Goal: Task Accomplishment & Management: Use online tool/utility

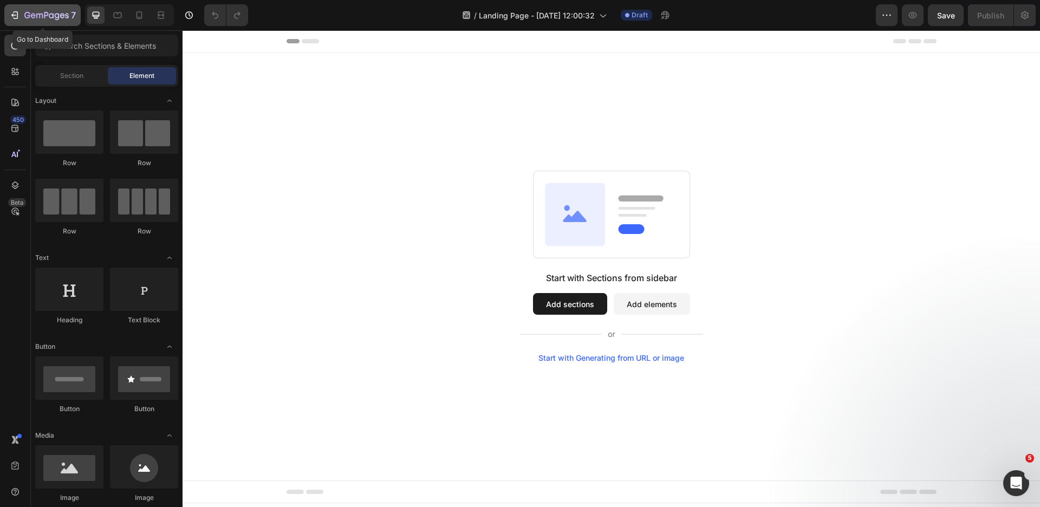
click at [14, 14] on icon "button" at bounding box center [14, 15] width 11 height 11
click at [93, 82] on div "Section" at bounding box center [71, 75] width 68 height 17
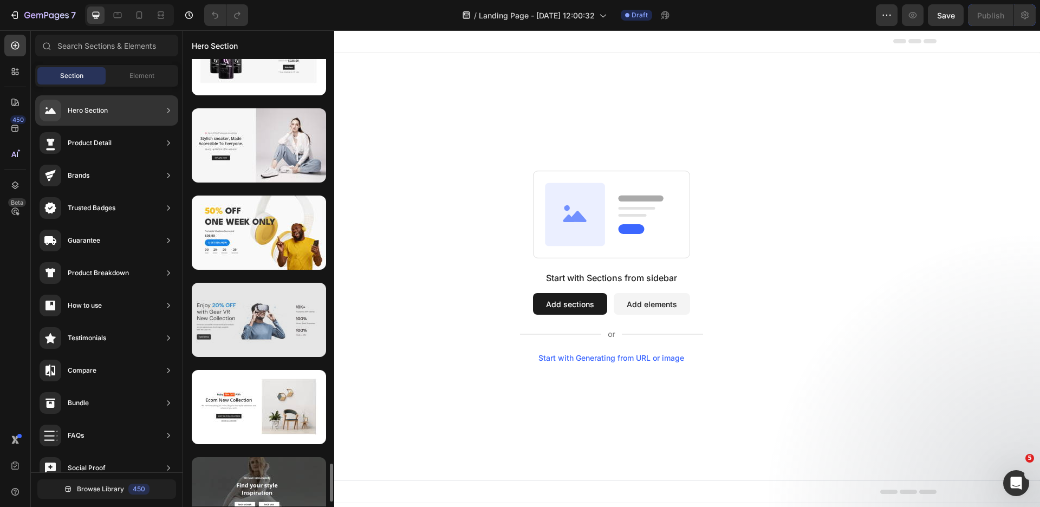
scroll to position [4736, 0]
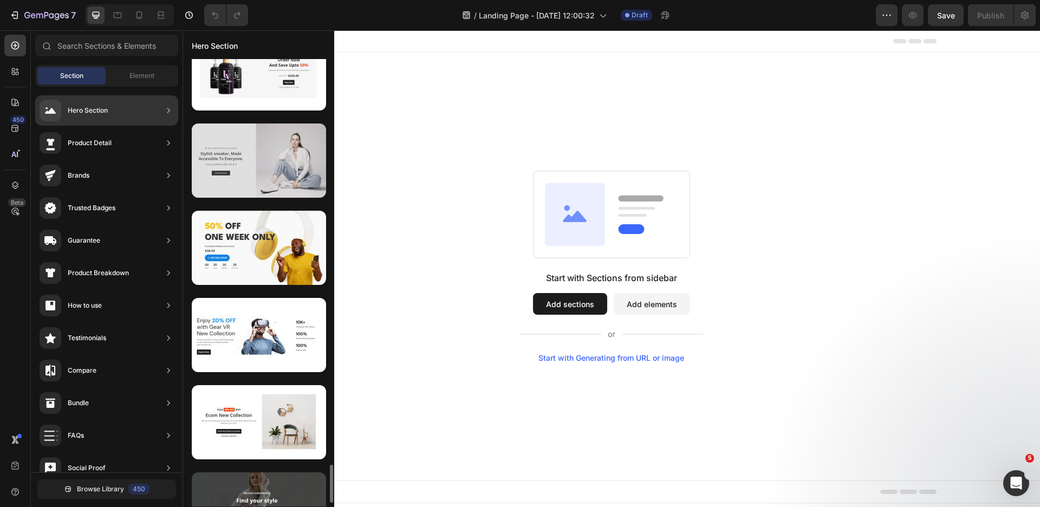
click at [265, 179] on div at bounding box center [259, 161] width 134 height 74
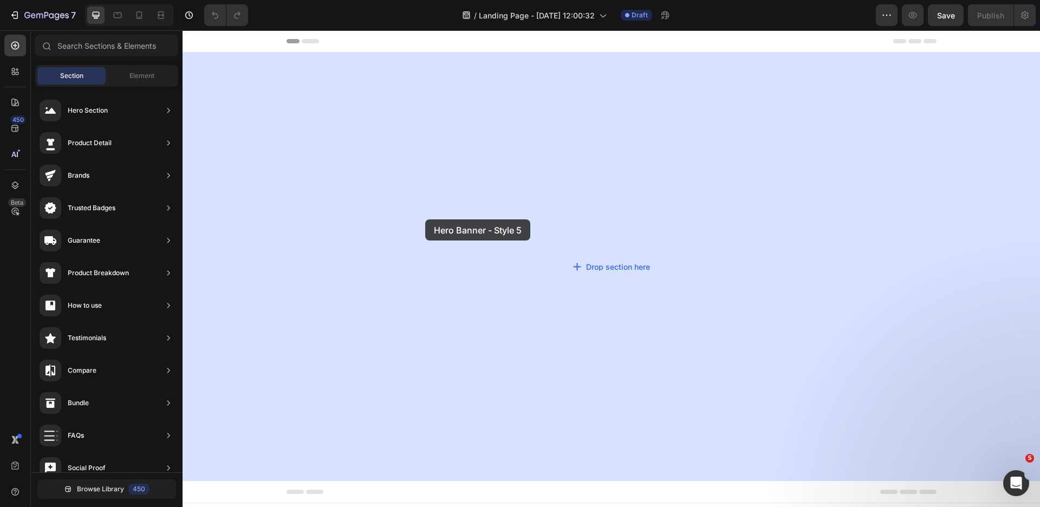
drag, startPoint x: 448, startPoint y: 209, endPoint x: 431, endPoint y: 221, distance: 21.0
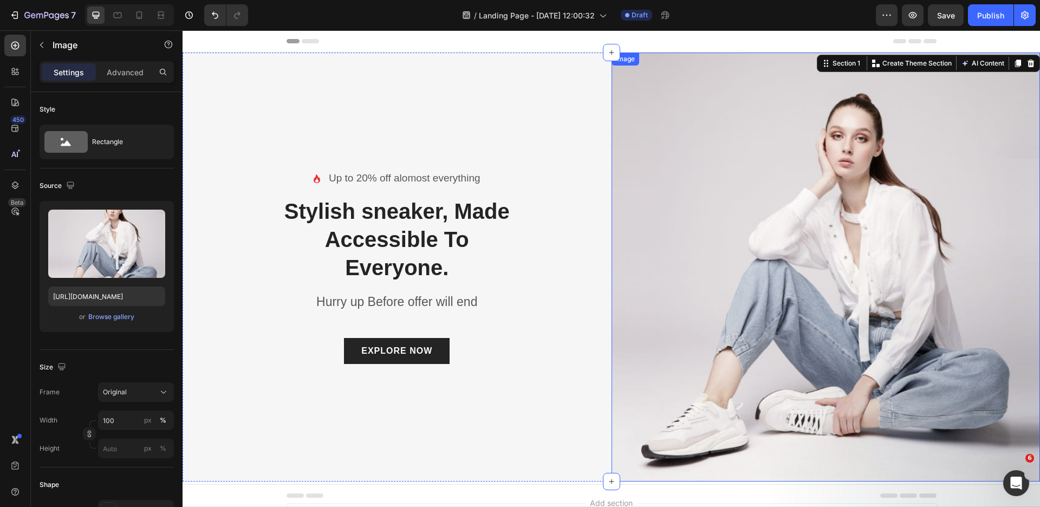
click at [616, 132] on img at bounding box center [826, 267] width 429 height 429
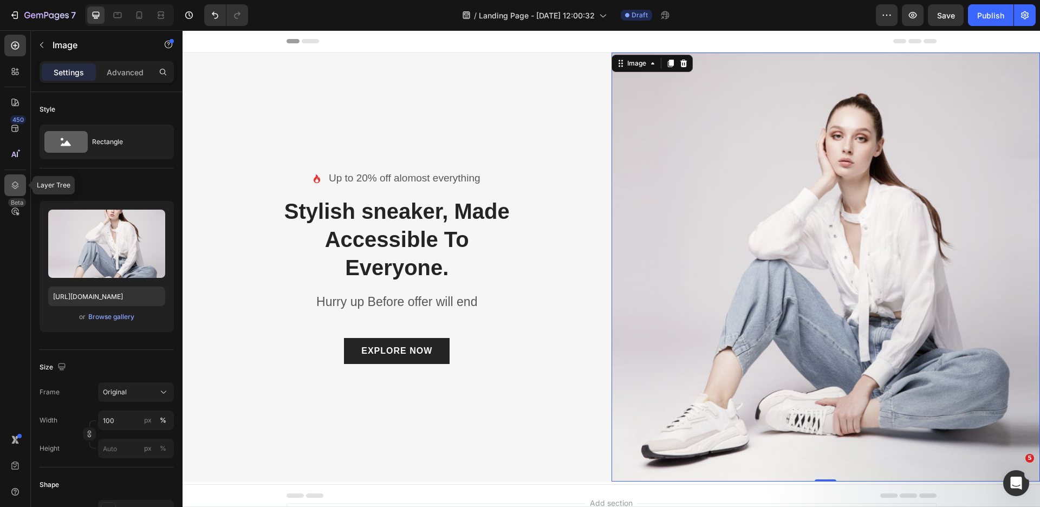
click at [15, 190] on icon at bounding box center [15, 185] width 11 height 11
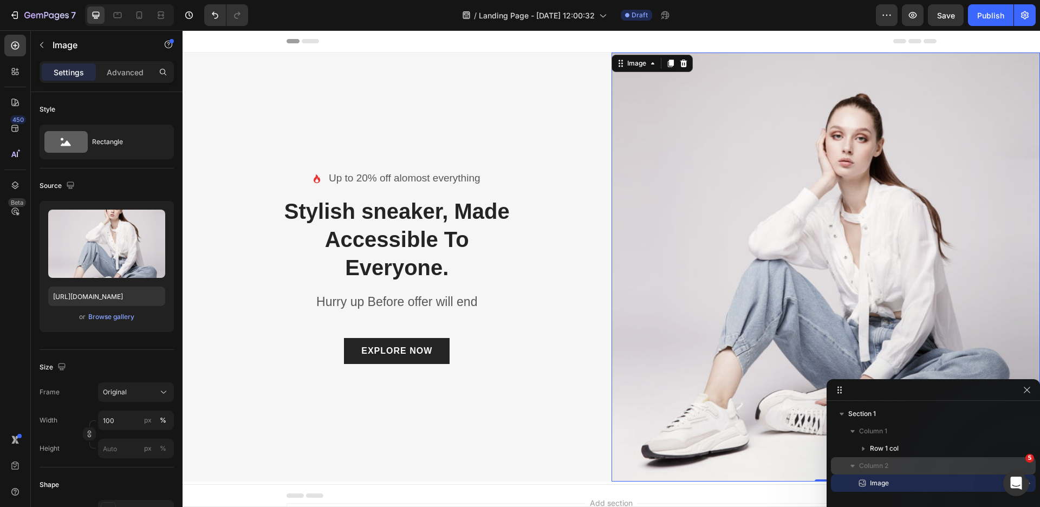
click at [857, 463] on icon "button" at bounding box center [852, 465] width 11 height 11
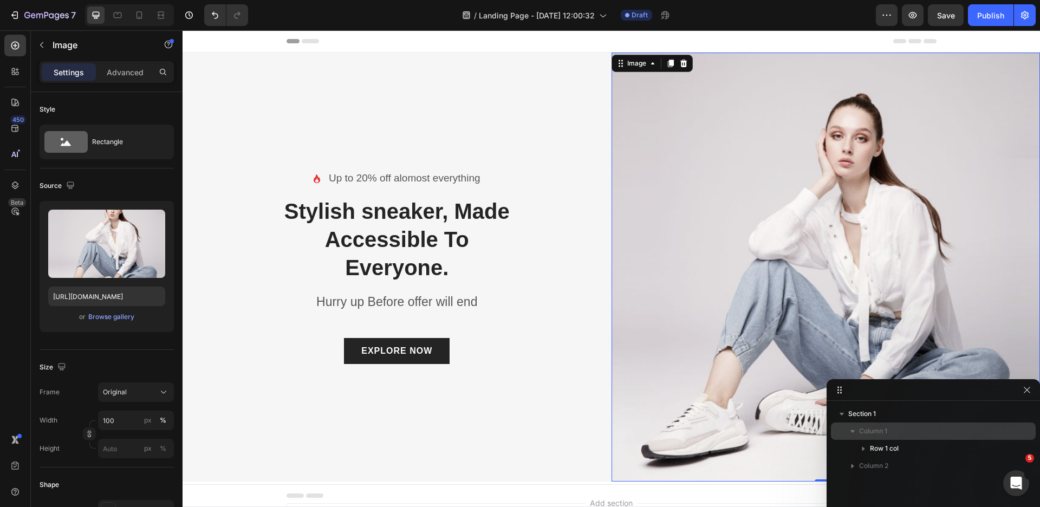
click at [854, 433] on icon "button" at bounding box center [852, 431] width 11 height 11
drag, startPoint x: 862, startPoint y: 443, endPoint x: 868, endPoint y: 431, distance: 12.8
click at [868, 431] on div "Column 1 Column 2" at bounding box center [933, 440] width 205 height 35
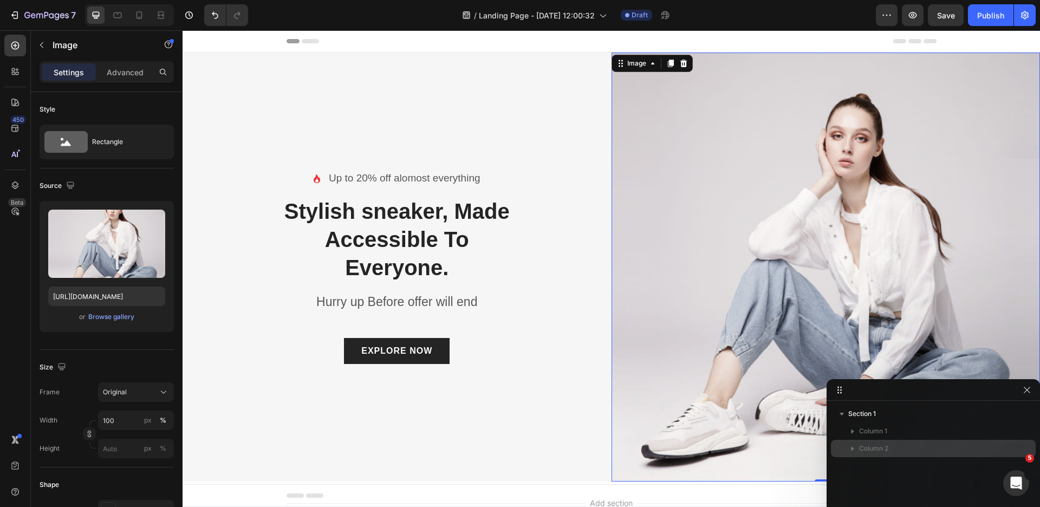
click at [855, 444] on icon "button" at bounding box center [852, 448] width 11 height 11
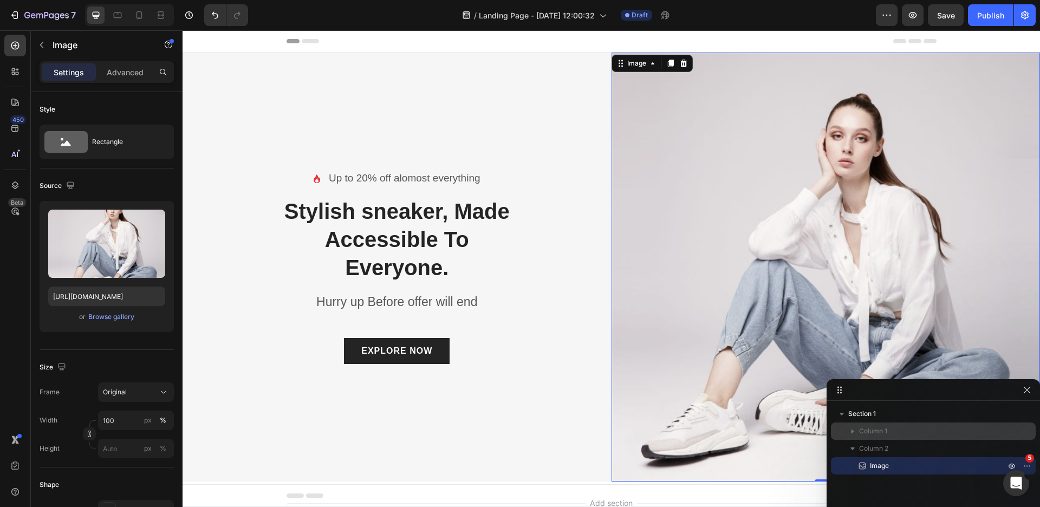
click at [855, 436] on icon "button" at bounding box center [852, 431] width 11 height 11
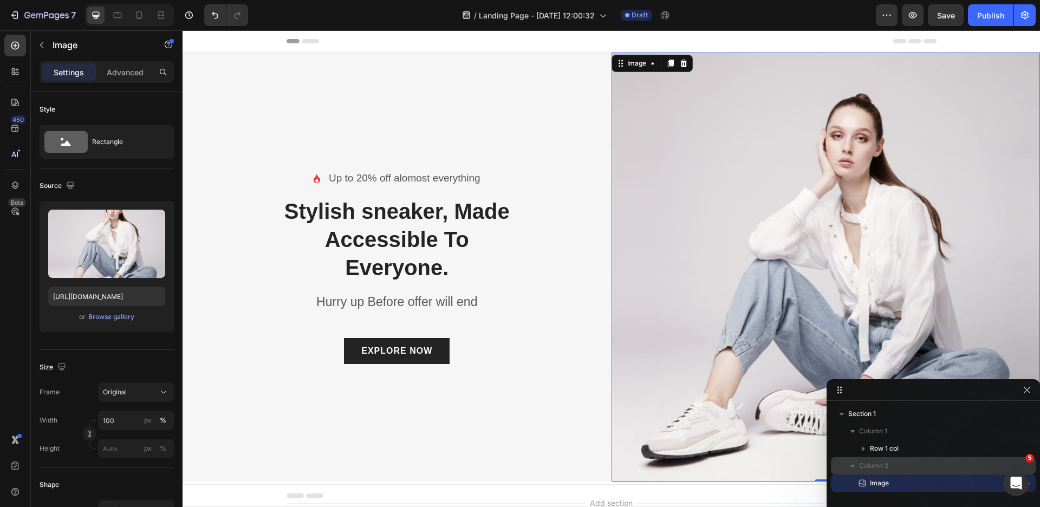
drag, startPoint x: 880, startPoint y: 483, endPoint x: 886, endPoint y: 460, distance: 24.0
click at [886, 458] on div "Column 2 Image" at bounding box center [933, 474] width 205 height 35
drag, startPoint x: 885, startPoint y: 483, endPoint x: 899, endPoint y: 473, distance: 17.4
click at [899, 473] on div "Column 2 Image" at bounding box center [933, 474] width 205 height 35
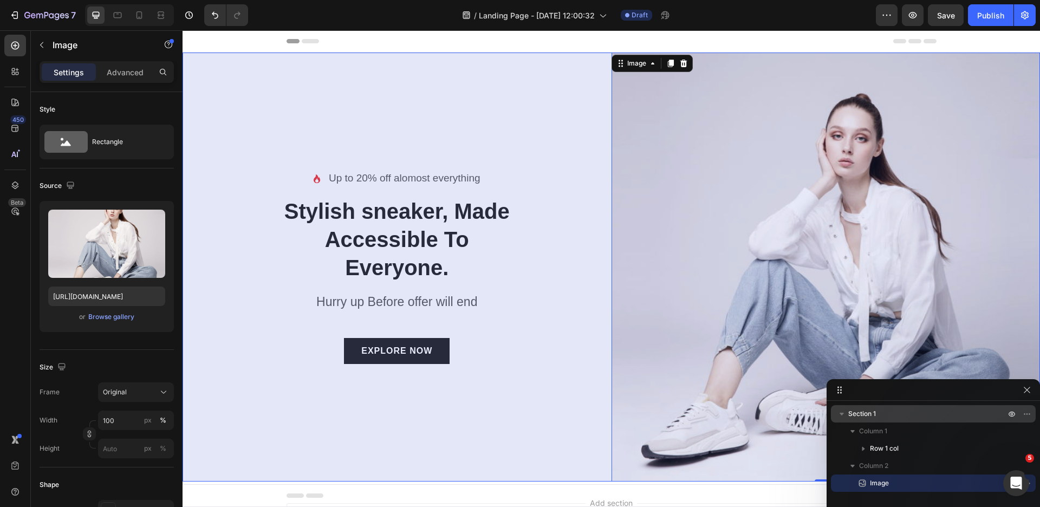
click at [862, 413] on span "Section 1" at bounding box center [862, 413] width 28 height 11
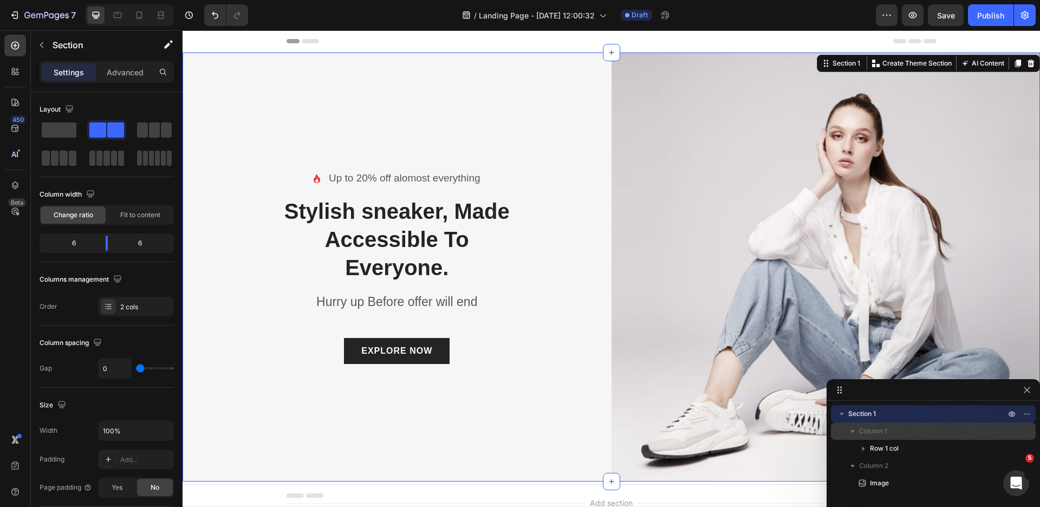
click at [859, 434] on span "Column 1" at bounding box center [873, 431] width 28 height 11
click at [869, 432] on span "Column 1" at bounding box center [873, 431] width 28 height 11
click at [871, 417] on span "Section 1" at bounding box center [862, 413] width 28 height 11
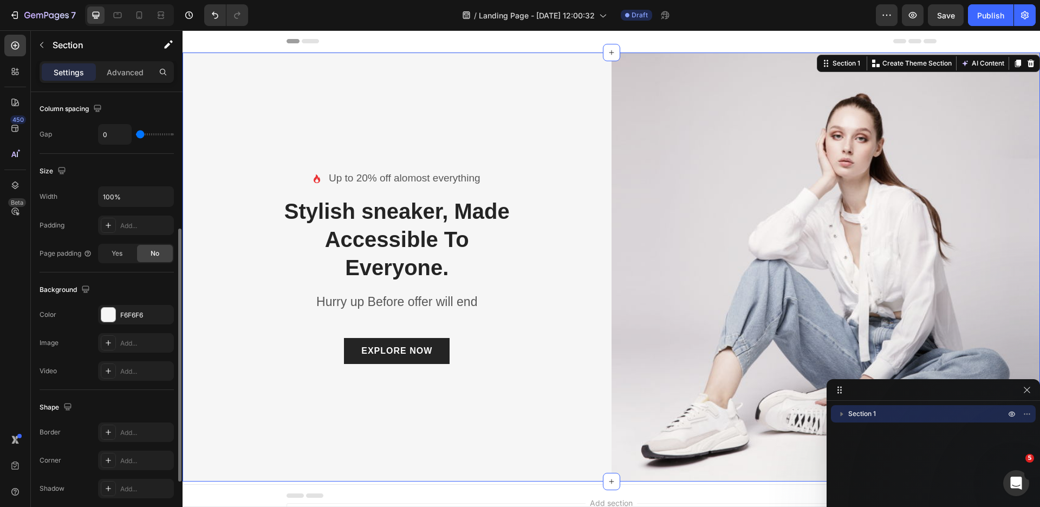
scroll to position [339, 0]
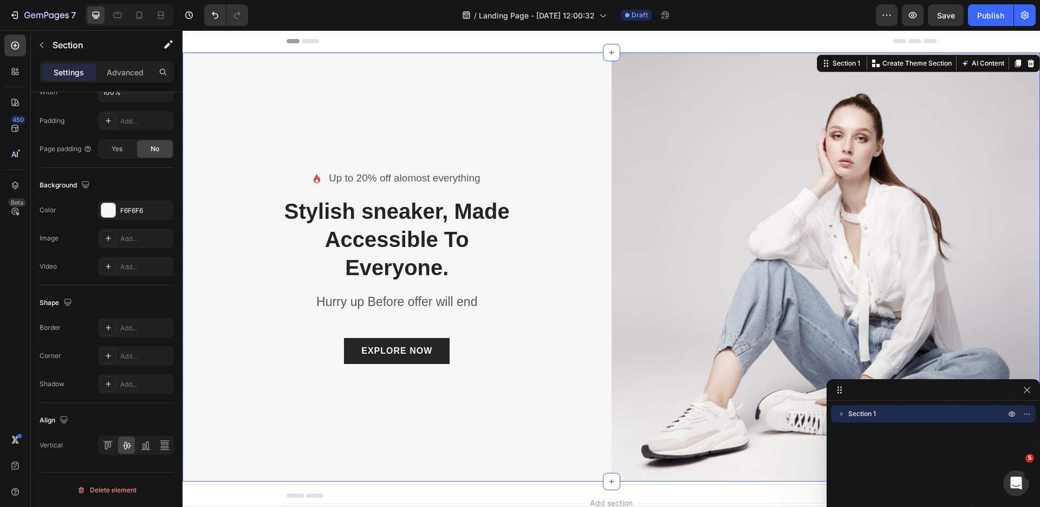
click at [840, 415] on icon "button" at bounding box center [841, 413] width 11 height 11
click at [872, 467] on span "Column 2" at bounding box center [873, 465] width 29 height 11
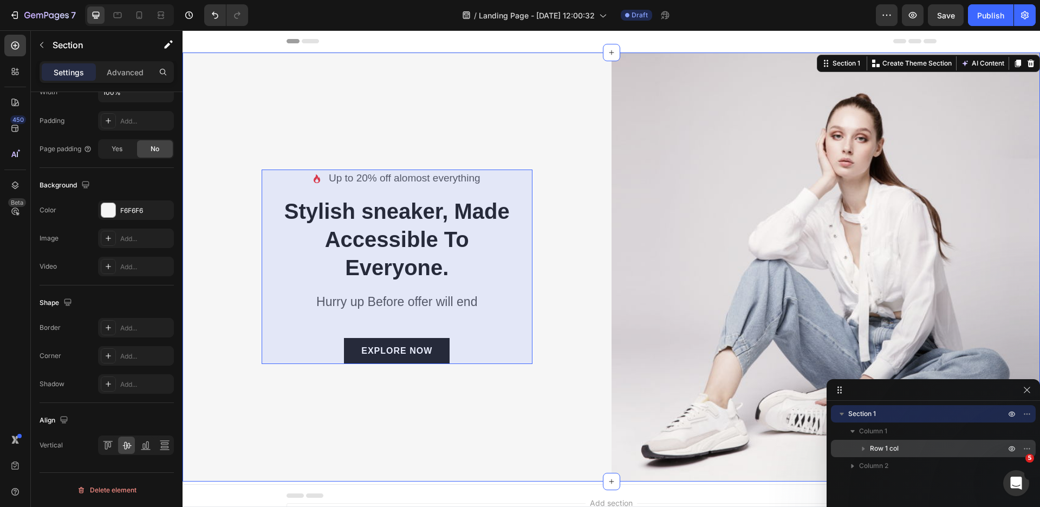
click at [875, 453] on span "Row 1 col" at bounding box center [884, 448] width 29 height 11
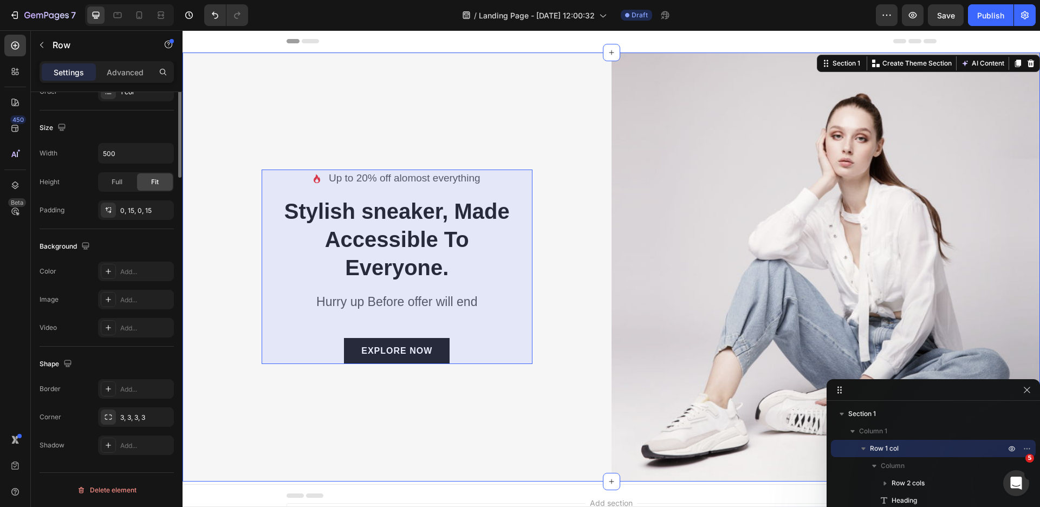
scroll to position [0, 0]
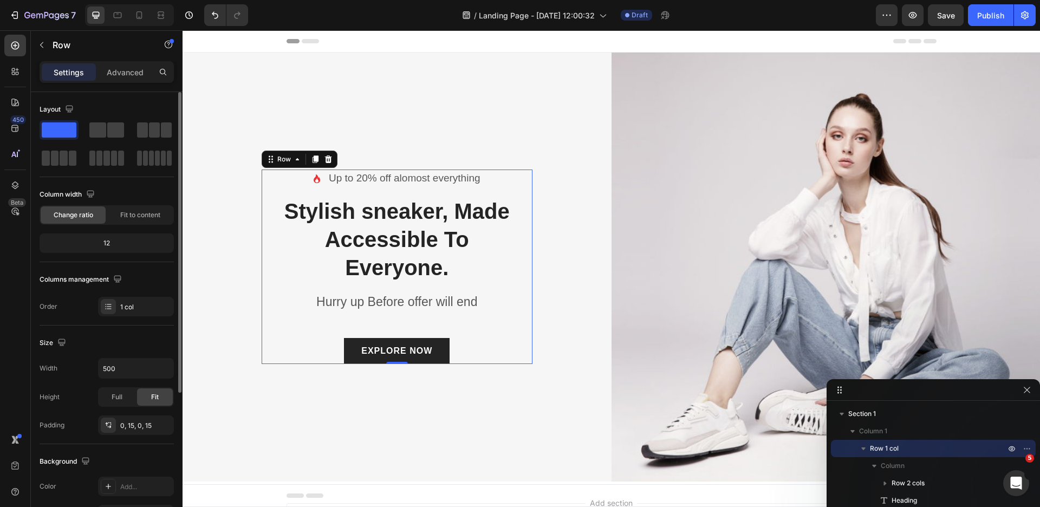
click at [875, 452] on span "Row 1 col" at bounding box center [884, 448] width 29 height 11
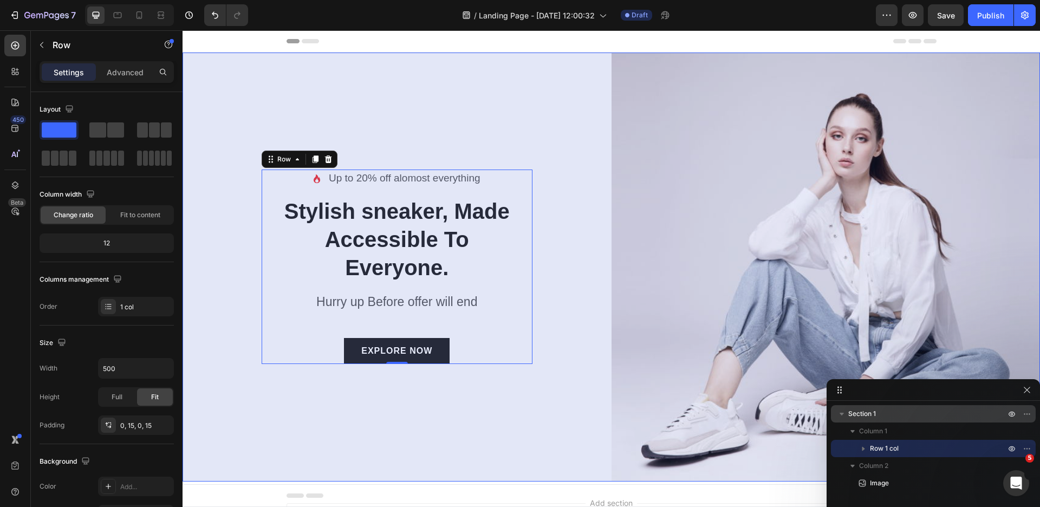
click at [874, 412] on span "Section 1" at bounding box center [862, 413] width 28 height 11
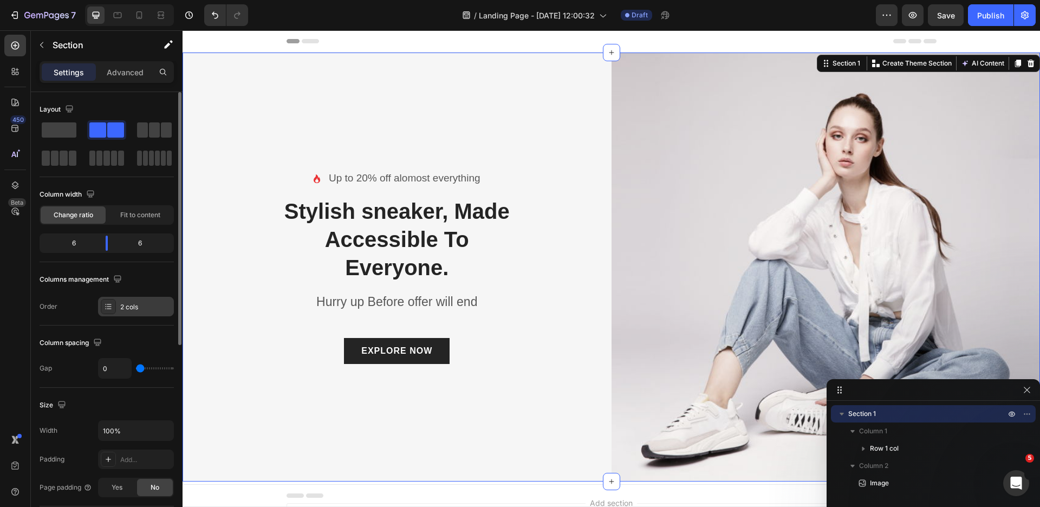
click at [124, 303] on div "2 cols" at bounding box center [145, 307] width 51 height 10
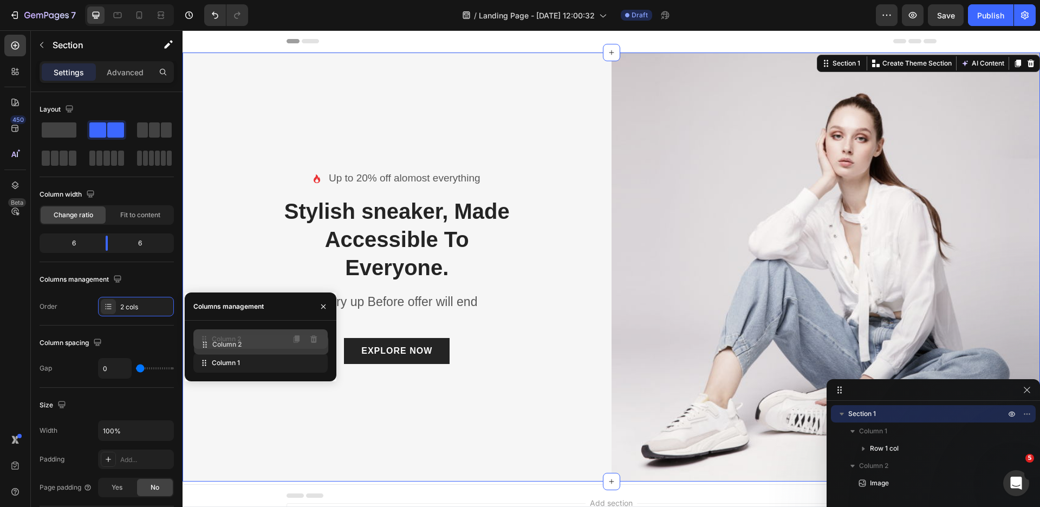
drag, startPoint x: 215, startPoint y: 360, endPoint x: 216, endPoint y: 342, distance: 18.5
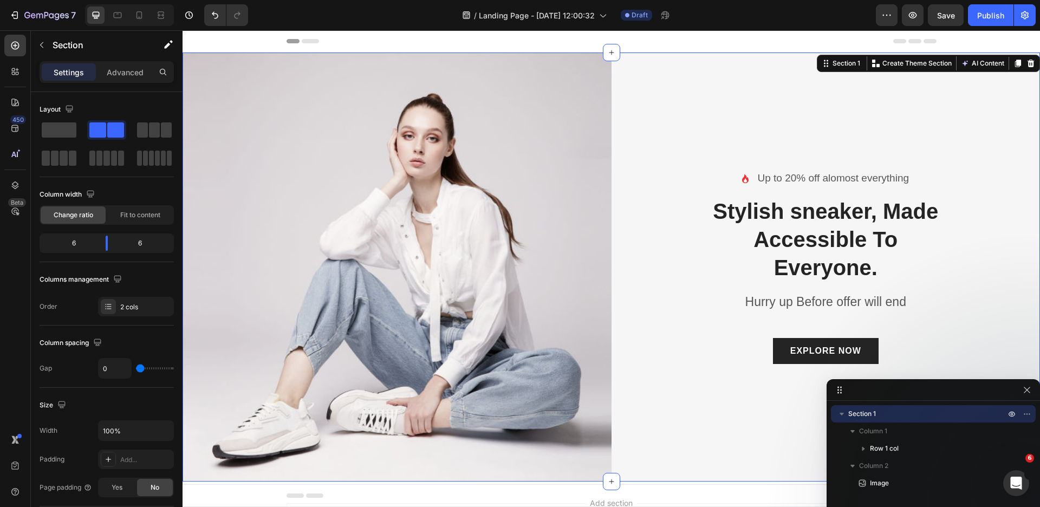
click at [672, 260] on div "Icon Up to 20% off alomost everything Text block Row Stylish sneaker, Made Acce…" at bounding box center [826, 267] width 429 height 429
click at [43, 48] on icon "button" at bounding box center [41, 45] width 9 height 9
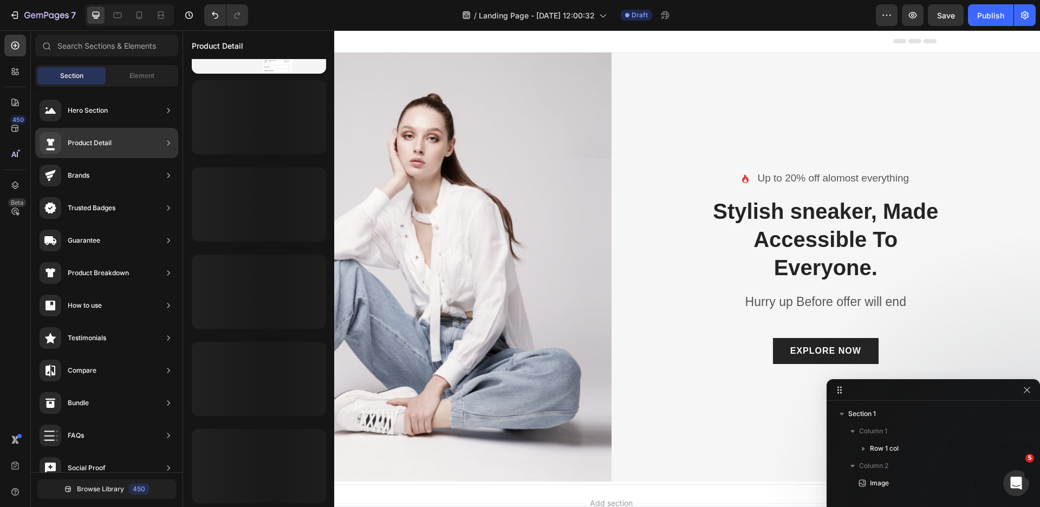
scroll to position [418, 0]
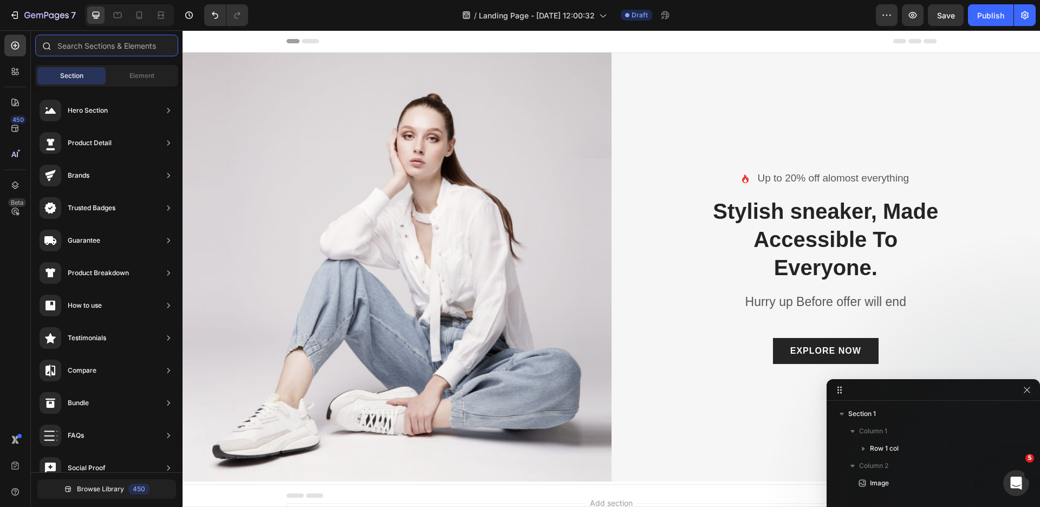
click at [76, 51] on input "text" at bounding box center [106, 46] width 143 height 22
click at [123, 70] on div "Element" at bounding box center [142, 75] width 68 height 17
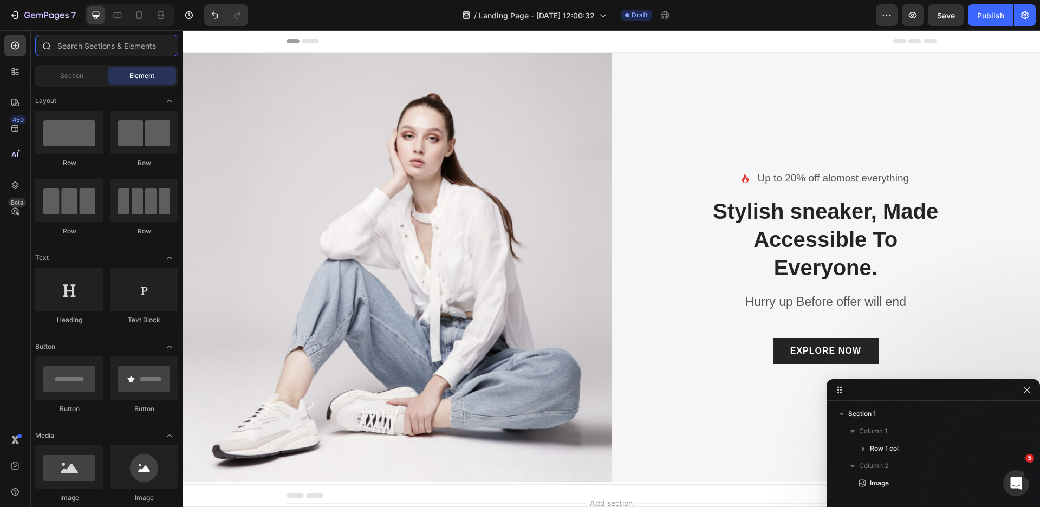
click at [121, 54] on input "text" at bounding box center [106, 46] width 143 height 22
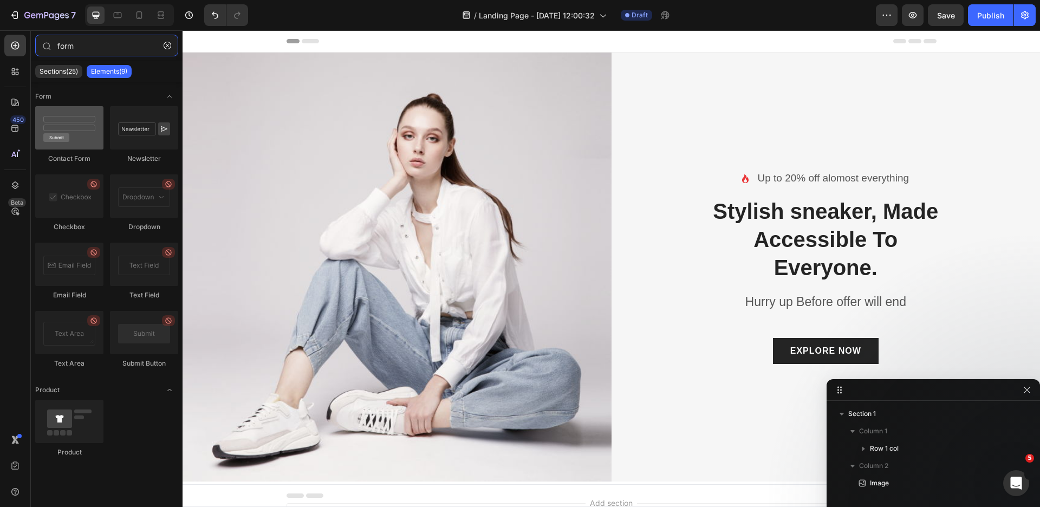
type input "form"
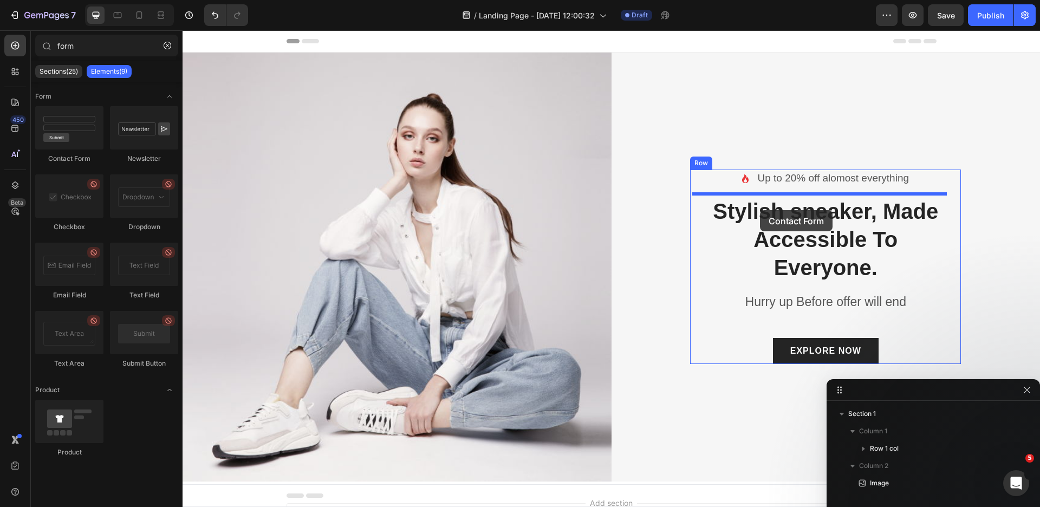
drag, startPoint x: 263, startPoint y: 157, endPoint x: 761, endPoint y: 210, distance: 500.1
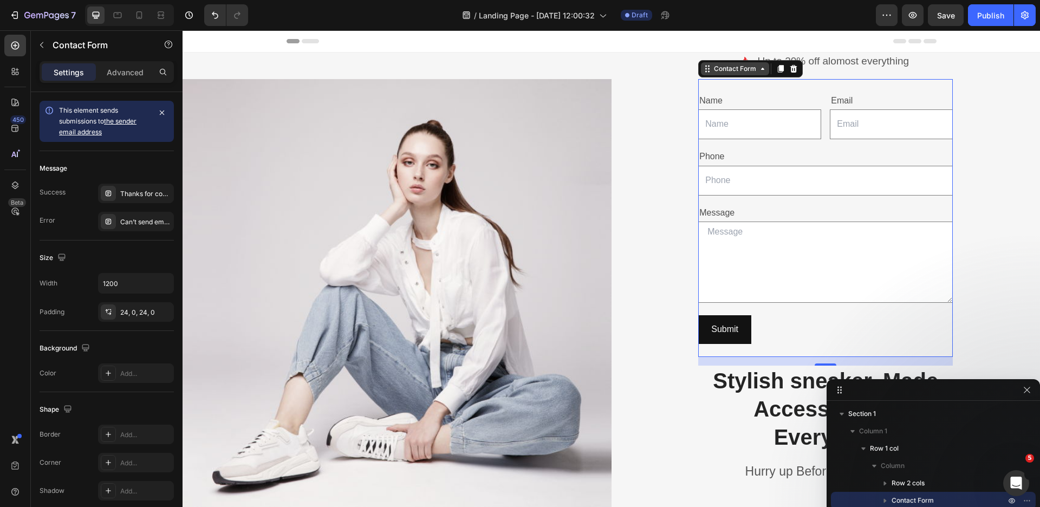
click at [748, 72] on div "Contact Form" at bounding box center [735, 69] width 47 height 10
click at [739, 72] on div "Contact Form" at bounding box center [735, 69] width 47 height 10
click at [737, 72] on div "Contact Form" at bounding box center [735, 69] width 47 height 10
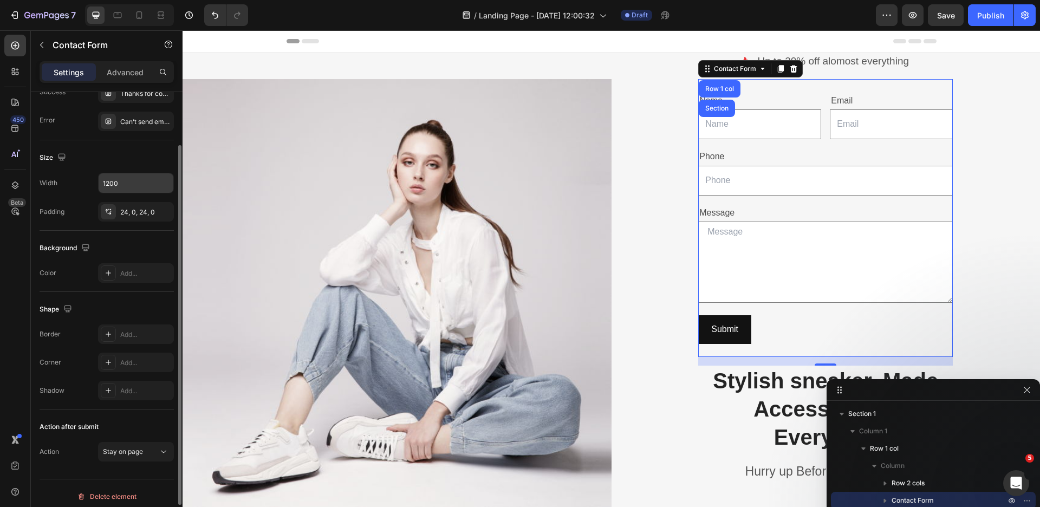
scroll to position [107, 0]
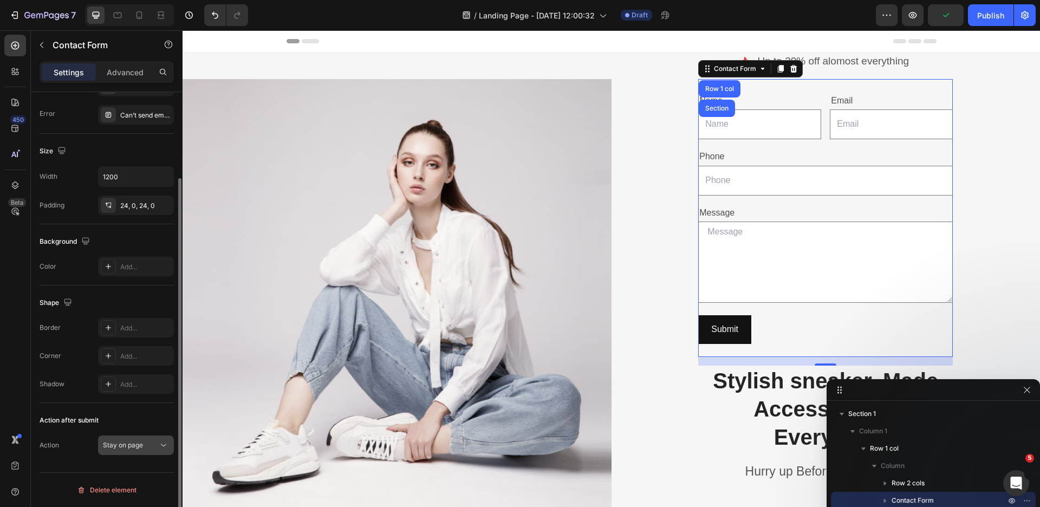
click at [109, 445] on span "Stay on page" at bounding box center [123, 445] width 40 height 8
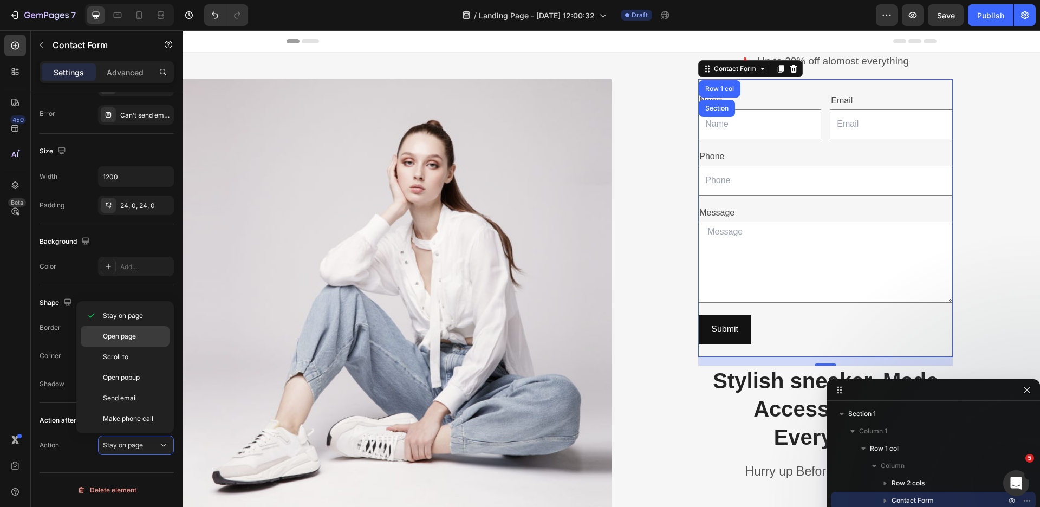
click at [114, 340] on span "Open page" at bounding box center [119, 337] width 33 height 10
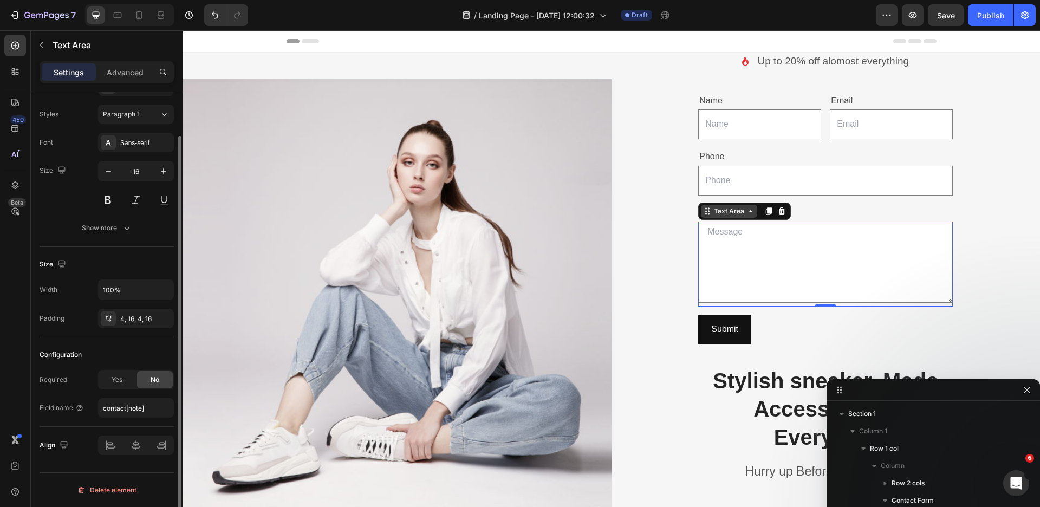
click at [723, 218] on div "Text Area" at bounding box center [744, 211] width 93 height 17
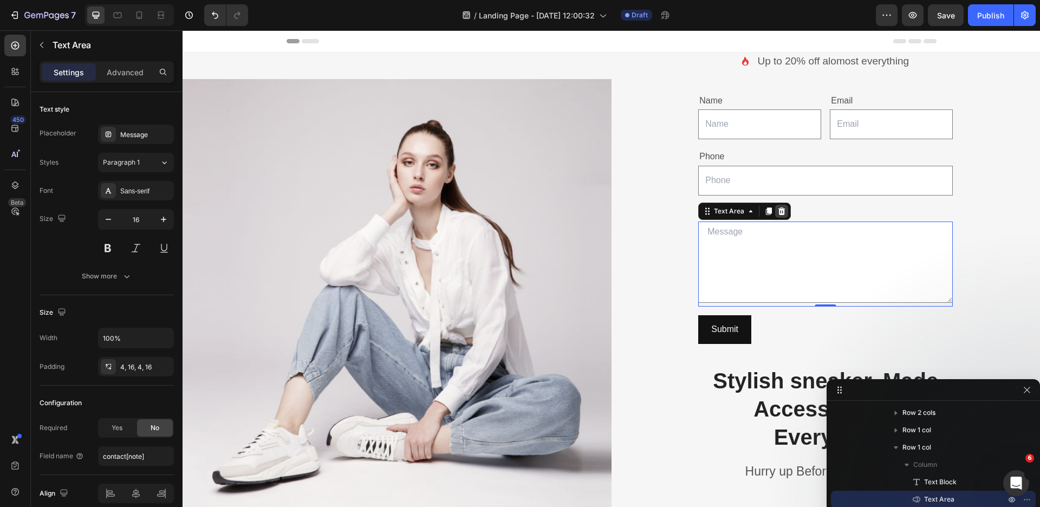
click at [777, 212] on icon at bounding box center [781, 211] width 9 height 9
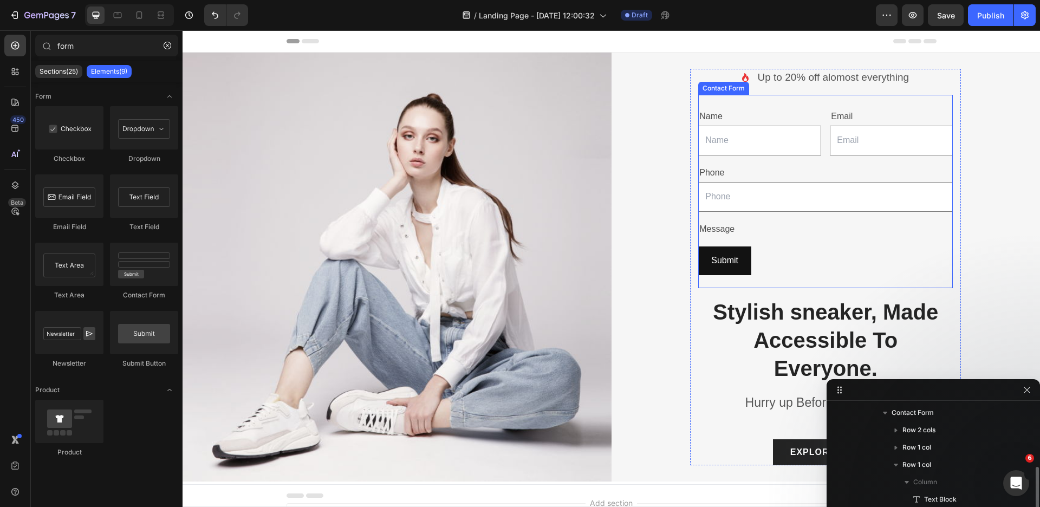
scroll to position [88, 0]
click at [755, 103] on div "Name Text Block Text Field Email Text Block Email Field Row Phone Text Block Te…" at bounding box center [825, 191] width 255 height 193
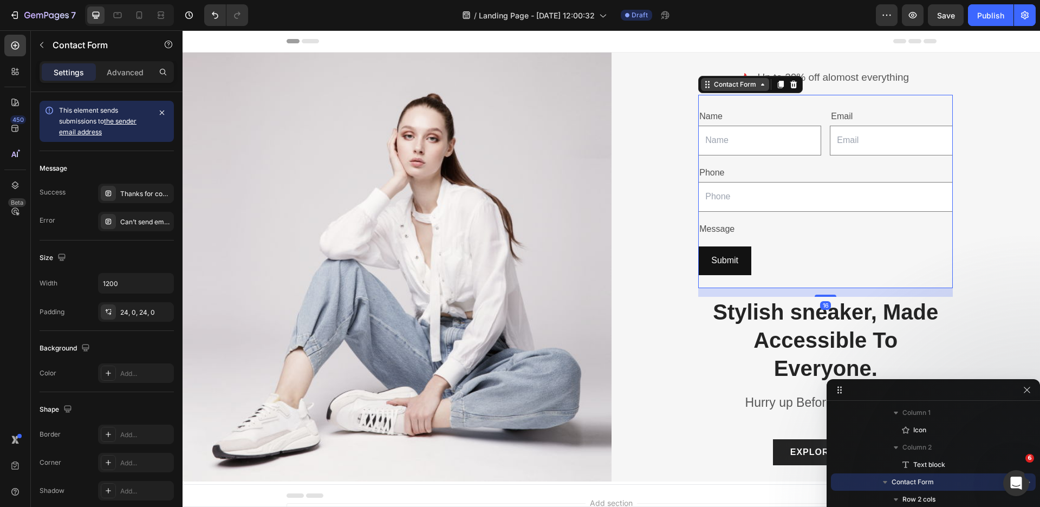
click at [746, 88] on div "Contact Form" at bounding box center [735, 84] width 68 height 13
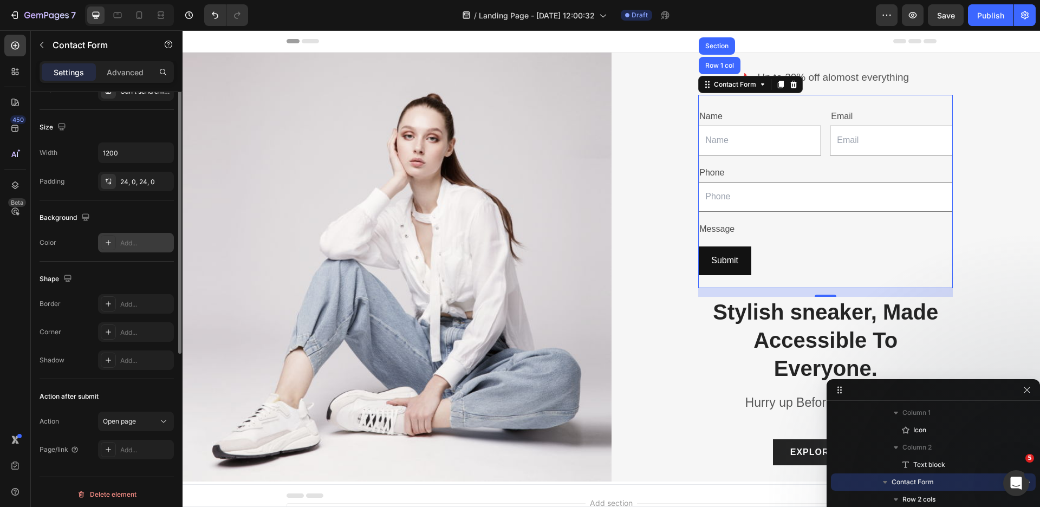
scroll to position [135, 0]
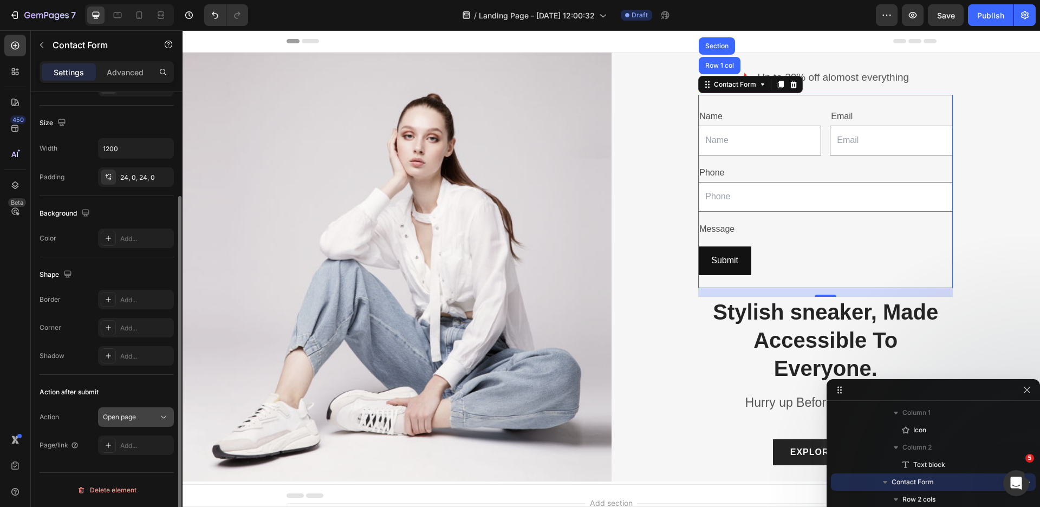
click at [127, 415] on span "Open page" at bounding box center [119, 417] width 33 height 8
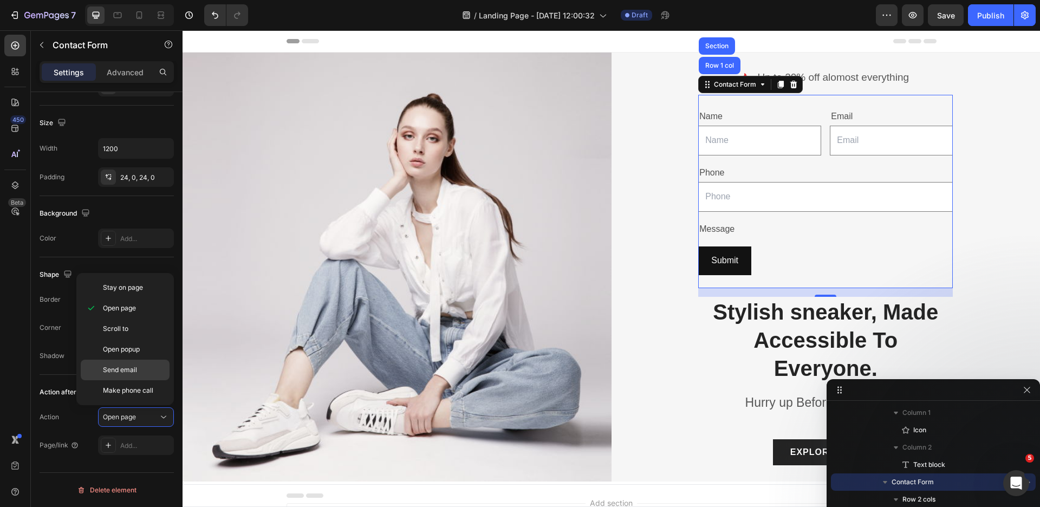
click at [130, 373] on span "Send email" at bounding box center [120, 370] width 34 height 10
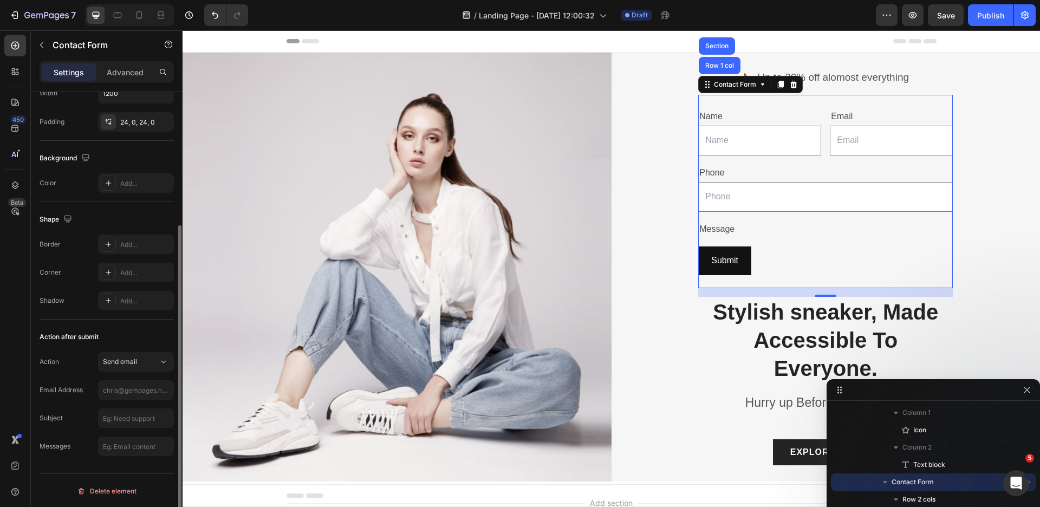
scroll to position [191, 0]
click at [132, 366] on div "Send email" at bounding box center [136, 360] width 66 height 11
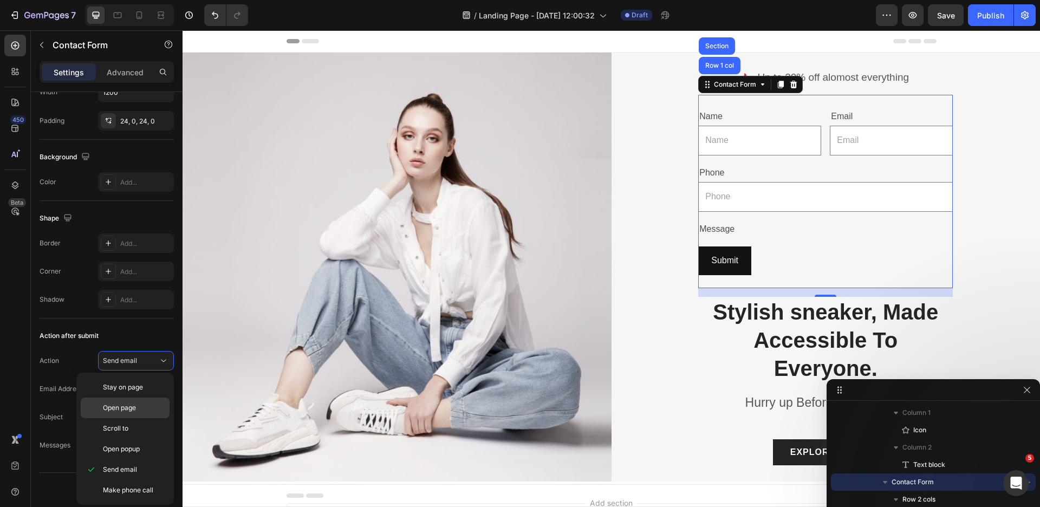
click at [128, 412] on span "Open page" at bounding box center [119, 408] width 33 height 10
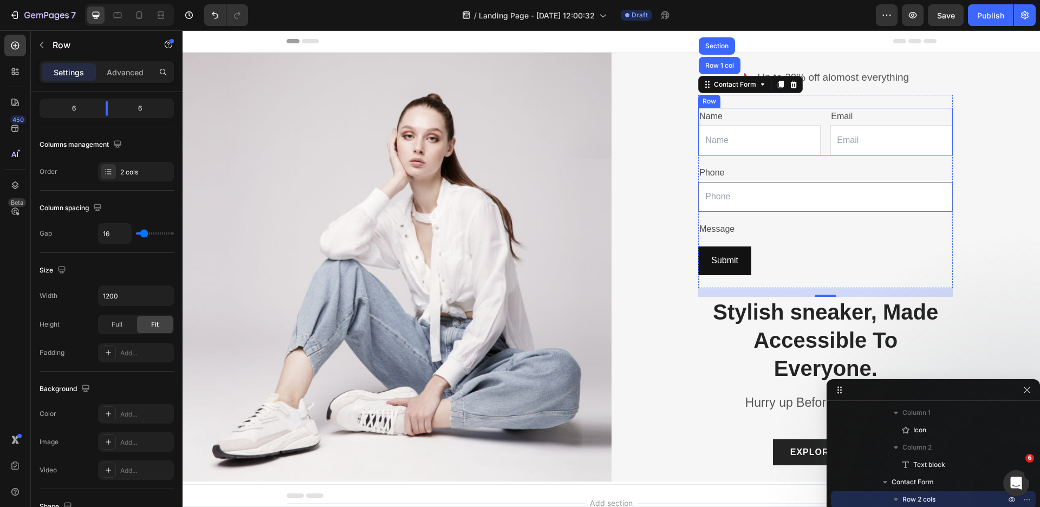
click at [820, 129] on div "Name Text Block Text Field Email Text Block Email Field Row" at bounding box center [825, 132] width 255 height 48
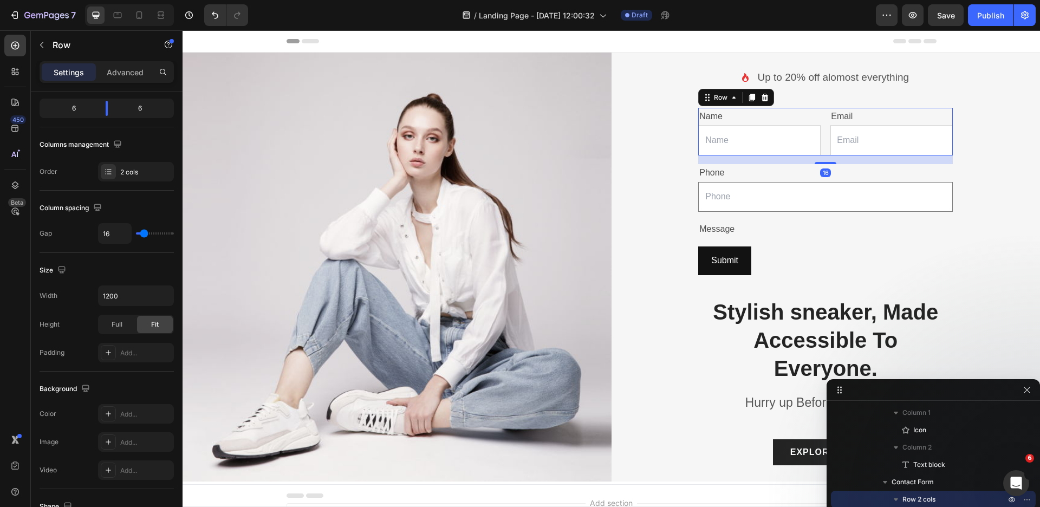
scroll to position [0, 0]
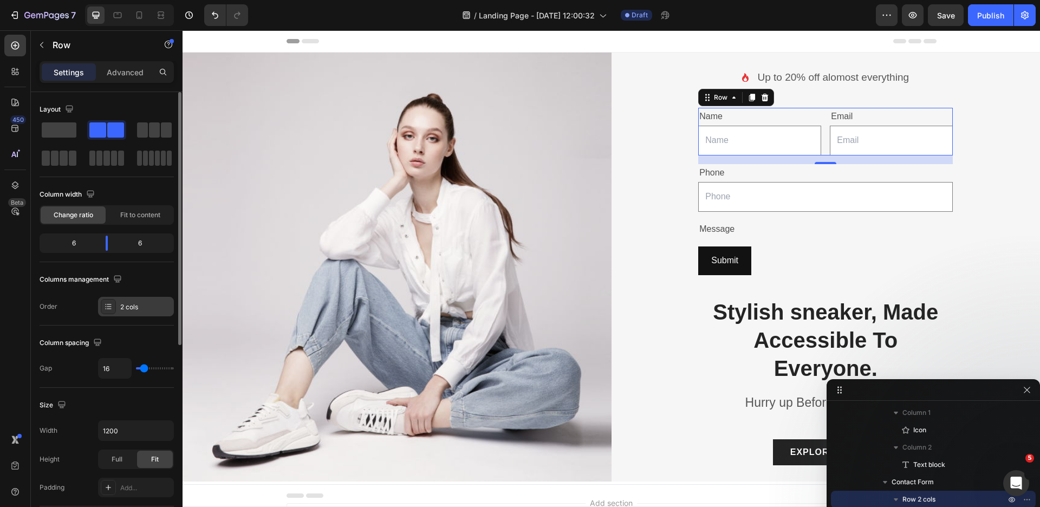
click at [121, 310] on div "2 cols" at bounding box center [145, 307] width 51 height 10
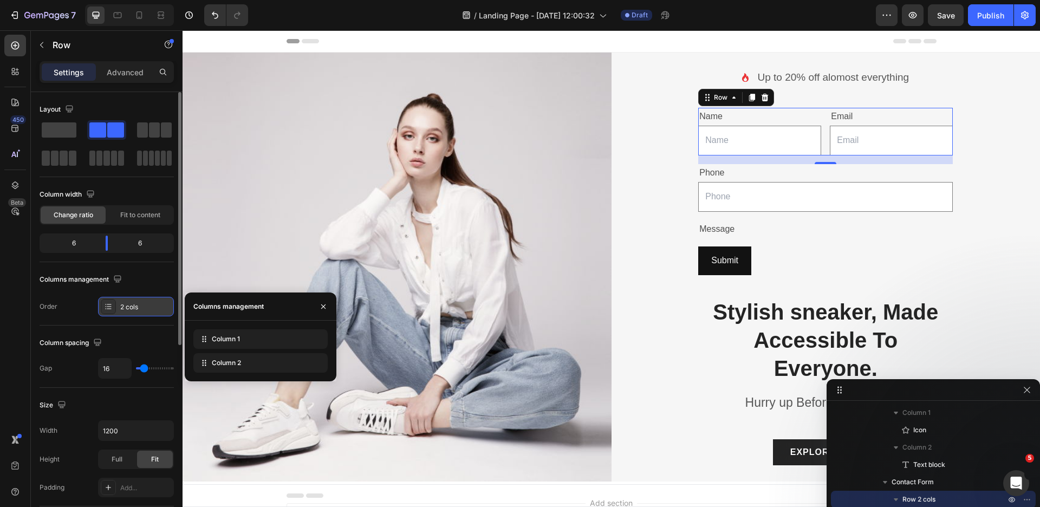
click at [121, 310] on div "2 cols" at bounding box center [145, 307] width 51 height 10
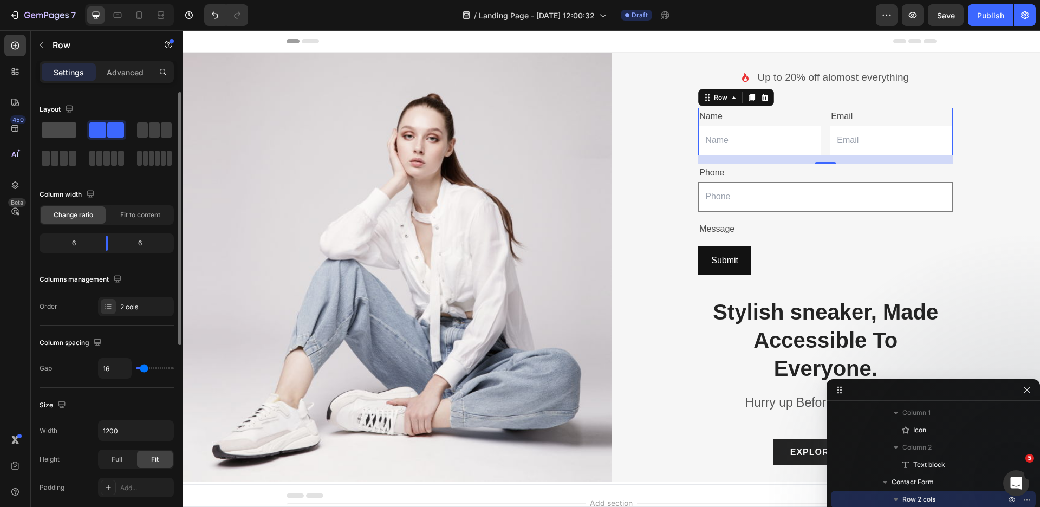
click at [56, 135] on span at bounding box center [59, 129] width 35 height 15
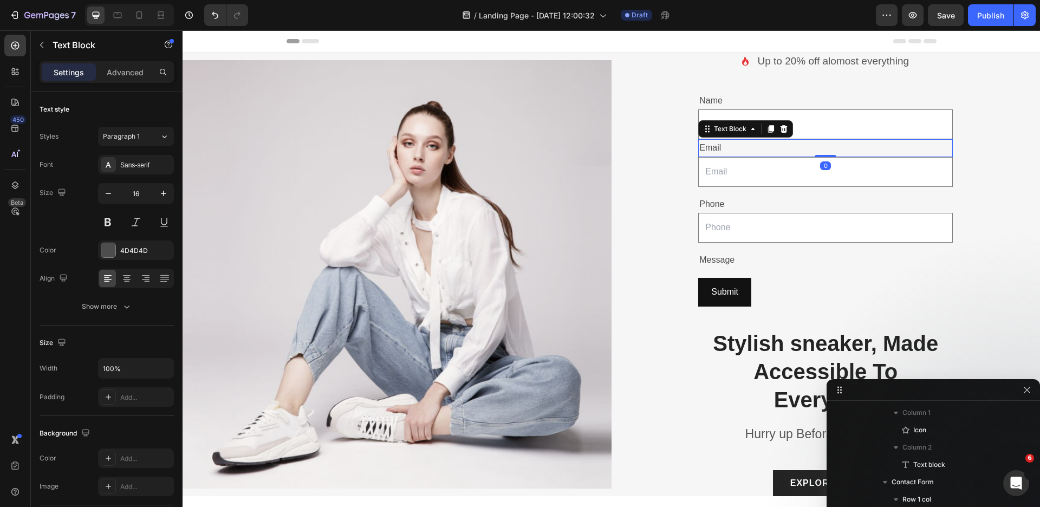
click at [752, 149] on div "Email" at bounding box center [825, 148] width 255 height 18
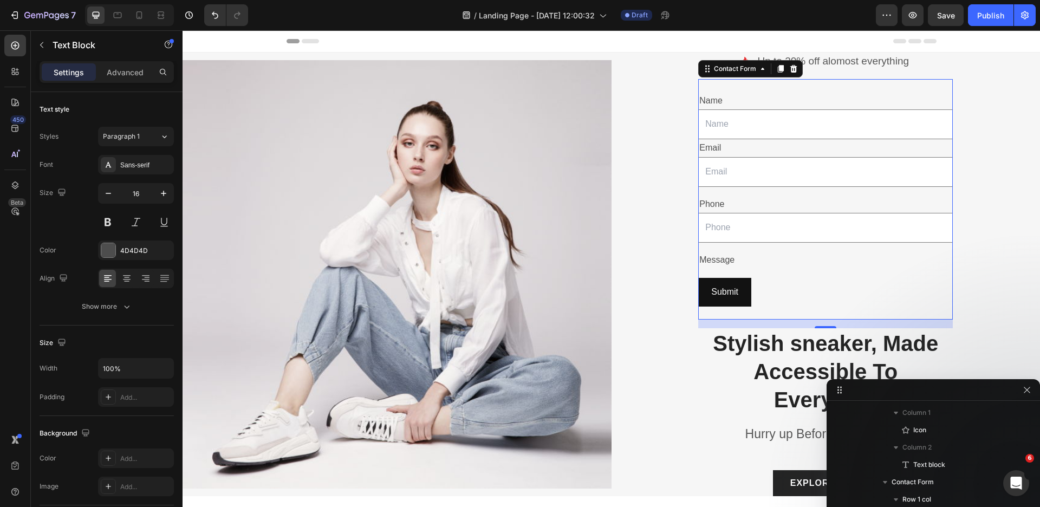
click at [725, 86] on div "Name Text Block Text Field Email Text Block Email Field Row Phone Text Block Te…" at bounding box center [825, 199] width 255 height 241
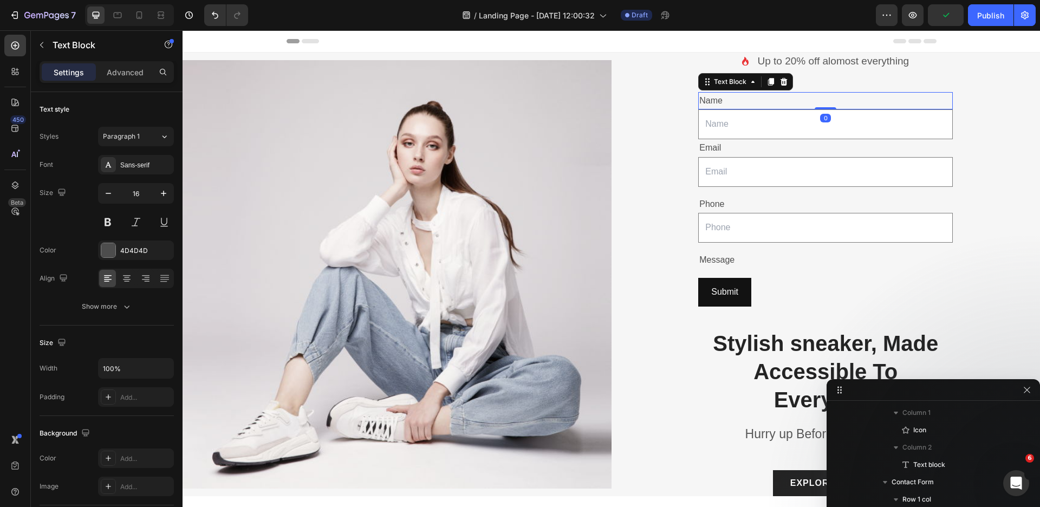
click at [752, 106] on div "Name" at bounding box center [825, 101] width 255 height 18
click at [947, 256] on div "Icon Up to 20% off alomost everything Text block Row Name Text Block Text Field…" at bounding box center [825, 275] width 271 height 444
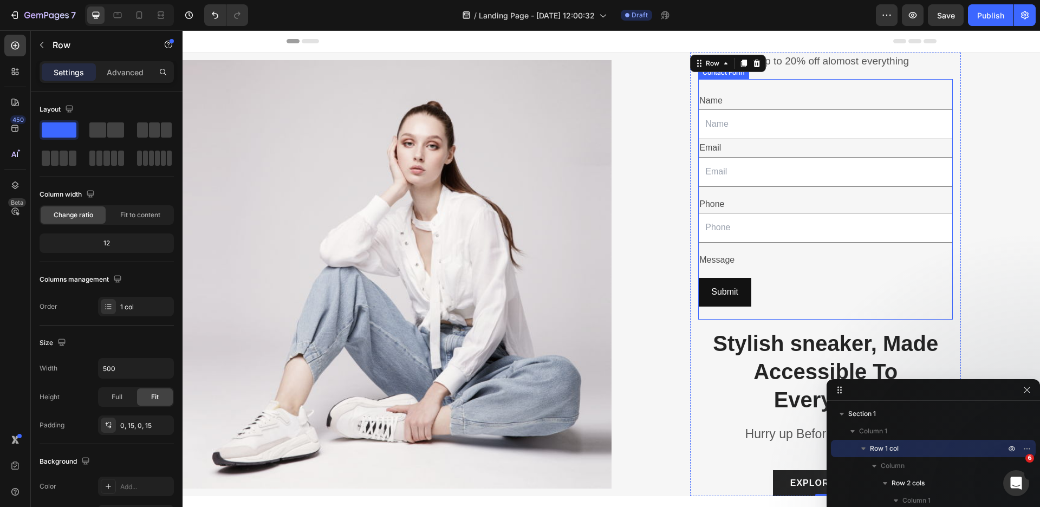
click at [728, 77] on div "Icon Up to 20% off alomost everything Text block Row Name Text Block Text Field…" at bounding box center [825, 275] width 255 height 444
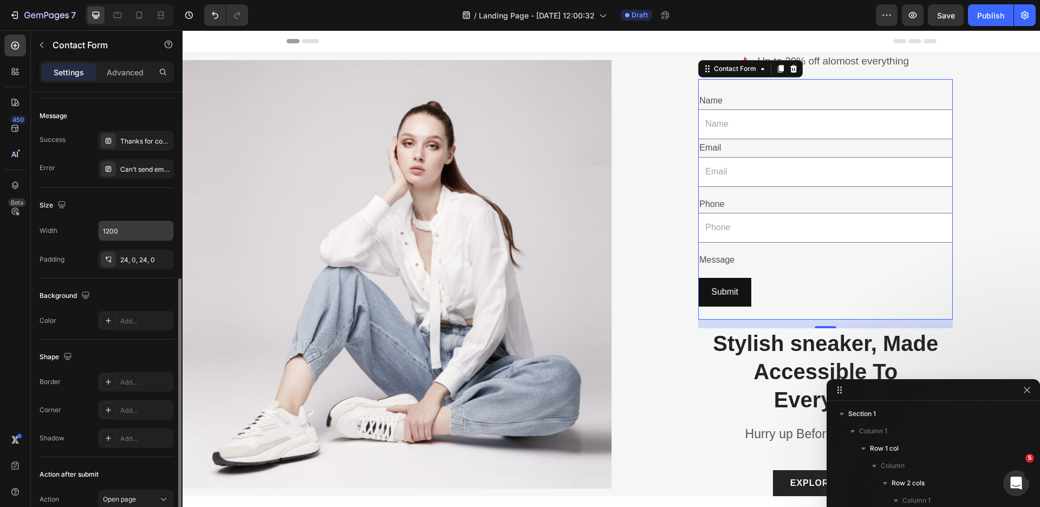
scroll to position [135, 0]
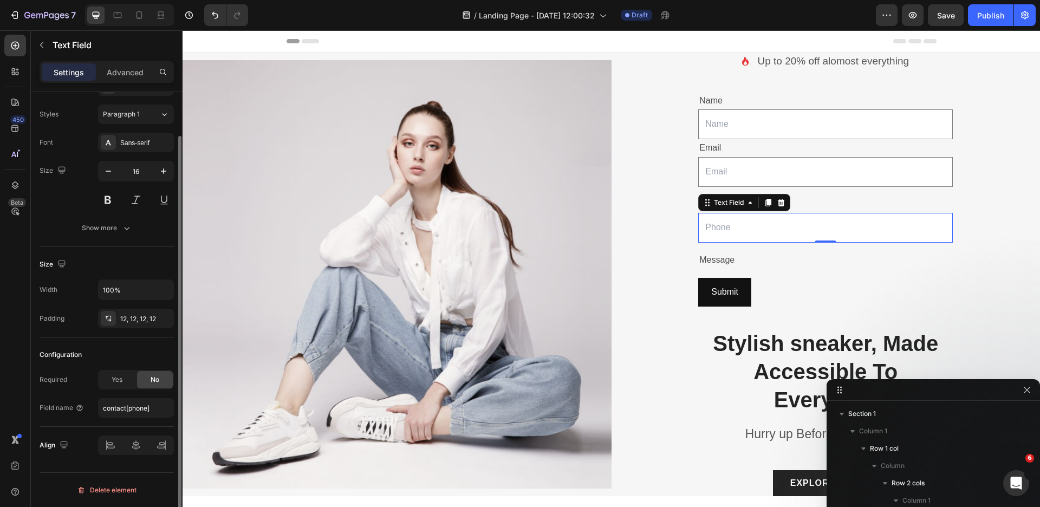
click at [741, 222] on input "text" at bounding box center [825, 228] width 255 height 30
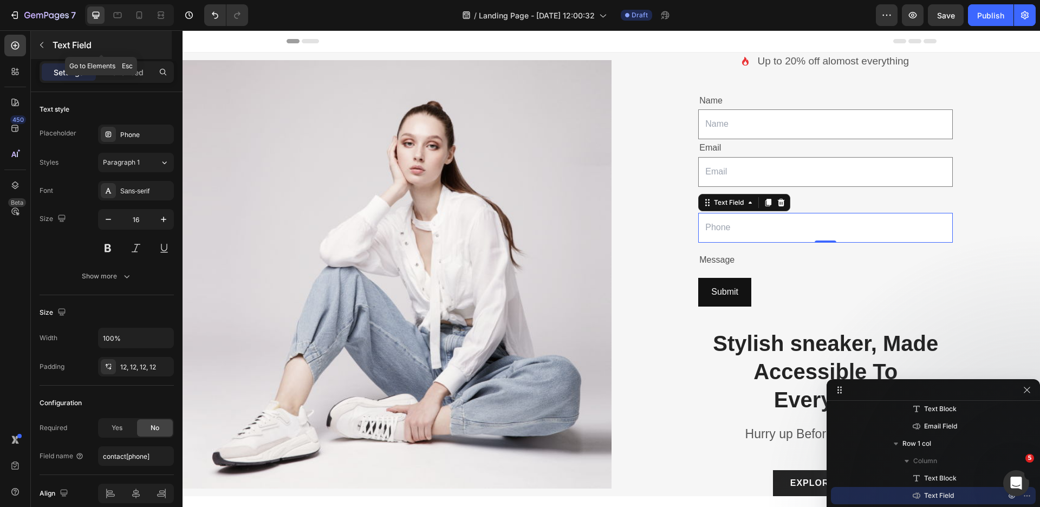
click at [46, 42] on button "button" at bounding box center [41, 44] width 17 height 17
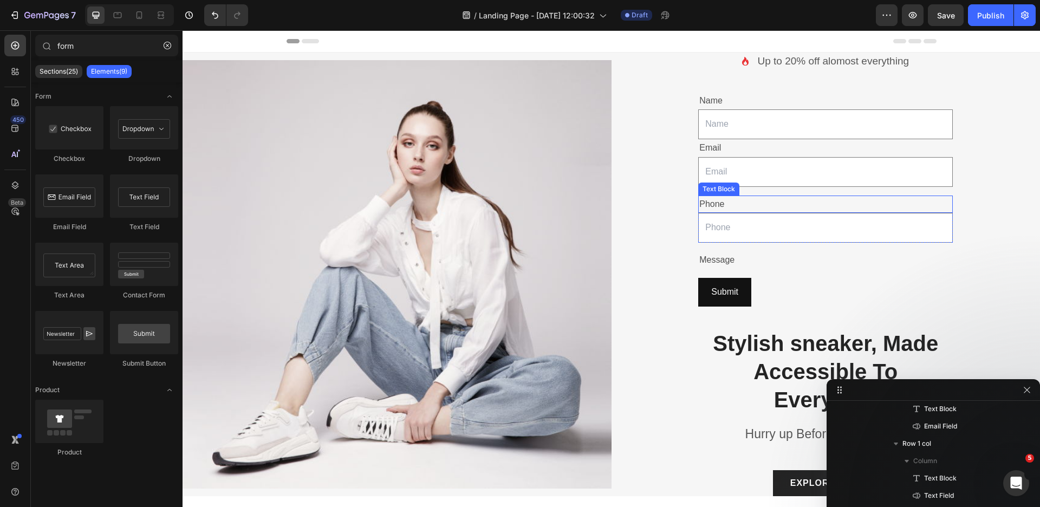
click at [752, 207] on div "Phone" at bounding box center [825, 205] width 255 height 18
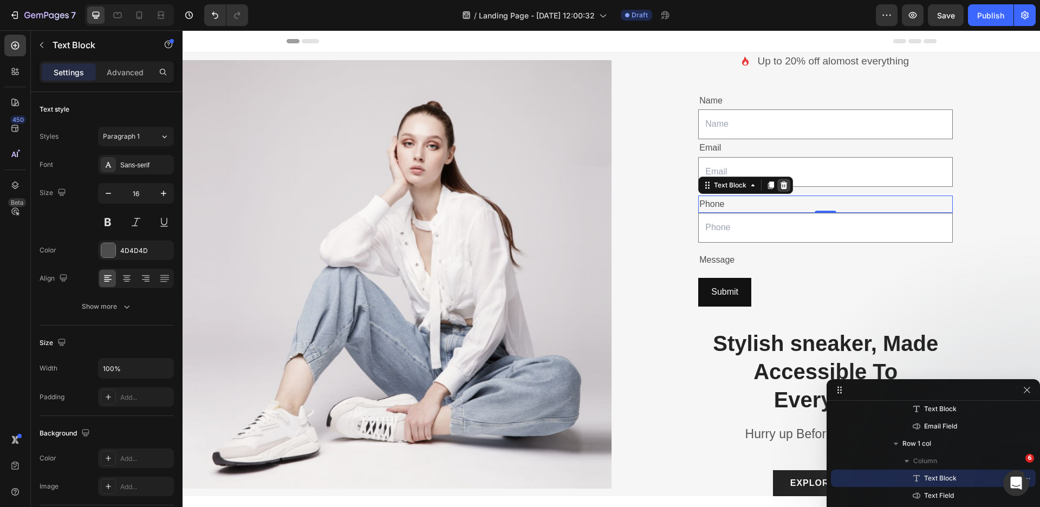
click at [781, 187] on icon at bounding box center [784, 185] width 7 height 8
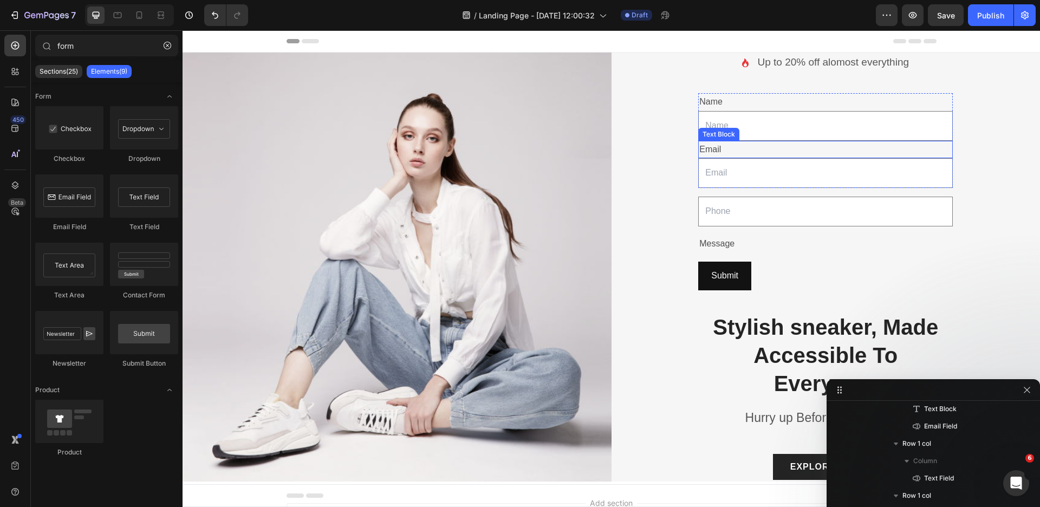
click at [754, 152] on div "Email" at bounding box center [825, 150] width 255 height 18
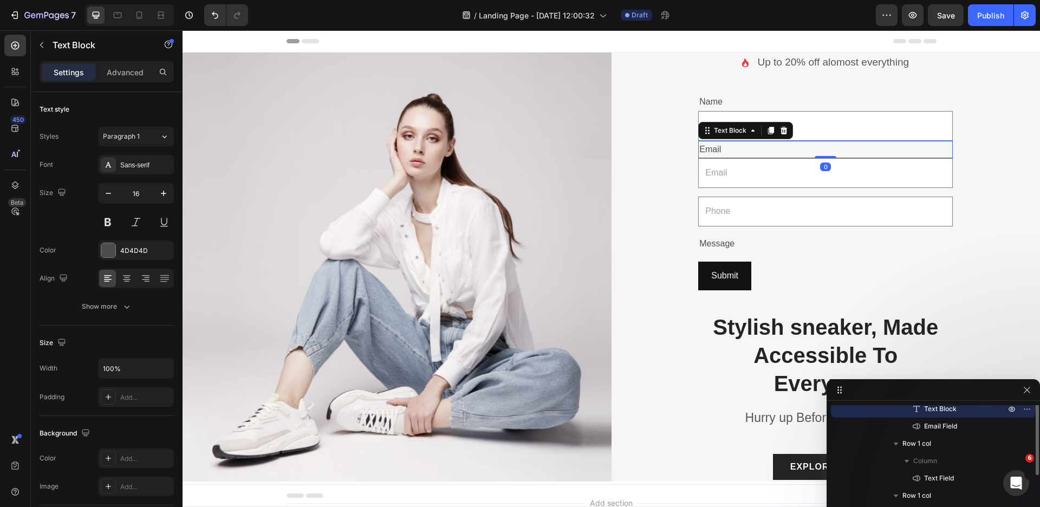
scroll to position [161, 0]
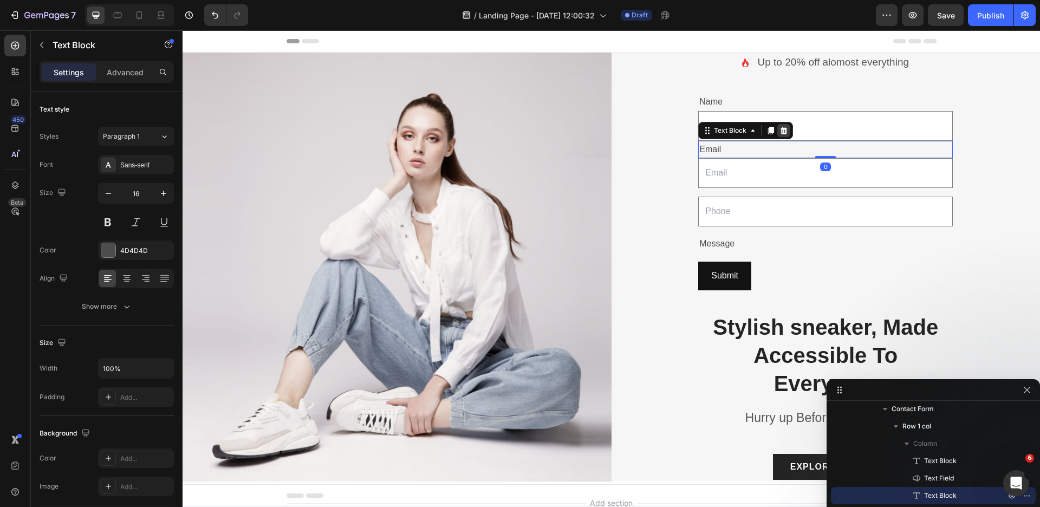
click at [780, 128] on icon at bounding box center [784, 130] width 9 height 9
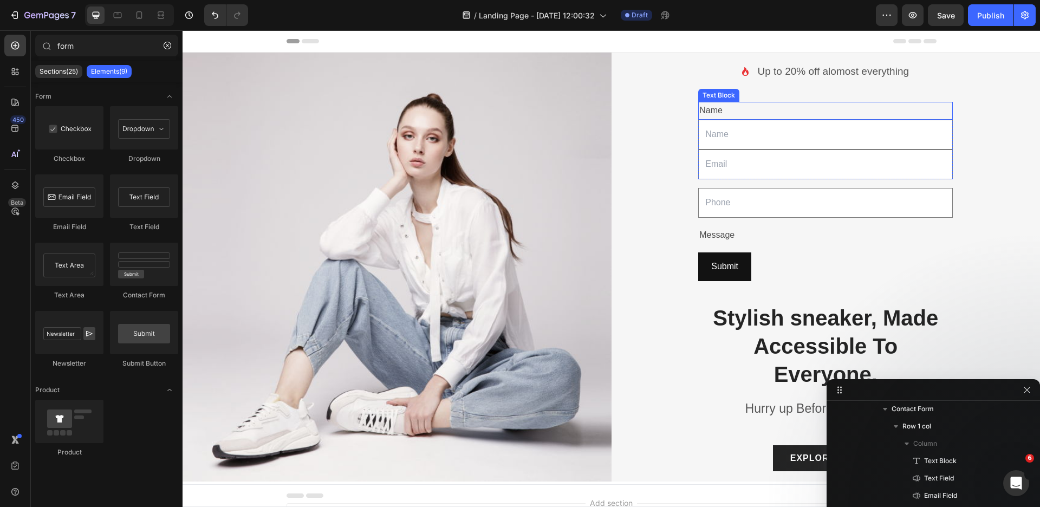
click at [741, 111] on div "Name" at bounding box center [825, 111] width 255 height 18
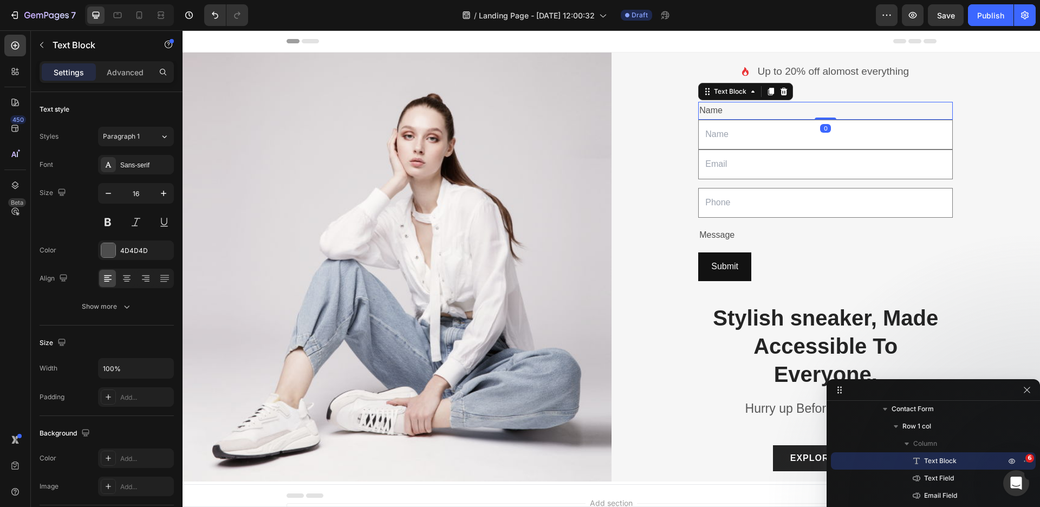
click at [781, 90] on icon at bounding box center [784, 92] width 7 height 8
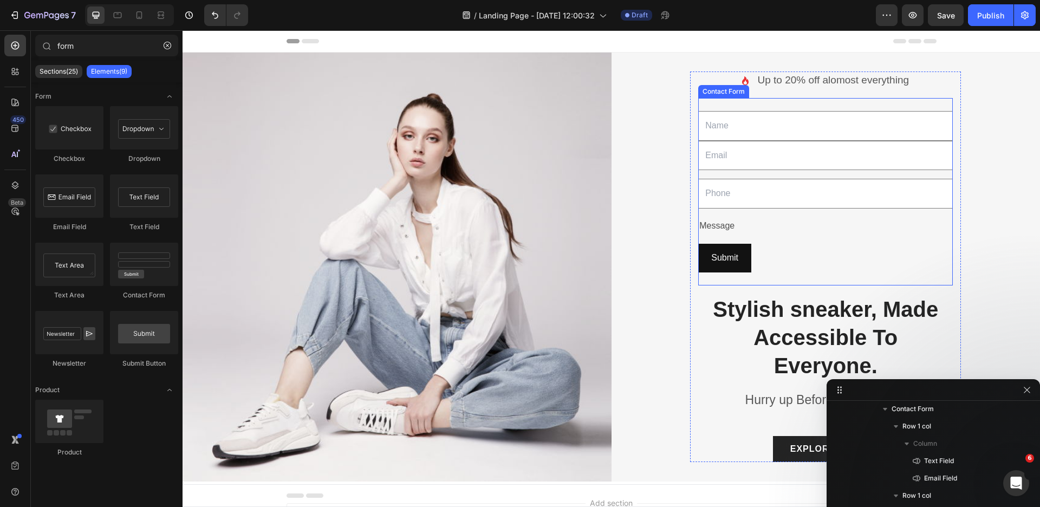
click at [761, 173] on div "Text Field Email Field Row Text Field Row Message Text Block Row Submit Submit …" at bounding box center [825, 191] width 255 height 187
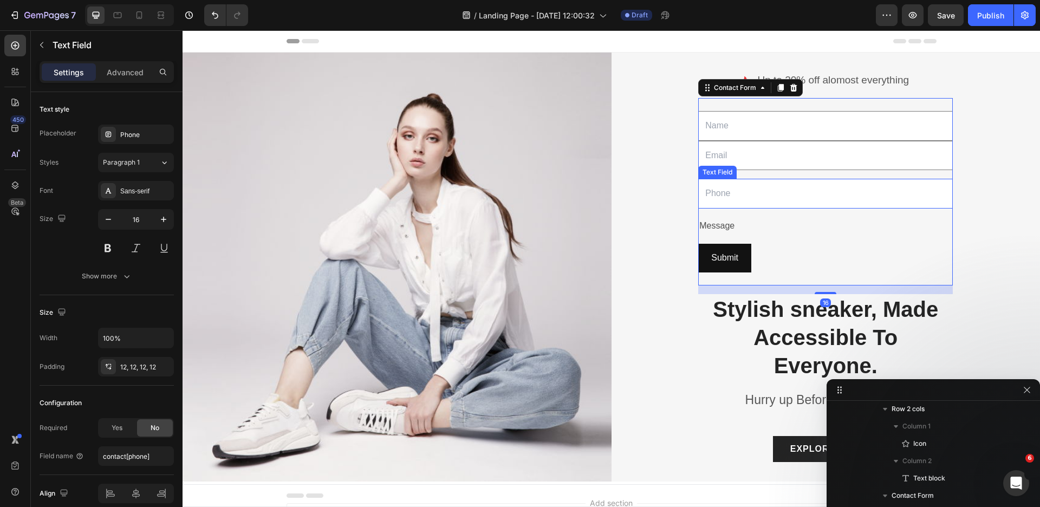
click at [760, 183] on input "text" at bounding box center [825, 194] width 255 height 30
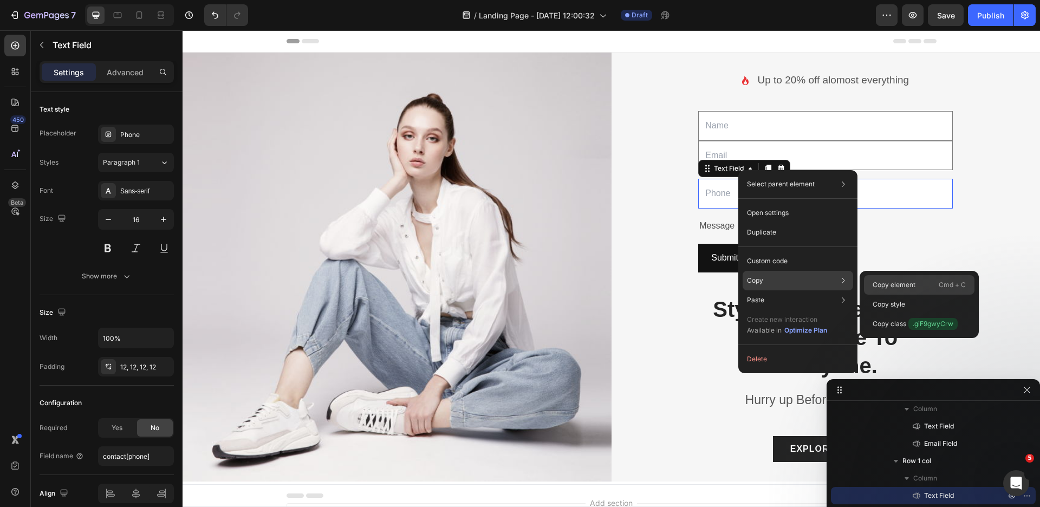
click at [875, 289] on p "Copy element" at bounding box center [894, 285] width 43 height 10
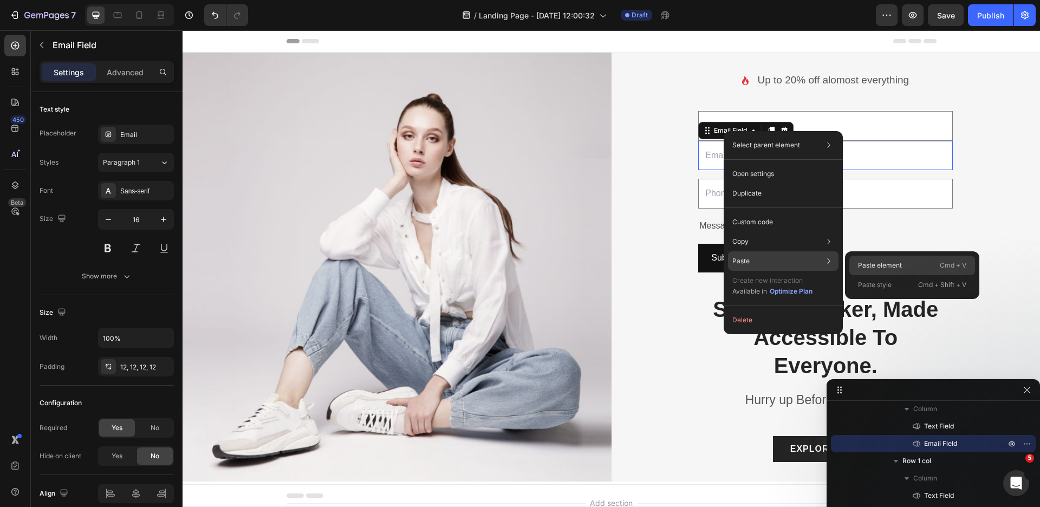
click at [858, 262] on p "Paste element" at bounding box center [880, 266] width 44 height 10
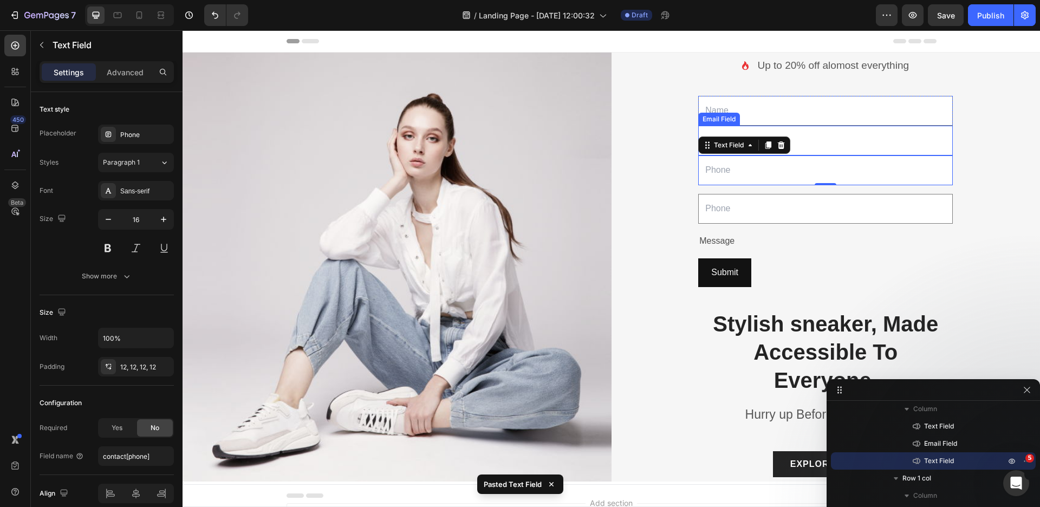
click at [792, 132] on input "email" at bounding box center [825, 141] width 255 height 30
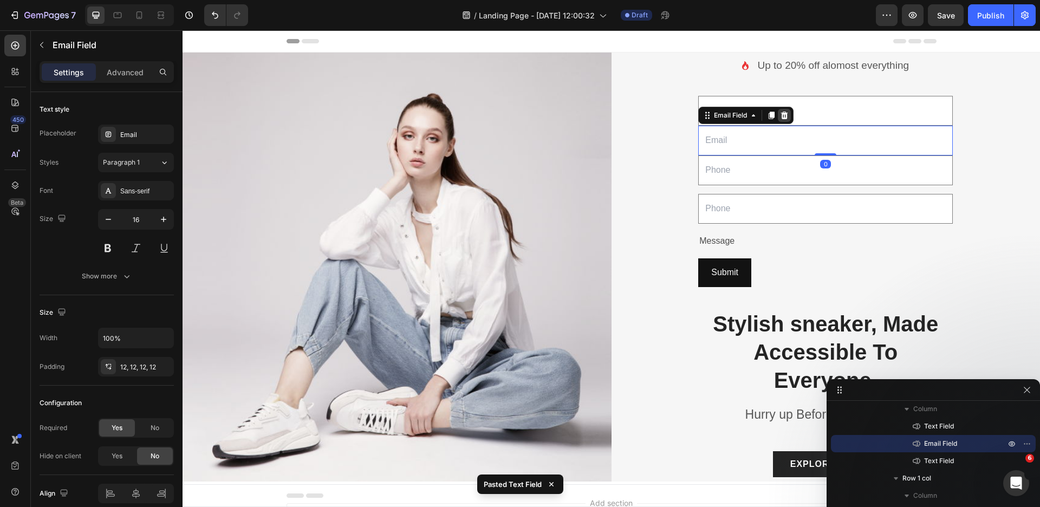
click at [781, 115] on icon at bounding box center [784, 116] width 7 height 8
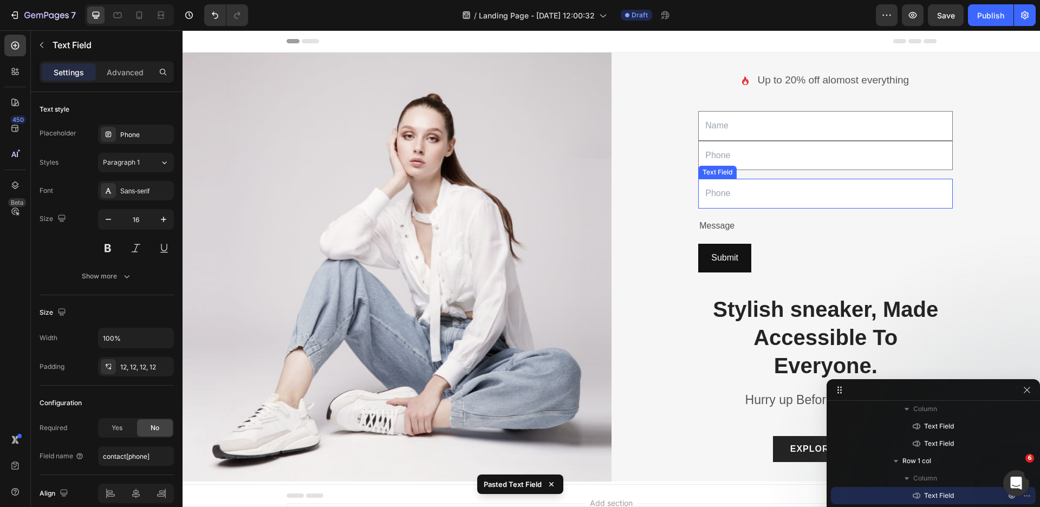
click at [720, 172] on div "Text Field" at bounding box center [717, 172] width 34 height 10
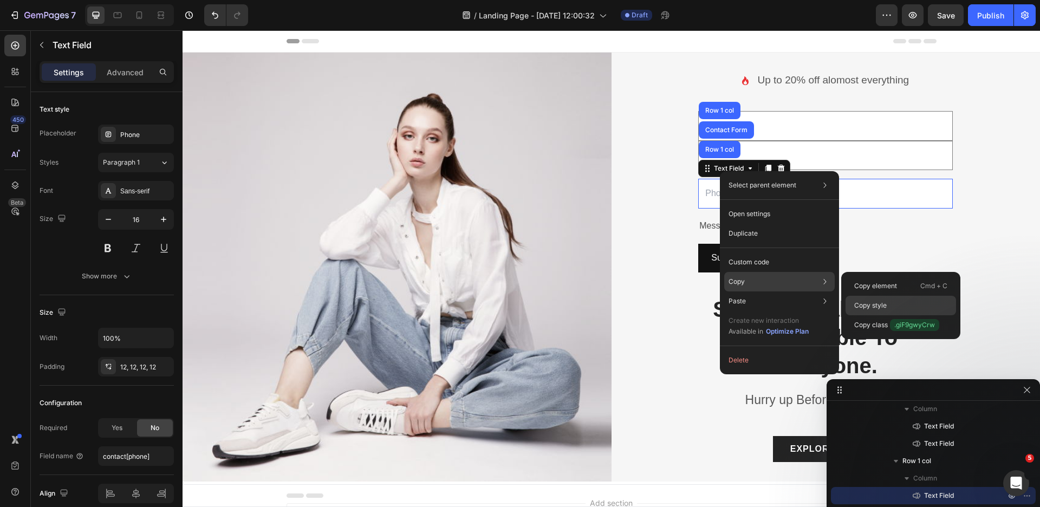
click at [867, 305] on p "Copy style" at bounding box center [870, 306] width 33 height 10
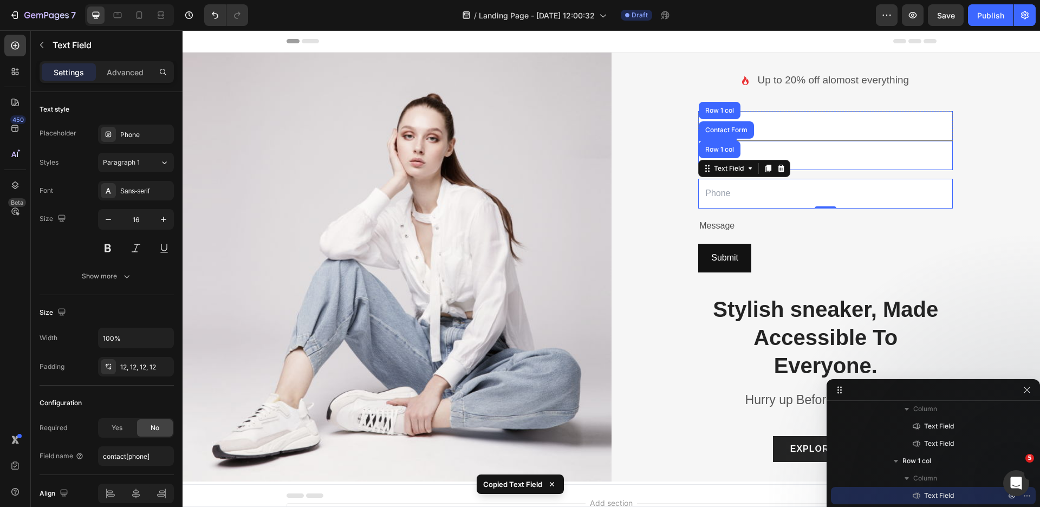
click at [830, 157] on input "text" at bounding box center [825, 156] width 255 height 30
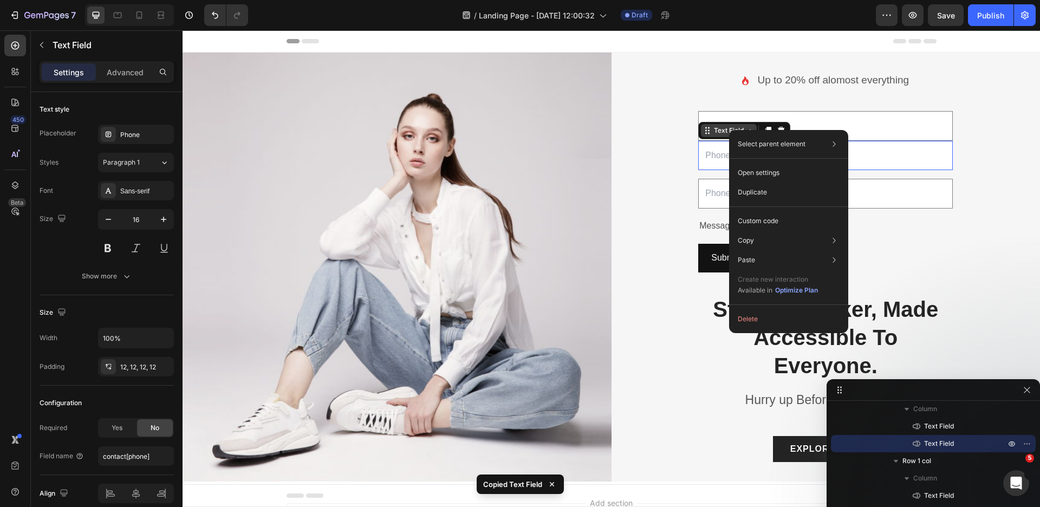
drag, startPoint x: 729, startPoint y: 130, endPoint x: 912, endPoint y: 160, distance: 185.0
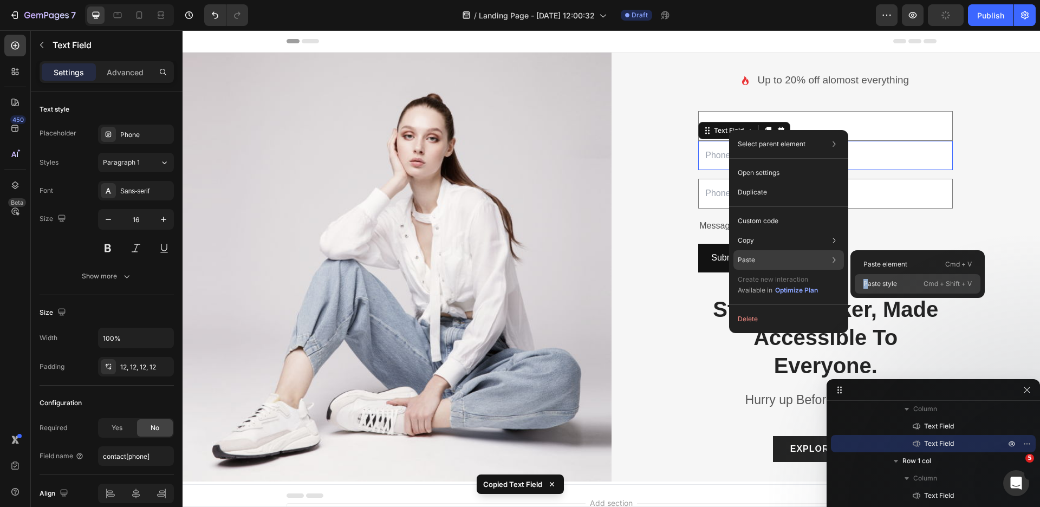
click at [868, 279] on p "Paste style" at bounding box center [880, 284] width 34 height 10
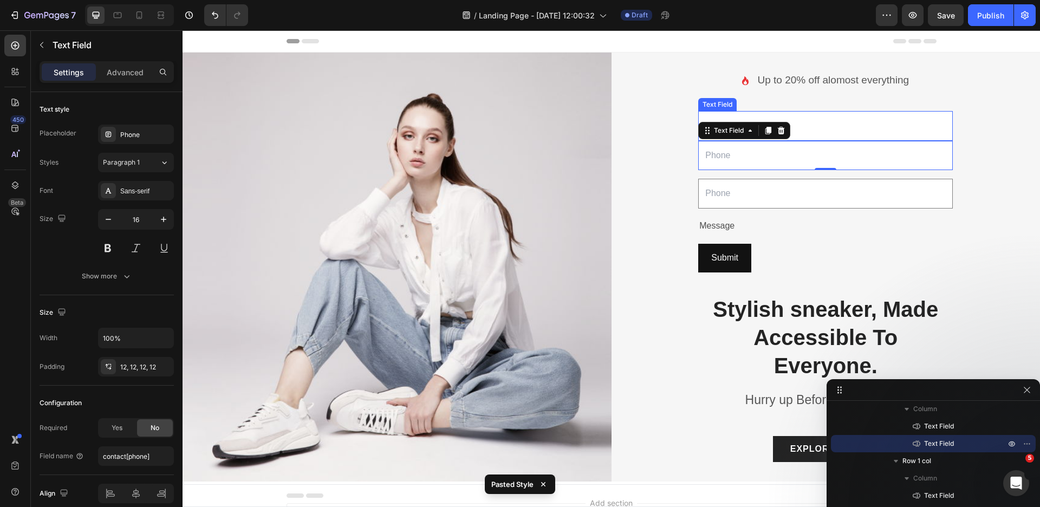
click at [811, 126] on input "text" at bounding box center [825, 126] width 255 height 30
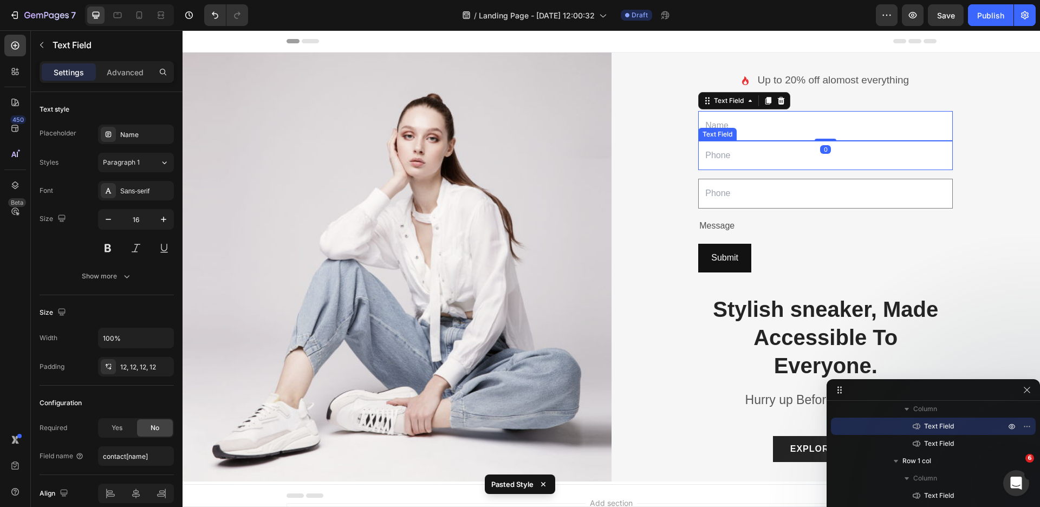
click at [770, 155] on input "text" at bounding box center [825, 156] width 255 height 30
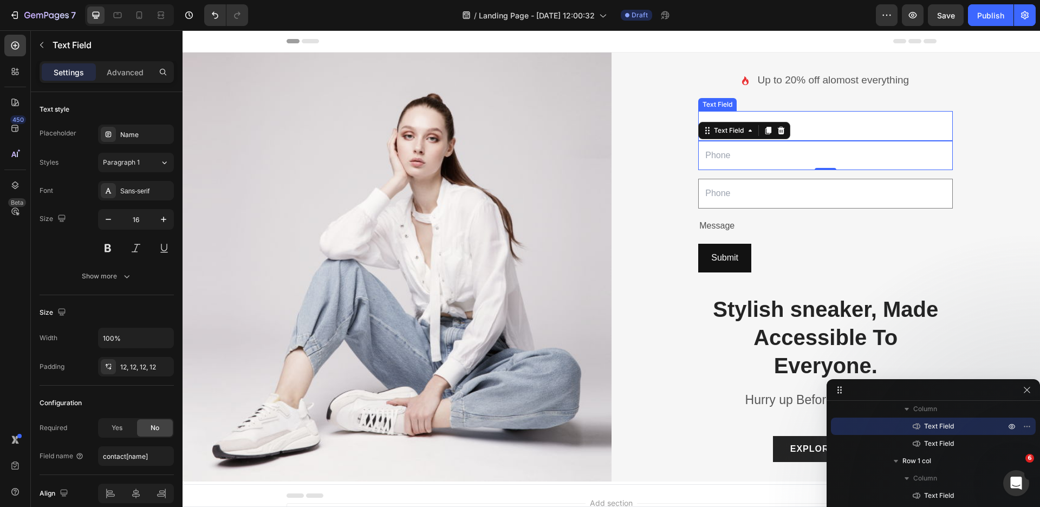
click at [813, 127] on input "text" at bounding box center [825, 126] width 255 height 30
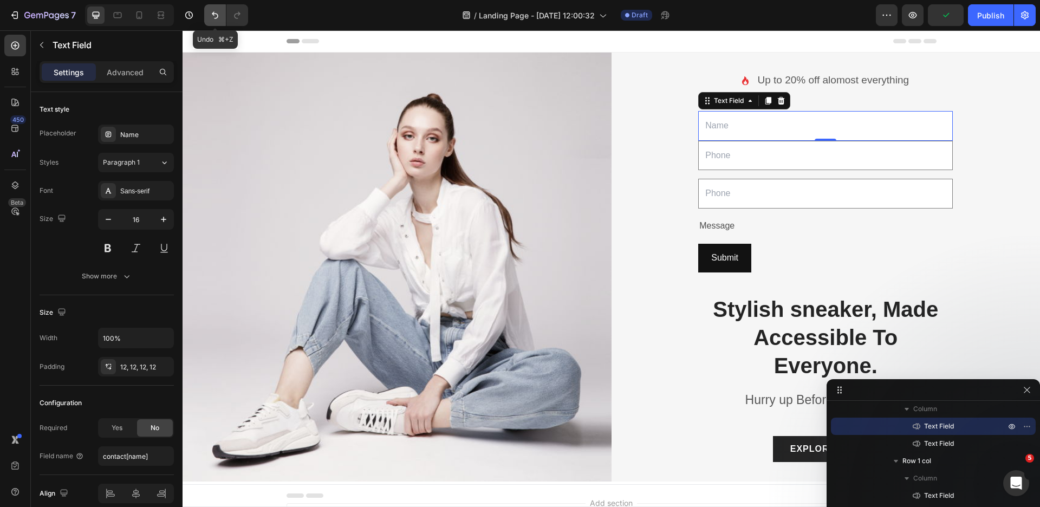
click at [218, 15] on icon "Undo/Redo" at bounding box center [215, 15] width 7 height 7
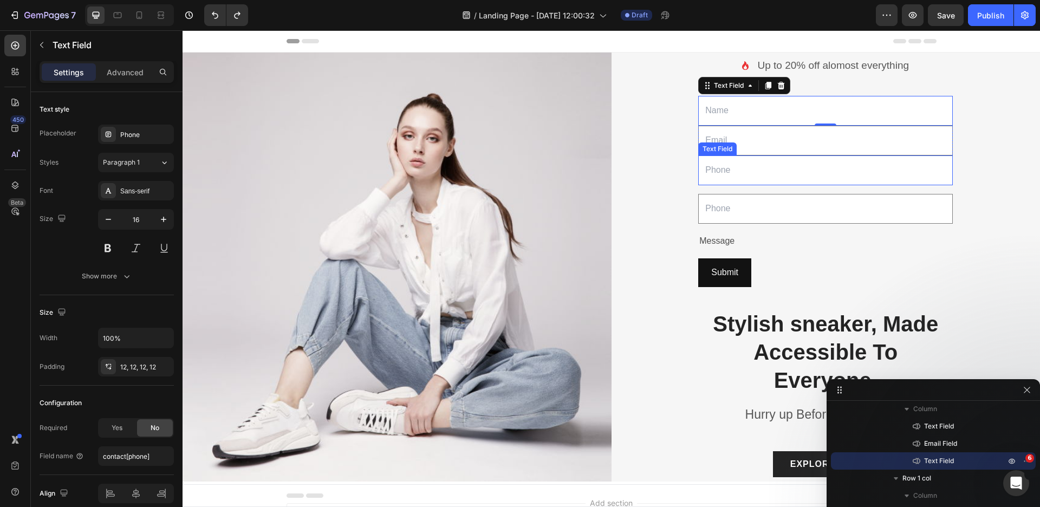
click at [729, 168] on input "text" at bounding box center [825, 170] width 255 height 30
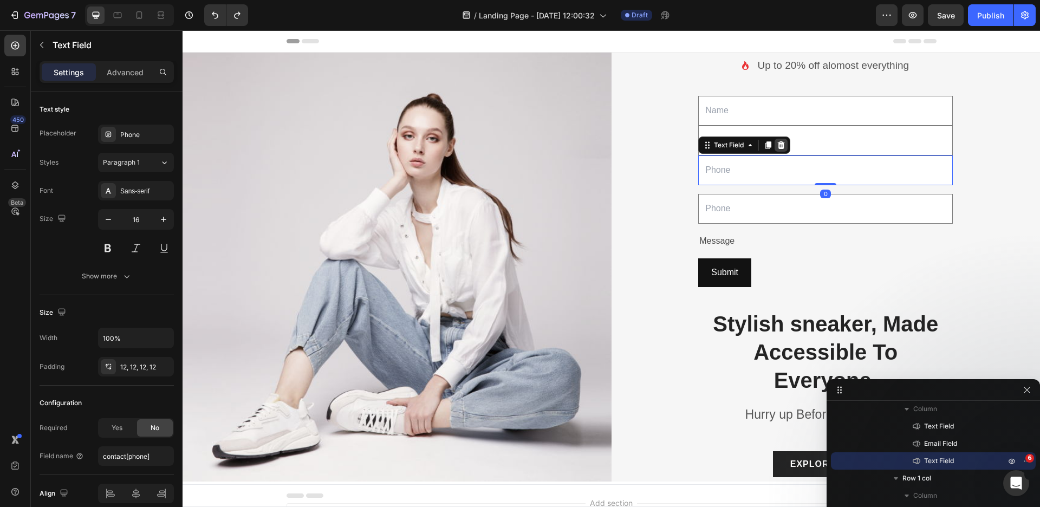
click at [775, 144] on div at bounding box center [781, 145] width 13 height 13
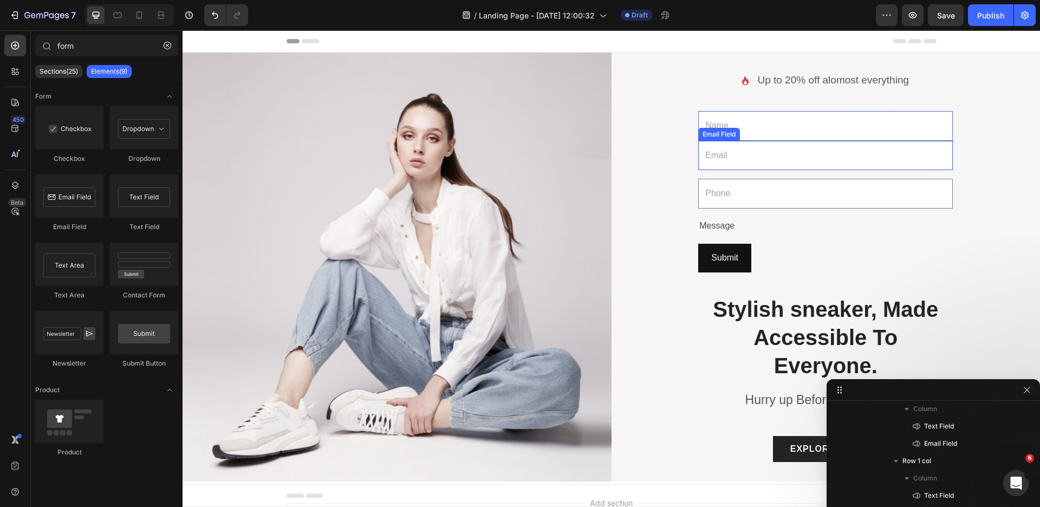
click at [772, 152] on input "email" at bounding box center [825, 156] width 255 height 30
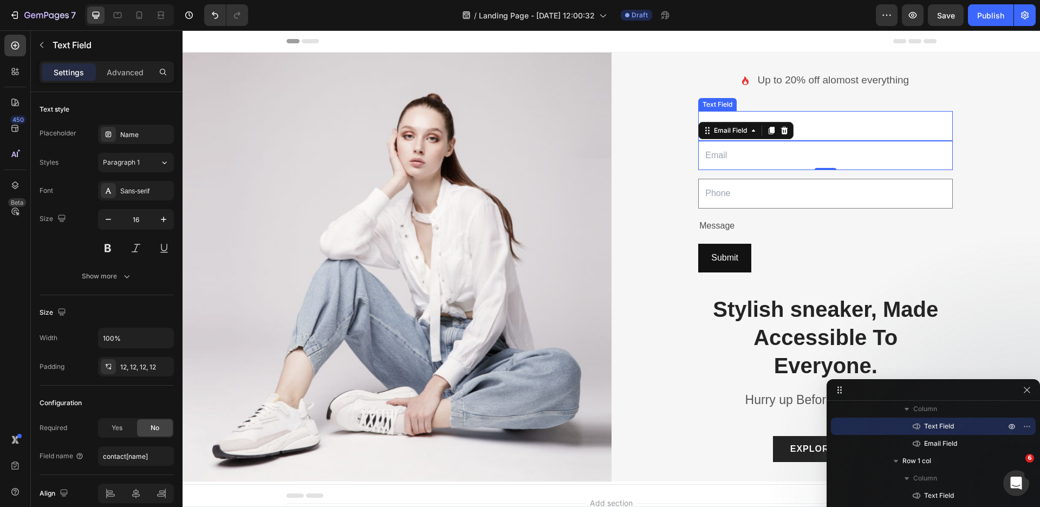
click at [814, 118] on input "text" at bounding box center [825, 126] width 255 height 30
click at [733, 150] on input "email" at bounding box center [825, 156] width 255 height 30
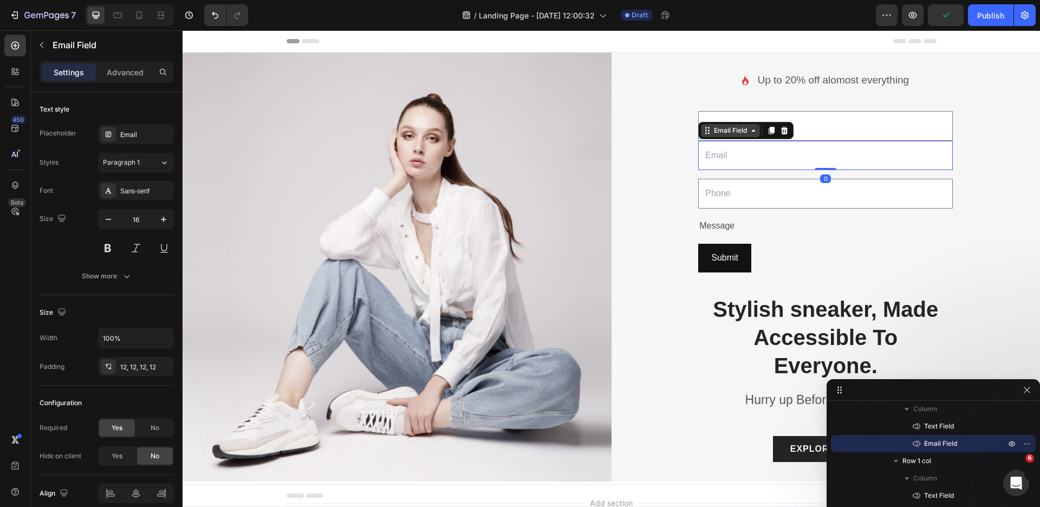
click at [703, 126] on icon at bounding box center [707, 130] width 9 height 9
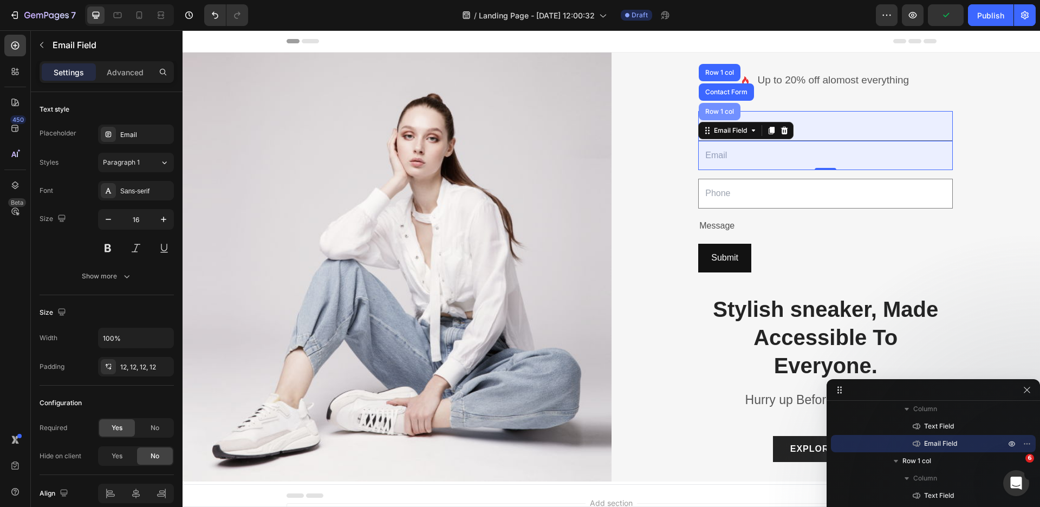
click at [706, 109] on div "Row 1 col" at bounding box center [719, 111] width 33 height 7
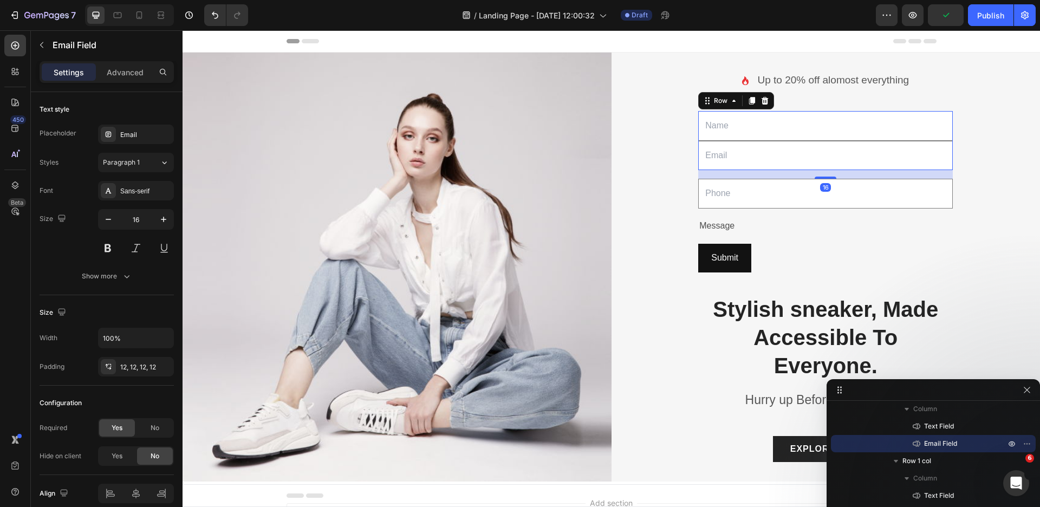
scroll to position [92, 0]
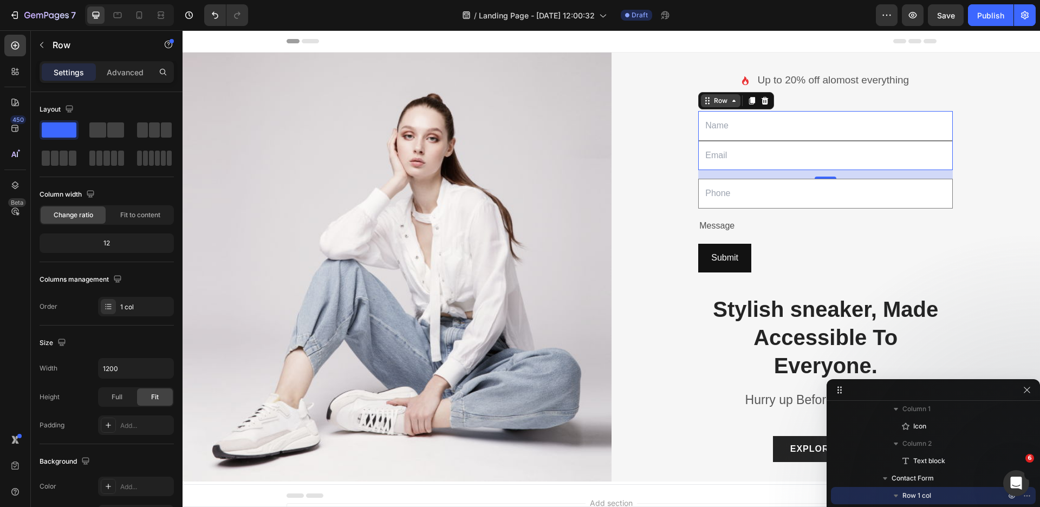
click at [712, 101] on div "Row" at bounding box center [721, 101] width 18 height 10
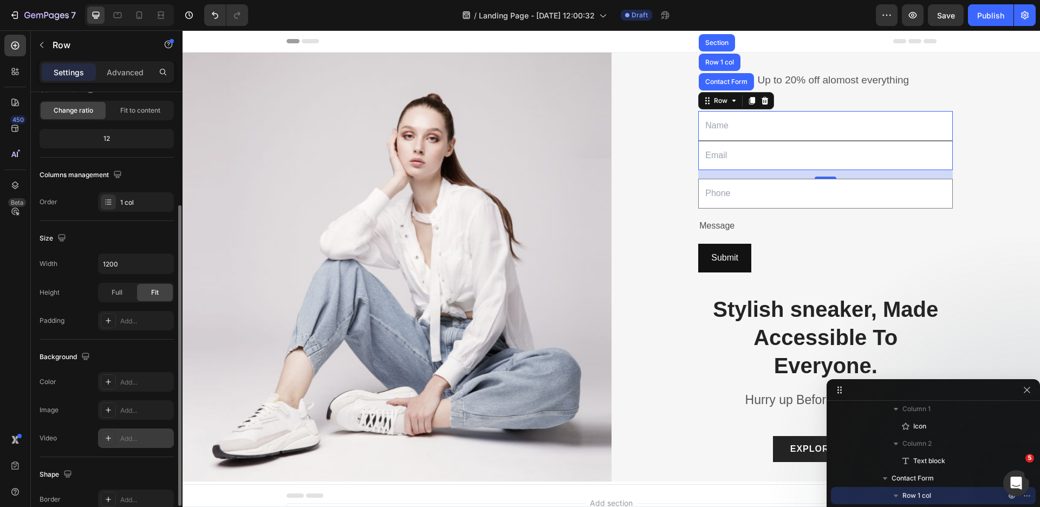
scroll to position [215, 0]
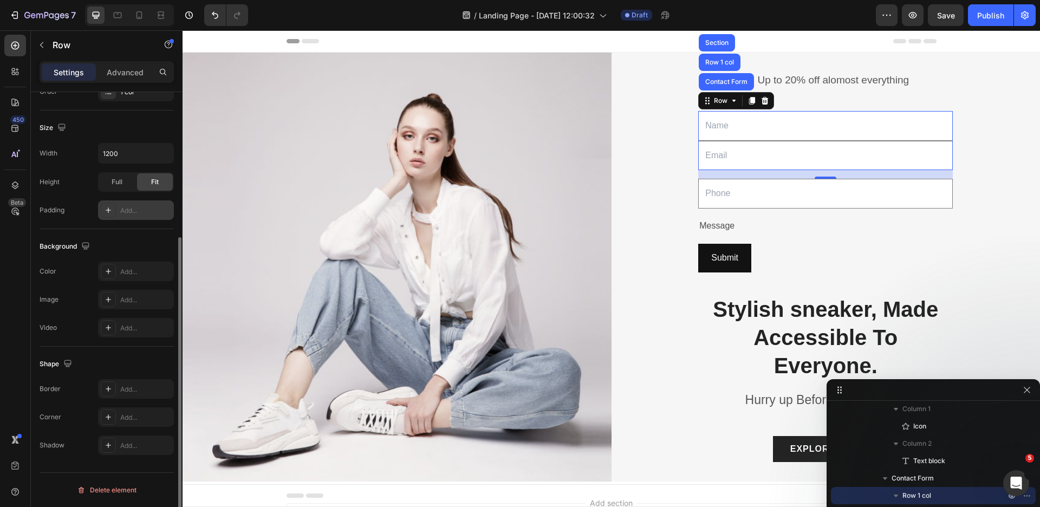
click at [122, 213] on div "Add..." at bounding box center [145, 211] width 51 height 10
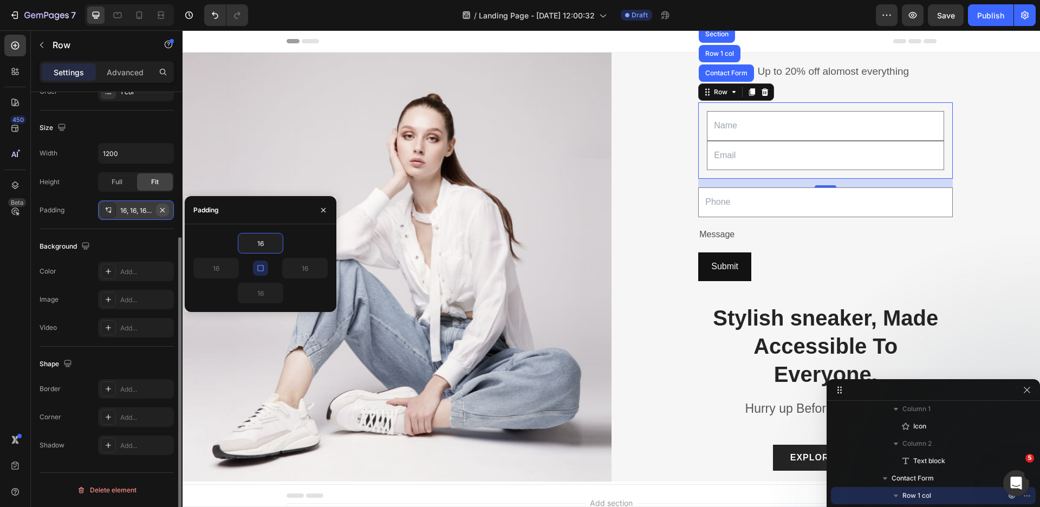
click at [165, 211] on icon "button" at bounding box center [162, 210] width 9 height 9
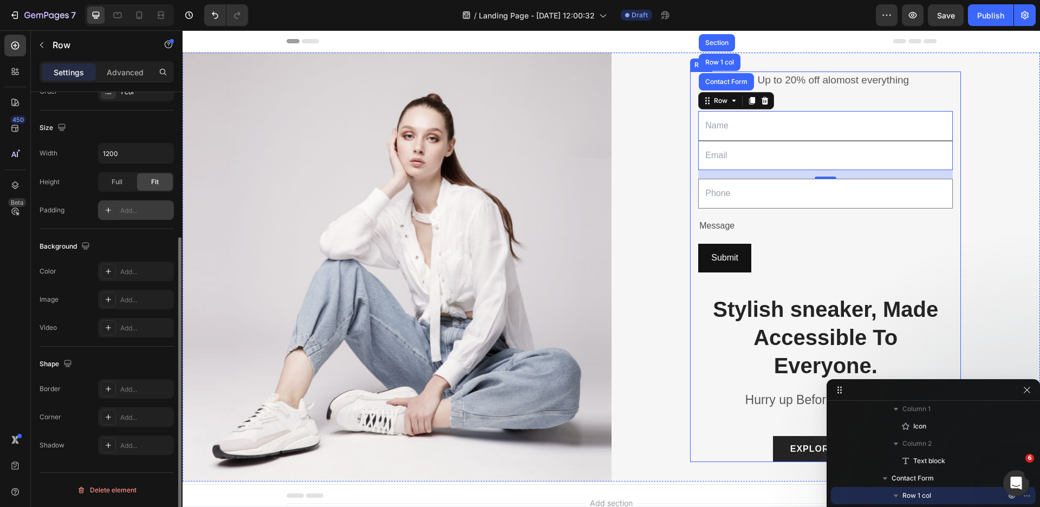
click at [847, 82] on p "Up to 20% off alomost everything" at bounding box center [833, 81] width 152 height 16
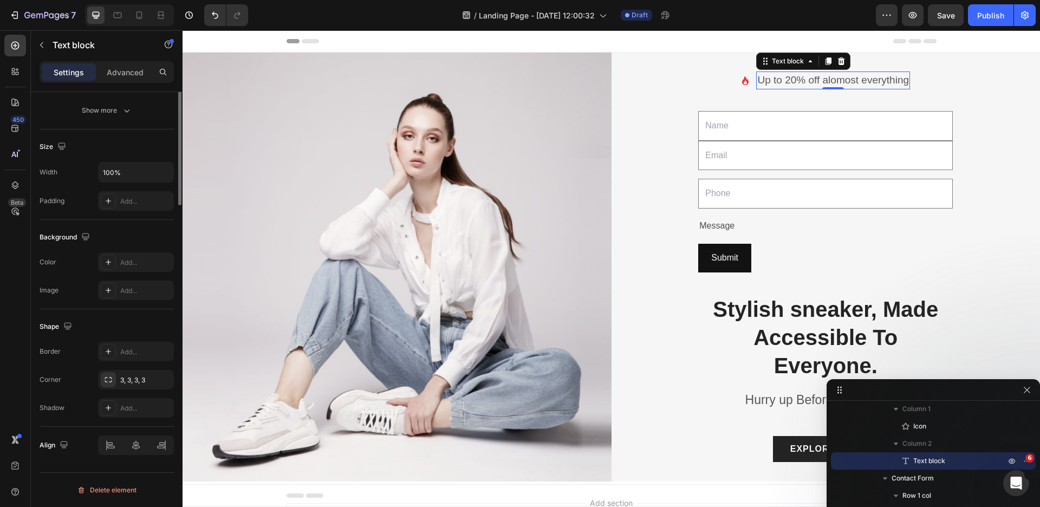
scroll to position [0, 0]
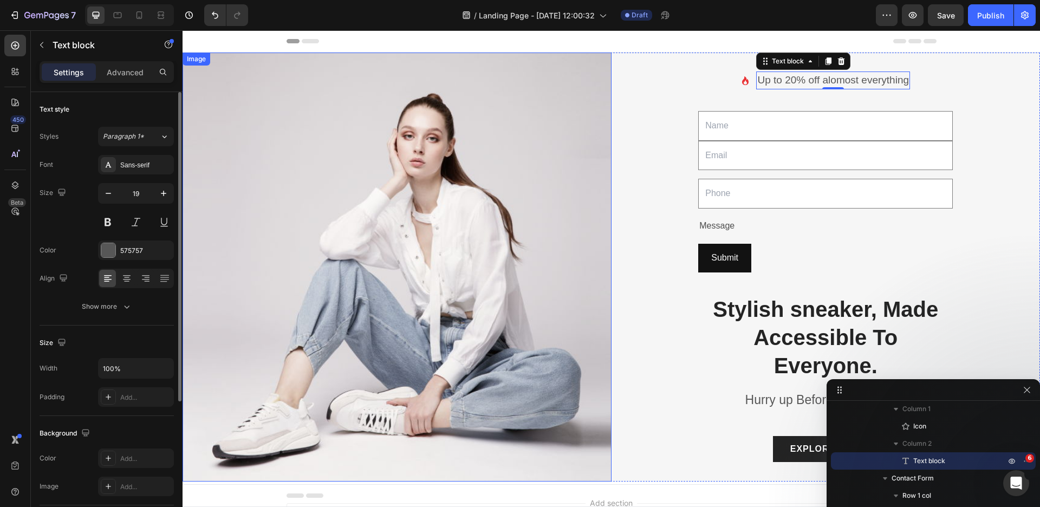
click at [523, 246] on img at bounding box center [397, 267] width 429 height 429
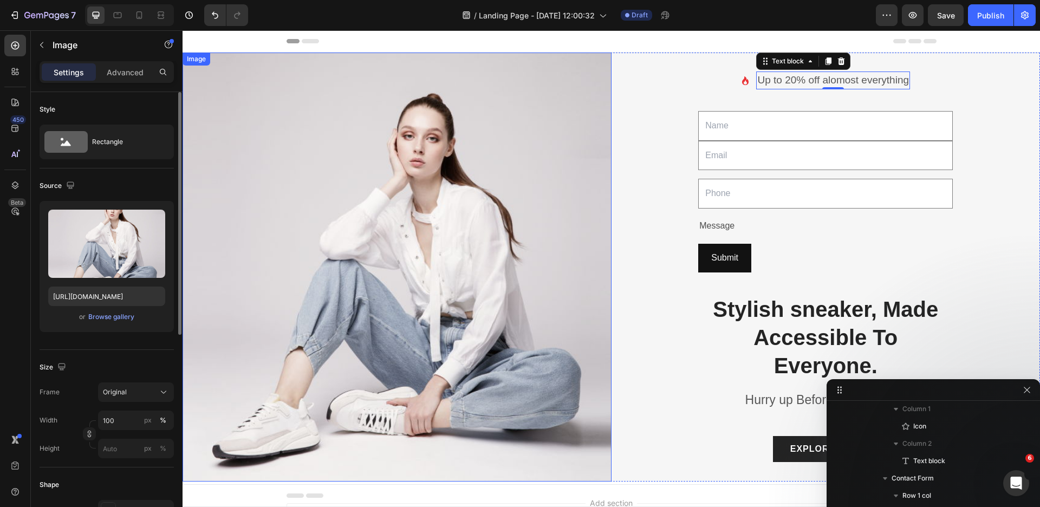
scroll to position [244, 0]
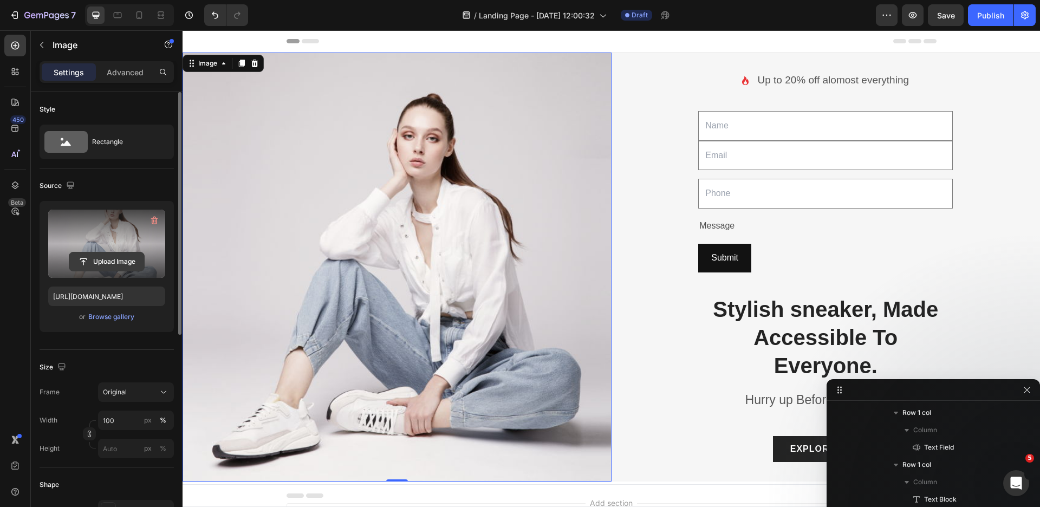
click at [108, 262] on input "file" at bounding box center [106, 261] width 75 height 18
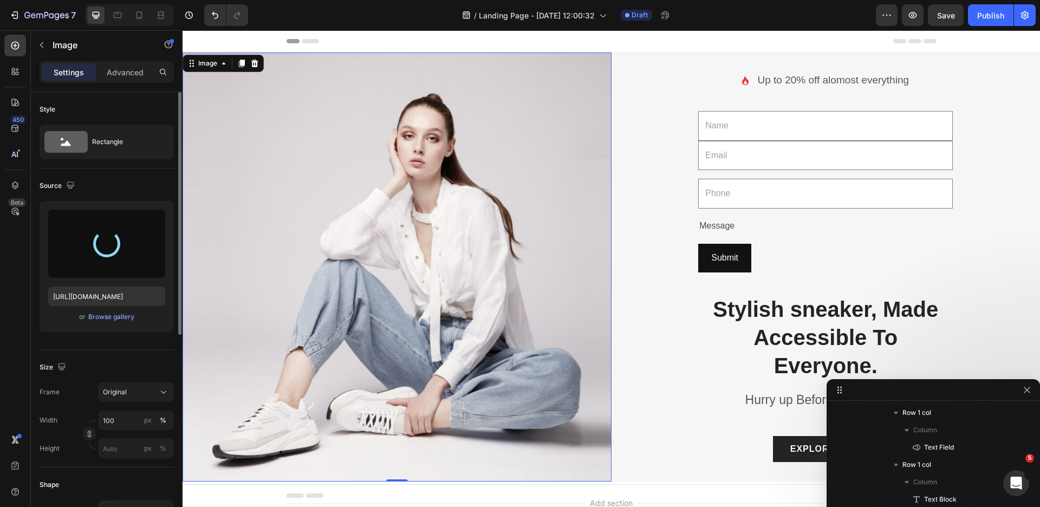
type input "[URL][DOMAIN_NAME]"
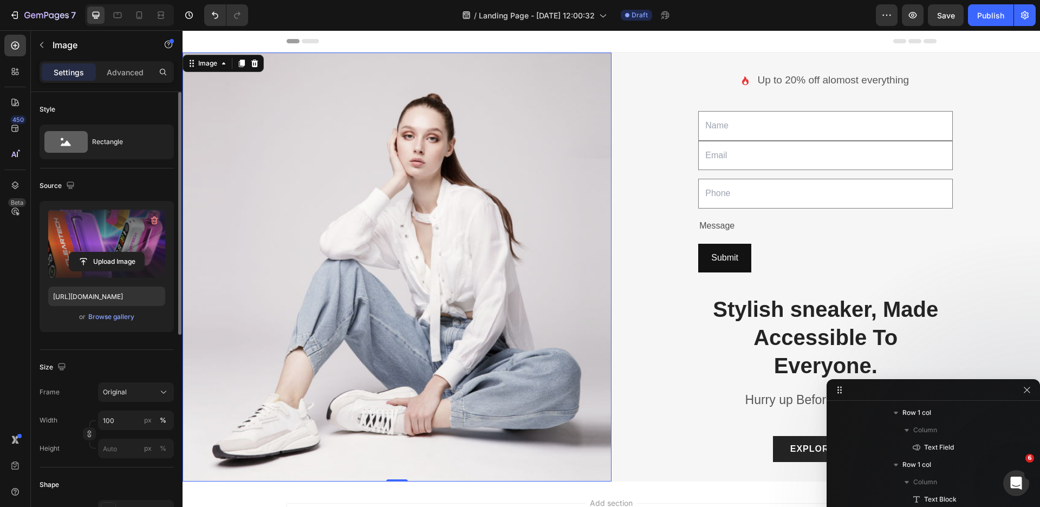
scroll to position [129, 0]
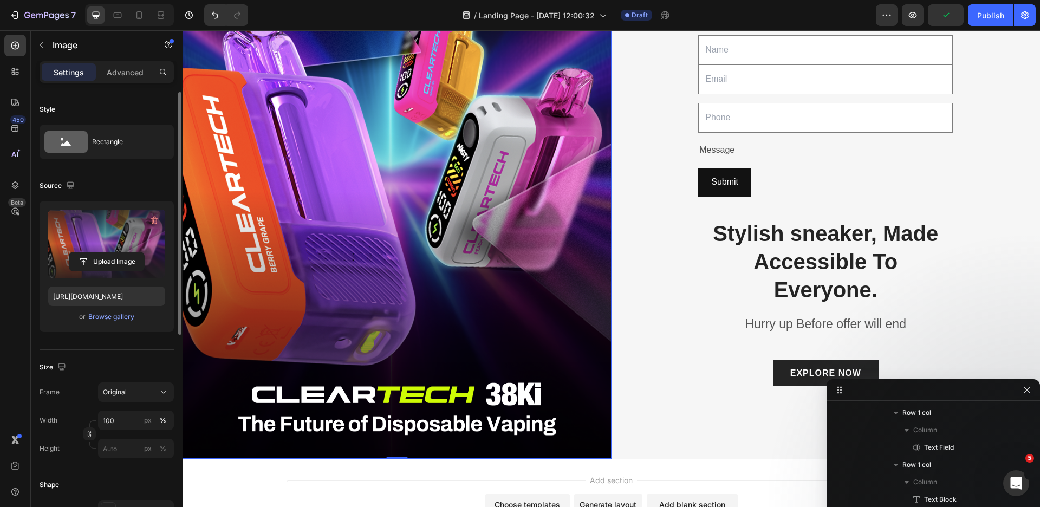
click at [137, 236] on label at bounding box center [106, 244] width 117 height 68
click at [137, 252] on input "file" at bounding box center [106, 261] width 75 height 18
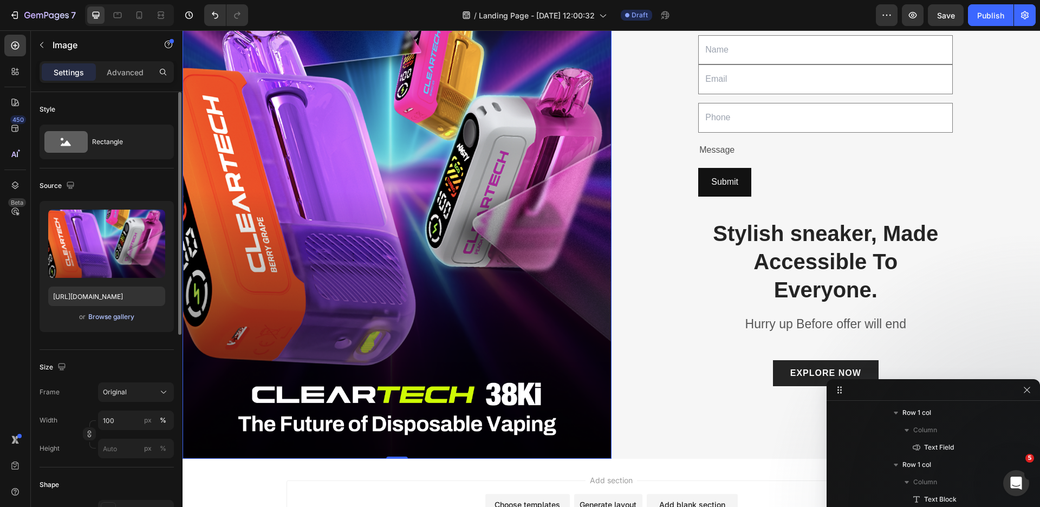
click at [124, 316] on div "Browse gallery" at bounding box center [111, 317] width 46 height 10
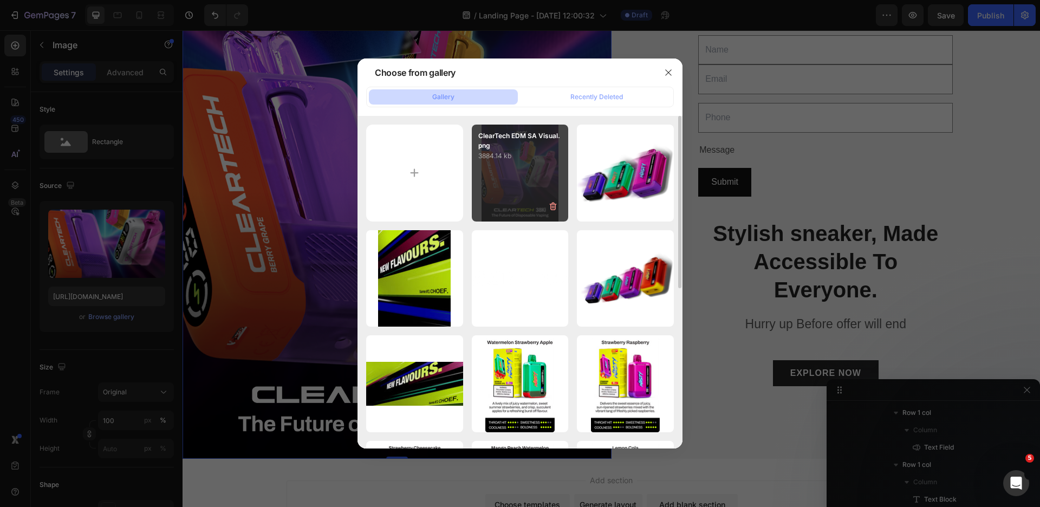
click at [502, 178] on div "ClearTech EDM SA Visual.png 3884.14 kb" at bounding box center [520, 173] width 97 height 97
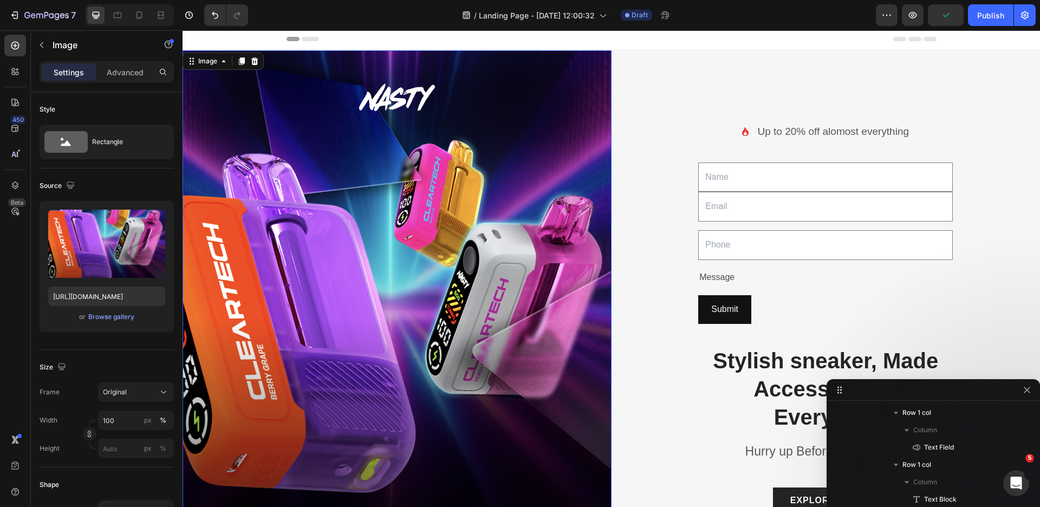
scroll to position [0, 0]
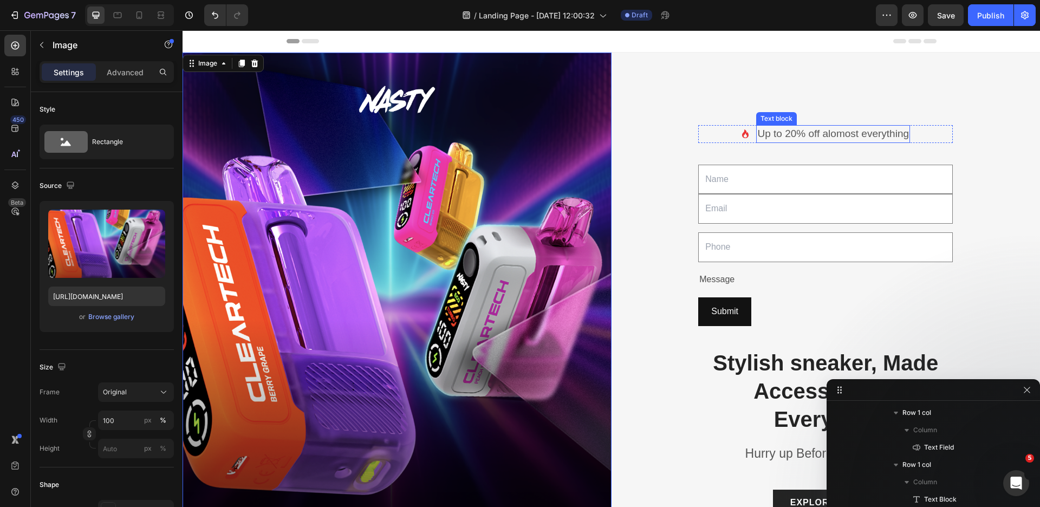
click at [790, 134] on p "Up to 20% off alomost everything" at bounding box center [833, 134] width 152 height 16
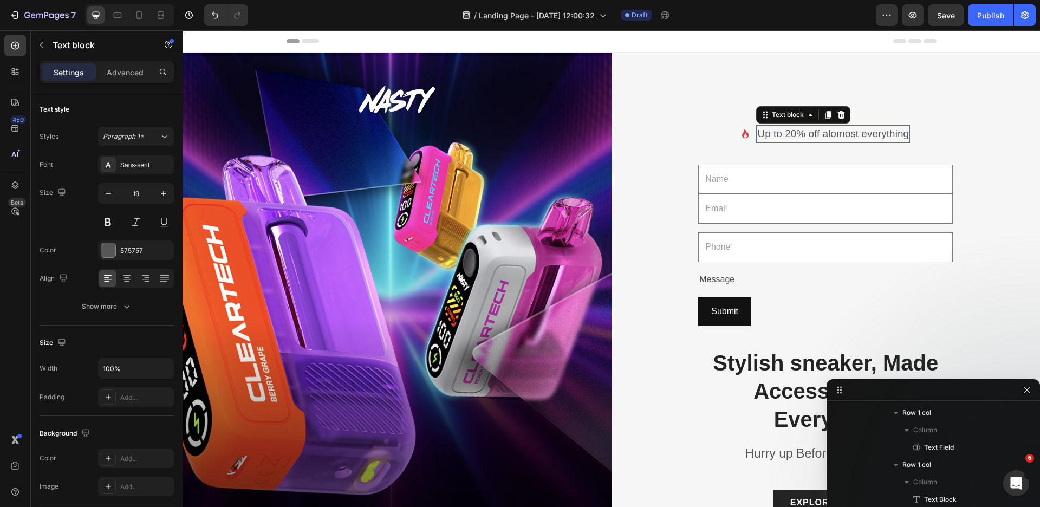
scroll to position [57, 0]
click at [837, 114] on icon at bounding box center [841, 115] width 9 height 9
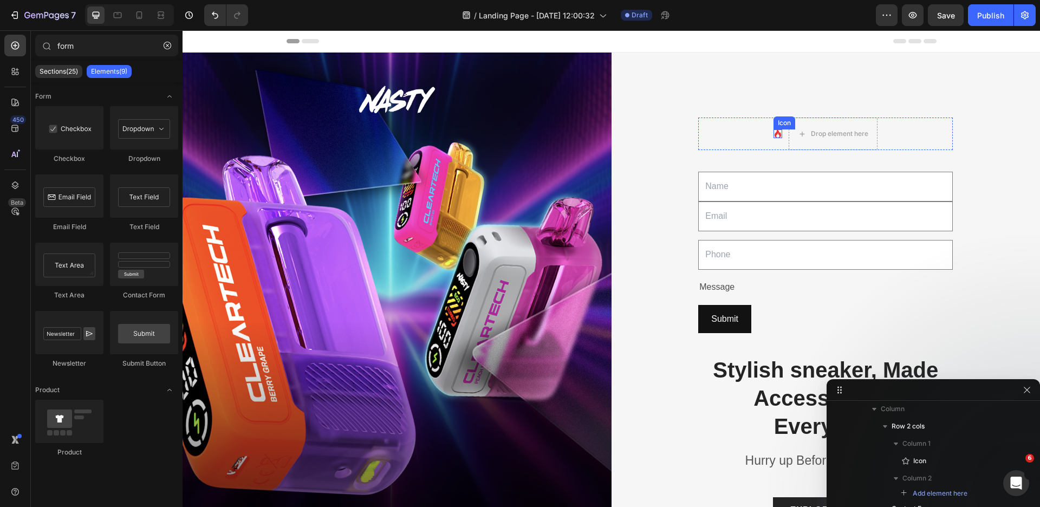
click at [762, 130] on div "Icon Drop element here Row" at bounding box center [825, 134] width 255 height 33
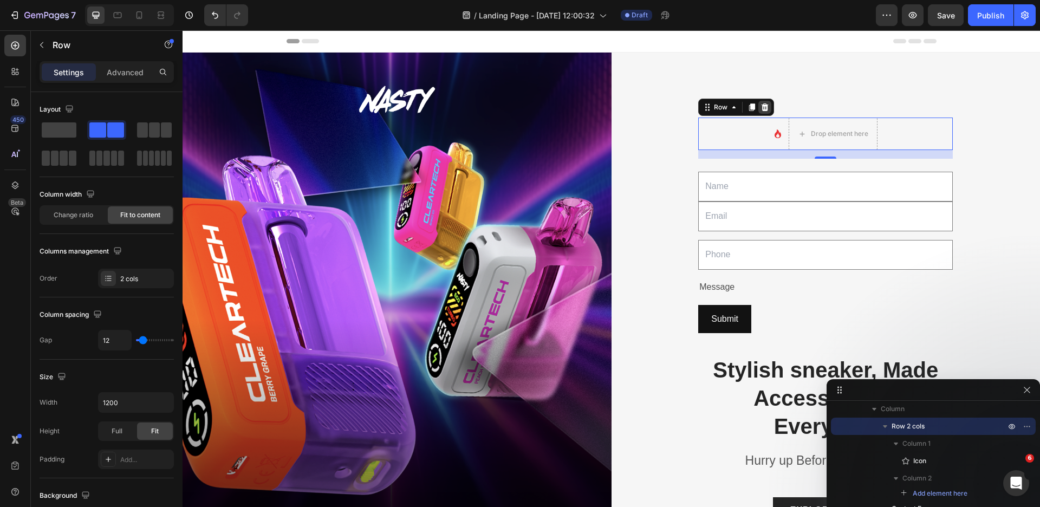
click at [762, 107] on icon at bounding box center [765, 107] width 9 height 9
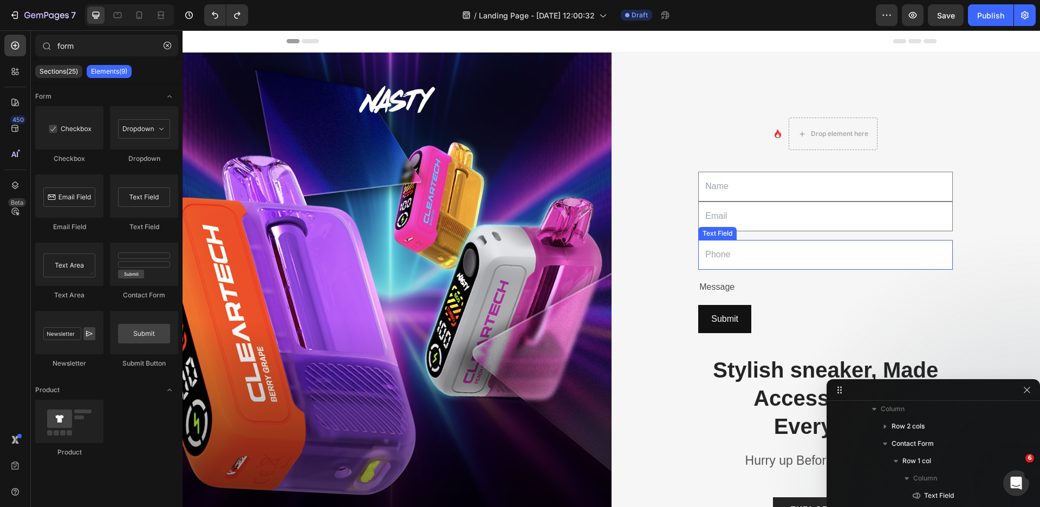
scroll to position [2, 0]
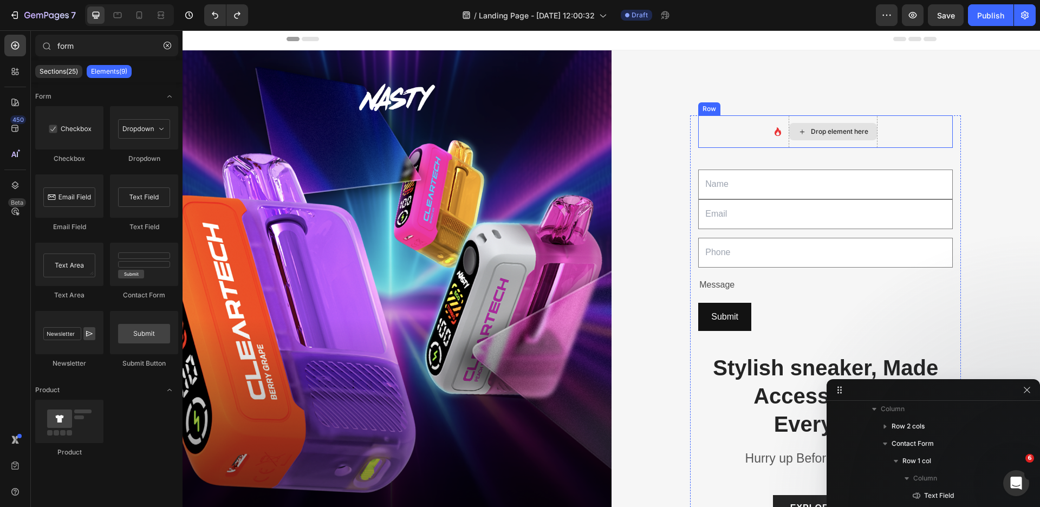
click at [789, 123] on div "Drop element here" at bounding box center [833, 131] width 88 height 17
click at [728, 124] on div "Icon Drop element here Row" at bounding box center [825, 131] width 255 height 33
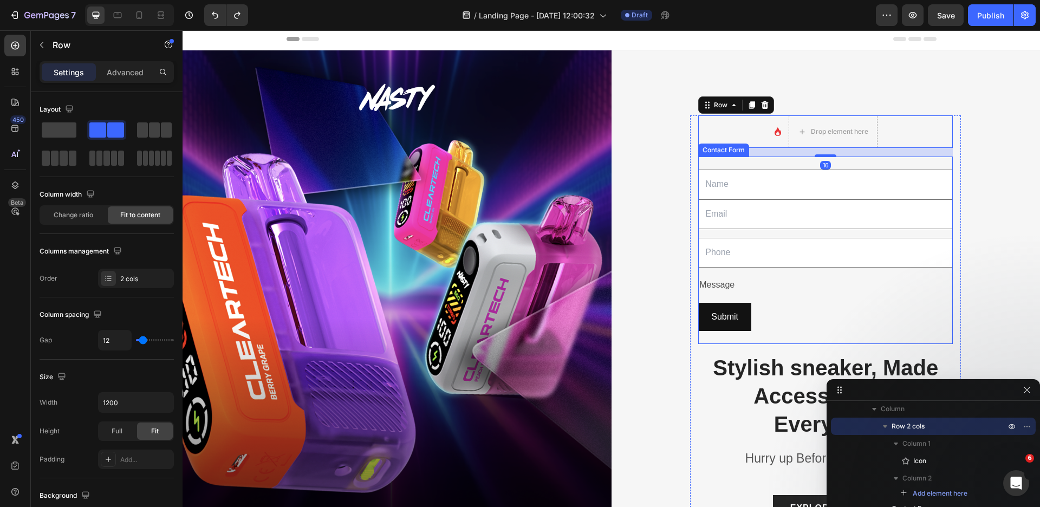
click at [736, 164] on div "Text Field Email Field Row Text Field Row Message Text Block Row Submit Submit …" at bounding box center [825, 250] width 255 height 187
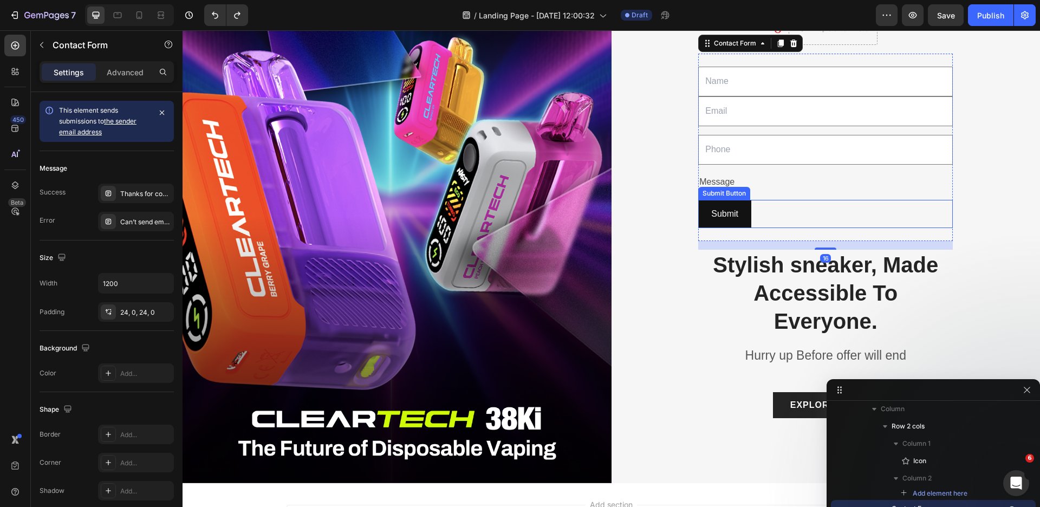
scroll to position [115, 0]
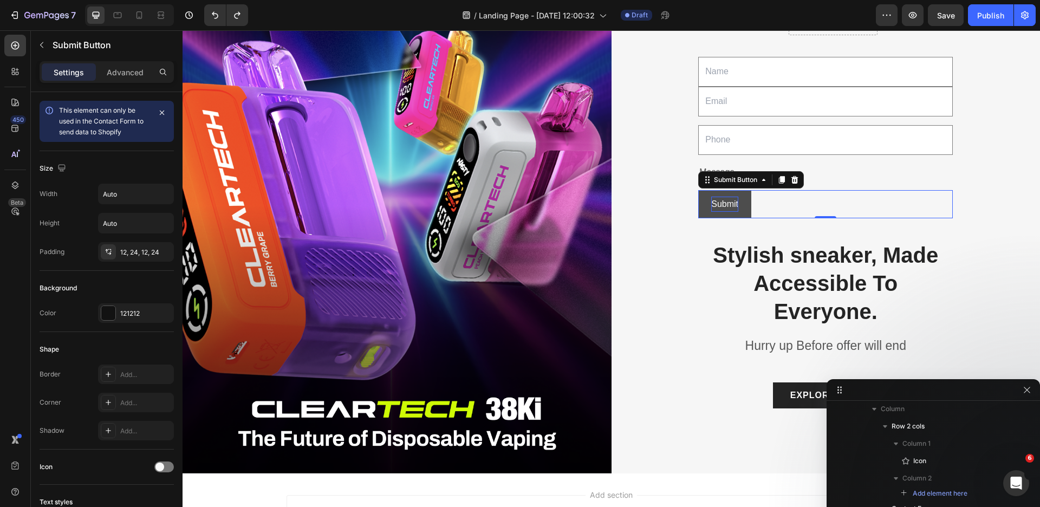
click at [723, 204] on div "Submit" at bounding box center [724, 205] width 27 height 16
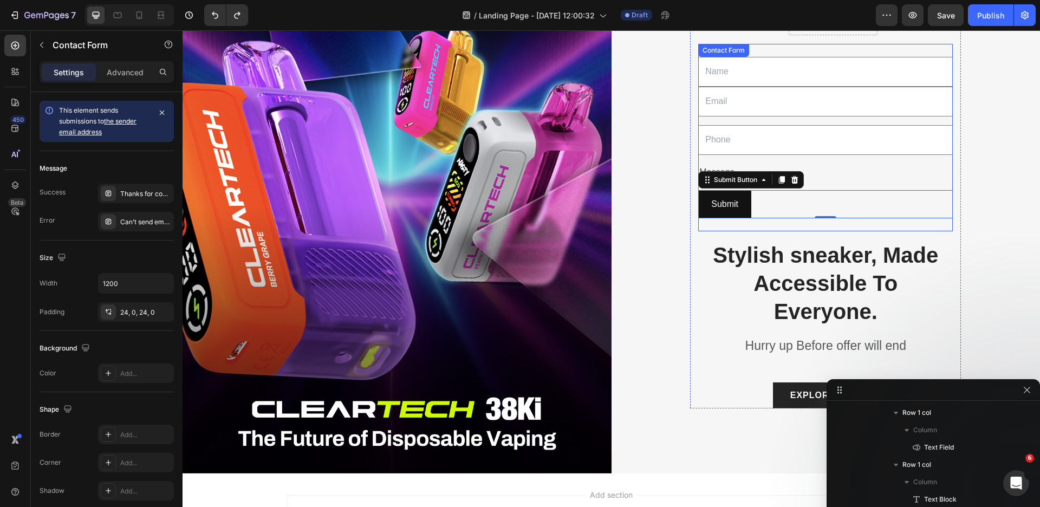
click at [736, 154] on div "Text Field Email Field Row Text Field Row Message Text Block Row Submit Submit …" at bounding box center [825, 137] width 255 height 187
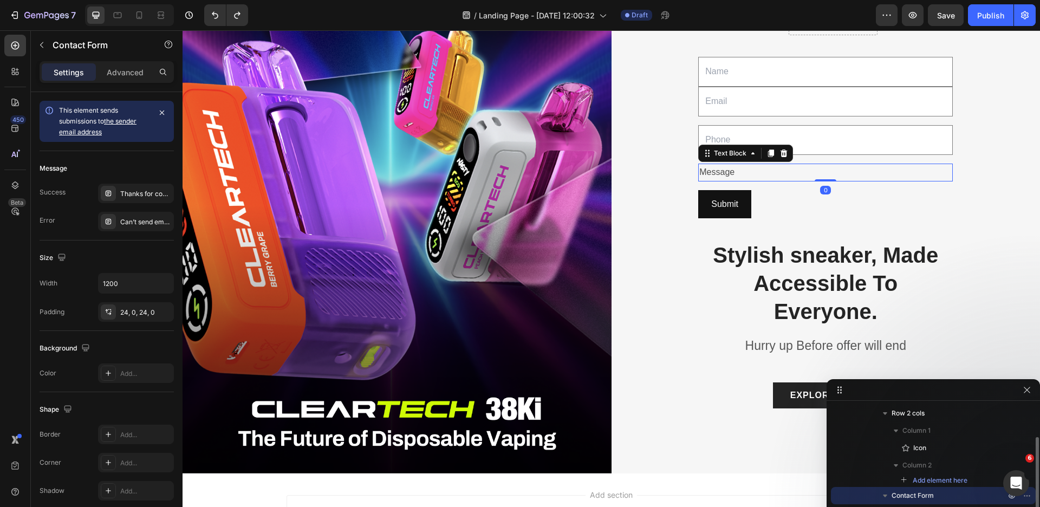
click at [723, 168] on div "Message" at bounding box center [825, 173] width 255 height 18
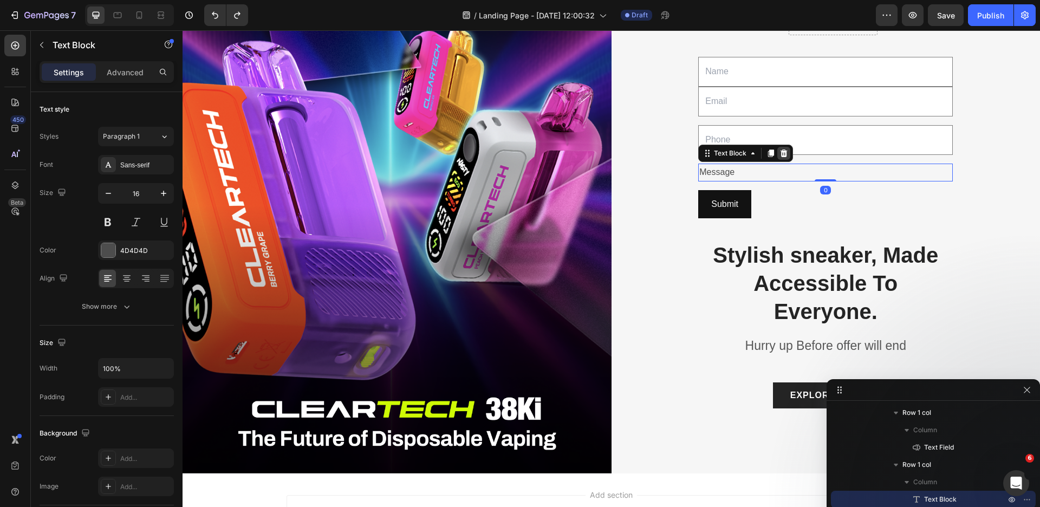
click at [781, 151] on icon at bounding box center [784, 153] width 9 height 9
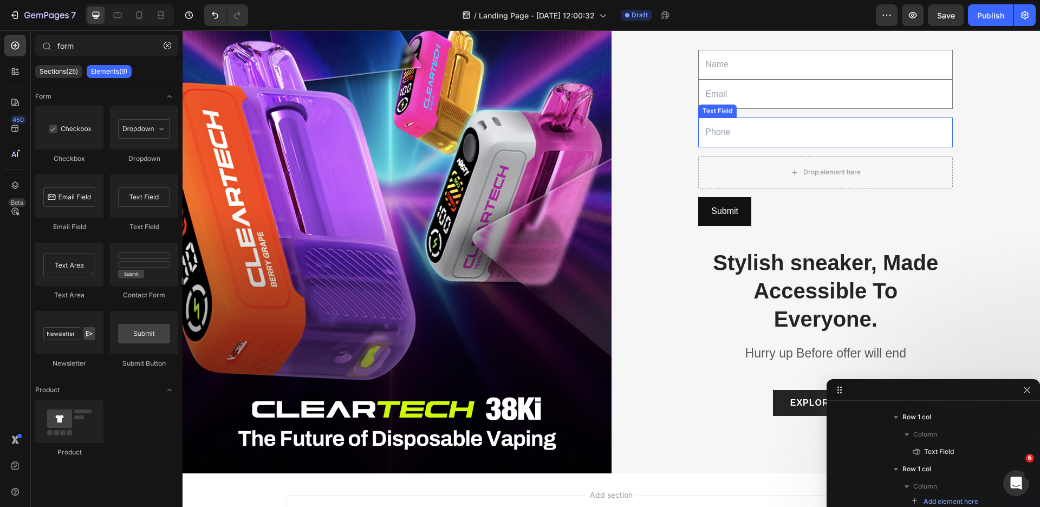
scroll to position [107, 0]
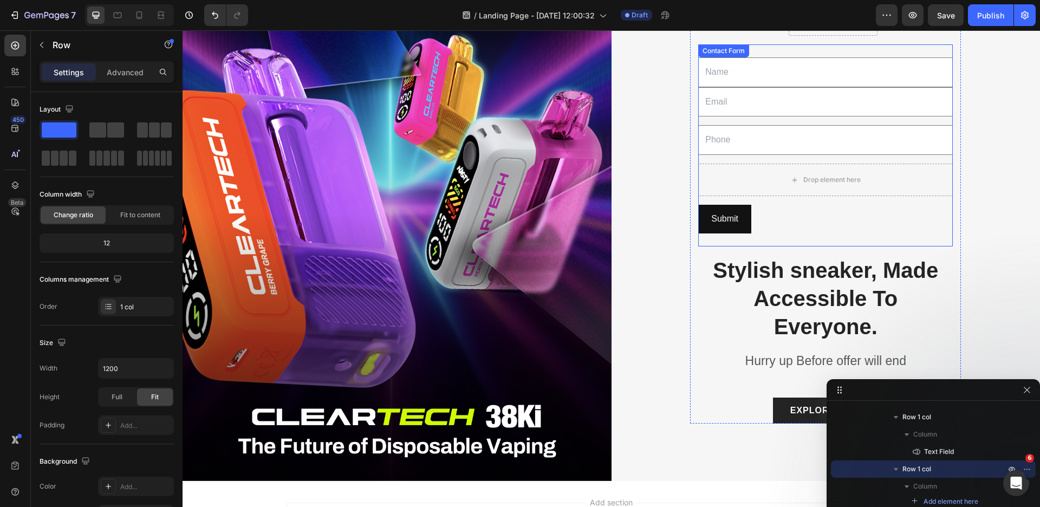
click at [778, 164] on div "Drop element here" at bounding box center [825, 180] width 255 height 33
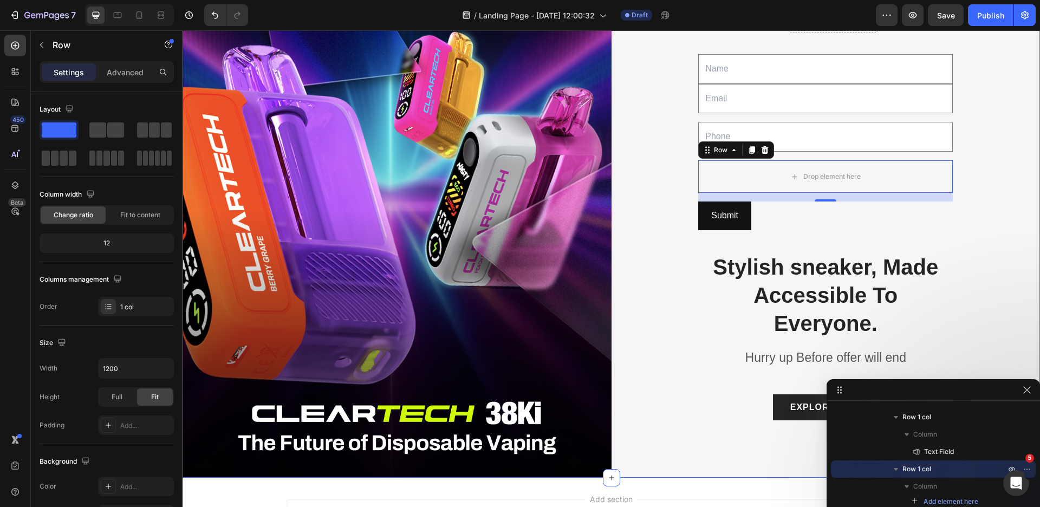
scroll to position [50, 0]
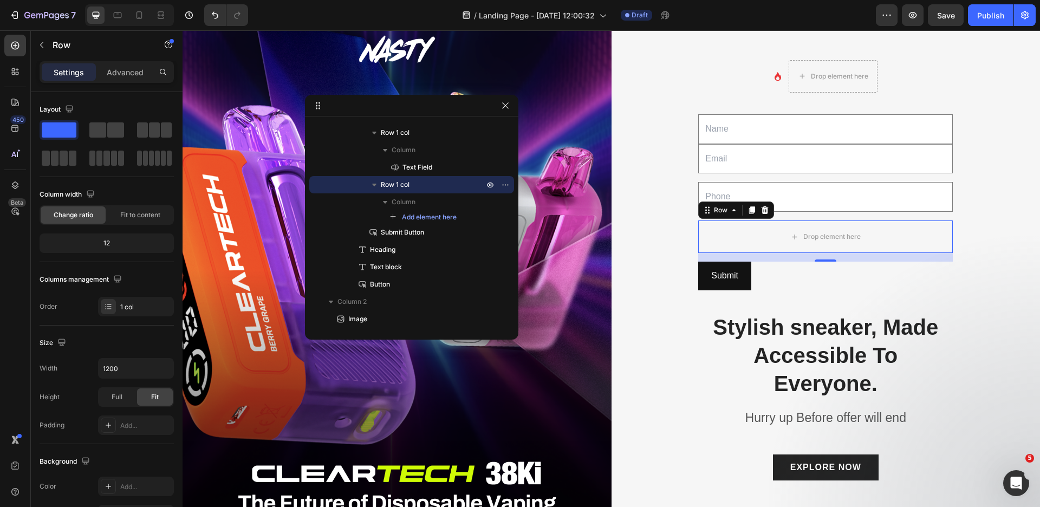
drag, startPoint x: 932, startPoint y: 393, endPoint x: 408, endPoint y: 105, distance: 597.7
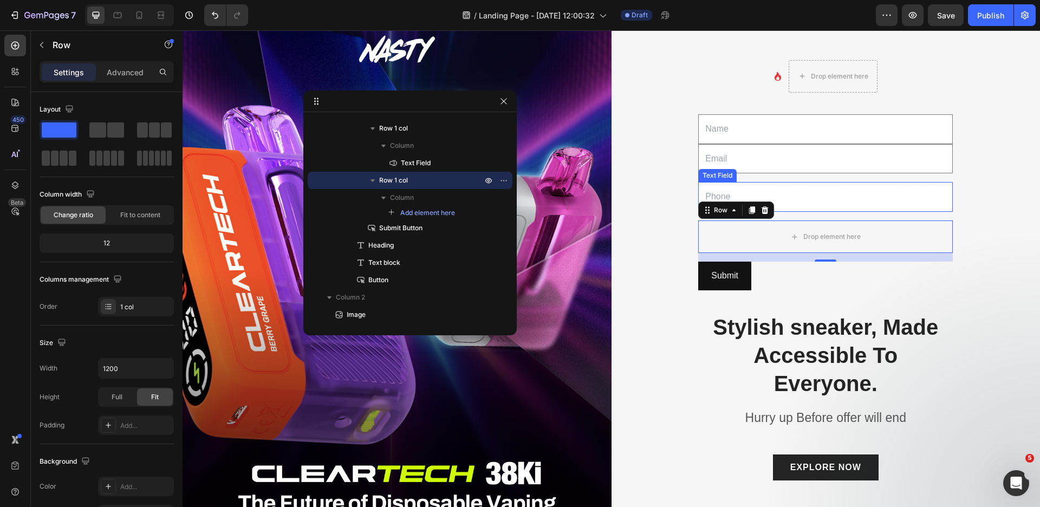
scroll to position [48, 0]
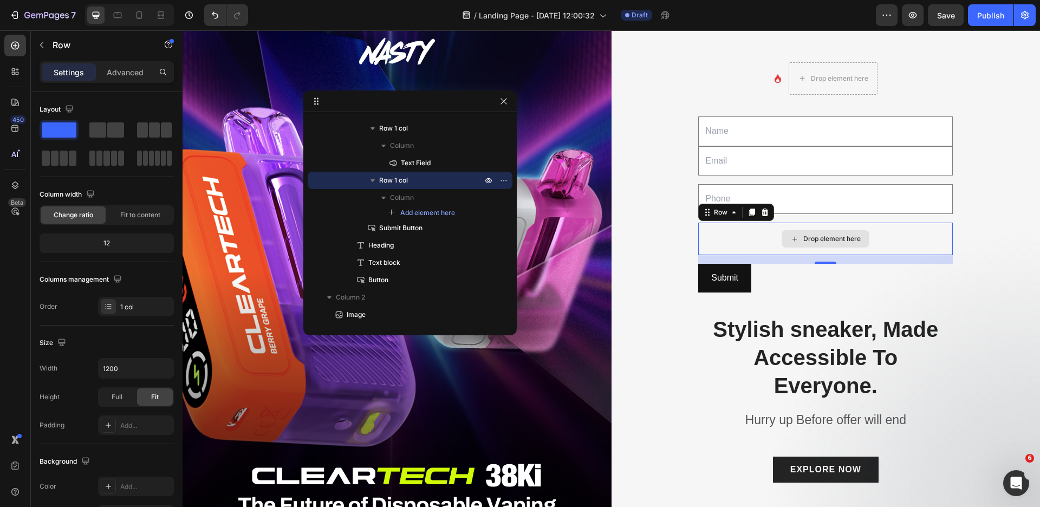
click at [824, 223] on div "Drop element here" at bounding box center [825, 239] width 255 height 33
click at [61, 50] on p "Row" at bounding box center [99, 44] width 92 height 13
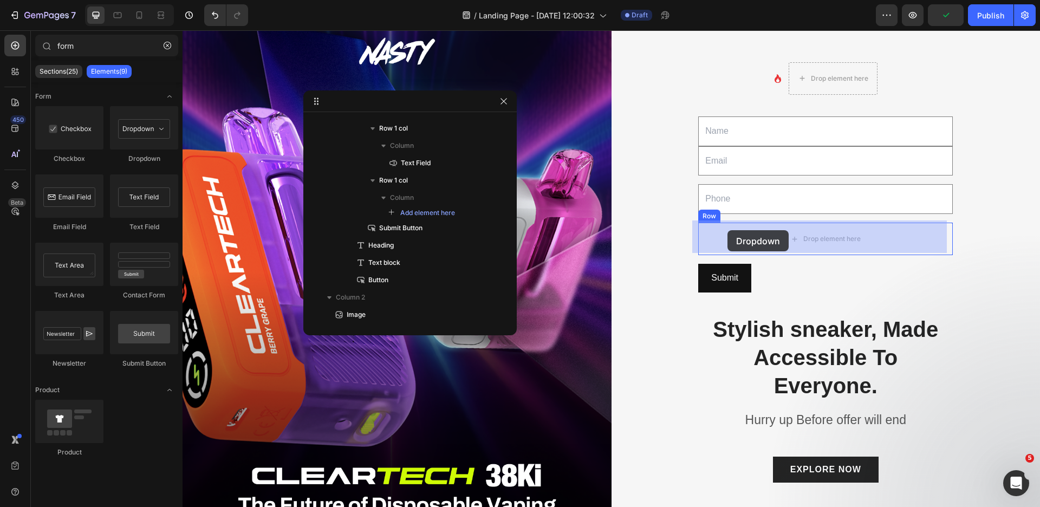
drag, startPoint x: 326, startPoint y: 158, endPoint x: 728, endPoint y: 230, distance: 408.4
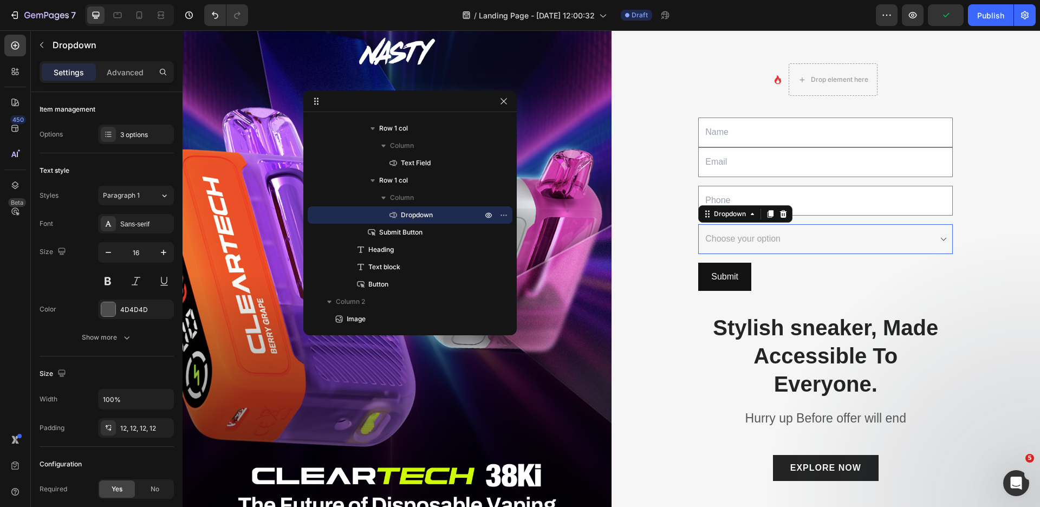
scroll to position [50, 0]
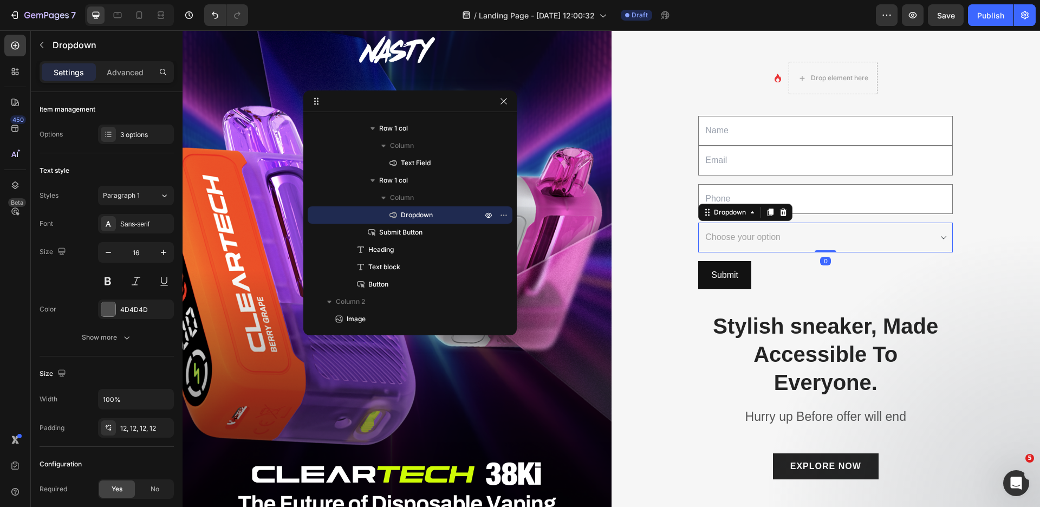
click at [936, 237] on select "Choose your option Option 1 Option 2 Option 3" at bounding box center [825, 238] width 255 height 30
select select "Option 1"
click at [698, 223] on select "Choose your option Option 1 Option 2 Option 3" at bounding box center [825, 238] width 255 height 30
click at [813, 239] on select "Choose your option Option 1 Option 2 Option 3" at bounding box center [825, 238] width 255 height 30
click at [123, 132] on div "3 options" at bounding box center [145, 135] width 51 height 10
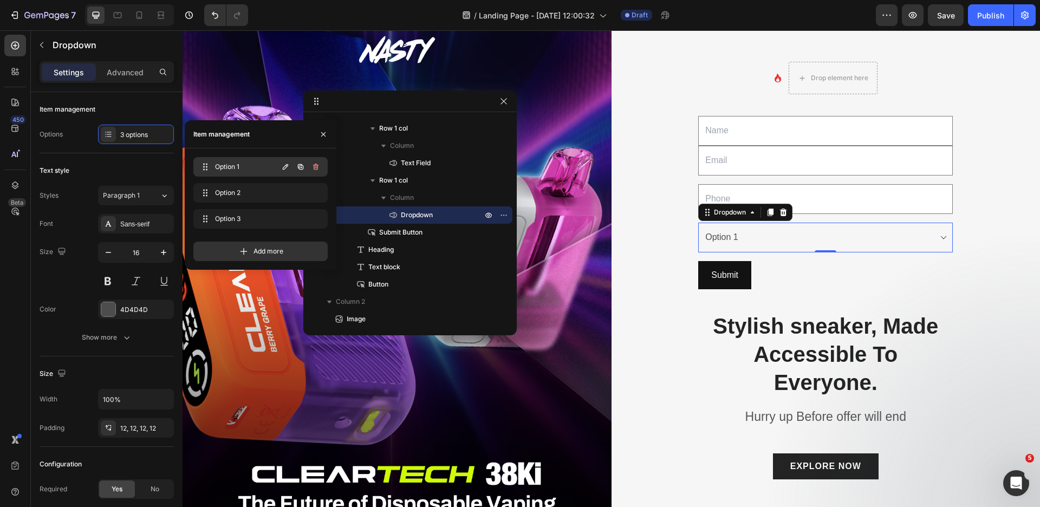
click at [244, 172] on div "Option 1 Option 1" at bounding box center [238, 166] width 80 height 15
click at [287, 167] on icon "button" at bounding box center [285, 167] width 9 height 9
type input "Distributor"
click at [289, 191] on button "button" at bounding box center [285, 192] width 15 height 15
click at [287, 191] on icon "button" at bounding box center [285, 192] width 5 height 5
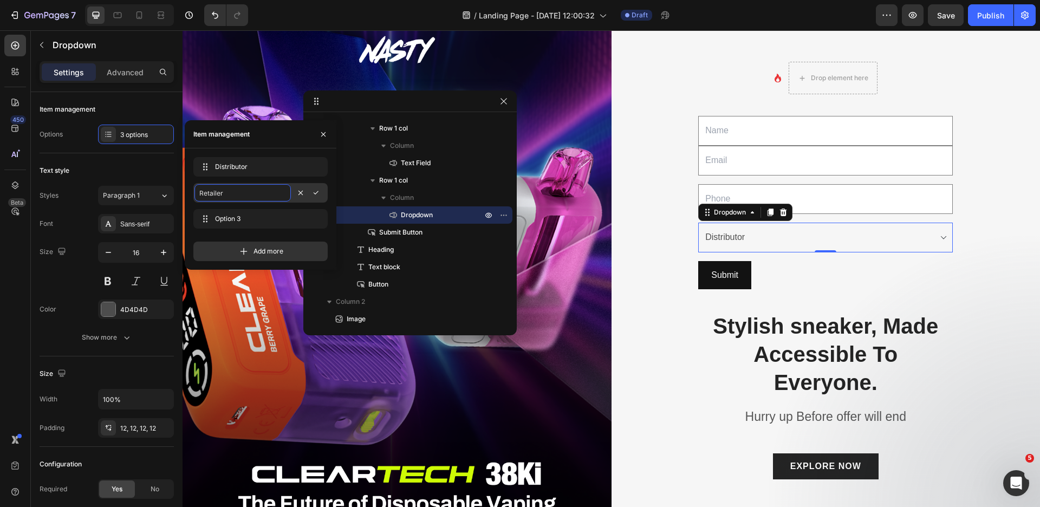
type input "Retailer"
click at [286, 219] on icon "button" at bounding box center [285, 218] width 5 height 5
click at [809, 348] on p "Stylish sneaker, Made Accessible To Everyone." at bounding box center [825, 354] width 252 height 85
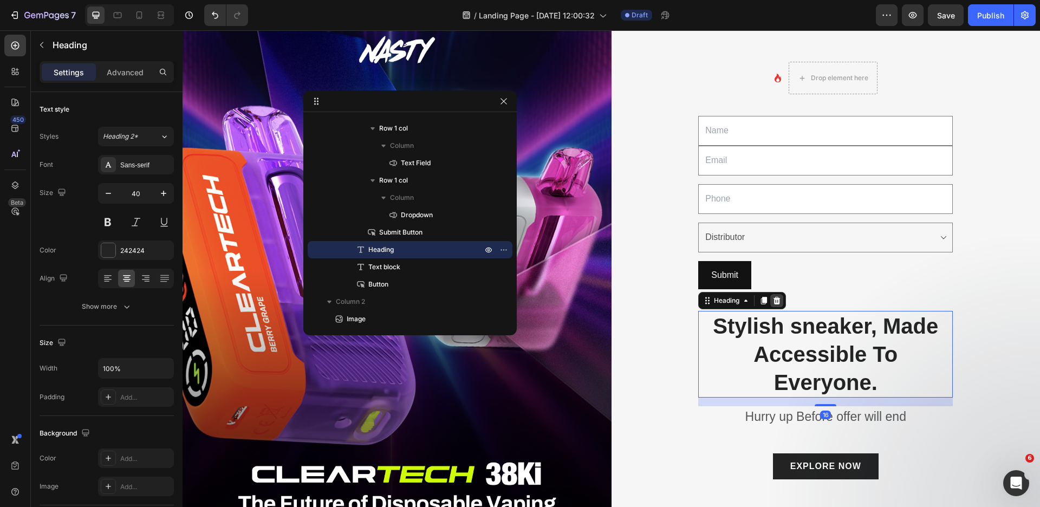
click at [774, 297] on icon at bounding box center [777, 301] width 7 height 8
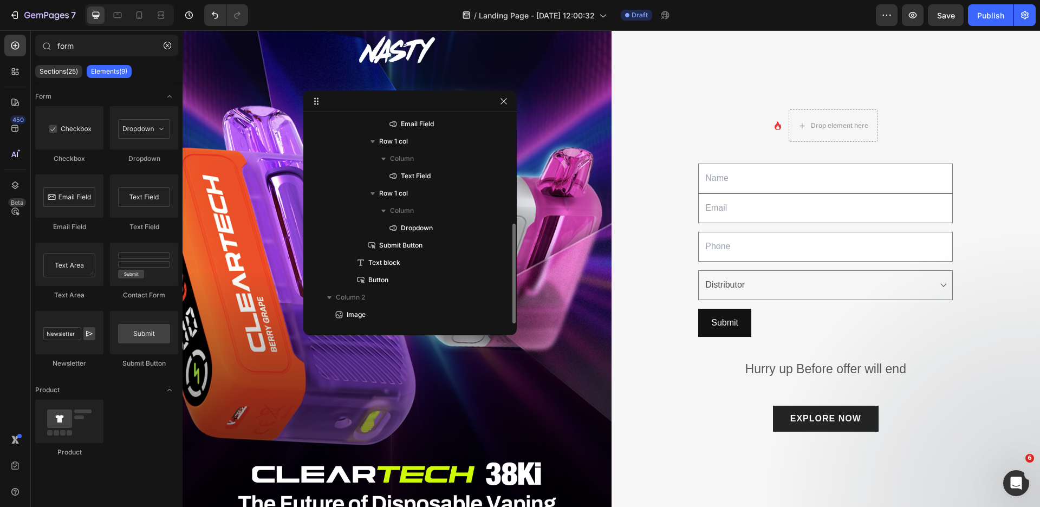
scroll to position [98, 0]
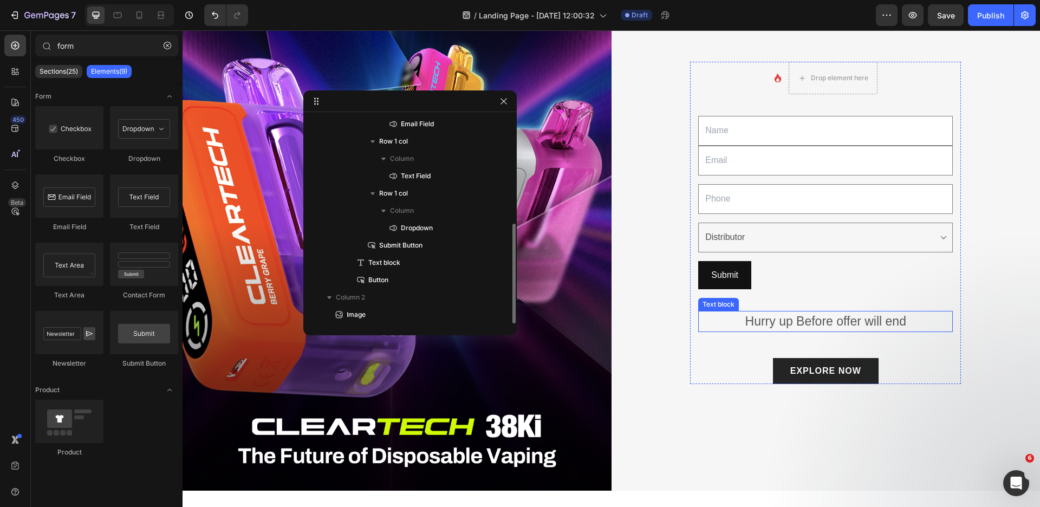
drag, startPoint x: 808, startPoint y: 320, endPoint x: 819, endPoint y: 307, distance: 16.6
click at [808, 320] on p "Hurry up Before offer will end" at bounding box center [825, 321] width 252 height 19
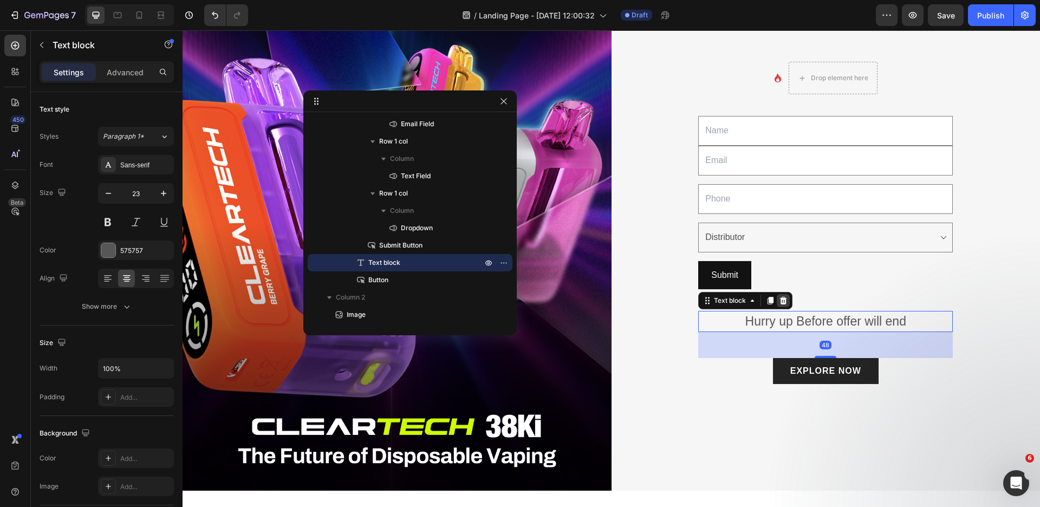
click at [780, 300] on icon at bounding box center [783, 301] width 7 height 8
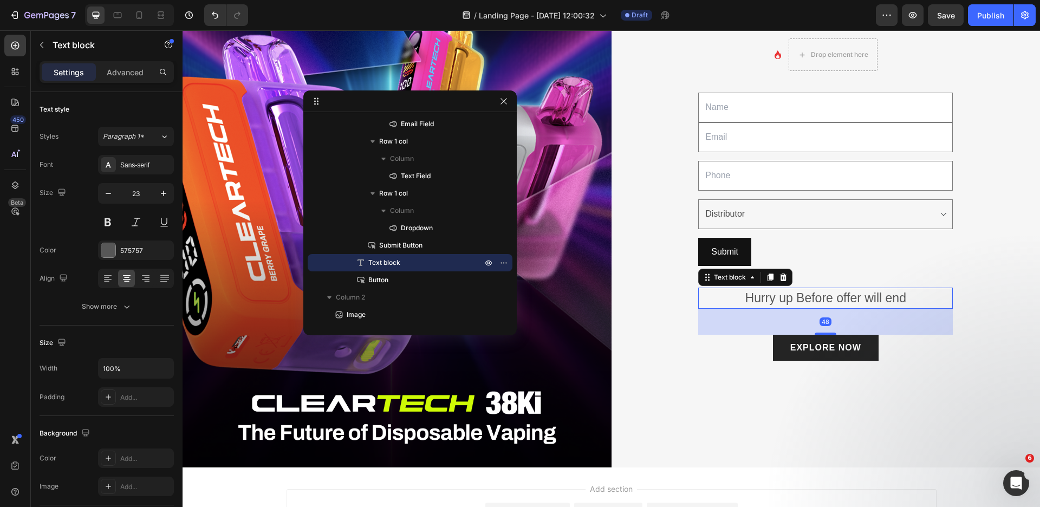
scroll to position [205, 0]
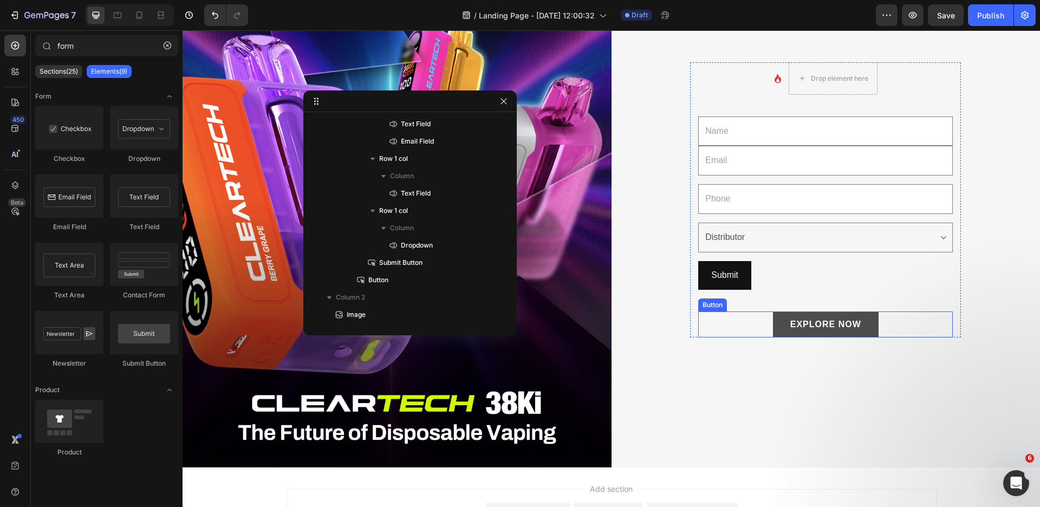
click at [799, 312] on link "EXPLORE NOW" at bounding box center [826, 324] width 106 height 26
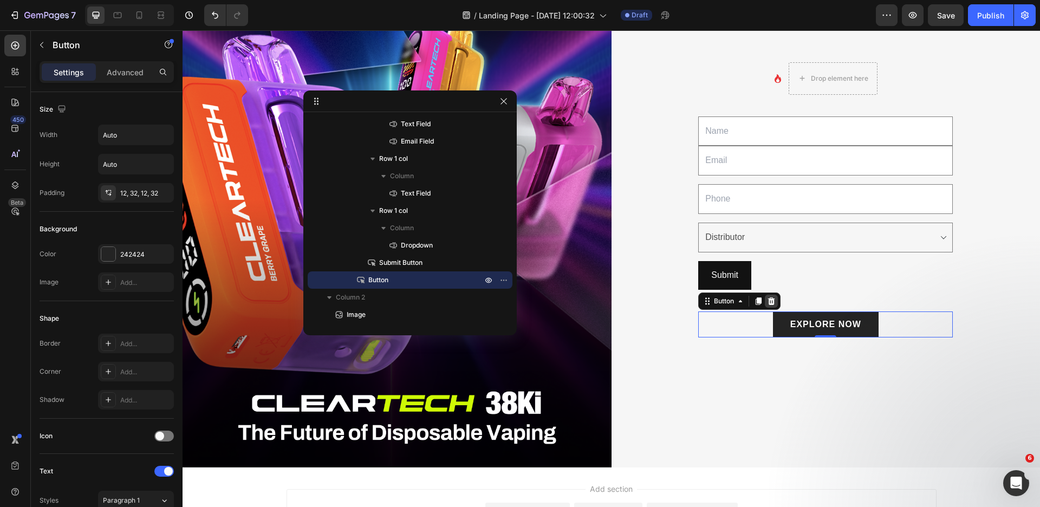
click at [771, 301] on div at bounding box center [771, 301] width 13 height 13
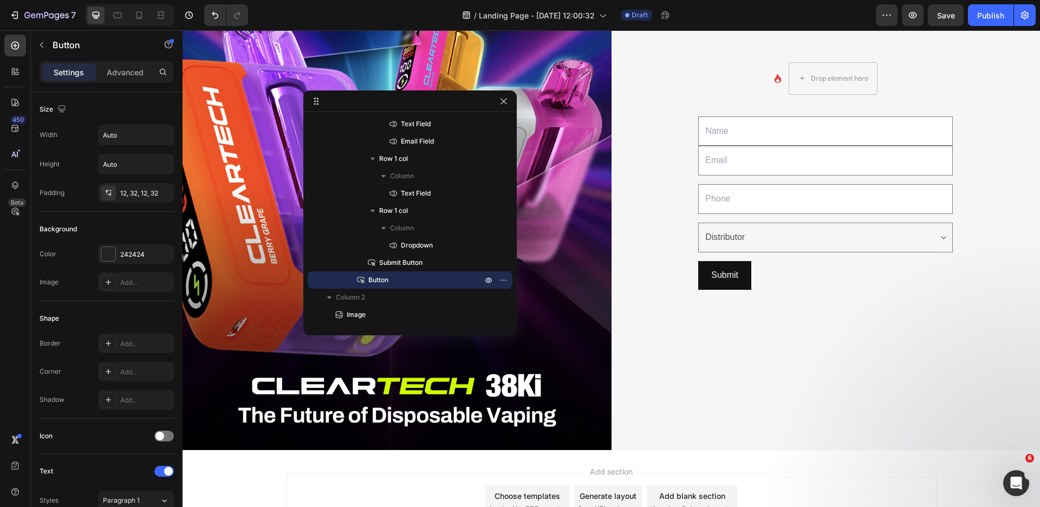
scroll to position [187, 0]
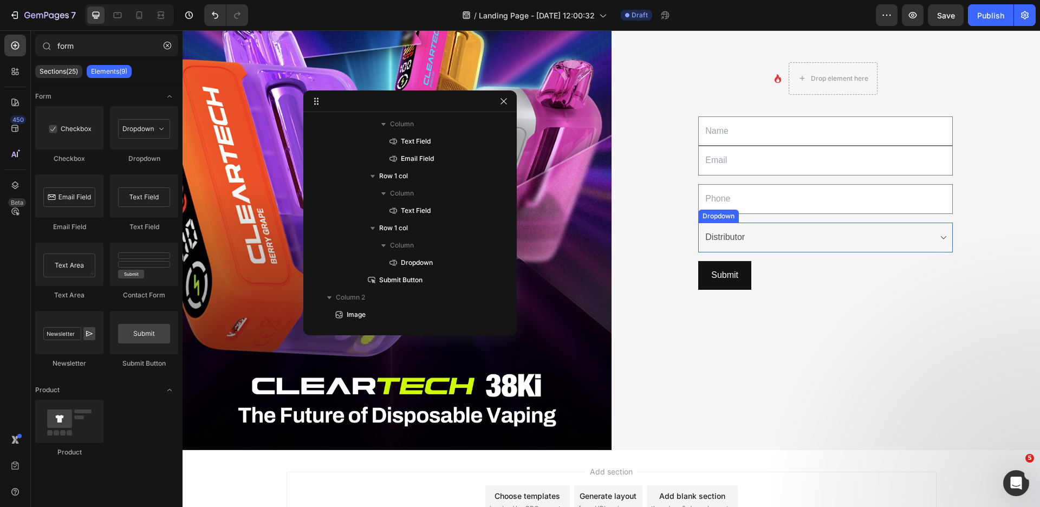
click at [738, 225] on select "Choose your option Distributor Retailer Option 3" at bounding box center [825, 238] width 255 height 30
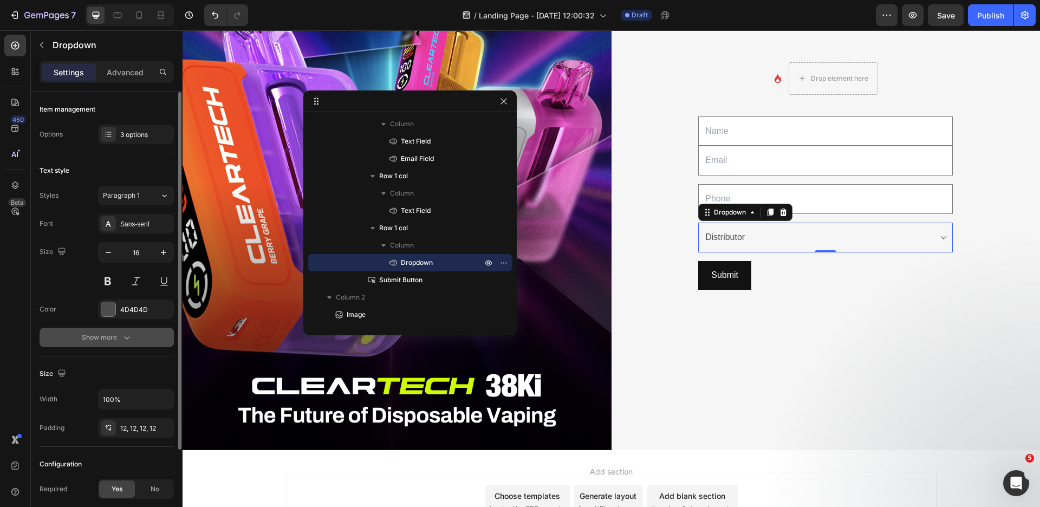
click at [125, 337] on icon "button" at bounding box center [126, 337] width 11 height 11
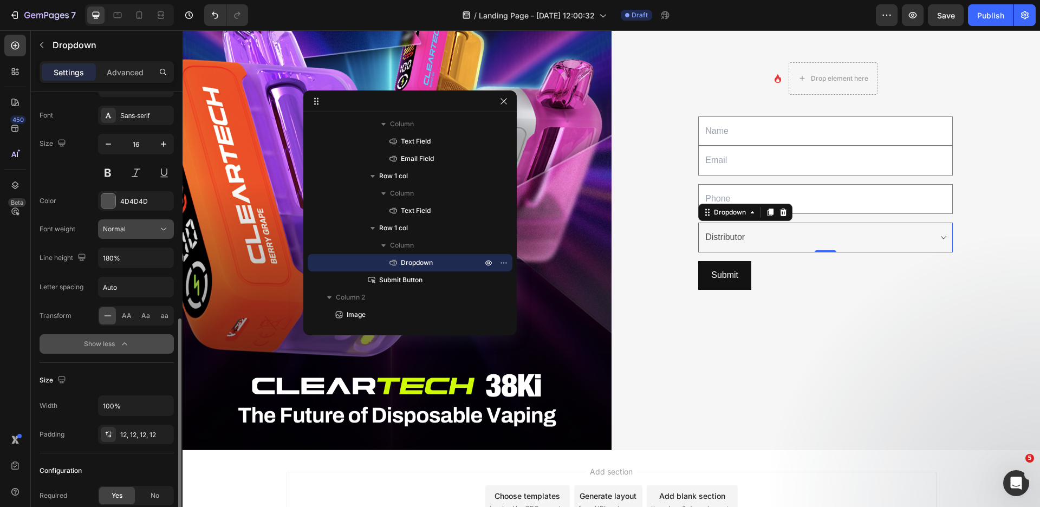
scroll to position [0, 0]
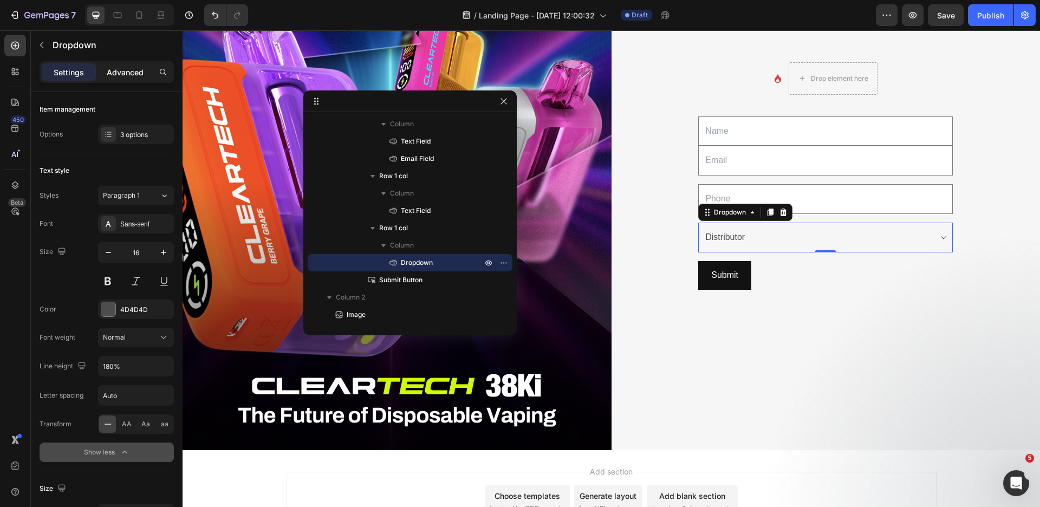
click at [128, 77] on div "Advanced" at bounding box center [125, 71] width 54 height 17
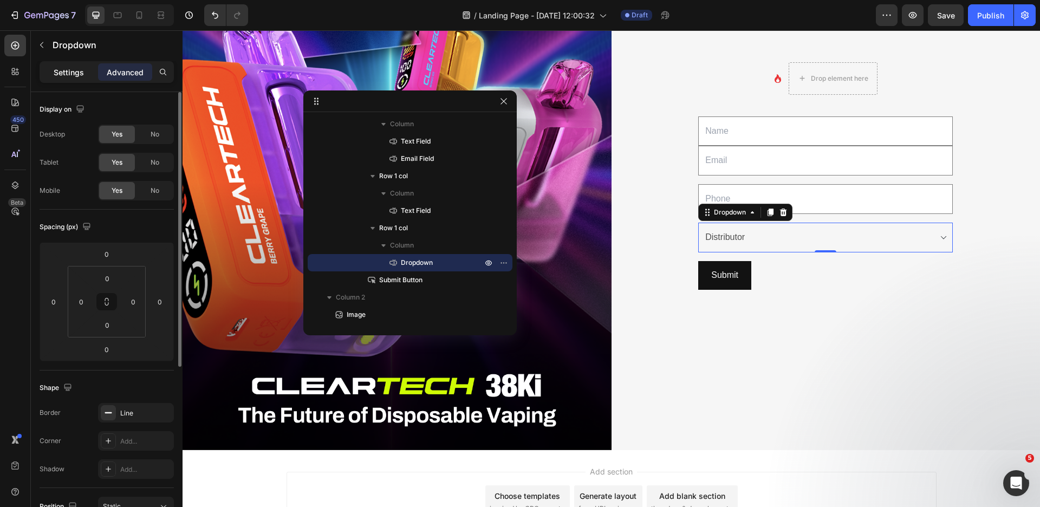
click at [62, 64] on div "Settings" at bounding box center [69, 71] width 54 height 17
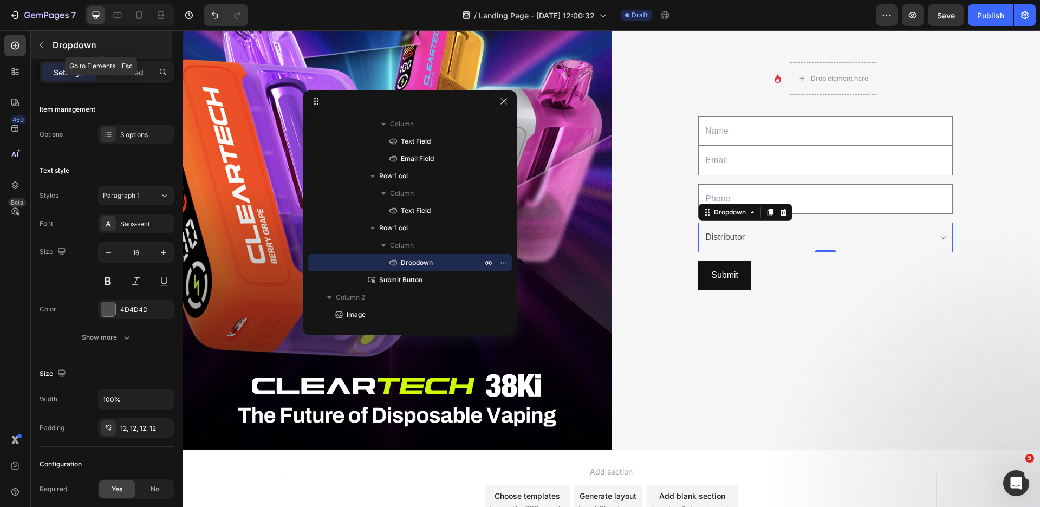
click at [48, 48] on button "button" at bounding box center [41, 44] width 17 height 17
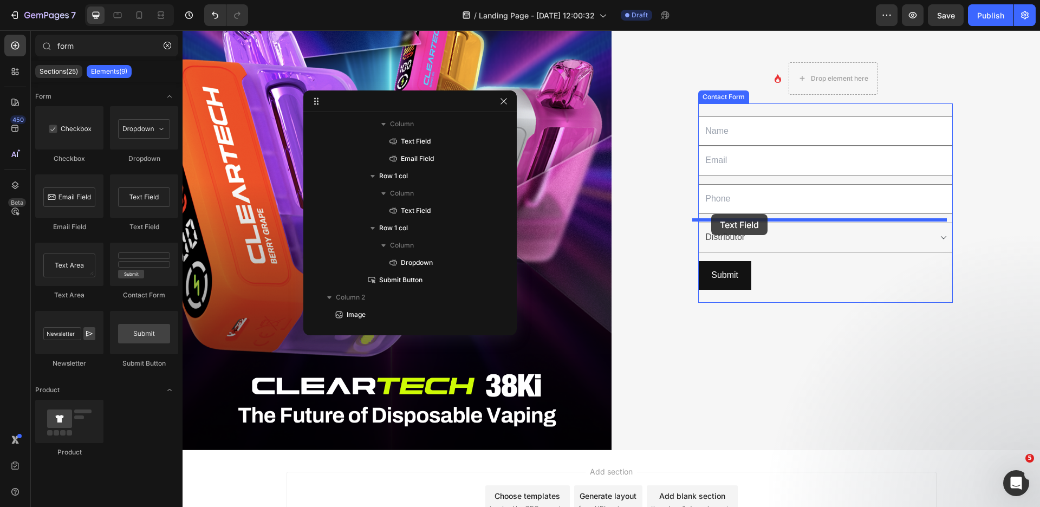
drag, startPoint x: 325, startPoint y: 224, endPoint x: 711, endPoint y: 215, distance: 386.4
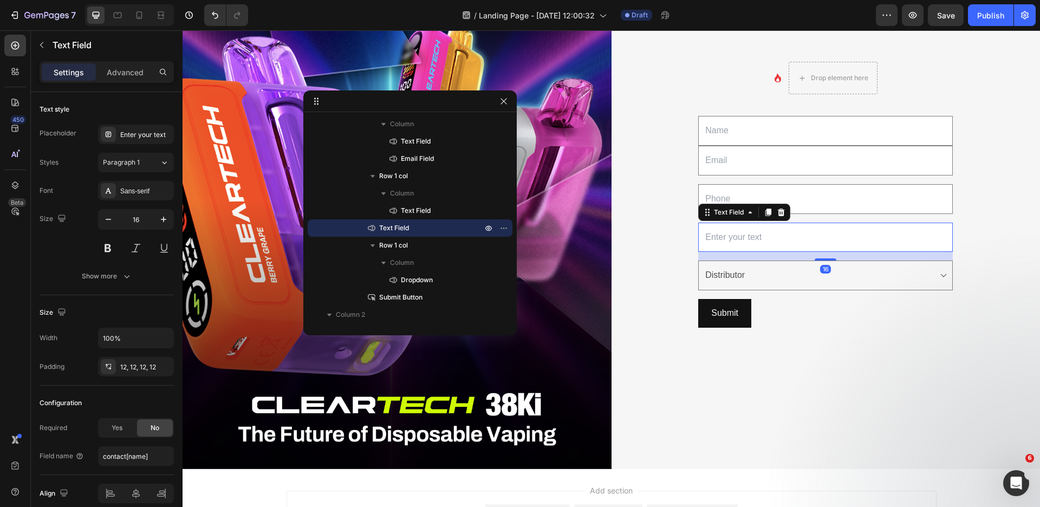
click at [770, 247] on input "text" at bounding box center [825, 238] width 255 height 30
click at [46, 44] on icon "button" at bounding box center [41, 45] width 9 height 9
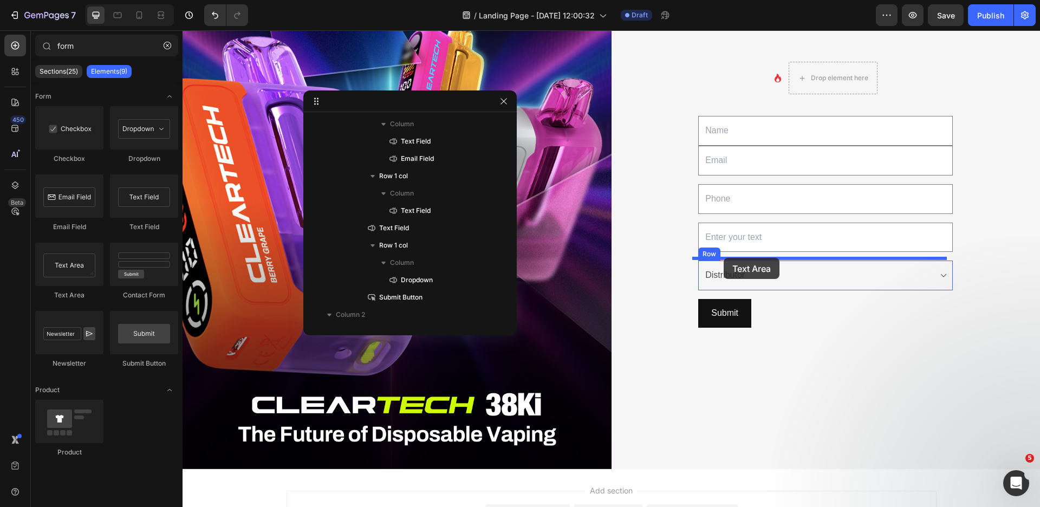
drag, startPoint x: 260, startPoint y: 299, endPoint x: 724, endPoint y: 258, distance: 465.5
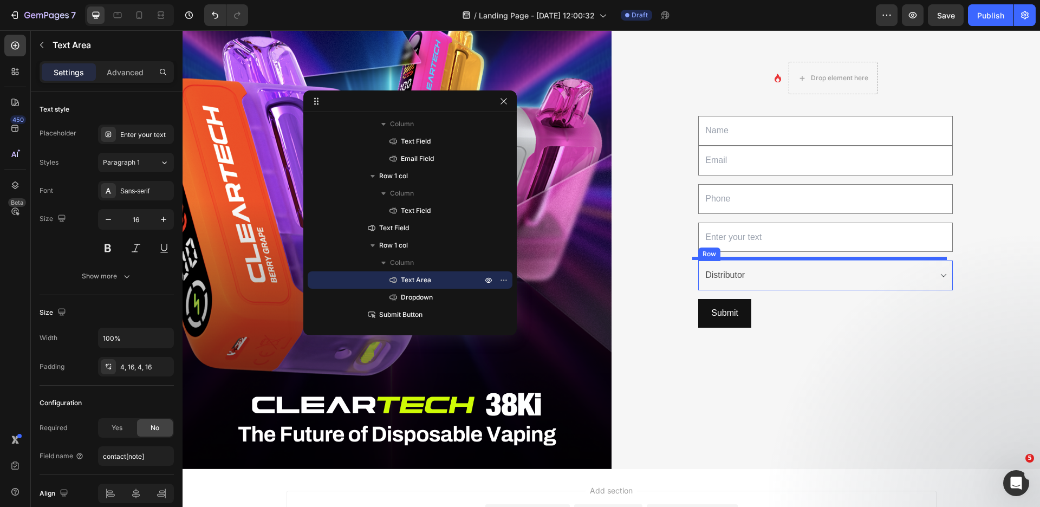
scroll to position [72, 0]
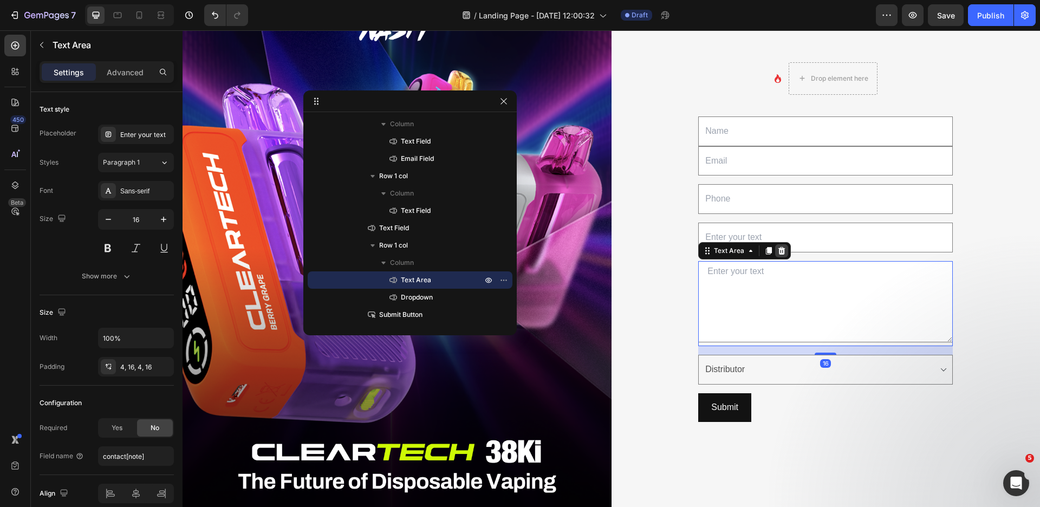
click at [778, 251] on icon at bounding box center [781, 250] width 9 height 9
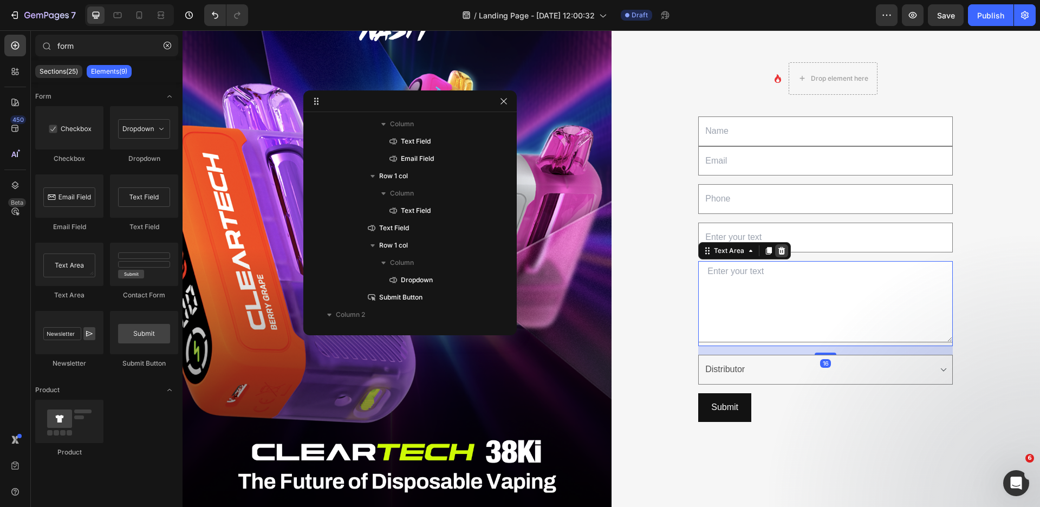
scroll to position [119, 0]
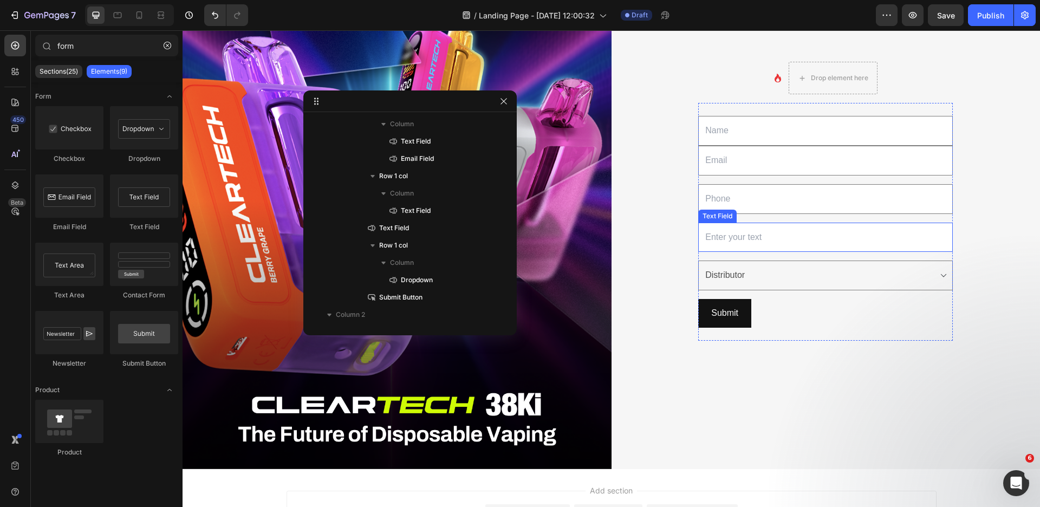
click at [779, 238] on input "text" at bounding box center [825, 238] width 255 height 30
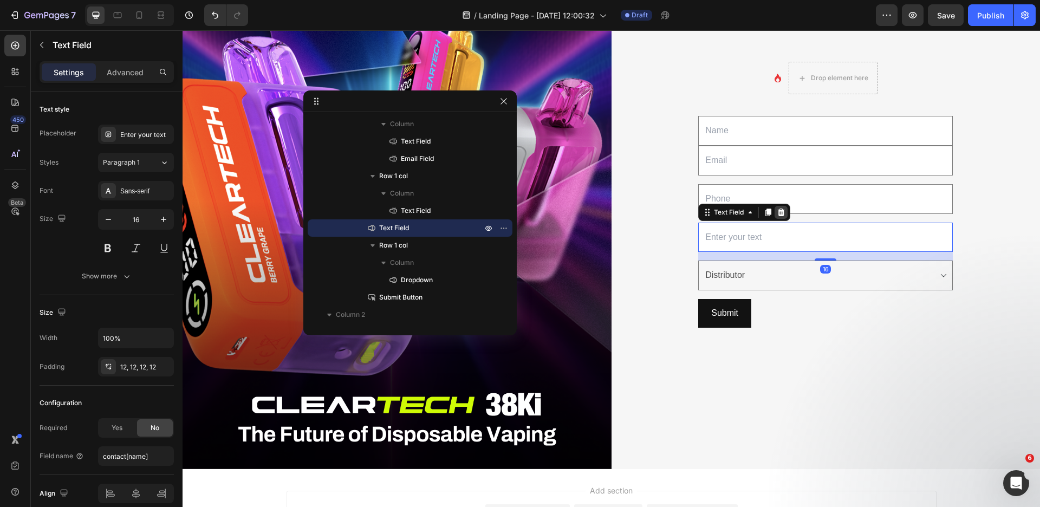
click at [778, 213] on icon at bounding box center [781, 212] width 9 height 9
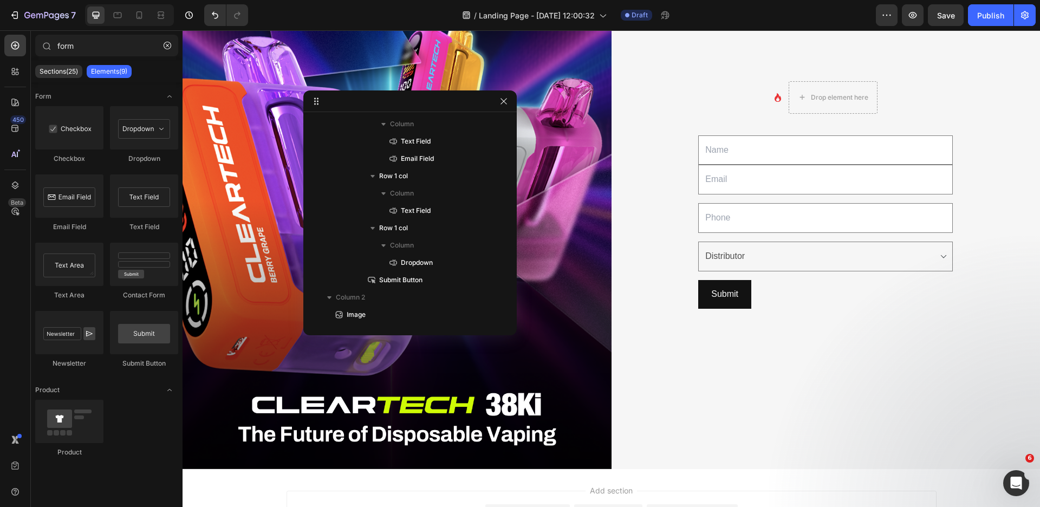
scroll to position [138, 0]
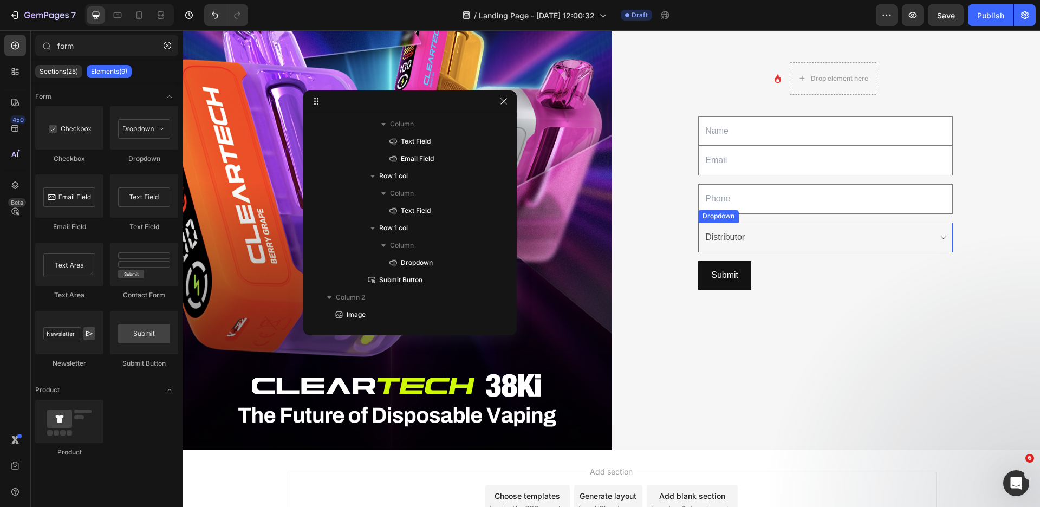
click at [773, 234] on select "Choose your option Distributor Retailer Option 3" at bounding box center [825, 238] width 255 height 30
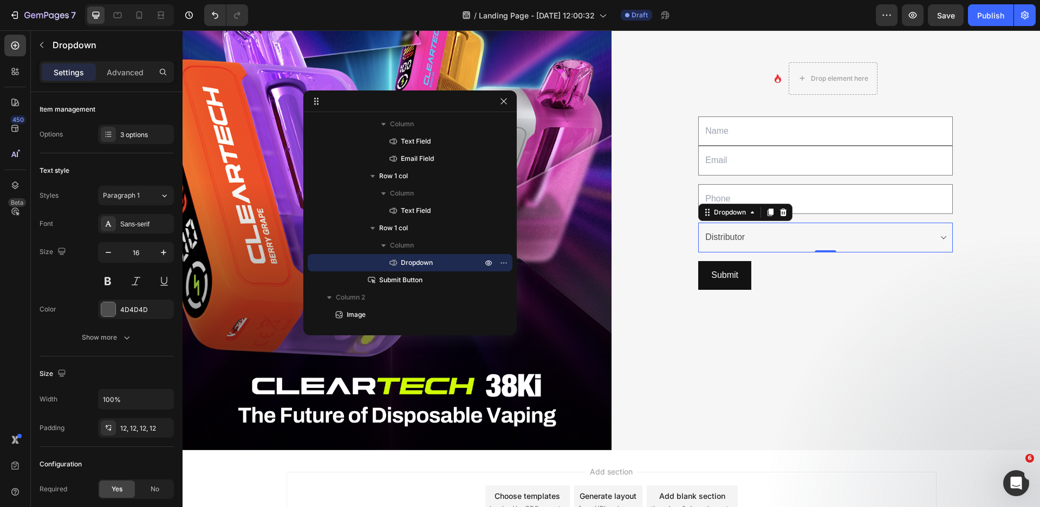
click at [816, 241] on select "Choose your option Distributor Retailer Option 3" at bounding box center [825, 238] width 255 height 30
click at [147, 138] on div "3 options" at bounding box center [145, 135] width 51 height 10
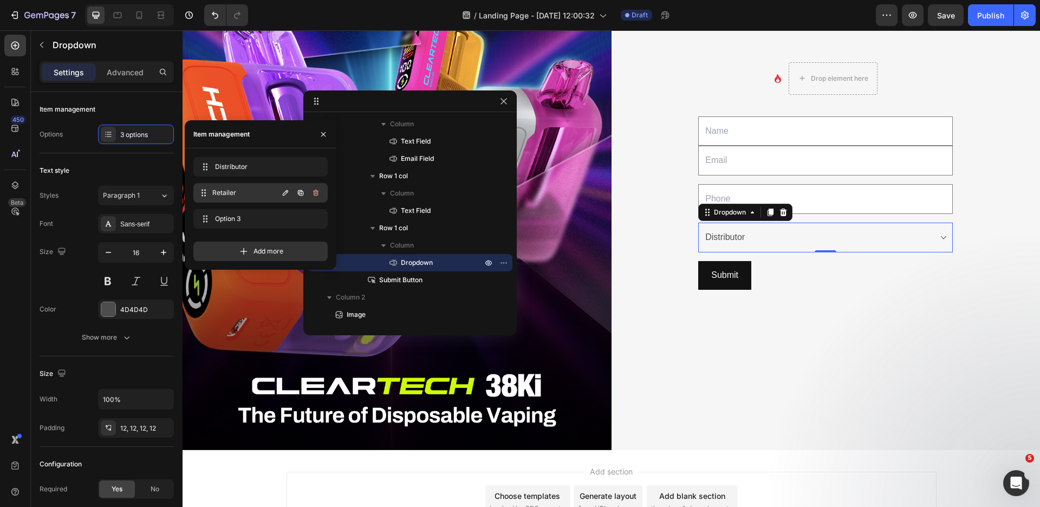
click at [235, 192] on span "Retailer" at bounding box center [245, 193] width 66 height 10
click at [285, 192] on icon "button" at bounding box center [285, 193] width 9 height 9
click at [285, 192] on input "Retailer" at bounding box center [242, 192] width 96 height 17
type input "Wholesaler"
click at [283, 226] on button "button" at bounding box center [285, 218] width 15 height 15
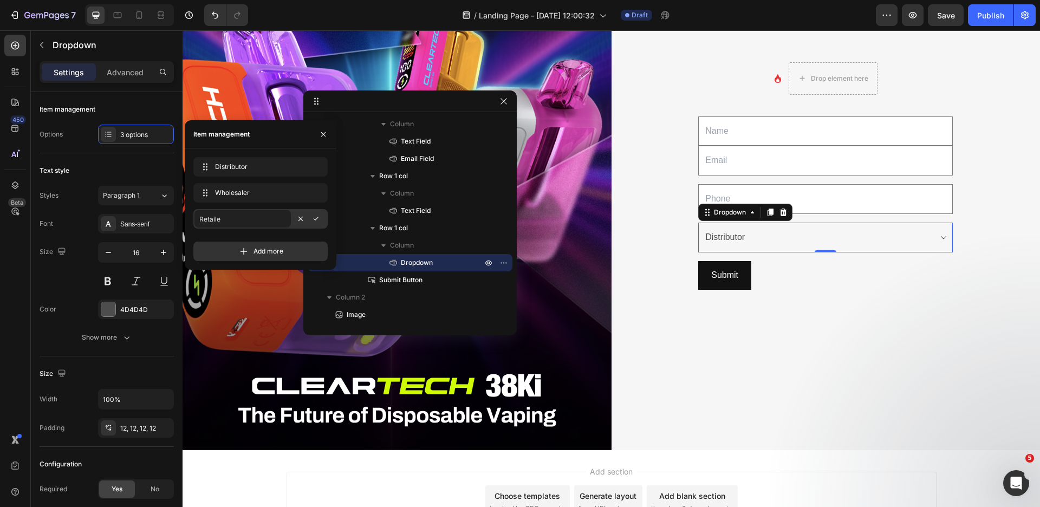
type input "Retailer"
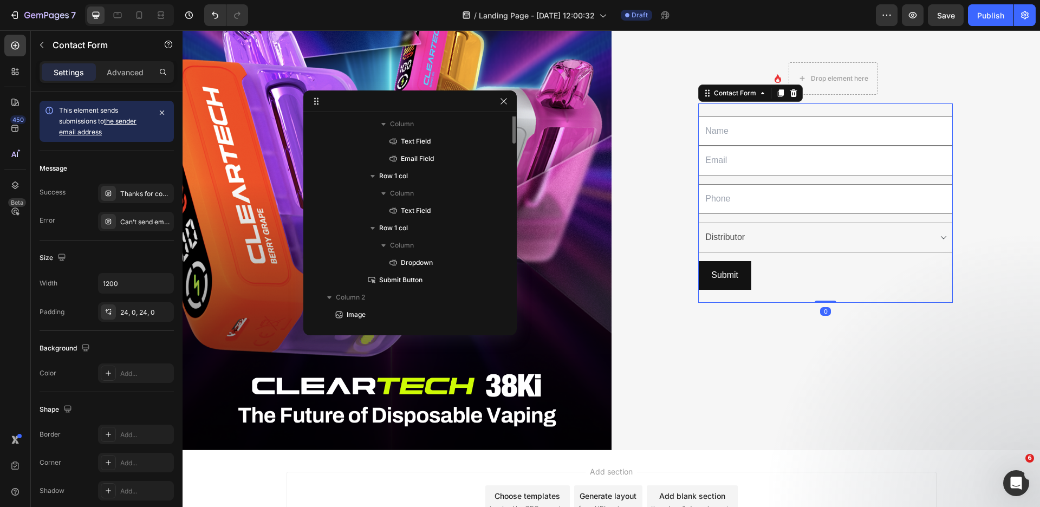
click at [763, 299] on div "Text Field Email Field Row Text Field Row Choose your option Distributor Wholes…" at bounding box center [825, 202] width 255 height 199
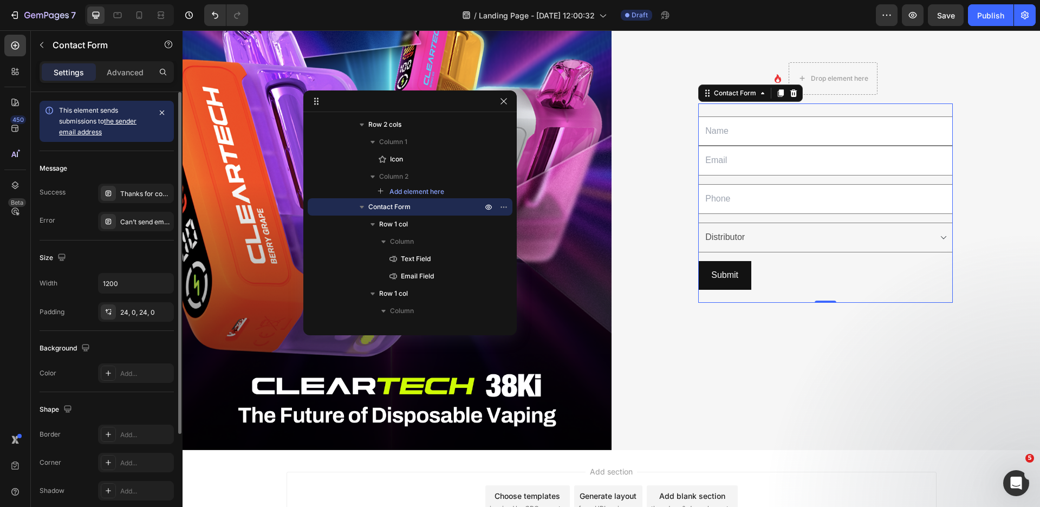
click at [151, 204] on div "Success Thanks for contacting us. We'll get back to you as soon as possible. Er…" at bounding box center [107, 208] width 134 height 48
click at [798, 238] on select "Choose your option Distributor Wholesaler Retailer" at bounding box center [825, 238] width 255 height 30
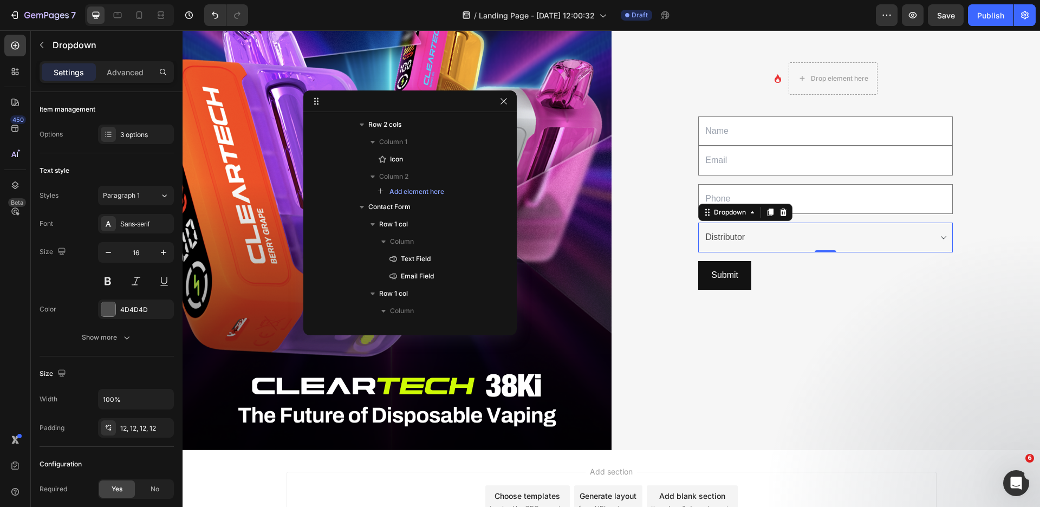
scroll to position [187, 0]
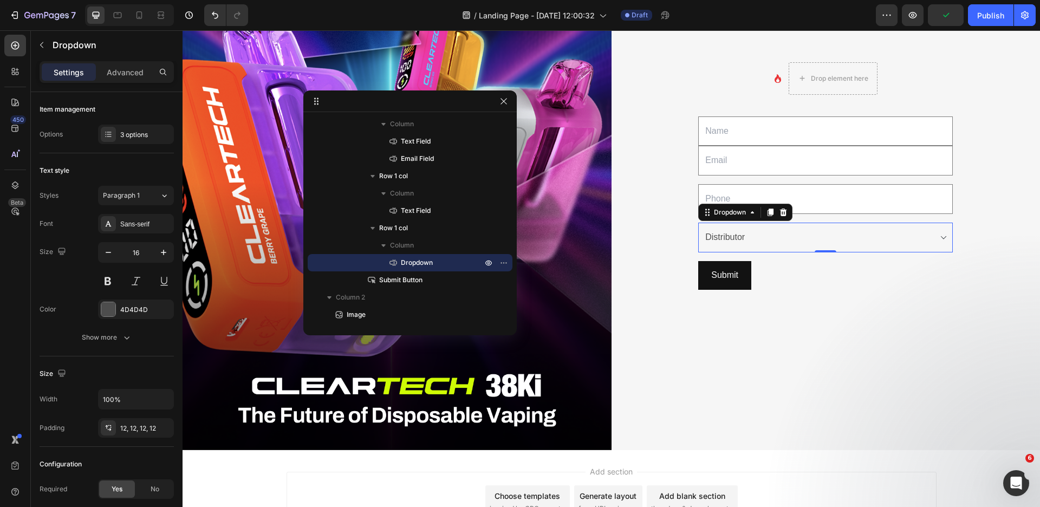
click at [698, 223] on select "Choose your option Distributor Wholesaler Retailer" at bounding box center [825, 238] width 255 height 30
click at [43, 43] on icon "button" at bounding box center [41, 45] width 9 height 9
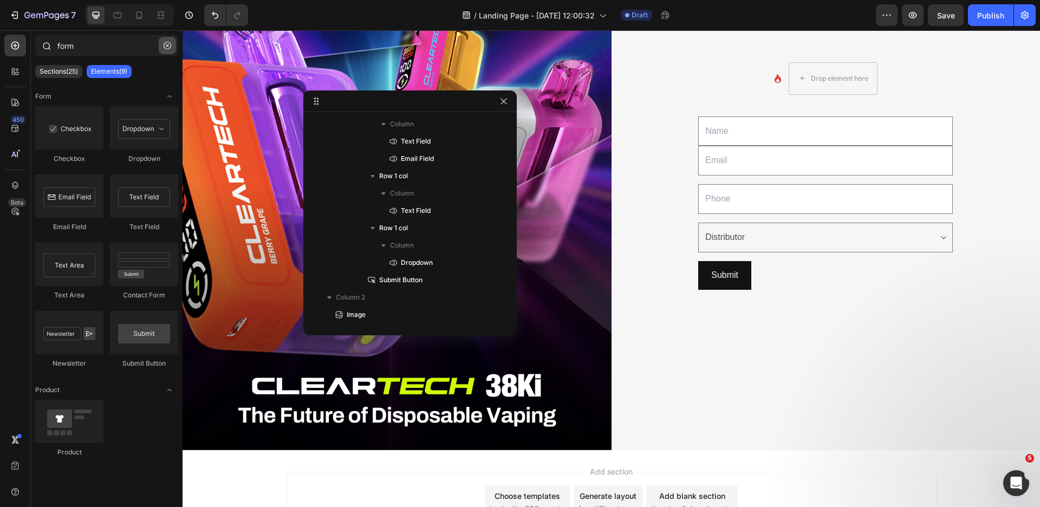
click at [168, 44] on icon "button" at bounding box center [168, 46] width 8 height 8
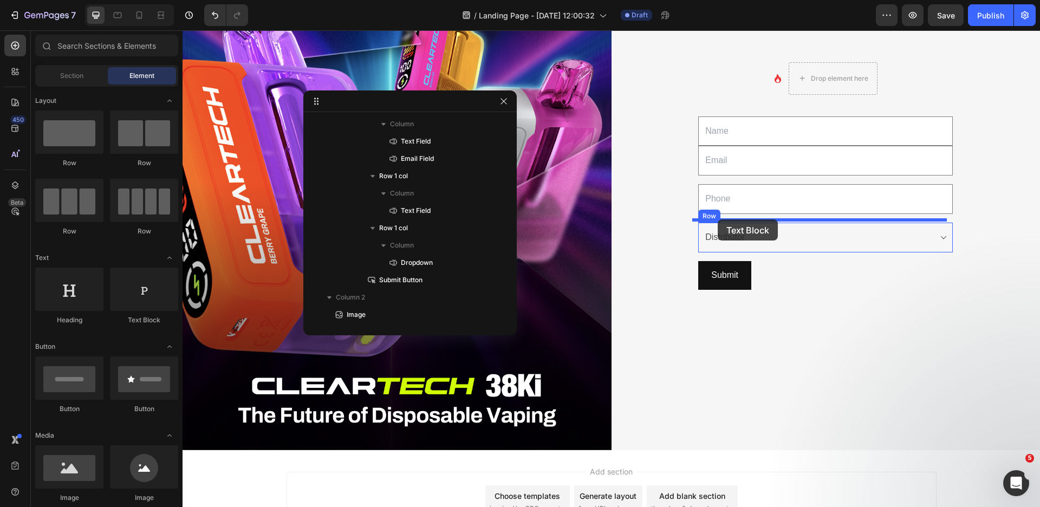
drag, startPoint x: 347, startPoint y: 321, endPoint x: 718, endPoint y: 219, distance: 384.8
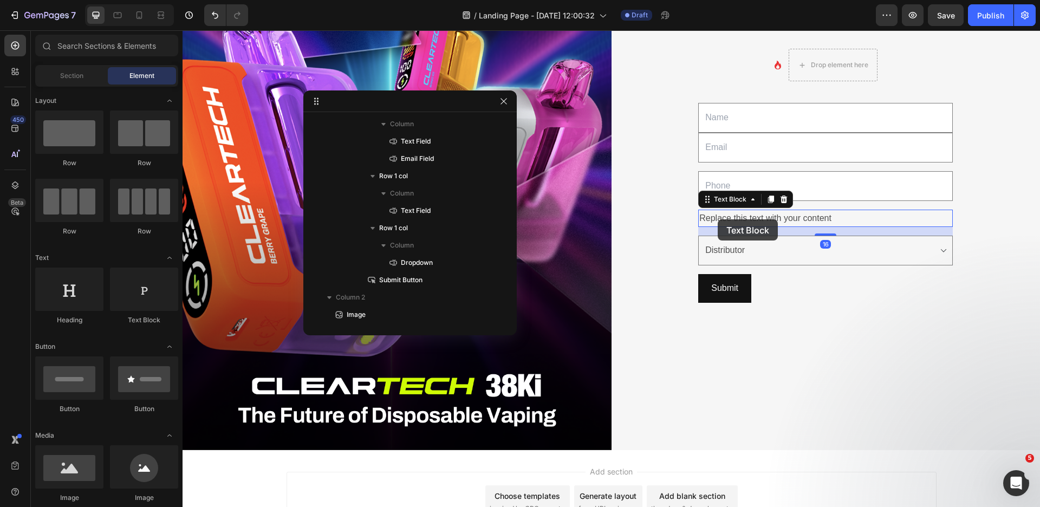
scroll to position [125, 0]
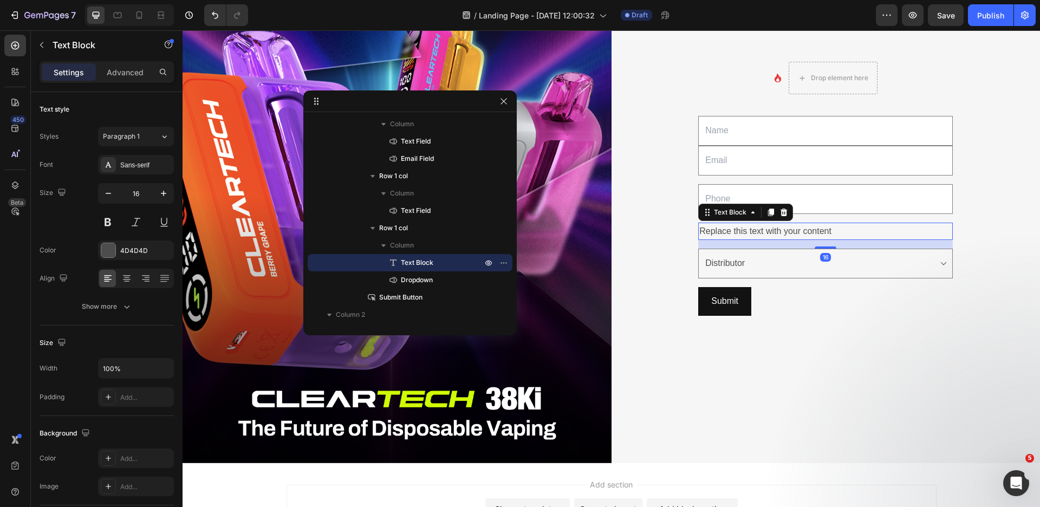
click at [778, 233] on div "Replace this text with your content" at bounding box center [825, 232] width 255 height 18
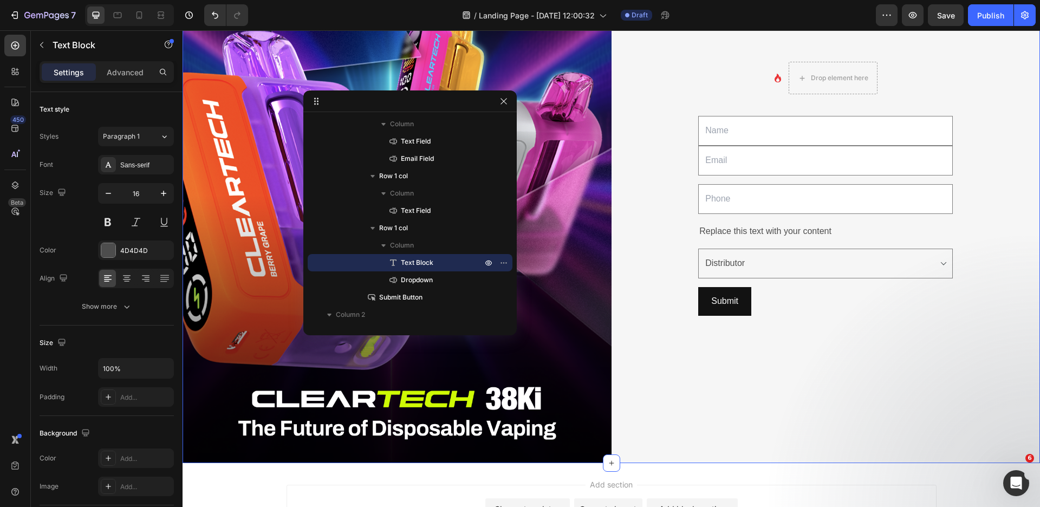
click at [939, 374] on div "Icon Drop element here Row Text Field Email Field Row Text Field Row Replace th…" at bounding box center [826, 195] width 429 height 536
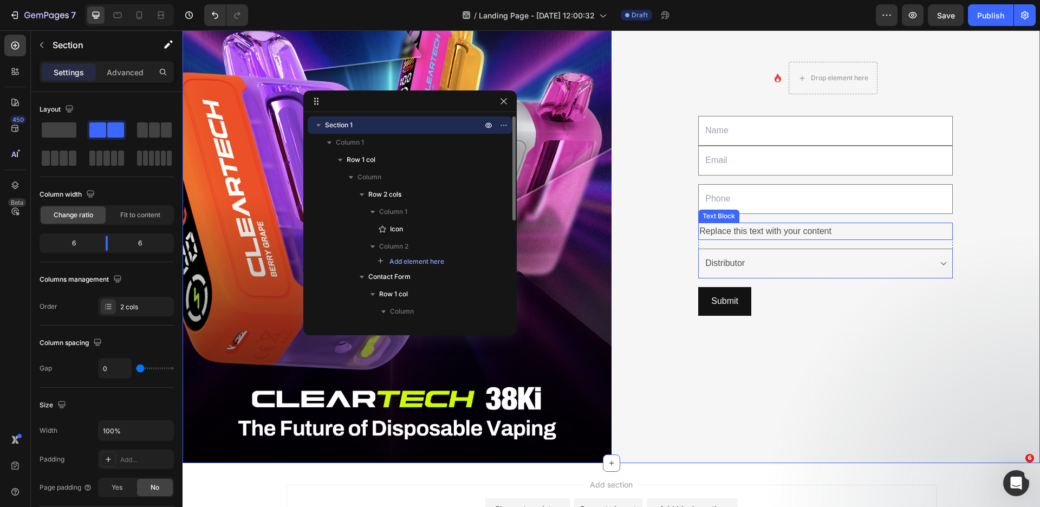
scroll to position [205, 0]
click at [785, 232] on p "Replace this text with your content" at bounding box center [825, 232] width 252 height 16
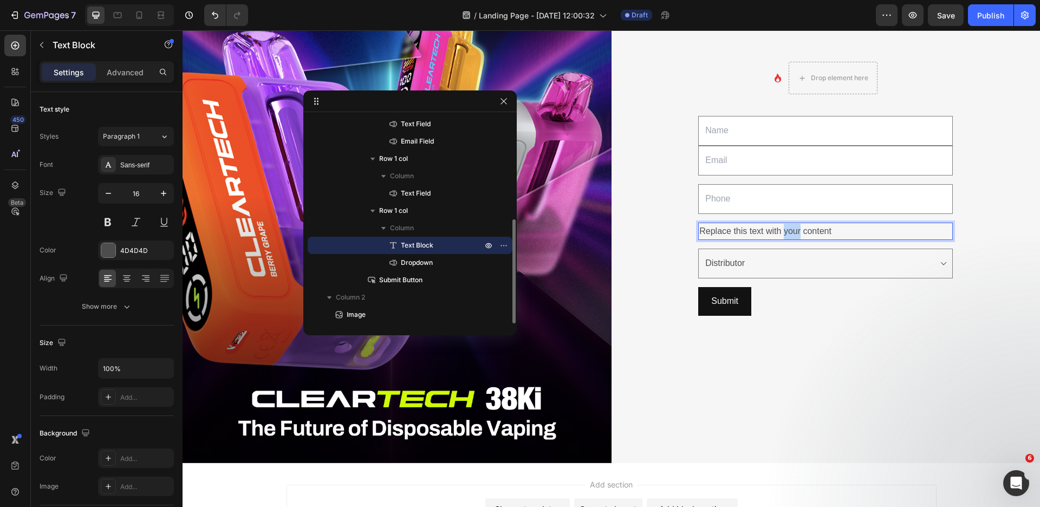
click at [786, 231] on p "Replace this text with your content" at bounding box center [825, 232] width 252 height 16
click at [826, 330] on div "Icon Drop element here Row Text Field Email Field Row Text Field Row Type Text …" at bounding box center [826, 195] width 429 height 536
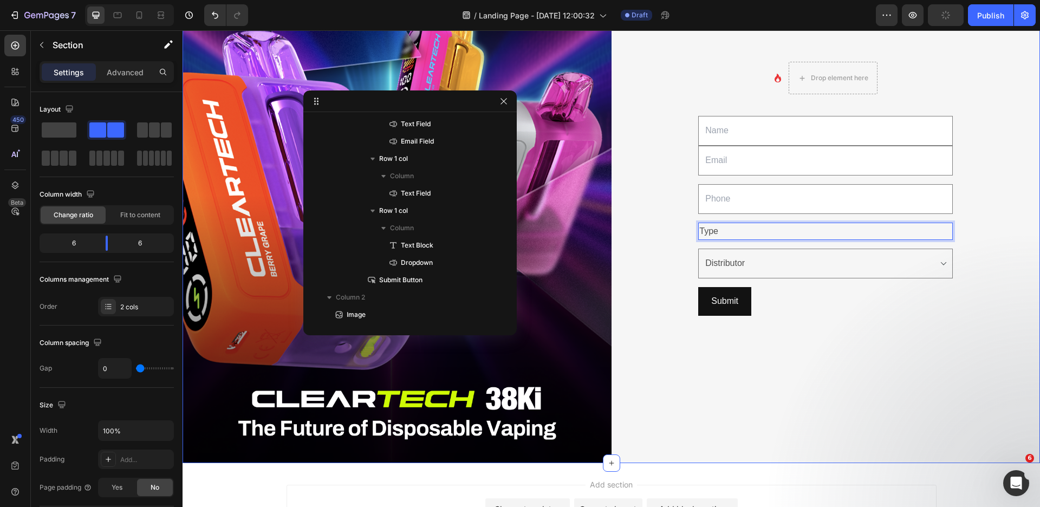
scroll to position [0, 0]
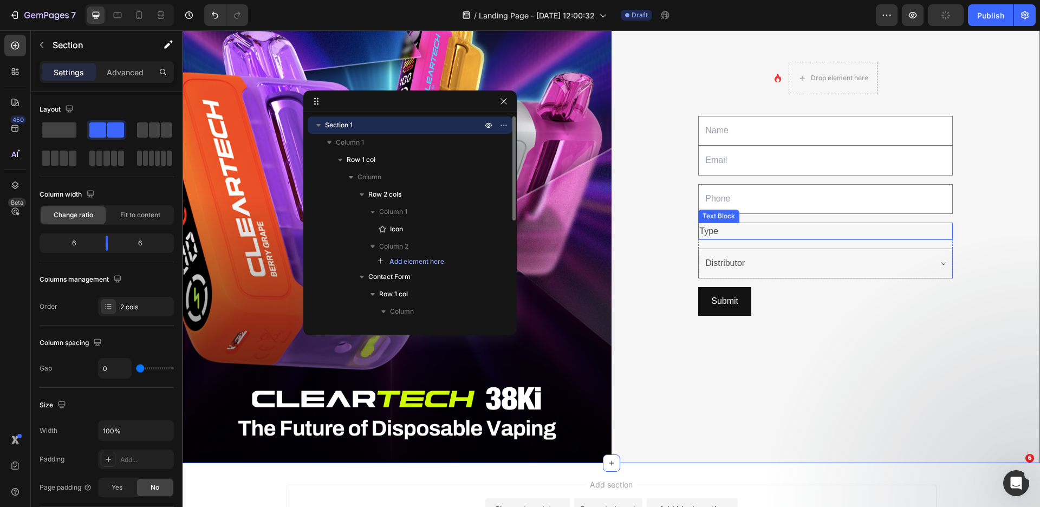
click at [799, 236] on p "Type" at bounding box center [825, 232] width 252 height 16
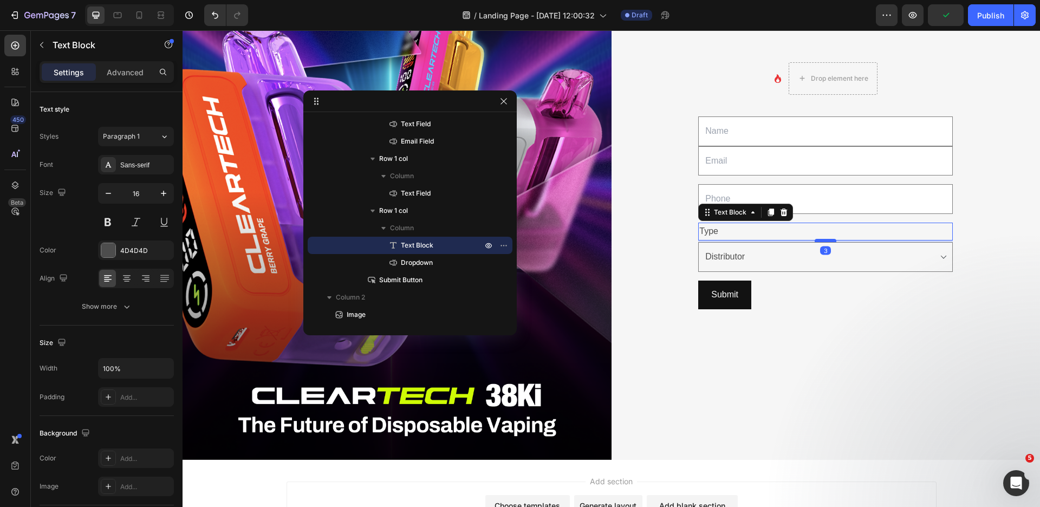
scroll to position [129, 0]
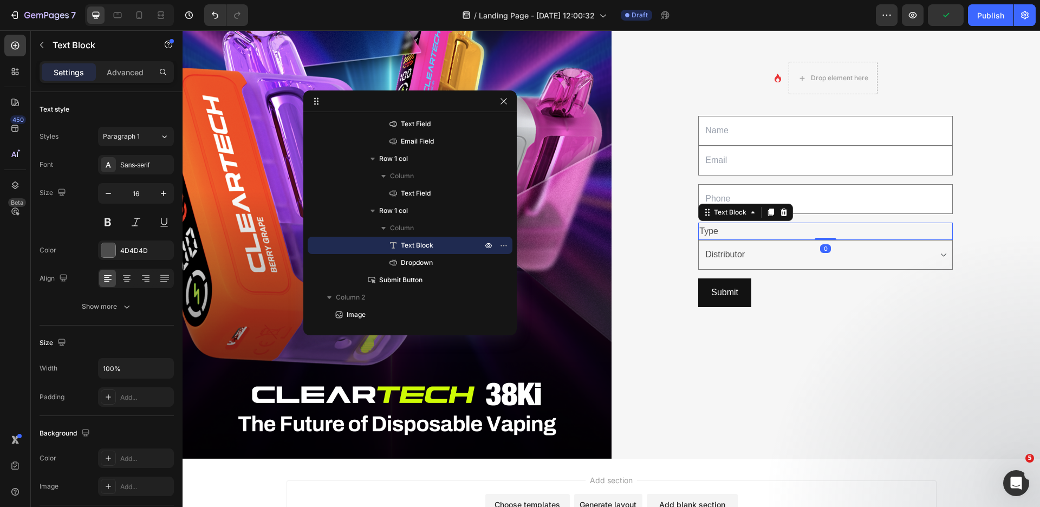
drag, startPoint x: 819, startPoint y: 245, endPoint x: 816, endPoint y: 231, distance: 13.8
click at [816, 231] on div "Type Text Block 0" at bounding box center [825, 232] width 255 height 18
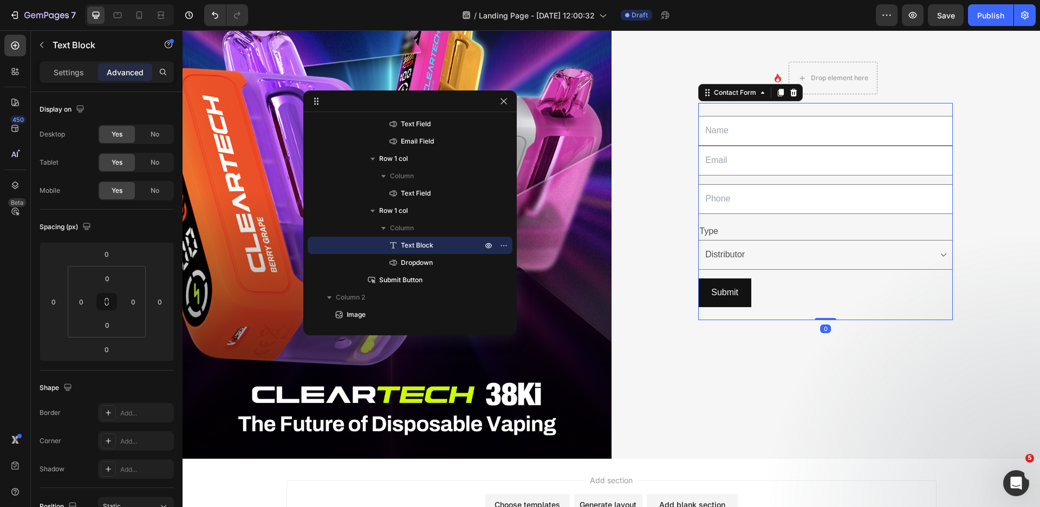
click at [872, 316] on div "Text Field Email Field Row Text Field Row Type Text Block Choose your option Di…" at bounding box center [825, 211] width 255 height 217
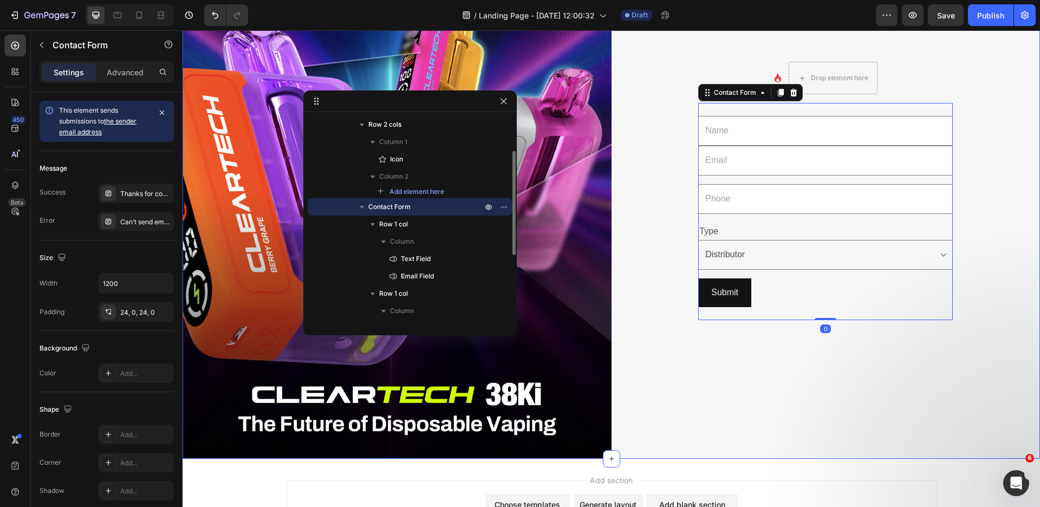
click at [761, 370] on div "Icon Drop element here Row Text Field Email Field Row Text Field Row Type Text …" at bounding box center [826, 191] width 429 height 536
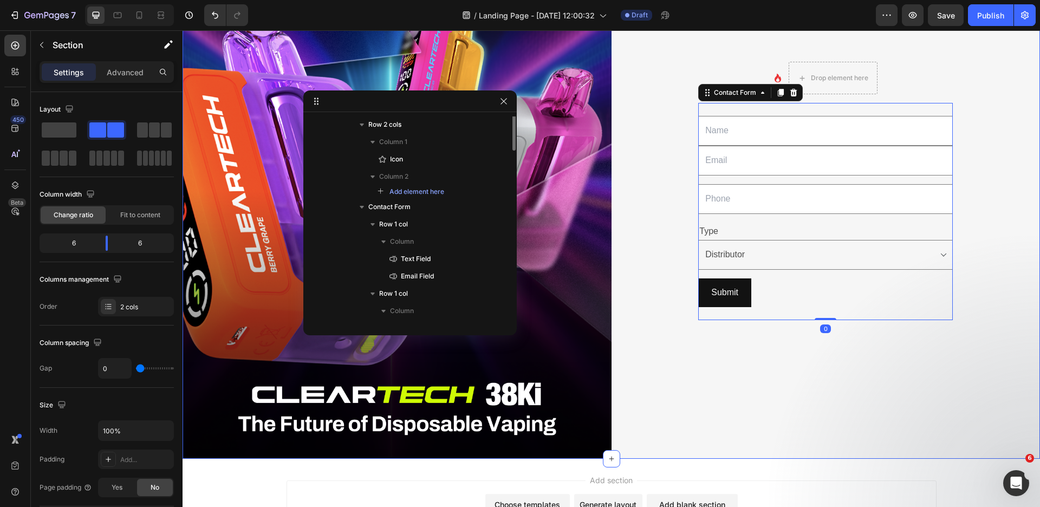
scroll to position [0, 0]
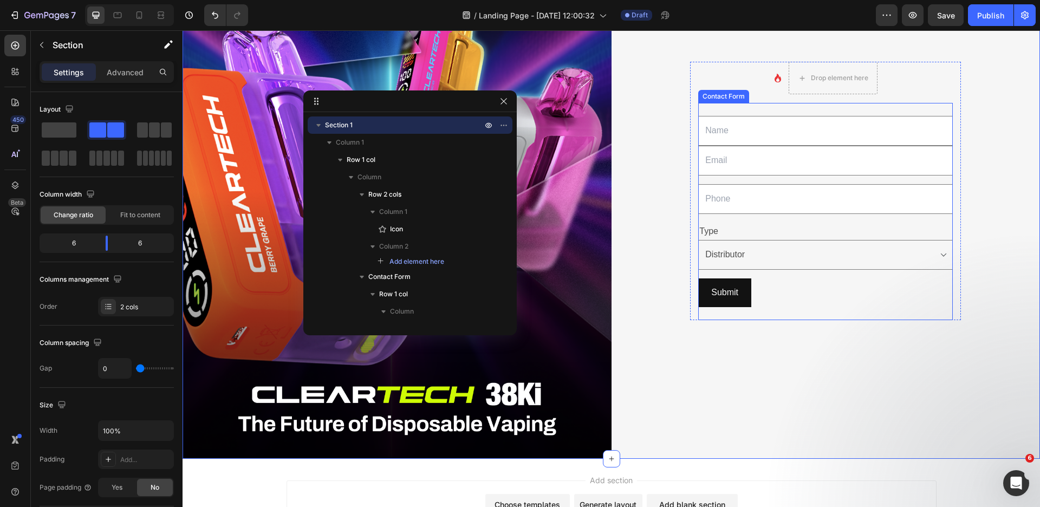
click at [800, 264] on select "Choose your option Distributor Wholesaler Retailer" at bounding box center [825, 255] width 255 height 30
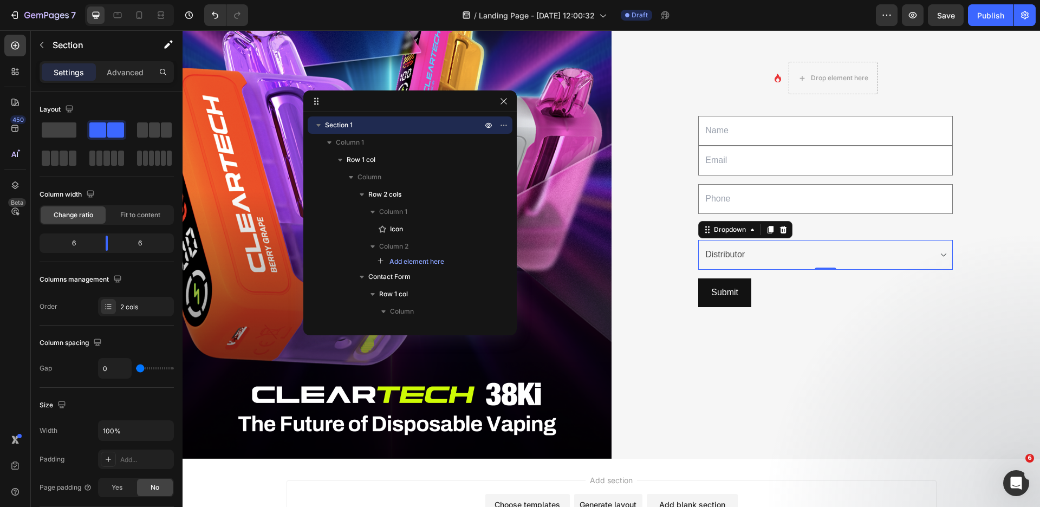
scroll to position [205, 0]
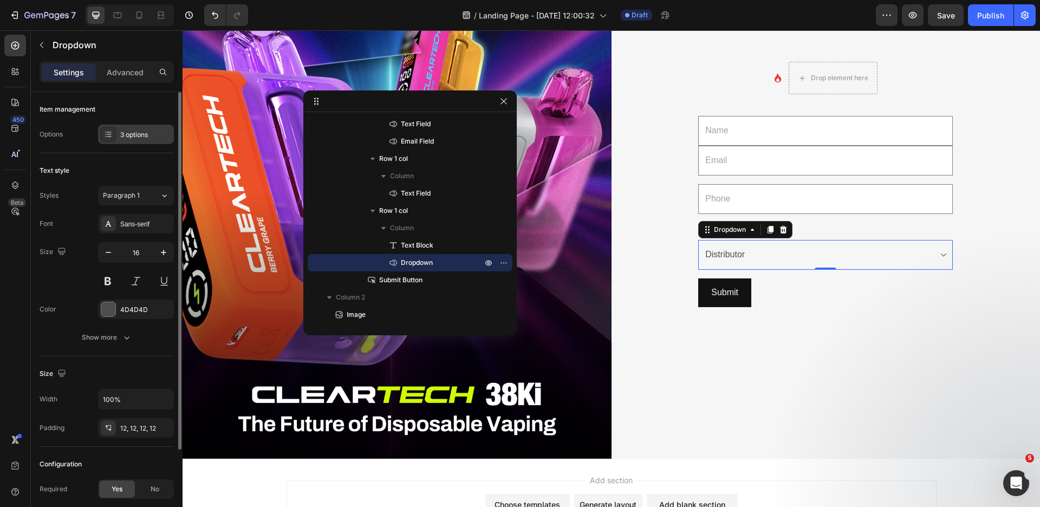
click at [140, 138] on div "3 options" at bounding box center [145, 135] width 51 height 10
click at [138, 356] on div "Item management Options 3 options" at bounding box center [107, 401] width 134 height 90
click at [732, 259] on select "Choose your option Distributor Wholesaler Retailer" at bounding box center [825, 255] width 255 height 30
click at [126, 137] on div "3 options" at bounding box center [145, 135] width 51 height 10
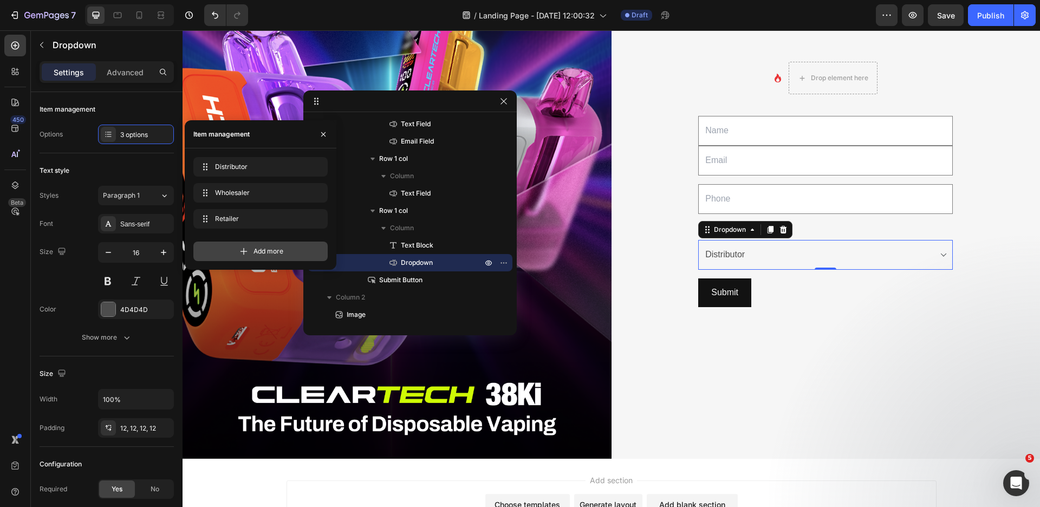
click at [261, 250] on span "Add more" at bounding box center [269, 251] width 30 height 10
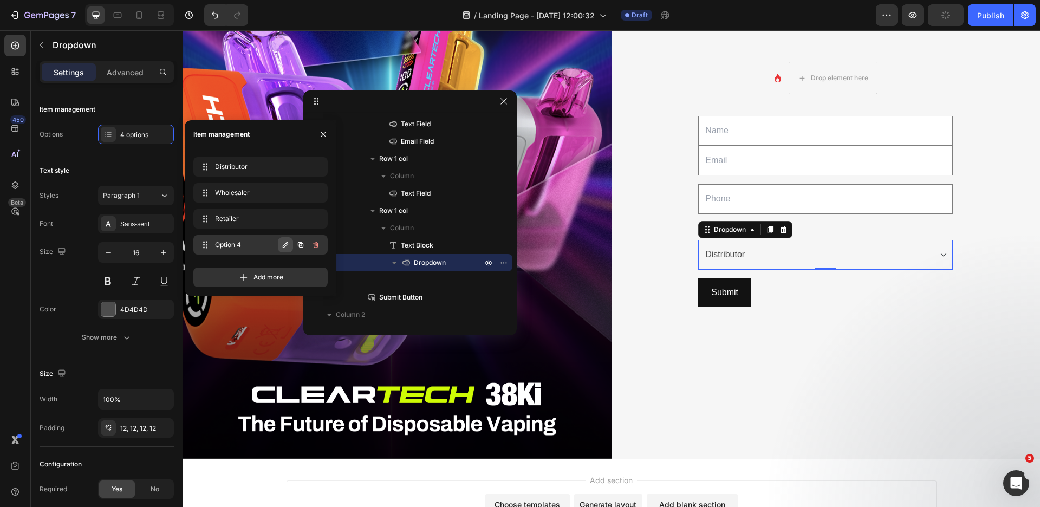
click at [284, 244] on icon "button" at bounding box center [285, 245] width 9 height 9
type input "Please Select"
click at [316, 241] on icon "button" at bounding box center [315, 245] width 9 height 9
drag, startPoint x: 204, startPoint y: 243, endPoint x: 210, endPoint y: 168, distance: 75.5
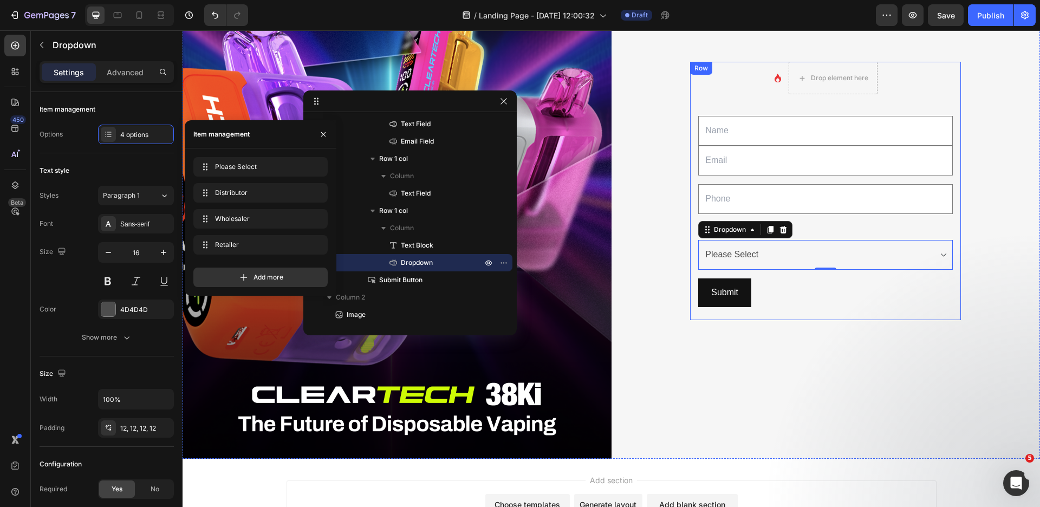
click at [690, 316] on div "Icon Drop element here Row Text Field Email Field Row Text Field Row Type Text …" at bounding box center [825, 191] width 271 height 258
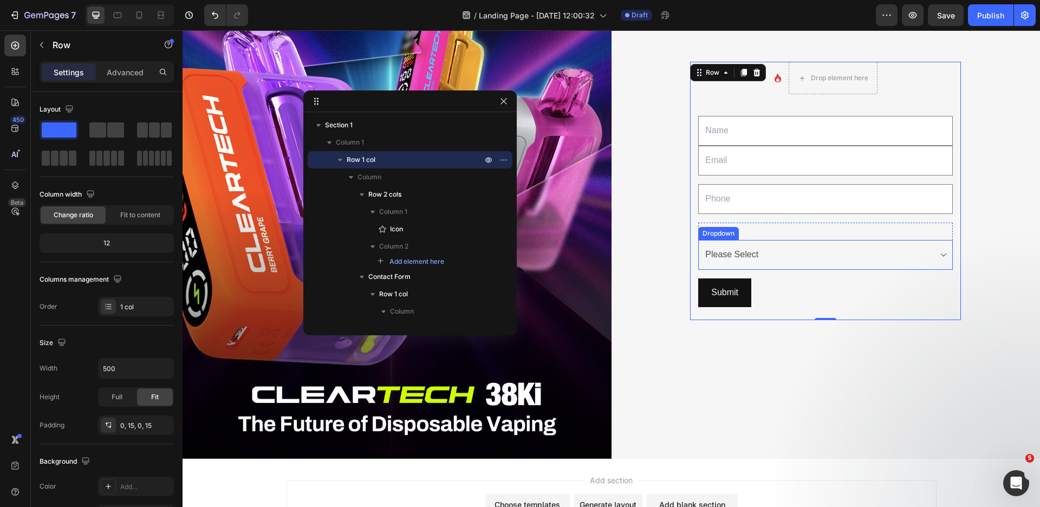
click at [711, 256] on select "Choose your option Please Select Distributor Wholesaler Retailer" at bounding box center [825, 255] width 255 height 30
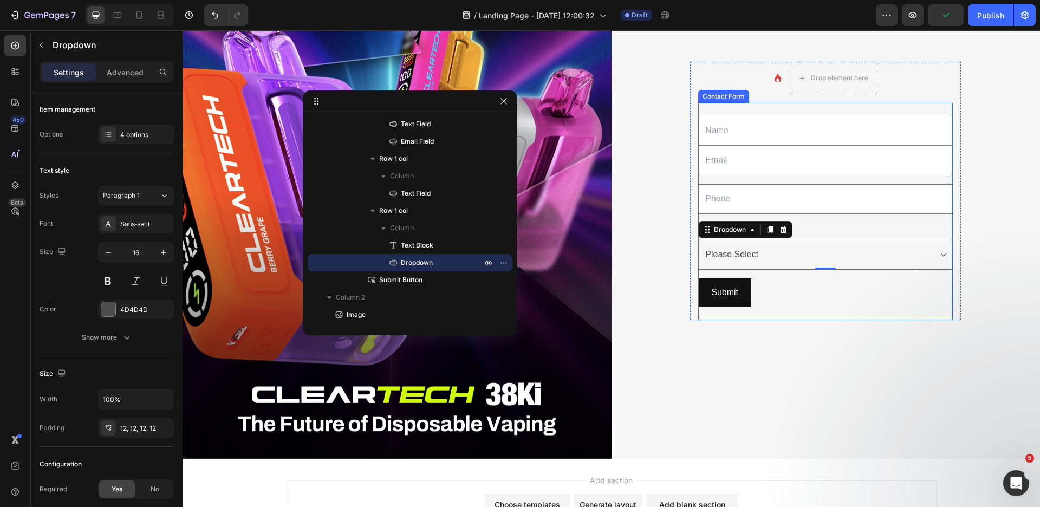
scroll to position [70, 0]
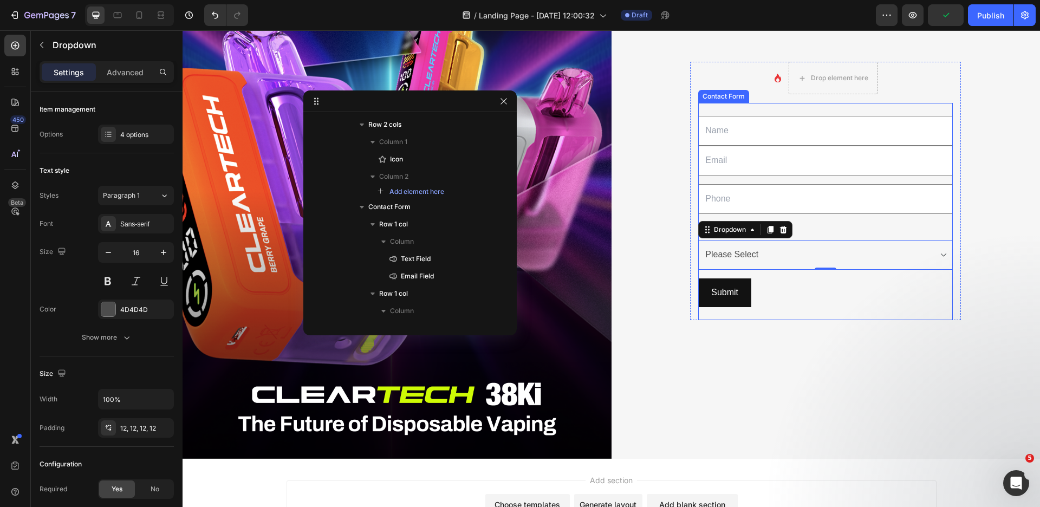
drag, startPoint x: 700, startPoint y: 314, endPoint x: 688, endPoint y: 308, distance: 13.8
click at [700, 314] on div "Text Field Email Field Row Text Field Row Type Text Block Choose your option Pl…" at bounding box center [825, 211] width 255 height 217
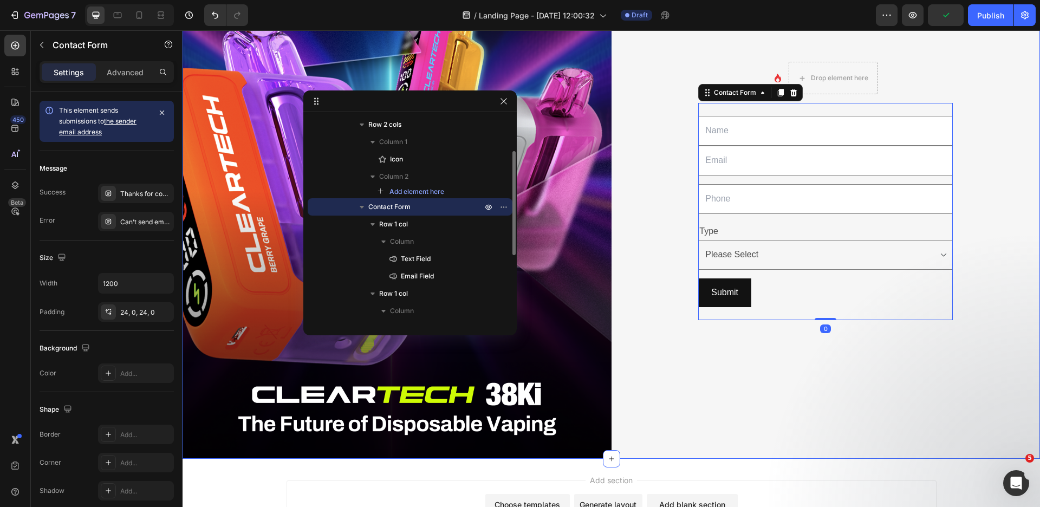
drag, startPoint x: 955, startPoint y: 367, endPoint x: 906, endPoint y: 295, distance: 86.5
click at [955, 366] on div "Icon Drop element here Row Text Field Email Field Row Text Field Row Type Text …" at bounding box center [826, 191] width 429 height 536
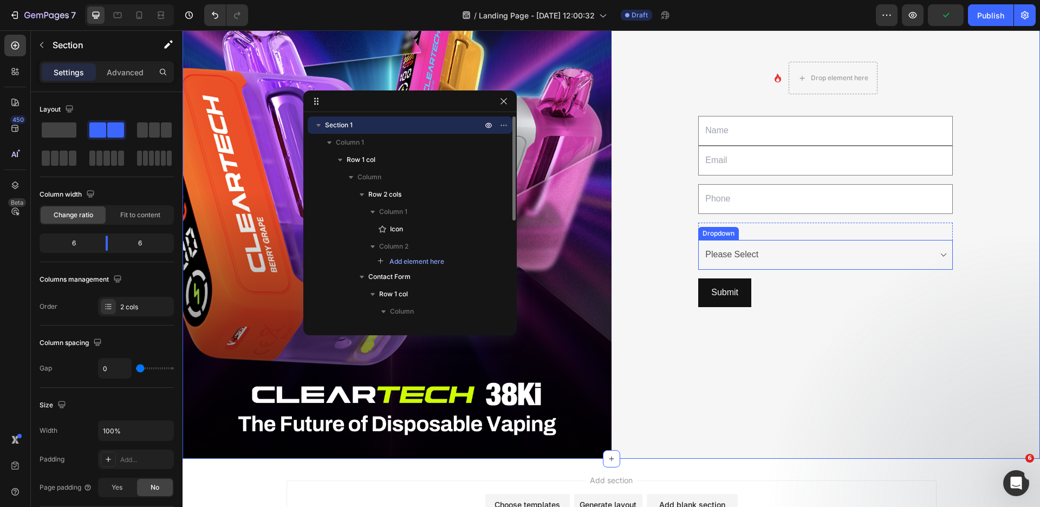
click at [872, 245] on select "Choose your option Please Select Distributor Wholesaler Retailer" at bounding box center [825, 255] width 255 height 30
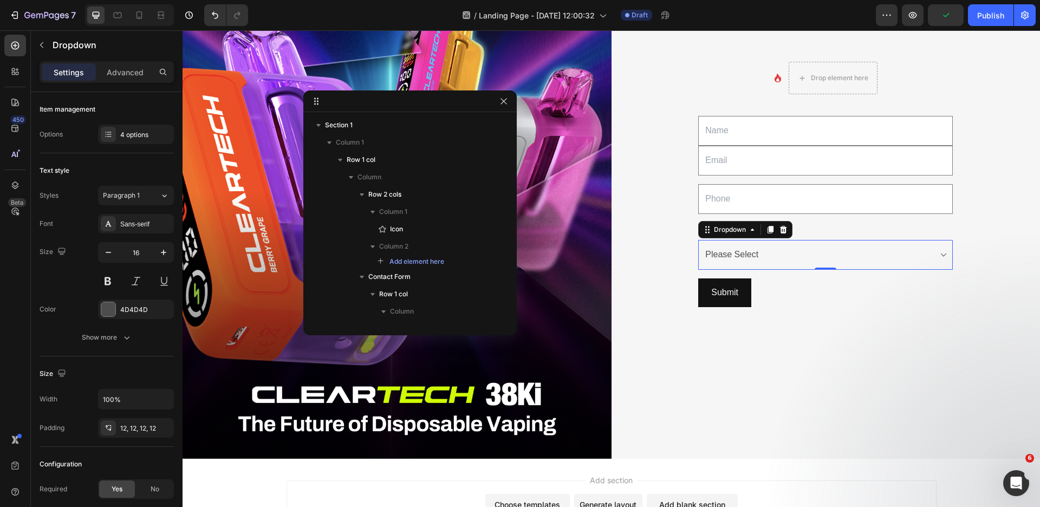
scroll to position [205, 0]
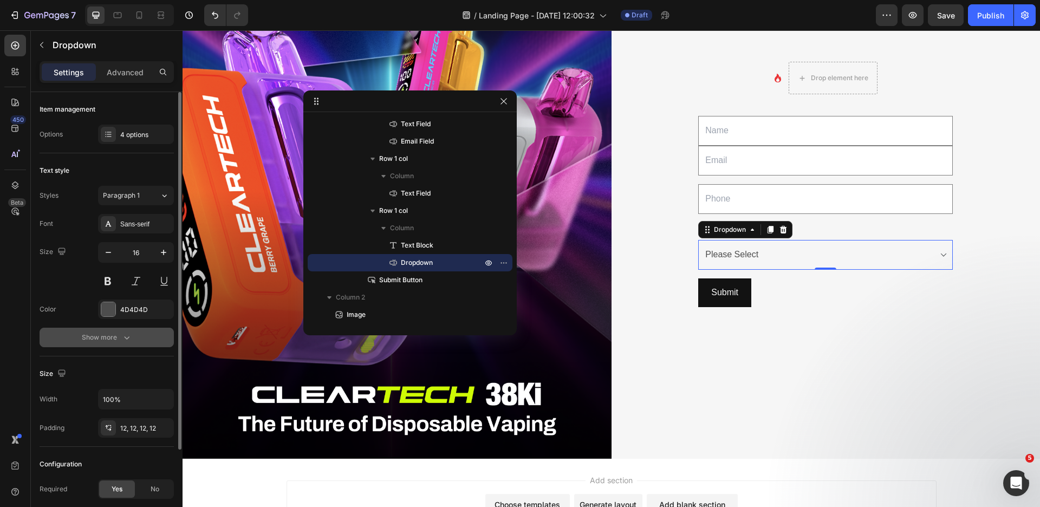
click at [125, 339] on icon "button" at bounding box center [126, 337] width 11 height 11
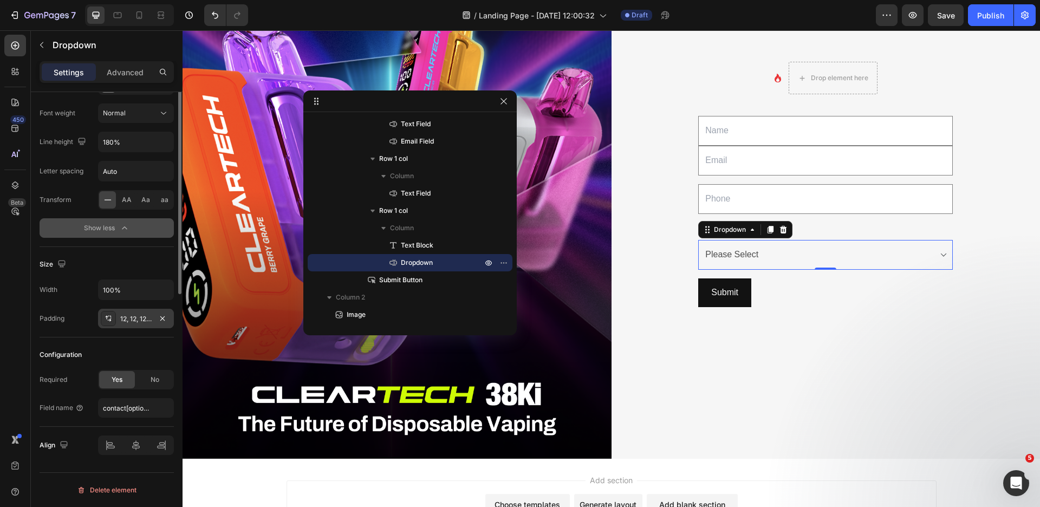
scroll to position [0, 0]
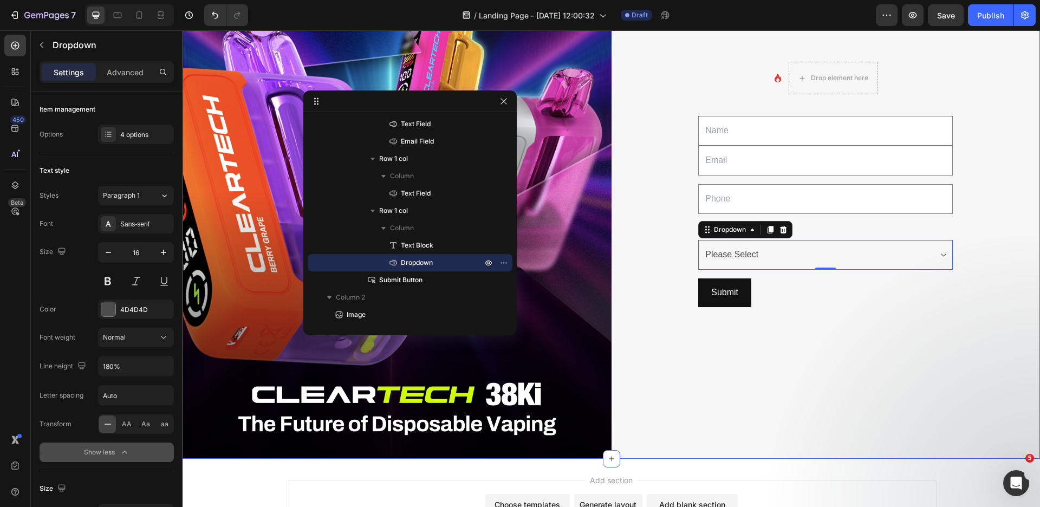
click at [923, 365] on div "Icon Drop element here Row Text Field Email Field Row Text Field Row Type Text …" at bounding box center [826, 191] width 429 height 536
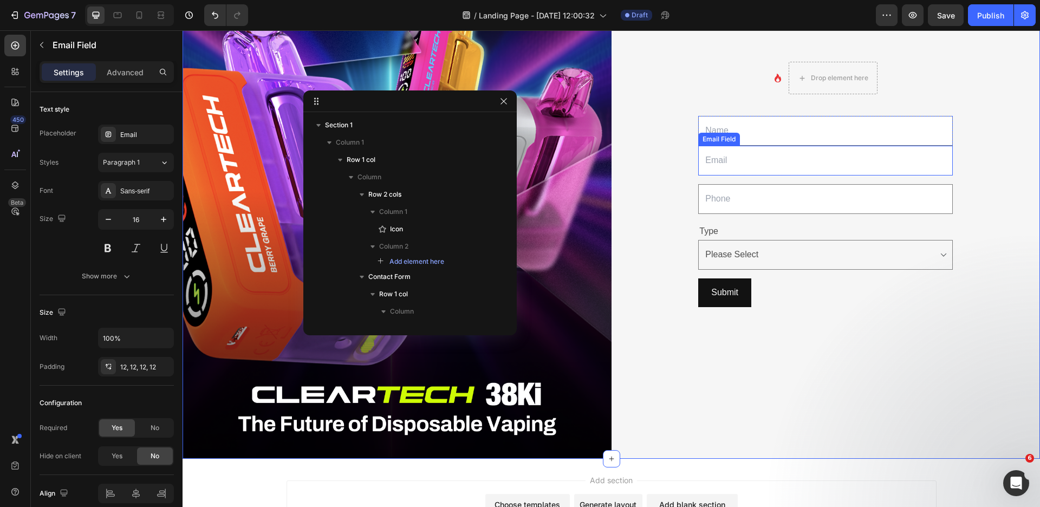
click at [787, 158] on input "email" at bounding box center [825, 161] width 255 height 30
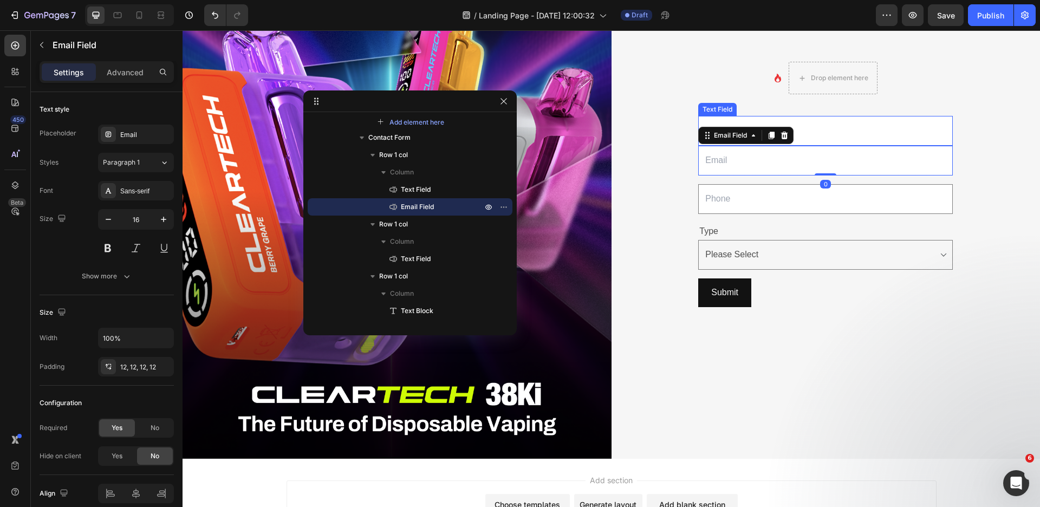
click at [820, 127] on input "text" at bounding box center [825, 131] width 255 height 30
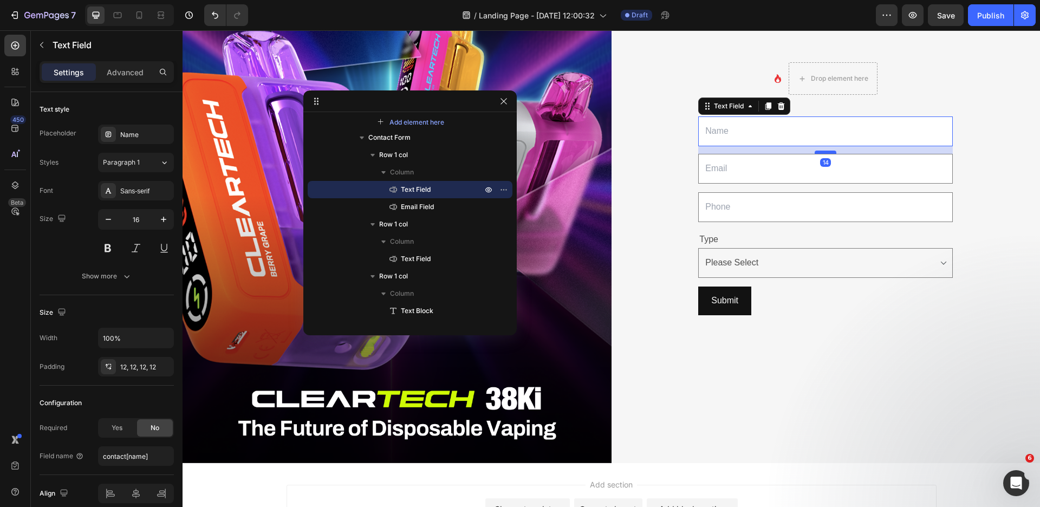
scroll to position [126, 0]
drag, startPoint x: 819, startPoint y: 140, endPoint x: 821, endPoint y: 148, distance: 7.9
click at [821, 150] on div at bounding box center [826, 151] width 22 height 3
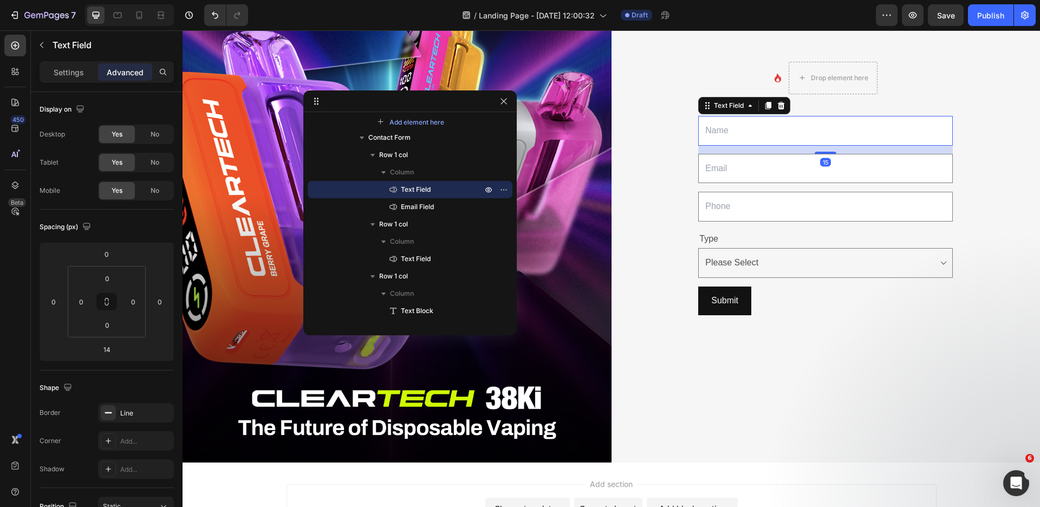
scroll to position [125, 0]
click at [822, 151] on div at bounding box center [826, 152] width 22 height 3
type input "15"
click at [845, 173] on input "email" at bounding box center [825, 169] width 255 height 30
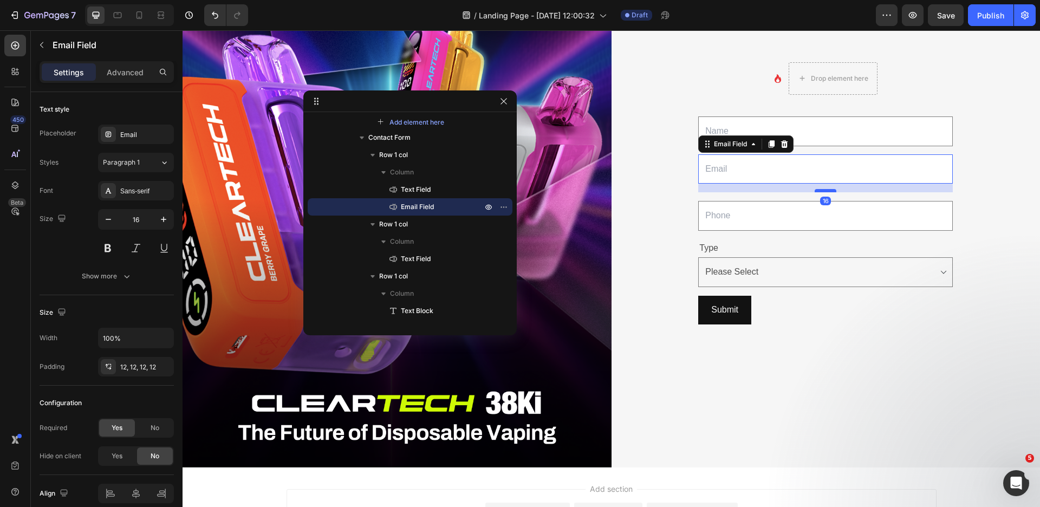
scroll to position [121, 0]
drag, startPoint x: 822, startPoint y: 180, endPoint x: 824, endPoint y: 188, distance: 8.4
click at [824, 189] on div at bounding box center [826, 190] width 22 height 3
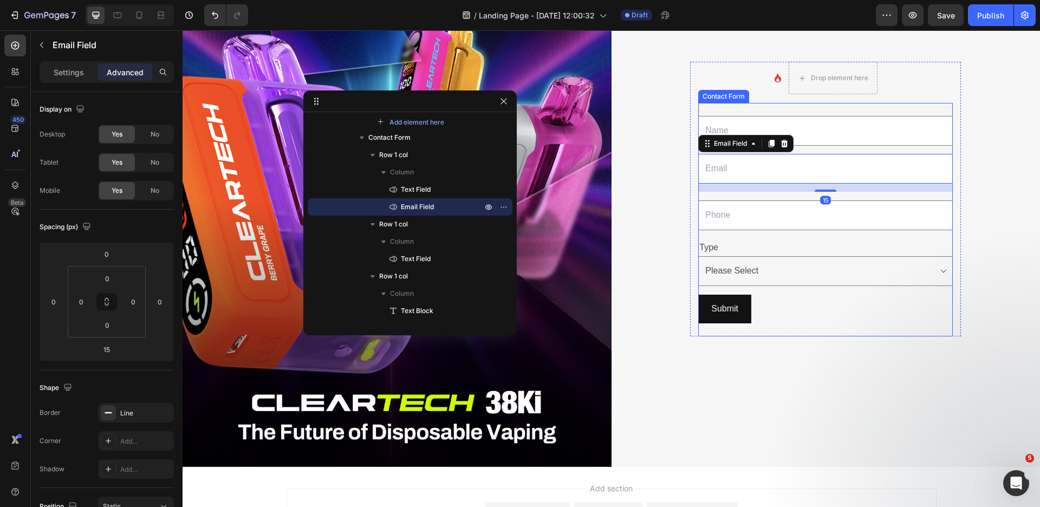
click at [832, 191] on div "Text Field Email Field 15 Row Text Field Row Type Text Block Choose your option…" at bounding box center [825, 219] width 255 height 233
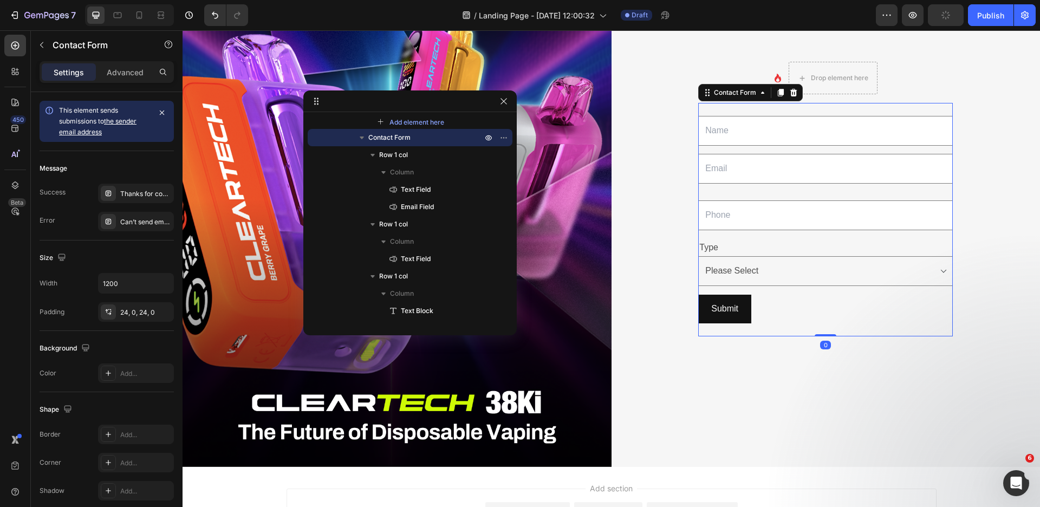
click at [827, 192] on div "Text Field Email Field Row Text Field Row Type Text Block Choose your option Pl…" at bounding box center [825, 219] width 255 height 233
click at [818, 194] on div "Text Field Email Field Row Text Field Row Type Text Block Choose your option Pl…" at bounding box center [825, 219] width 255 height 233
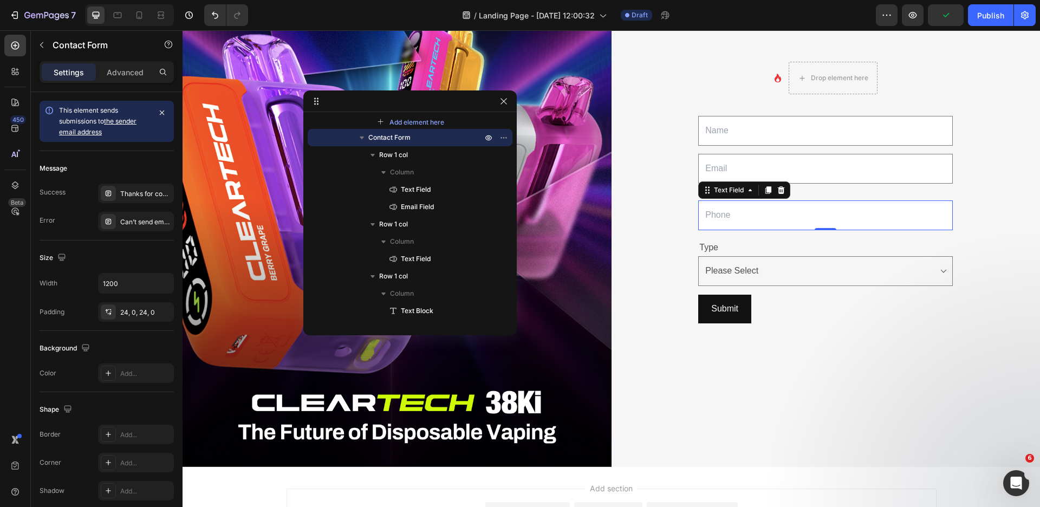
click at [815, 206] on input "text" at bounding box center [825, 215] width 255 height 30
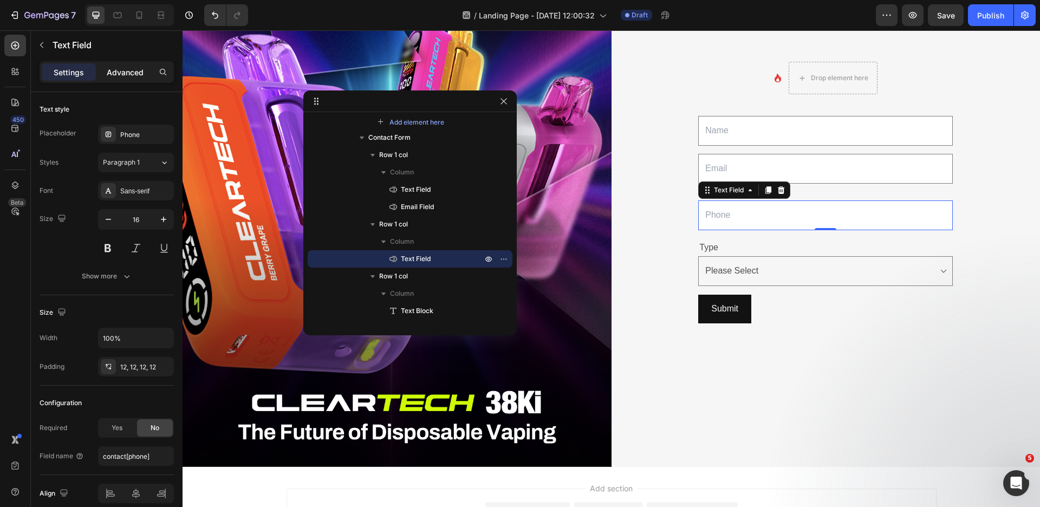
click at [113, 72] on p "Advanced" at bounding box center [125, 72] width 37 height 11
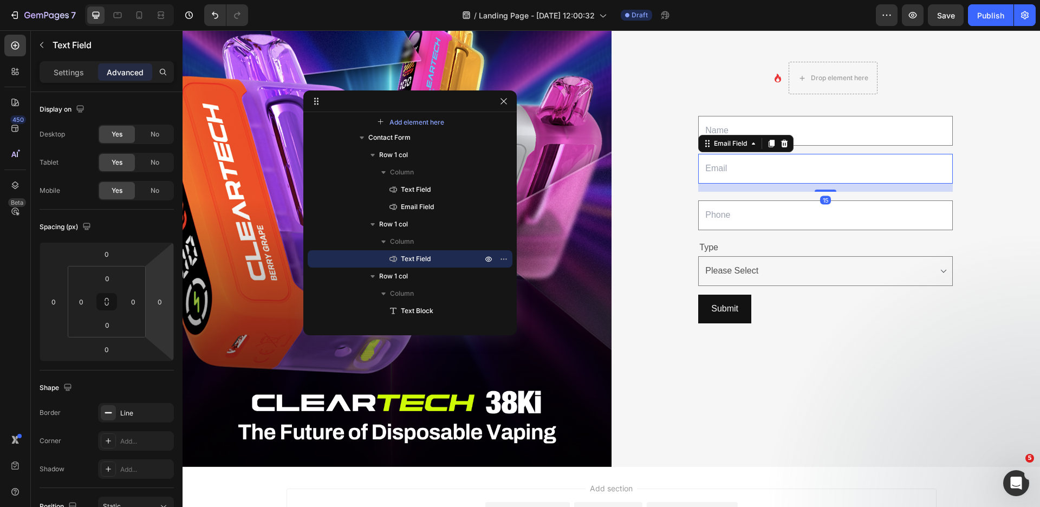
click at [869, 174] on input "email" at bounding box center [825, 169] width 255 height 30
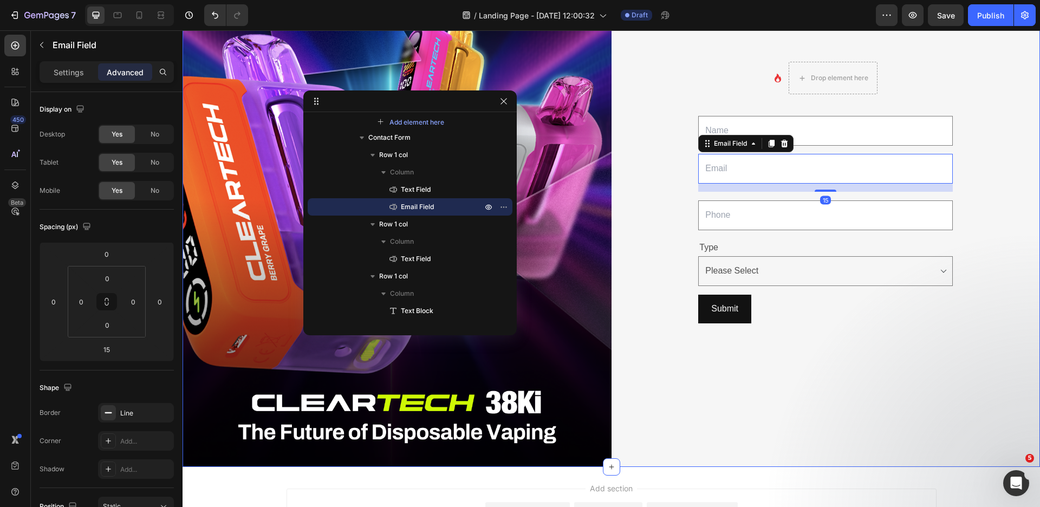
click at [975, 204] on div "Icon Drop element here Row Text Field Email Field 15 Row Text Field Row Type Te…" at bounding box center [826, 199] width 429 height 536
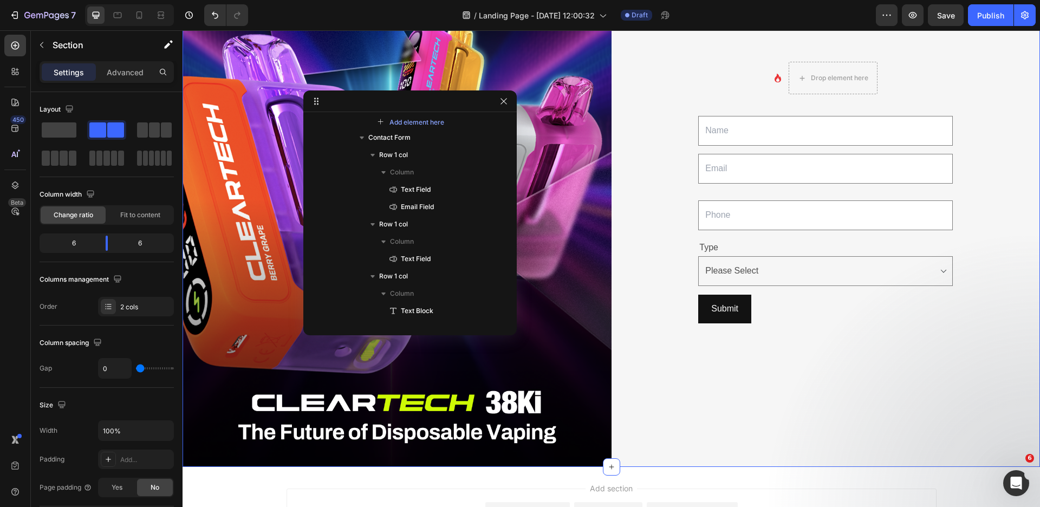
scroll to position [0, 0]
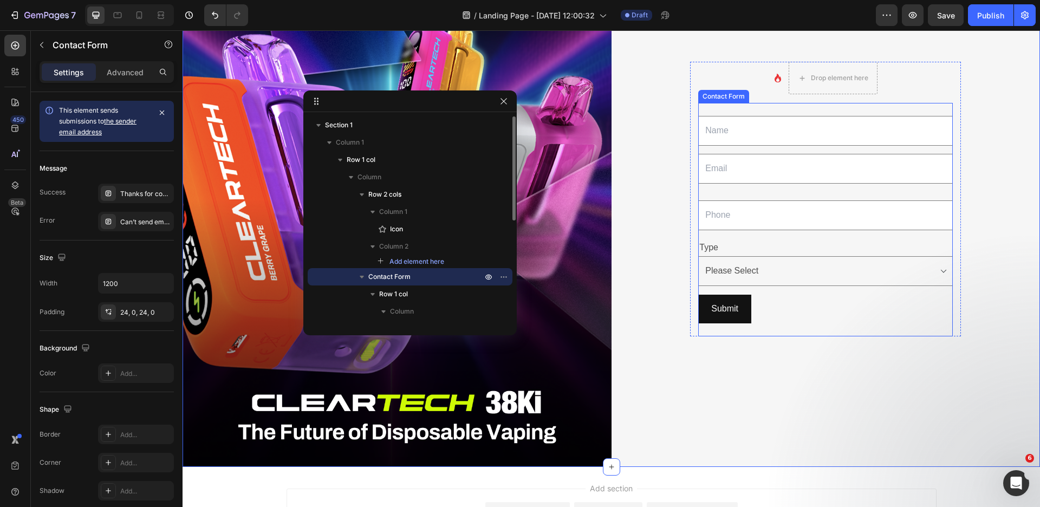
click at [924, 193] on div "Text Field Email Field Row Text Field Row Type Text Block Choose your option Pl…" at bounding box center [825, 219] width 255 height 233
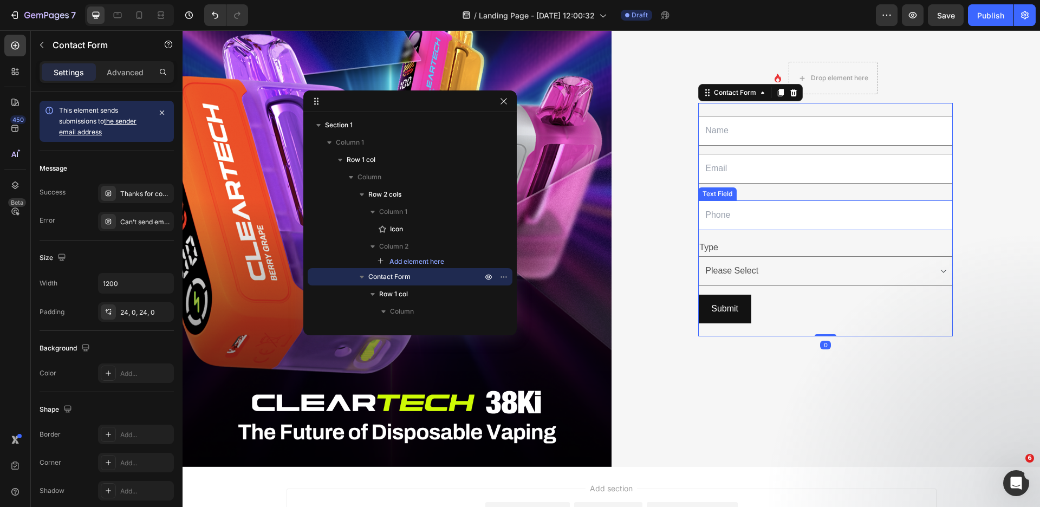
click at [836, 195] on div "Text Field Email Field Row Text Field Row Type Text Block Choose your option Pl…" at bounding box center [825, 219] width 255 height 233
click at [811, 180] on input "email" at bounding box center [825, 169] width 255 height 30
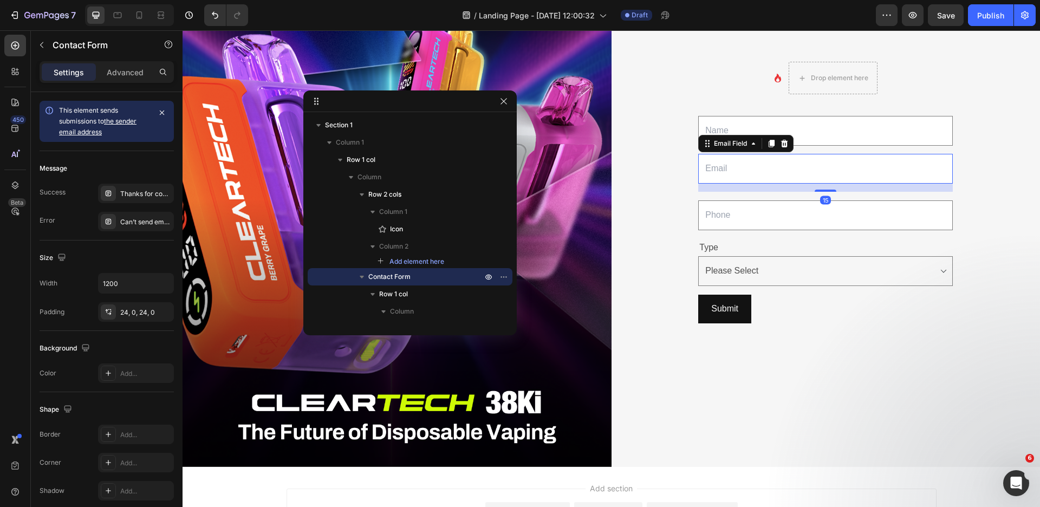
scroll to position [139, 0]
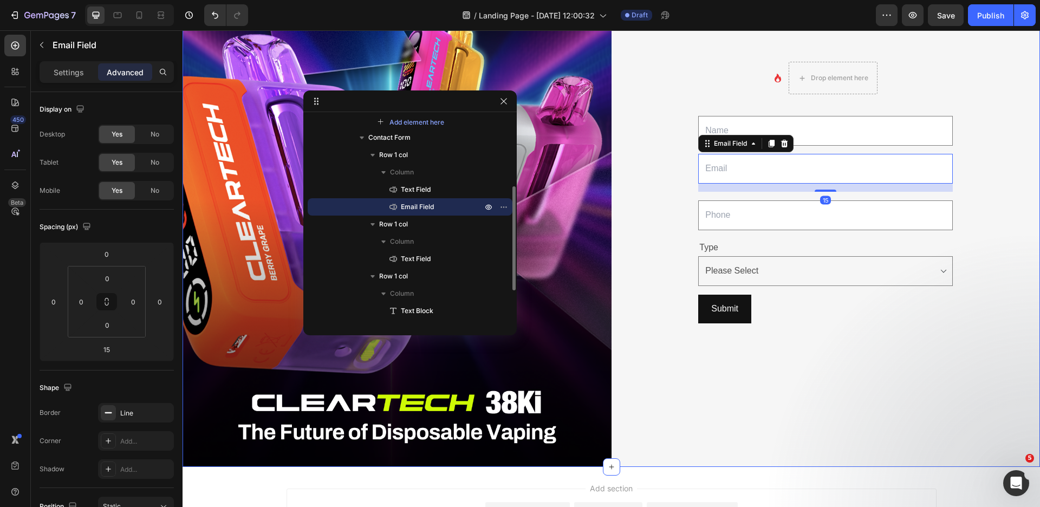
click at [674, 174] on div "Icon Drop element here Row Text Field Email Field 15 Row Text Field Row Type Te…" at bounding box center [826, 199] width 429 height 536
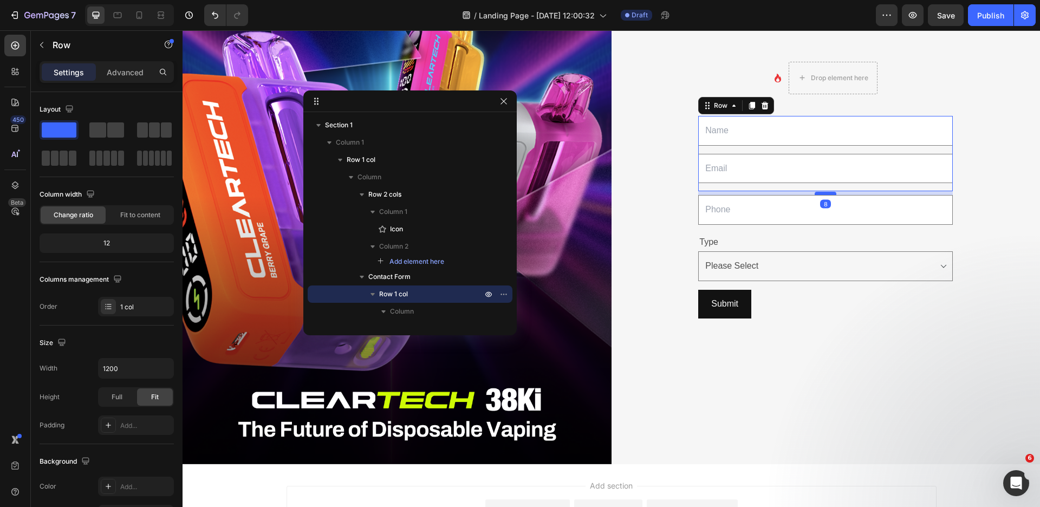
scroll to position [126, 0]
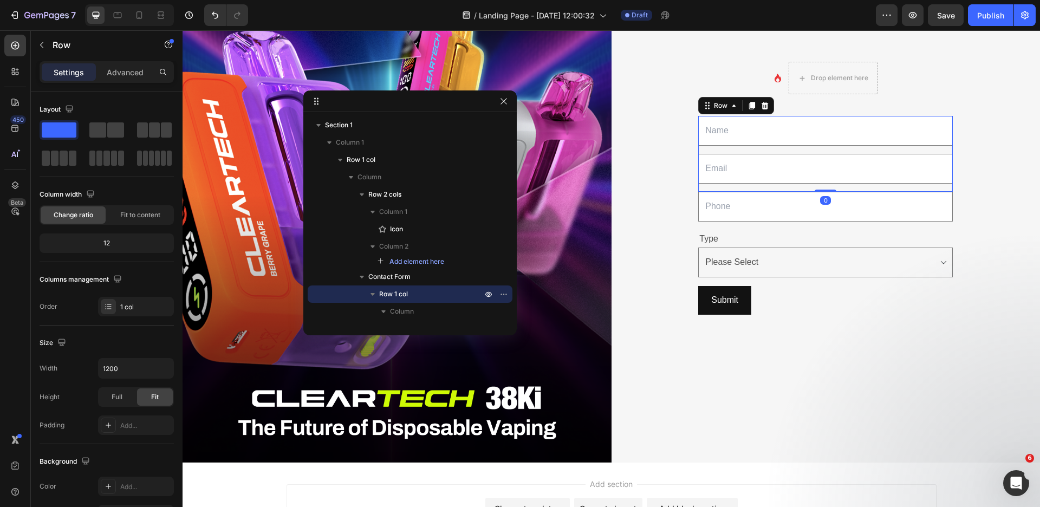
drag, startPoint x: 822, startPoint y: 197, endPoint x: 821, endPoint y: 184, distance: 13.0
click at [821, 184] on div "Text Field Email Field Row 0" at bounding box center [825, 154] width 255 height 76
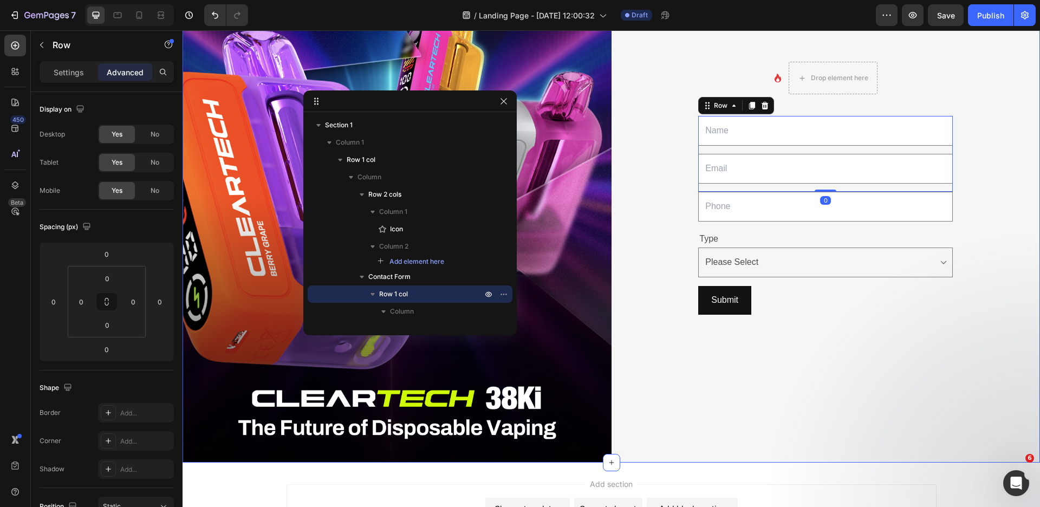
click at [1009, 223] on div "Icon Drop element here Row Text Field Email Field Row 0 Text Field Row Type Tex…" at bounding box center [826, 195] width 429 height 536
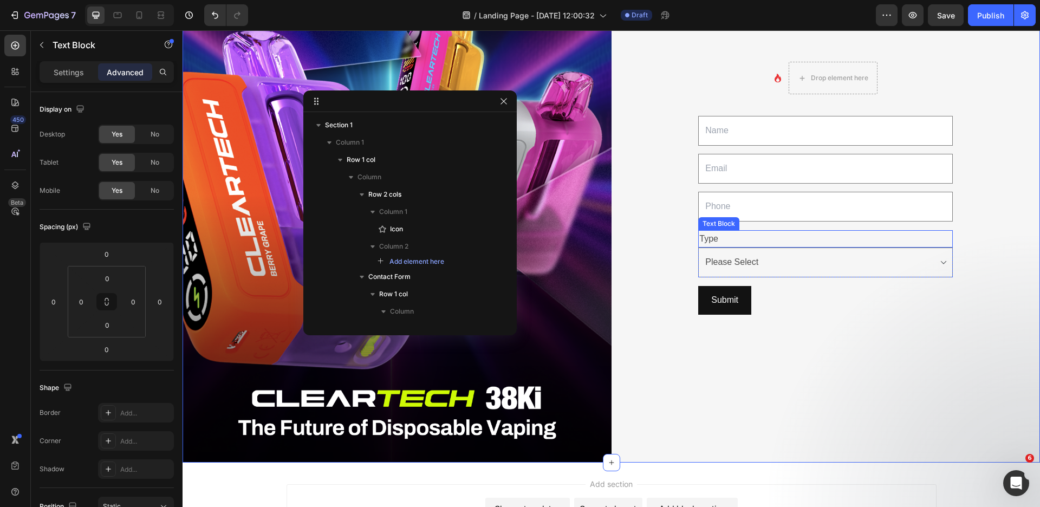
click at [781, 231] on p "Type" at bounding box center [825, 239] width 252 height 16
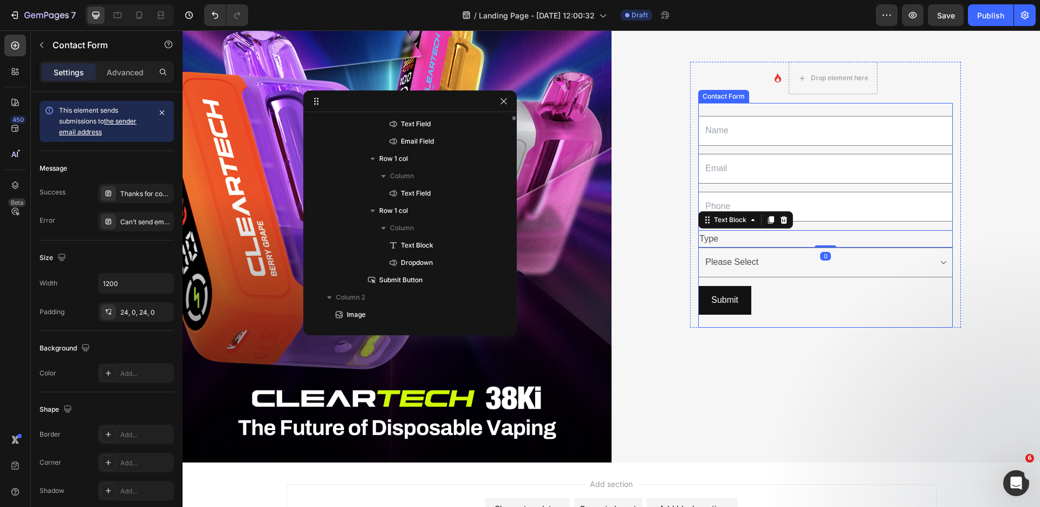
click at [822, 220] on div "Text Field Email Field Row Text Field Row Type Text Block 0 Choose your option …" at bounding box center [825, 215] width 255 height 225
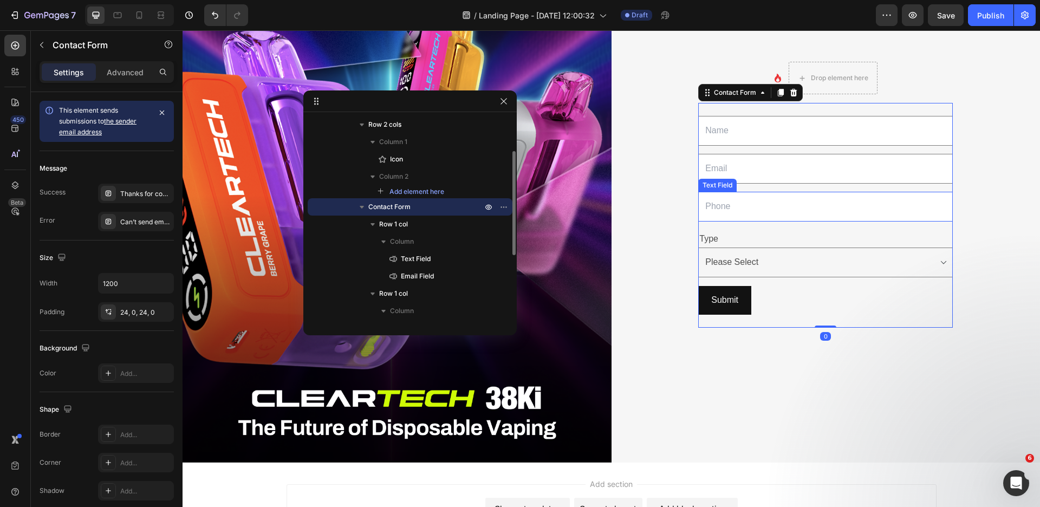
click at [822, 211] on input "text" at bounding box center [825, 207] width 255 height 30
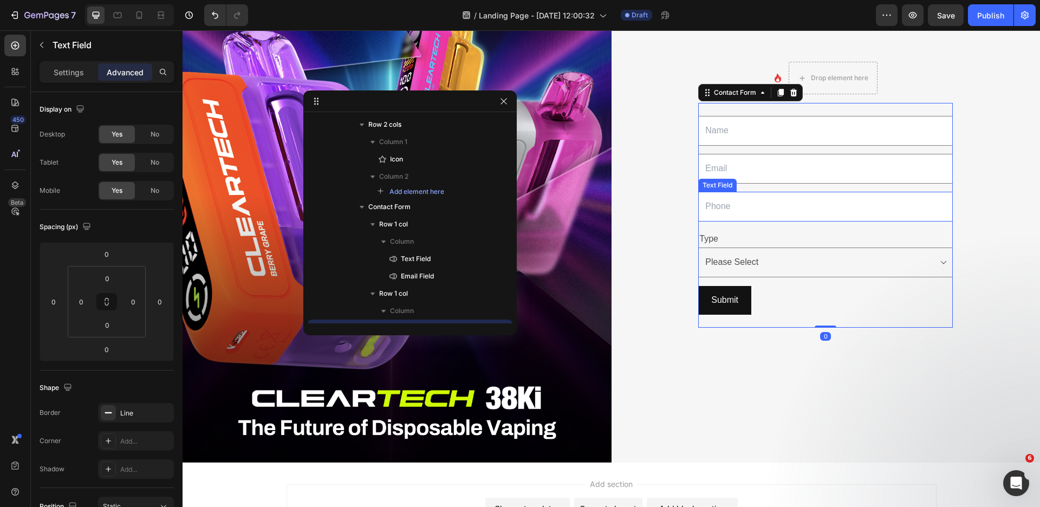
scroll to position [191, 0]
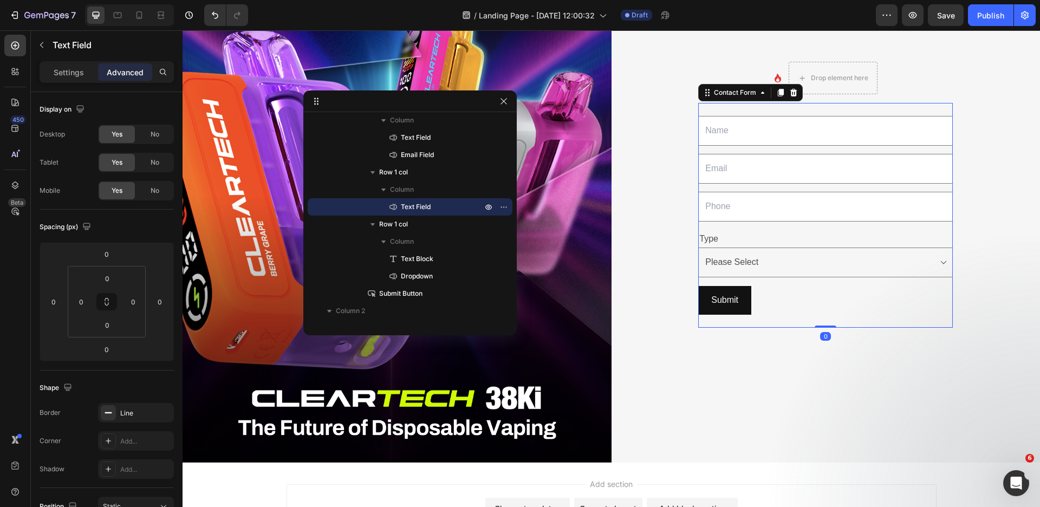
click at [819, 225] on div "Text Field Email Field Row Text Field Row Type Text Block Choose your option Pl…" at bounding box center [825, 215] width 255 height 225
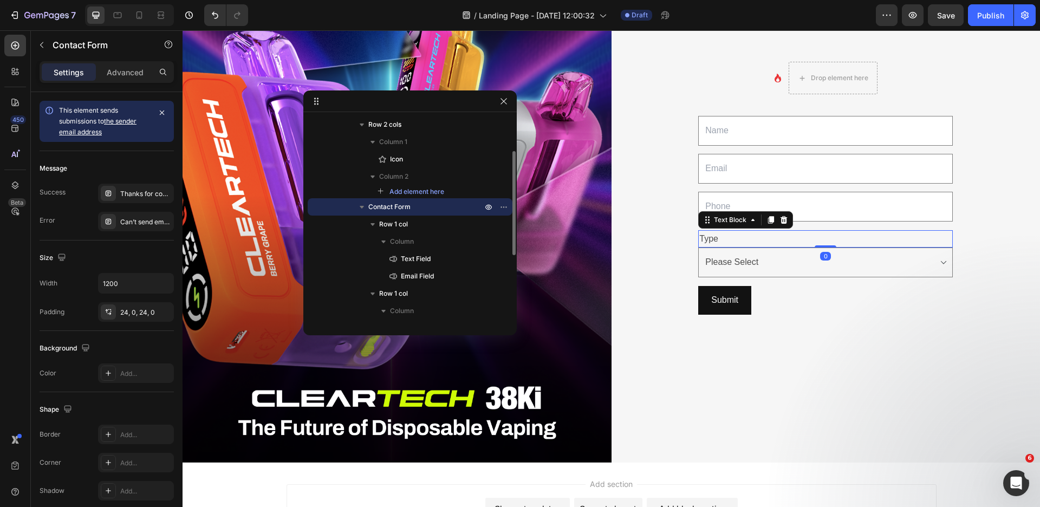
click at [808, 231] on p "Type" at bounding box center [825, 239] width 252 height 16
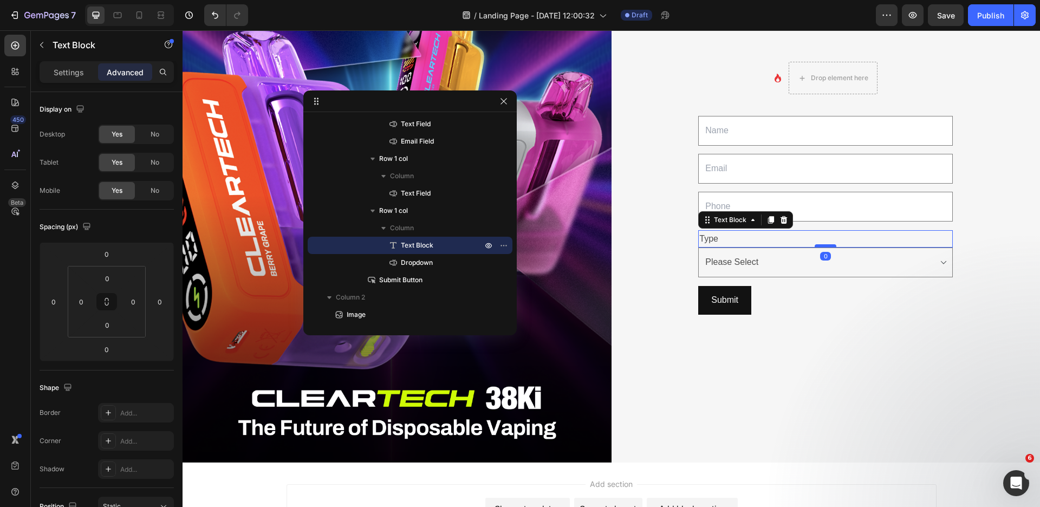
click at [820, 244] on div at bounding box center [826, 245] width 22 height 3
click at [829, 286] on div "Submit Submit Button" at bounding box center [825, 300] width 255 height 29
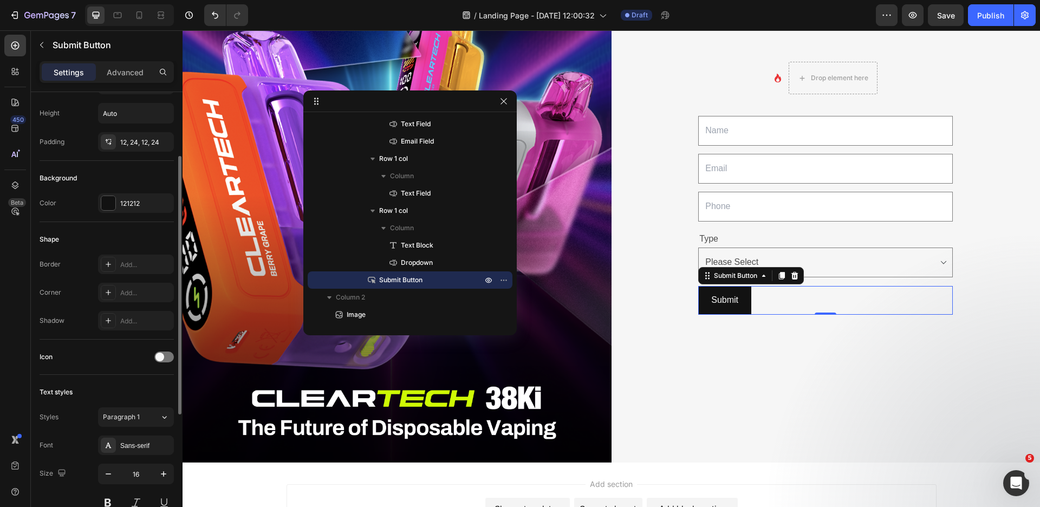
scroll to position [322, 0]
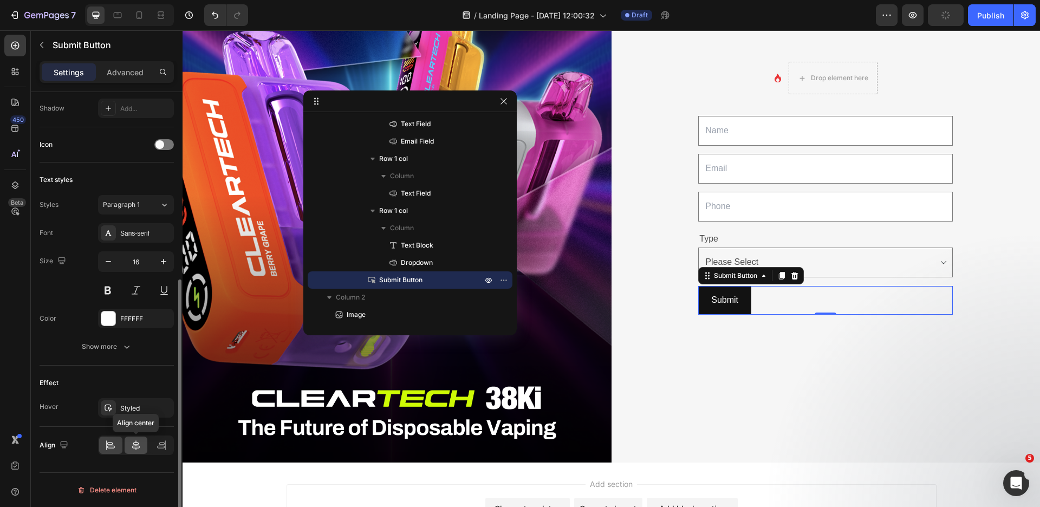
click at [140, 441] on icon at bounding box center [136, 445] width 11 height 11
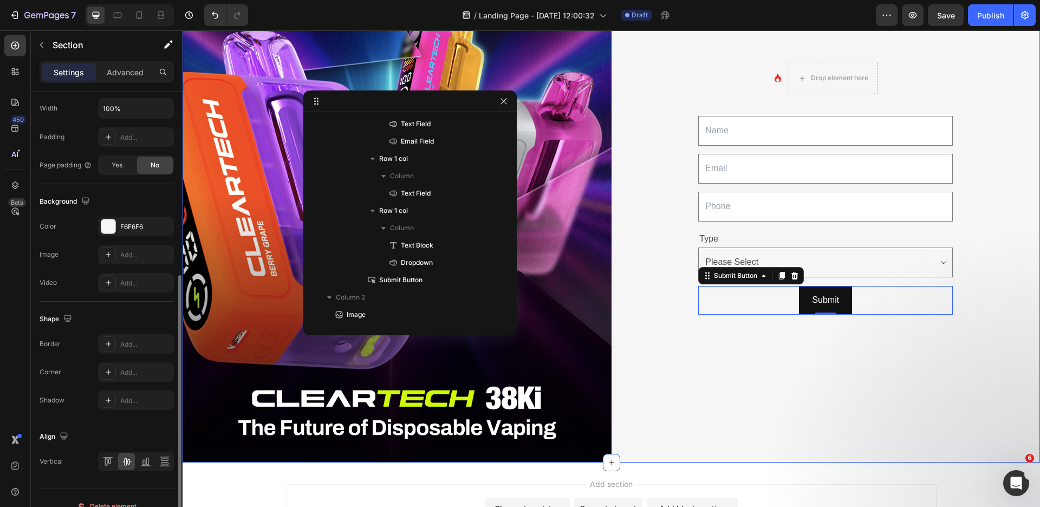
click at [689, 367] on div "Icon Drop element here Row Text Field Email Field Row Text Field Row Type Text …" at bounding box center [826, 195] width 429 height 536
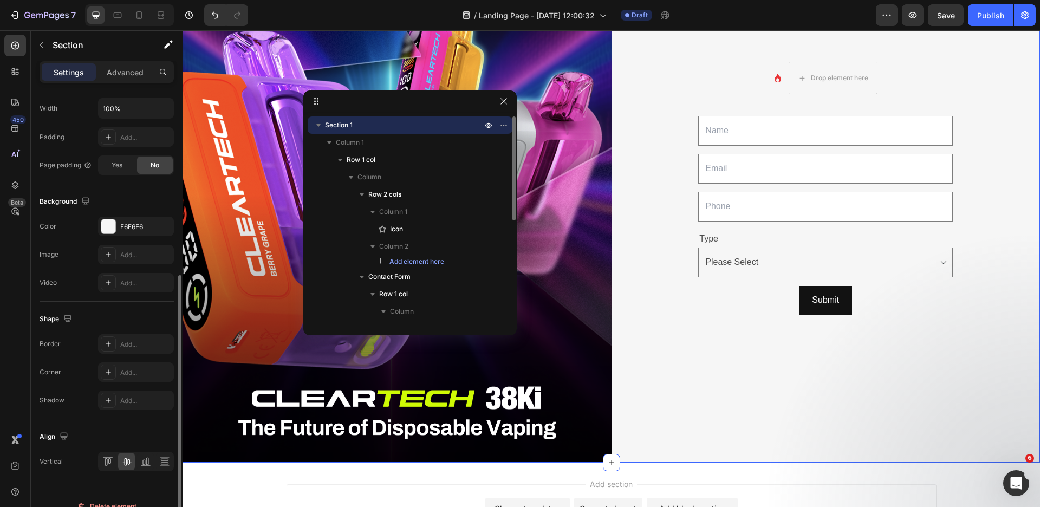
scroll to position [0, 0]
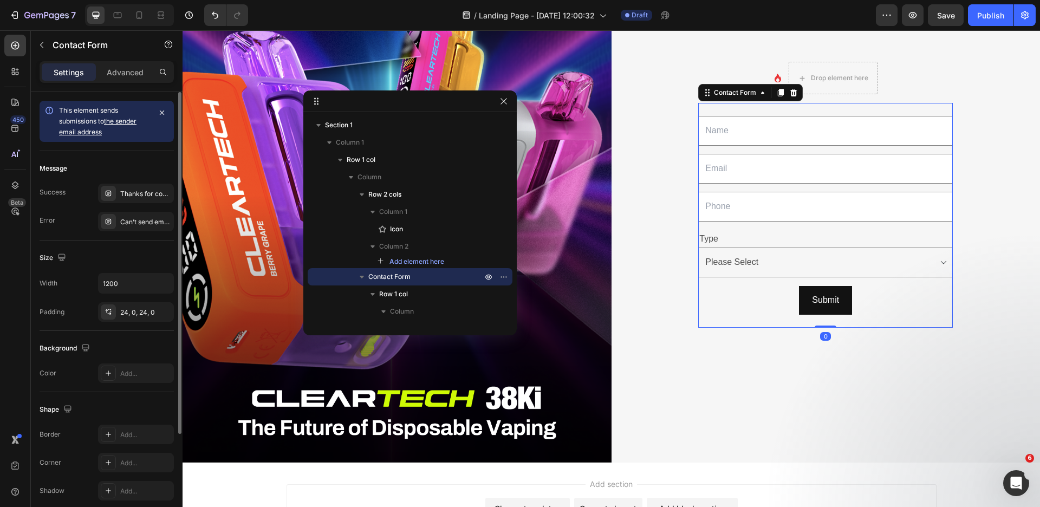
click at [794, 224] on div "Text Field Email Field Row Text Field Row Type Text Block Choose your option Pl…" at bounding box center [825, 215] width 255 height 225
click at [801, 220] on div "Text Field Email Field Row Text Field Row Type Text Block Choose your option Pl…" at bounding box center [825, 215] width 255 height 225
click at [809, 231] on p "Type" at bounding box center [825, 239] width 252 height 16
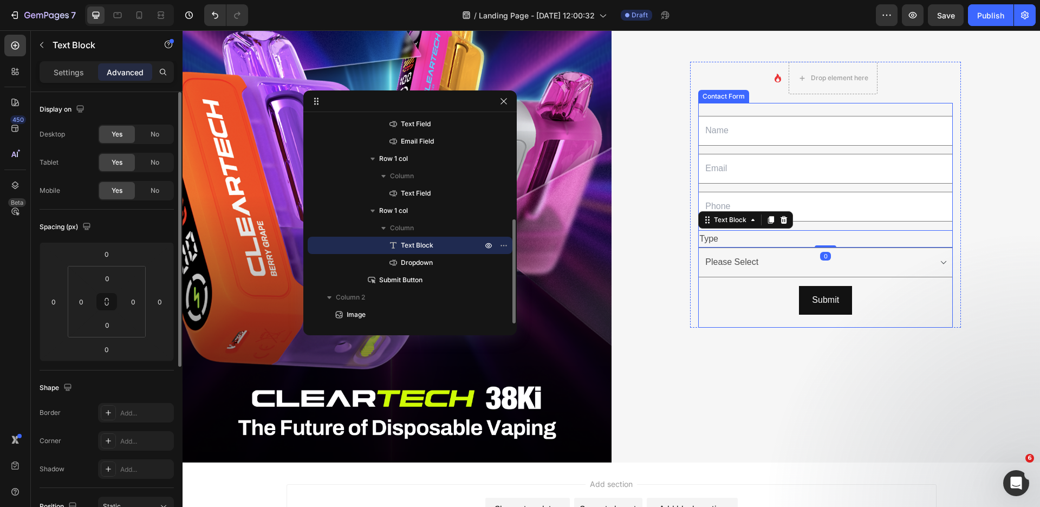
click at [818, 223] on div "Text Field Email Field Row Text Field Row Type Text Block 0 Choose your option …" at bounding box center [825, 215] width 255 height 225
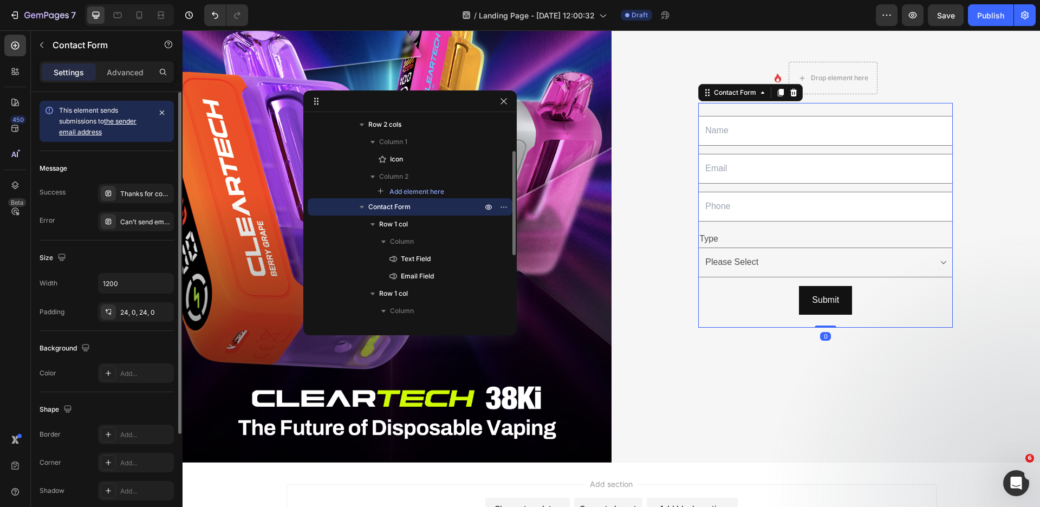
scroll to position [191, 0]
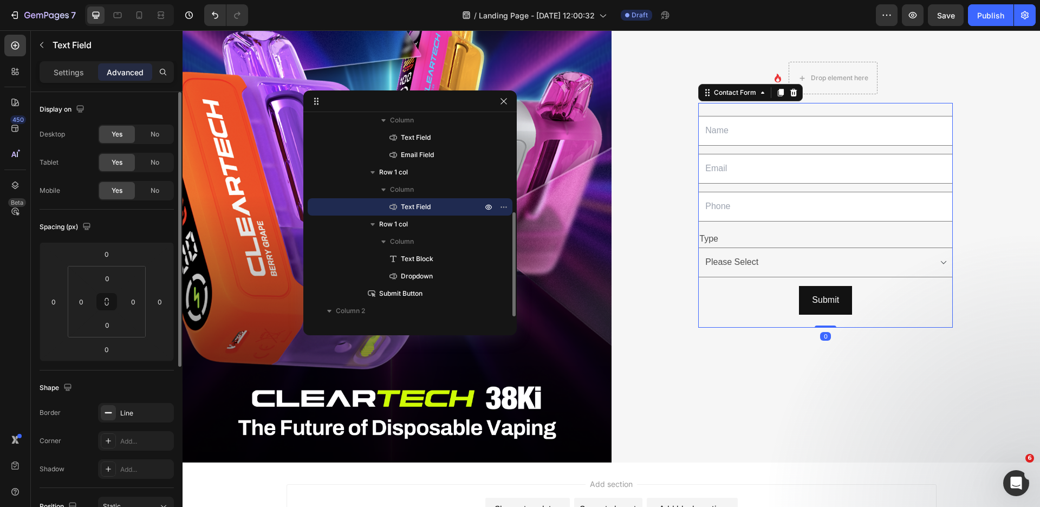
click at [819, 218] on div "Text Field" at bounding box center [825, 207] width 255 height 30
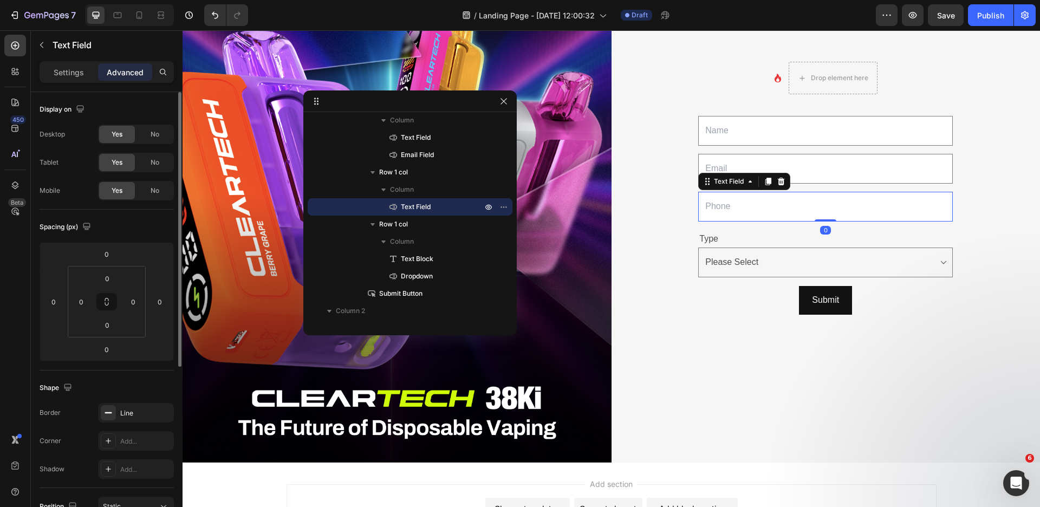
click at [820, 226] on div "0" at bounding box center [825, 230] width 11 height 9
click at [820, 228] on div "0" at bounding box center [825, 230] width 11 height 9
click at [738, 236] on p "Type" at bounding box center [825, 239] width 252 height 16
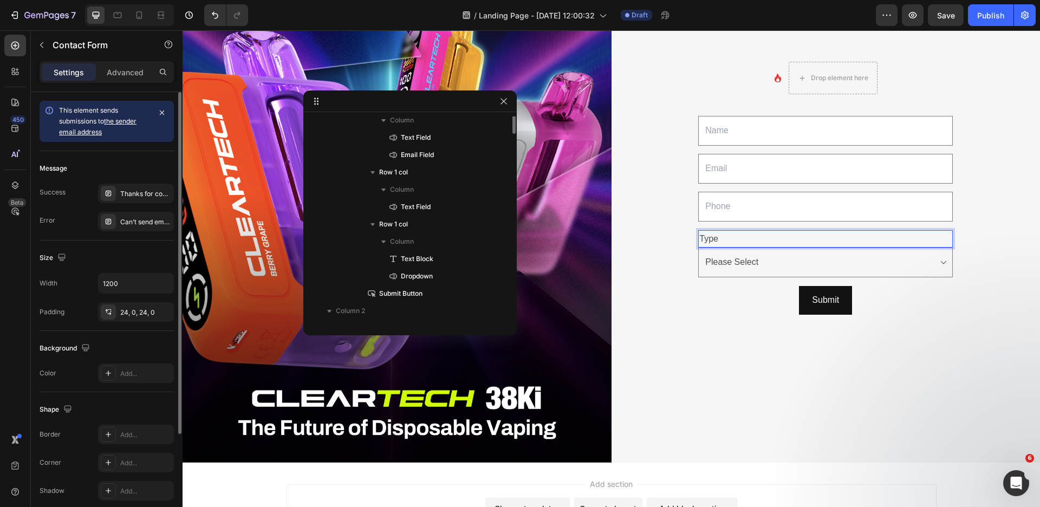
scroll to position [70, 0]
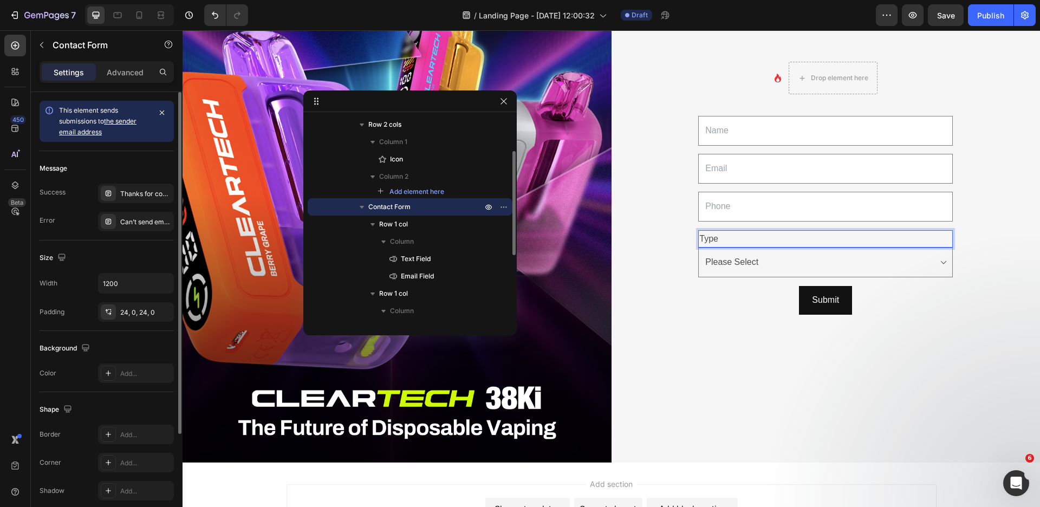
click at [755, 226] on div "Text Field Email Field Row Text Field Row Type Text Block 0 Choose your option …" at bounding box center [825, 215] width 255 height 225
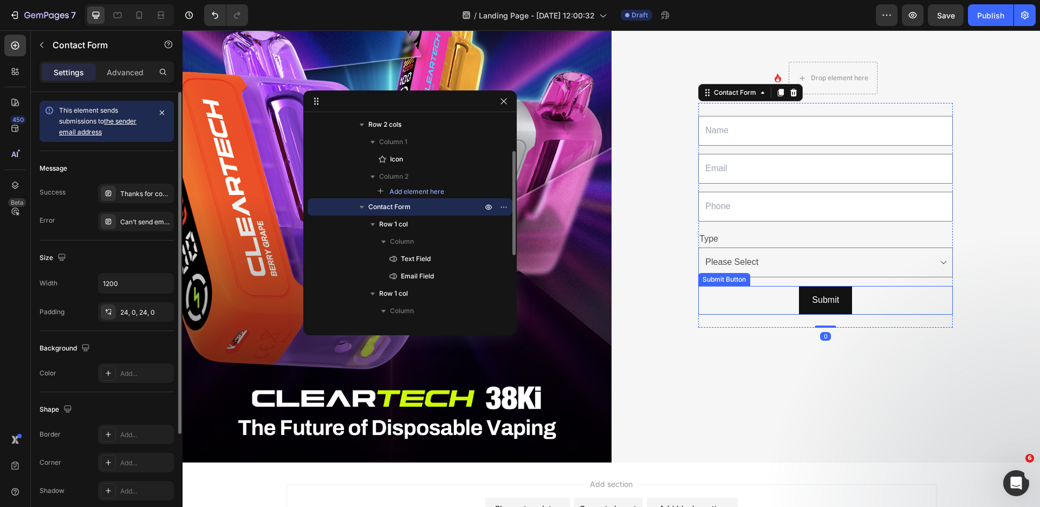
click at [986, 348] on div "Icon Drop element here Row Text Field Email Field Row Text Field Row Type Text …" at bounding box center [826, 195] width 429 height 536
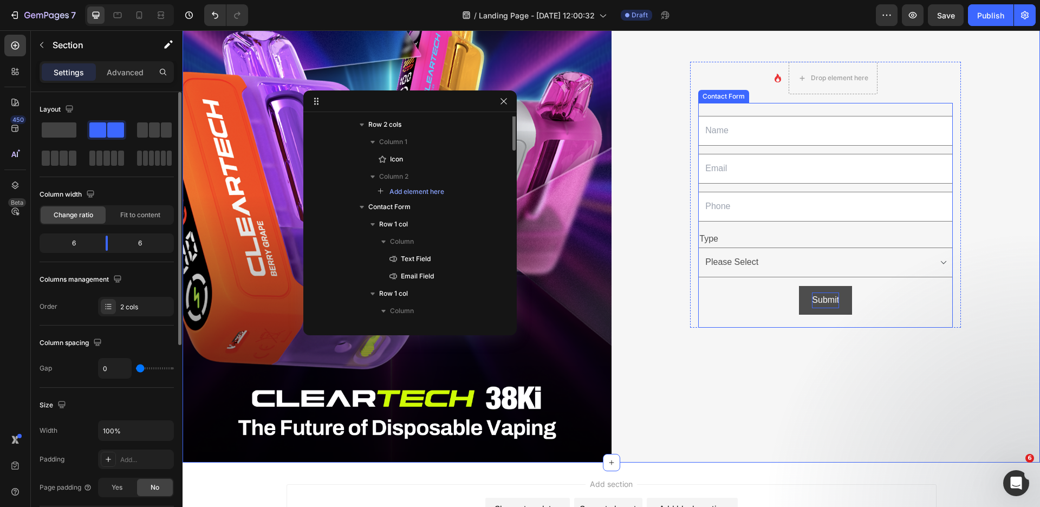
scroll to position [0, 0]
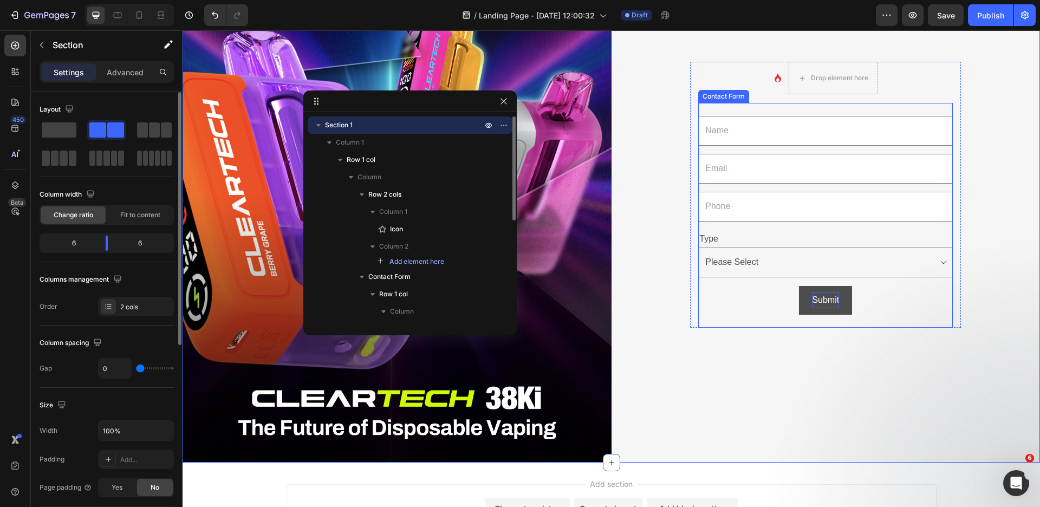
click at [826, 297] on div "Submit" at bounding box center [825, 301] width 27 height 16
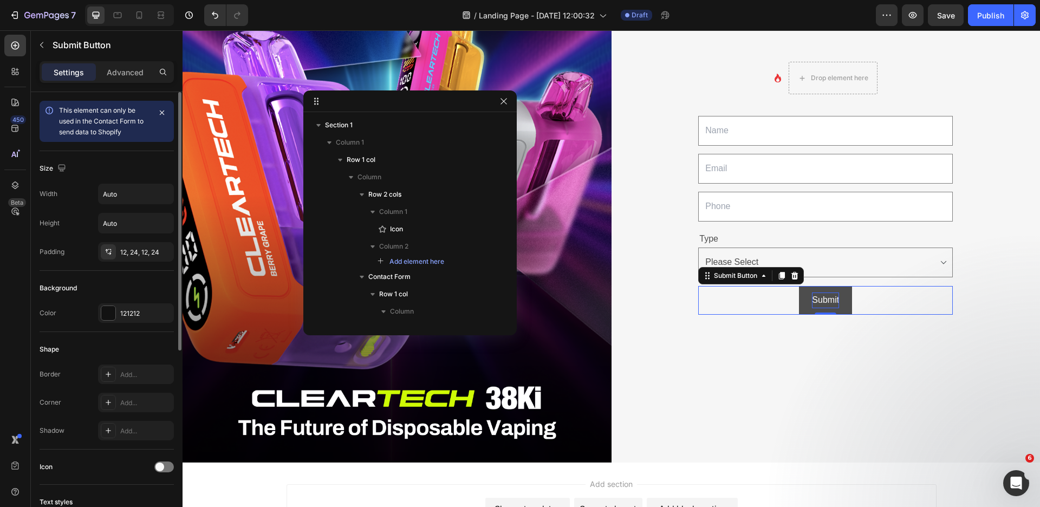
scroll to position [205, 0]
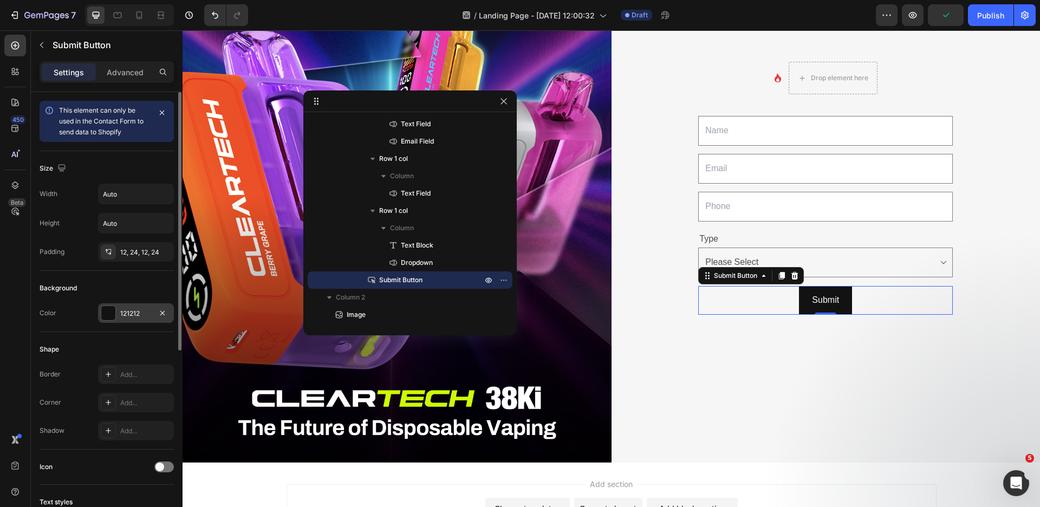
click at [116, 310] on div "121212" at bounding box center [136, 313] width 76 height 20
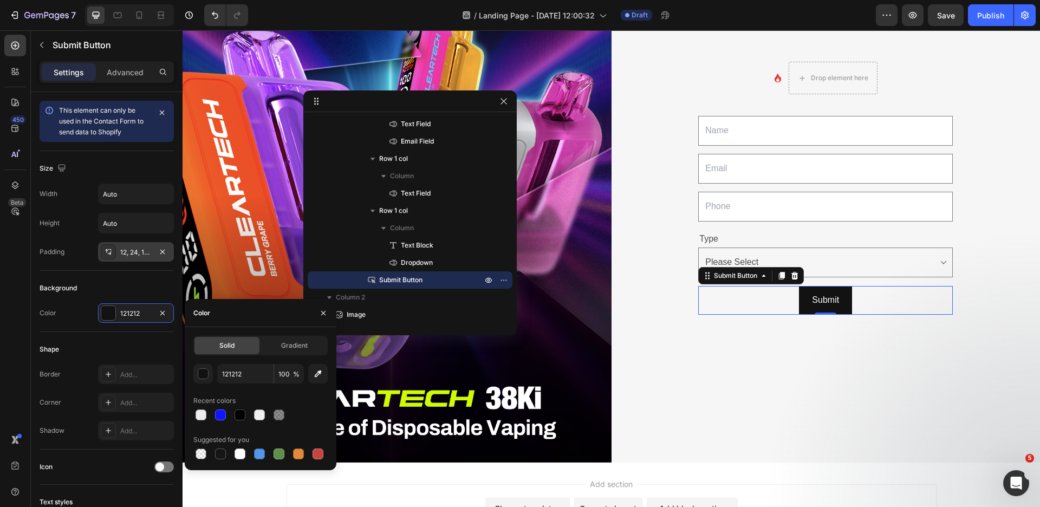
click at [107, 251] on icon at bounding box center [108, 252] width 9 height 9
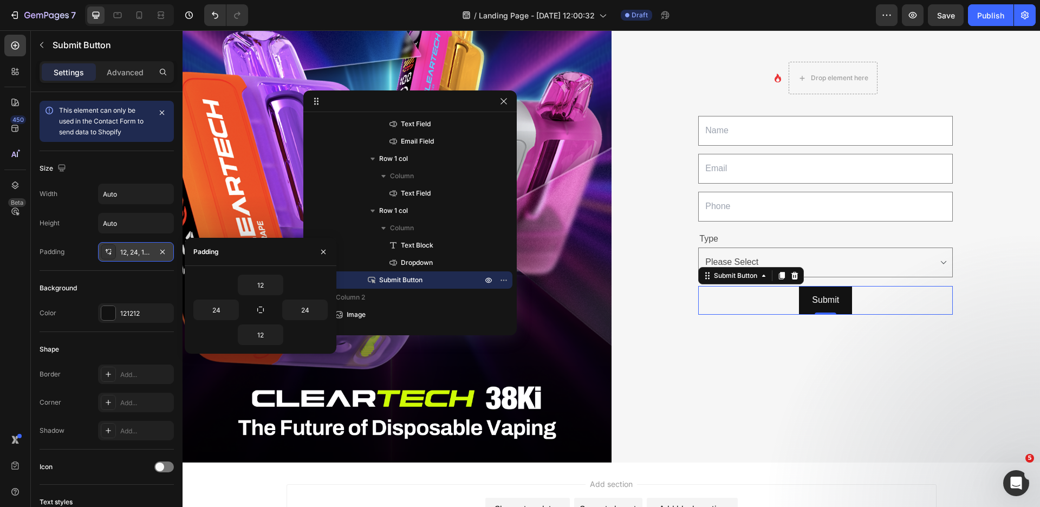
click at [109, 252] on icon at bounding box center [108, 252] width 9 height 9
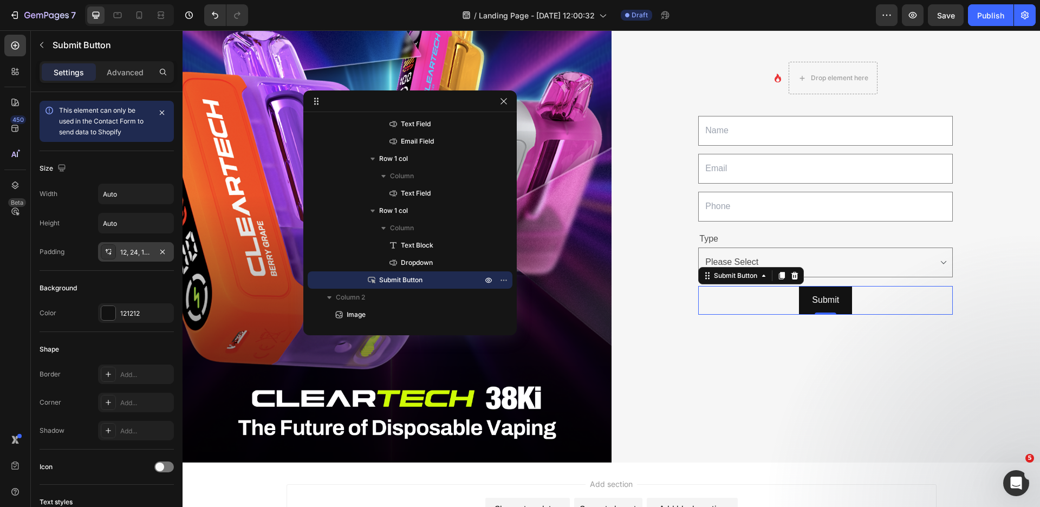
click at [107, 250] on icon at bounding box center [108, 252] width 9 height 9
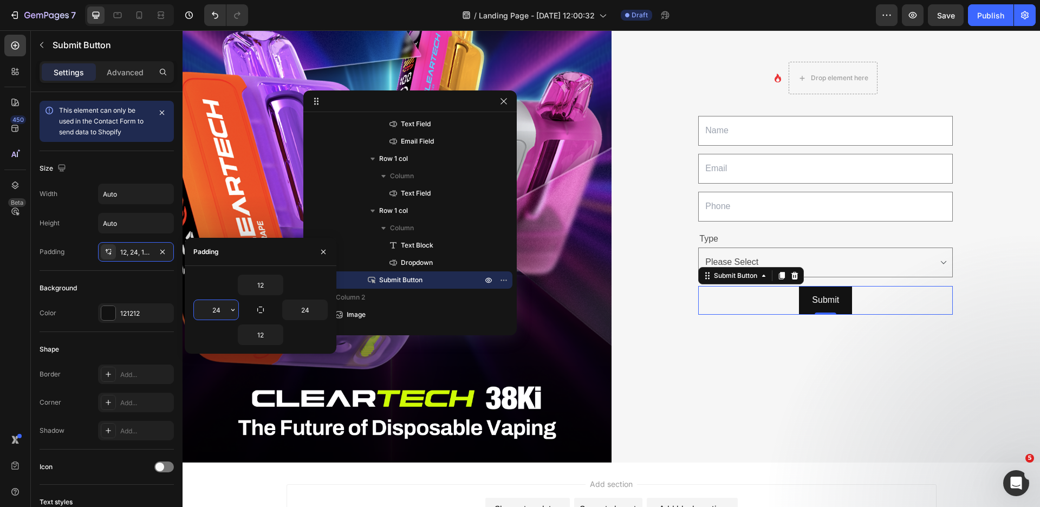
click at [225, 312] on input "24" at bounding box center [216, 310] width 44 height 20
type input "30"
click at [301, 314] on input "24" at bounding box center [305, 310] width 44 height 20
type input "30"
click at [259, 286] on input "12" at bounding box center [260, 285] width 44 height 20
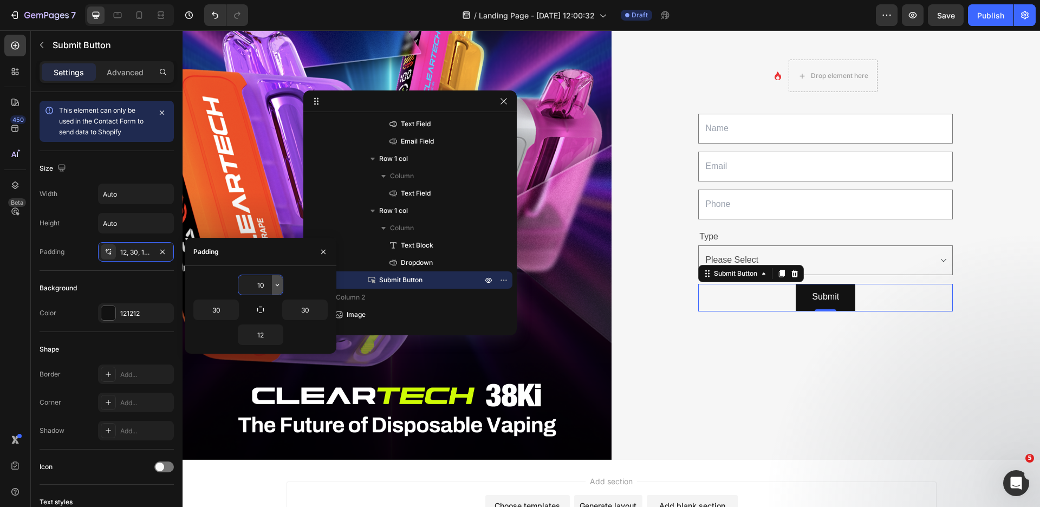
scroll to position [126, 0]
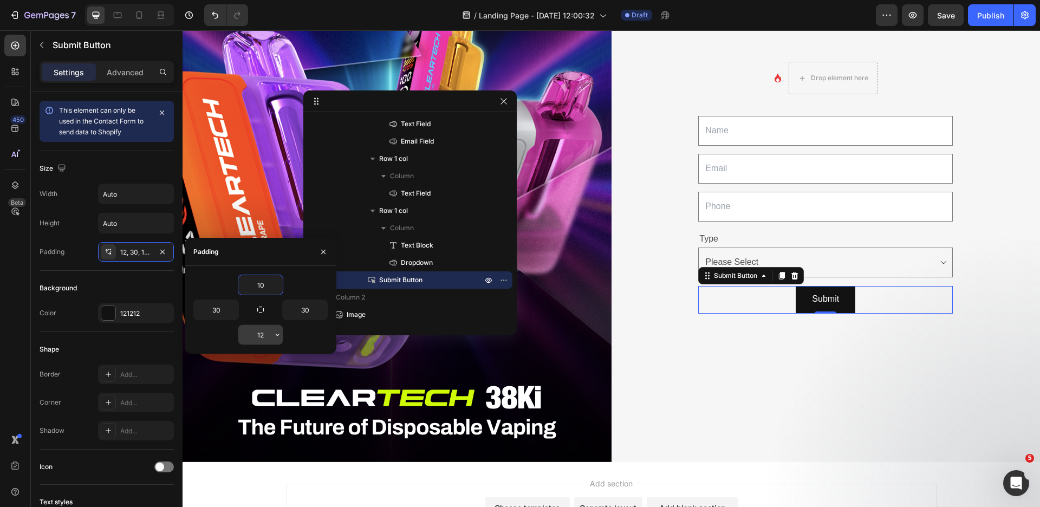
type input "10"
click at [265, 342] on input "12" at bounding box center [260, 335] width 44 height 20
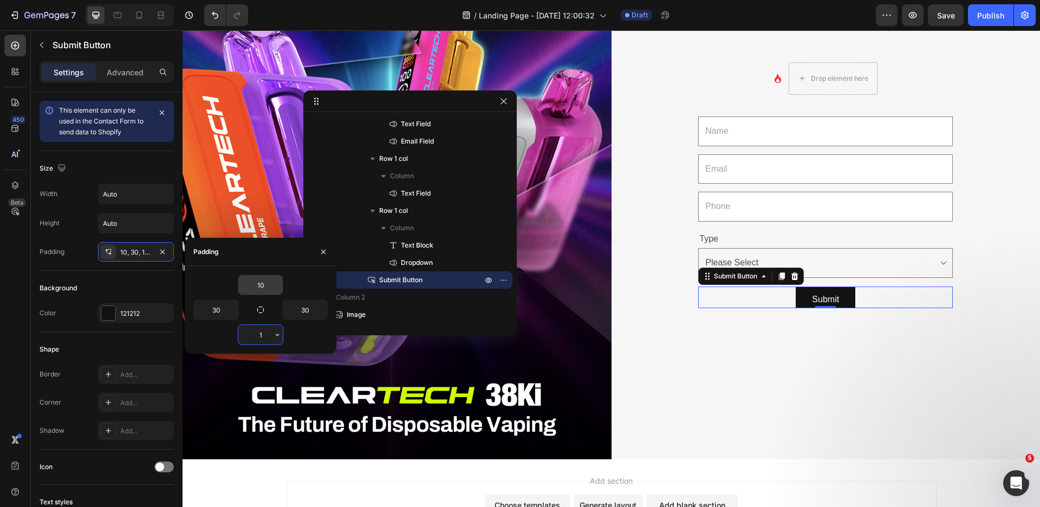
type input "10"
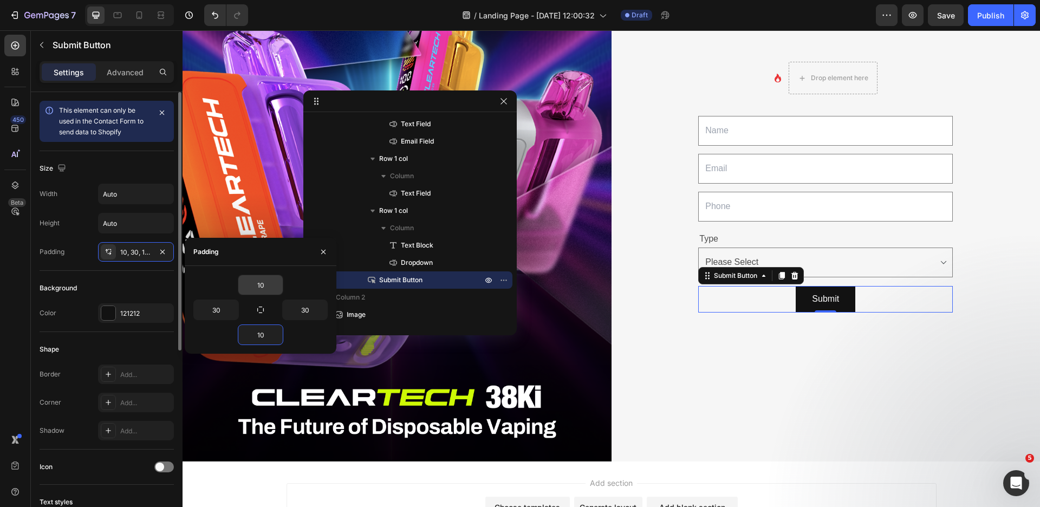
click at [121, 289] on div "Background" at bounding box center [107, 288] width 134 height 17
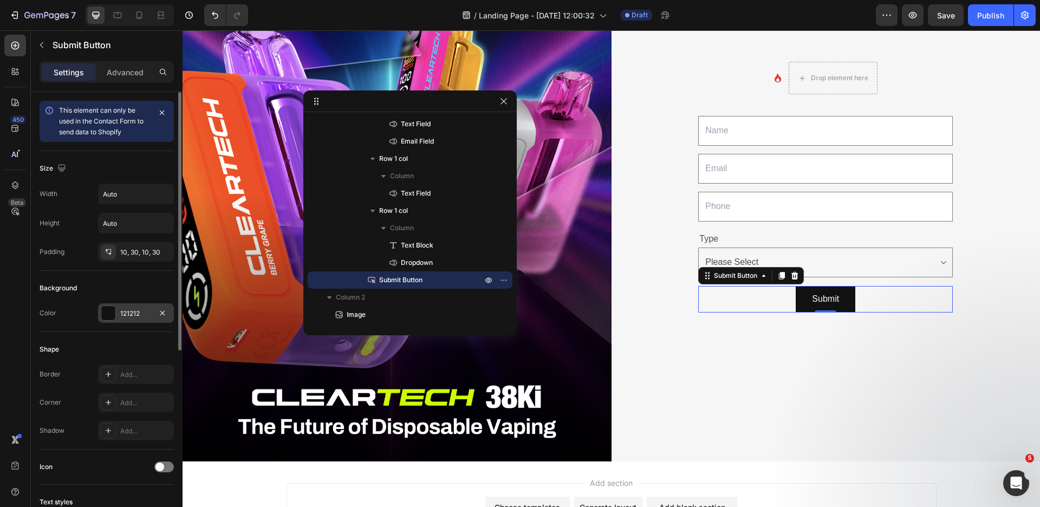
click at [114, 310] on div at bounding box center [108, 313] width 14 height 14
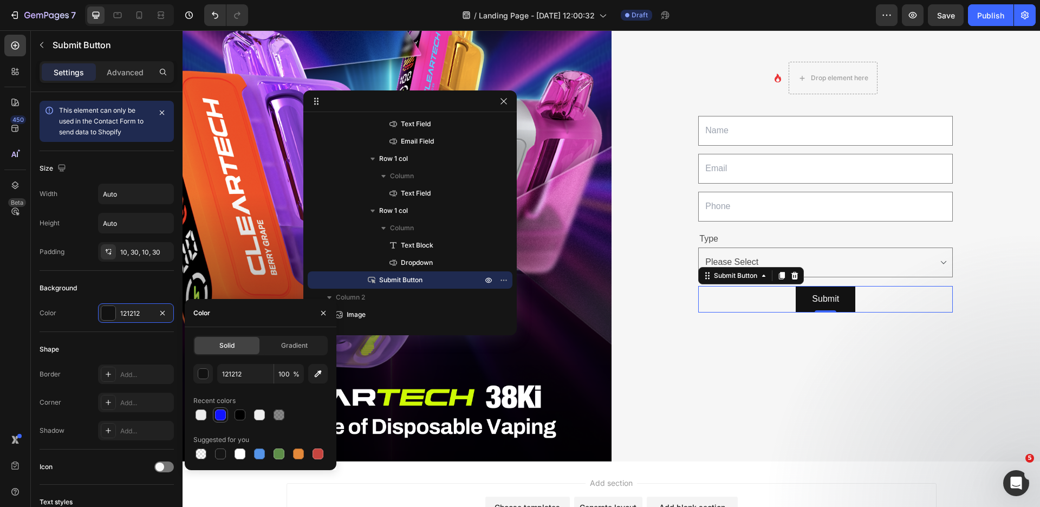
click at [219, 415] on div at bounding box center [220, 415] width 11 height 11
type input "1114FF"
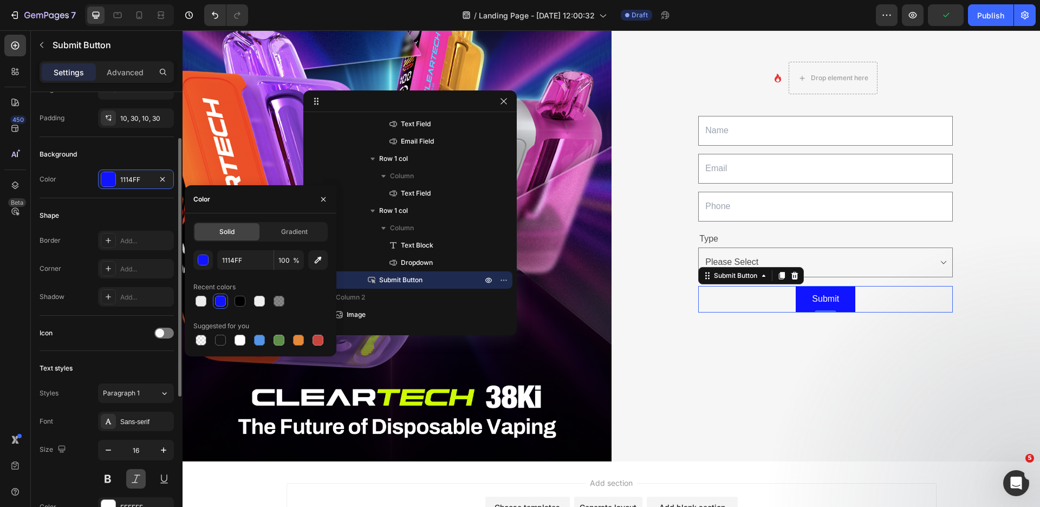
scroll to position [194, 0]
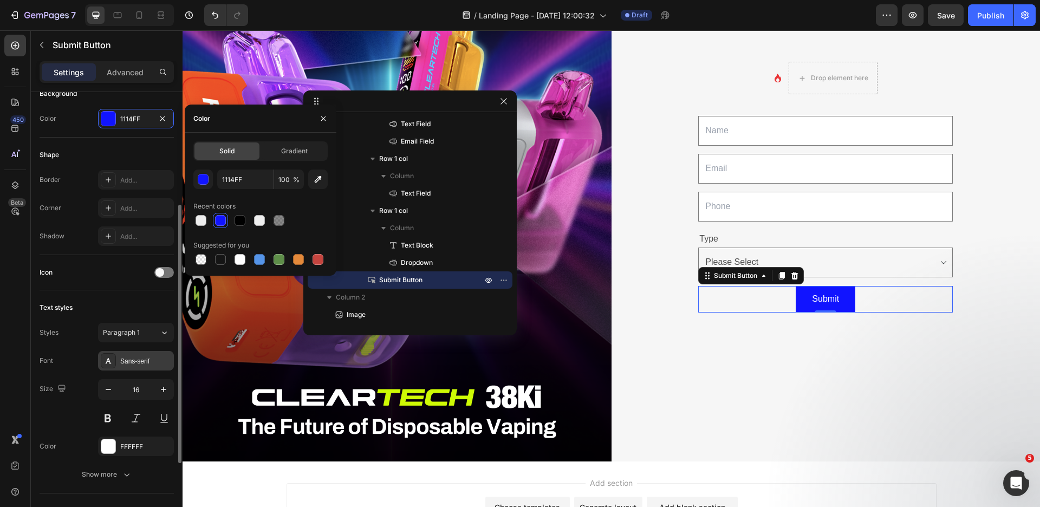
click at [147, 366] on div "Sans-serif" at bounding box center [136, 361] width 76 height 20
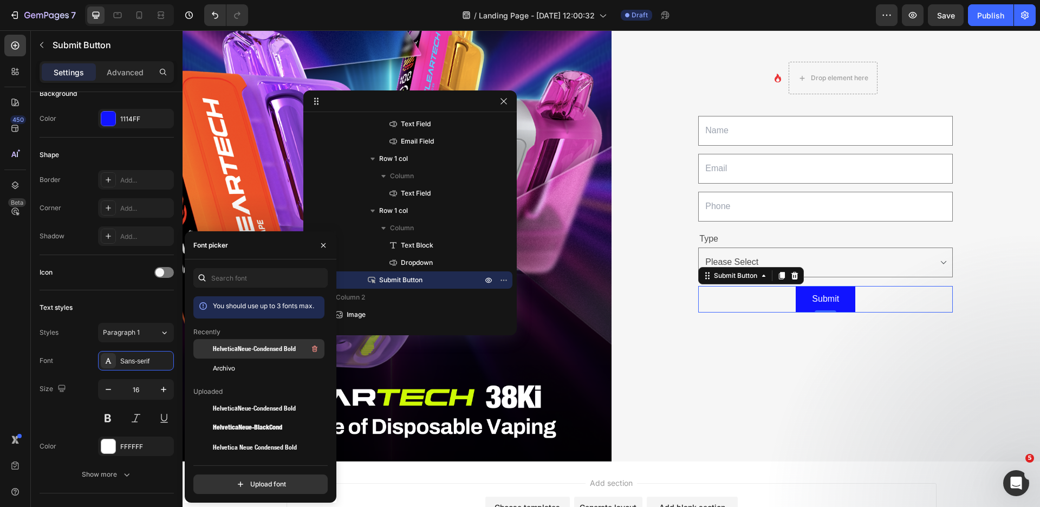
click at [244, 352] on span "HelveticaNeue-Condensed Bold" at bounding box center [254, 349] width 83 height 10
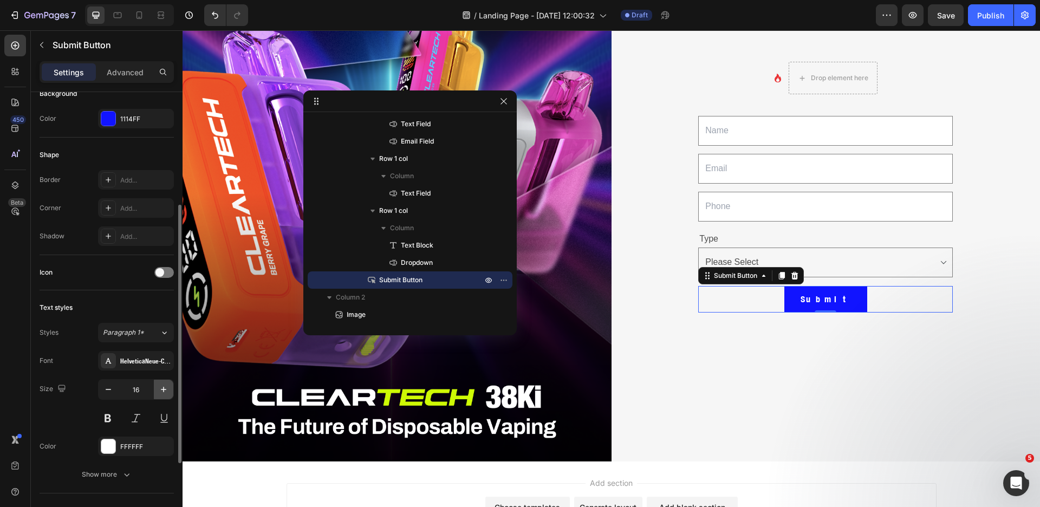
click at [165, 388] on icon "button" at bounding box center [163, 389] width 11 height 11
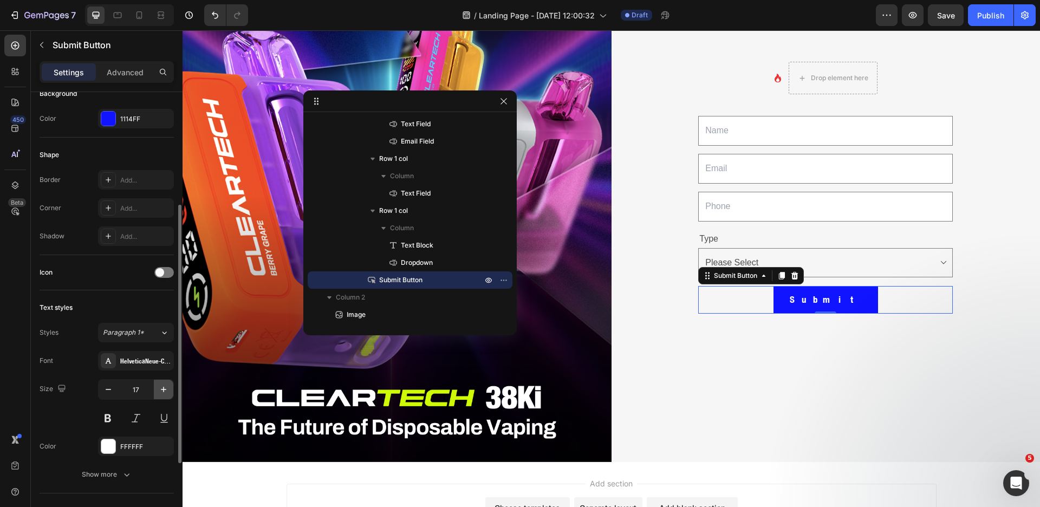
type input "18"
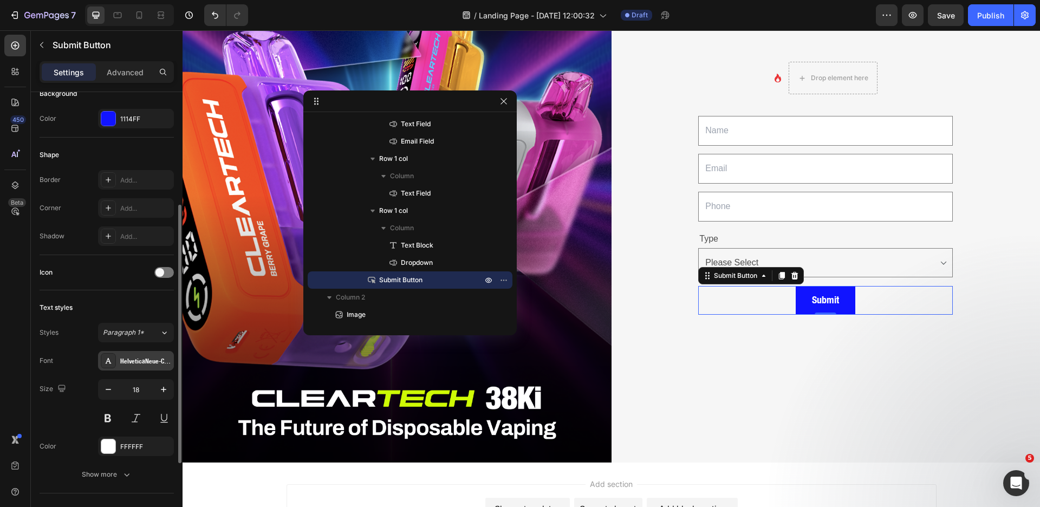
click at [156, 358] on div "HelveticaNeue-Condensed Bold" at bounding box center [145, 361] width 51 height 10
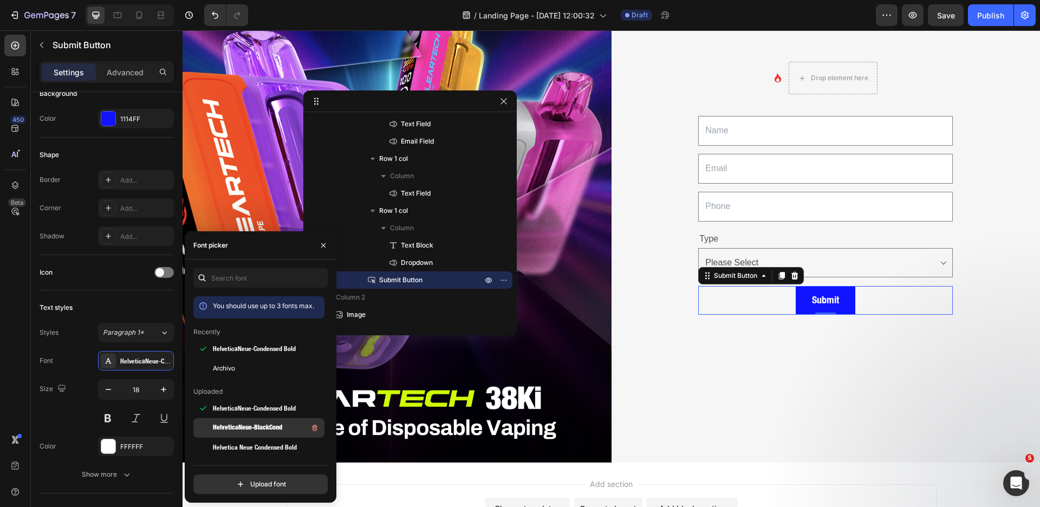
click at [252, 426] on span "HelveticaNeue-BlackCond" at bounding box center [247, 428] width 69 height 10
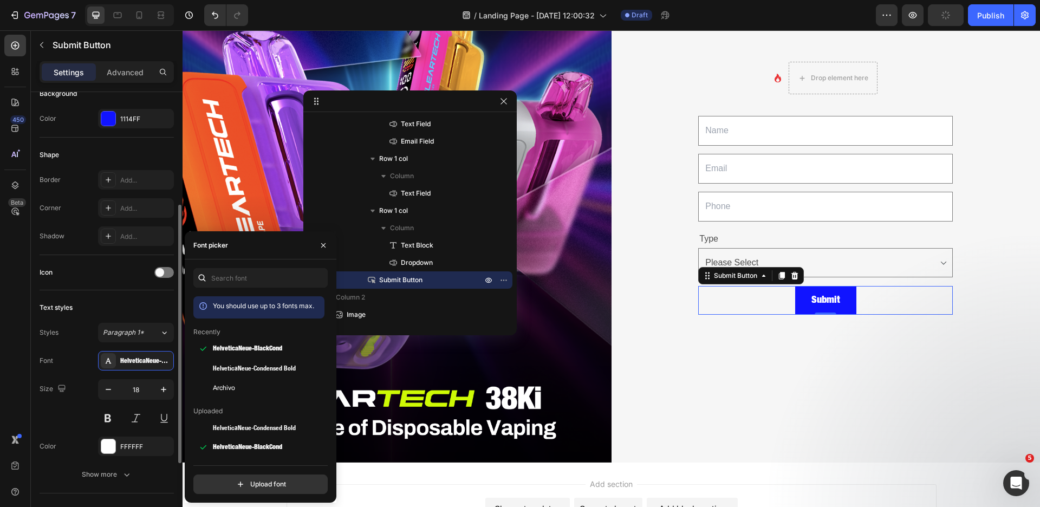
click at [87, 428] on div "Font HelveticaNeue-BlackCond Size 18 Color FFFFFF Show more" at bounding box center [107, 417] width 134 height 133
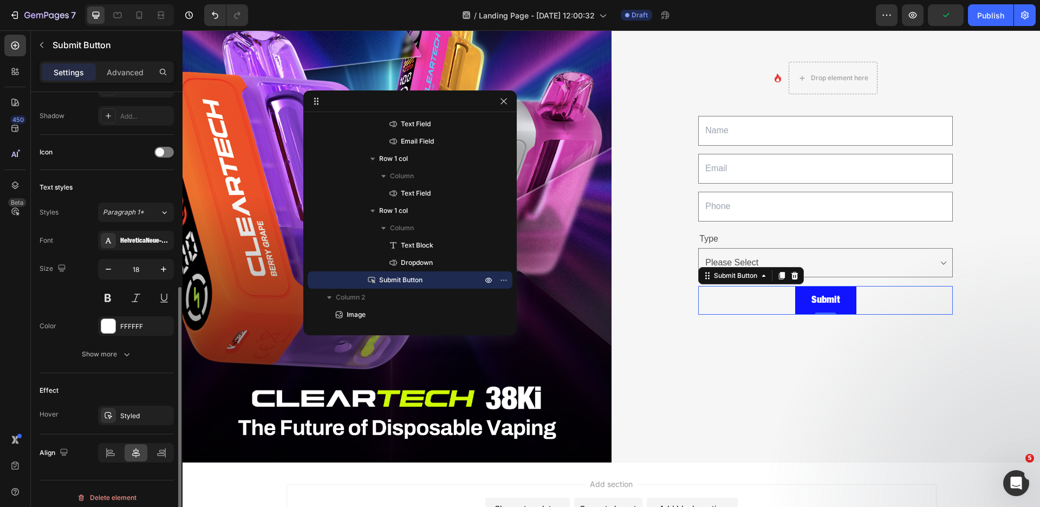
scroll to position [322, 0]
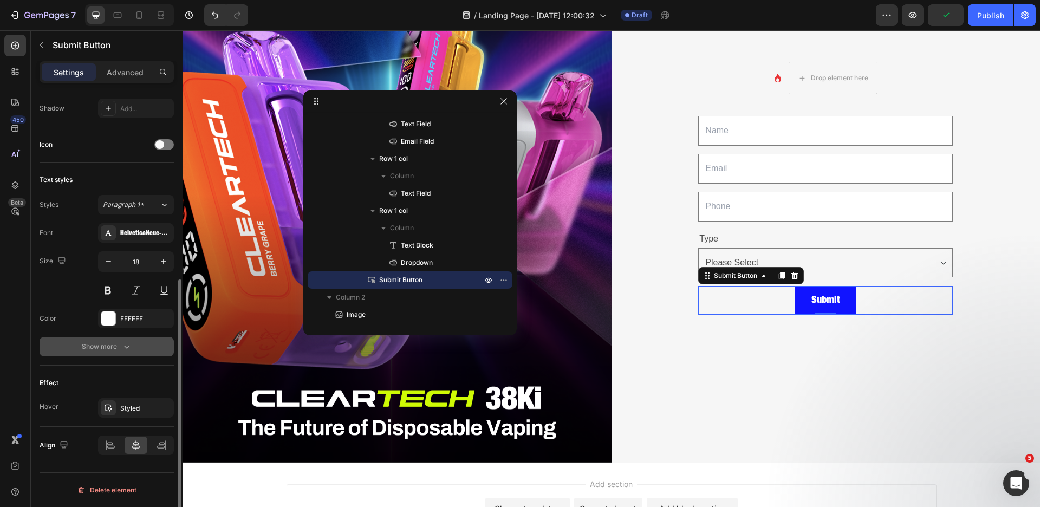
click at [131, 350] on icon "button" at bounding box center [126, 346] width 11 height 11
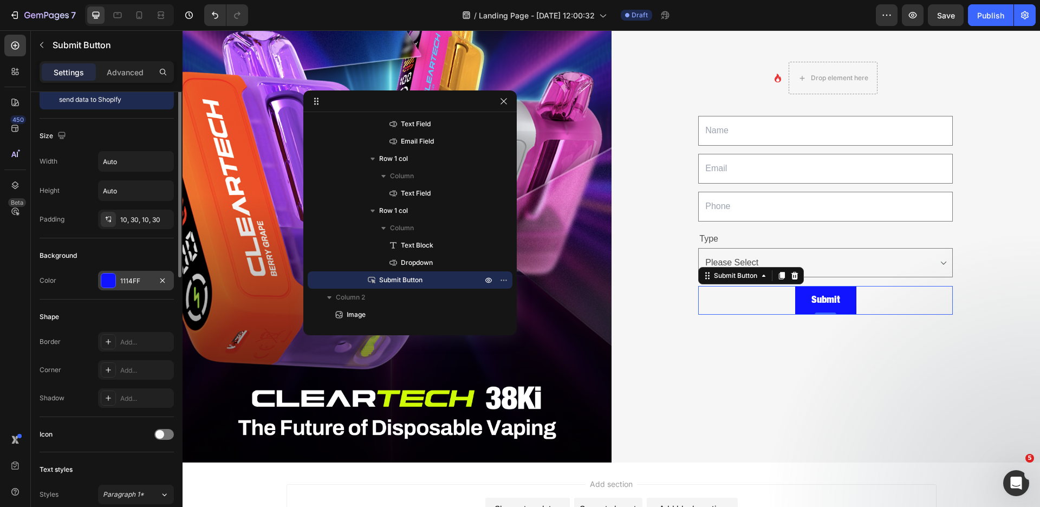
scroll to position [0, 0]
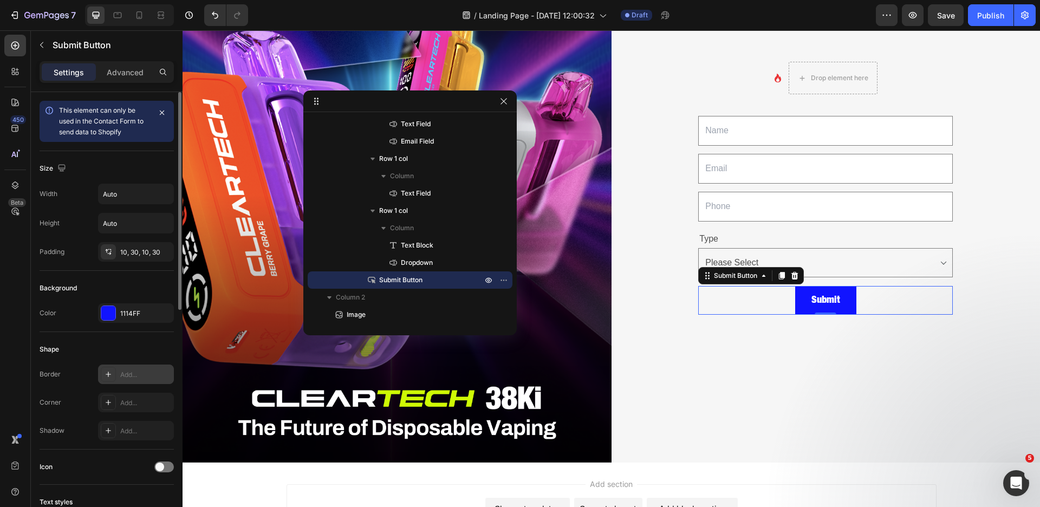
click at [108, 372] on icon at bounding box center [108, 374] width 5 height 5
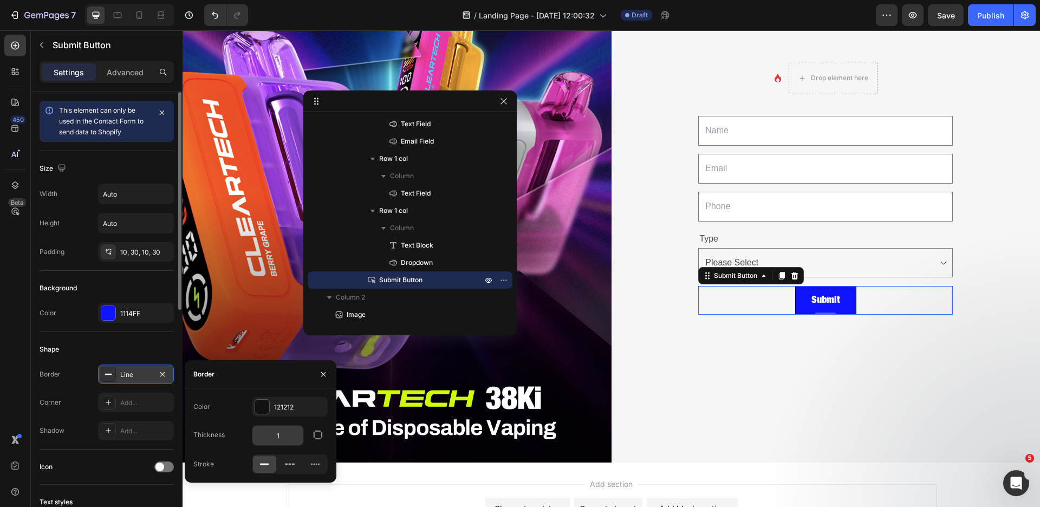
click at [289, 436] on input "1" at bounding box center [277, 436] width 51 height 20
click at [298, 433] on input "1" at bounding box center [277, 436] width 51 height 20
type input "5"
click at [60, 400] on div "Corner" at bounding box center [51, 403] width 22 height 10
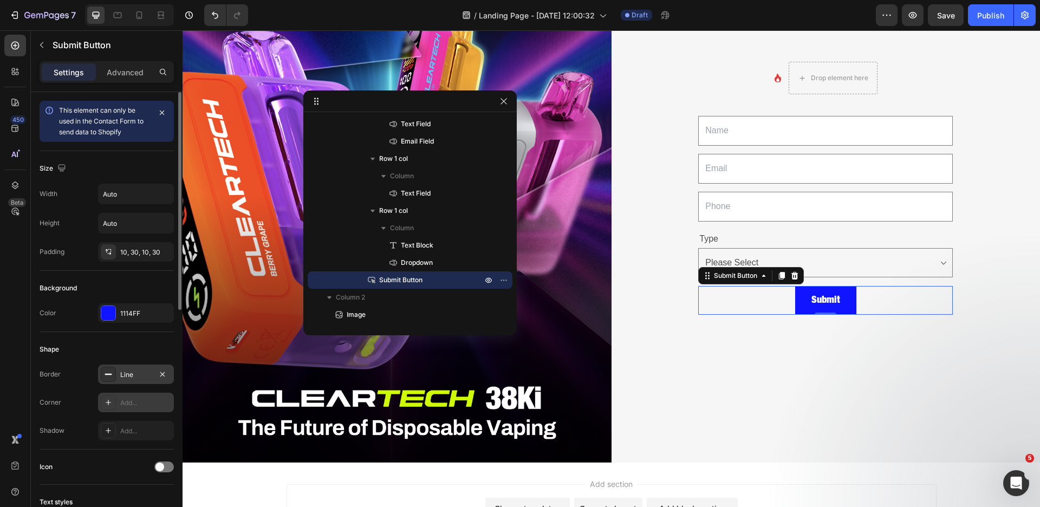
click at [105, 401] on icon at bounding box center [108, 402] width 9 height 9
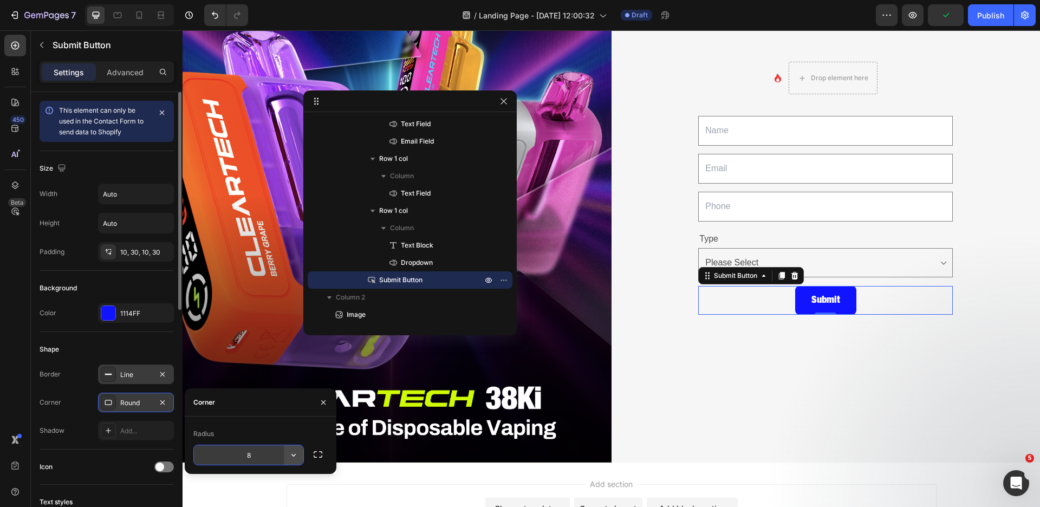
click at [291, 456] on icon "button" at bounding box center [293, 455] width 11 height 11
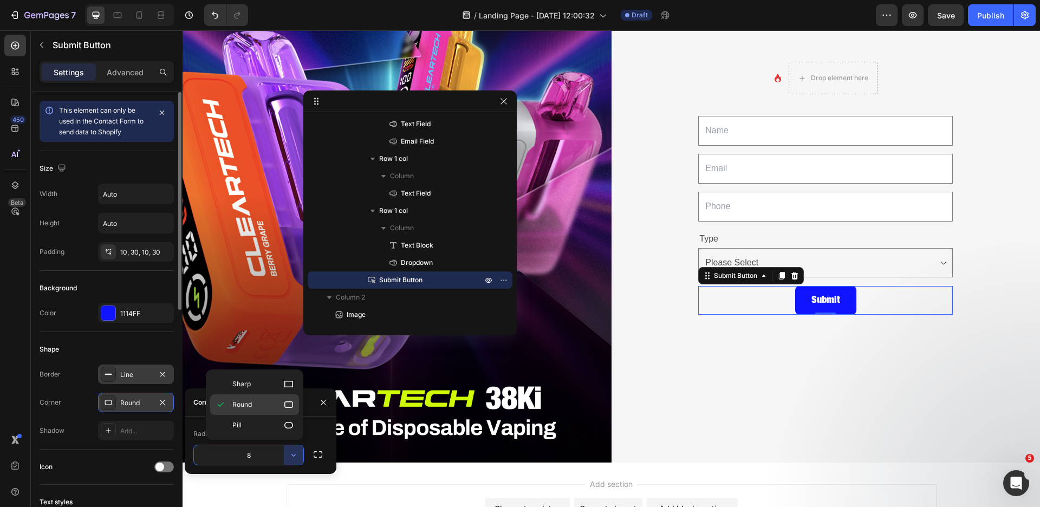
click at [276, 415] on div "Round" at bounding box center [254, 425] width 89 height 21
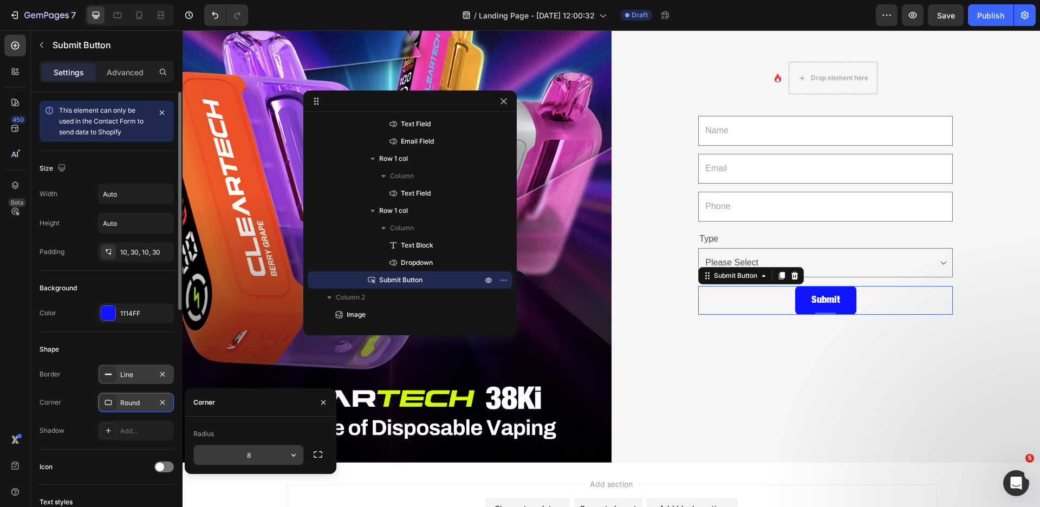
click at [267, 454] on input "8" at bounding box center [248, 455] width 109 height 20
type input "10"
click at [764, 375] on div "Icon Drop element here Row Text Field Email Field Row Text Field Row Type Text …" at bounding box center [826, 195] width 429 height 536
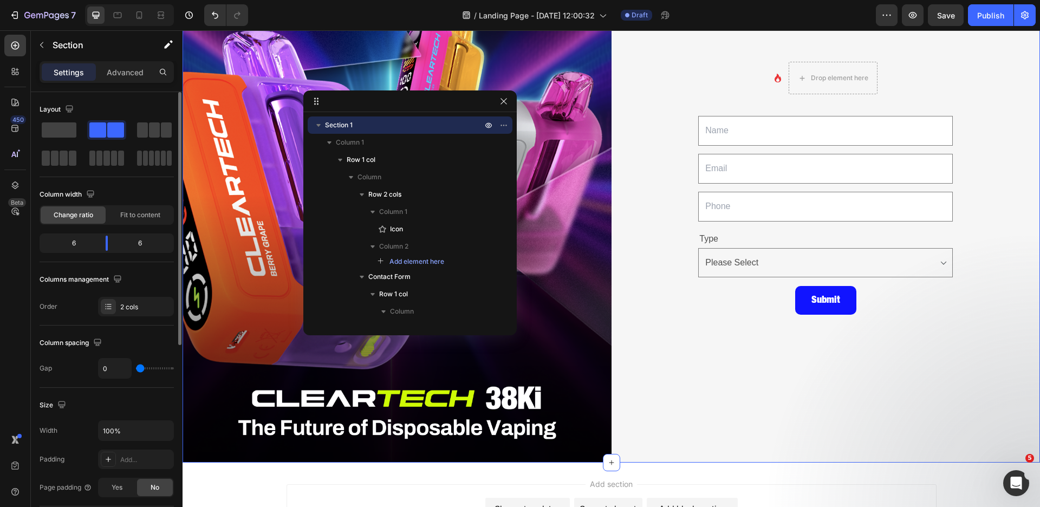
drag, startPoint x: 147, startPoint y: 370, endPoint x: 169, endPoint y: 369, distance: 21.7
click at [169, 369] on div "0" at bounding box center [136, 368] width 76 height 21
type input "17"
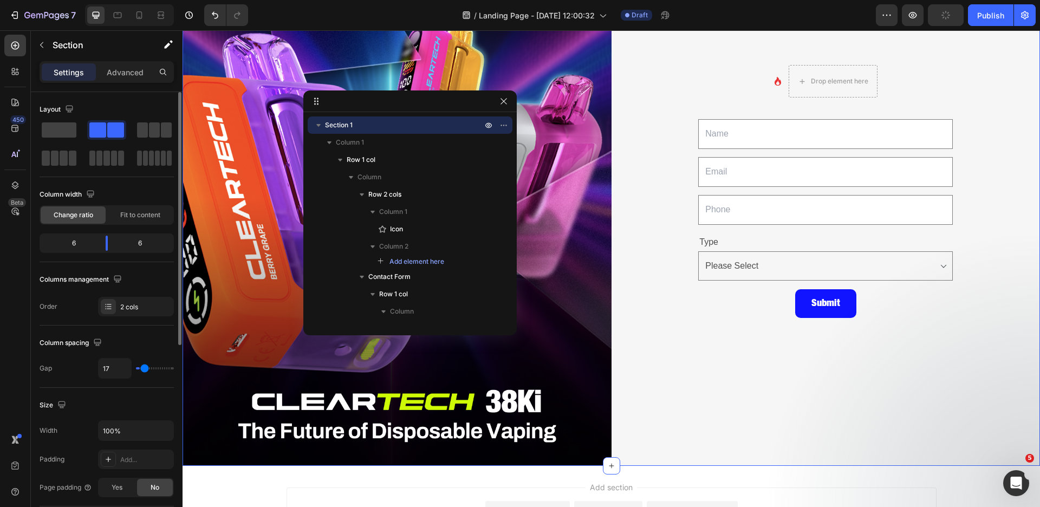
type input "21"
type input "26"
type input "35"
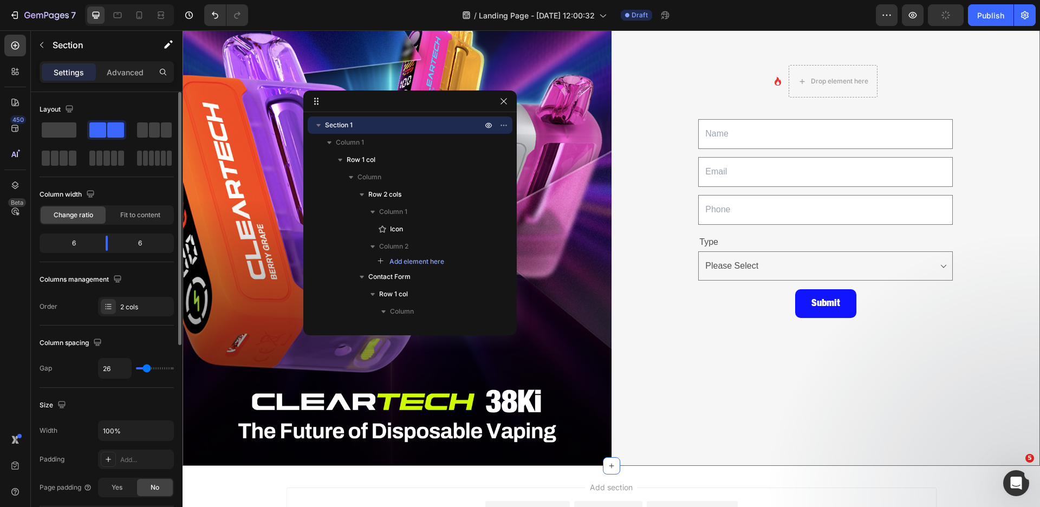
type input "35"
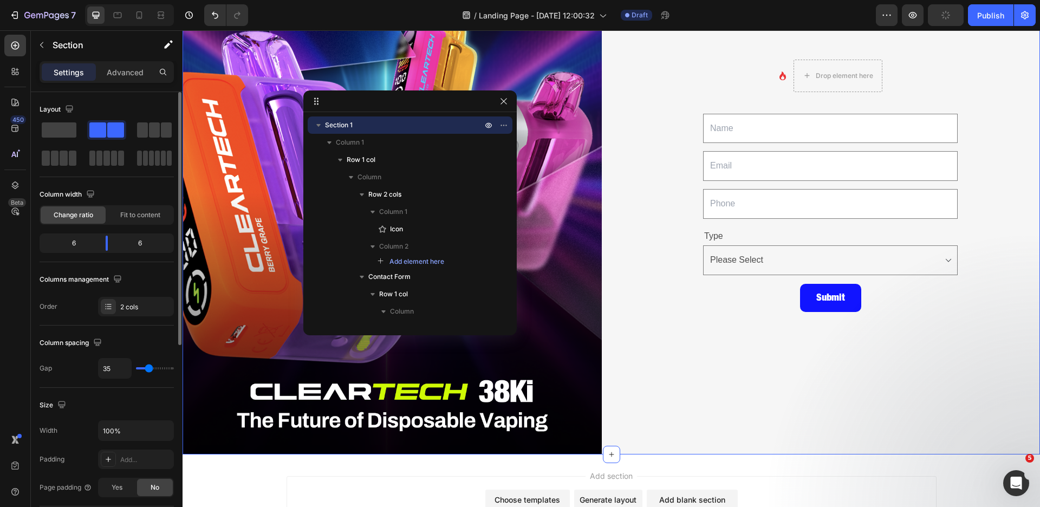
type input "42"
type input "48"
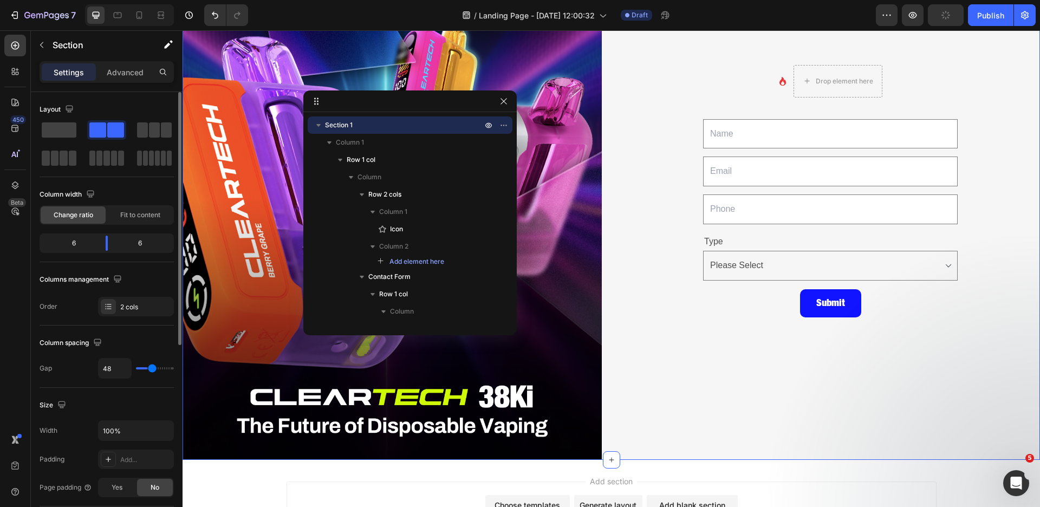
type input "51"
type input "55"
type input "57"
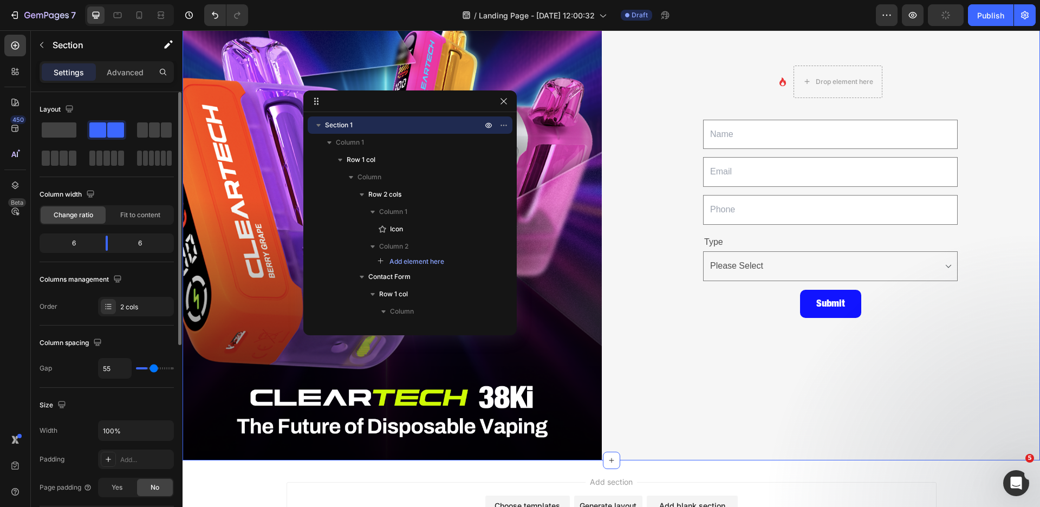
type input "57"
type input "59"
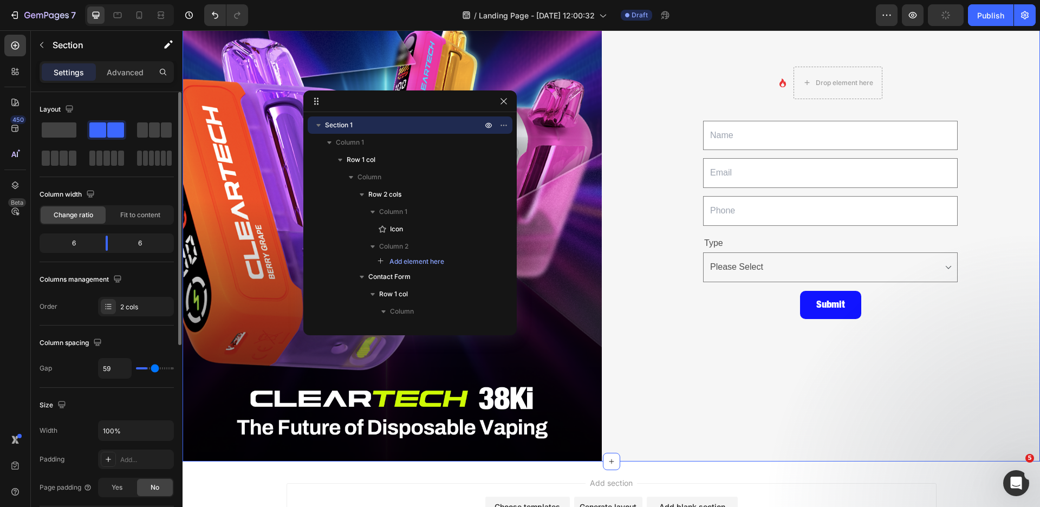
type input "61"
type input "63"
type input "64"
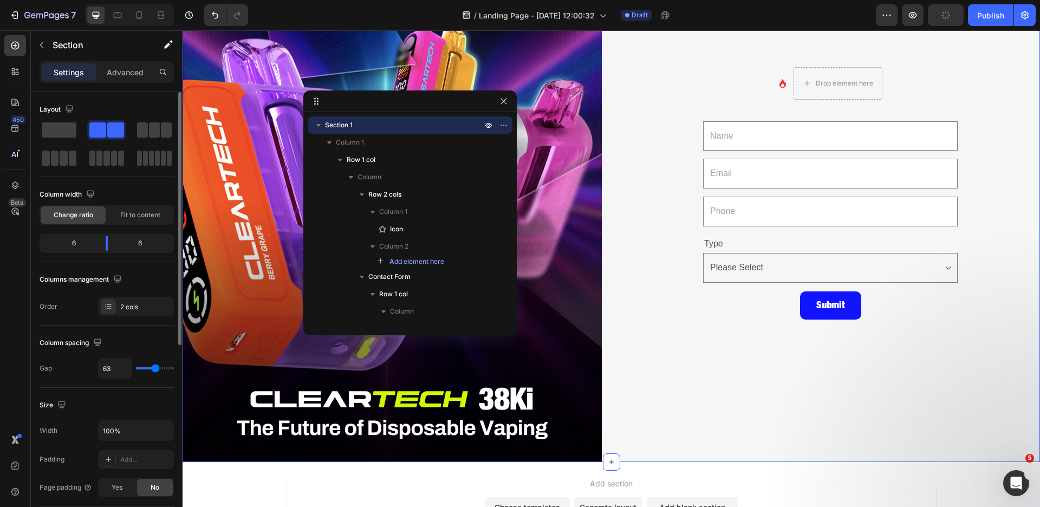
type input "64"
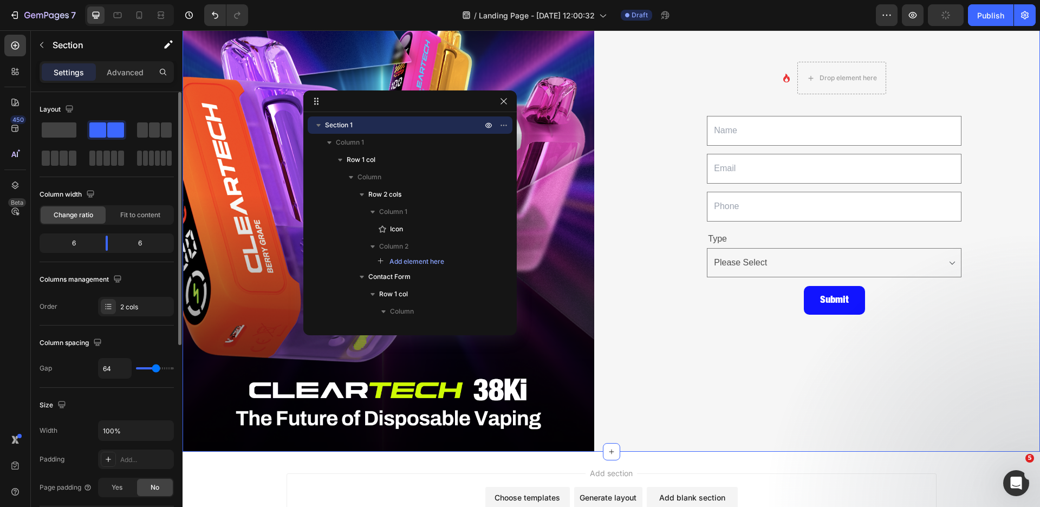
type input "65"
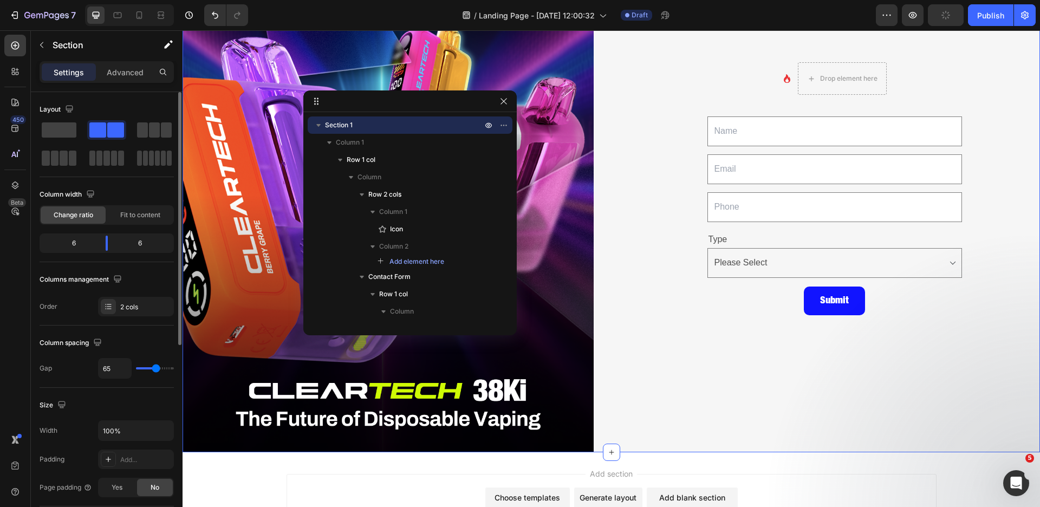
type input "55"
type input "41"
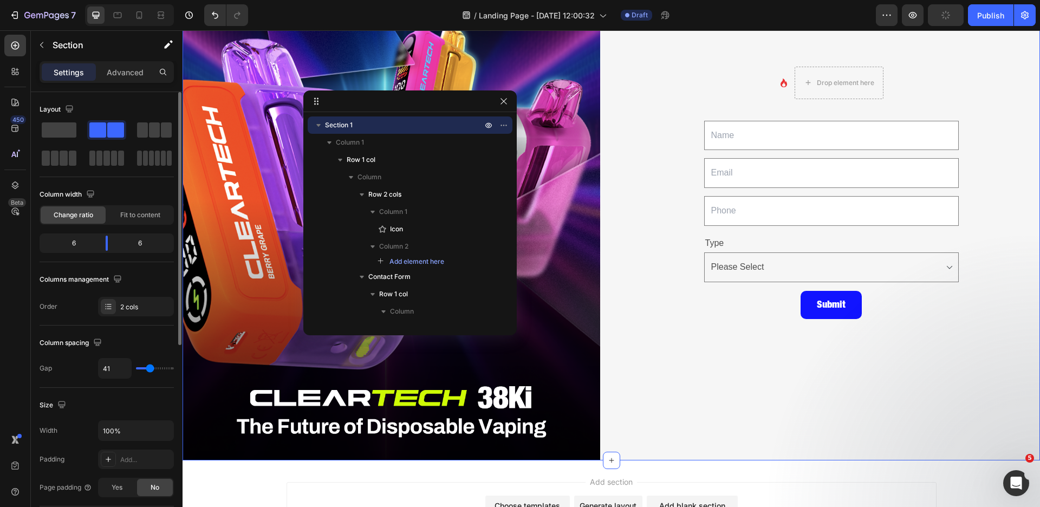
type input "20"
type input "6"
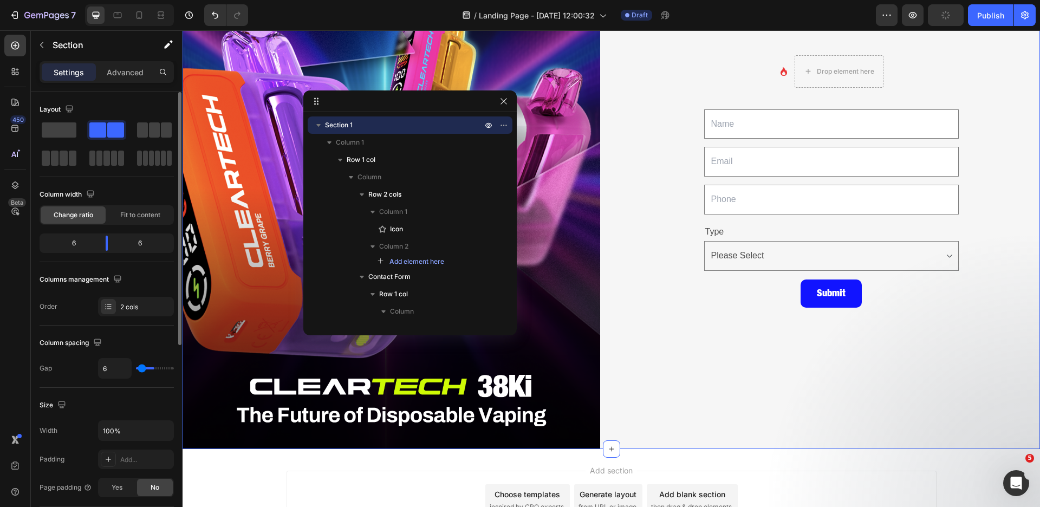
type input "0"
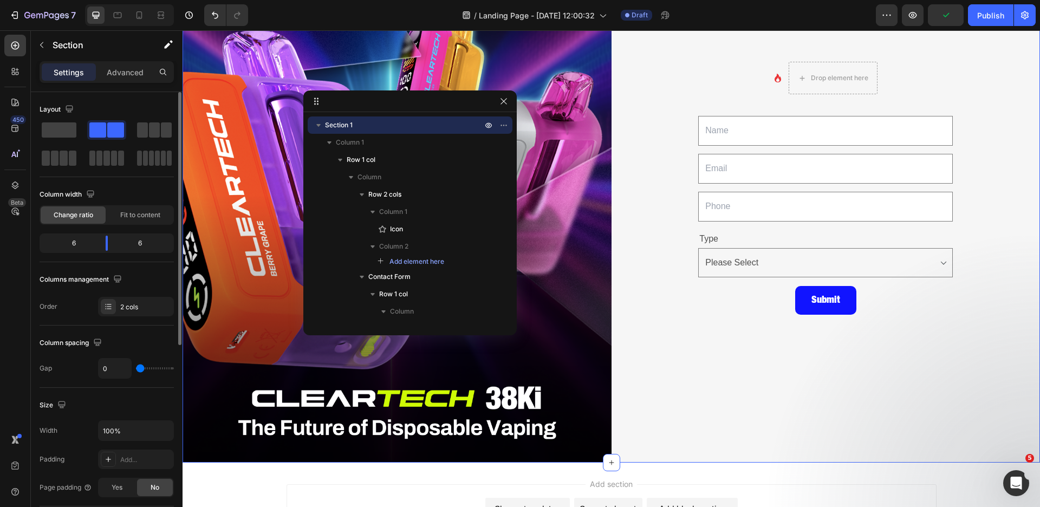
drag, startPoint x: 137, startPoint y: 370, endPoint x: 131, endPoint y: 371, distance: 6.6
click at [136, 369] on input "range" at bounding box center [155, 368] width 38 height 2
click at [762, 306] on div "Submit Submit Button" at bounding box center [825, 300] width 255 height 28
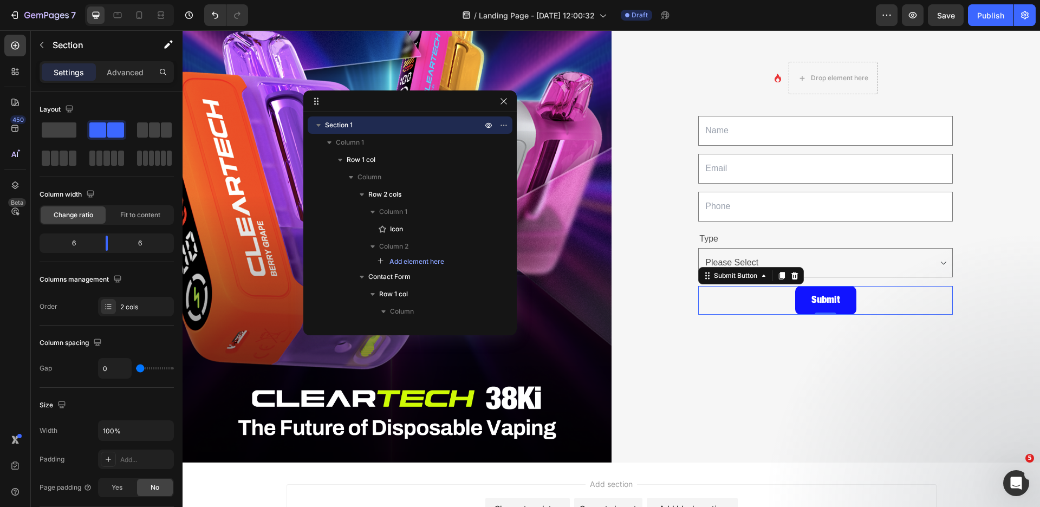
scroll to position [205, 0]
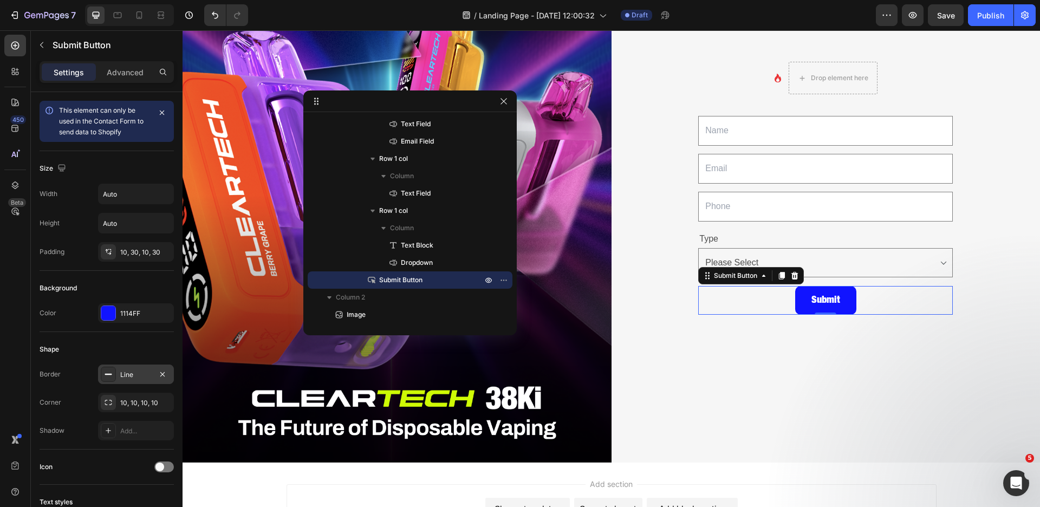
click at [111, 380] on div at bounding box center [108, 374] width 15 height 15
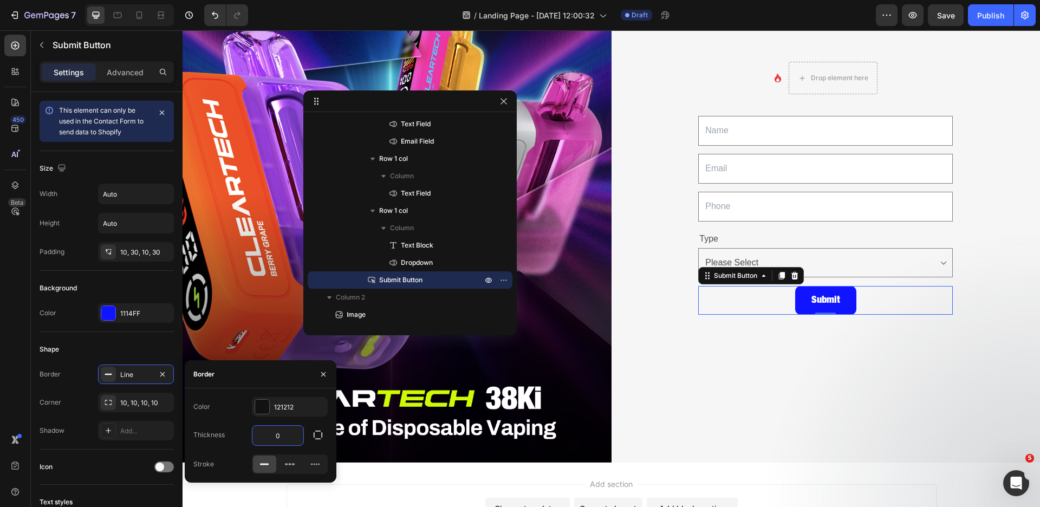
click at [274, 436] on input "0" at bounding box center [277, 436] width 51 height 20
click at [317, 431] on icon "button" at bounding box center [318, 435] width 9 height 9
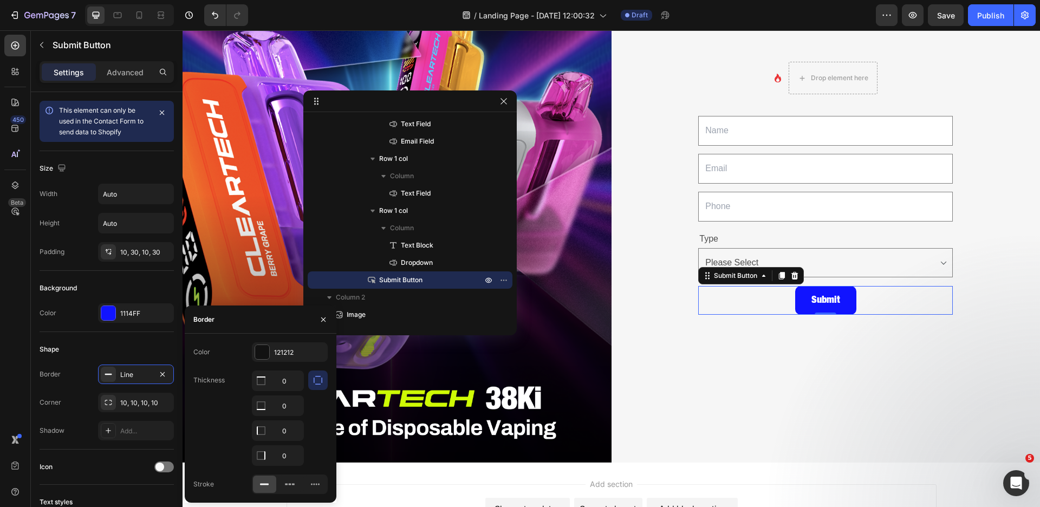
click at [312, 426] on div at bounding box center [318, 418] width 20 height 95
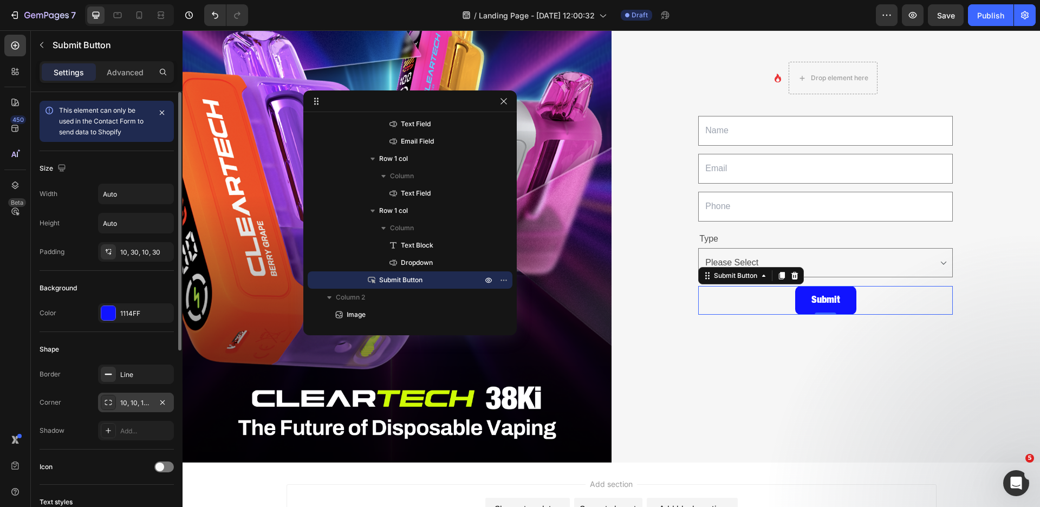
click at [107, 405] on icon at bounding box center [108, 402] width 9 height 9
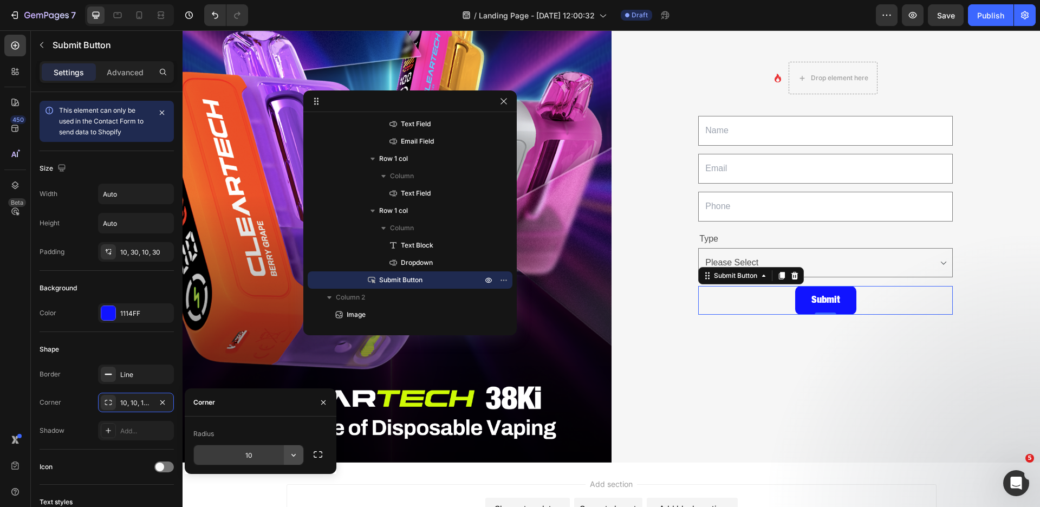
click at [294, 456] on icon "button" at bounding box center [293, 455] width 4 height 3
click at [112, 292] on div "Background" at bounding box center [107, 288] width 134 height 17
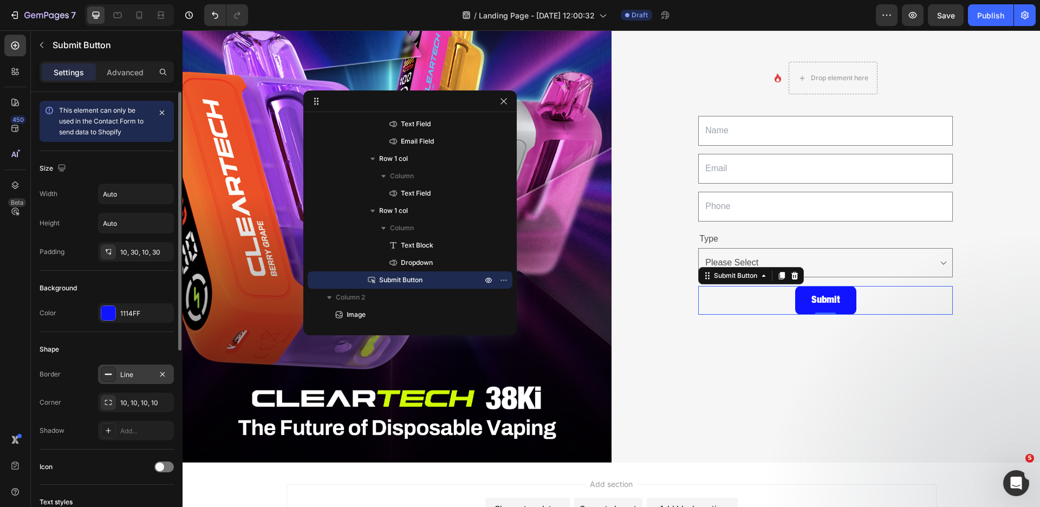
scroll to position [215, 0]
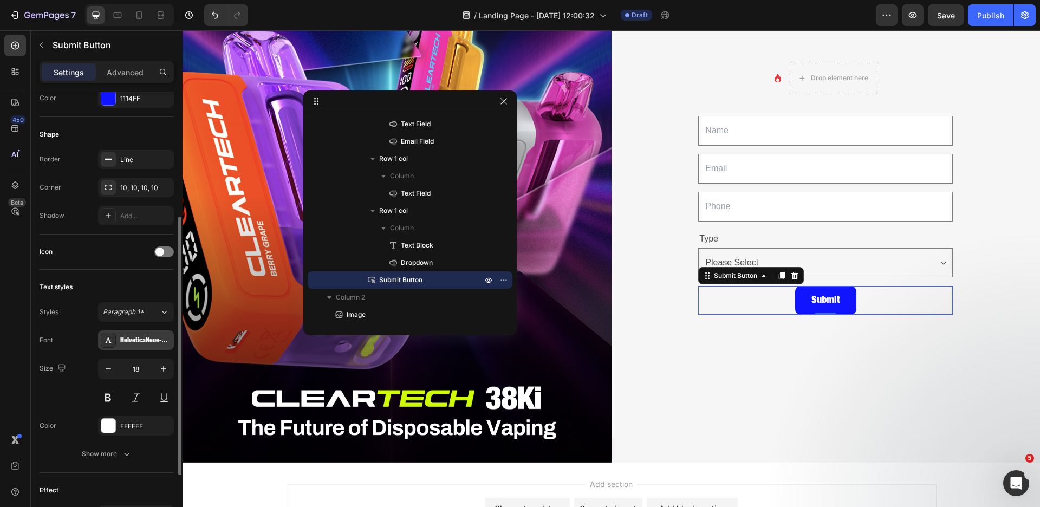
click at [134, 335] on div "HelveticaNeue-BlackCond" at bounding box center [136, 340] width 76 height 20
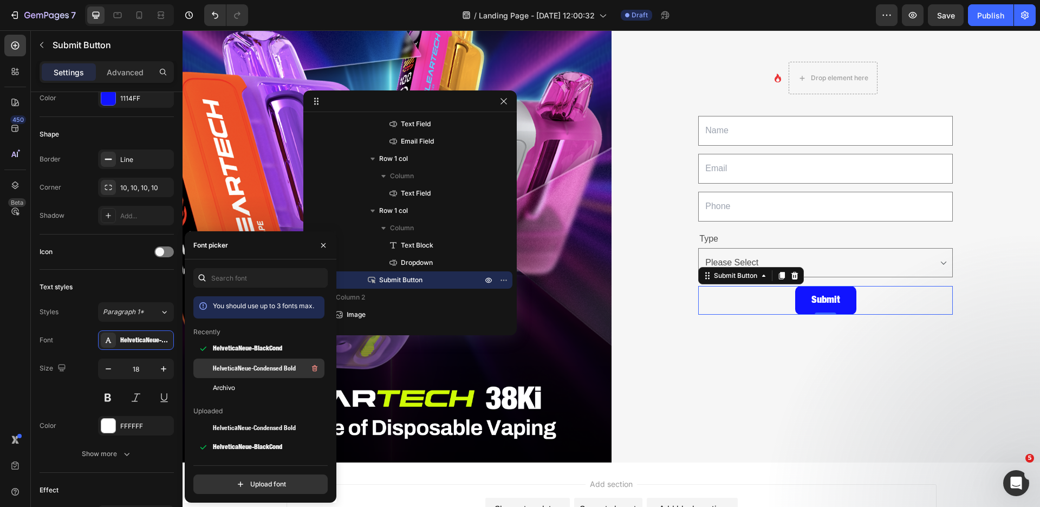
click at [232, 362] on div "HelveticaNeue-Condensed Bold" at bounding box center [267, 368] width 109 height 13
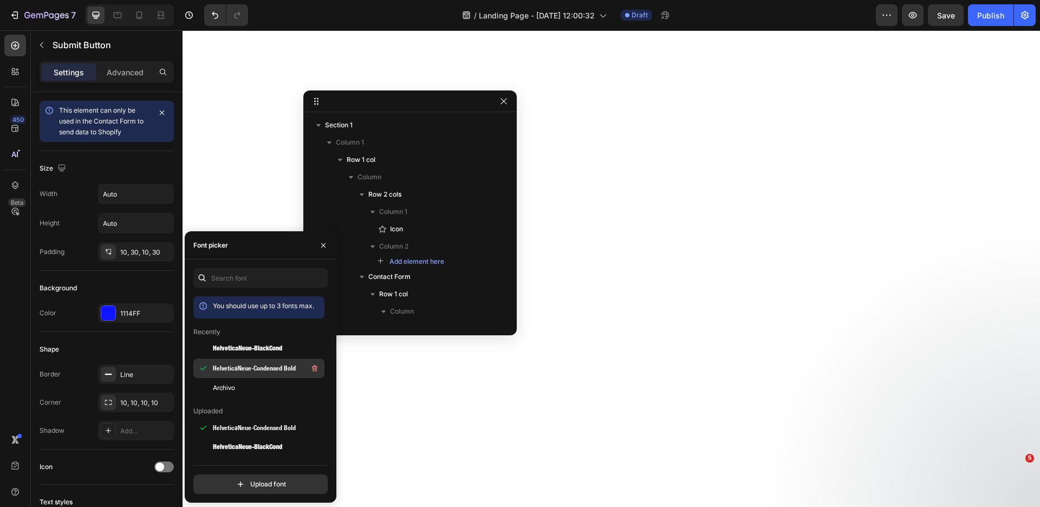
select select "Please Select"
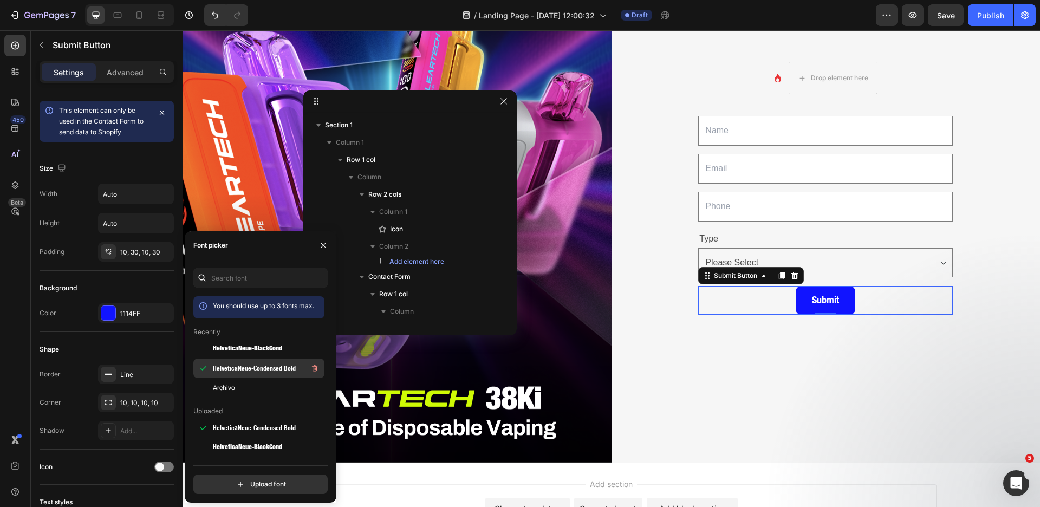
scroll to position [205, 0]
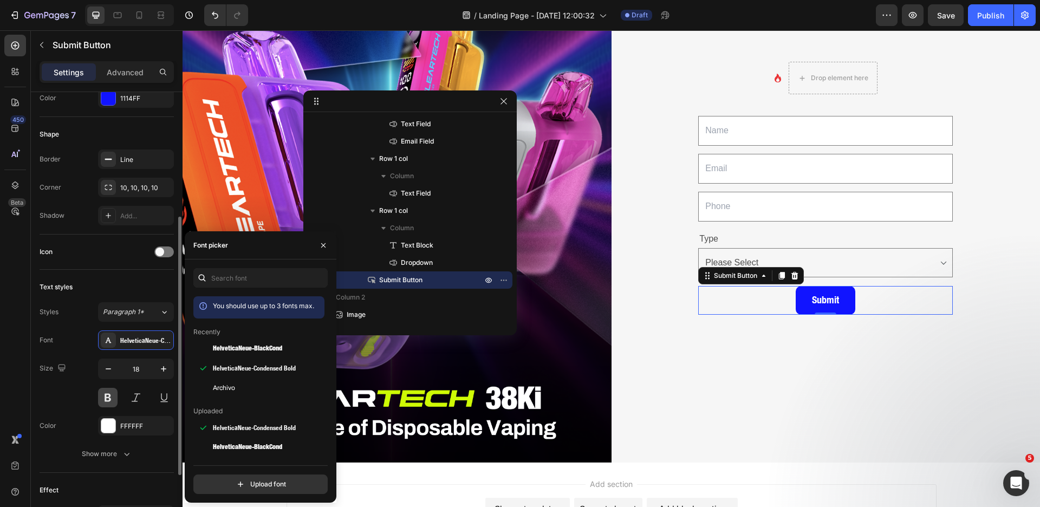
click at [114, 397] on button at bounding box center [108, 398] width 20 height 20
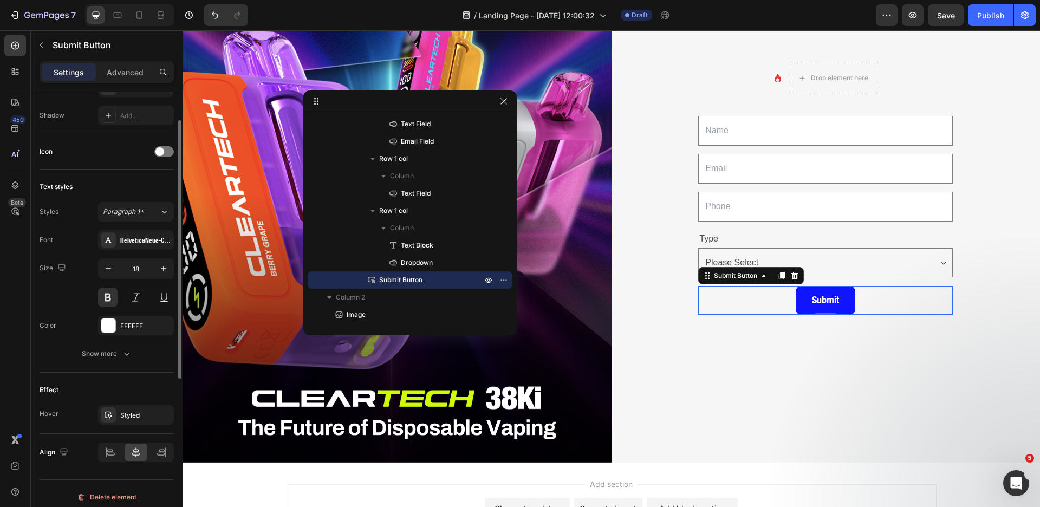
scroll to position [322, 0]
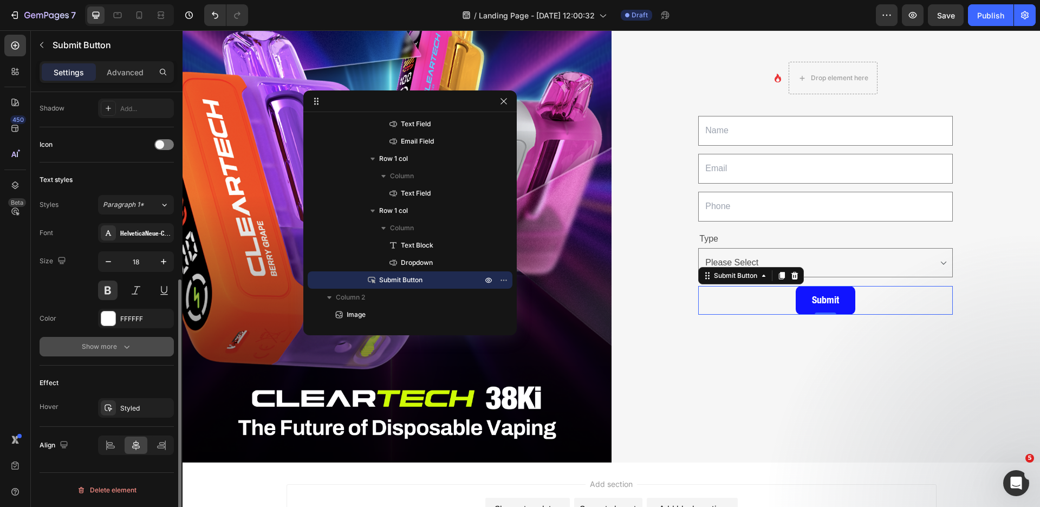
click at [112, 349] on div "Show more" at bounding box center [107, 346] width 50 height 11
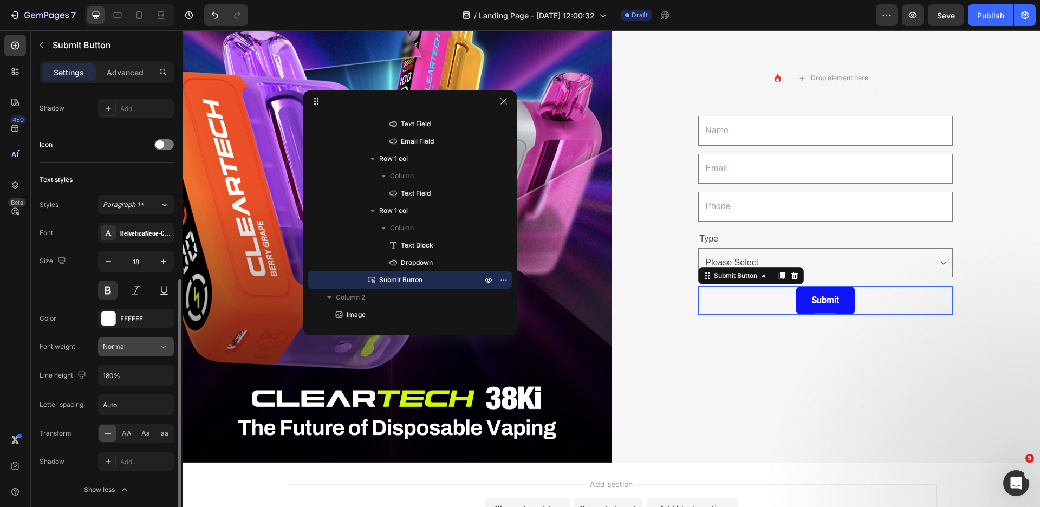
scroll to position [0, 0]
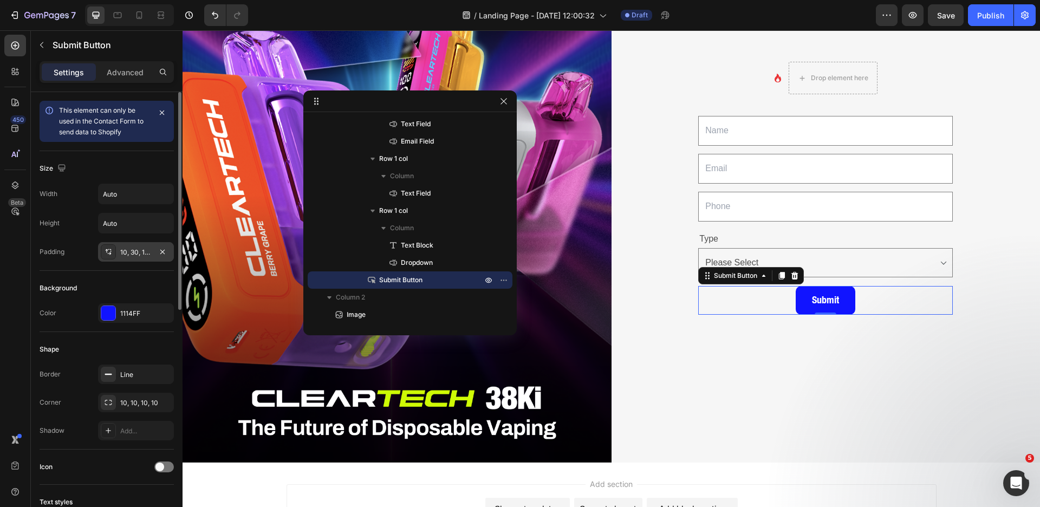
click at [138, 256] on div "10, 30, 10, 30" at bounding box center [135, 253] width 31 height 10
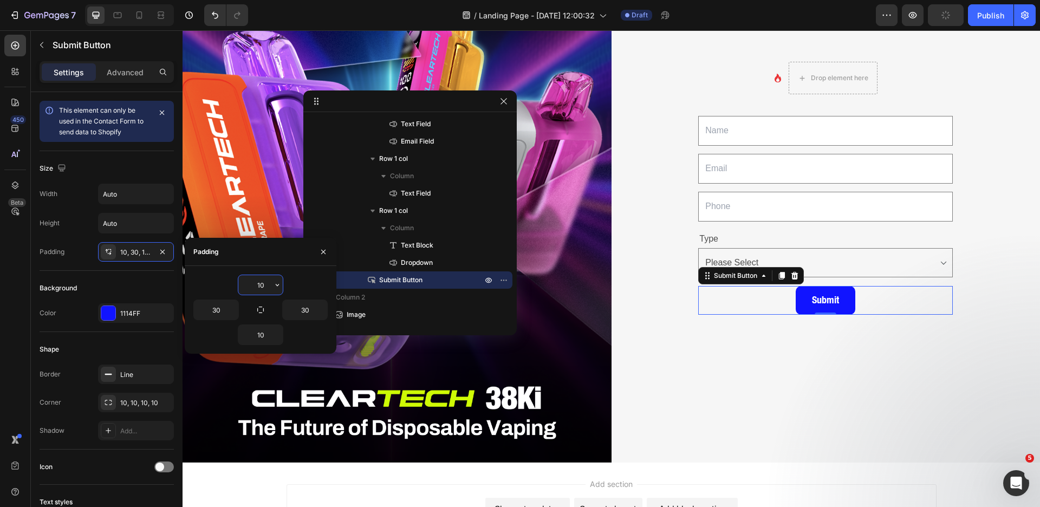
click at [265, 288] on input "10" at bounding box center [260, 285] width 44 height 20
type input "8"
click at [264, 334] on input "10" at bounding box center [260, 335] width 44 height 20
type input "8"
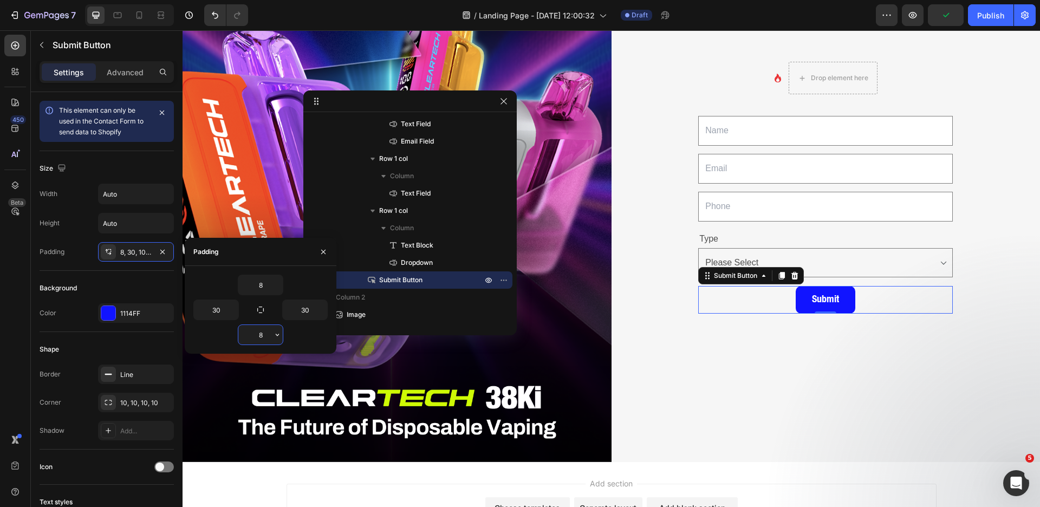
scroll to position [127, 0]
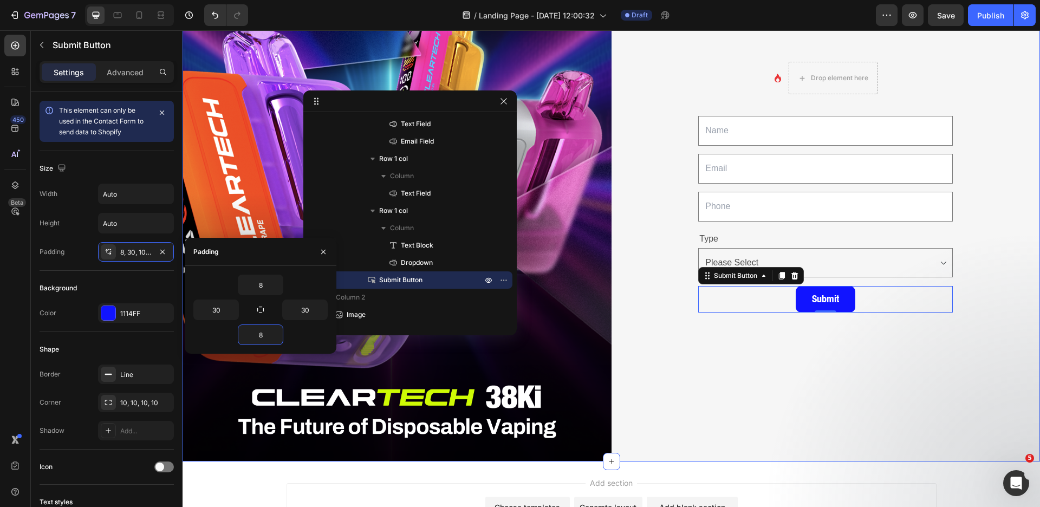
click at [744, 361] on div "Icon Drop element here Row Text Field Email Field Row Text Field Row Type Text …" at bounding box center [826, 194] width 429 height 536
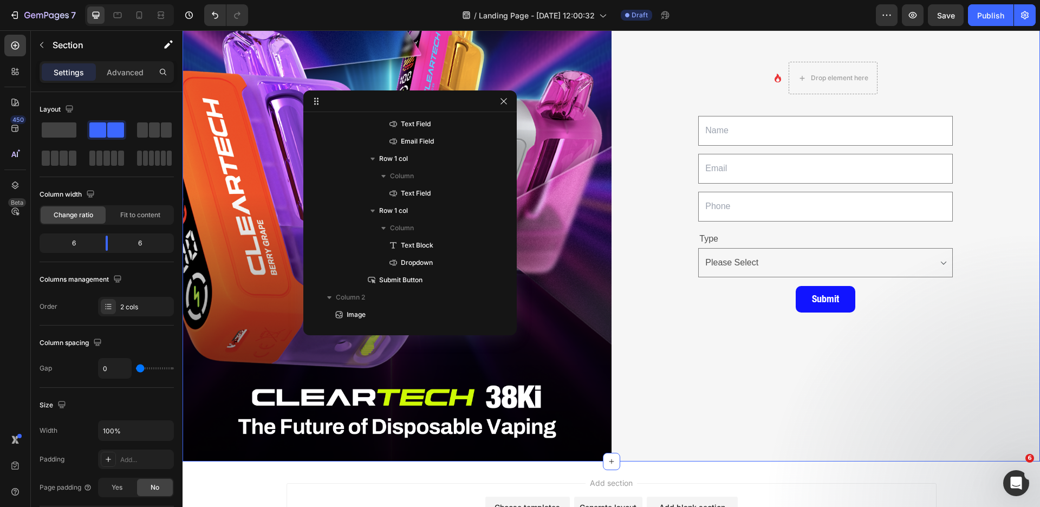
scroll to position [0, 0]
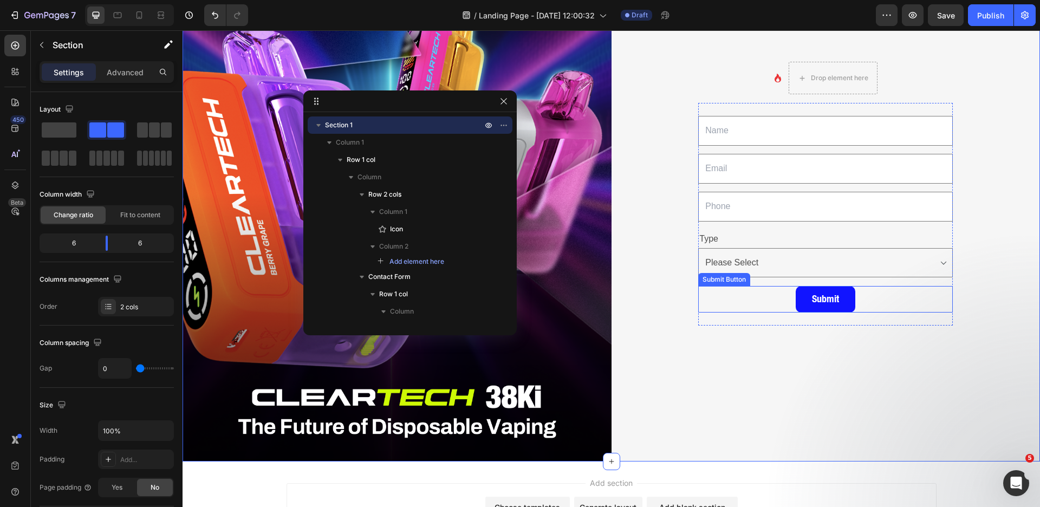
click at [762, 288] on div "Submit Submit Button" at bounding box center [825, 299] width 255 height 26
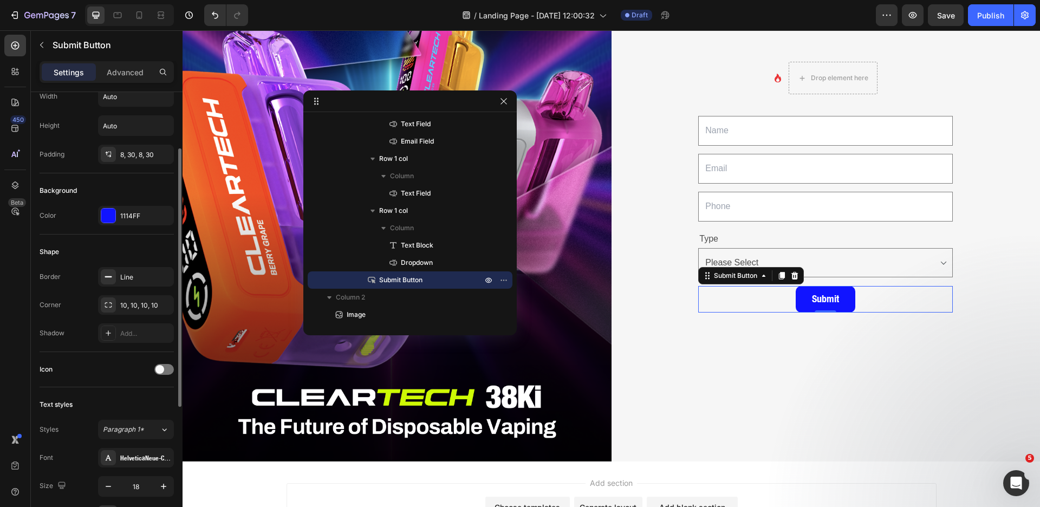
scroll to position [69, 0]
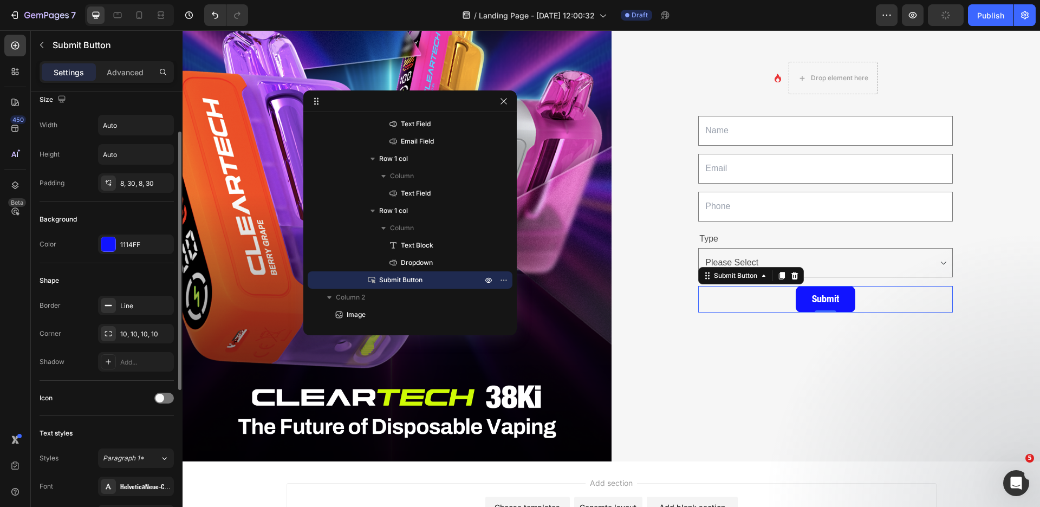
click at [89, 222] on div "Background" at bounding box center [107, 219] width 134 height 17
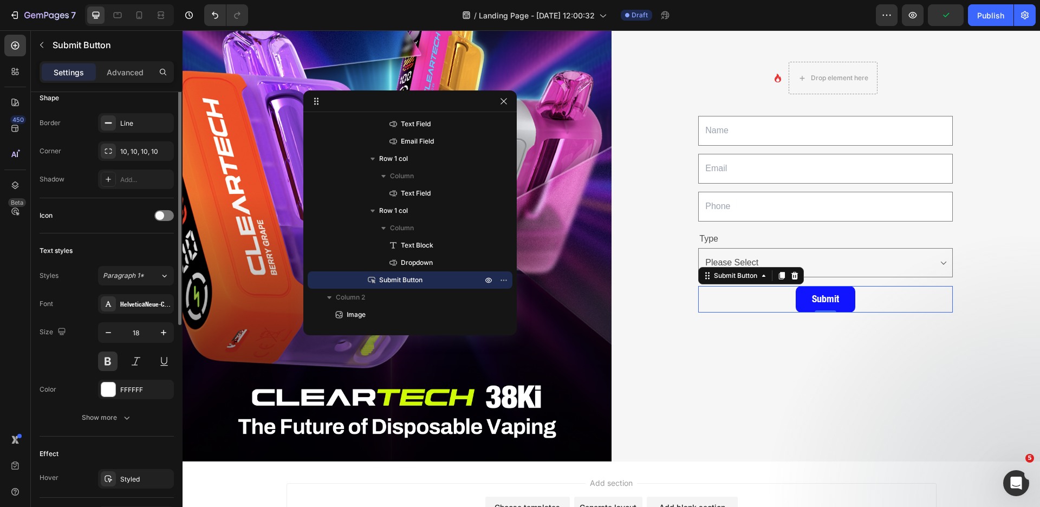
scroll to position [322, 0]
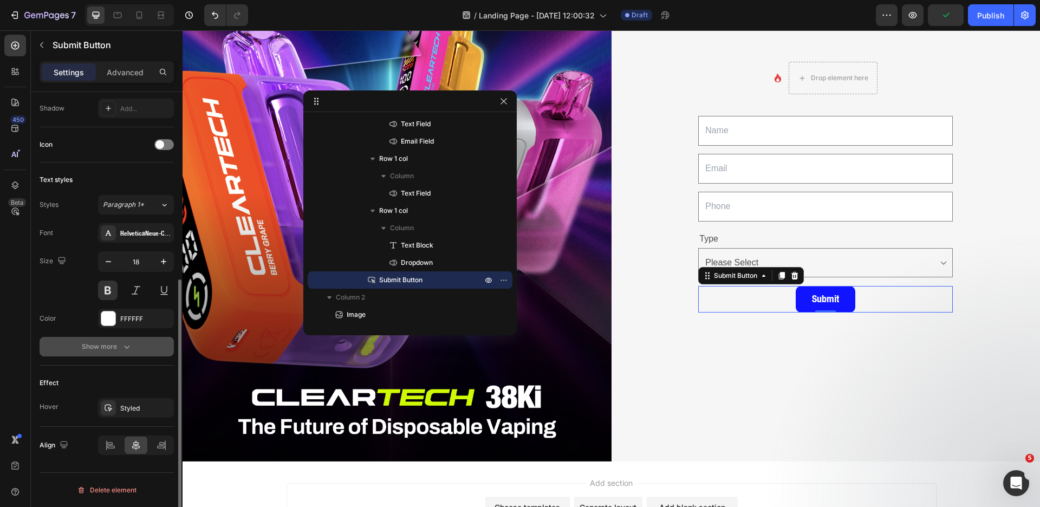
click at [114, 350] on div "Show more" at bounding box center [107, 346] width 50 height 11
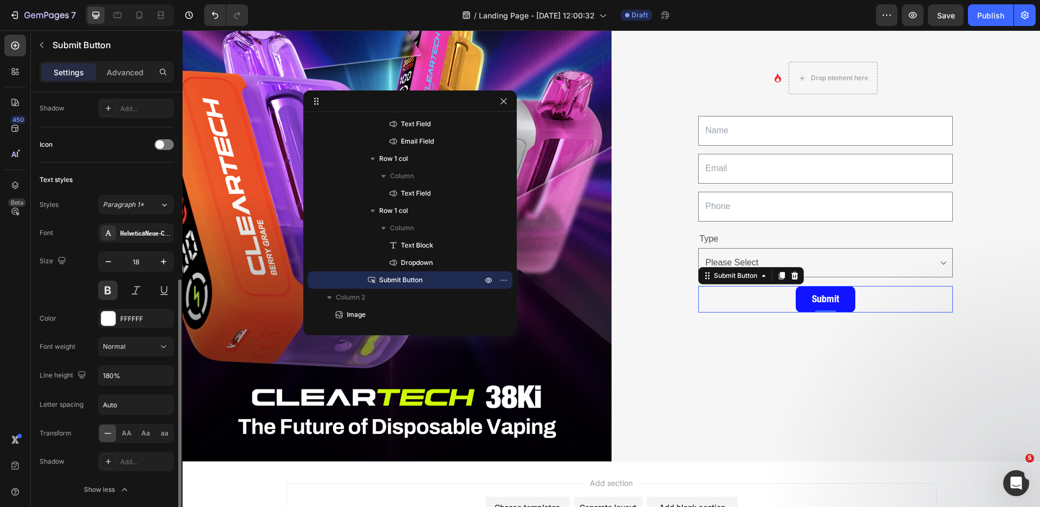
scroll to position [0, 0]
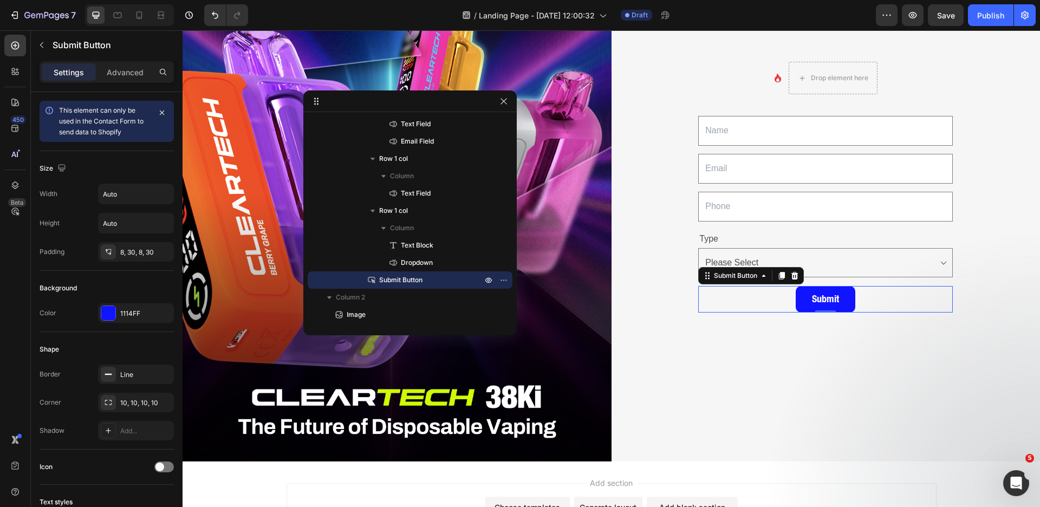
click at [137, 81] on div "Settings Advanced" at bounding box center [107, 72] width 134 height 22
click at [135, 69] on p "Advanced" at bounding box center [125, 72] width 37 height 11
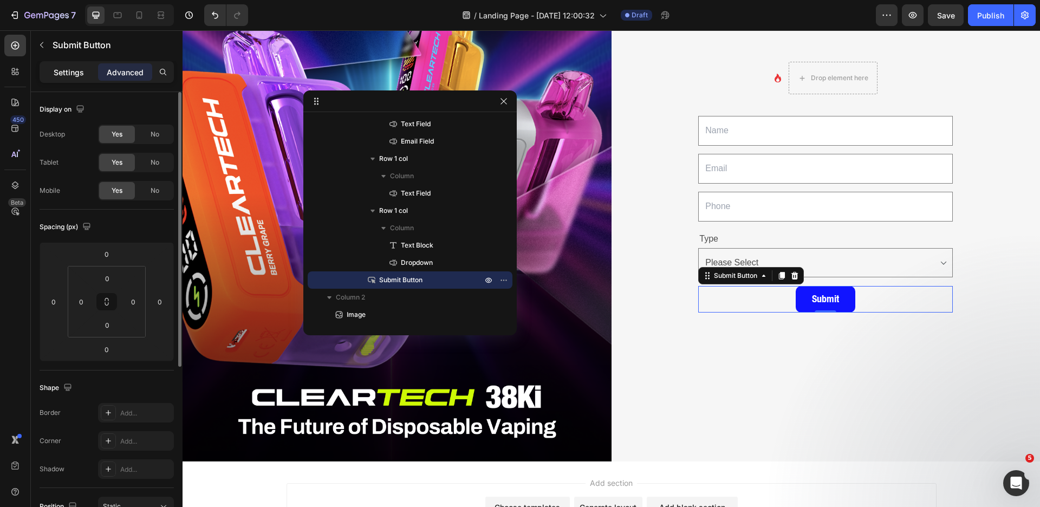
click at [65, 77] on div "Settings" at bounding box center [69, 71] width 54 height 17
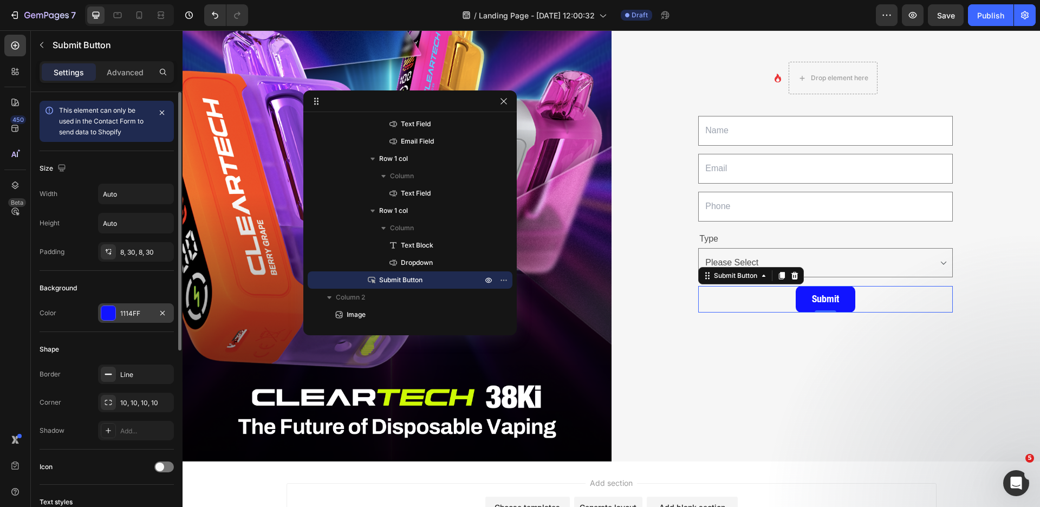
click at [114, 314] on div at bounding box center [108, 313] width 14 height 14
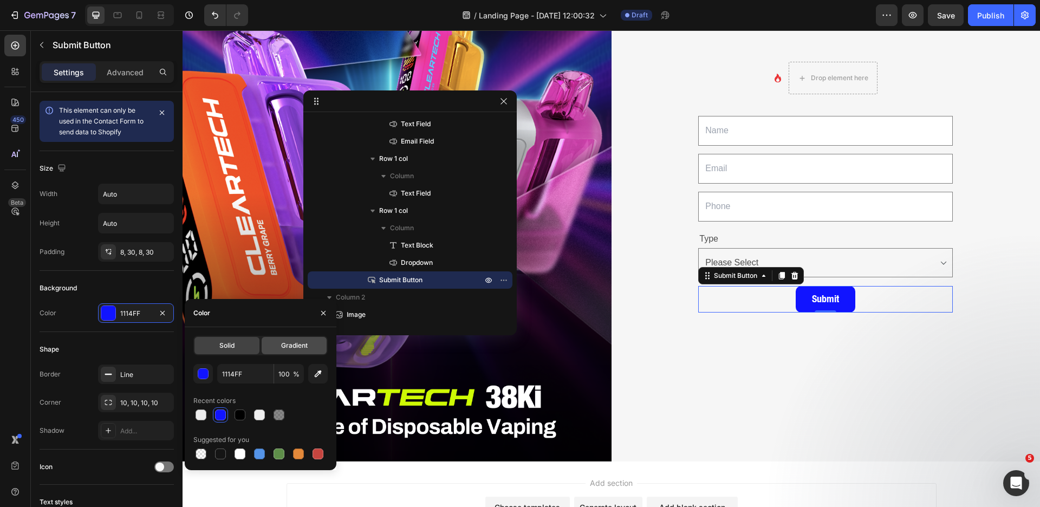
click at [300, 342] on span "Gradient" at bounding box center [294, 346] width 27 height 10
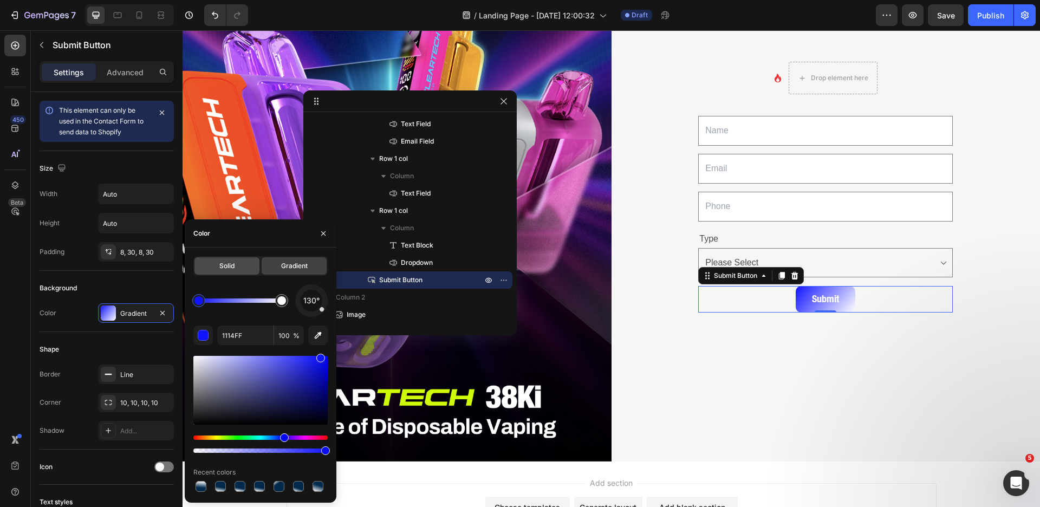
click at [218, 269] on div "Solid" at bounding box center [226, 265] width 65 height 17
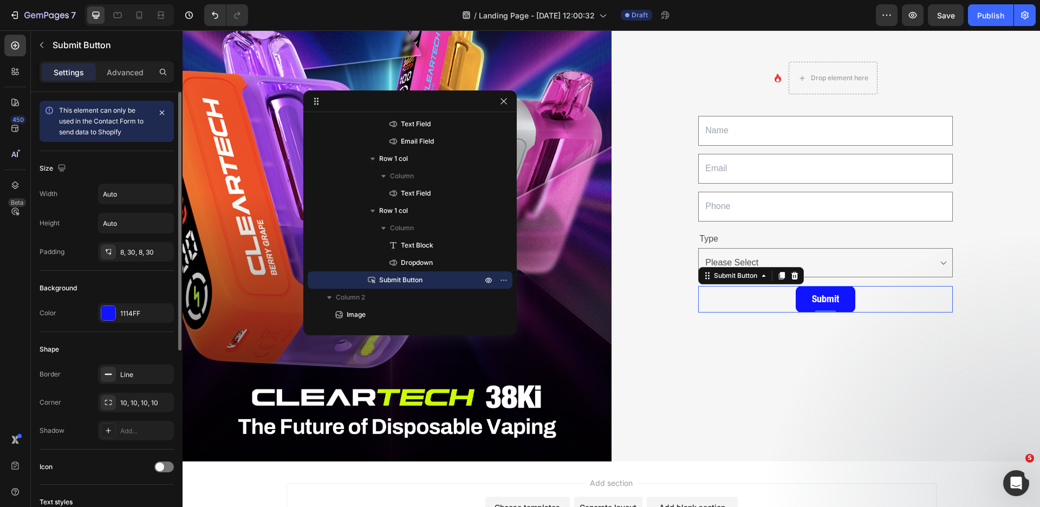
click at [149, 339] on div "Shape Border Line Corner 10, 10, 10, 10 Shadow Add..." at bounding box center [107, 391] width 134 height 118
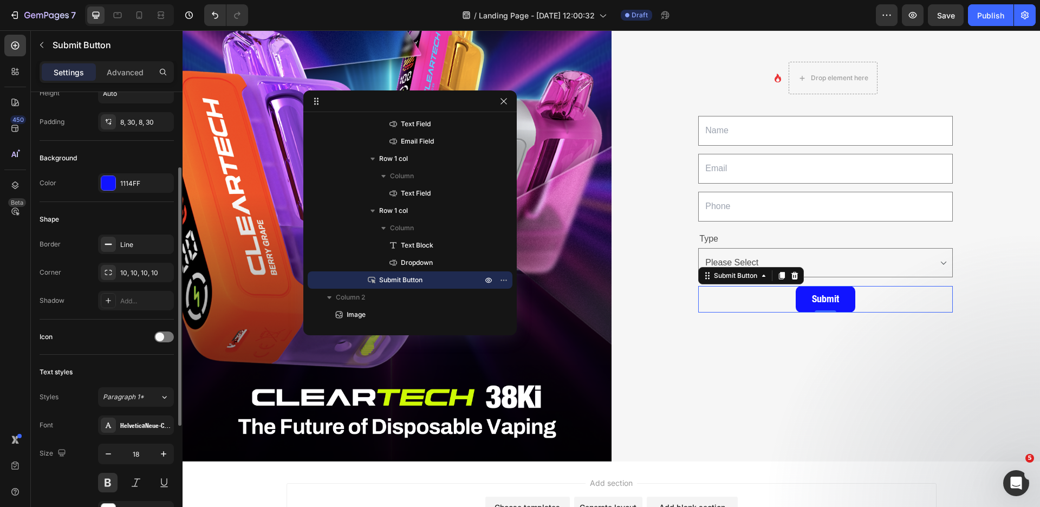
scroll to position [241, 0]
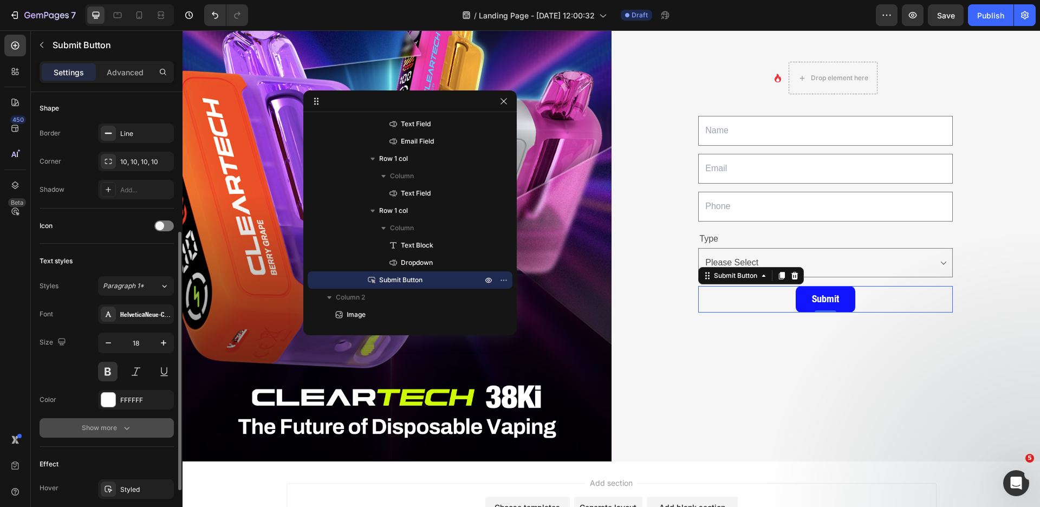
click at [126, 424] on icon "button" at bounding box center [126, 428] width 11 height 11
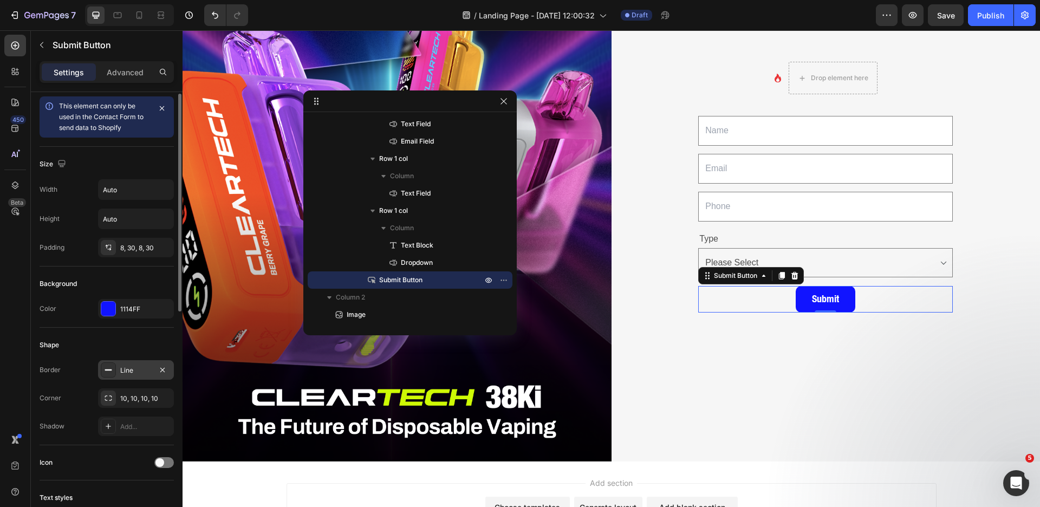
scroll to position [0, 0]
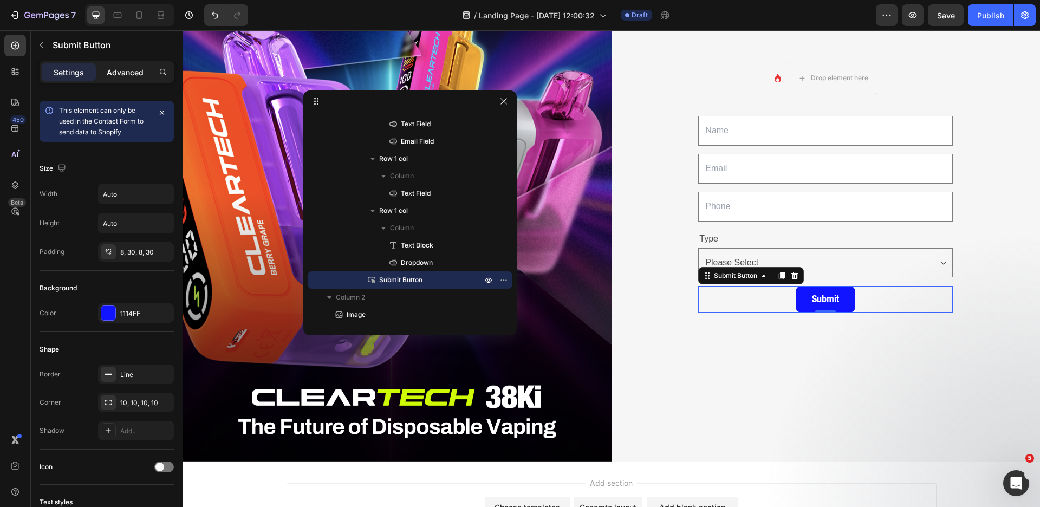
click at [129, 69] on p "Advanced" at bounding box center [125, 72] width 37 height 11
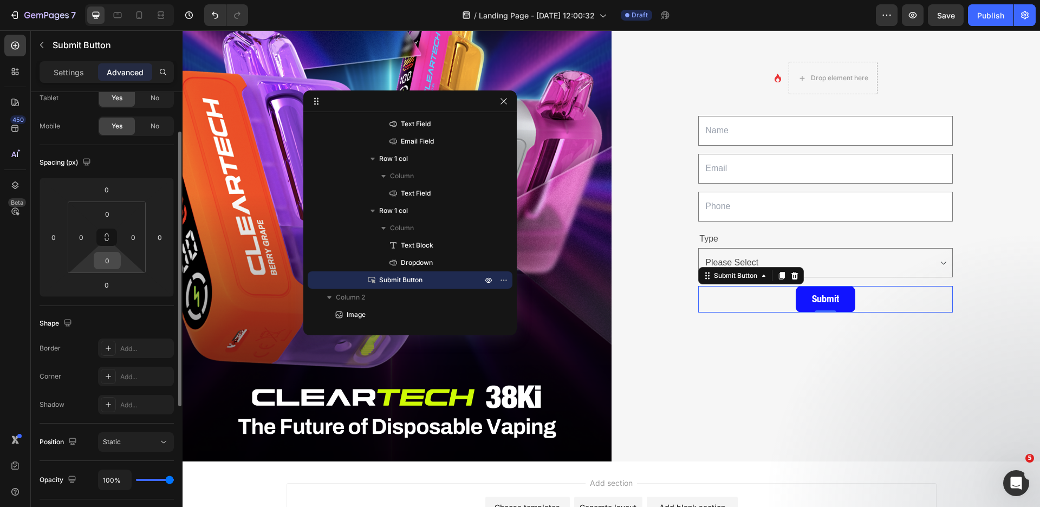
scroll to position [67, 0]
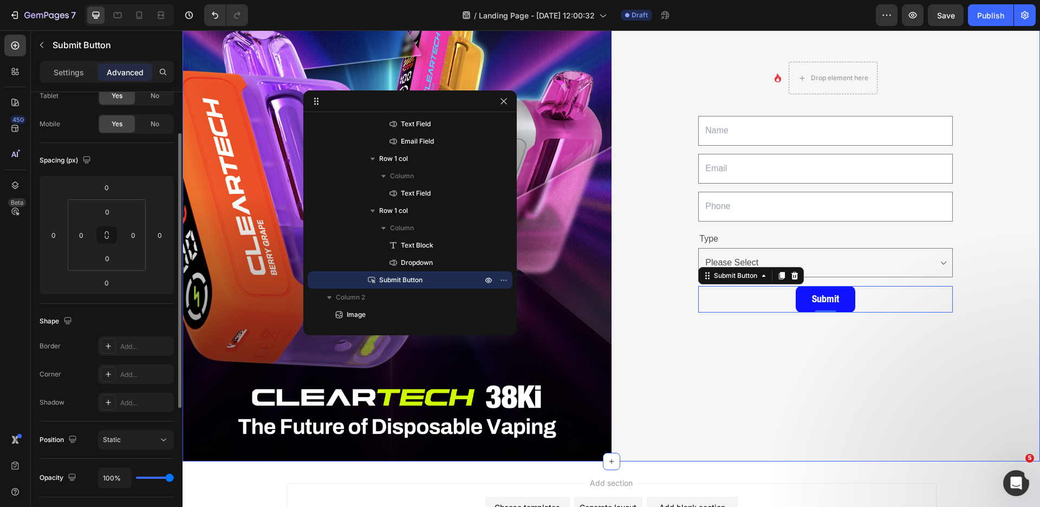
click at [918, 363] on div "Icon Drop element here Row Text Field Email Field Row Text Field Row Type Text …" at bounding box center [826, 194] width 429 height 536
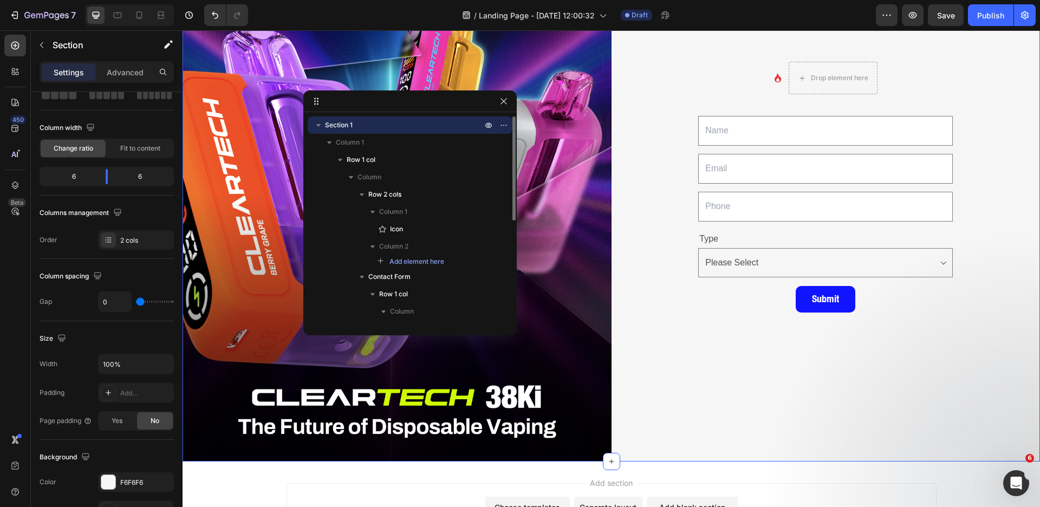
scroll to position [0, 0]
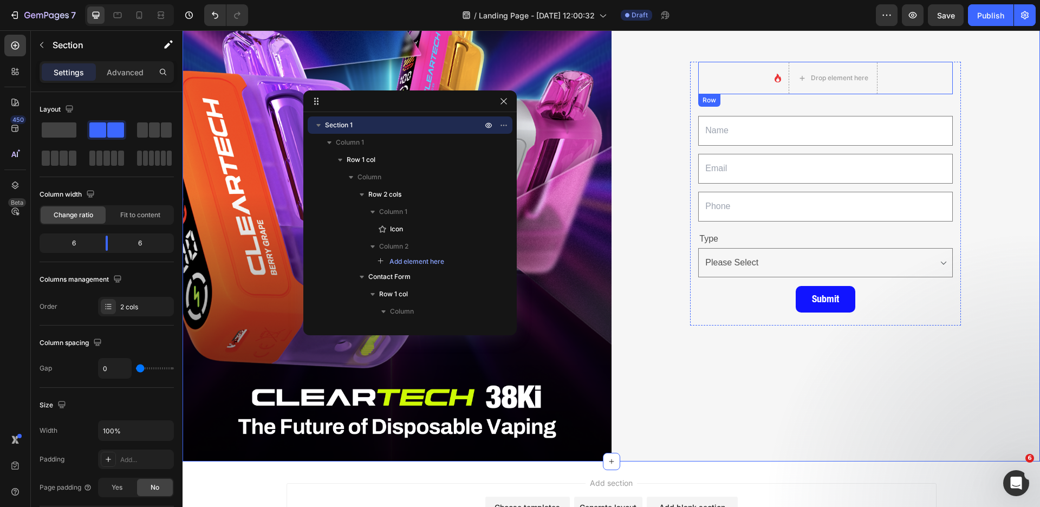
click at [893, 70] on div "Icon Drop element here Row" at bounding box center [825, 78] width 255 height 33
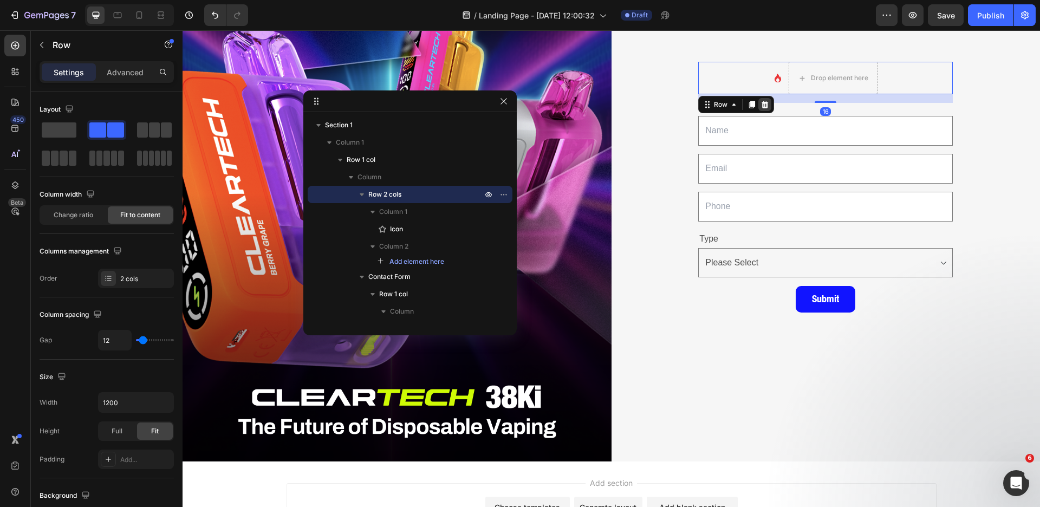
click at [762, 103] on icon at bounding box center [765, 105] width 7 height 8
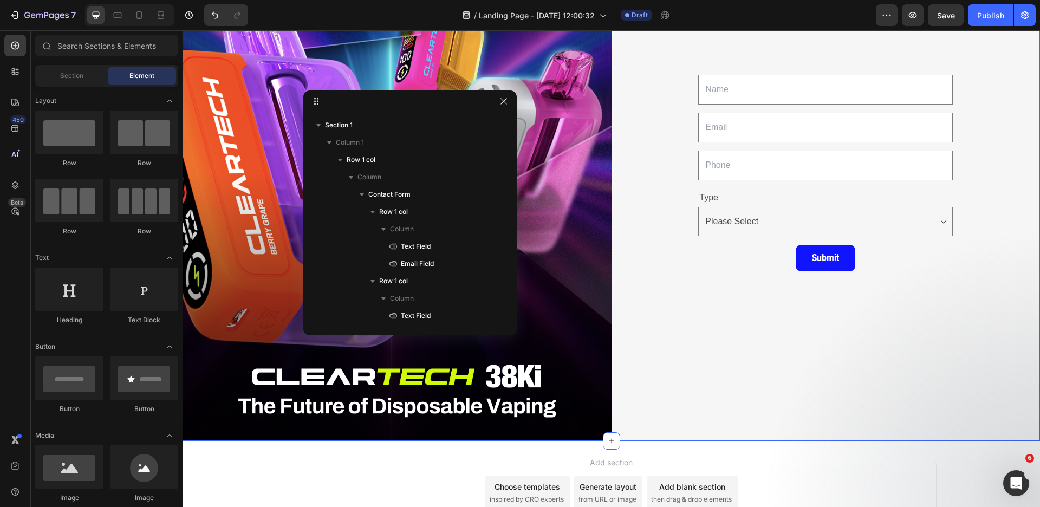
click at [996, 161] on div "Text Field Email Field Row Text Field Row Type Text Block Choose your option Pl…" at bounding box center [826, 173] width 429 height 536
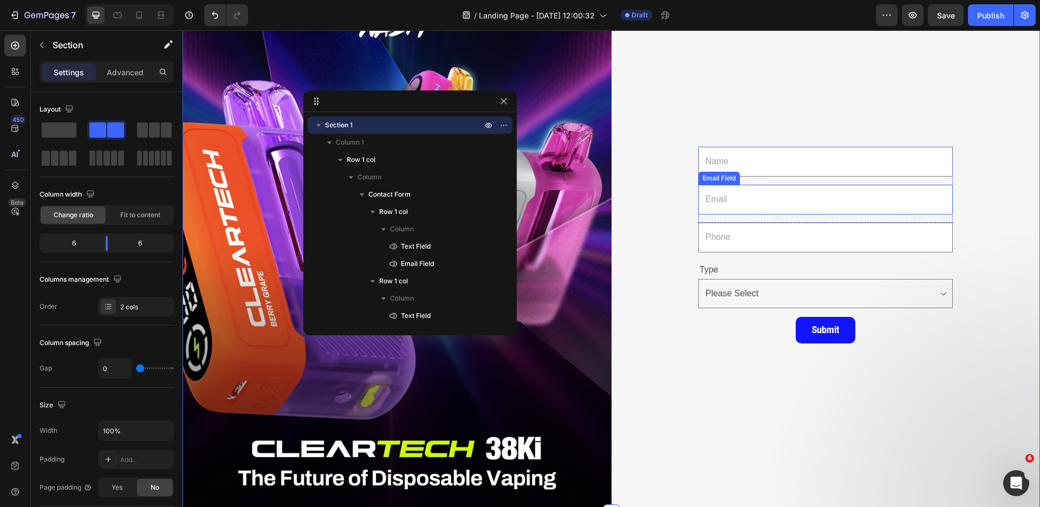
scroll to position [68, 0]
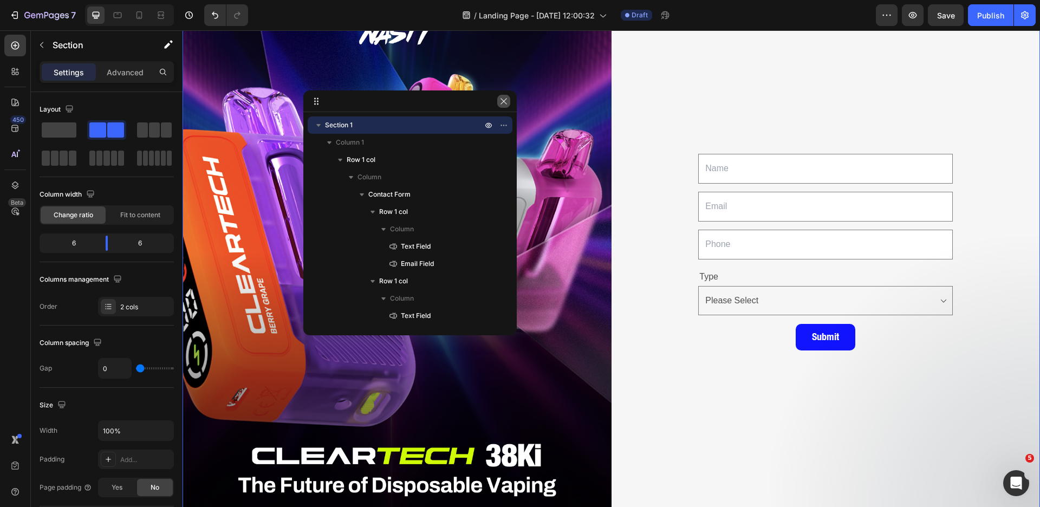
click at [504, 103] on icon "button" at bounding box center [503, 101] width 9 height 9
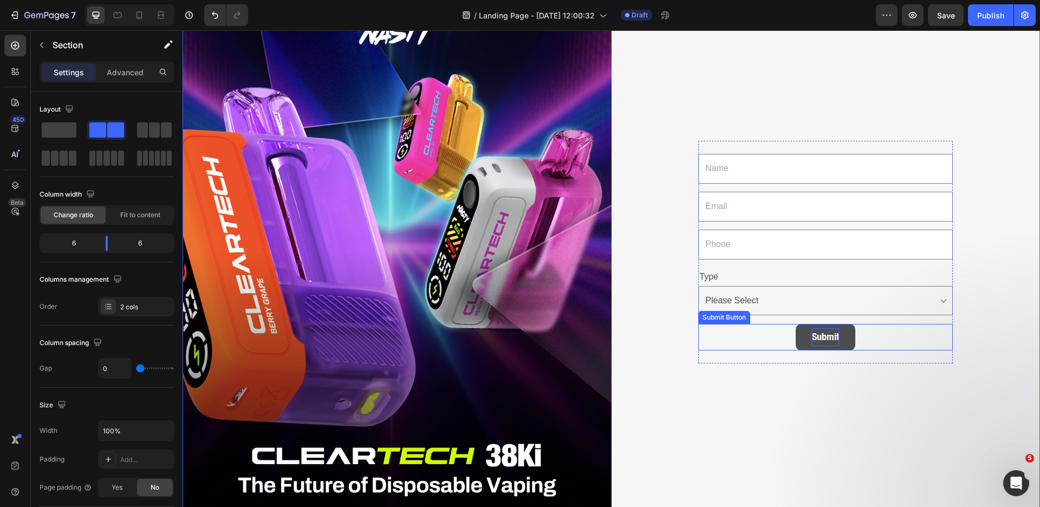
click at [816, 328] on div "Submit" at bounding box center [825, 336] width 27 height 17
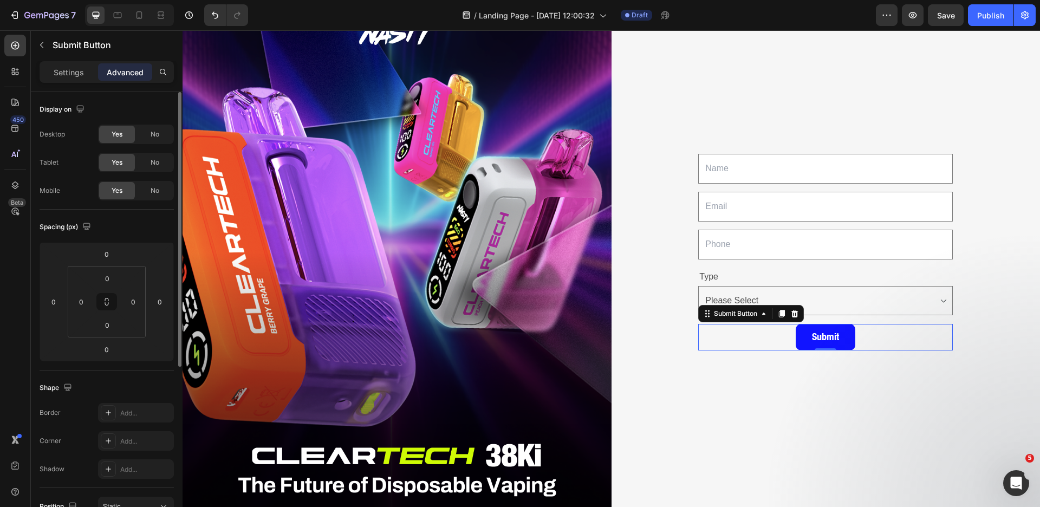
scroll to position [277, 0]
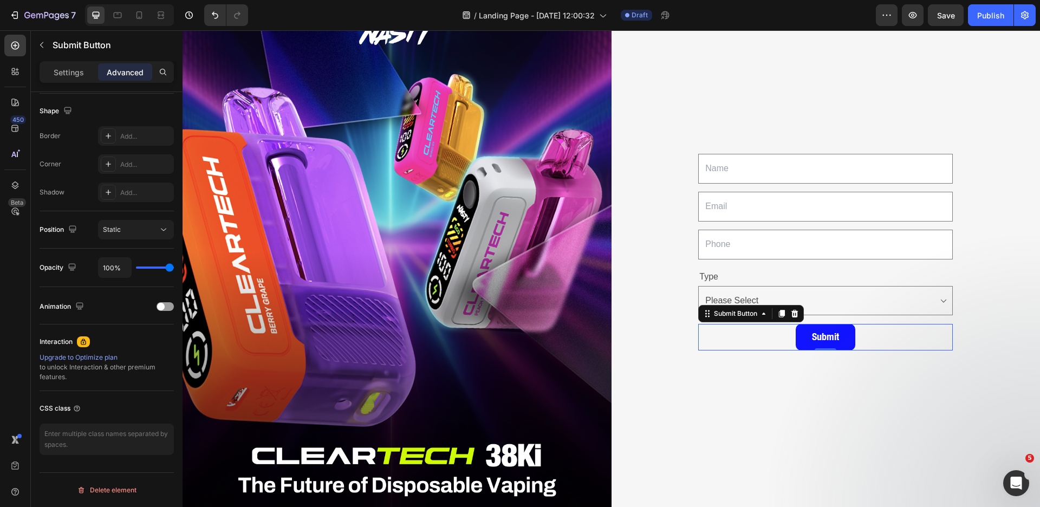
click at [64, 81] on div "Settings Advanced" at bounding box center [107, 72] width 134 height 22
click at [67, 71] on p "Settings" at bounding box center [69, 72] width 30 height 11
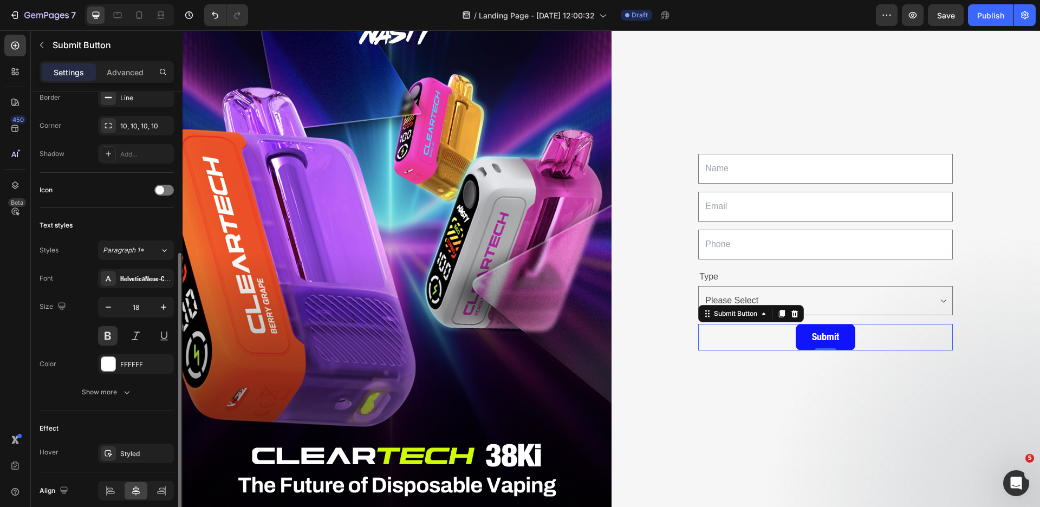
scroll to position [322, 0]
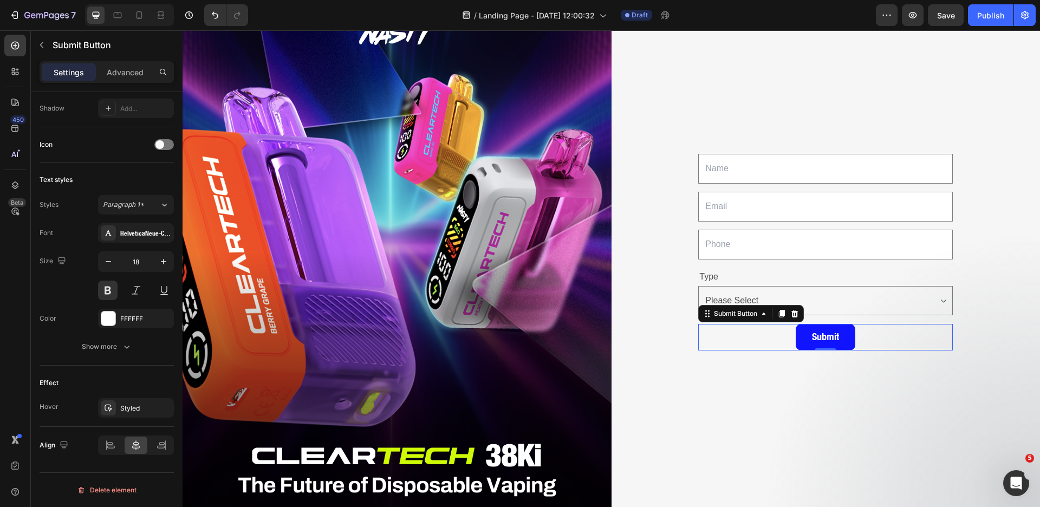
click at [867, 335] on div "Submit Submit Button 0" at bounding box center [825, 337] width 255 height 26
click at [812, 336] on div "Submit" at bounding box center [825, 336] width 27 height 17
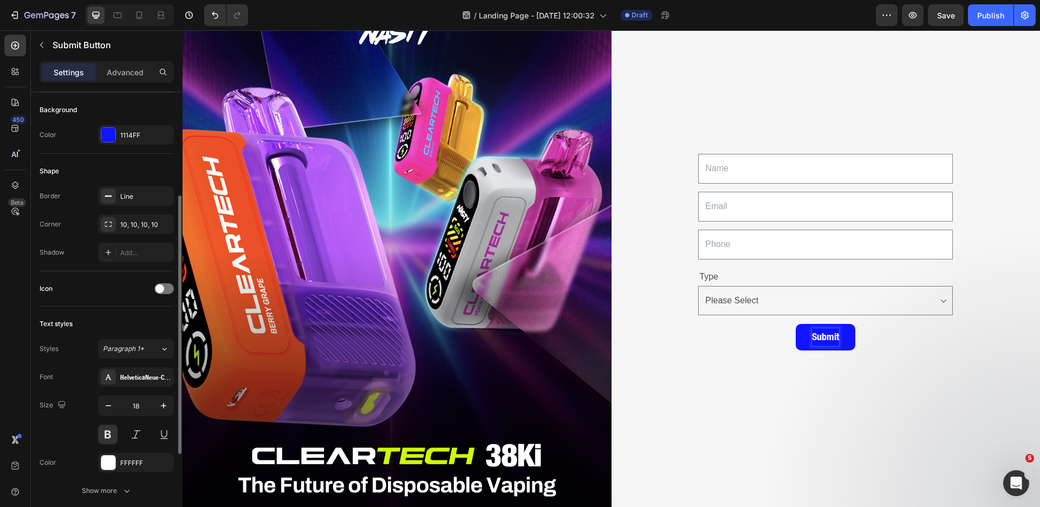
scroll to position [0, 0]
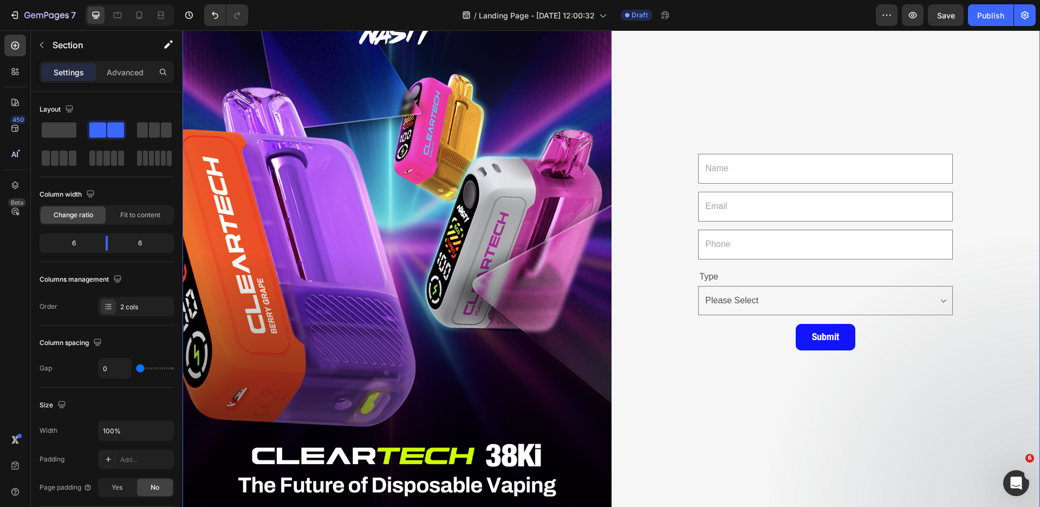
click at [735, 137] on div "Text Field Email Field Row Text Field Row Type Text Block Choose your option Pl…" at bounding box center [826, 252] width 429 height 536
click at [733, 148] on div "Text Field Email Field Row Text Field Row Type Text Block Choose your option Pl…" at bounding box center [825, 252] width 255 height 222
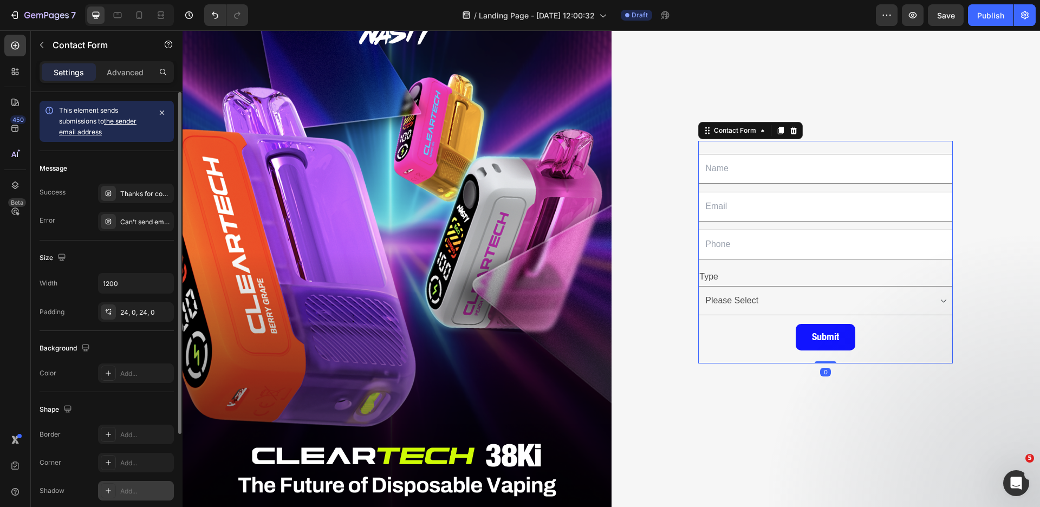
scroll to position [135, 0]
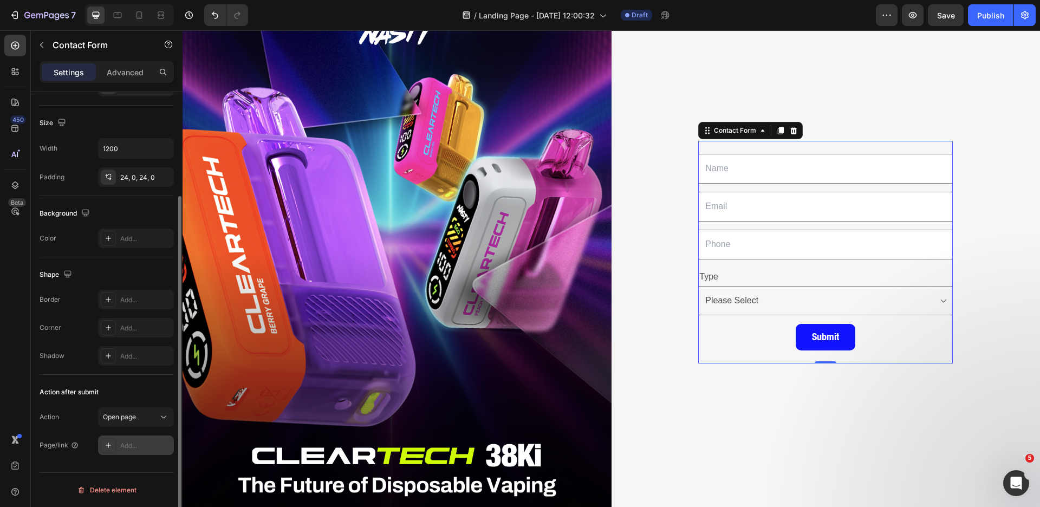
click at [139, 445] on div "Add..." at bounding box center [145, 446] width 51 height 10
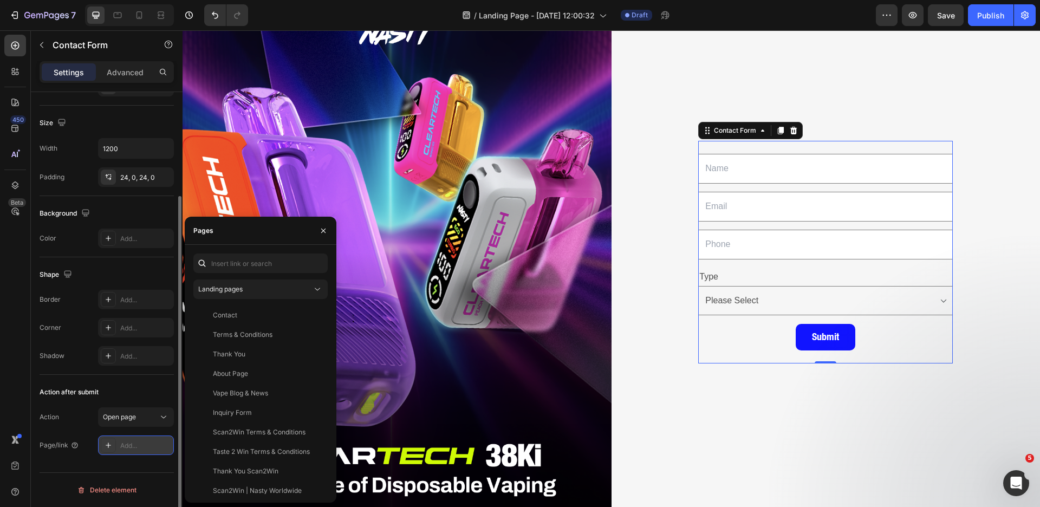
click at [138, 444] on div "Add..." at bounding box center [145, 446] width 51 height 10
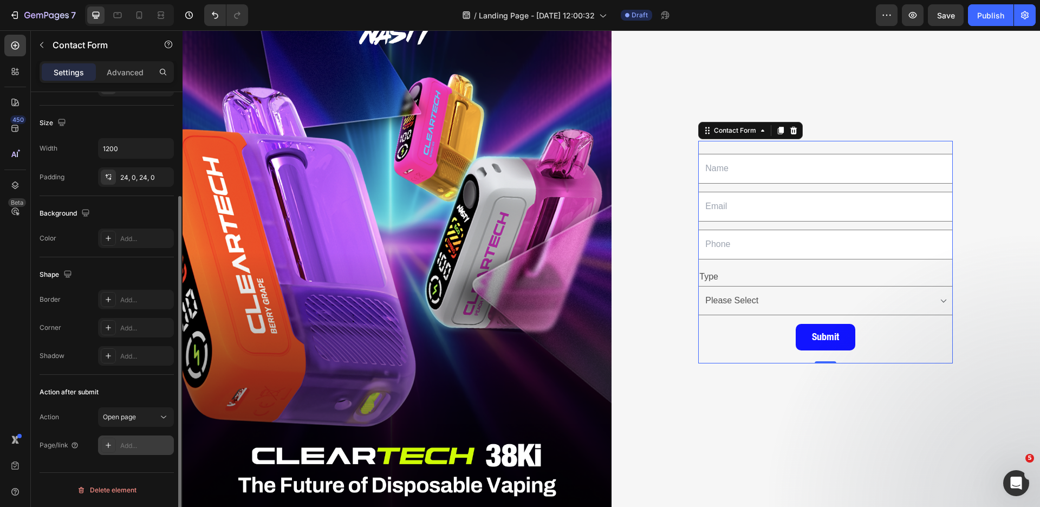
click at [138, 444] on div "Add..." at bounding box center [145, 446] width 51 height 10
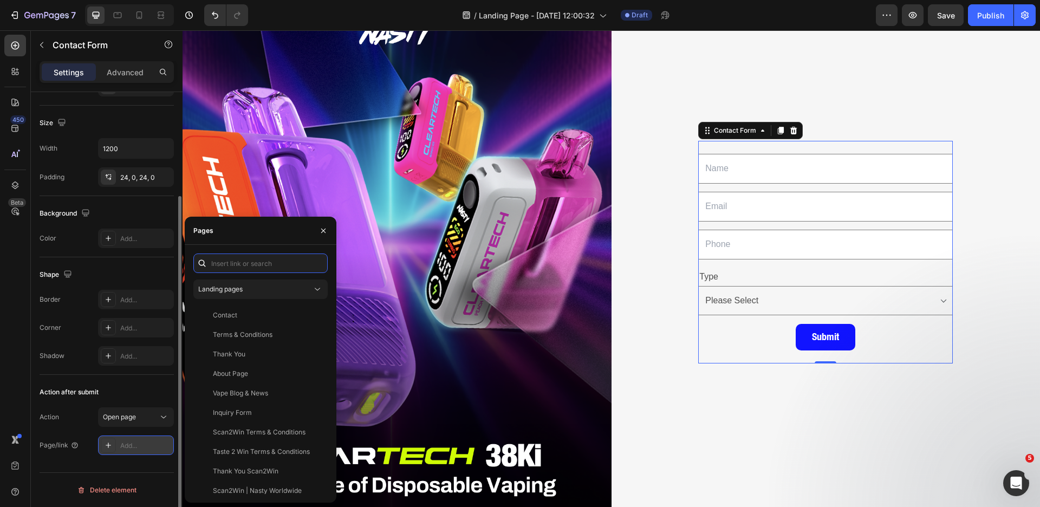
paste input "[URL][DOMAIN_NAME]"
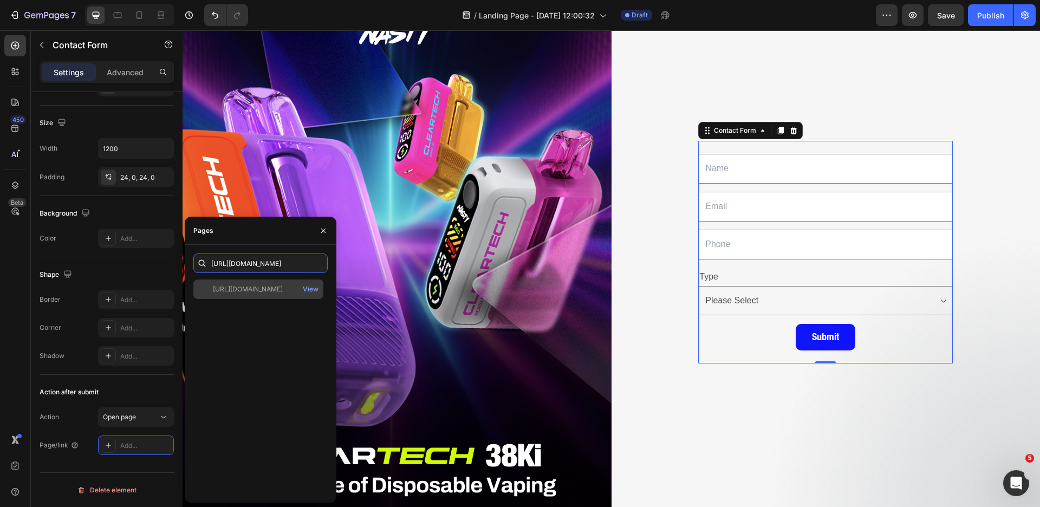
type input "[URL][DOMAIN_NAME]"
click at [289, 294] on div "[URL][DOMAIN_NAME] View" at bounding box center [258, 290] width 130 height 20
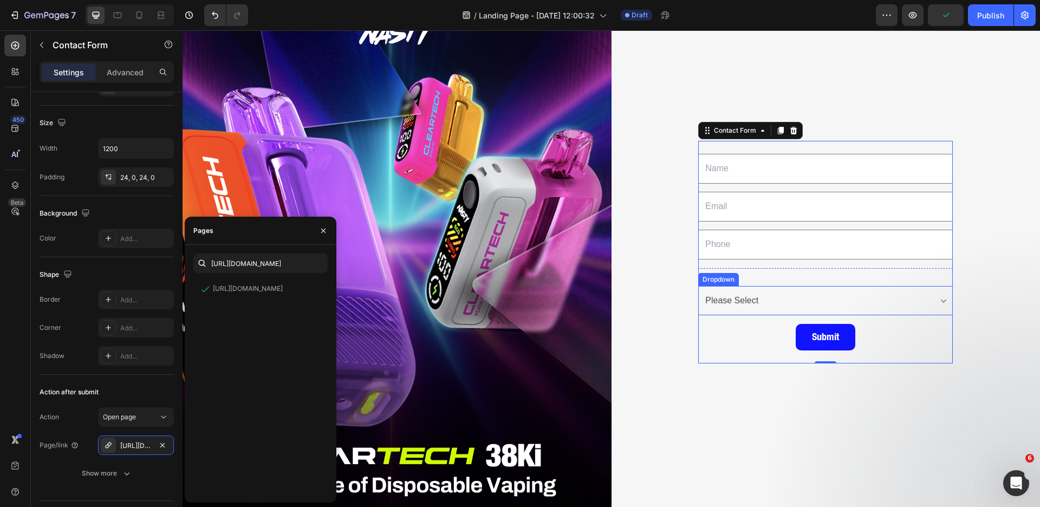
click at [727, 297] on select "Choose your option Please Select Distributor Wholesaler Retailer" at bounding box center [825, 301] width 255 height 30
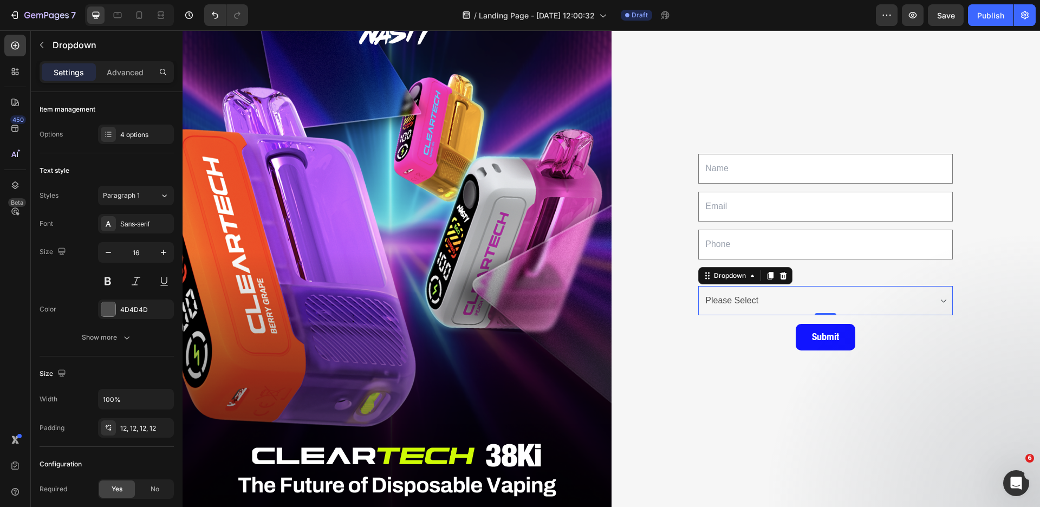
click at [758, 300] on select "Choose your option Please Select Distributor Wholesaler Retailer" at bounding box center [825, 301] width 255 height 30
click at [769, 103] on div "Text Field Email Field Row Text Field Row Type Text Block Choose your option Pl…" at bounding box center [826, 252] width 429 height 536
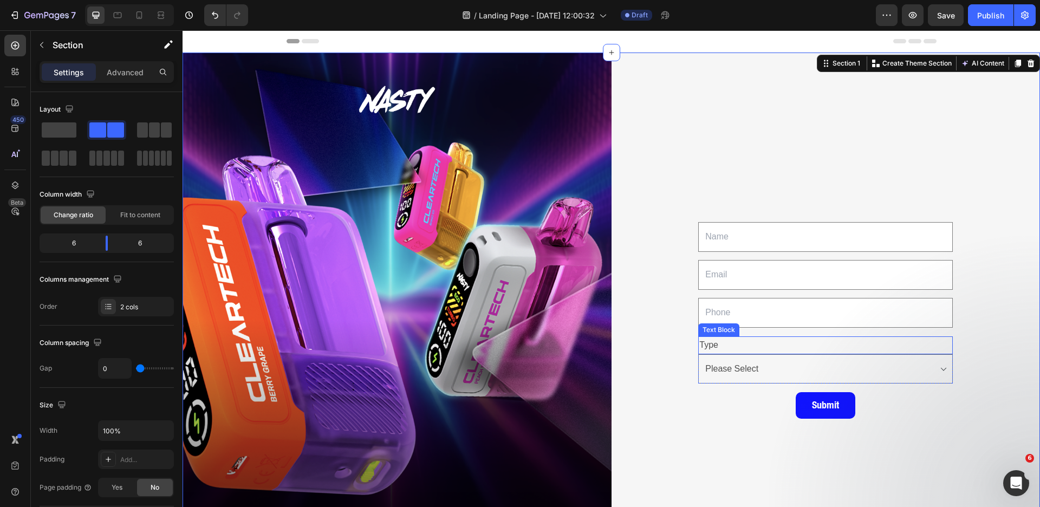
click at [707, 340] on p "Type" at bounding box center [825, 345] width 252 height 16
click at [767, 172] on div "Text Field Email Field Row Text Field Row Type Text Block Choose your option Pl…" at bounding box center [826, 321] width 429 height 536
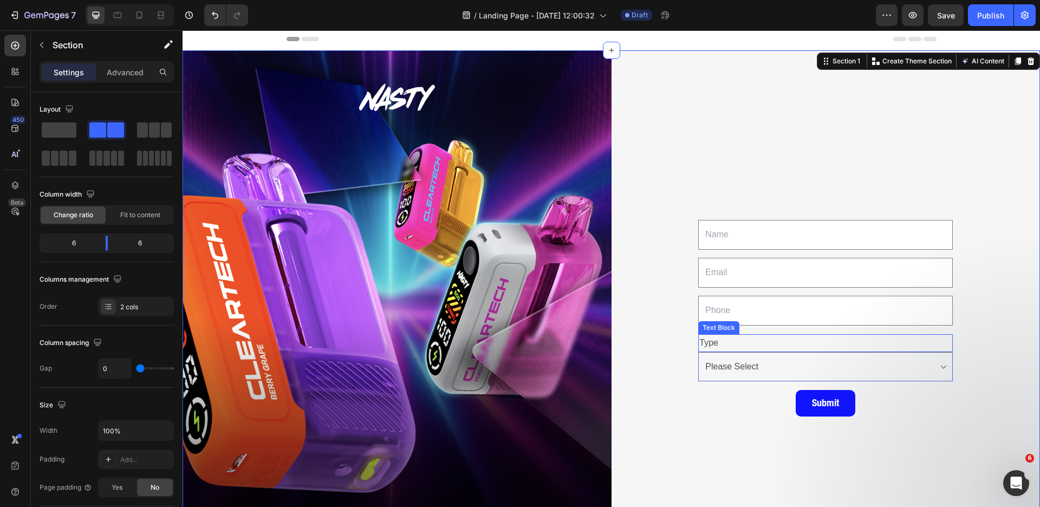
click at [708, 341] on p "Type" at bounding box center [825, 343] width 252 height 16
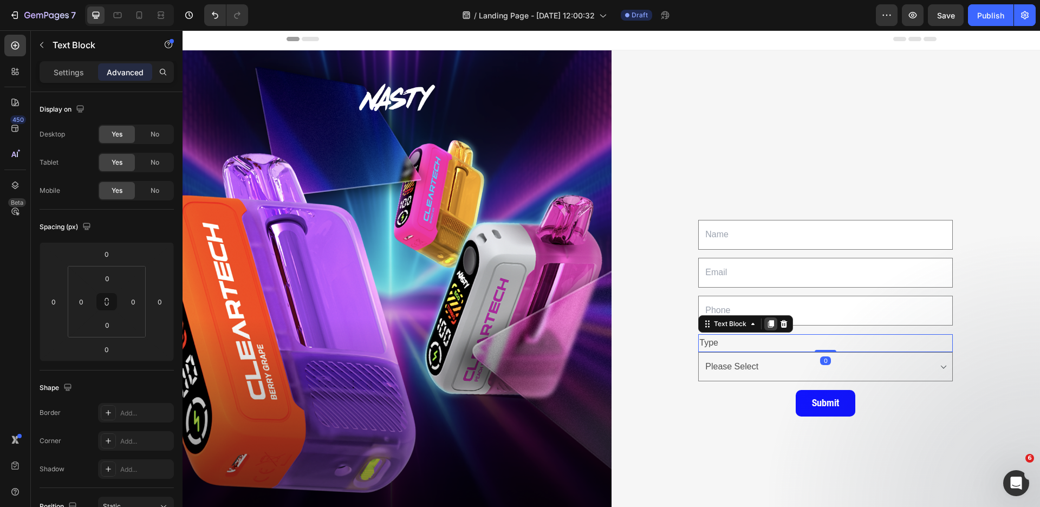
click at [768, 323] on icon at bounding box center [771, 324] width 6 height 8
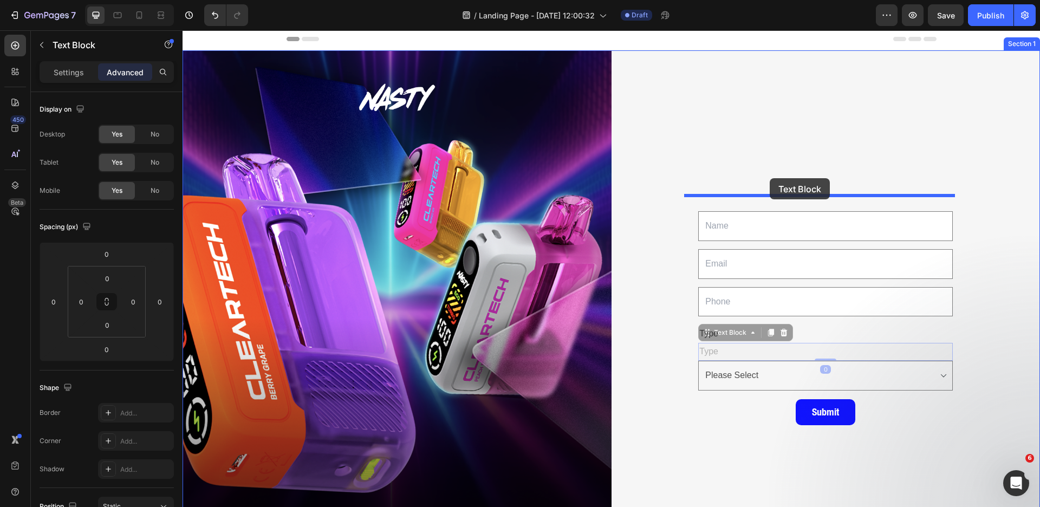
drag, startPoint x: 735, startPoint y: 330, endPoint x: 770, endPoint y: 178, distance: 155.7
type input "16"
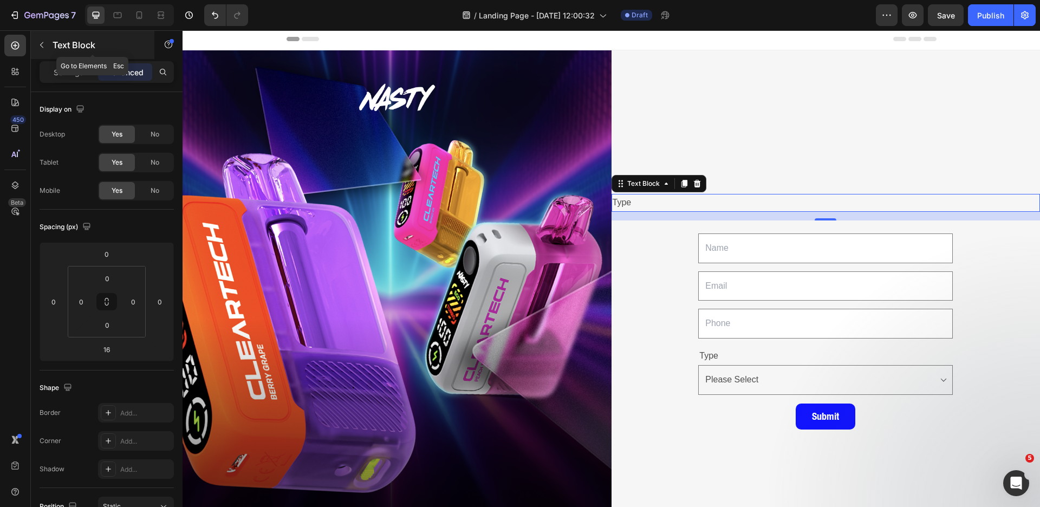
click at [50, 47] on button "button" at bounding box center [41, 44] width 17 height 17
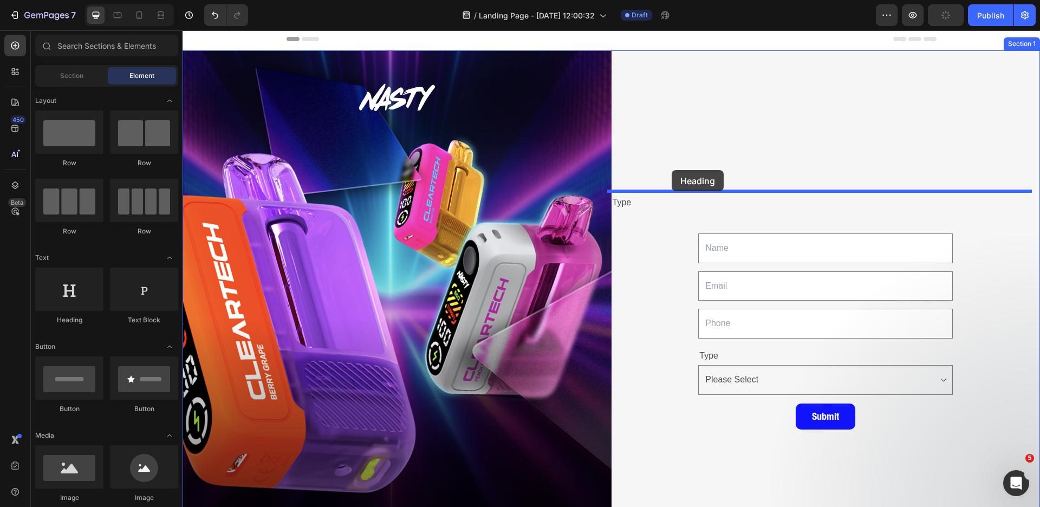
drag, startPoint x: 248, startPoint y: 335, endPoint x: 672, endPoint y: 173, distance: 454.0
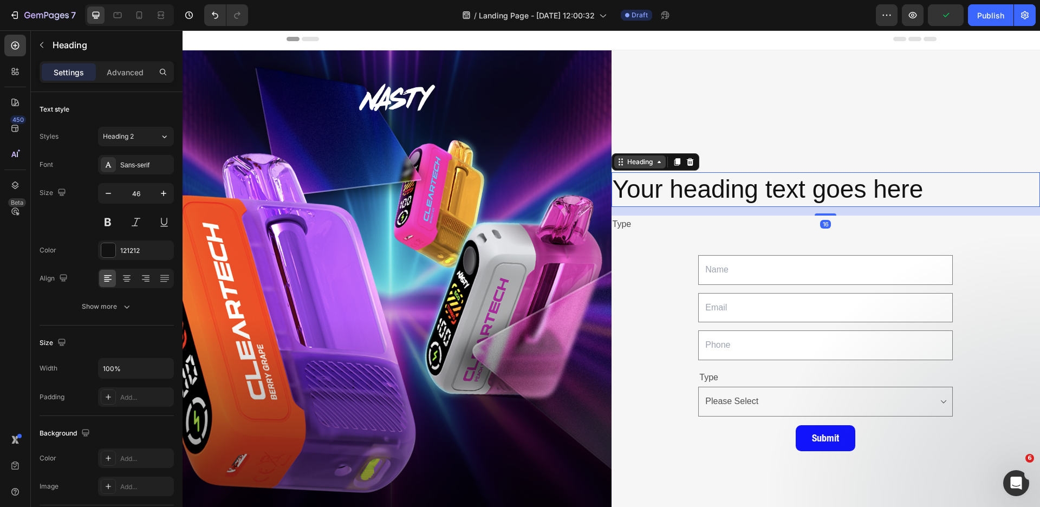
click at [646, 164] on div "Heading" at bounding box center [640, 162] width 30 height 10
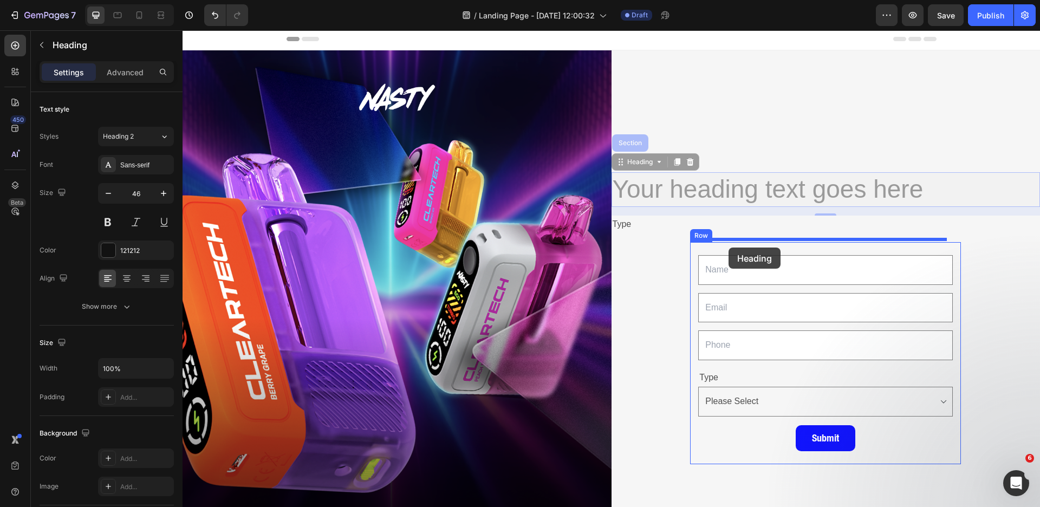
drag, startPoint x: 641, startPoint y: 163, endPoint x: 729, endPoint y: 248, distance: 121.8
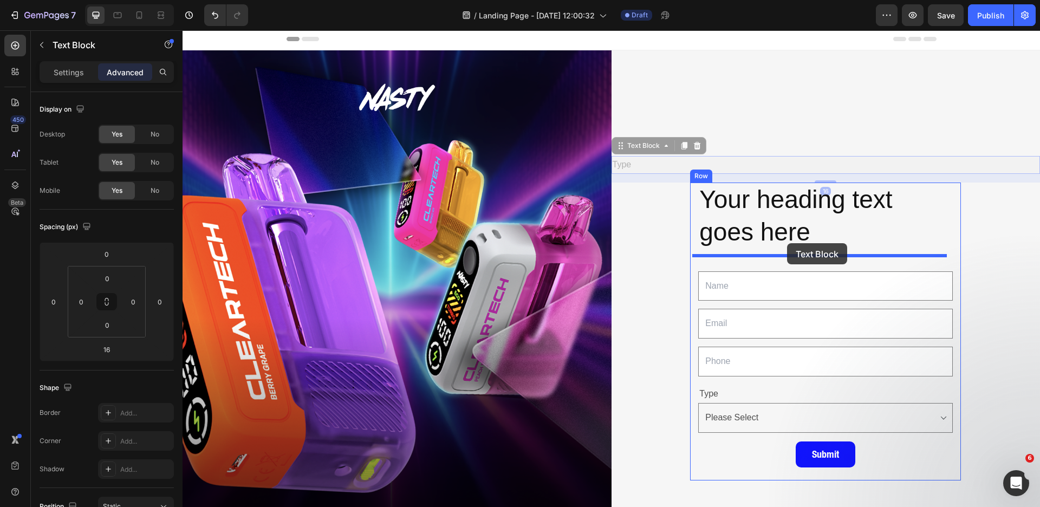
drag, startPoint x: 646, startPoint y: 170, endPoint x: 787, endPoint y: 244, distance: 159.2
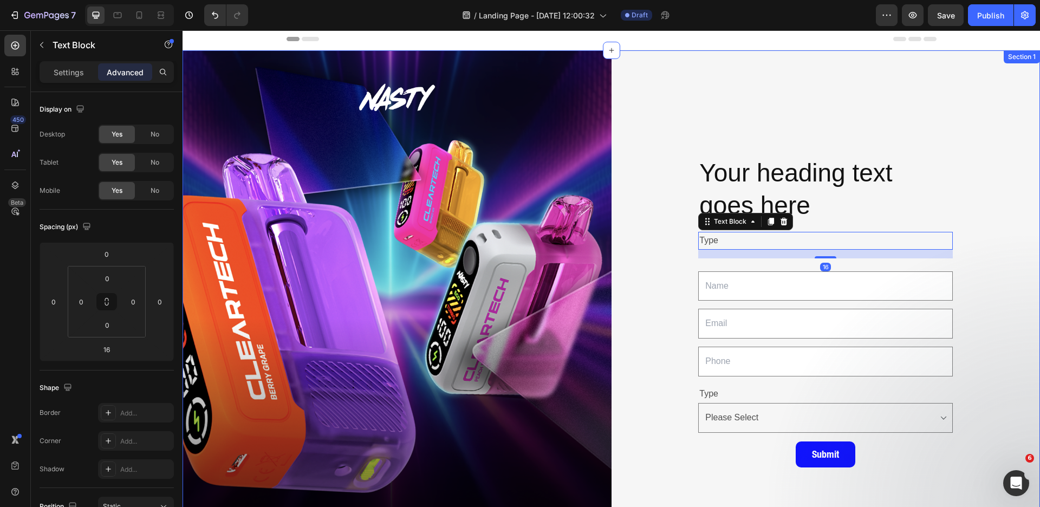
click at [781, 125] on div "Your heading text goes here Heading Type Text Block 16 Text Field Email Field R…" at bounding box center [826, 318] width 429 height 536
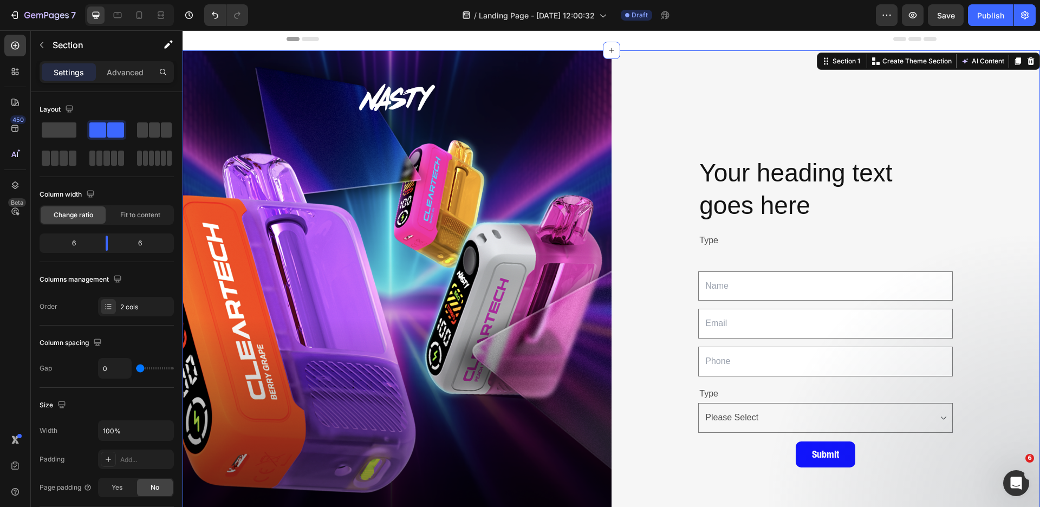
click at [781, 185] on h2 "Your heading text goes here" at bounding box center [825, 189] width 255 height 67
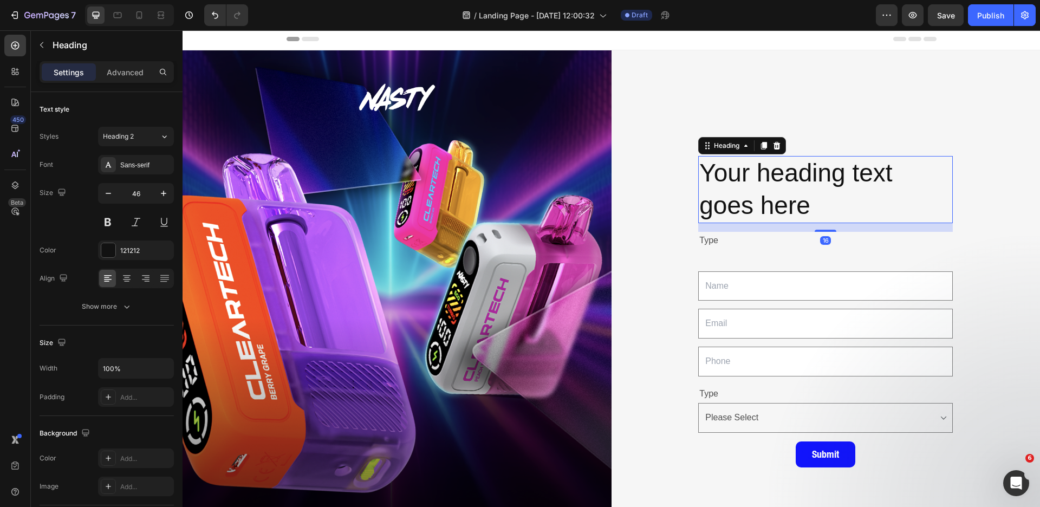
click at [759, 188] on h2 "Your heading text goes here" at bounding box center [825, 189] width 255 height 67
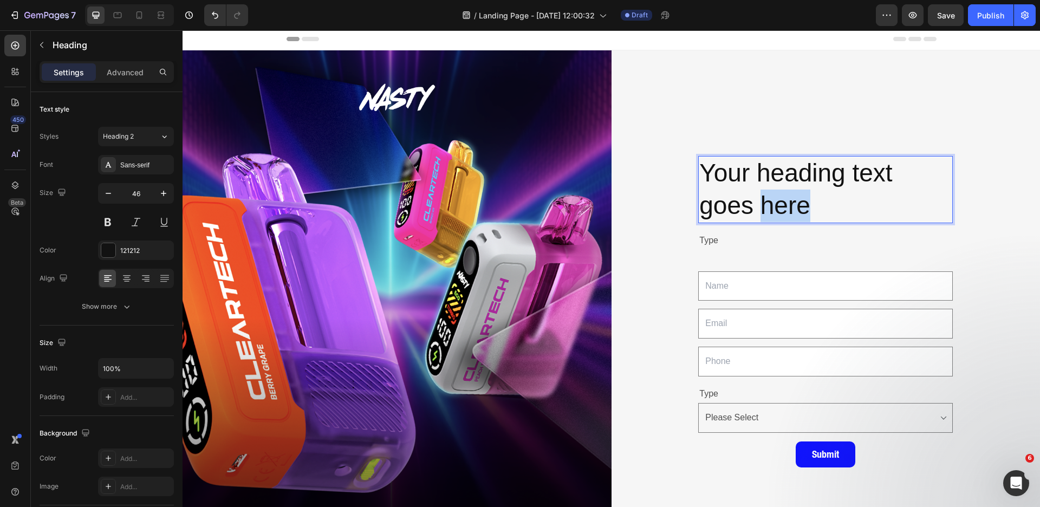
click at [759, 188] on p "Your heading text goes here" at bounding box center [825, 189] width 252 height 65
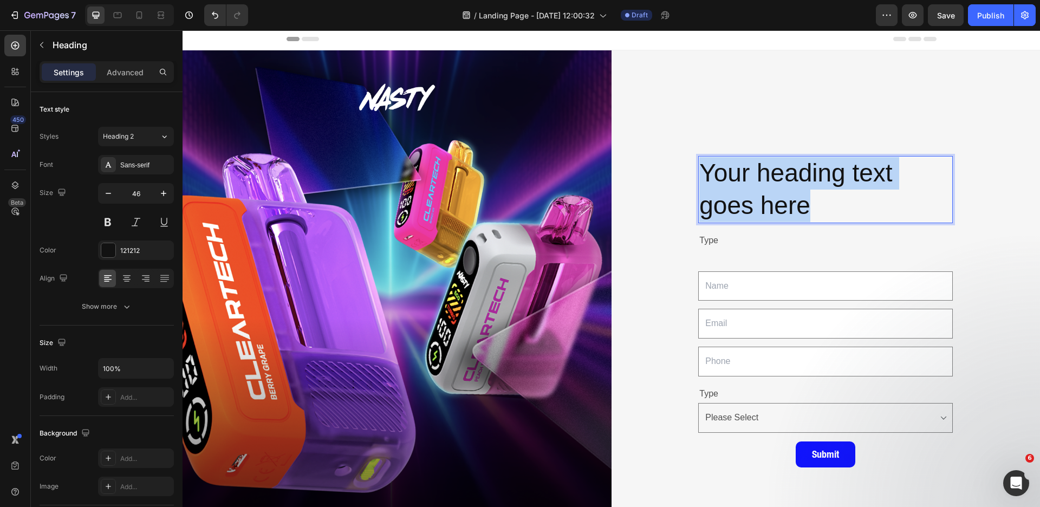
click at [759, 188] on p "Your heading text goes here" at bounding box center [825, 189] width 252 height 65
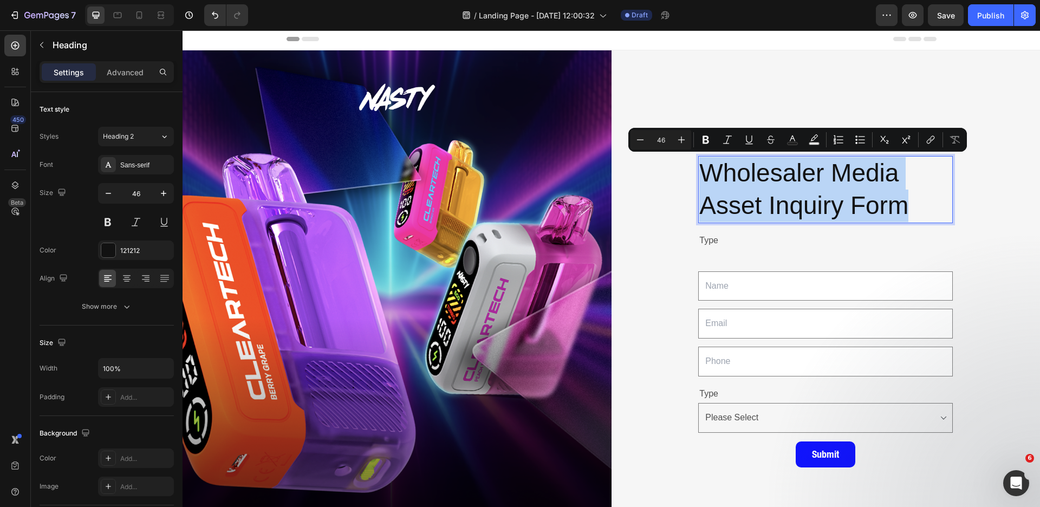
copy p "Wholesaler Media Asset Inquiry Form"
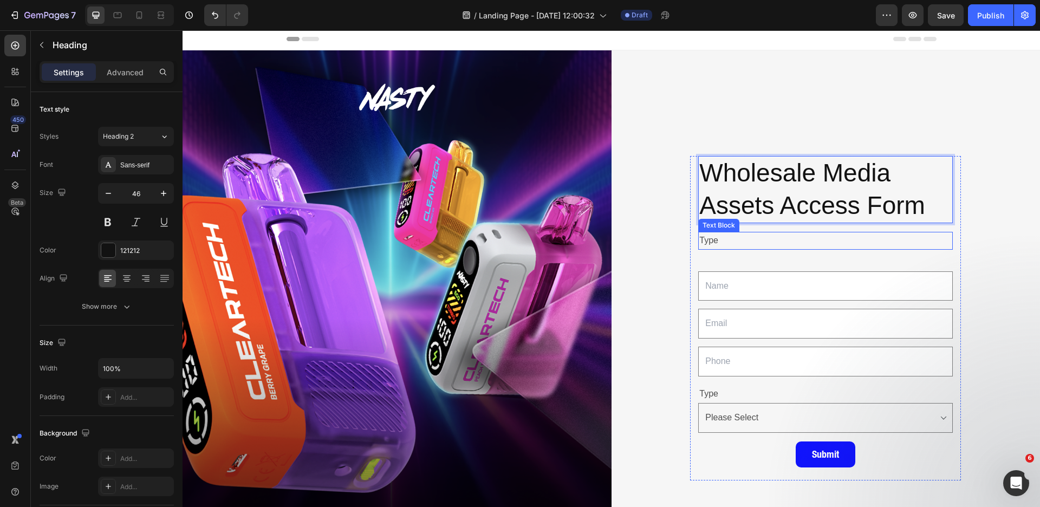
click at [715, 239] on p "Type" at bounding box center [825, 241] width 252 height 16
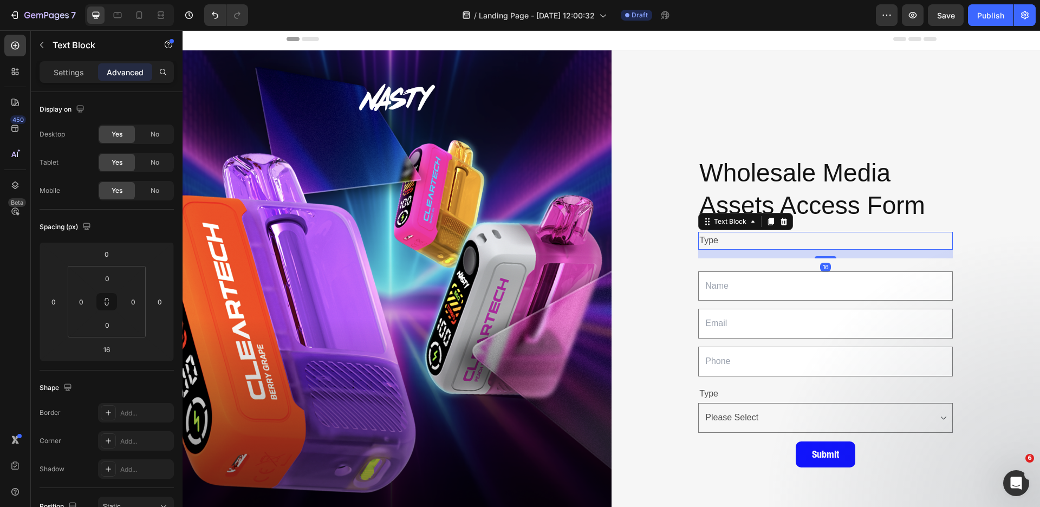
click at [715, 239] on p "Type" at bounding box center [825, 241] width 252 height 16
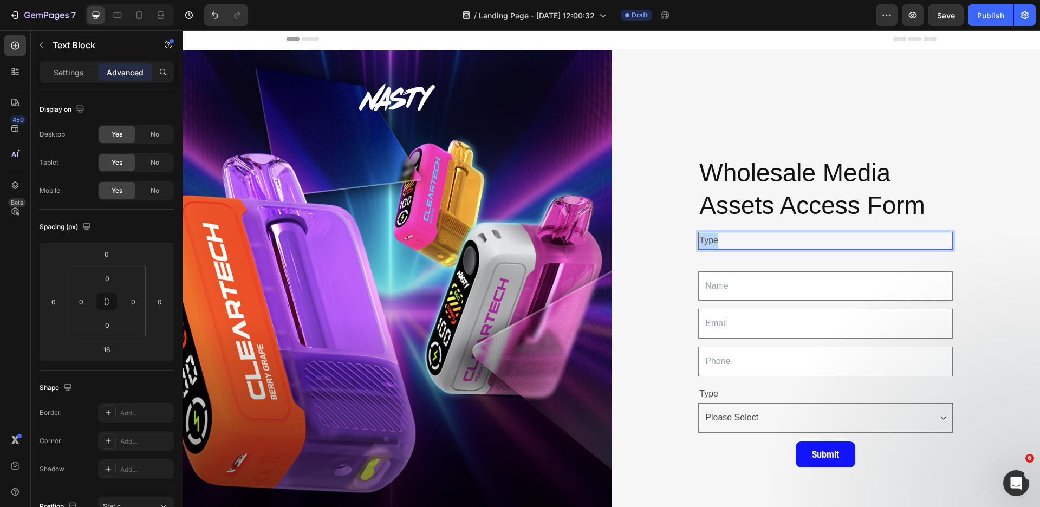
click at [715, 239] on p "Type" at bounding box center [825, 241] width 252 height 16
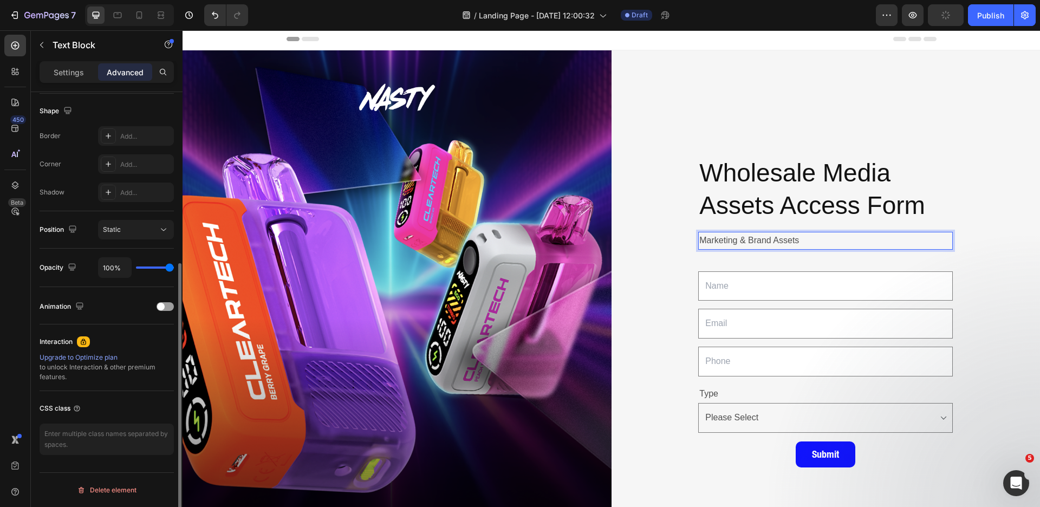
scroll to position [0, 0]
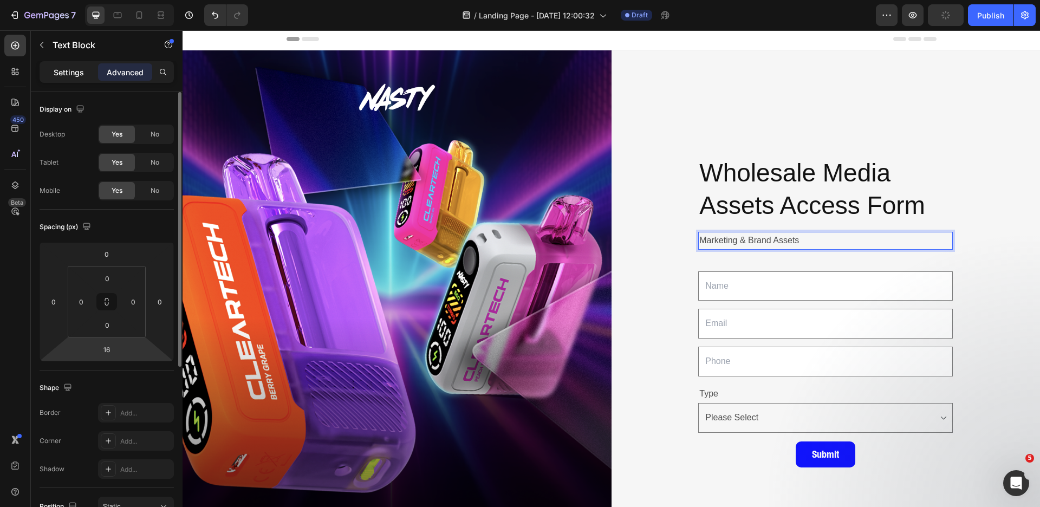
click at [69, 79] on div "Settings" at bounding box center [69, 71] width 54 height 17
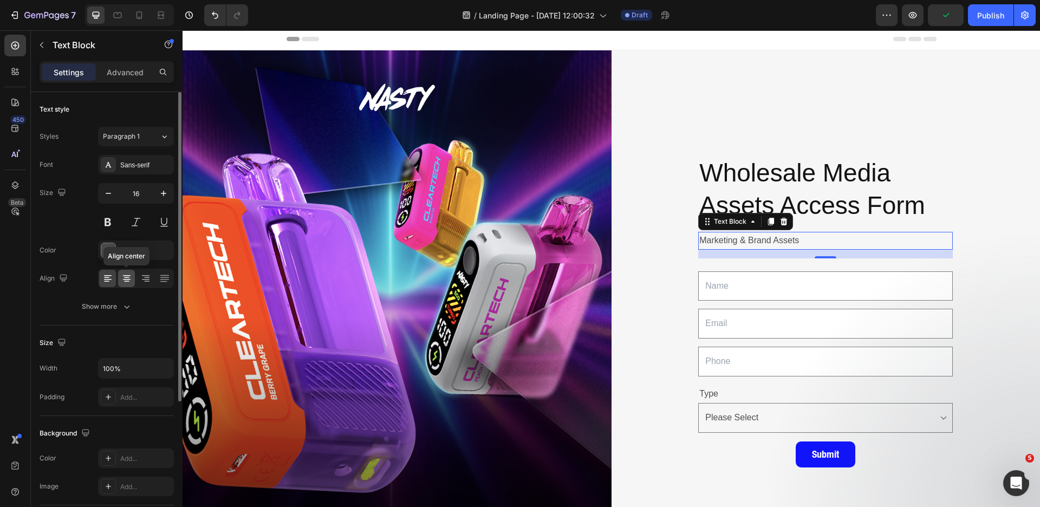
click at [123, 276] on icon at bounding box center [126, 278] width 11 height 11
click at [146, 169] on div "Sans-serif" at bounding box center [145, 165] width 51 height 10
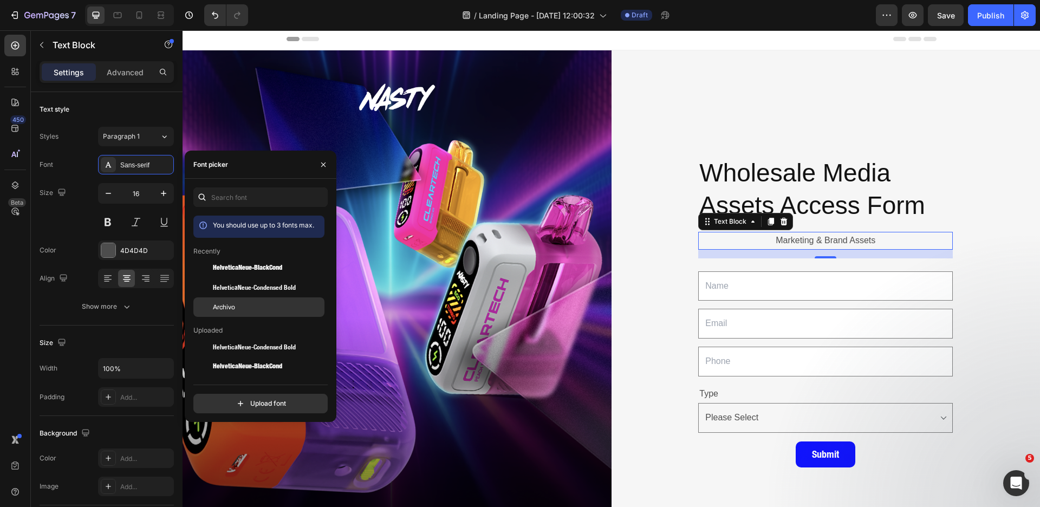
click at [238, 307] on div "Archivo" at bounding box center [267, 307] width 109 height 10
click at [247, 349] on span "HelveticaNeue-Condensed Bold" at bounding box center [254, 347] width 83 height 10
click at [259, 302] on div "Archivo" at bounding box center [267, 307] width 109 height 10
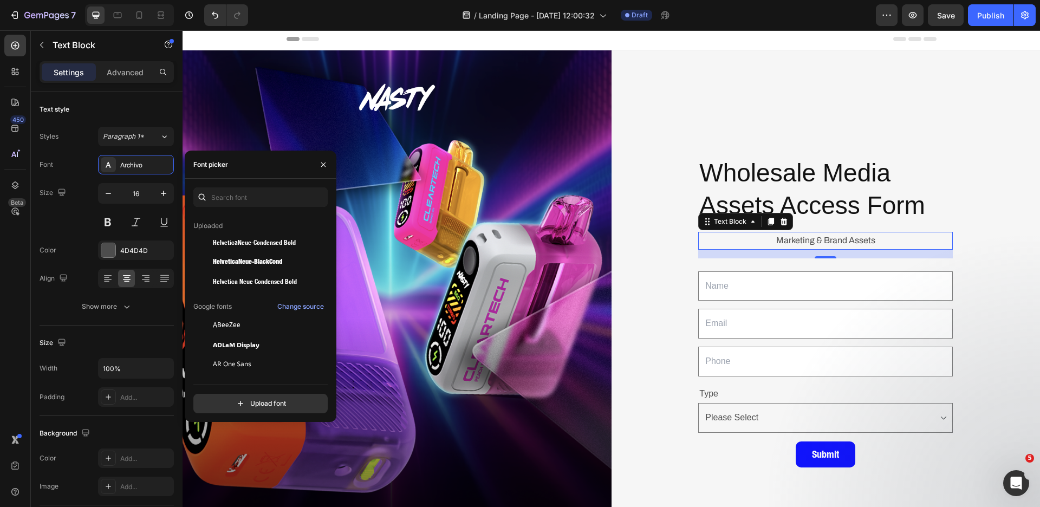
scroll to position [105, 0]
click at [752, 185] on p "Wholesale Media Assets Access Form" at bounding box center [825, 189] width 252 height 65
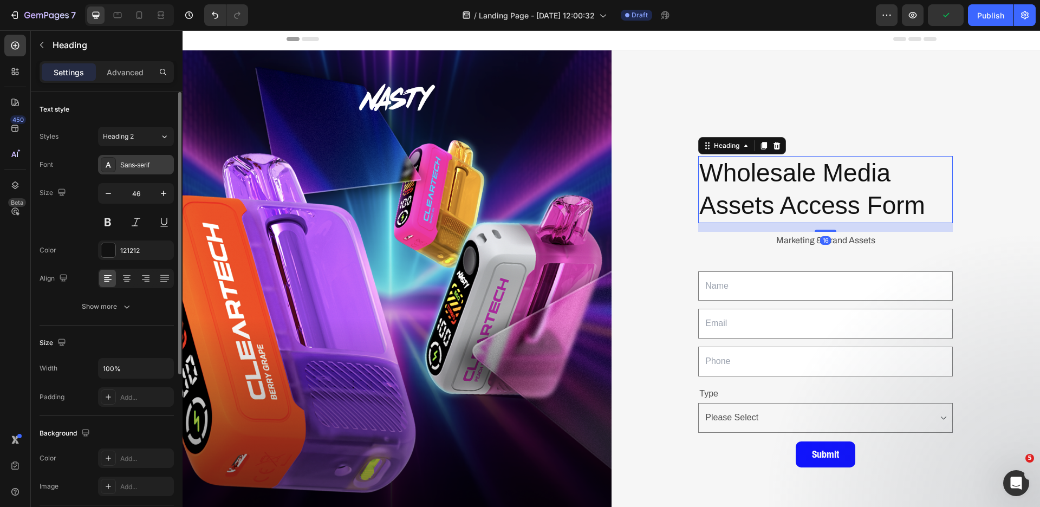
click at [137, 163] on div "Sans-serif" at bounding box center [145, 165] width 51 height 10
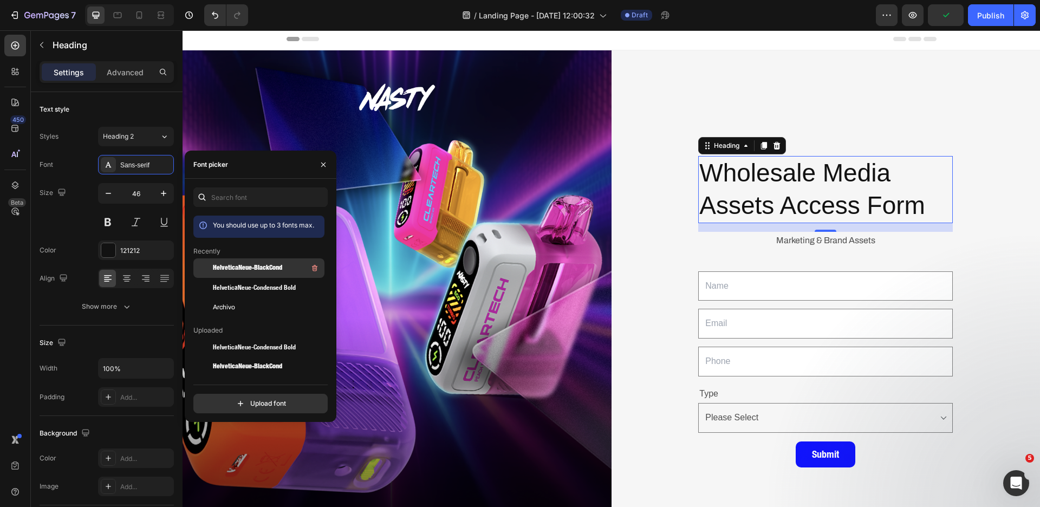
click at [271, 271] on span "HelveticaNeue-BlackCond" at bounding box center [247, 268] width 69 height 10
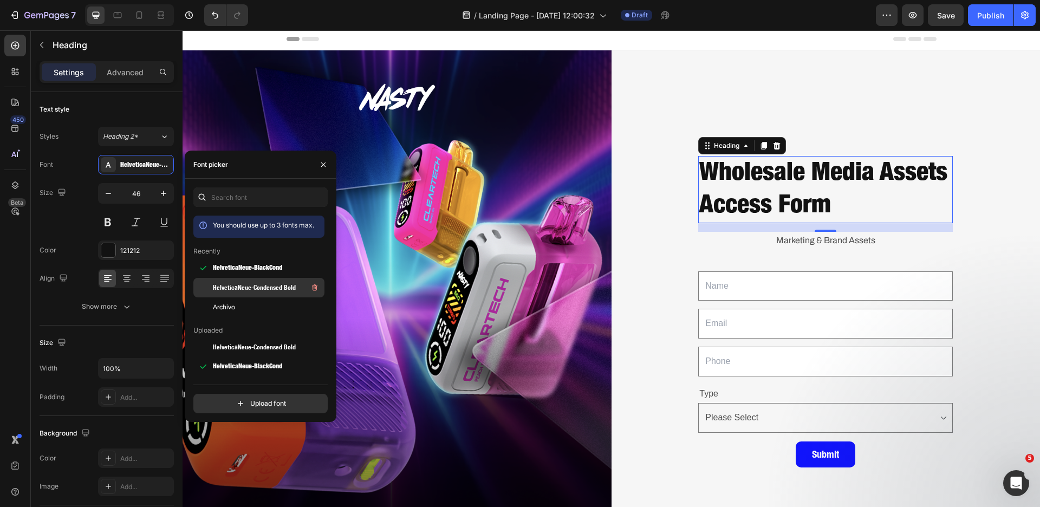
click at [274, 286] on span "HelveticaNeue-Condensed Bold" at bounding box center [254, 288] width 83 height 10
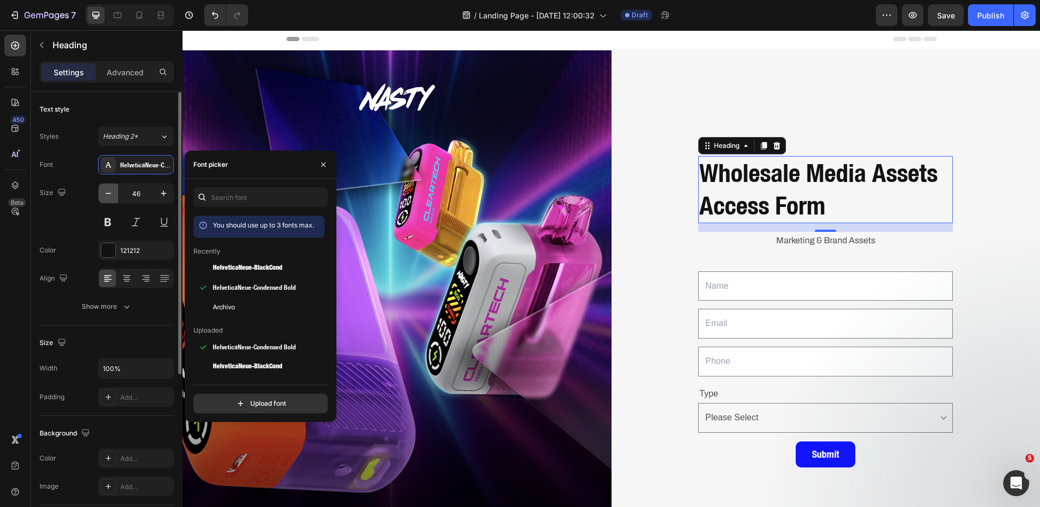
click at [113, 196] on button "button" at bounding box center [109, 194] width 20 height 20
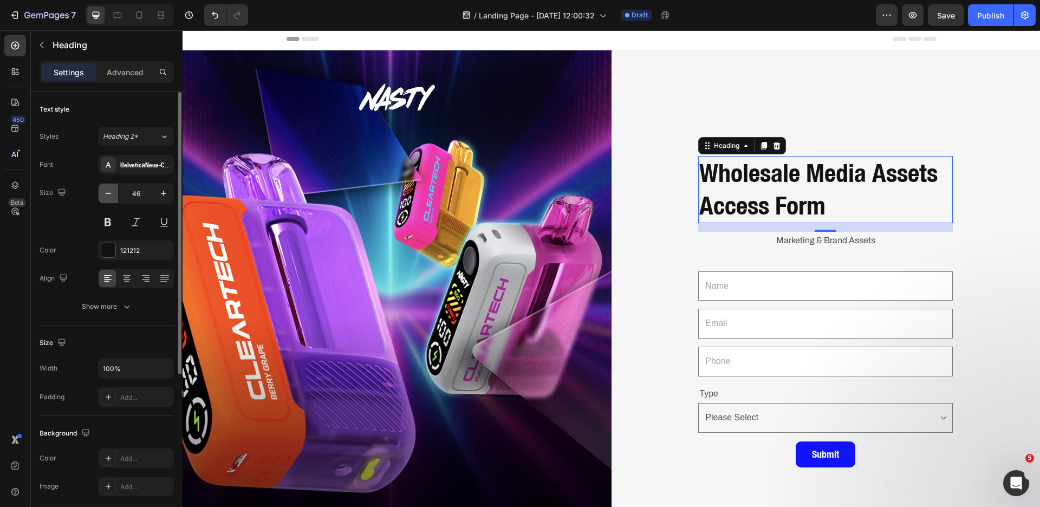
type input "45"
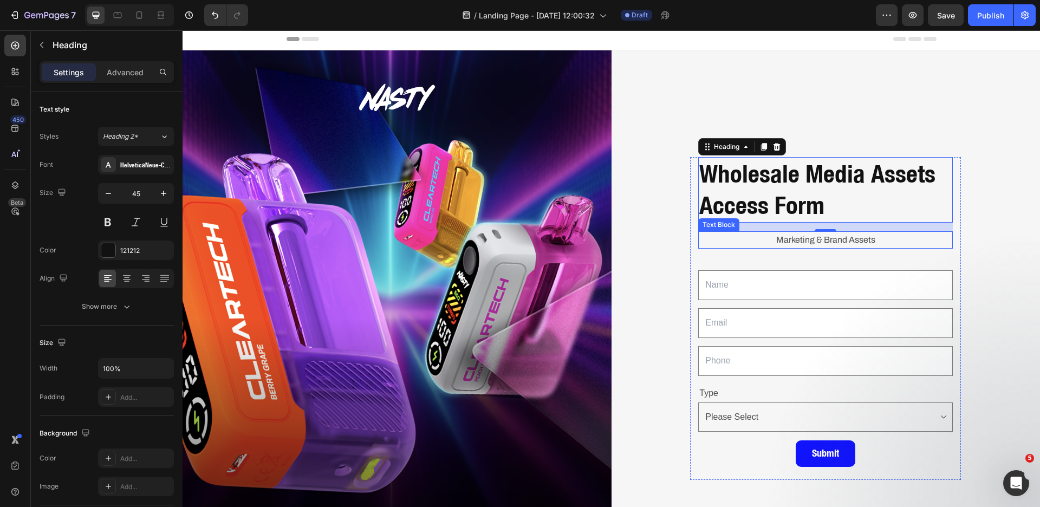
click at [780, 237] on p "Marketing & Brand Assets" at bounding box center [825, 240] width 252 height 16
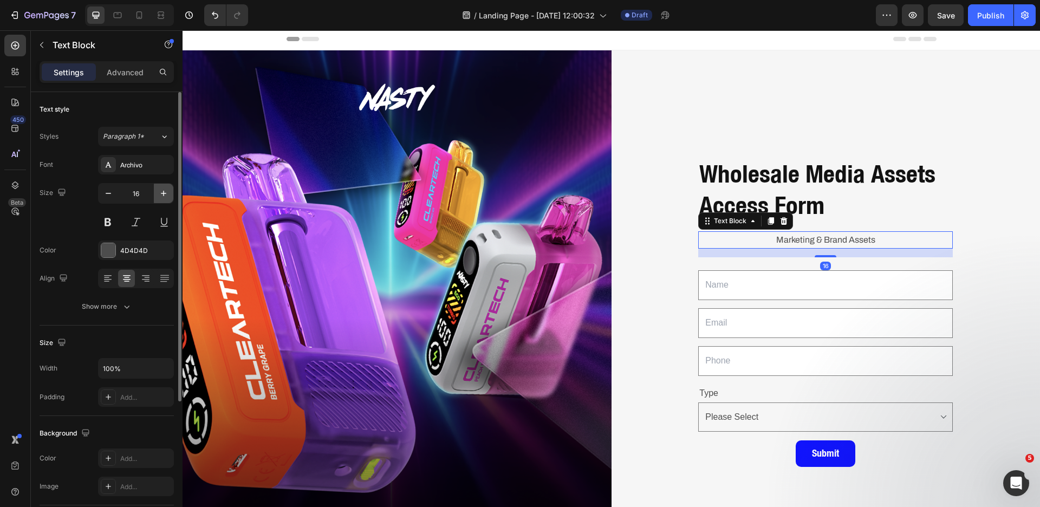
click at [165, 195] on icon "button" at bounding box center [163, 193] width 11 height 11
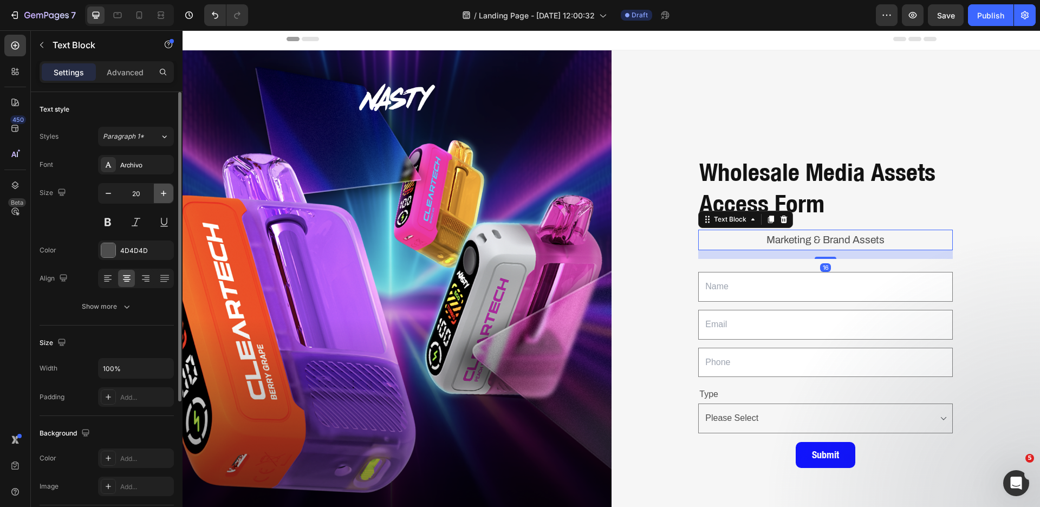
click at [165, 195] on icon "button" at bounding box center [163, 193] width 11 height 11
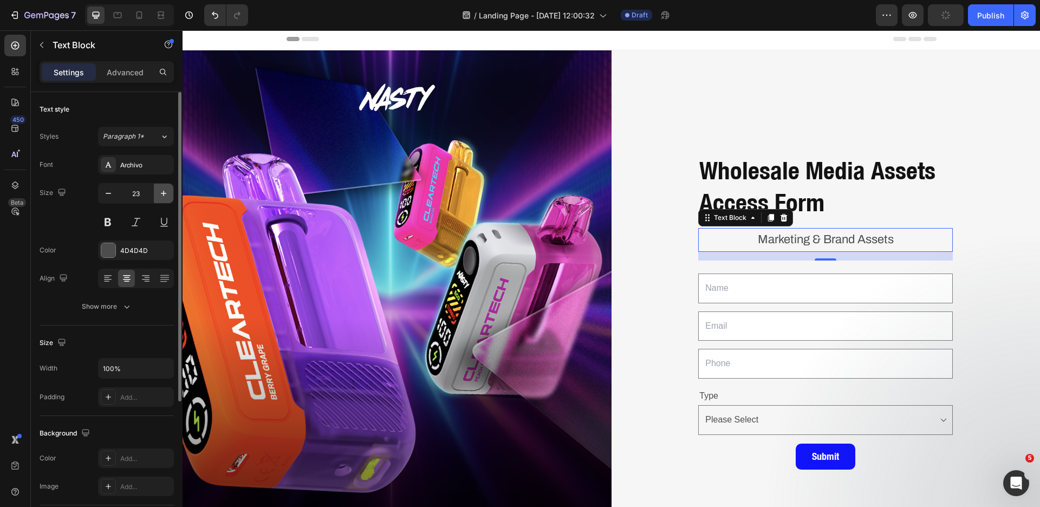
click at [165, 195] on icon "button" at bounding box center [163, 193] width 11 height 11
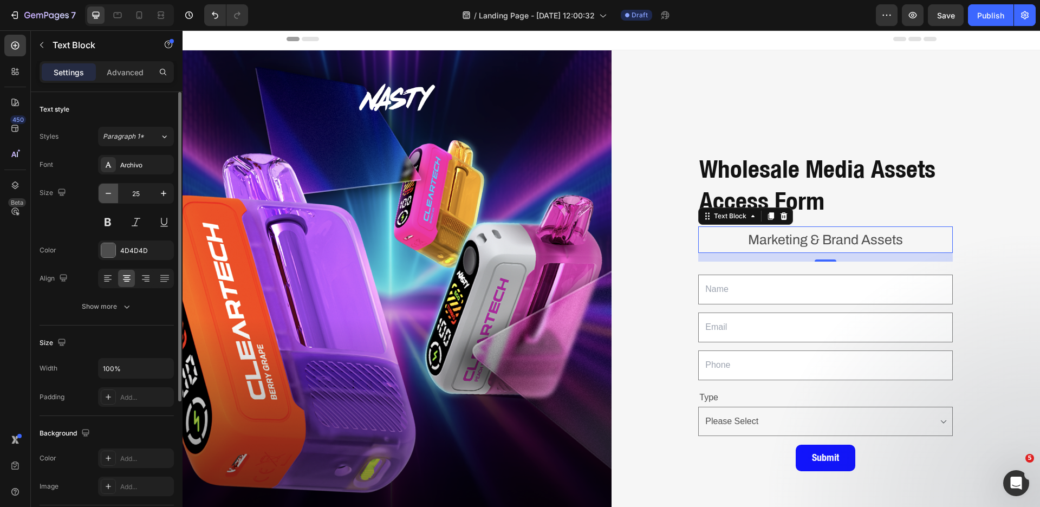
click at [109, 193] on icon "button" at bounding box center [108, 193] width 5 height 1
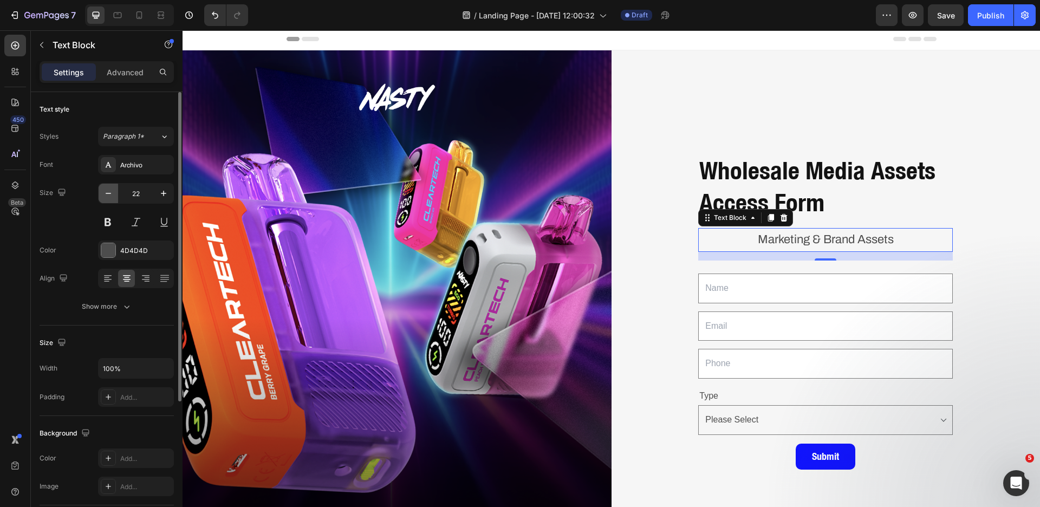
click at [109, 193] on icon "button" at bounding box center [108, 193] width 5 height 1
click at [109, 193] on icon "button" at bounding box center [108, 193] width 11 height 11
type input "20"
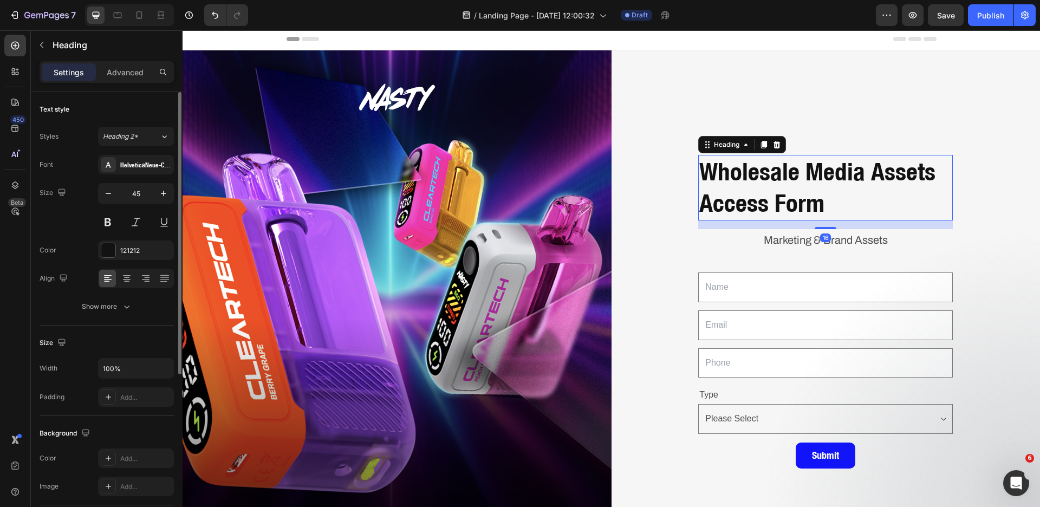
click at [869, 196] on p "Wholesale Media Assets Access Form" at bounding box center [825, 187] width 252 height 63
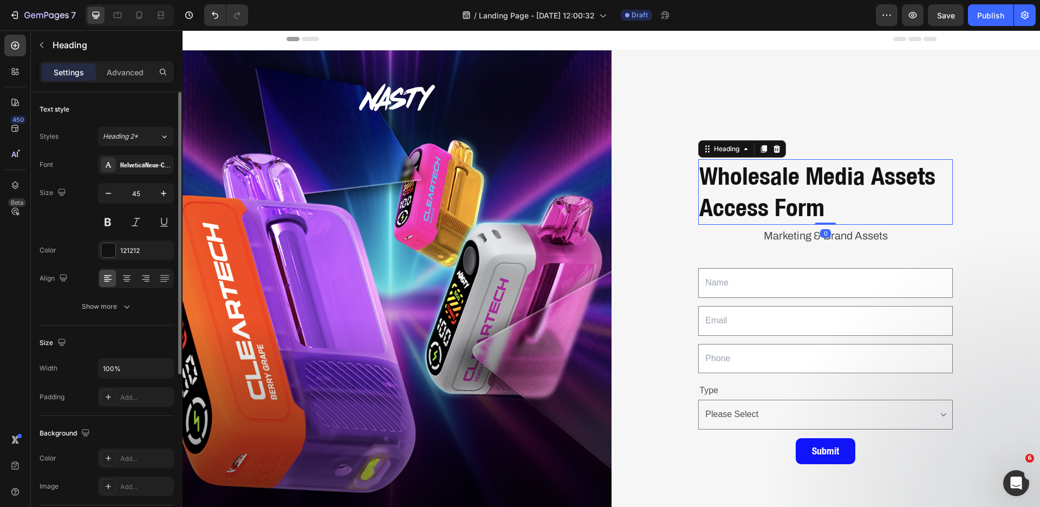
drag, startPoint x: 822, startPoint y: 225, endPoint x: 820, endPoint y: 207, distance: 18.5
click at [822, 211] on div "Wholesale Media Assets Access Form Heading 0" at bounding box center [825, 192] width 255 height 66
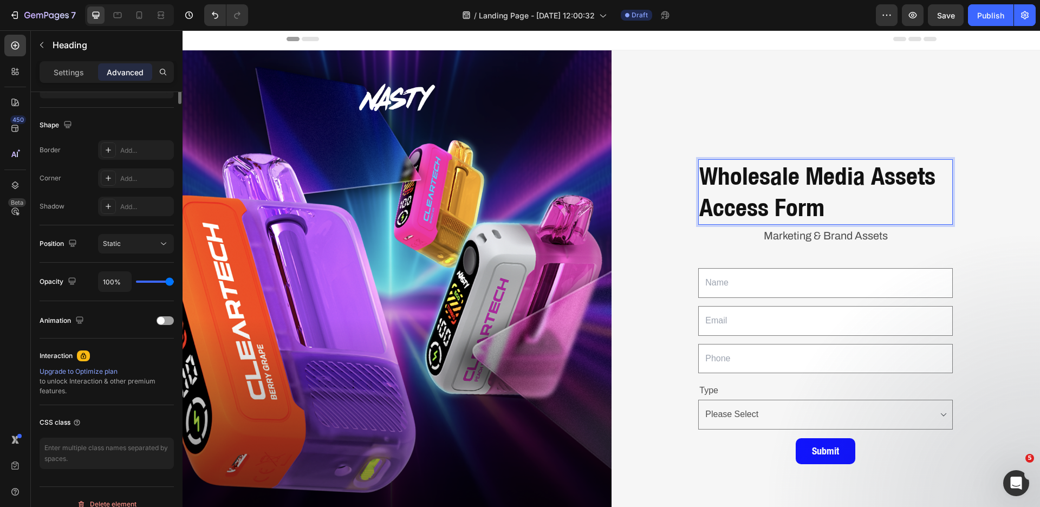
scroll to position [0, 0]
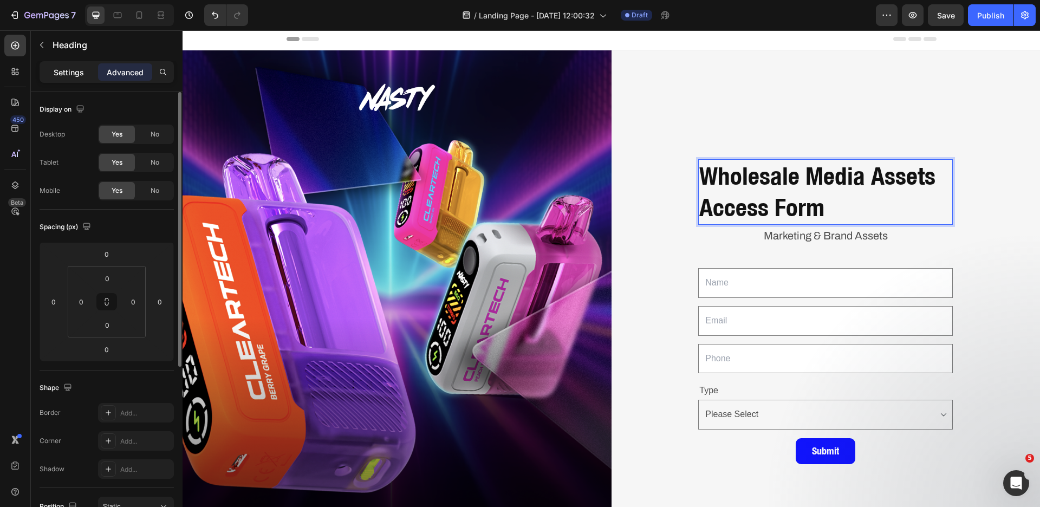
click at [73, 75] on p "Settings" at bounding box center [69, 72] width 30 height 11
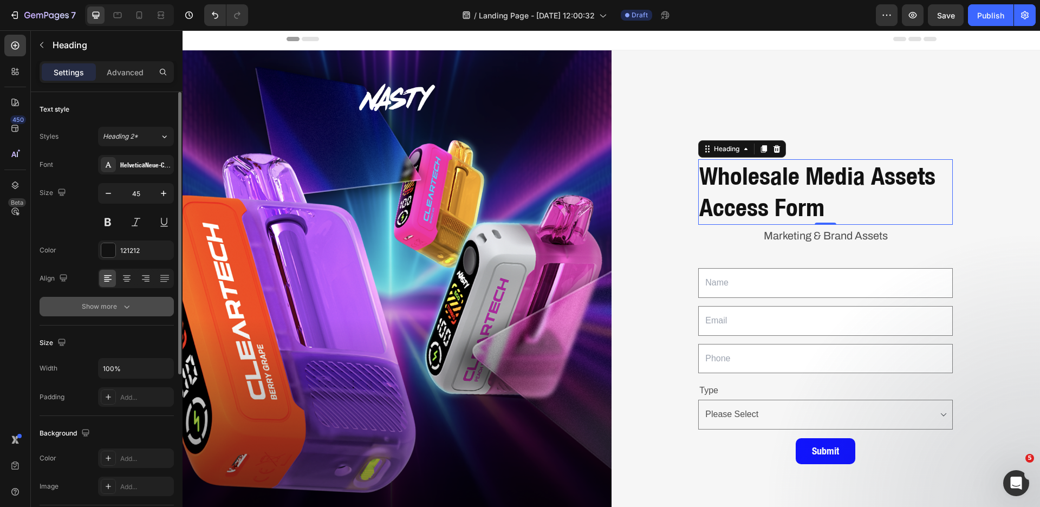
click at [128, 304] on icon "button" at bounding box center [126, 306] width 11 height 11
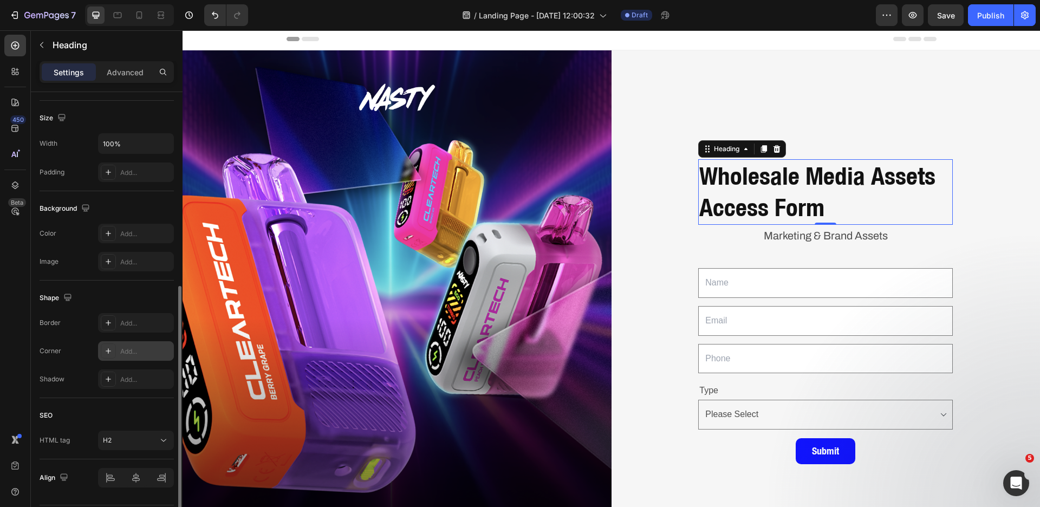
scroll to position [400, 0]
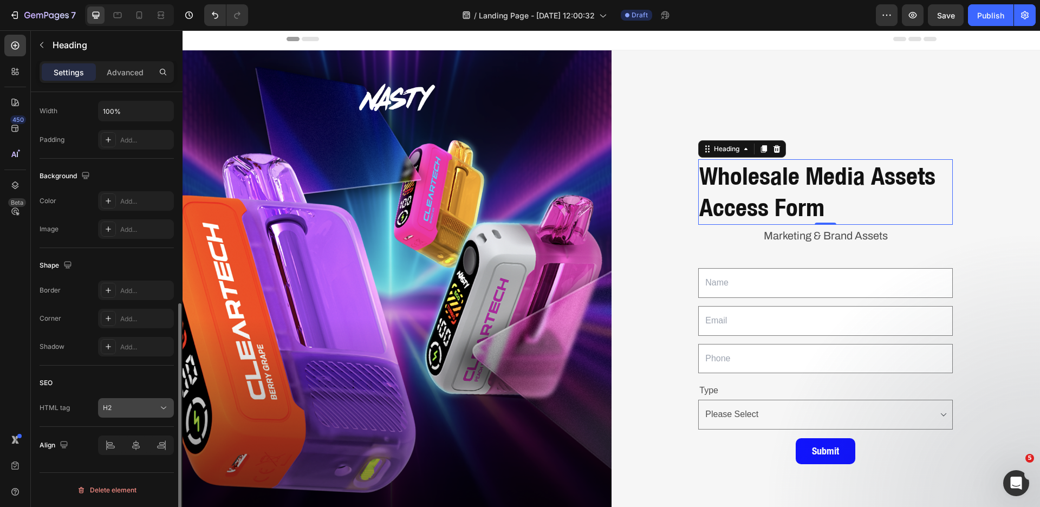
click at [146, 411] on div "H2" at bounding box center [130, 408] width 55 height 10
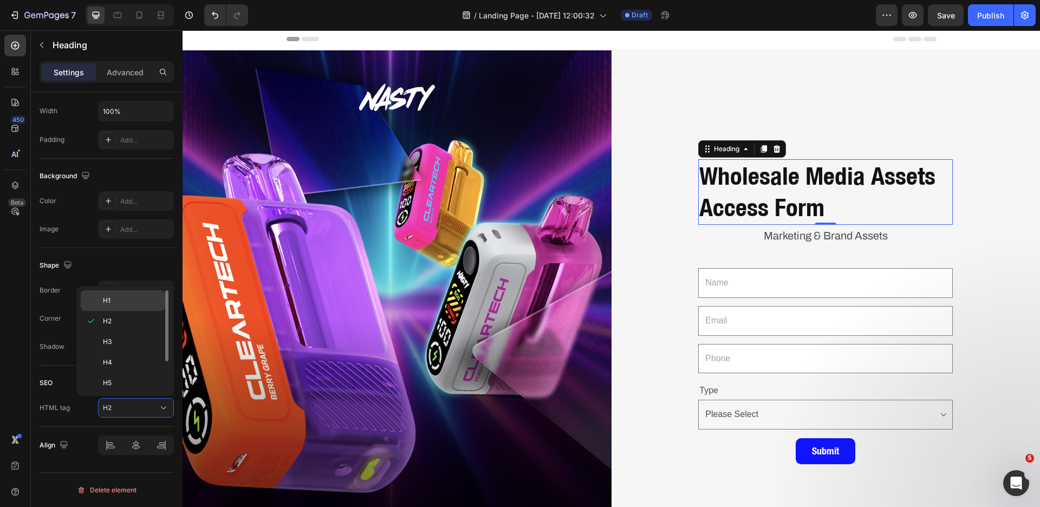
click at [135, 304] on p "H1" at bounding box center [131, 301] width 57 height 10
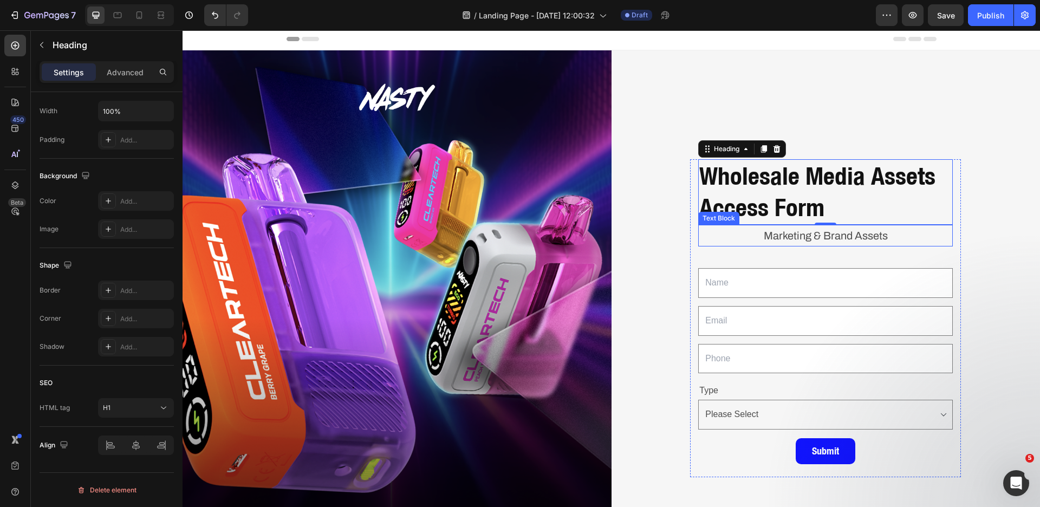
click at [762, 233] on p "Marketing & Brand Assets" at bounding box center [825, 236] width 252 height 20
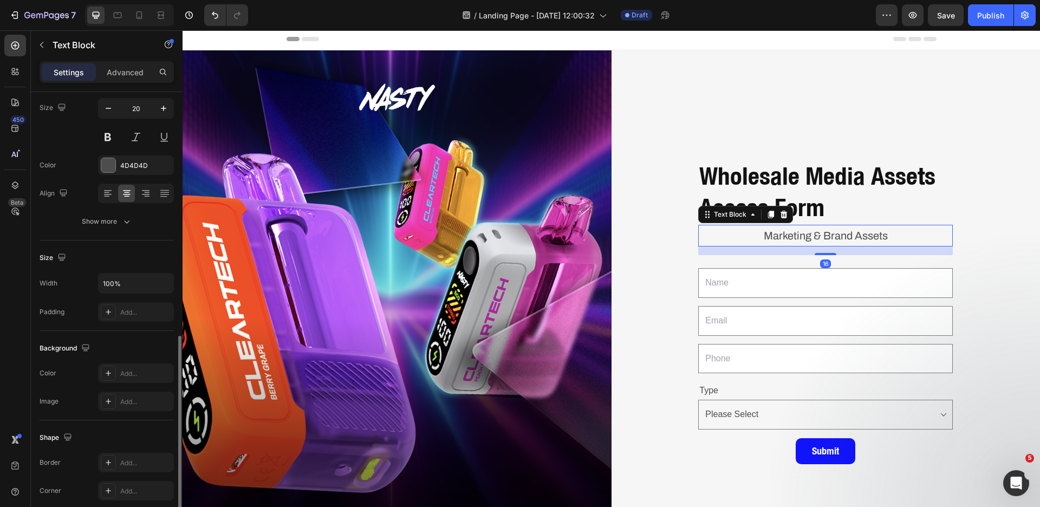
scroll to position [0, 0]
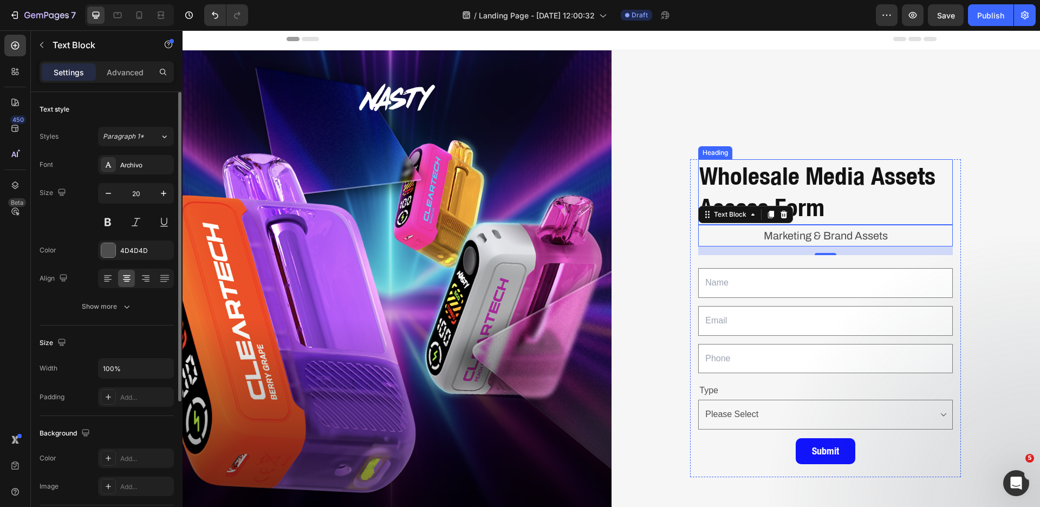
click at [756, 194] on h1 "Wholesale Media Assets Access Form" at bounding box center [825, 192] width 255 height 66
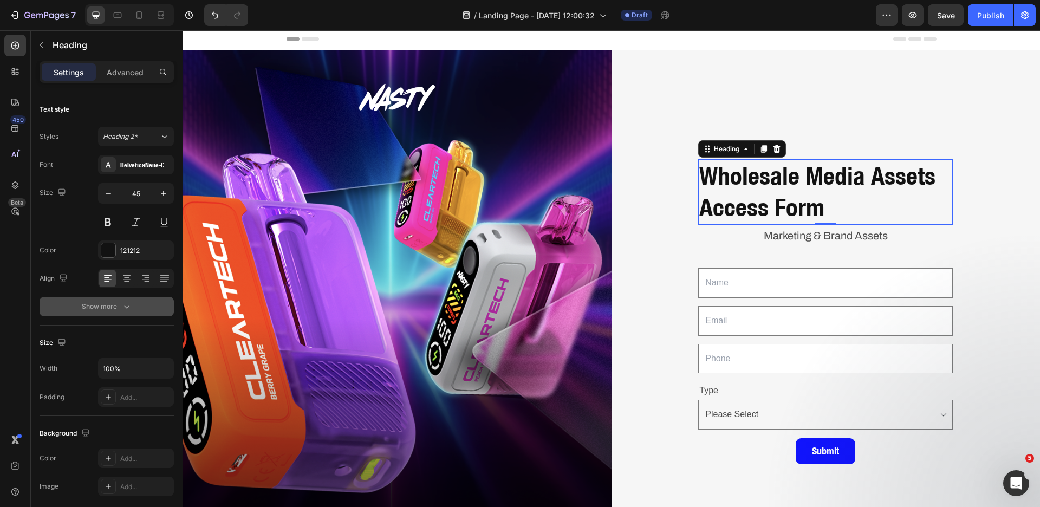
click at [129, 306] on icon "button" at bounding box center [126, 306] width 11 height 11
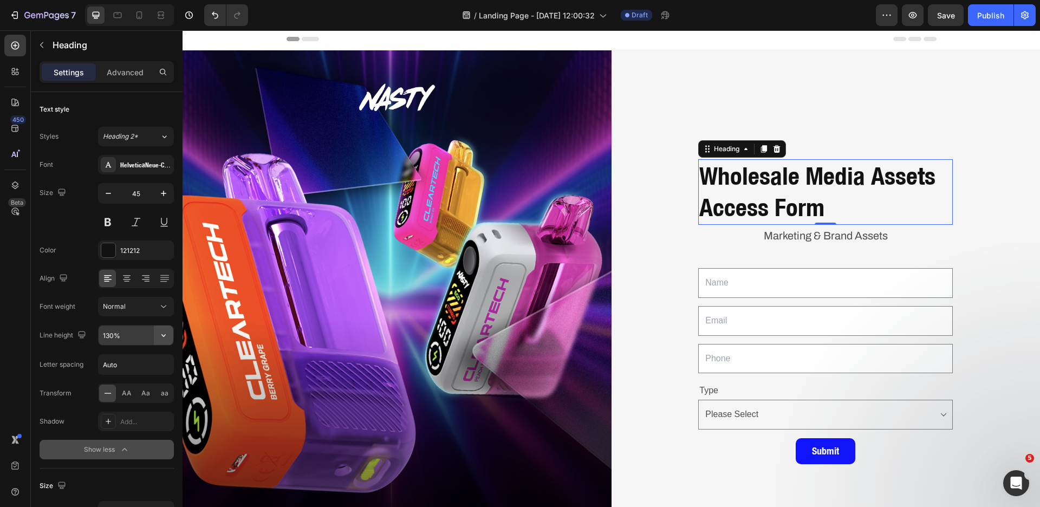
click at [164, 336] on icon "button" at bounding box center [163, 335] width 4 height 3
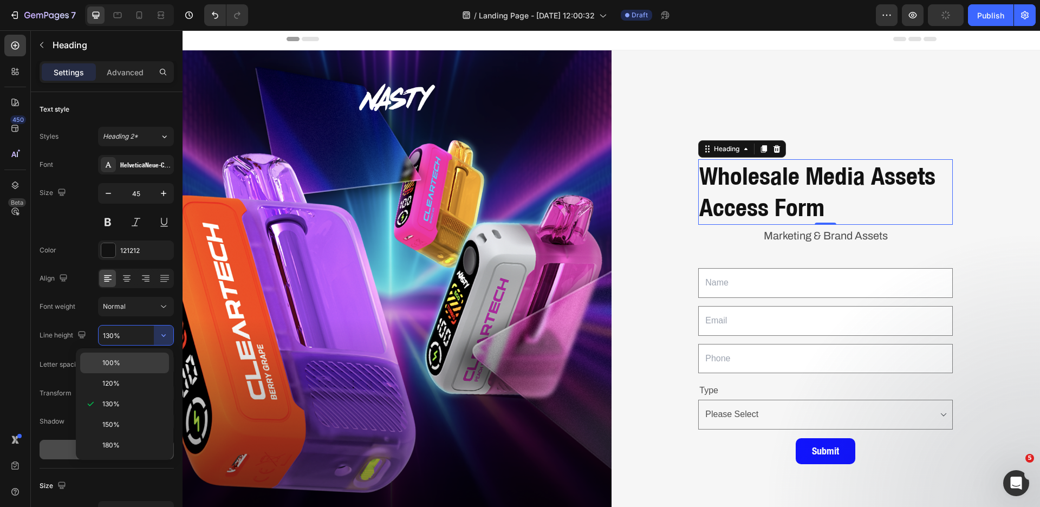
click at [152, 365] on p "100%" at bounding box center [133, 363] width 62 height 10
type input "100%"
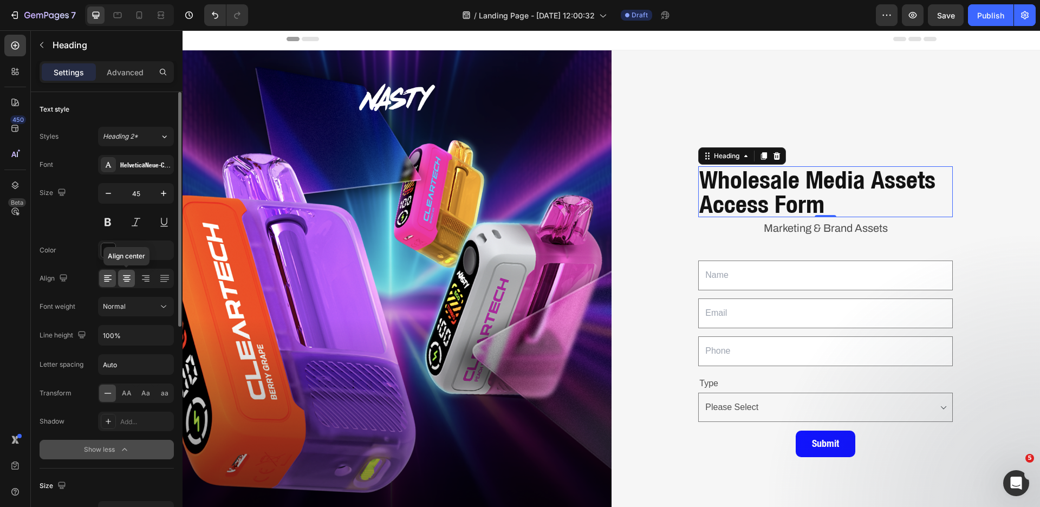
click at [131, 280] on icon at bounding box center [126, 278] width 11 height 11
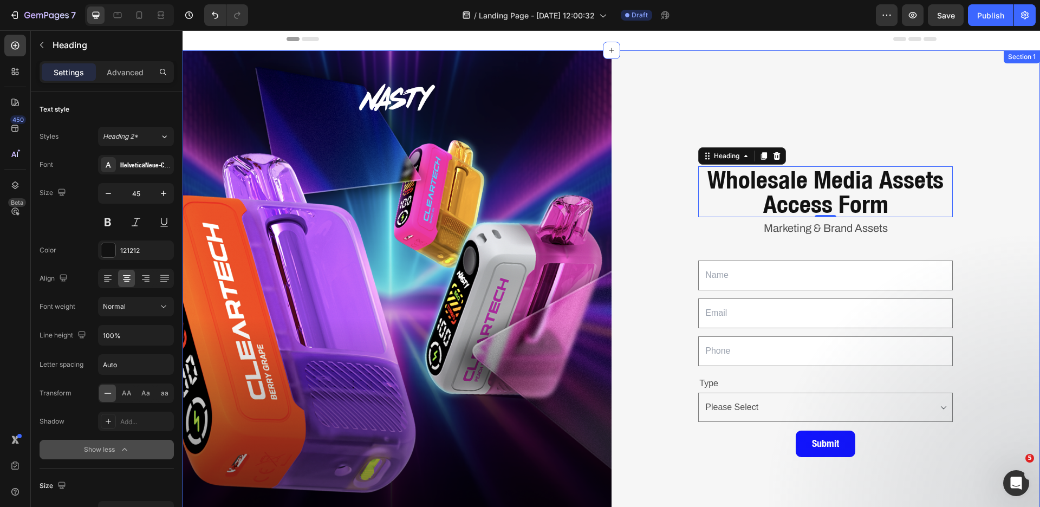
click at [976, 254] on div "Wholesale Media Assets Access Form Heading 0 Marketing & Brand Assets Text Bloc…" at bounding box center [826, 318] width 429 height 536
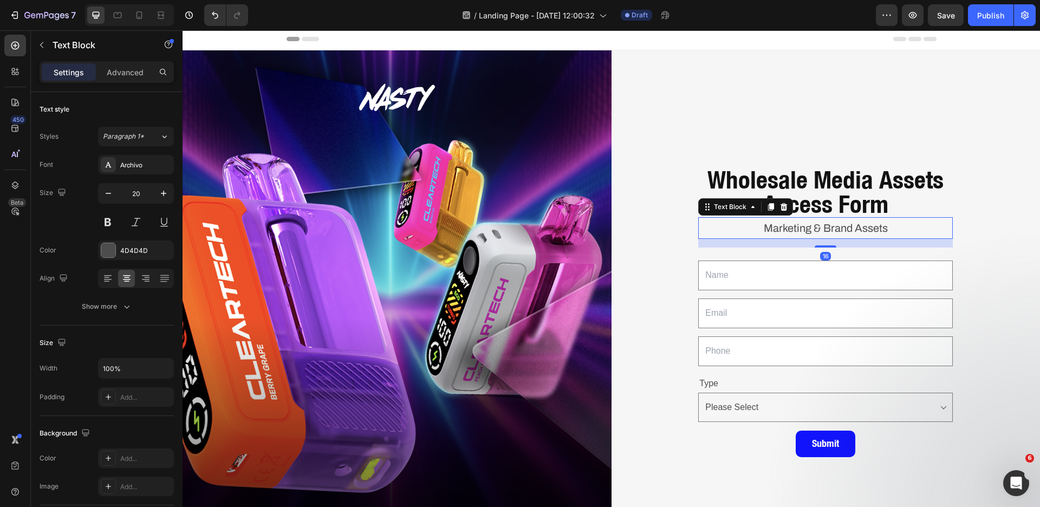
click at [829, 229] on p "Marketing & Brand Assets" at bounding box center [825, 228] width 252 height 20
click at [113, 200] on button "button" at bounding box center [109, 194] width 20 height 20
type input "18"
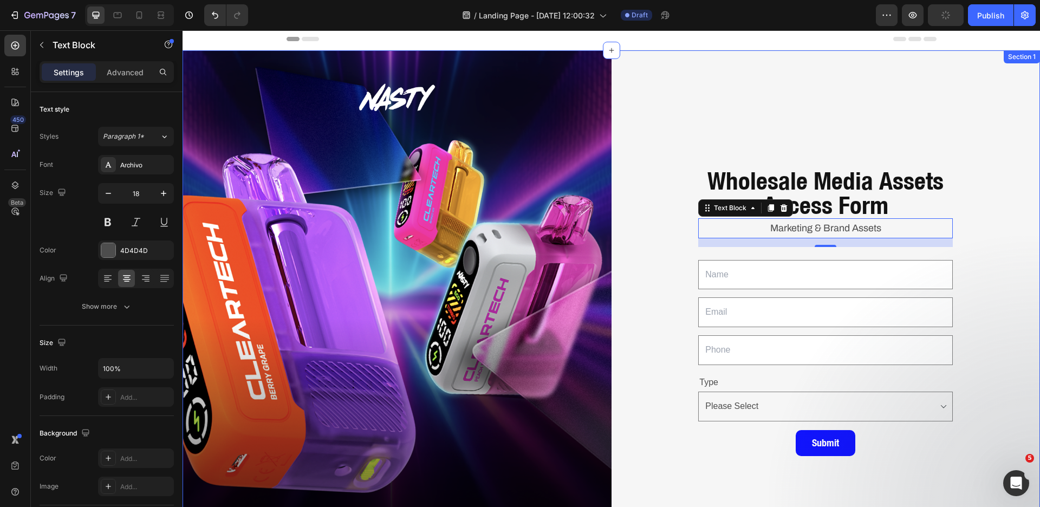
click at [1006, 281] on div "Wholesale Media Assets Access Form Heading Marketing & Brand Assets Text Block …" at bounding box center [826, 318] width 429 height 536
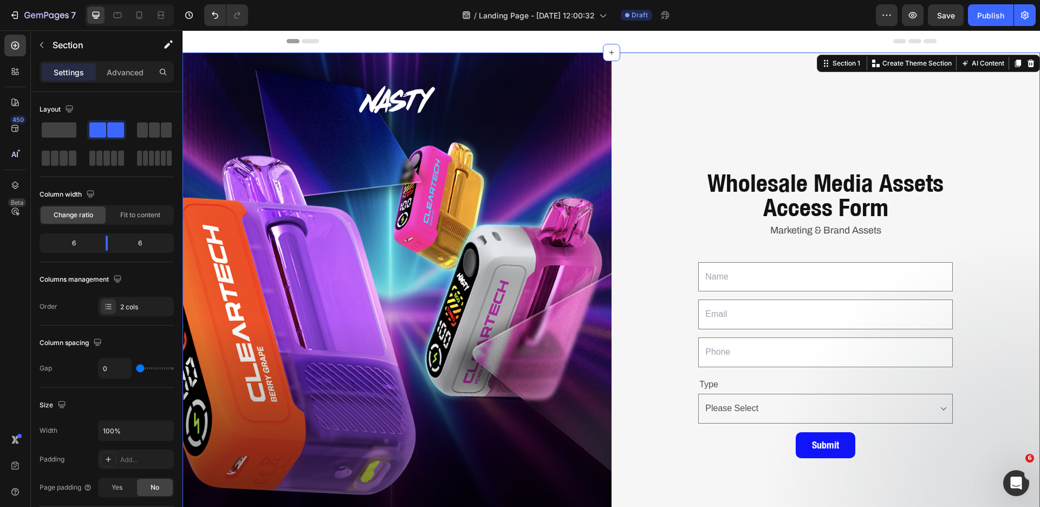
click at [988, 275] on div "Wholesale Media Assets Access Form Heading Marketing & Brand Assets Text Block …" at bounding box center [826, 321] width 429 height 536
click at [943, 22] on button "Save" at bounding box center [946, 15] width 36 height 22
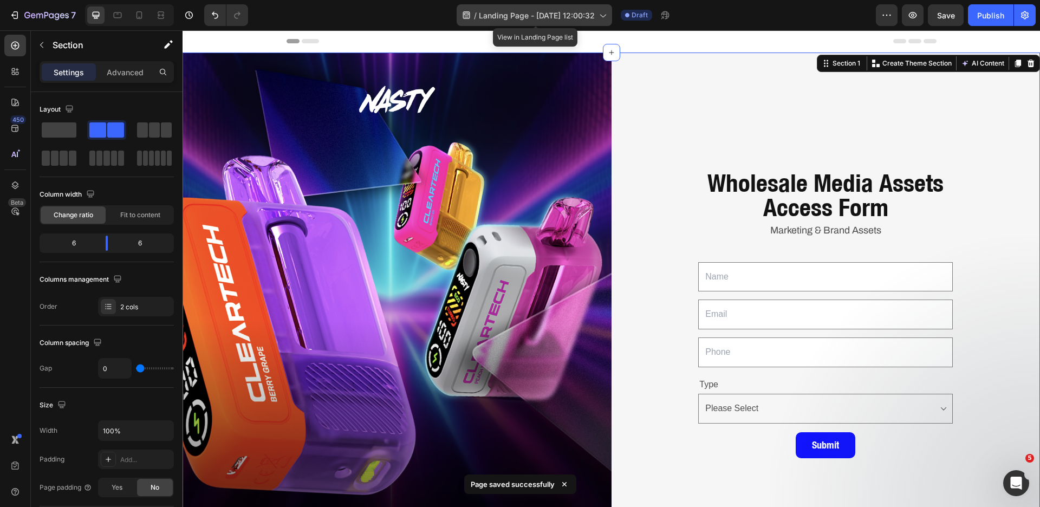
click at [577, 19] on span "Landing Page - [DATE] 12:00:32" at bounding box center [537, 15] width 116 height 11
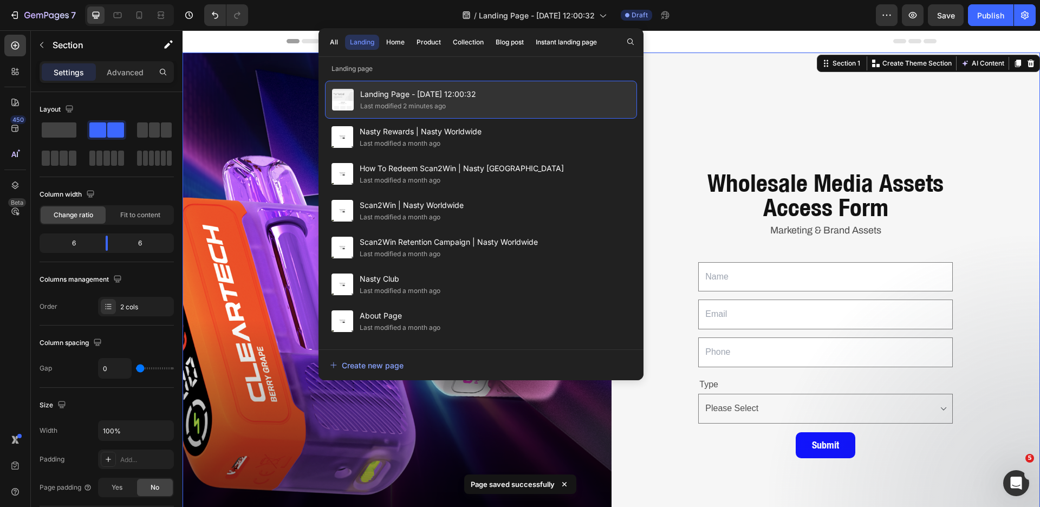
click at [389, 89] on span "Landing Page - [DATE] 12:00:32" at bounding box center [418, 94] width 116 height 13
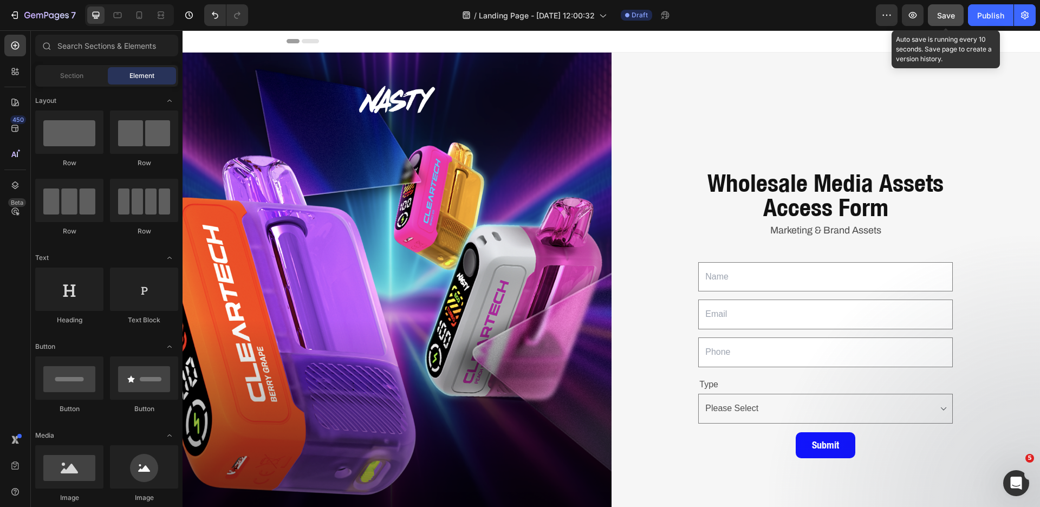
click at [953, 20] on div "Save" at bounding box center [946, 15] width 18 height 11
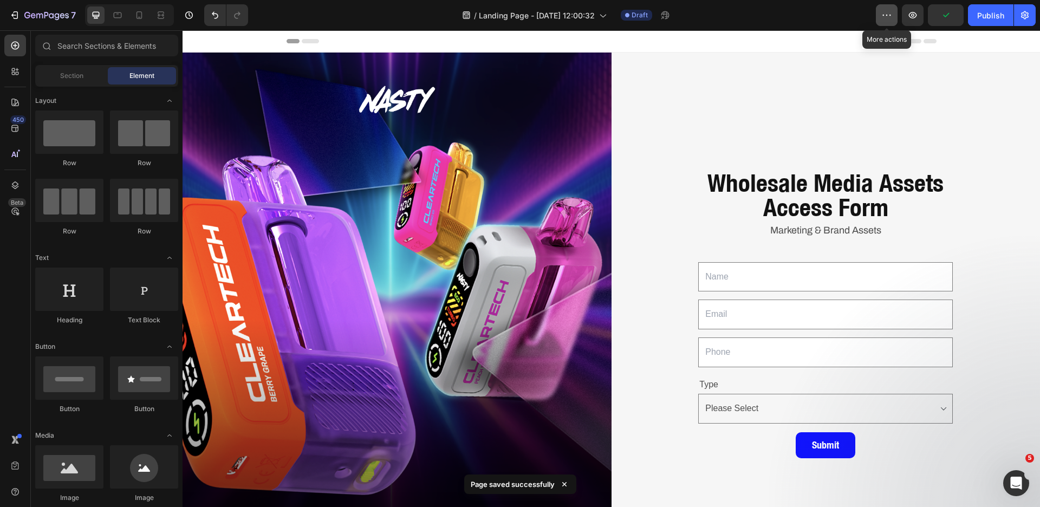
click at [886, 14] on icon "button" at bounding box center [886, 15] width 11 height 11
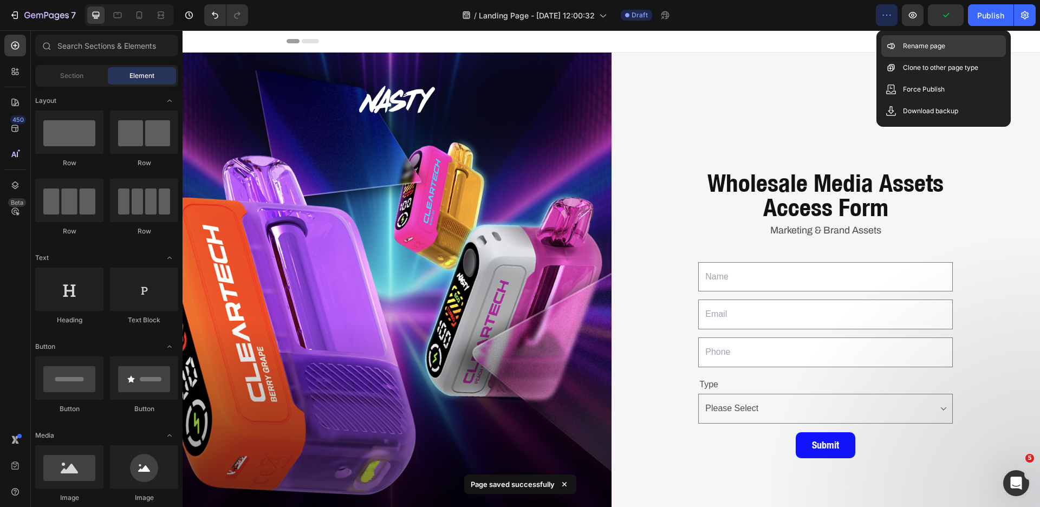
click at [925, 48] on p "Rename page" at bounding box center [924, 46] width 42 height 11
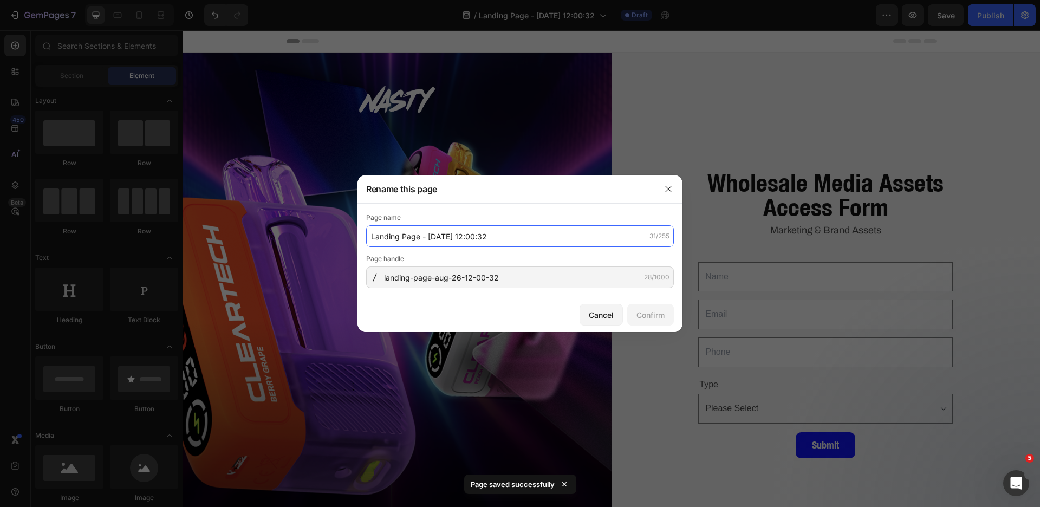
click at [543, 235] on input "Landing Page - [DATE] 12:00:32" at bounding box center [520, 236] width 308 height 22
type input "Wholesaler Inquiry Media Form"
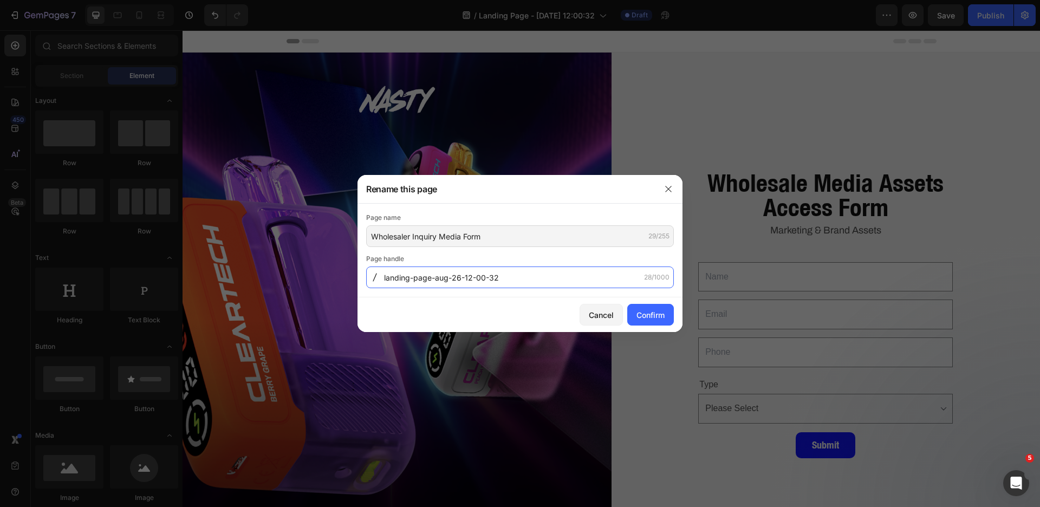
click at [507, 268] on input "landing-page-aug-26-12-00-32" at bounding box center [520, 278] width 308 height 22
drag, startPoint x: 507, startPoint y: 278, endPoint x: 367, endPoint y: 278, distance: 139.2
click at [367, 278] on div "landing-page-aug-26-12-00-32 28/1000" at bounding box center [520, 278] width 308 height 22
type input "wholesale-assets"
click at [648, 321] on button "Confirm" at bounding box center [650, 315] width 47 height 22
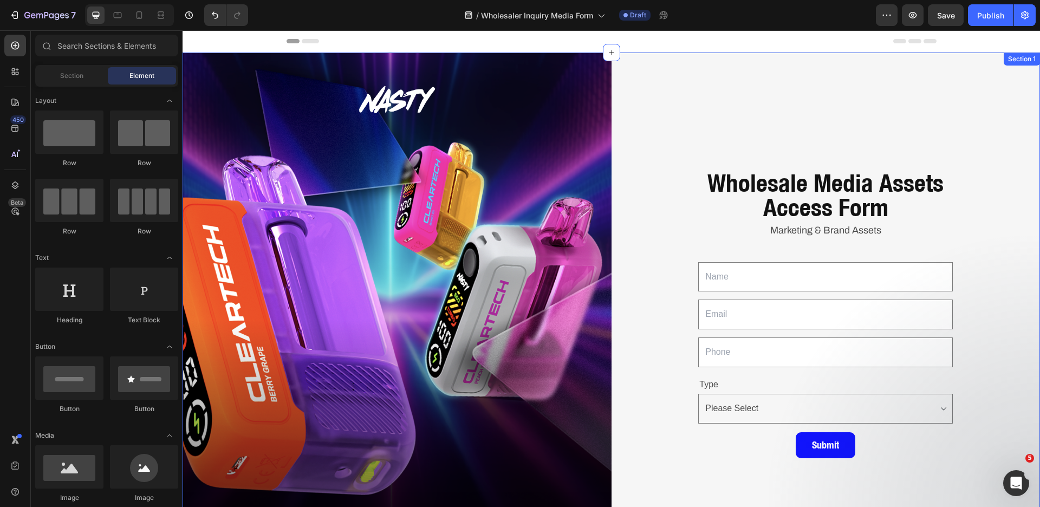
scroll to position [7, 0]
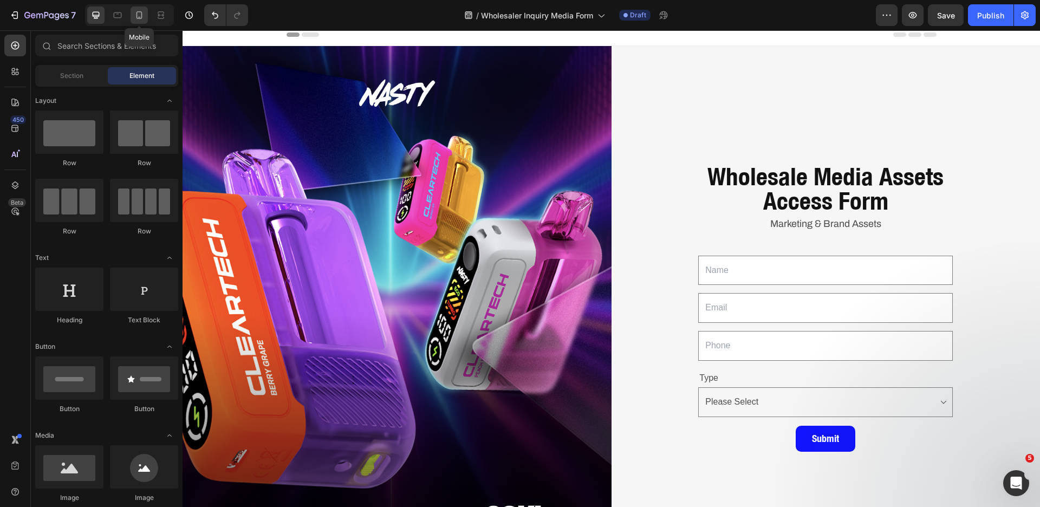
click at [145, 17] on div at bounding box center [139, 15] width 17 height 17
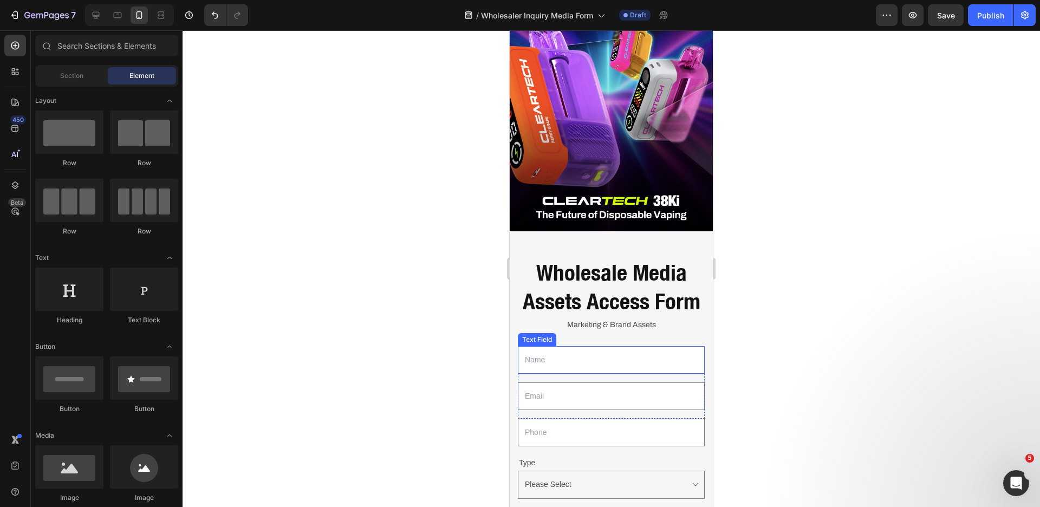
scroll to position [50, 0]
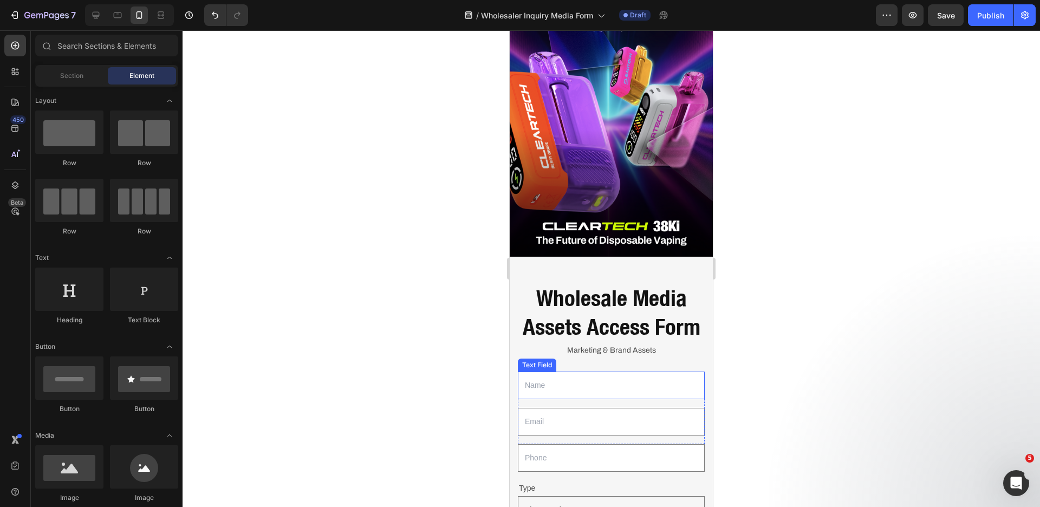
click at [581, 152] on img at bounding box center [611, 130] width 203 height 254
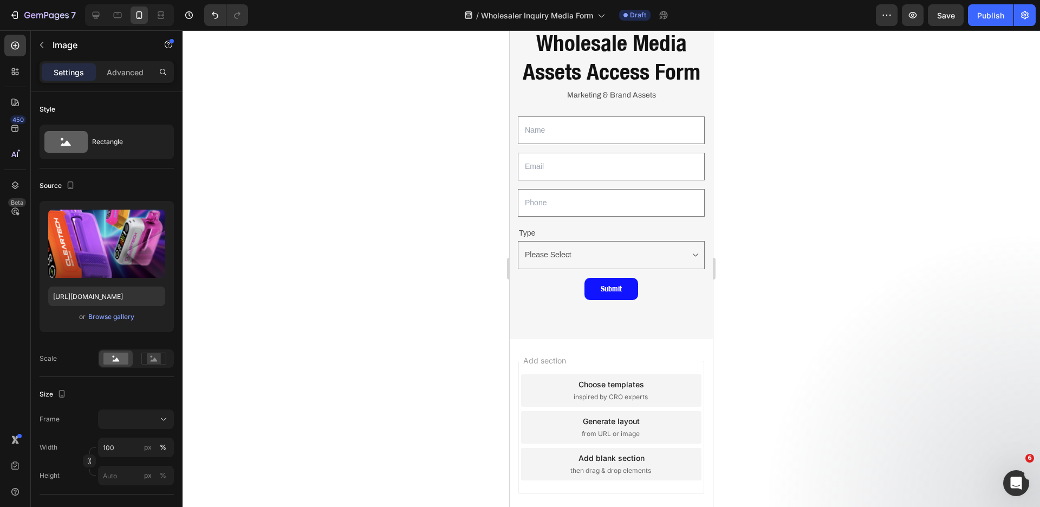
scroll to position [360, 0]
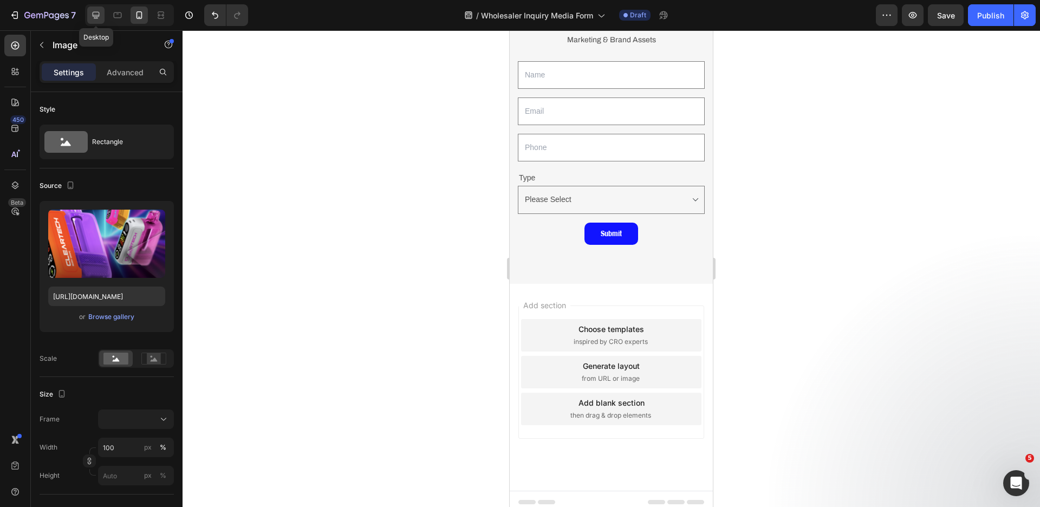
click at [96, 8] on div at bounding box center [95, 15] width 17 height 17
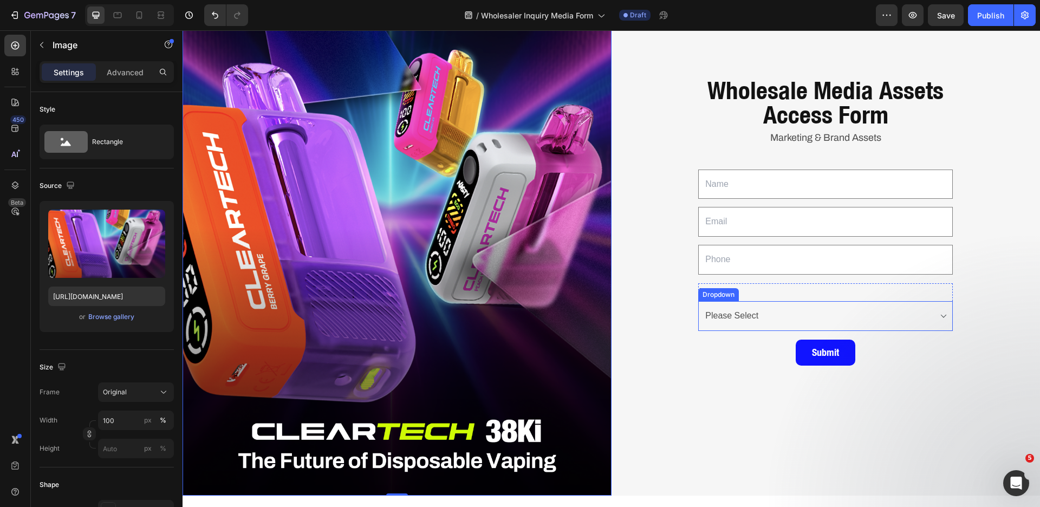
scroll to position [98, 0]
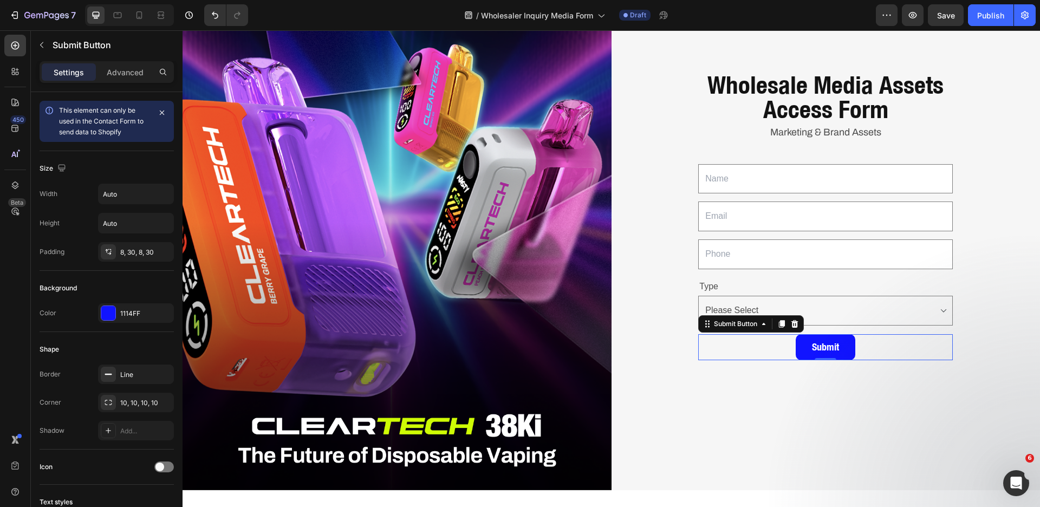
click at [851, 343] on div "Submit Submit Button 0" at bounding box center [825, 347] width 255 height 26
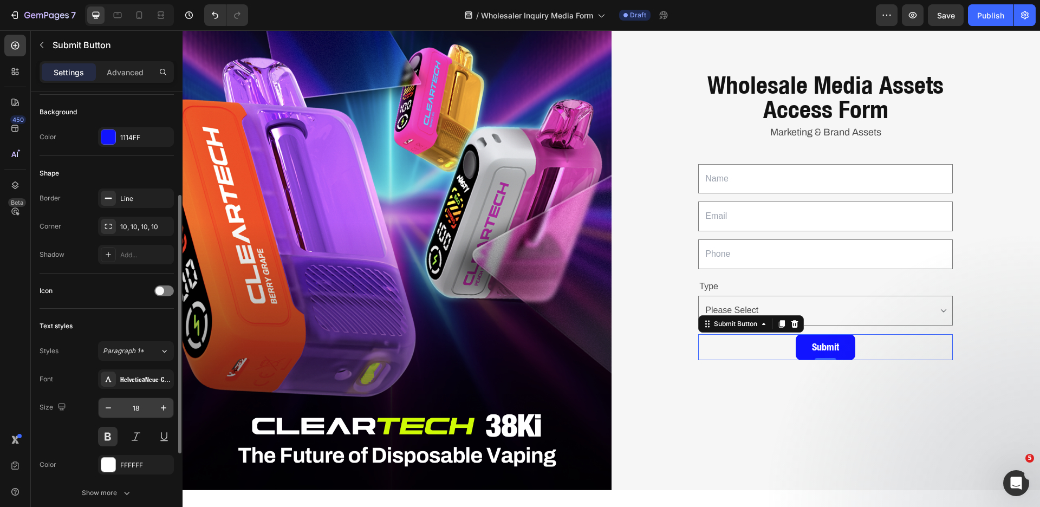
scroll to position [322, 0]
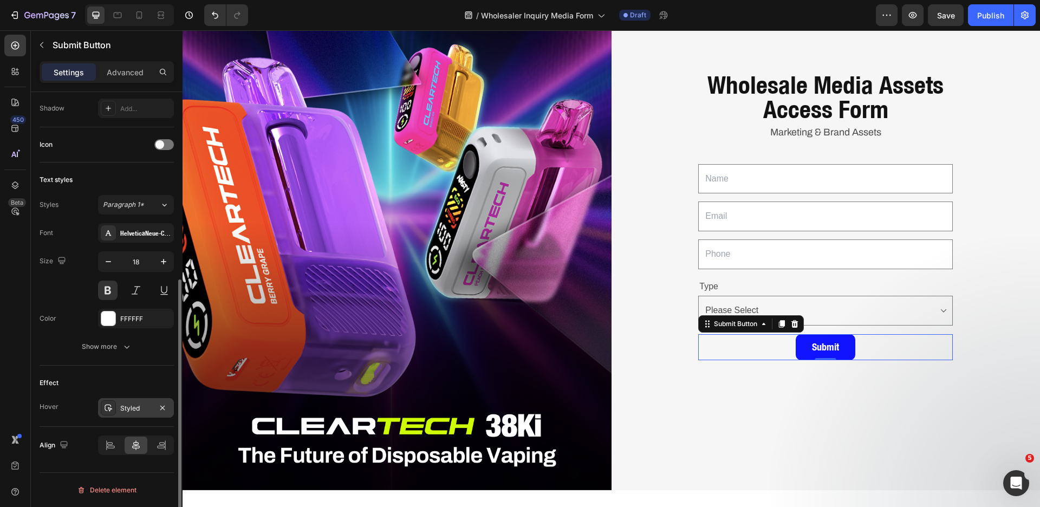
click at [130, 401] on div "Styled" at bounding box center [136, 408] width 76 height 20
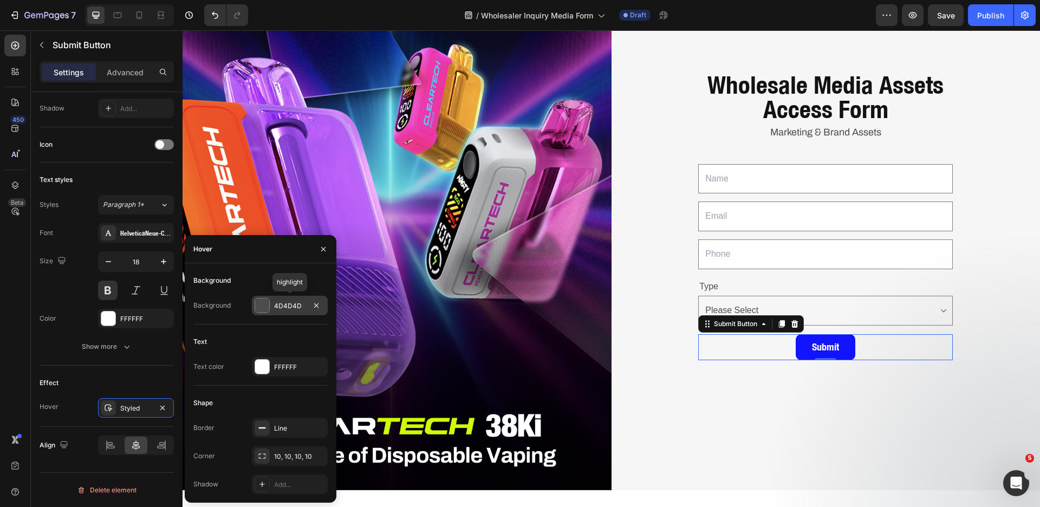
click at [266, 307] on div at bounding box center [262, 305] width 14 height 14
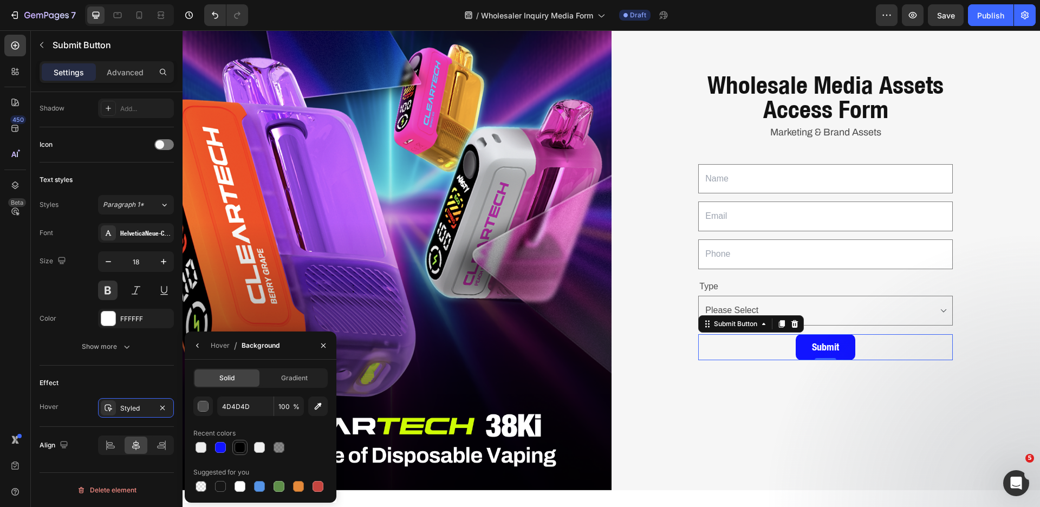
click at [243, 442] on div at bounding box center [240, 447] width 11 height 11
type input "000000"
click at [129, 370] on div "Effect Hover Styled" at bounding box center [107, 396] width 134 height 61
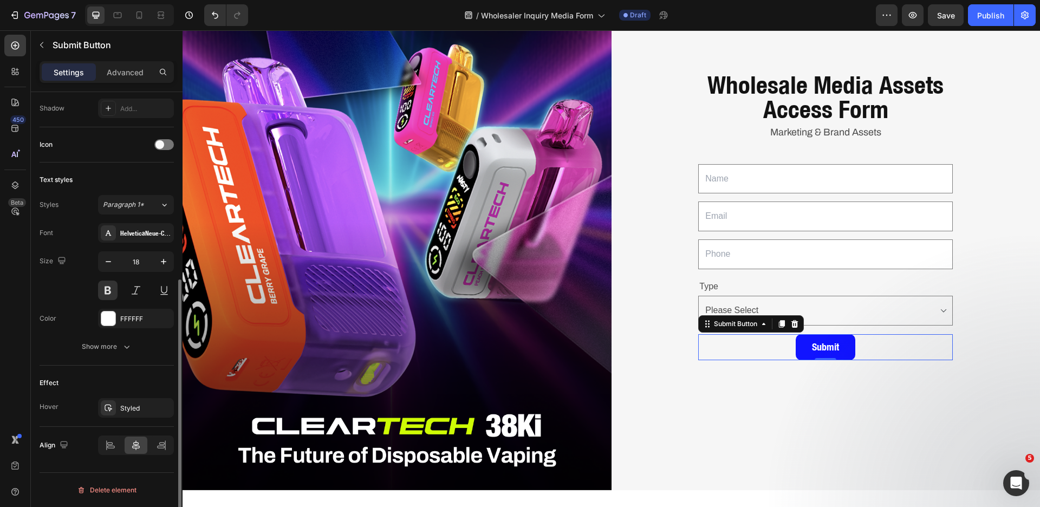
click at [124, 359] on div "Text styles Styles Paragraph 1* Font HelveticaNeue-Condensed Bold Size 18 Color…" at bounding box center [107, 264] width 134 height 203
click at [123, 353] on button "Show more" at bounding box center [107, 347] width 134 height 20
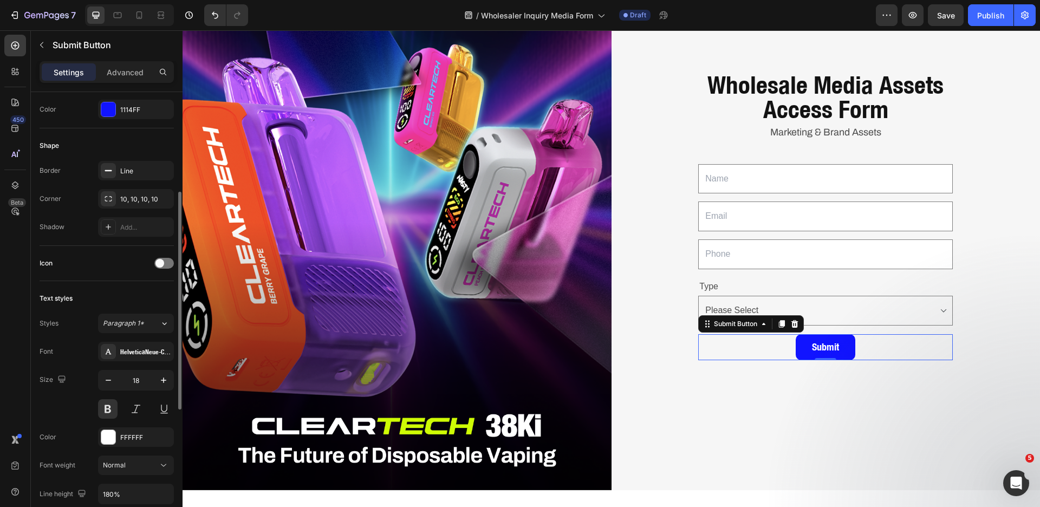
scroll to position [235, 0]
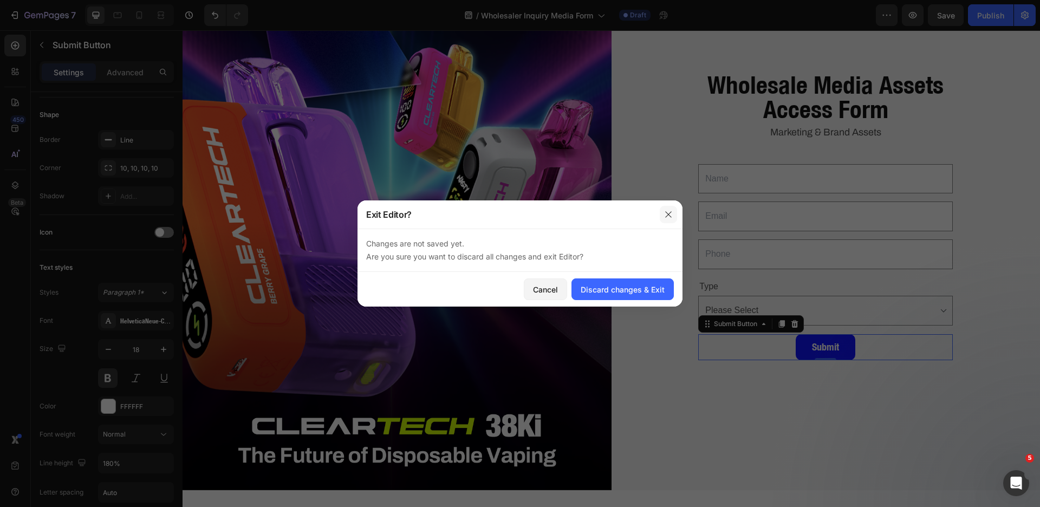
click at [666, 210] on icon "button" at bounding box center [668, 214] width 9 height 9
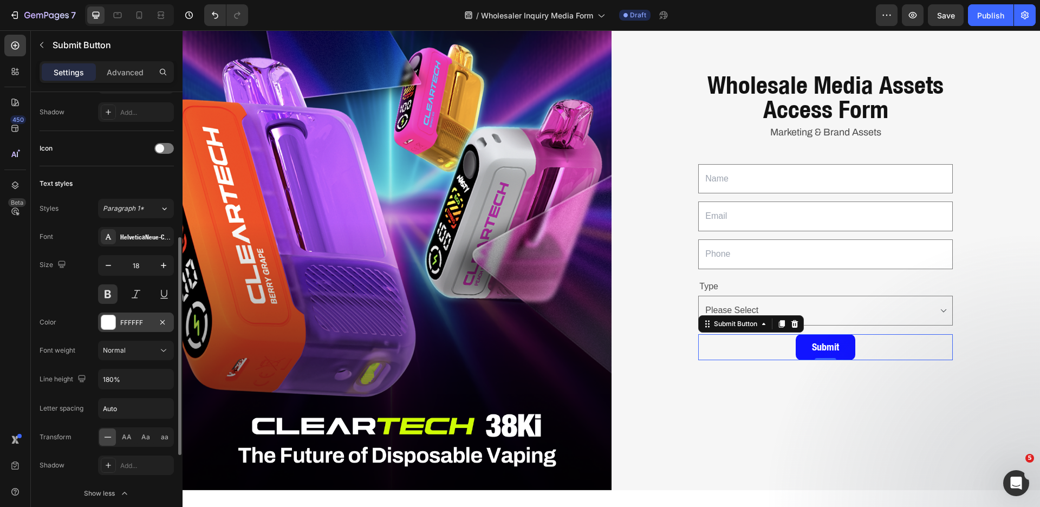
scroll to position [322, 0]
click at [125, 351] on div "Normal" at bounding box center [130, 347] width 55 height 10
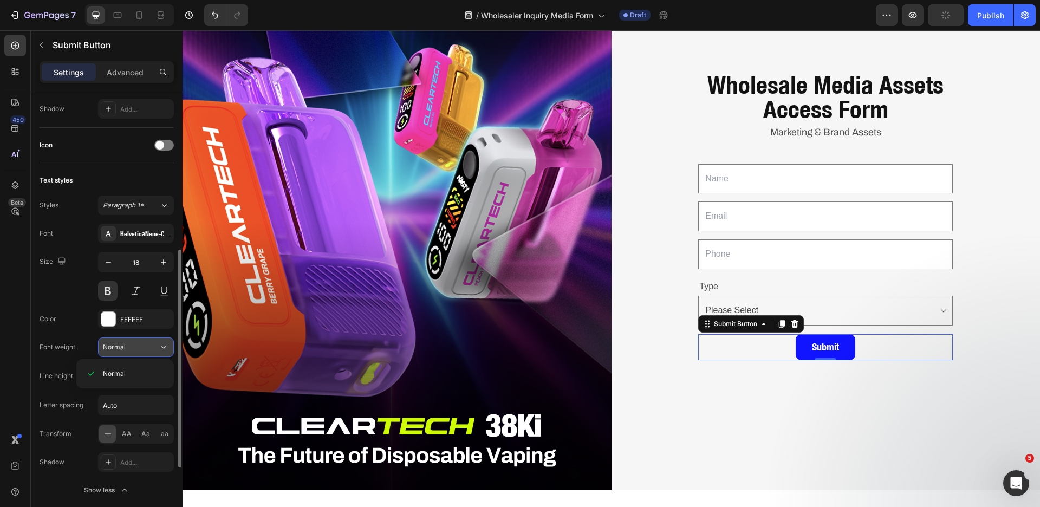
click at [127, 342] on div "Normal" at bounding box center [130, 347] width 55 height 10
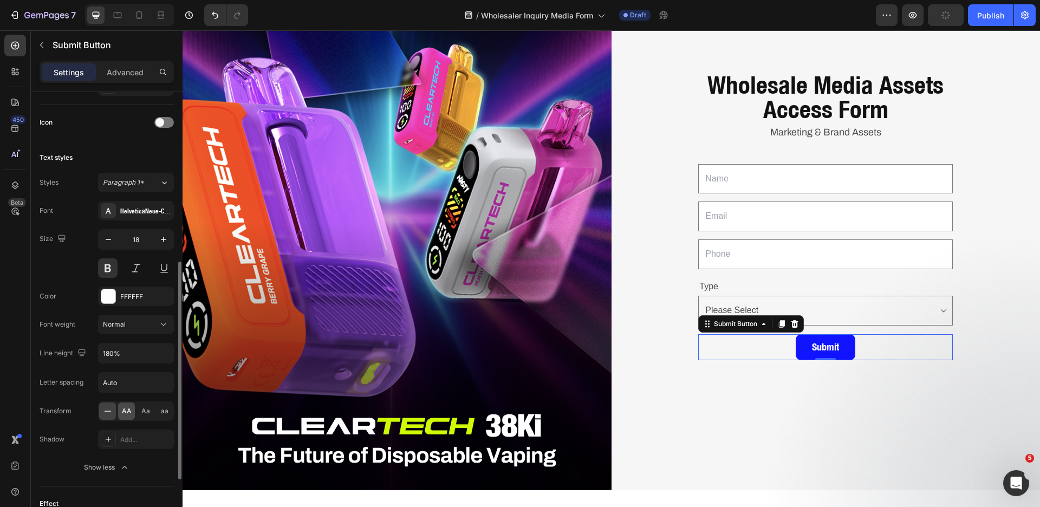
scroll to position [346, 0]
click at [126, 411] on span "AA" at bounding box center [127, 410] width 10 height 10
click at [147, 212] on div "HelveticaNeue-Condensed Bold" at bounding box center [145, 210] width 51 height 10
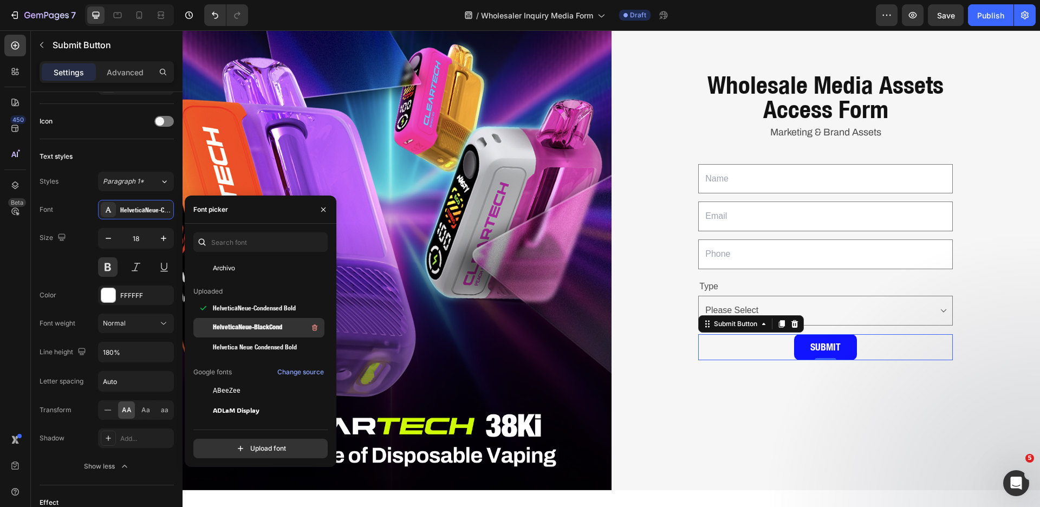
scroll to position [50, 0]
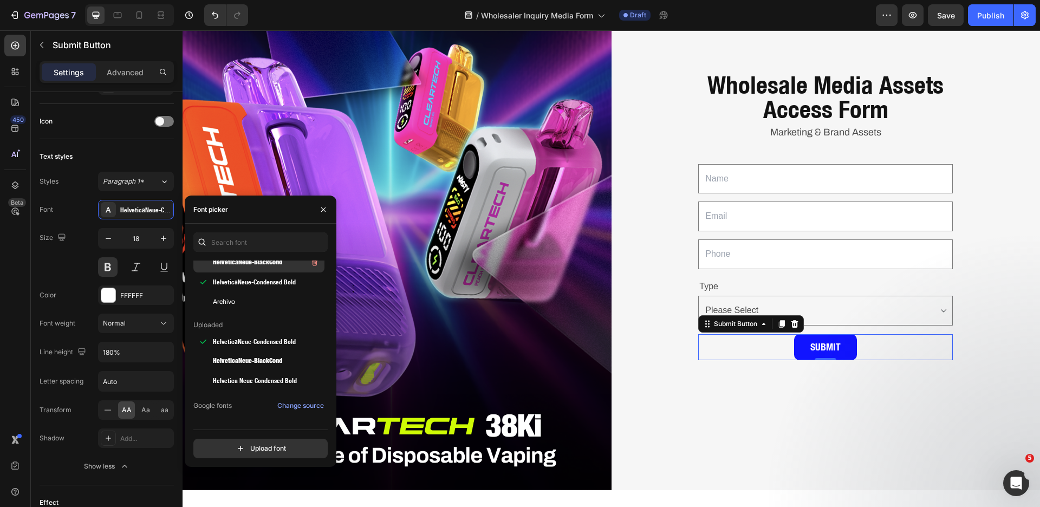
click at [280, 263] on span "HelveticaNeue-BlackCond" at bounding box center [247, 263] width 69 height 10
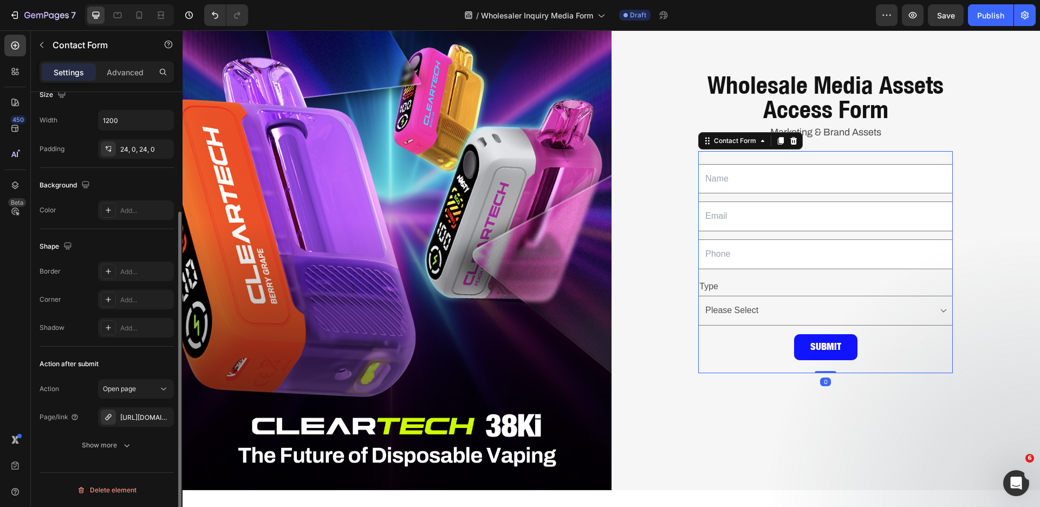
scroll to position [0, 0]
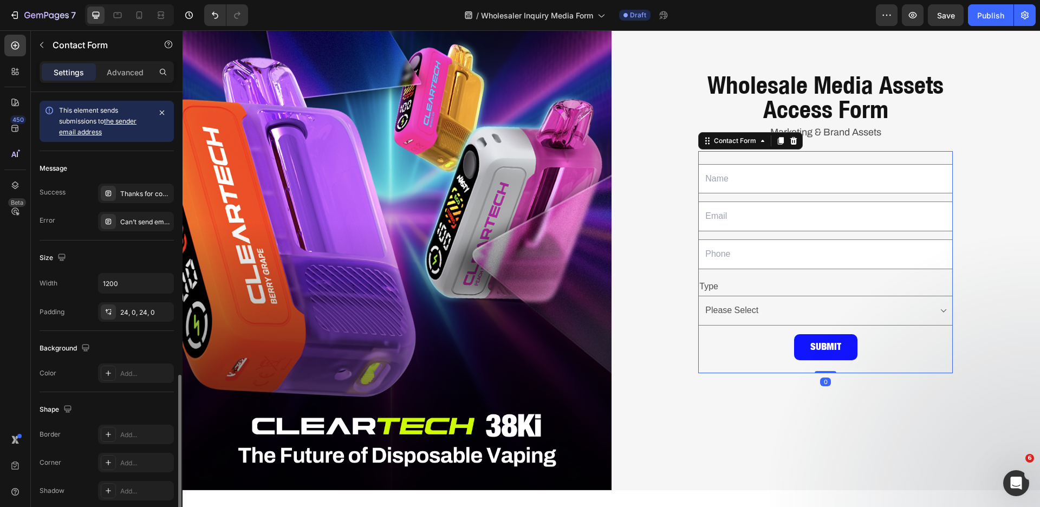
click at [772, 366] on div "Text Field Email Field Row Text Field Row Type Text Block Choose your option Pl…" at bounding box center [825, 262] width 255 height 222
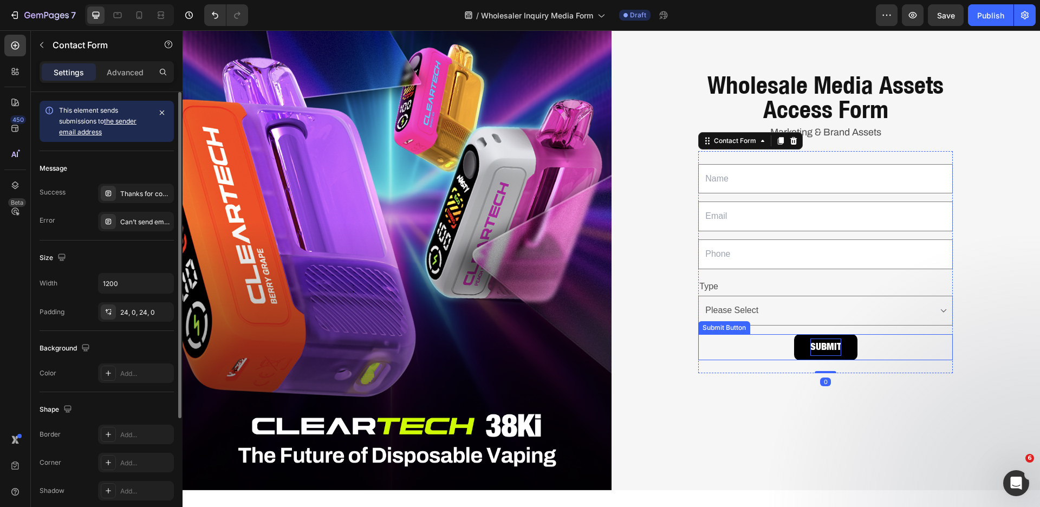
click at [816, 342] on p "Submit" at bounding box center [825, 347] width 31 height 17
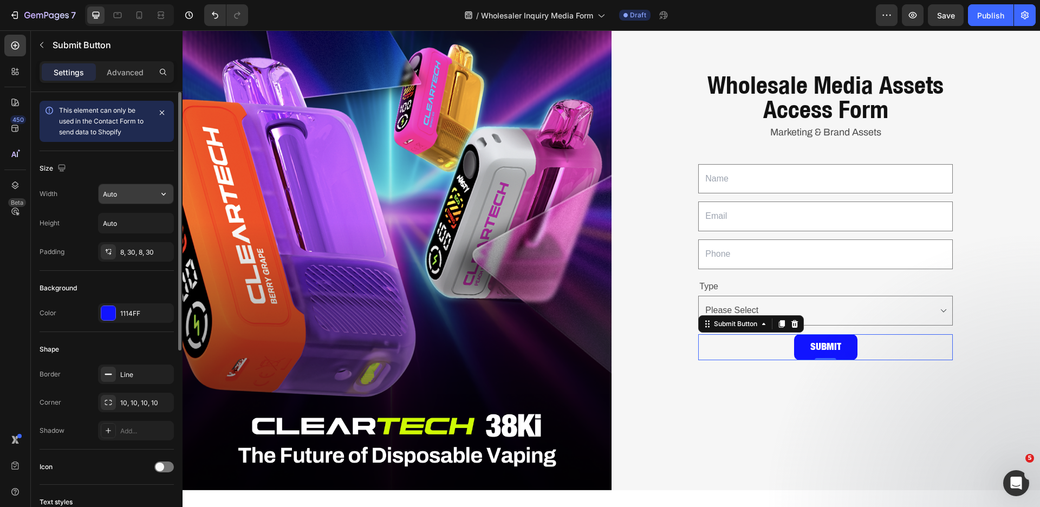
click at [144, 202] on input "Auto" at bounding box center [136, 194] width 75 height 20
click at [171, 191] on button "button" at bounding box center [164, 194] width 20 height 20
click at [146, 243] on p "Full 100%" at bounding box center [133, 242] width 62 height 10
type input "100%"
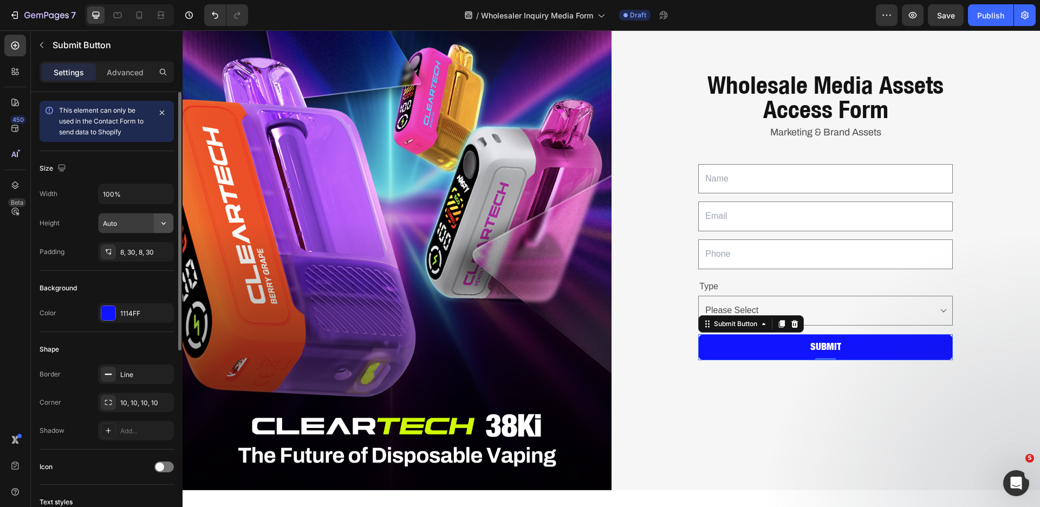
click at [166, 225] on icon "button" at bounding box center [163, 223] width 11 height 11
click at [85, 223] on div "Height Auto" at bounding box center [107, 223] width 134 height 21
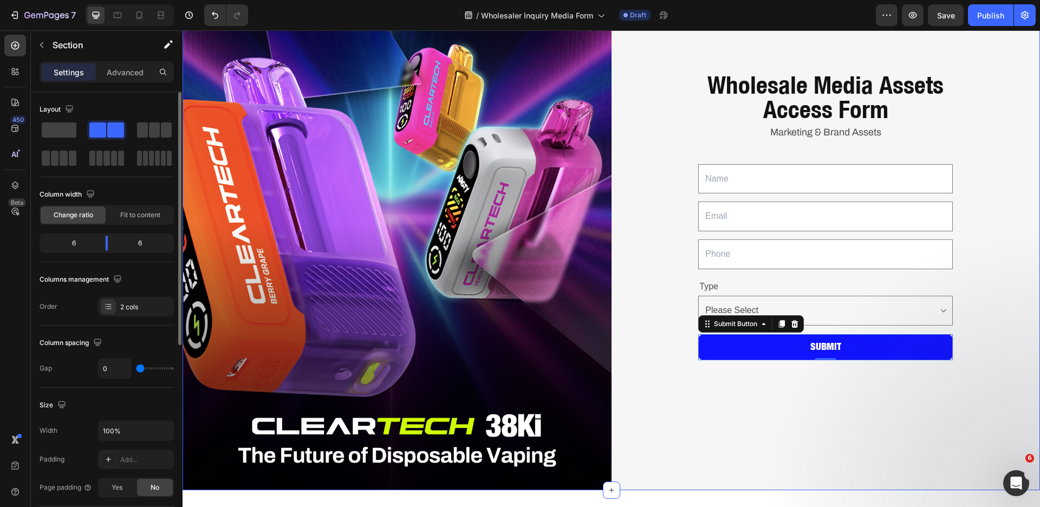
click at [782, 381] on div "Wholesale Media Assets Access Form Heading Marketing & Brand Assets Text Block …" at bounding box center [826, 222] width 429 height 536
click at [801, 313] on select "Choose your option Please Select Distributor Wholesaler Retailer" at bounding box center [825, 311] width 255 height 30
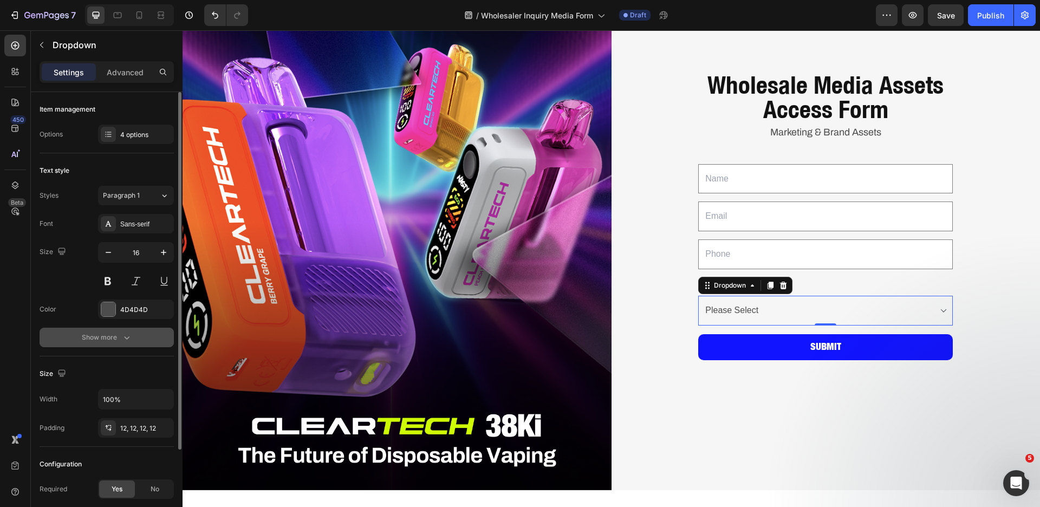
click at [127, 337] on icon "button" at bounding box center [126, 337] width 11 height 11
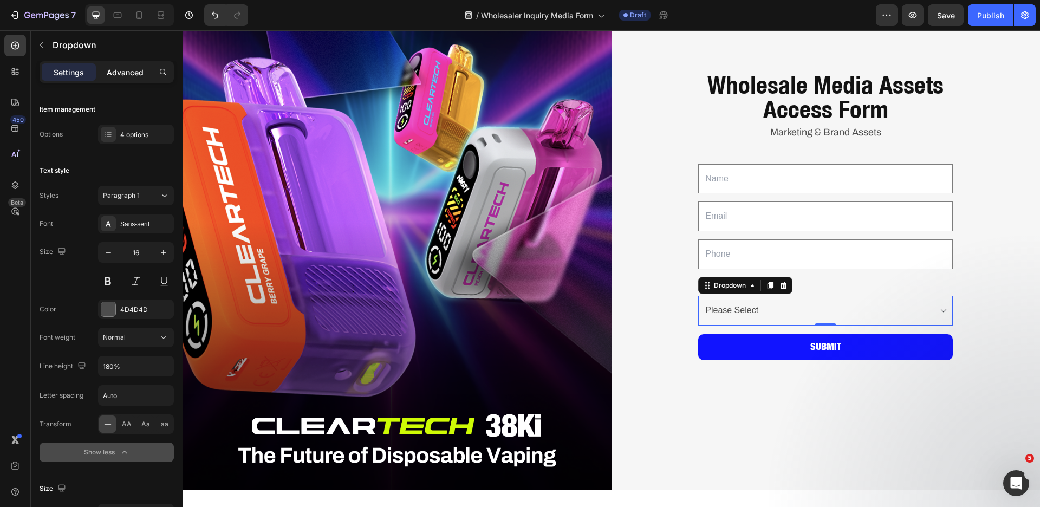
click at [135, 67] on p "Advanced" at bounding box center [125, 72] width 37 height 11
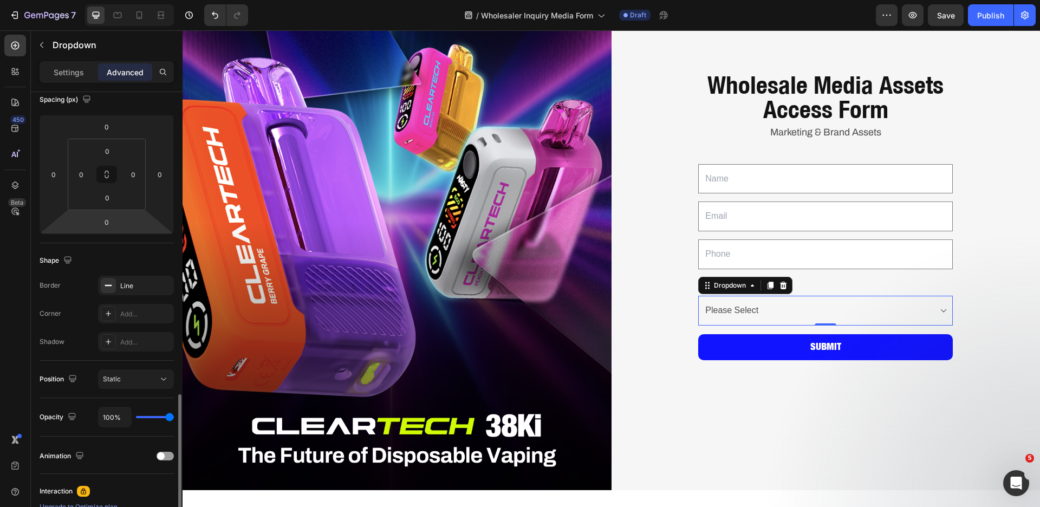
scroll to position [277, 0]
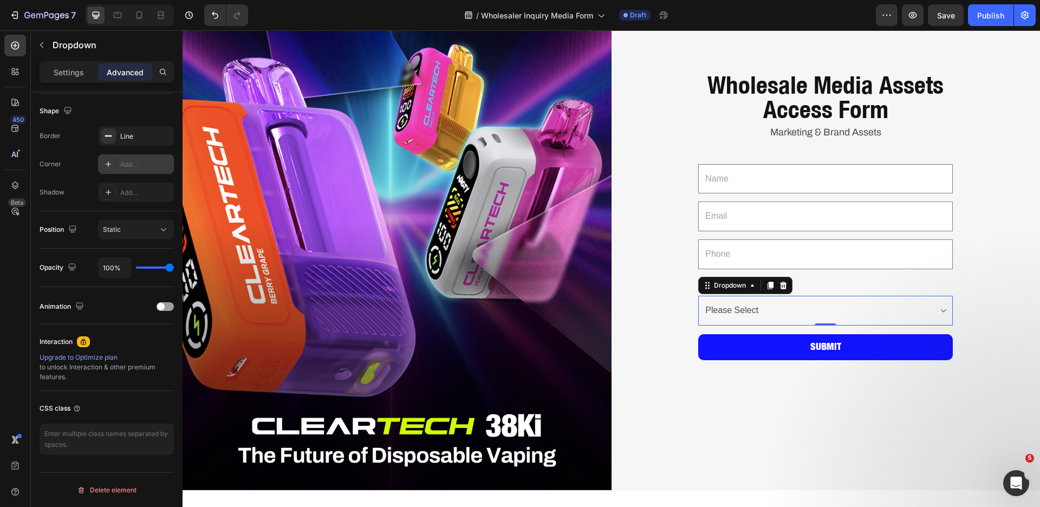
click at [122, 160] on div "Add..." at bounding box center [145, 165] width 51 height 10
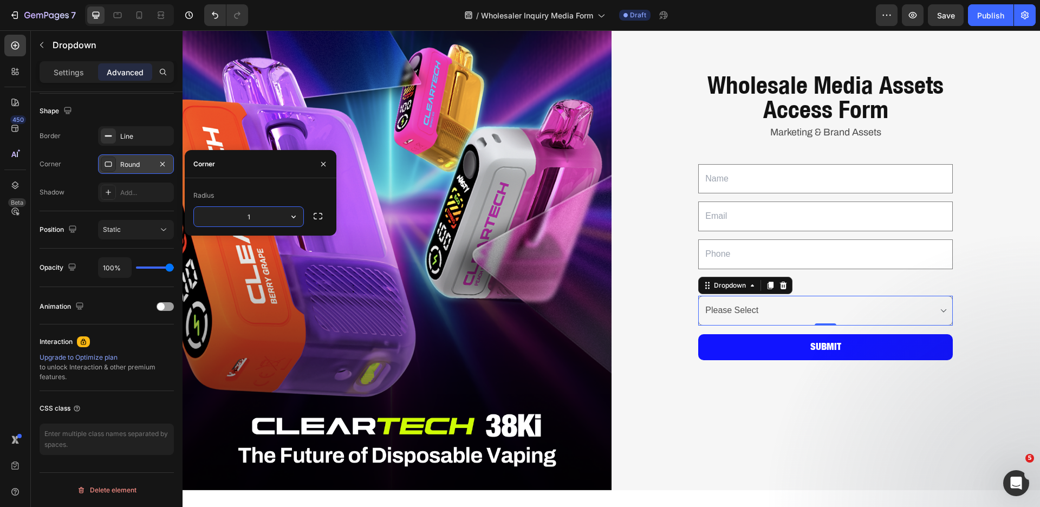
type input "10"
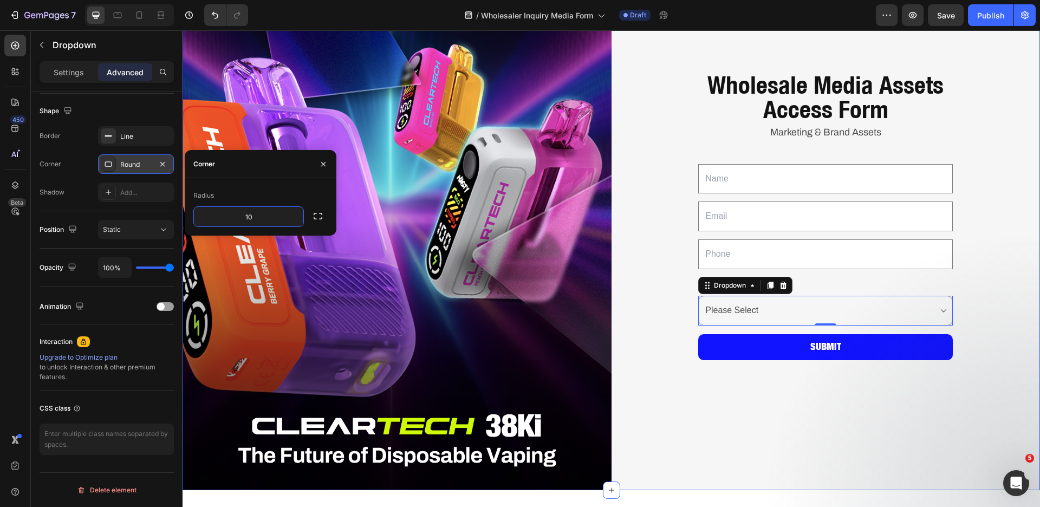
click at [765, 391] on div "Wholesale Media Assets Access Form Heading Marketing & Brand Assets Text Block …" at bounding box center [826, 222] width 429 height 536
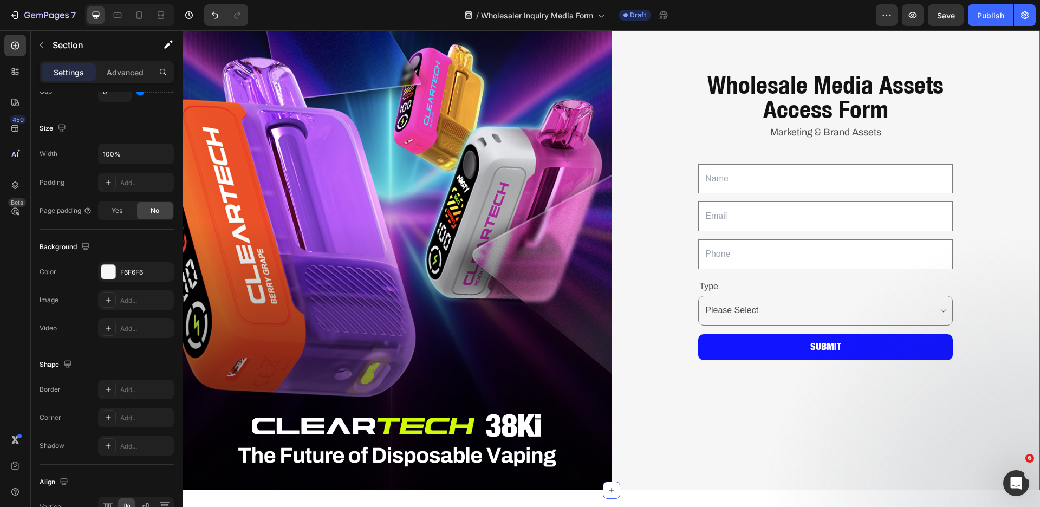
scroll to position [0, 0]
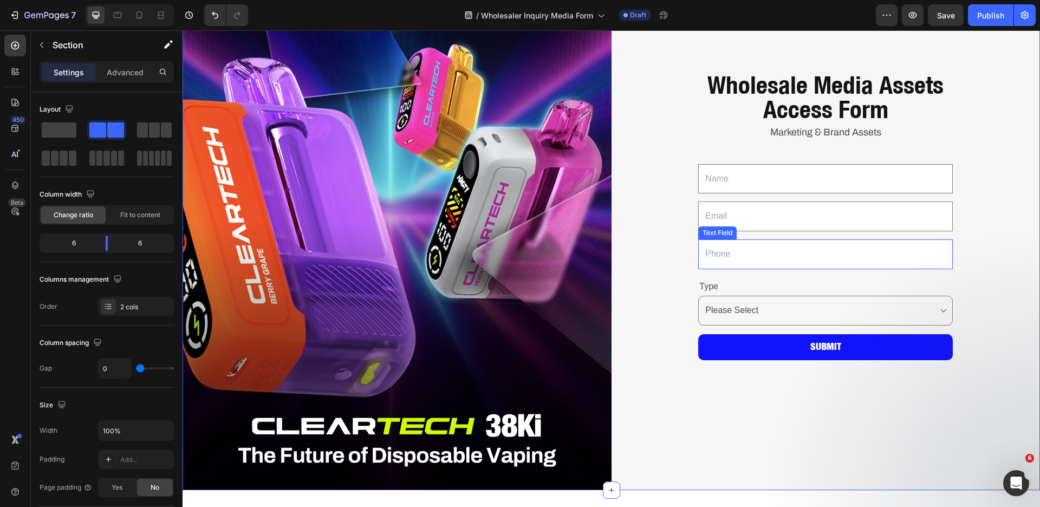
click at [914, 246] on input "text" at bounding box center [825, 254] width 255 height 30
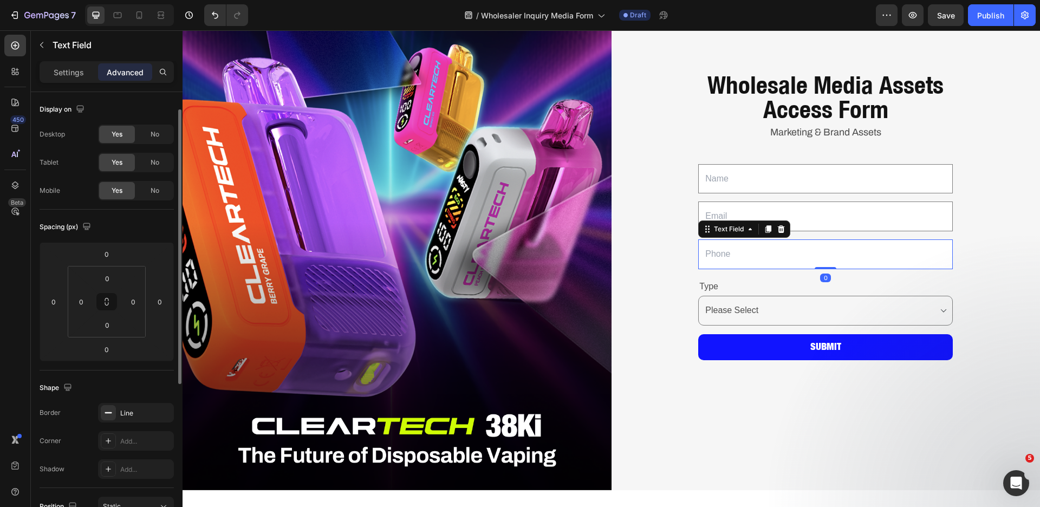
scroll to position [64, 0]
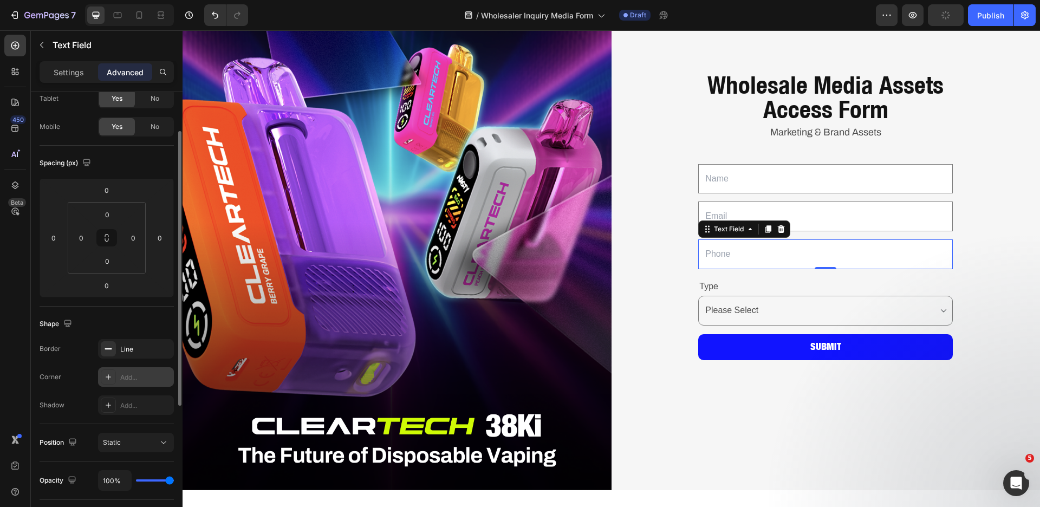
click at [123, 377] on div "Add..." at bounding box center [145, 378] width 51 height 10
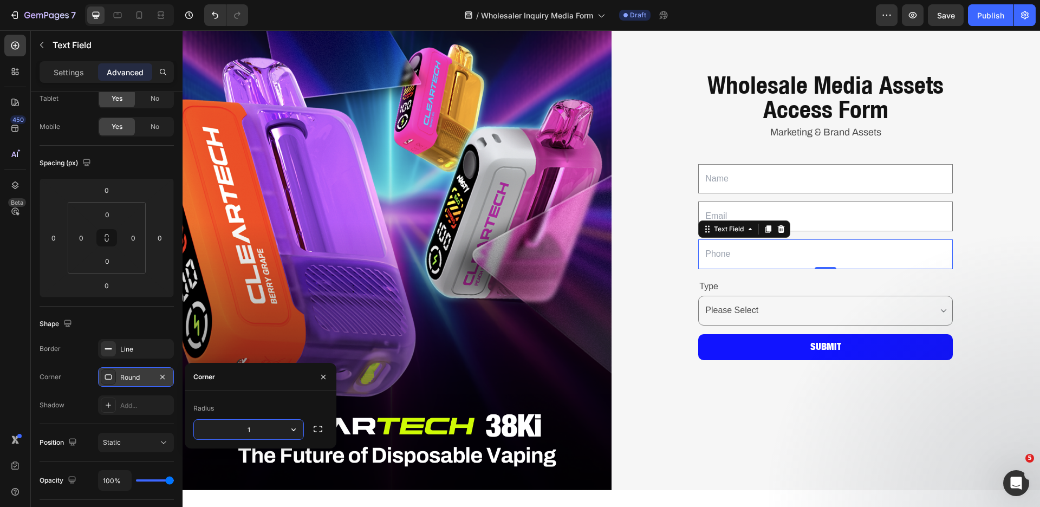
type input "10"
click at [814, 221] on input "email" at bounding box center [825, 217] width 255 height 30
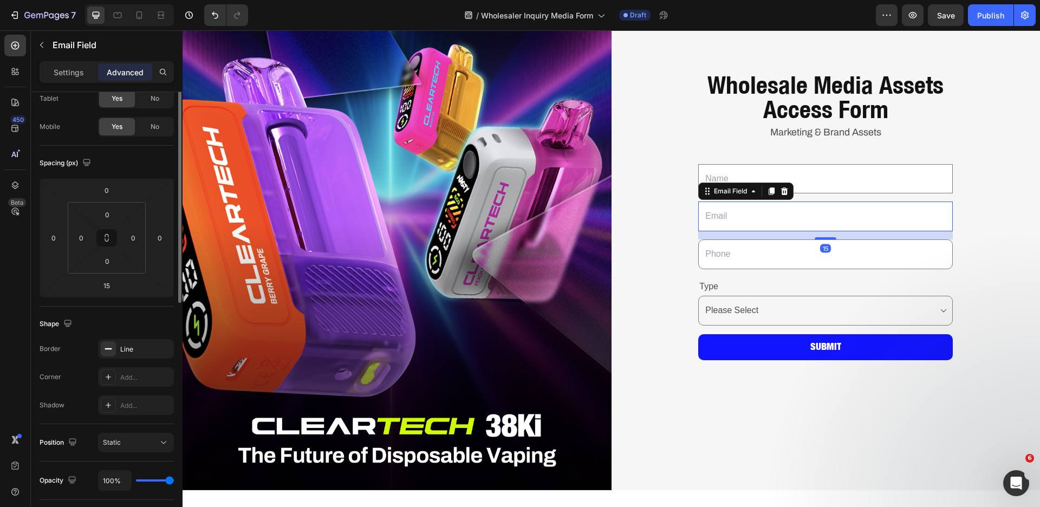
scroll to position [0, 0]
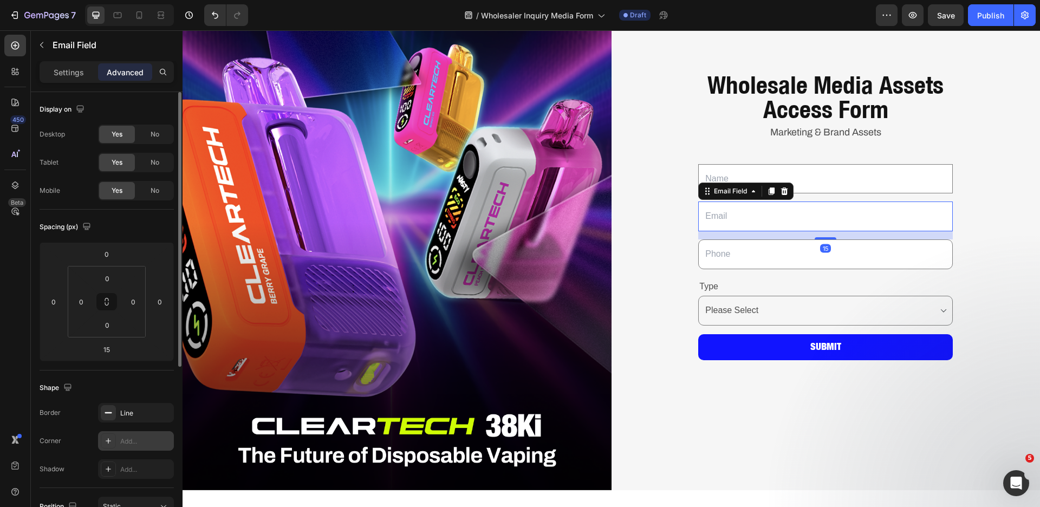
click at [137, 443] on div "Add..." at bounding box center [145, 442] width 51 height 10
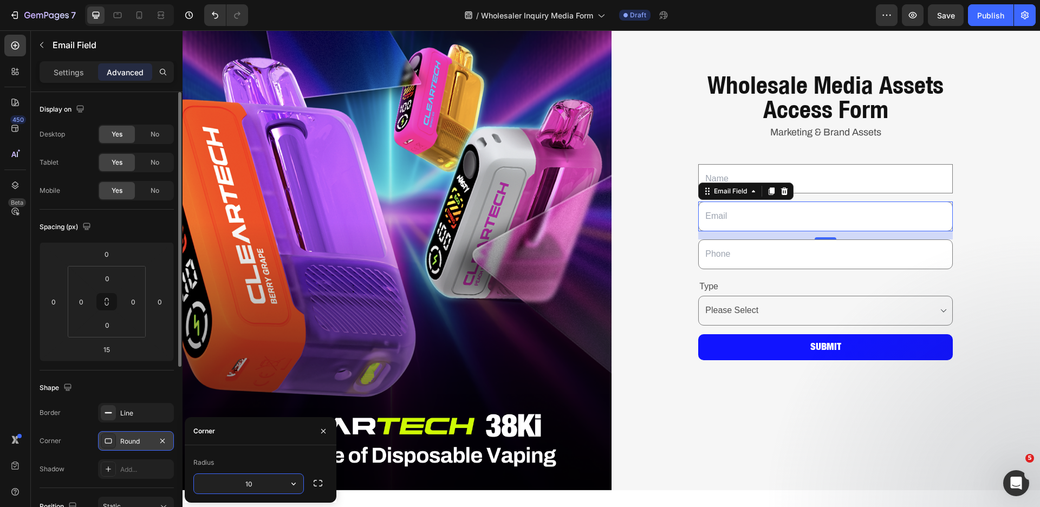
type input "10"
click at [796, 180] on input "text" at bounding box center [825, 179] width 255 height 30
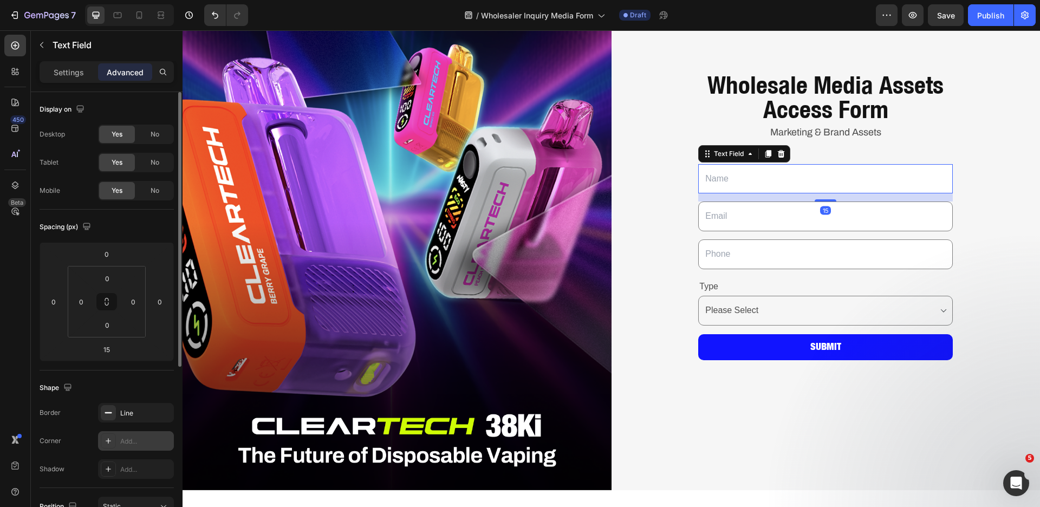
click at [137, 438] on div "Add..." at bounding box center [145, 442] width 51 height 10
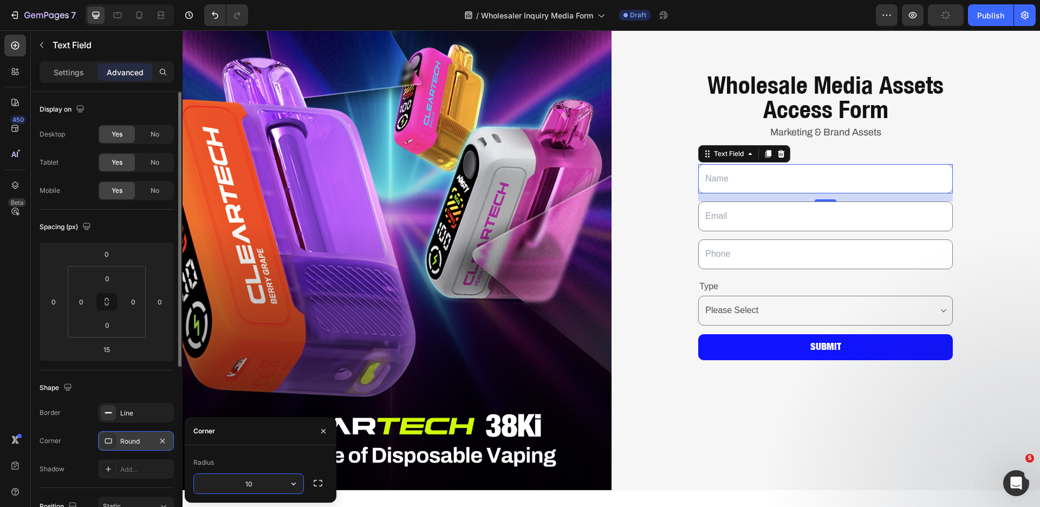
type input "10"
click at [758, 306] on select "Choose your option Please Select Distributor Wholesaler Retailer" at bounding box center [825, 311] width 255 height 30
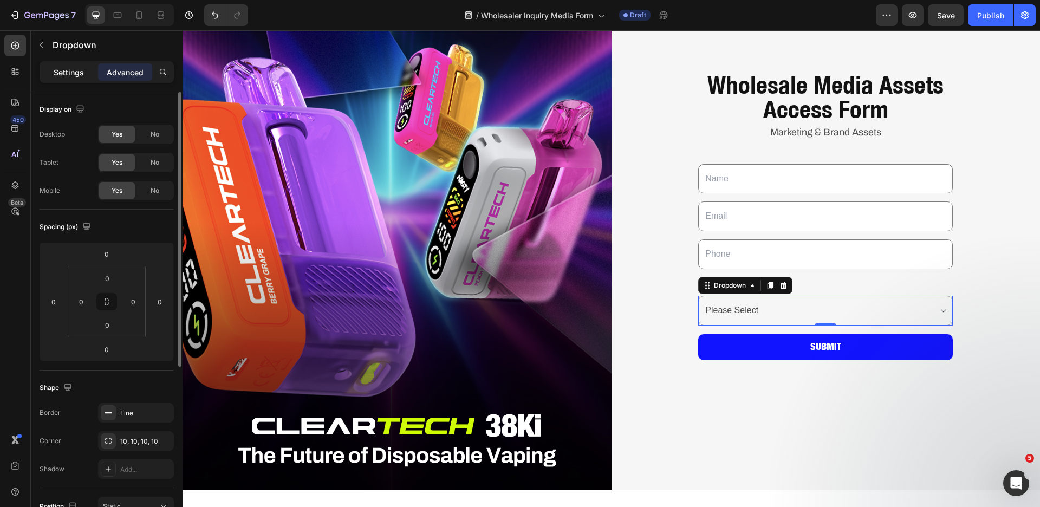
click at [67, 78] on div "Settings" at bounding box center [69, 71] width 54 height 17
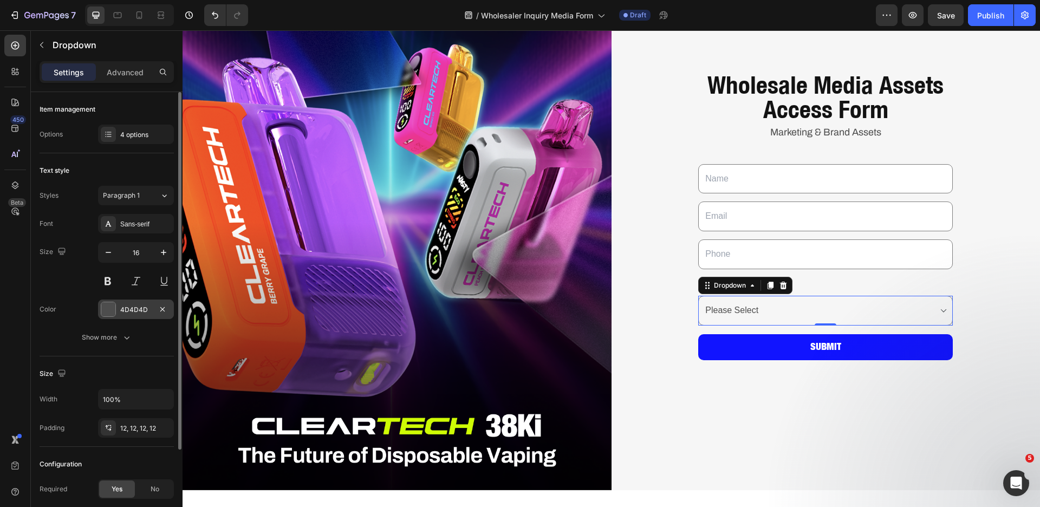
click at [105, 309] on div at bounding box center [108, 309] width 14 height 14
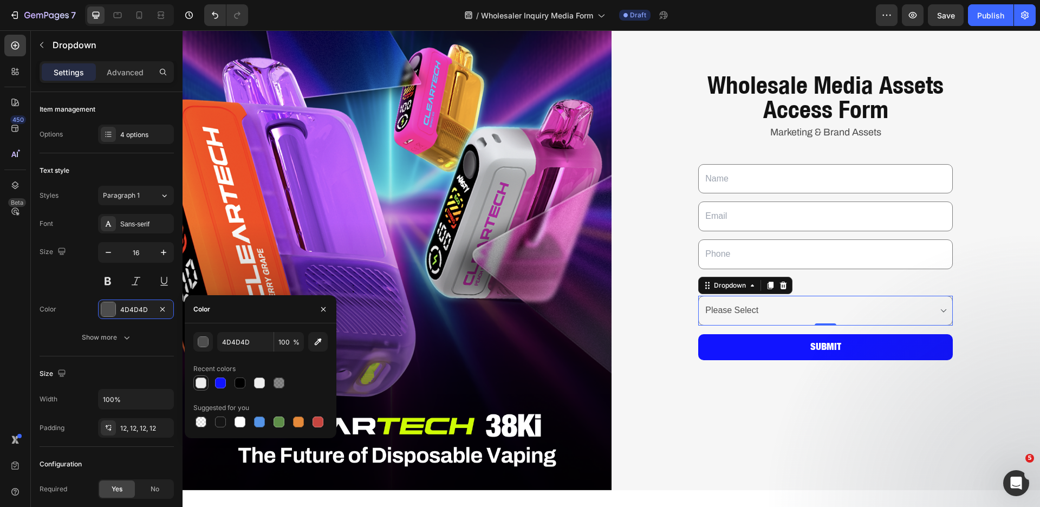
click at [203, 380] on div at bounding box center [201, 383] width 11 height 11
click at [204, 344] on div "button" at bounding box center [203, 342] width 11 height 11
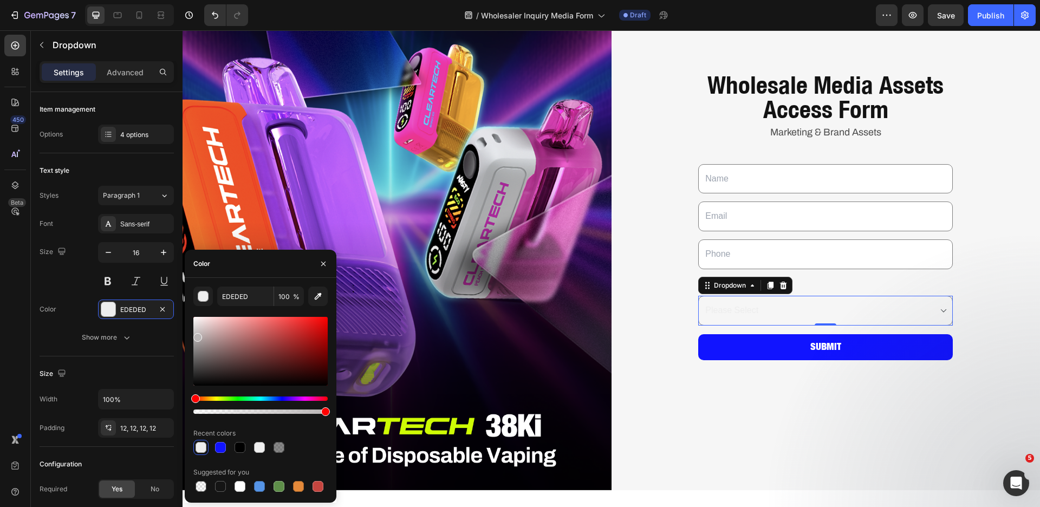
click at [196, 335] on div at bounding box center [260, 351] width 134 height 69
click at [197, 339] on div at bounding box center [197, 337] width 9 height 9
type input "ADA9A9"
click at [214, 10] on icon "Undo/Redo" at bounding box center [215, 15] width 11 height 11
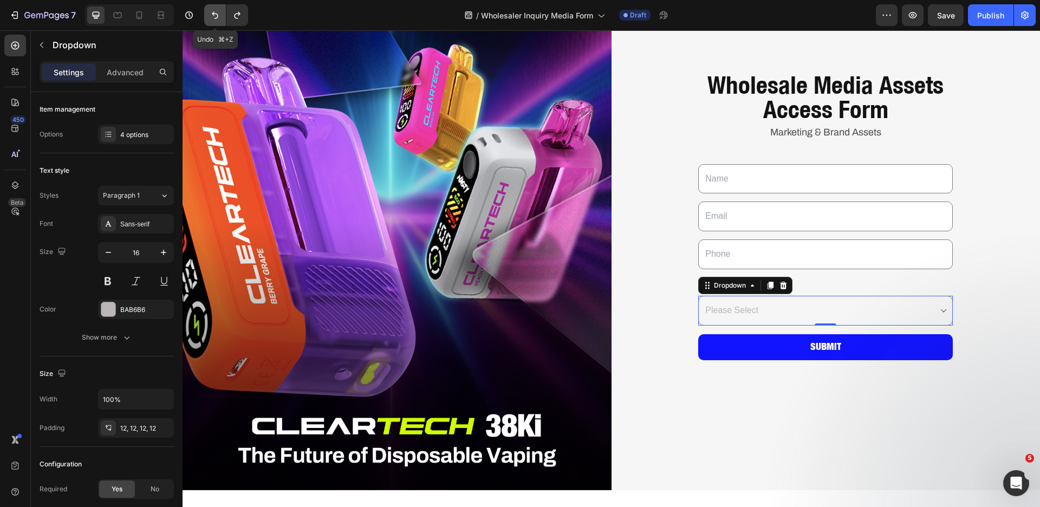
click at [214, 10] on icon "Undo/Redo" at bounding box center [215, 15] width 11 height 11
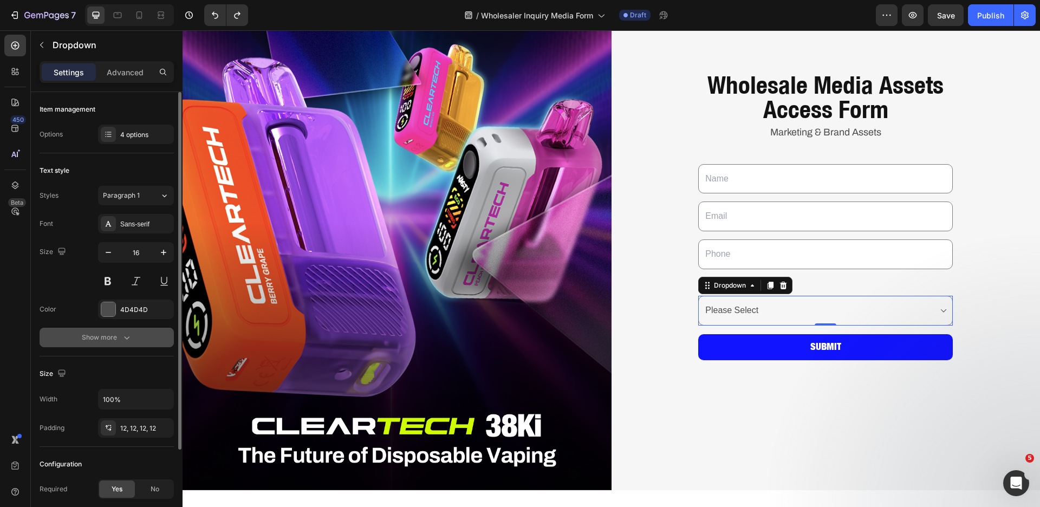
click at [95, 336] on div "Show more" at bounding box center [107, 337] width 50 height 11
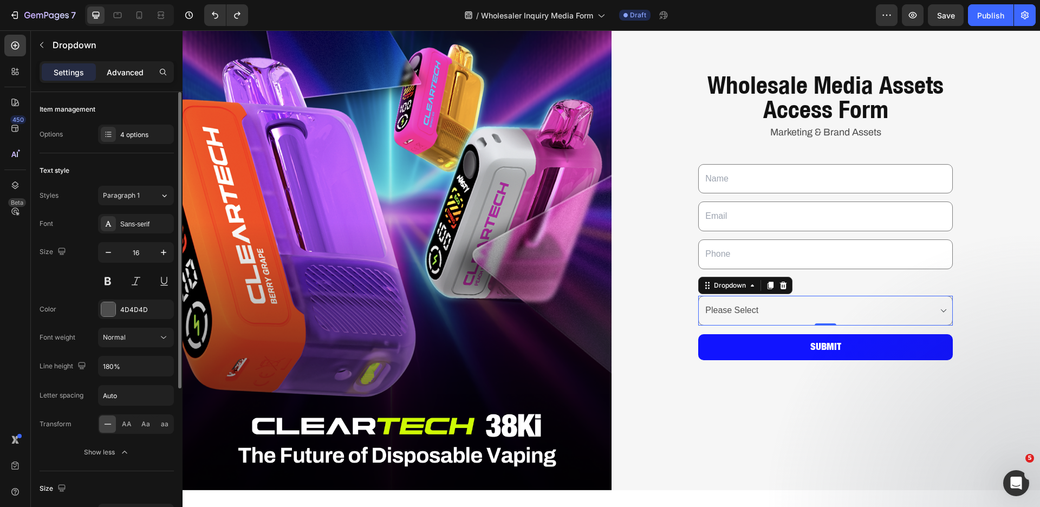
click at [129, 71] on p "Advanced" at bounding box center [125, 72] width 37 height 11
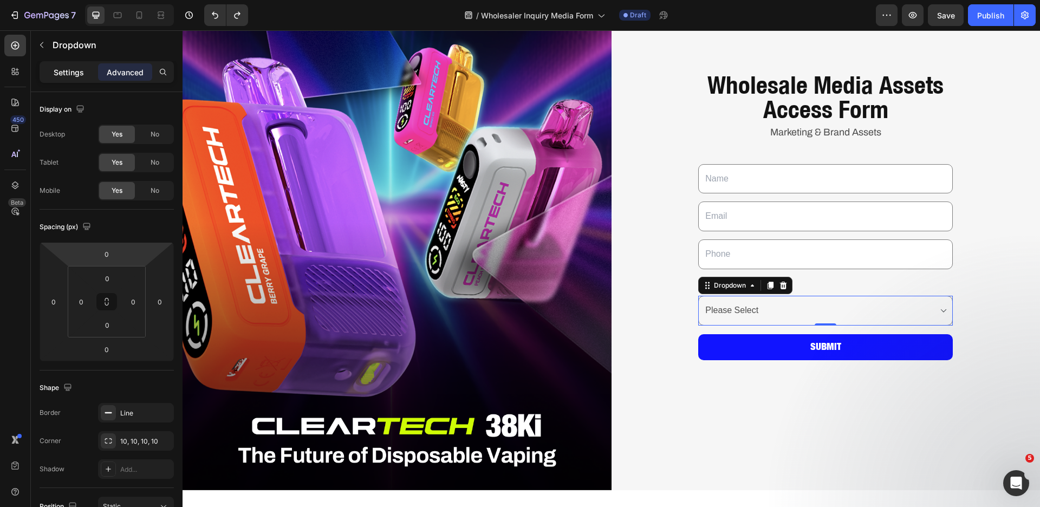
click at [70, 64] on div "Settings" at bounding box center [69, 71] width 54 height 17
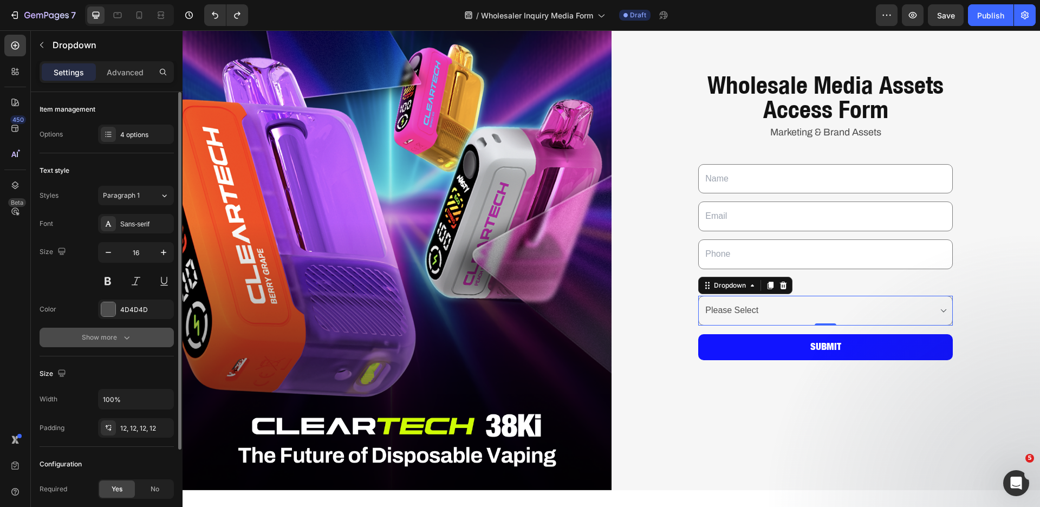
click at [120, 339] on div "Show more" at bounding box center [107, 337] width 50 height 11
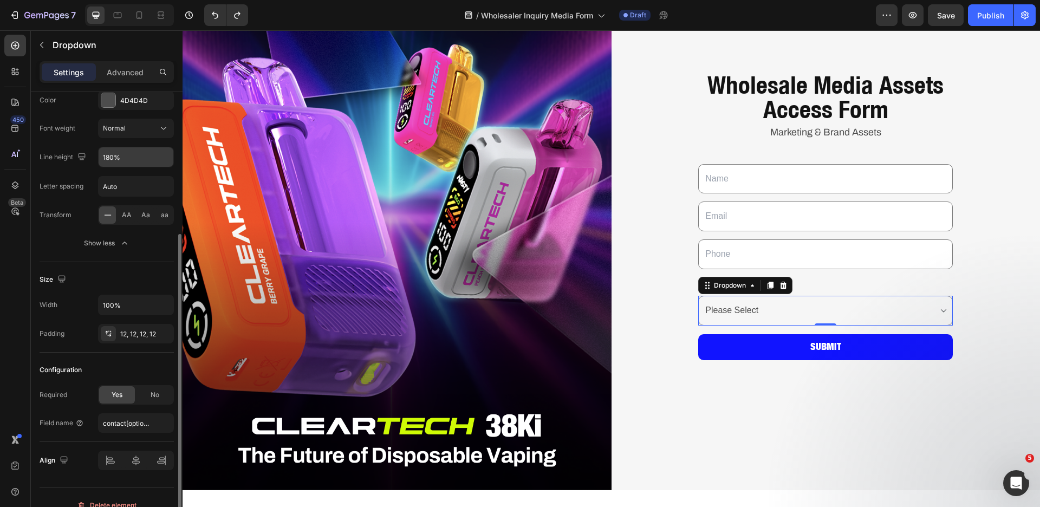
scroll to position [211, 0]
click at [127, 372] on div "Configuration" at bounding box center [107, 368] width 134 height 17
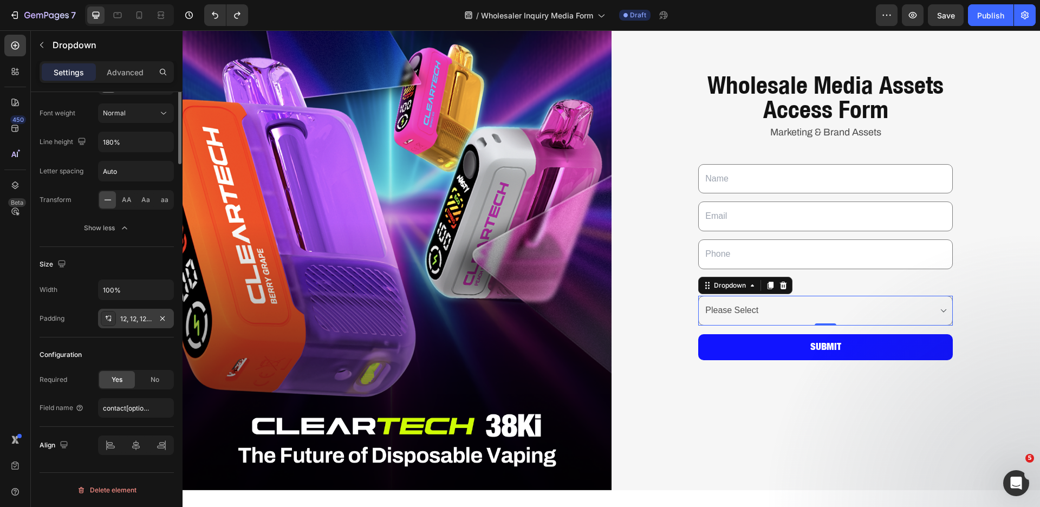
scroll to position [0, 0]
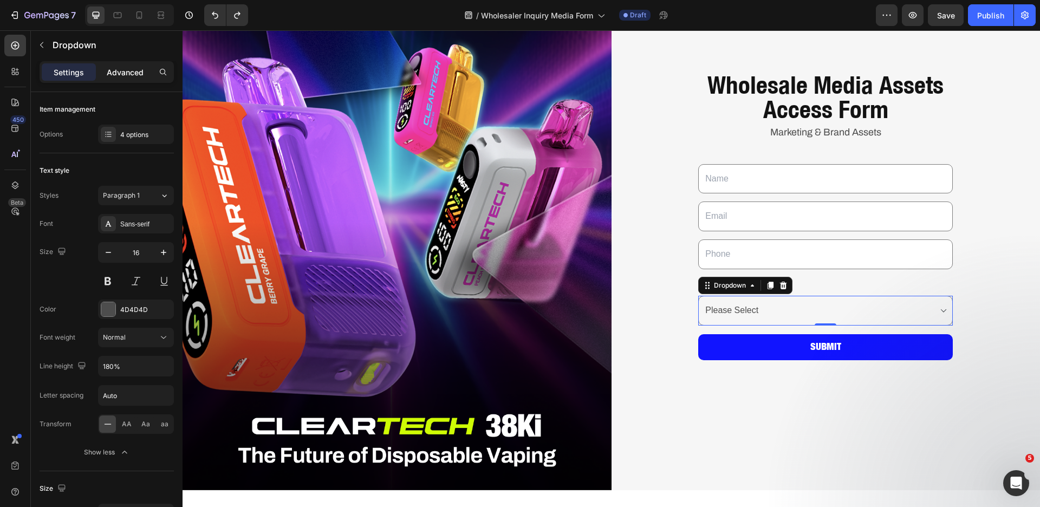
click at [125, 78] on div "Advanced" at bounding box center [125, 71] width 54 height 17
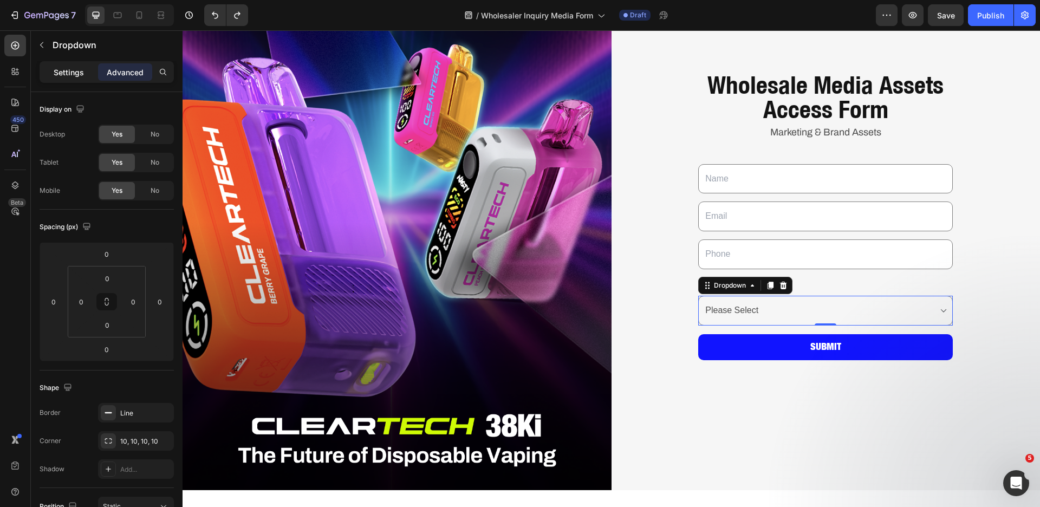
click at [77, 76] on p "Settings" at bounding box center [69, 72] width 30 height 11
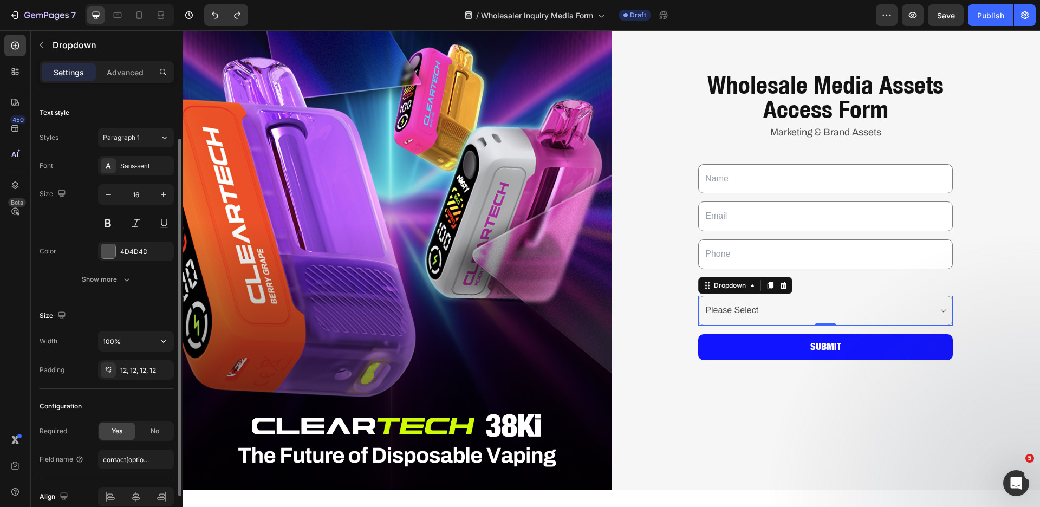
scroll to position [109, 0]
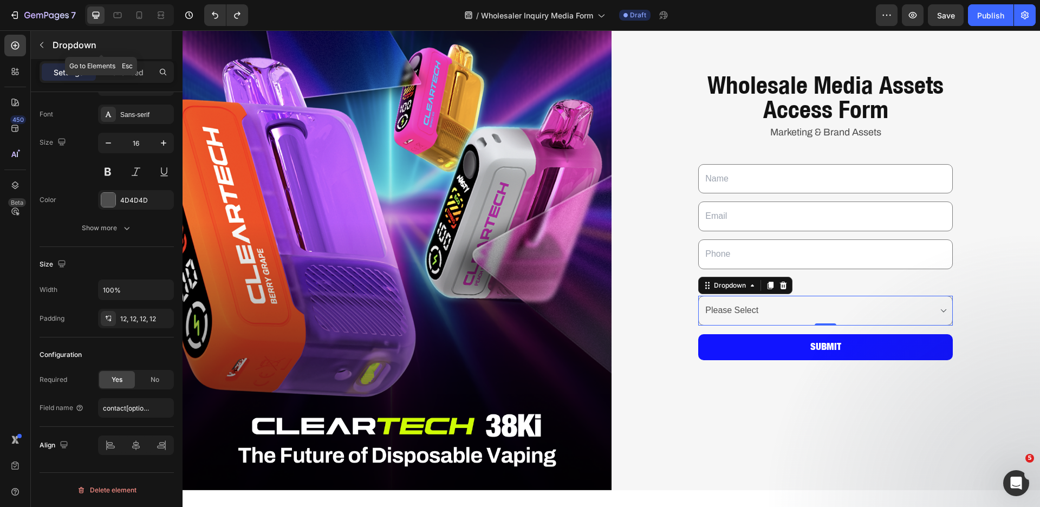
click at [38, 46] on icon "button" at bounding box center [41, 45] width 9 height 9
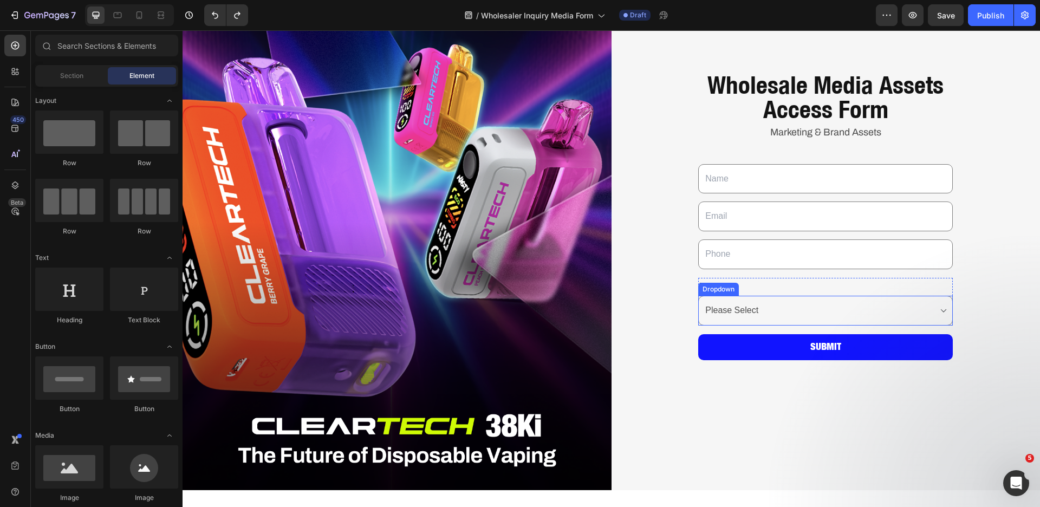
click at [776, 311] on select "Choose your option Please Select Distributor Wholesaler Retailer" at bounding box center [825, 311] width 255 height 30
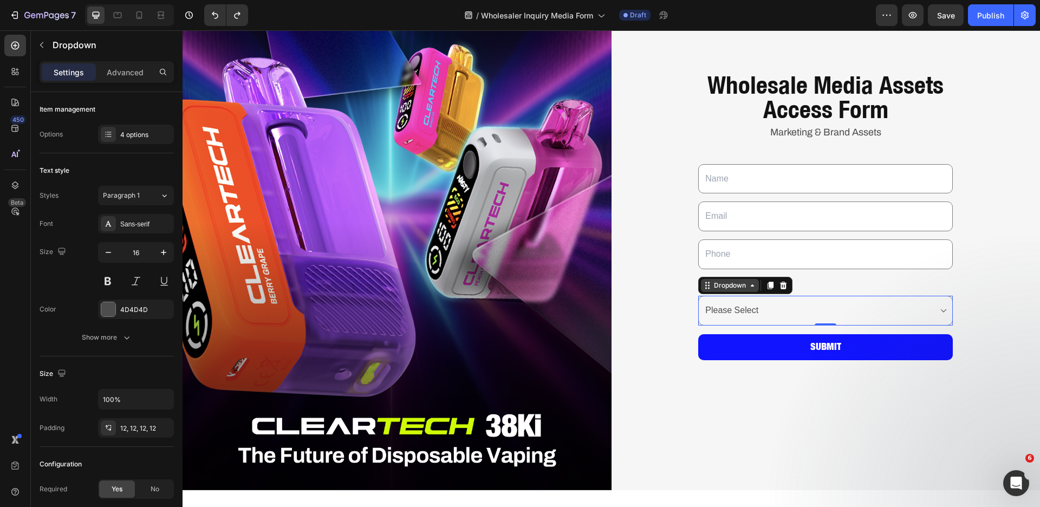
click at [735, 282] on div "Dropdown" at bounding box center [730, 286] width 36 height 10
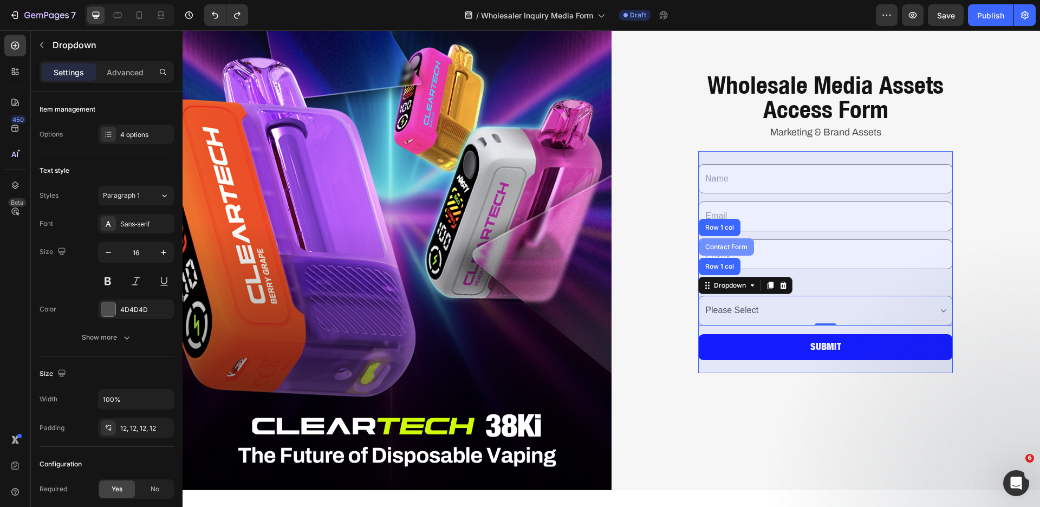
click at [727, 248] on div "Contact Form" at bounding box center [726, 246] width 55 height 17
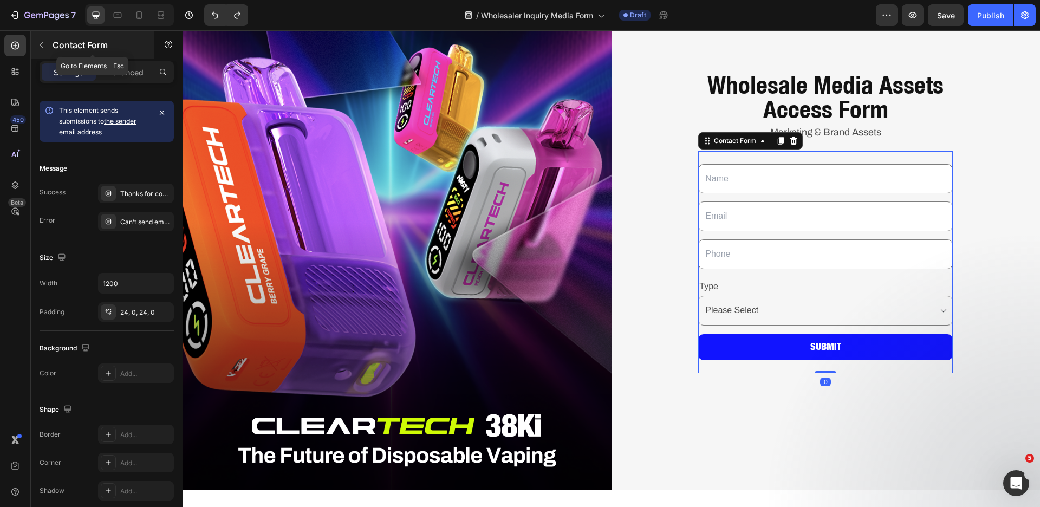
click at [48, 44] on button "button" at bounding box center [41, 44] width 17 height 17
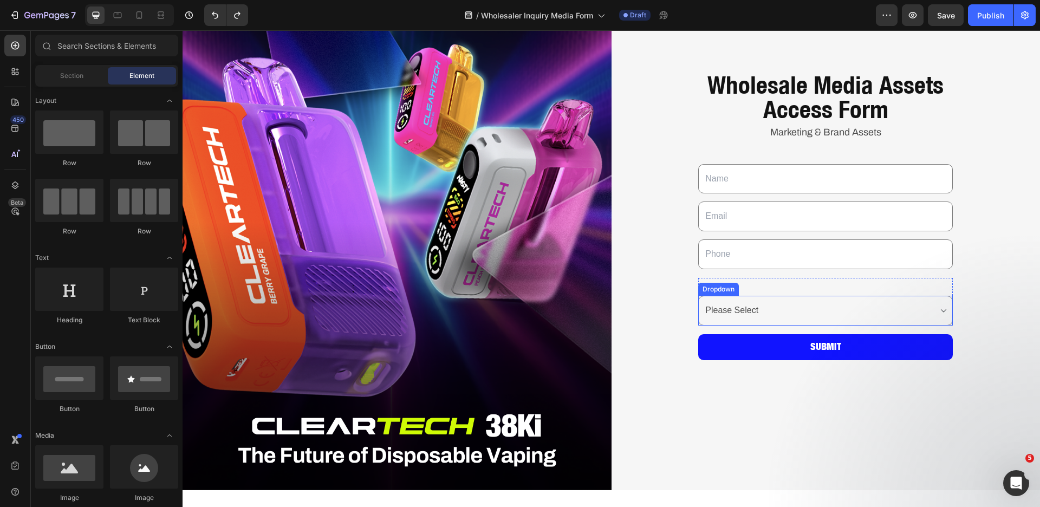
click at [737, 316] on select "Choose your option Please Select Distributor Wholesaler Retailer" at bounding box center [825, 311] width 255 height 30
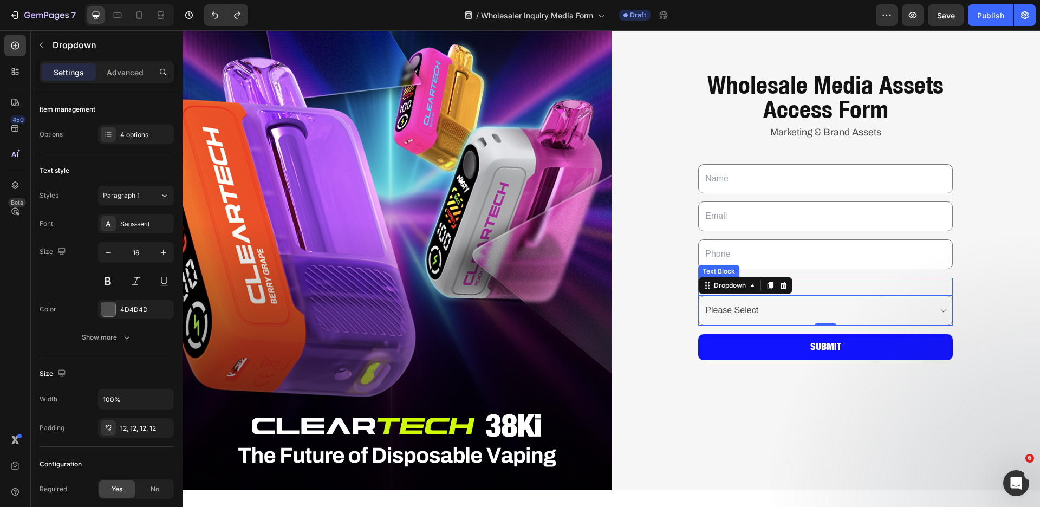
click at [843, 279] on p "Type" at bounding box center [825, 287] width 252 height 16
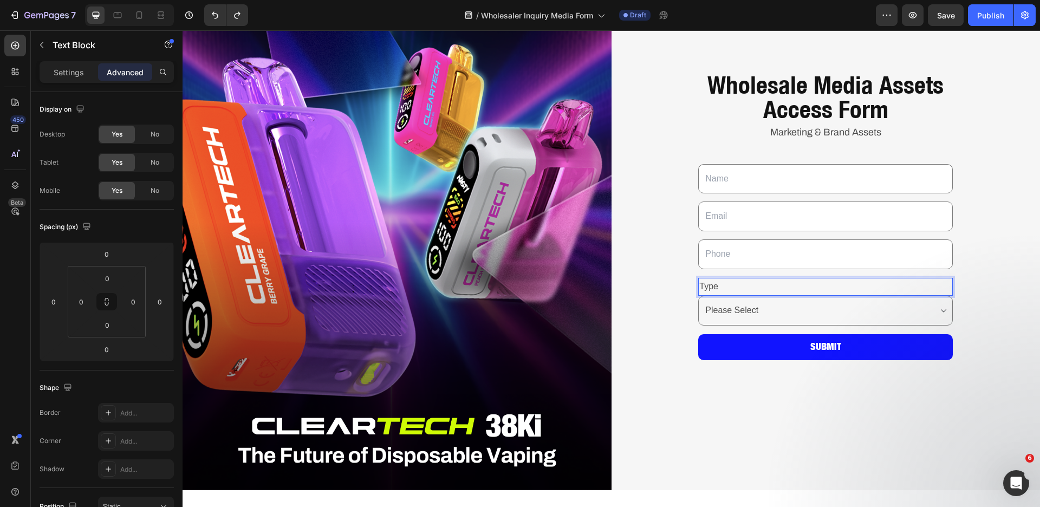
click at [707, 283] on p "Type" at bounding box center [825, 287] width 252 height 16
drag, startPoint x: 744, startPoint y: 285, endPoint x: 711, endPoint y: 284, distance: 33.1
click at [711, 284] on p "Are You As" at bounding box center [825, 287] width 252 height 16
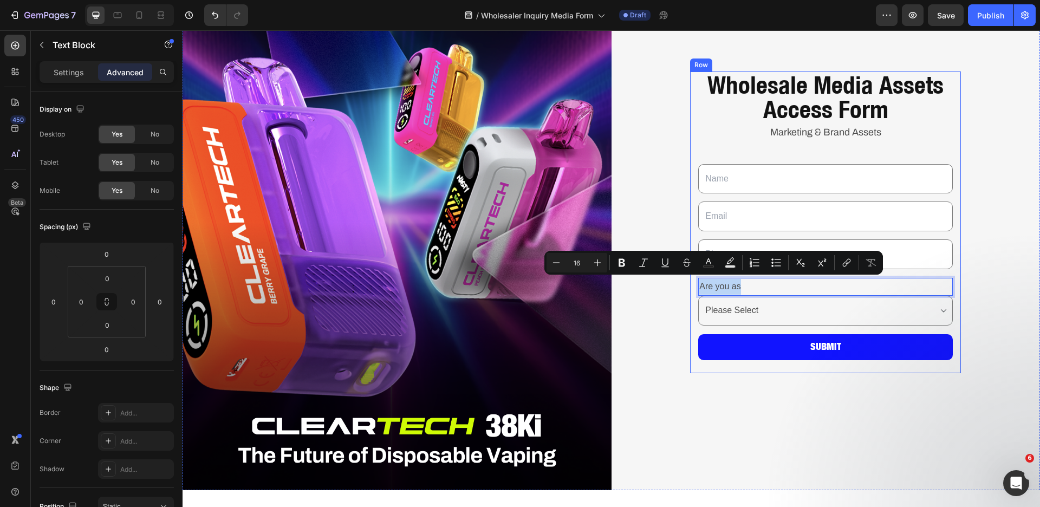
drag, startPoint x: 737, startPoint y: 283, endPoint x: 689, endPoint y: 287, distance: 48.4
click at [690, 287] on div "Wholesale Media Assets Access Form Heading Marketing & Brand Assets Text Block …" at bounding box center [825, 223] width 271 height 302
copy p "Are you as"
click at [1008, 295] on div "Wholesale Media Assets Access Form Heading Marketing & Brand Assets Text Block …" at bounding box center [826, 222] width 429 height 536
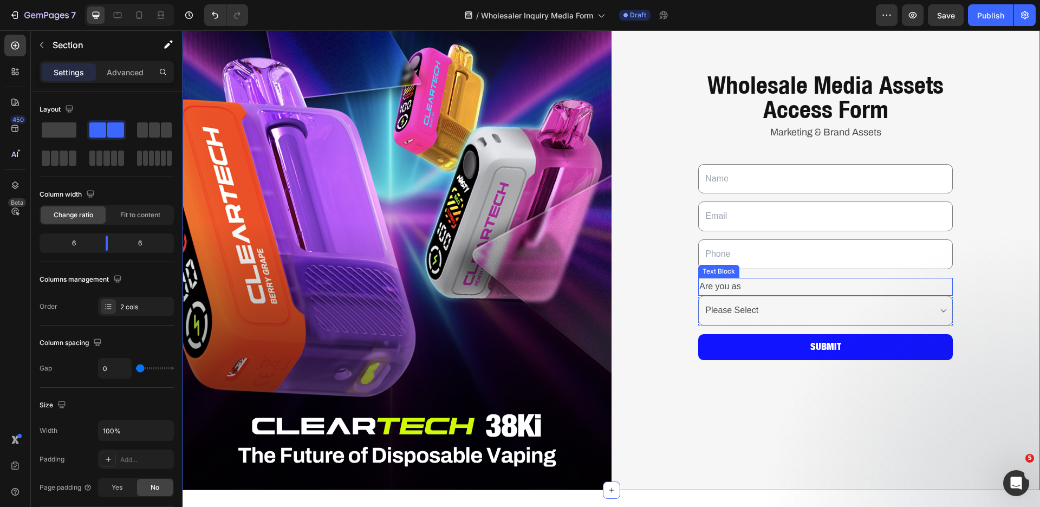
click at [747, 281] on p "Are you as" at bounding box center [825, 287] width 252 height 16
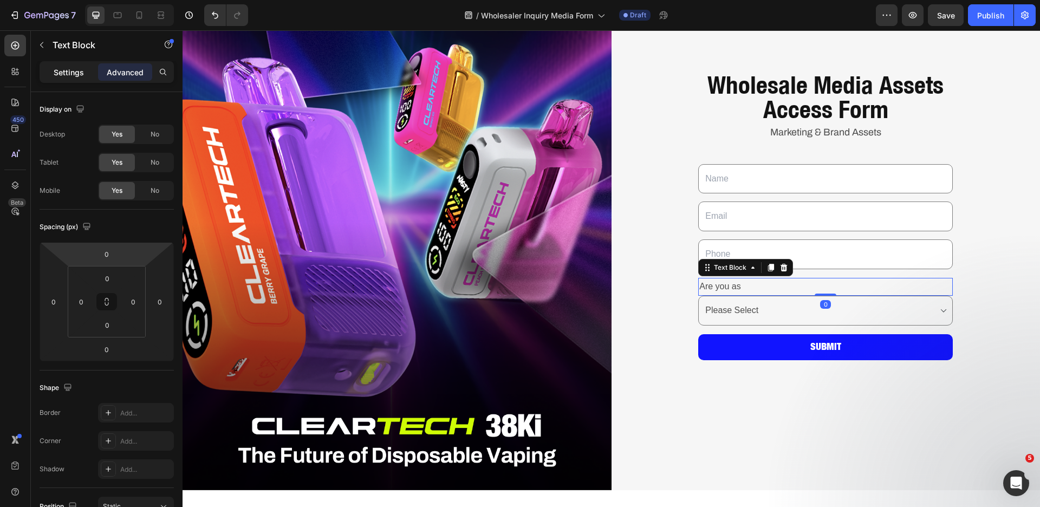
click at [85, 75] on div "Settings" at bounding box center [69, 71] width 54 height 17
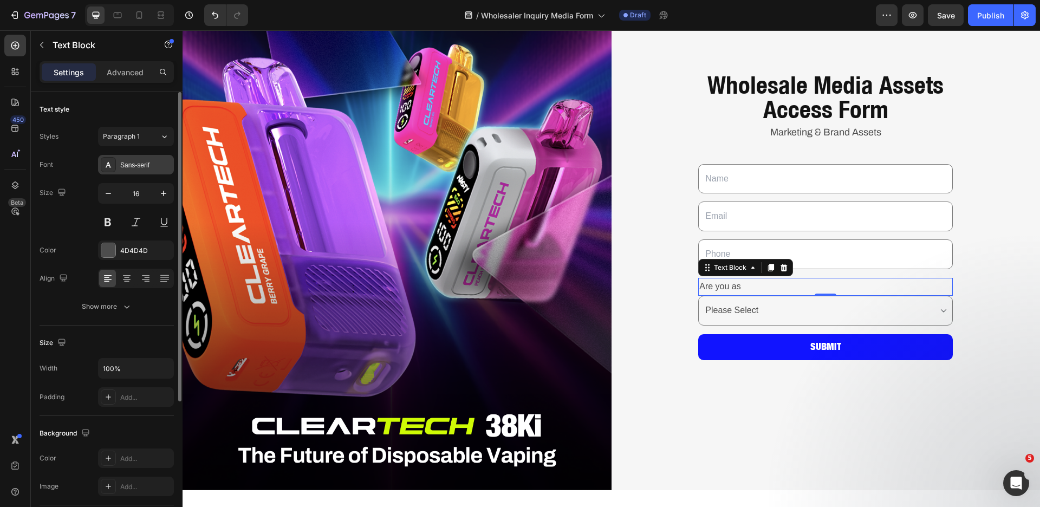
click at [126, 161] on div "Sans-serif" at bounding box center [145, 165] width 51 height 10
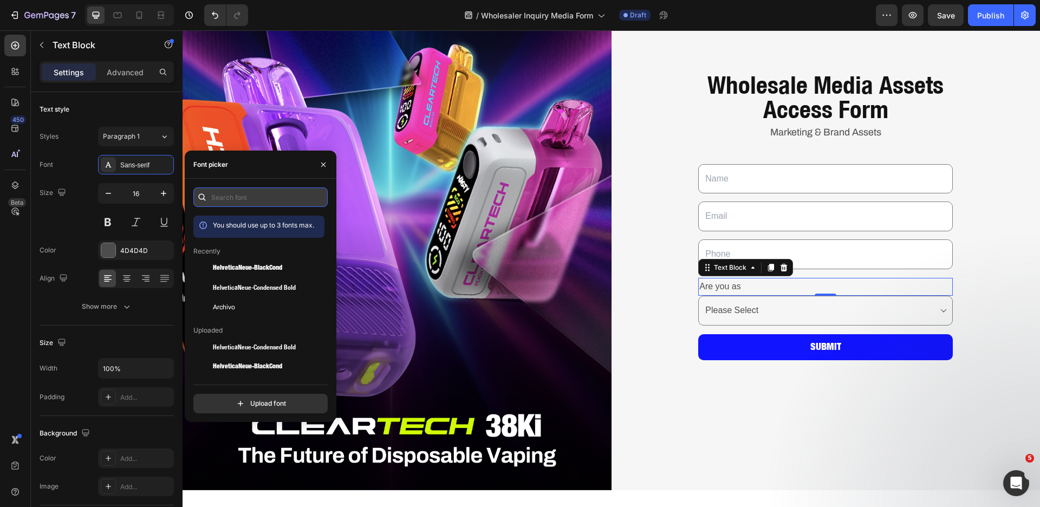
click at [220, 197] on input "text" at bounding box center [260, 197] width 134 height 20
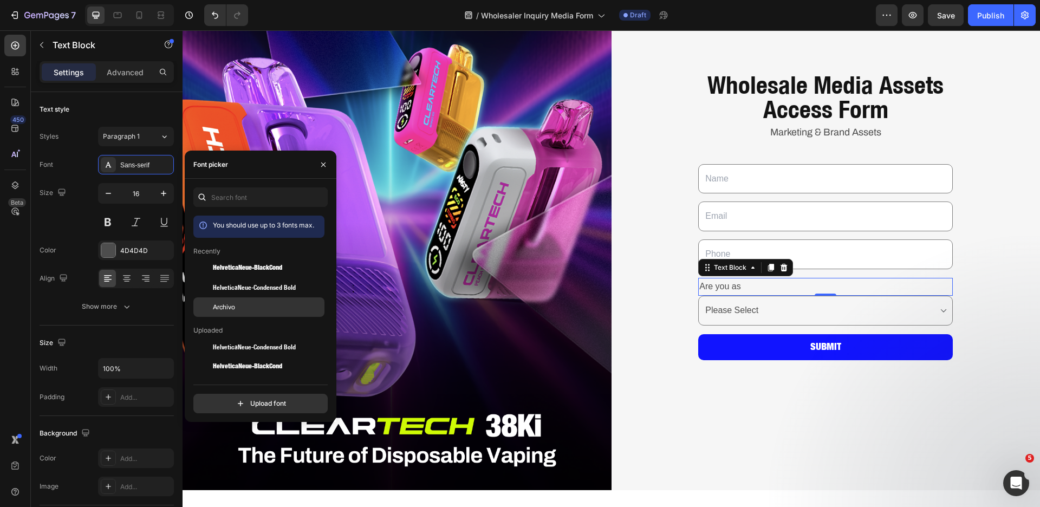
click at [243, 309] on div "Archivo" at bounding box center [267, 307] width 109 height 10
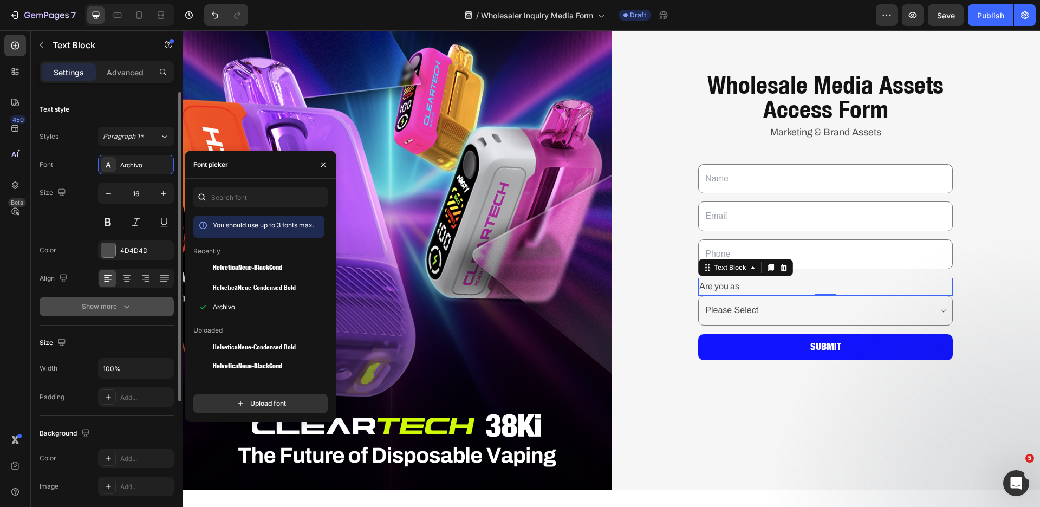
click at [124, 311] on icon "button" at bounding box center [126, 306] width 11 height 11
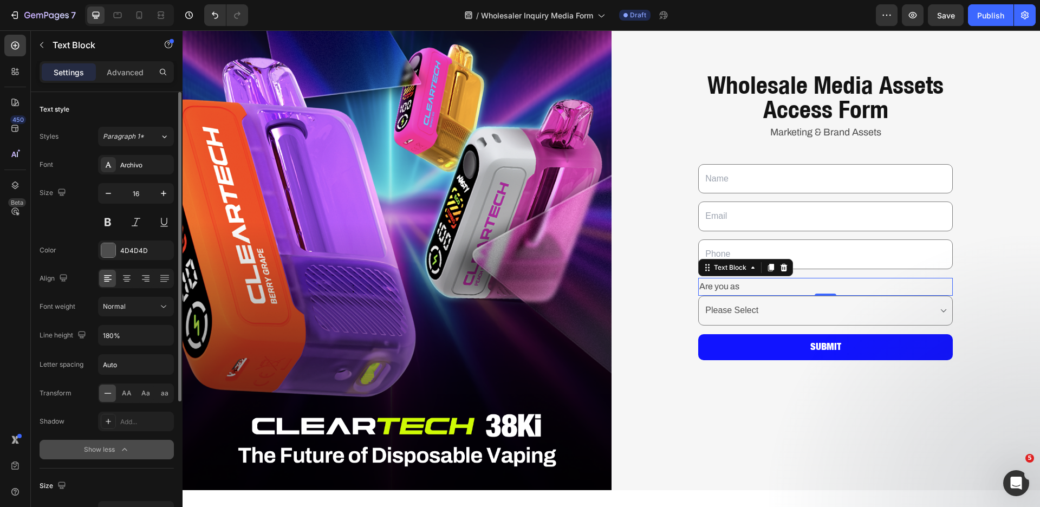
click at [124, 311] on span "Normal" at bounding box center [114, 307] width 23 height 10
click at [131, 411] on p "Medium" at bounding box center [131, 416] width 57 height 10
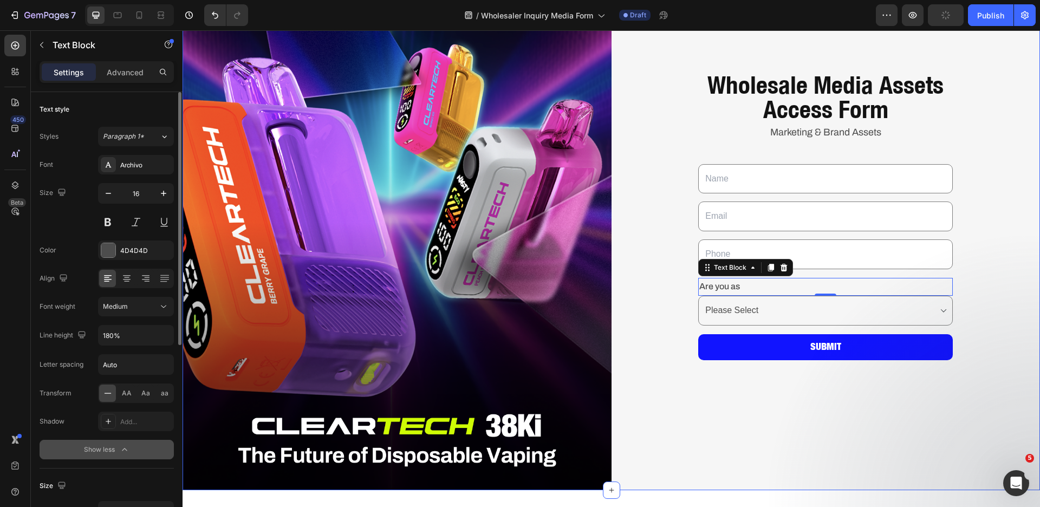
click at [928, 407] on div "Wholesale Media Assets Access Form Heading Marketing & Brand Assets Text Block …" at bounding box center [826, 222] width 429 height 536
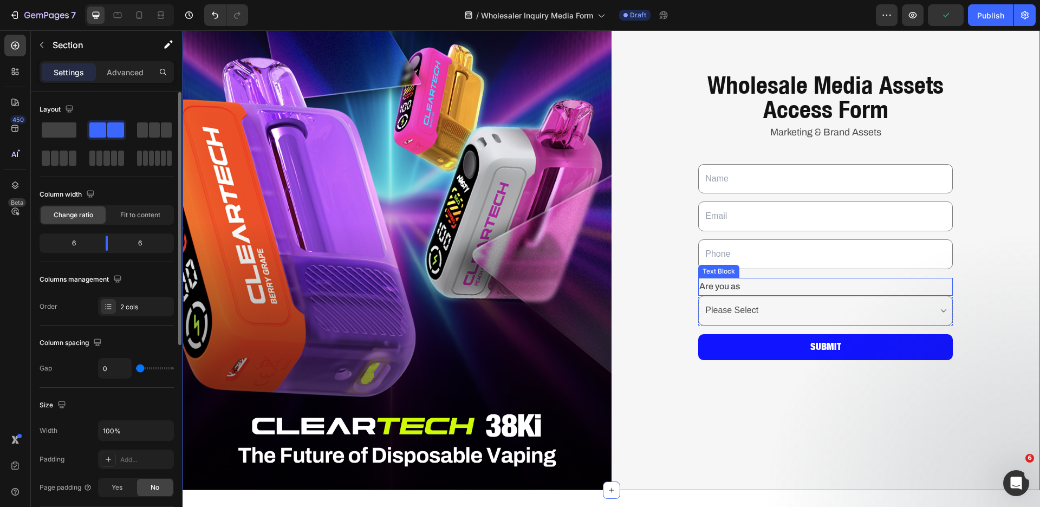
click at [775, 286] on p "Are you as" at bounding box center [825, 287] width 252 height 16
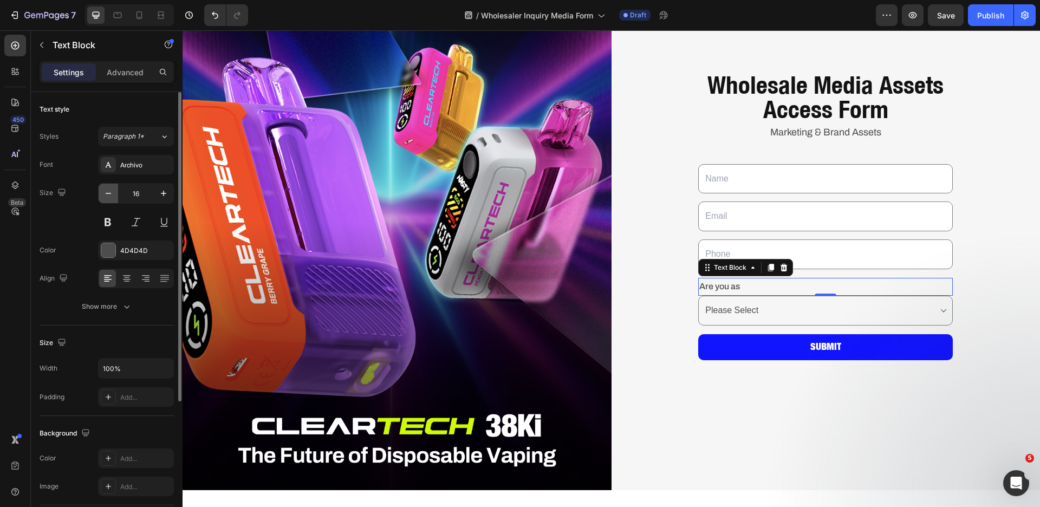
click at [109, 196] on icon "button" at bounding box center [108, 193] width 11 height 11
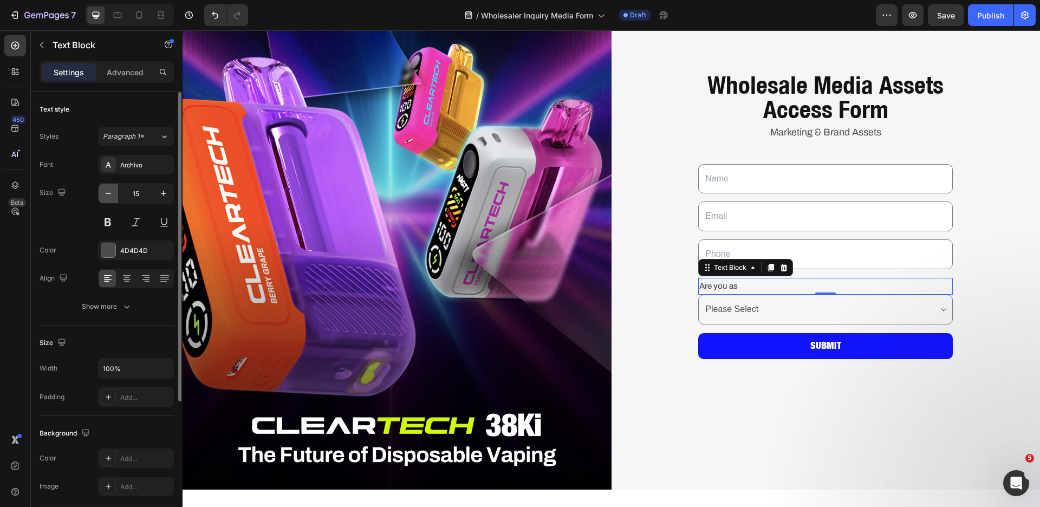
click at [109, 196] on icon "button" at bounding box center [108, 193] width 11 height 11
type input "14"
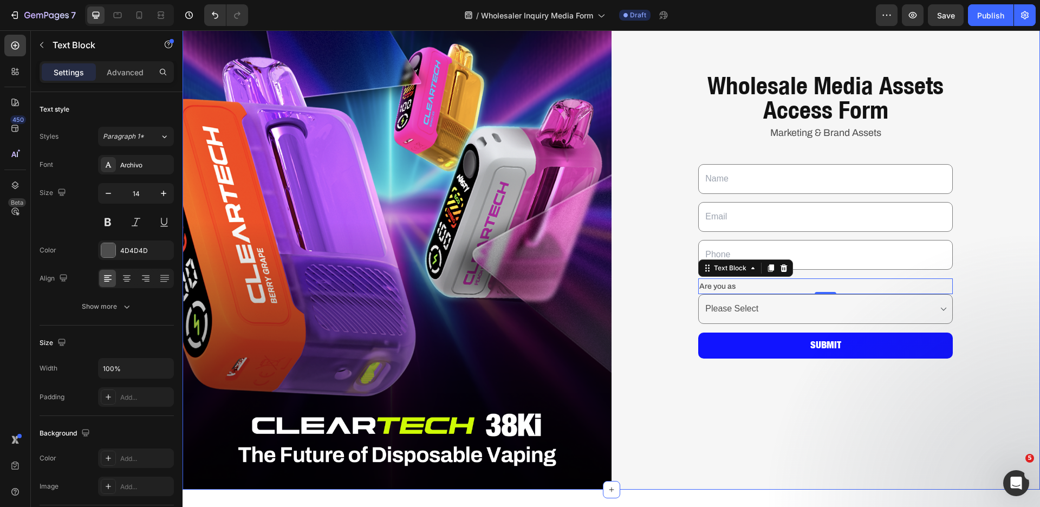
click at [673, 434] on div "Wholesale Media Assets Access Form Heading Marketing & Brand Assets Text Block …" at bounding box center [826, 222] width 429 height 536
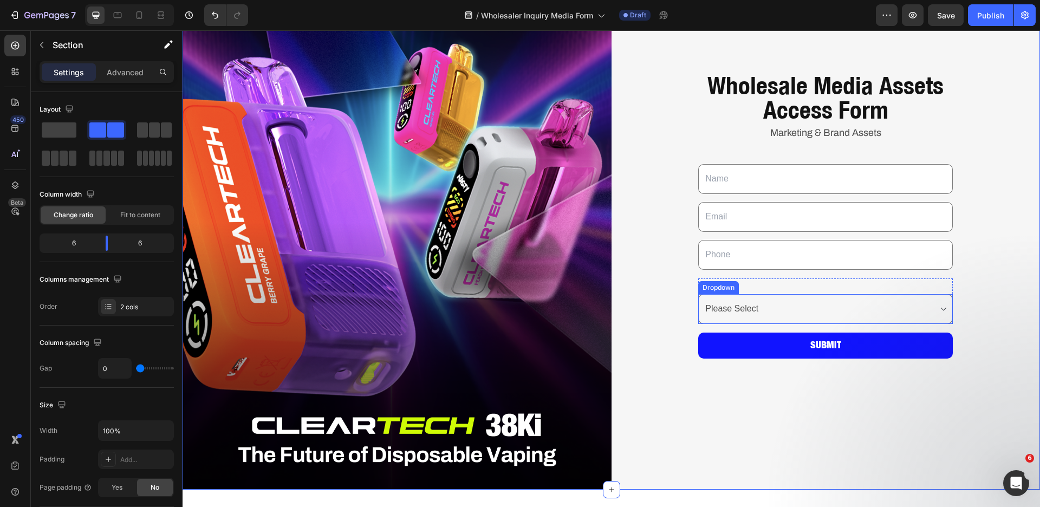
click at [894, 315] on select "Choose your option Please Select Distributor Wholesaler Retailer" at bounding box center [825, 309] width 255 height 30
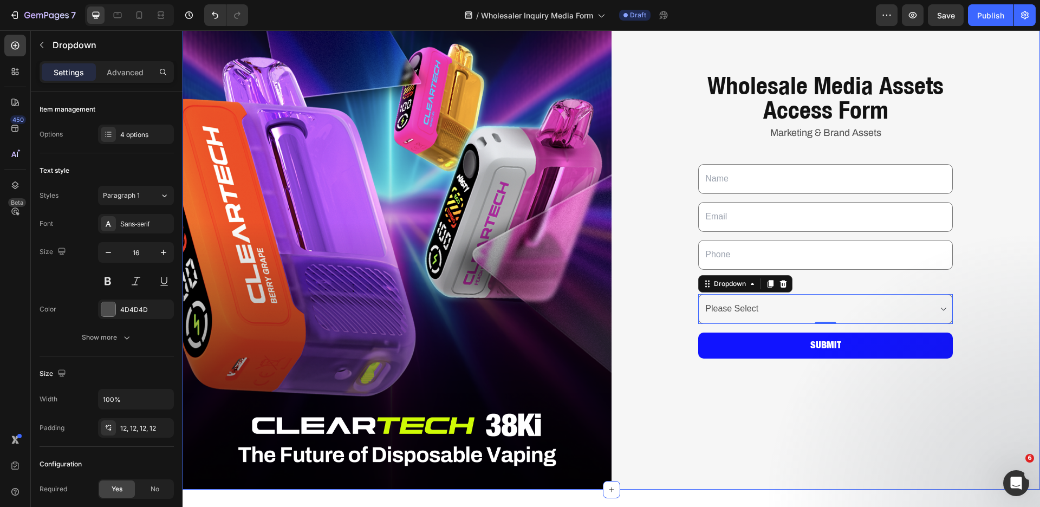
click at [917, 391] on div "Wholesale Media Assets Access Form Heading Marketing & Brand Assets Text Block …" at bounding box center [826, 222] width 429 height 536
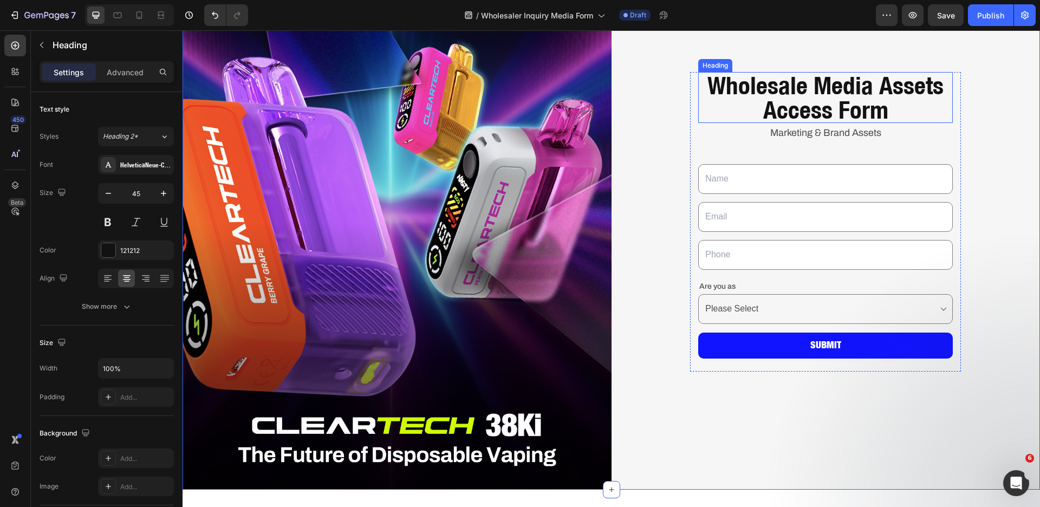
click at [863, 97] on h1 "Wholesale Media Assets Access Form" at bounding box center [825, 97] width 255 height 51
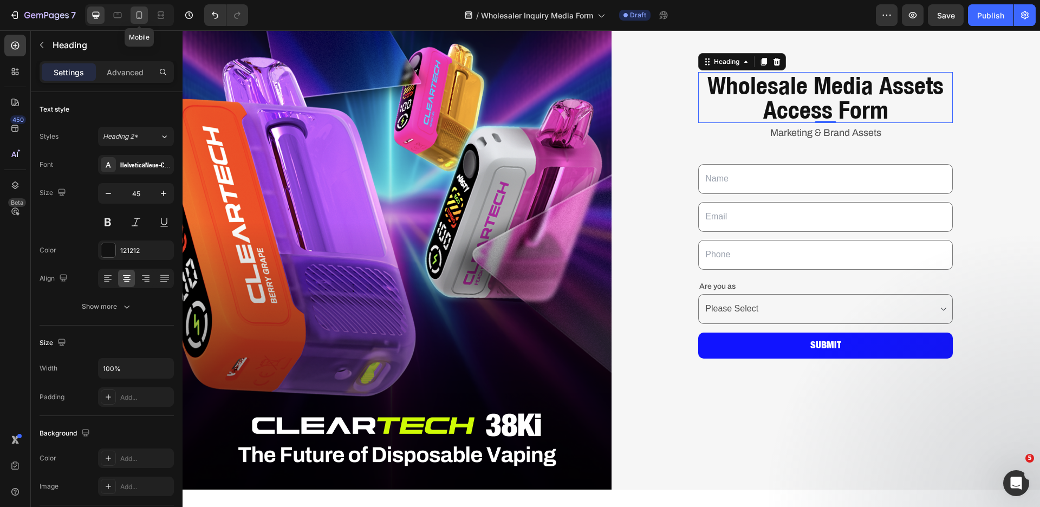
click at [141, 17] on icon at bounding box center [139, 15] width 11 height 11
type input "41"
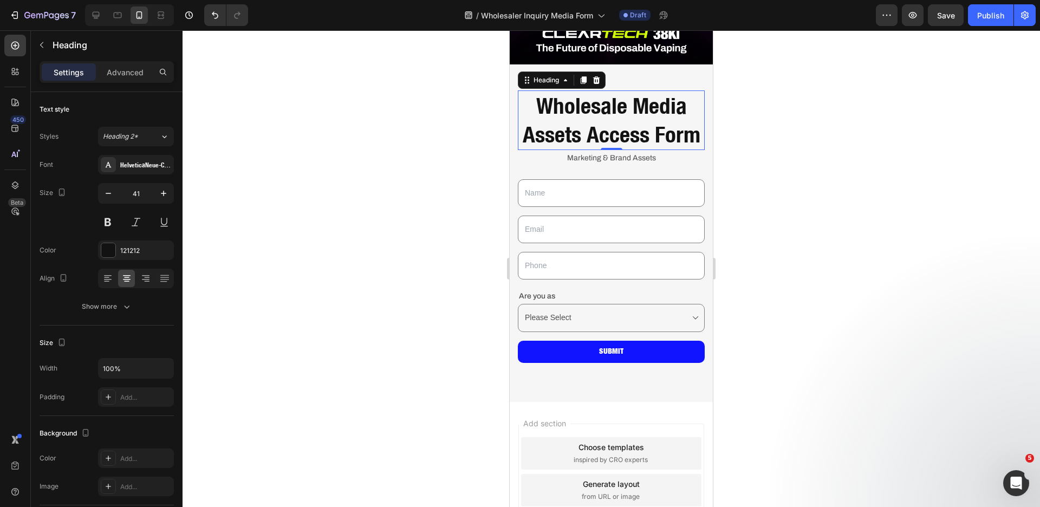
scroll to position [254, 0]
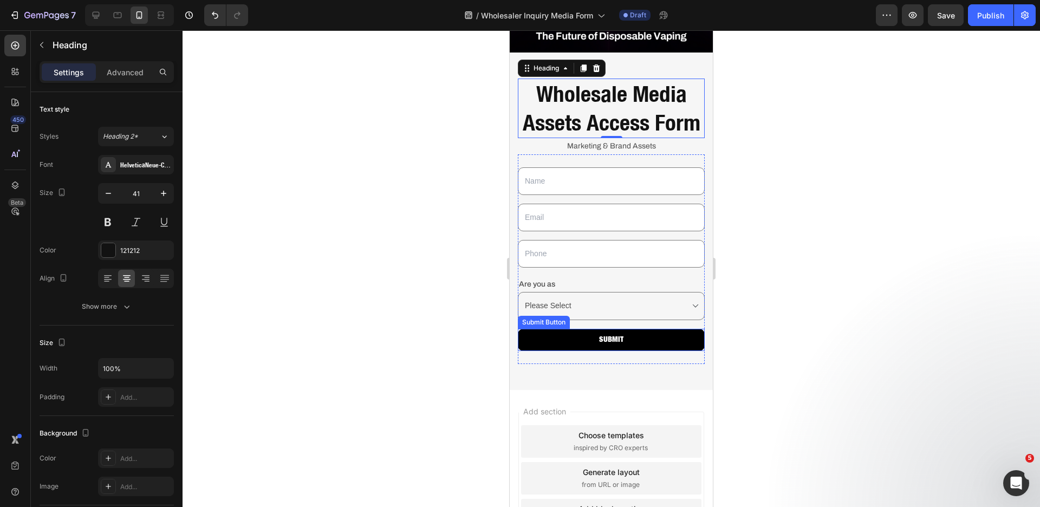
click at [633, 351] on button "Submit" at bounding box center [611, 340] width 187 height 22
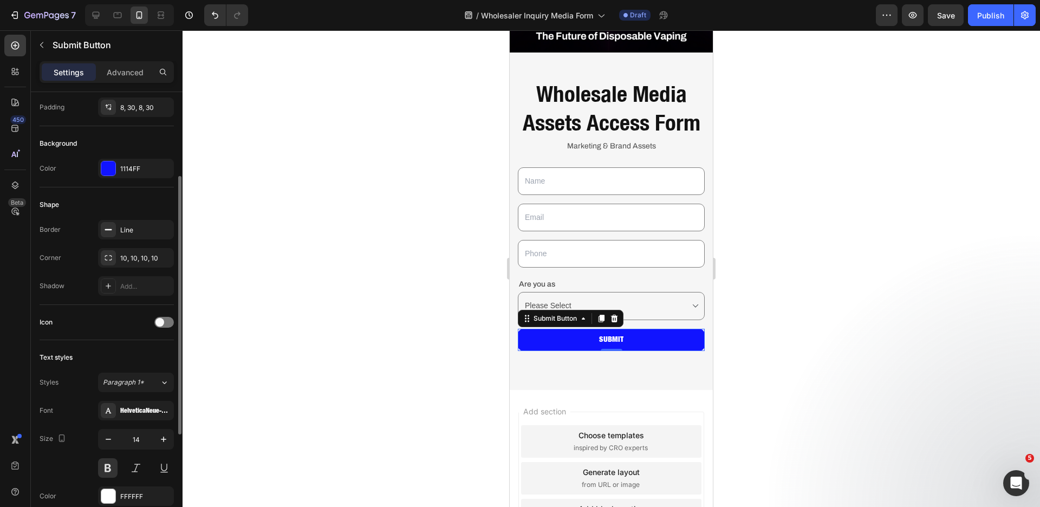
scroll to position [248, 0]
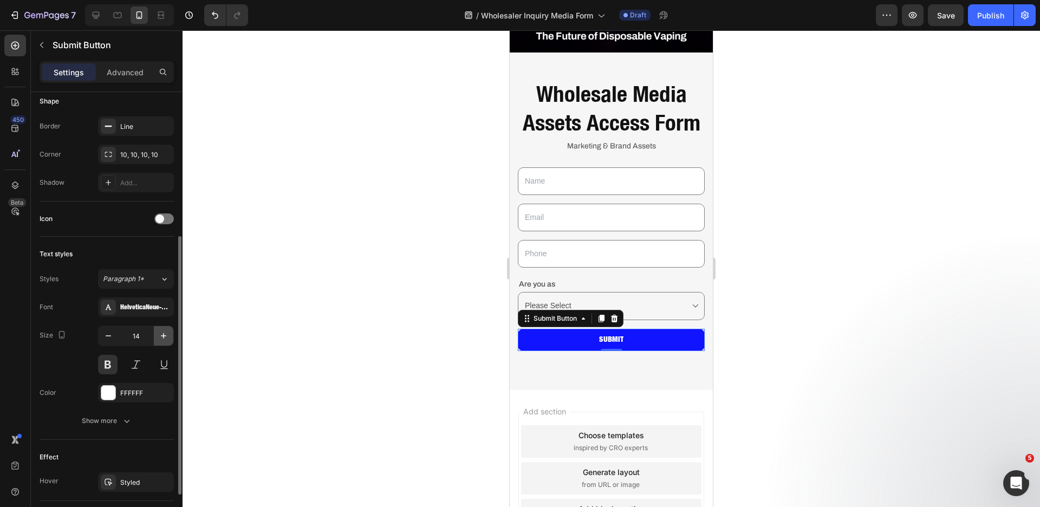
click at [161, 335] on icon "button" at bounding box center [163, 335] width 5 height 5
type input "16"
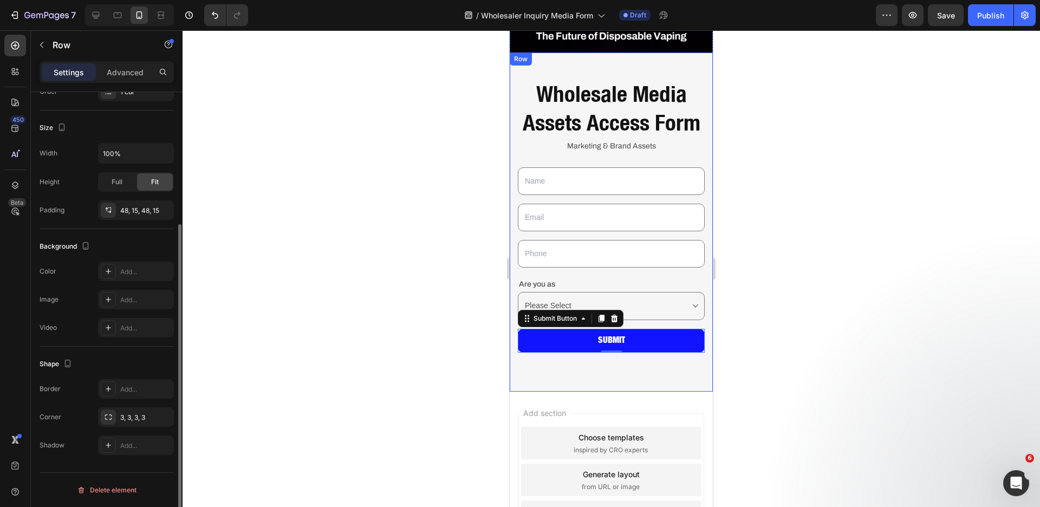
click at [600, 392] on div "Wholesale Media Assets Access Form Heading Marketing & Brand Assets Text Block …" at bounding box center [611, 223] width 203 height 340
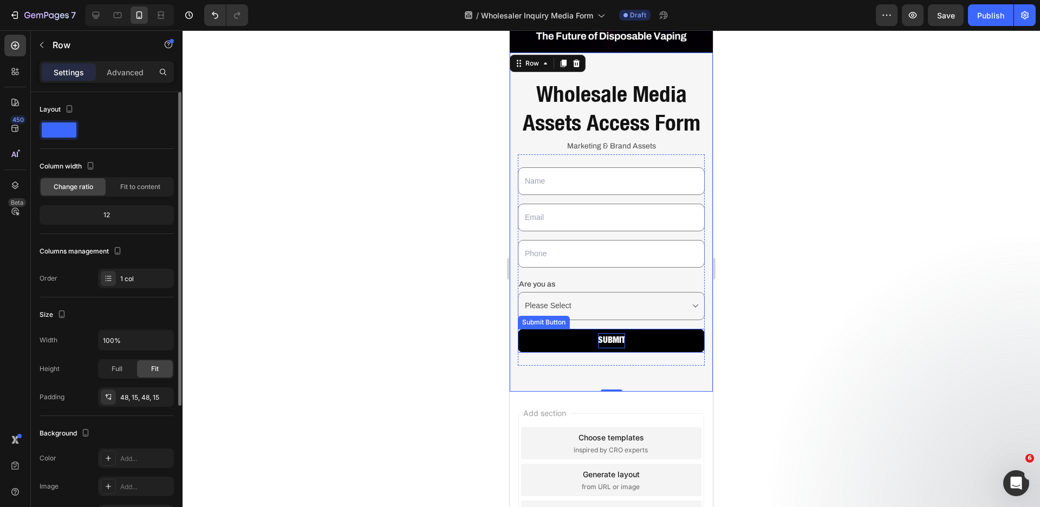
click at [618, 349] on p "Submit" at bounding box center [611, 341] width 27 height 16
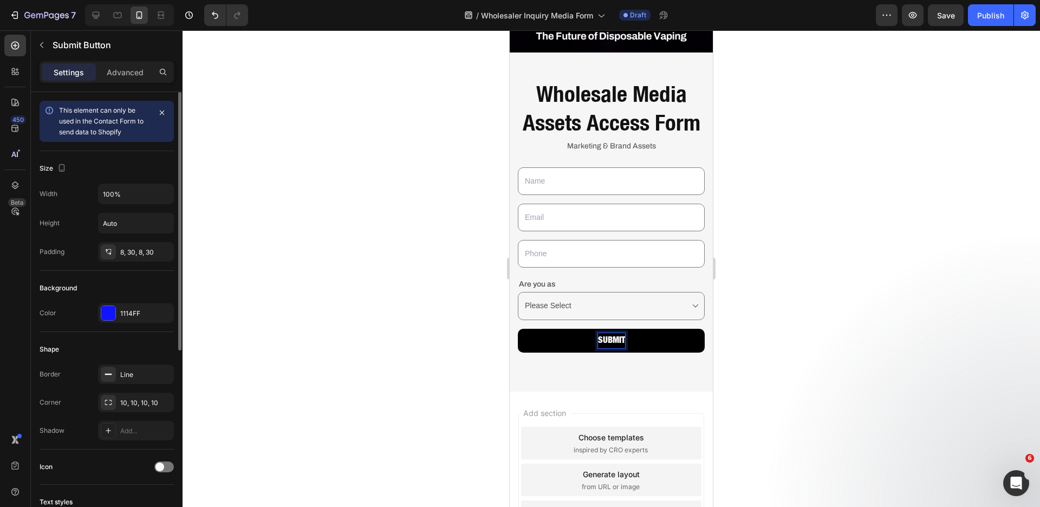
click at [619, 349] on p "Submit" at bounding box center [611, 341] width 27 height 16
click at [518, 329] on button "Submit" at bounding box center [611, 341] width 187 height 24
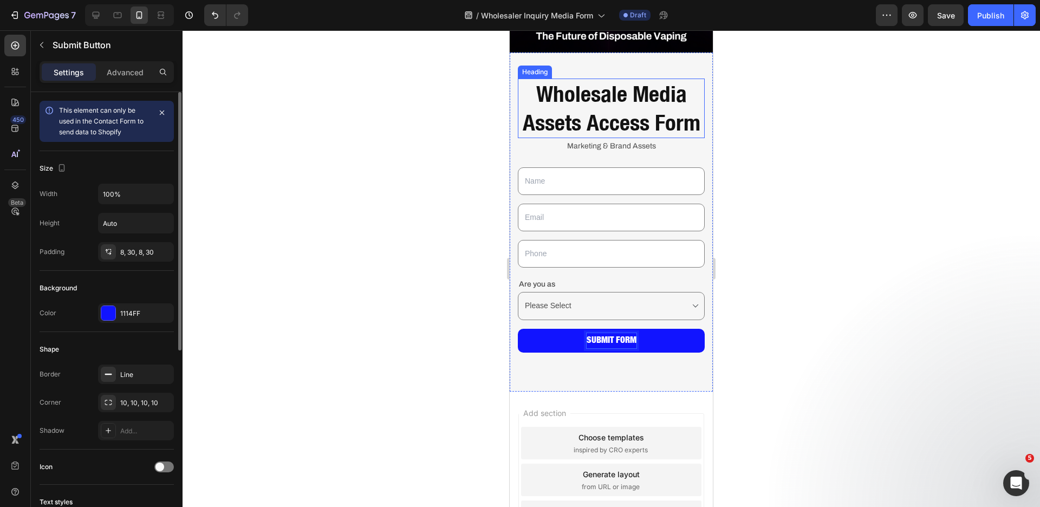
click at [613, 127] on h1 "Wholesale Media Assets Access Form" at bounding box center [611, 109] width 187 height 60
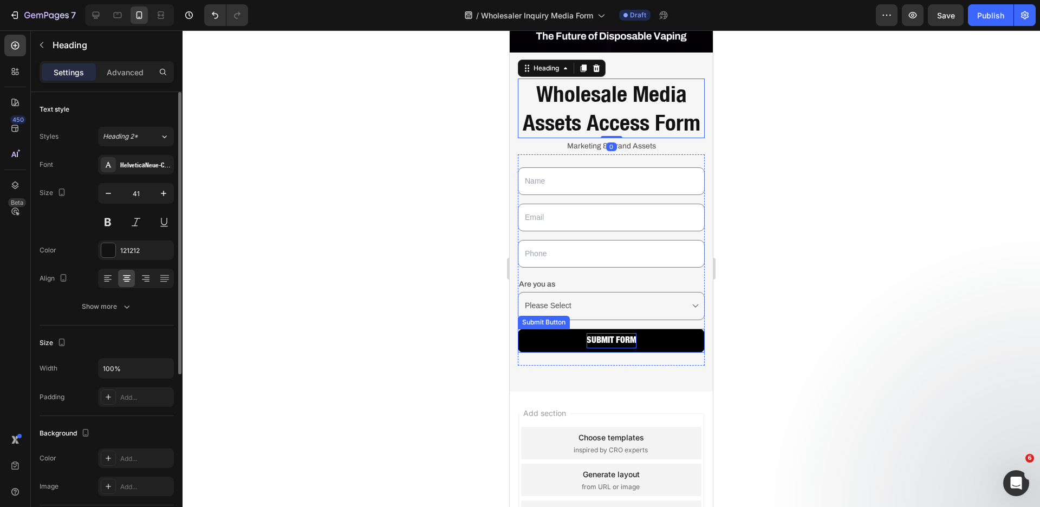
click at [622, 349] on p "Submit form" at bounding box center [612, 341] width 50 height 16
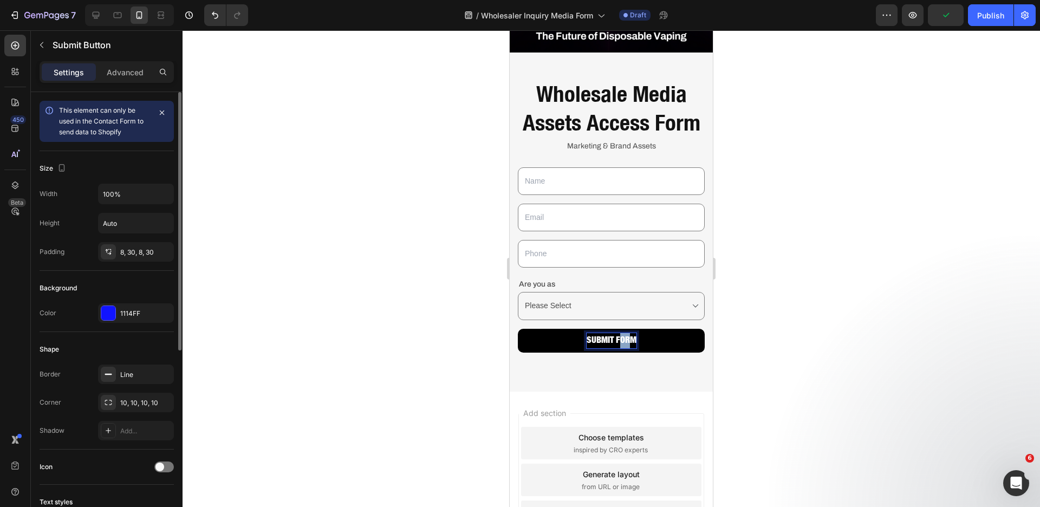
drag, startPoint x: 614, startPoint y: 358, endPoint x: 628, endPoint y: 360, distance: 13.6
click at [628, 349] on p "Submit form" at bounding box center [612, 341] width 50 height 16
click at [628, 134] on h1 "Wholesale Media Assets Access Form" at bounding box center [611, 109] width 187 height 60
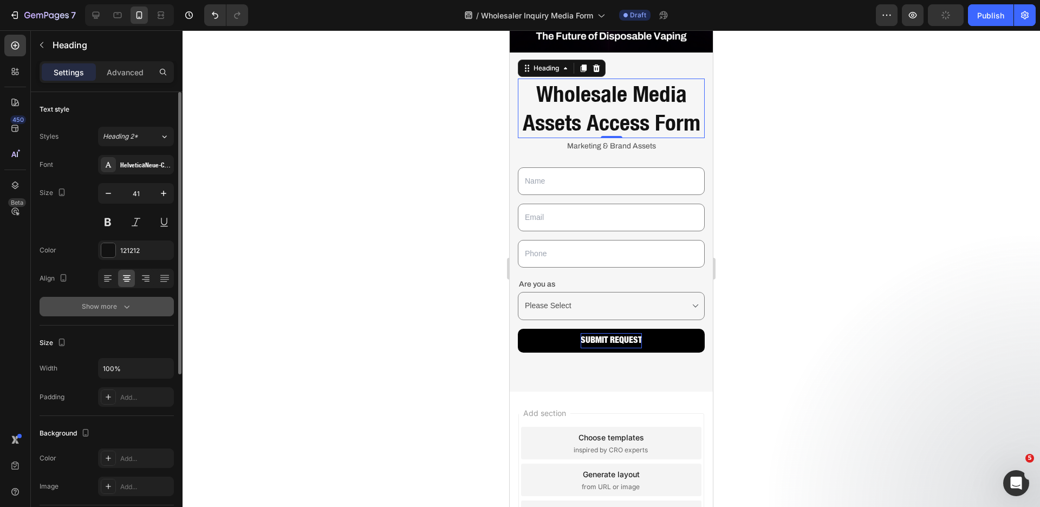
click at [112, 309] on div "Show more" at bounding box center [107, 306] width 50 height 11
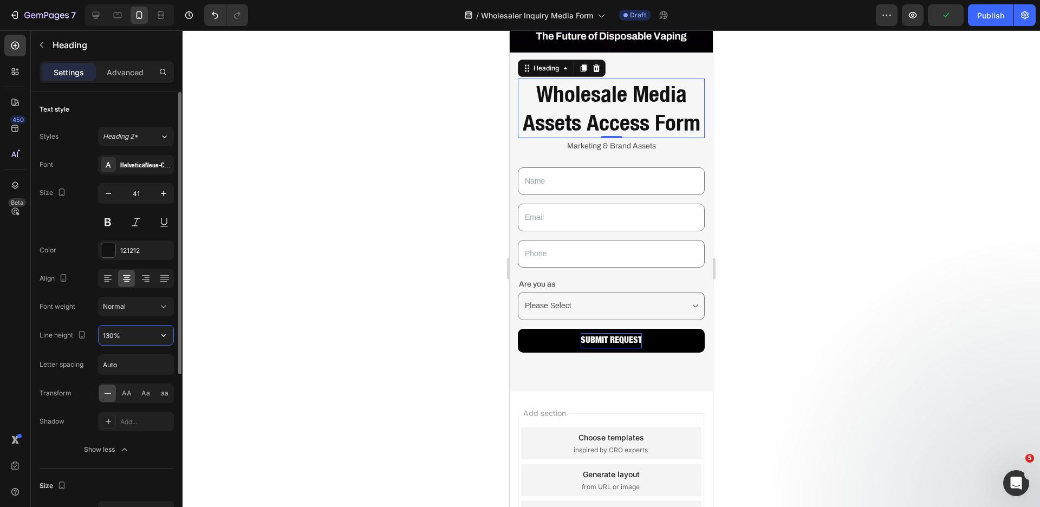
click at [133, 338] on input "130%" at bounding box center [136, 336] width 75 height 20
click at [157, 337] on button "button" at bounding box center [164, 336] width 20 height 20
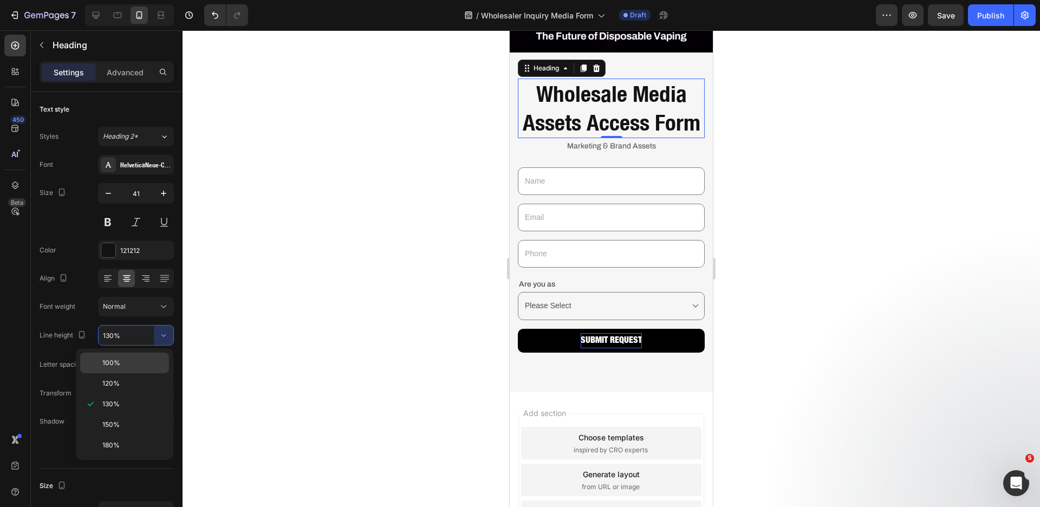
click at [134, 367] on p "100%" at bounding box center [133, 363] width 62 height 10
type input "100%"
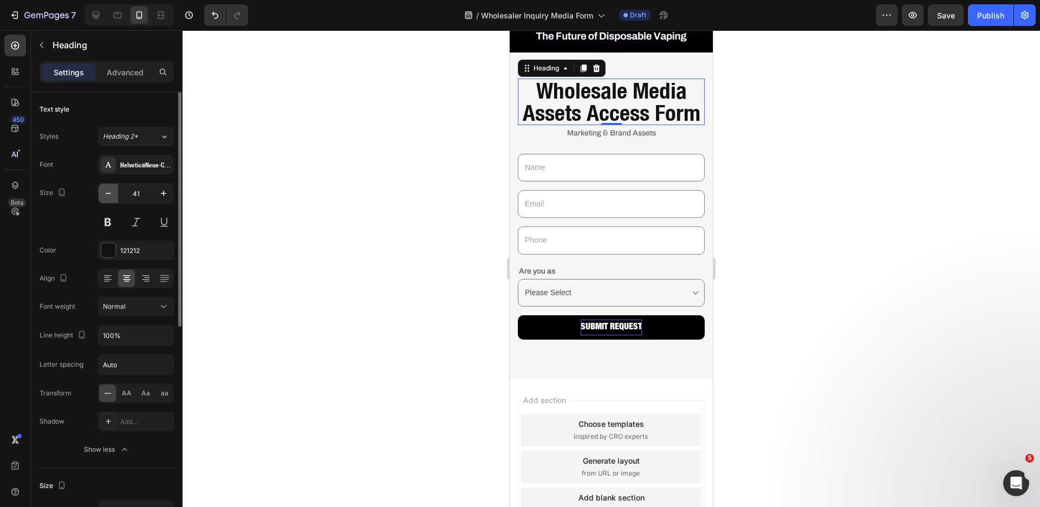
click at [108, 199] on button "button" at bounding box center [109, 194] width 20 height 20
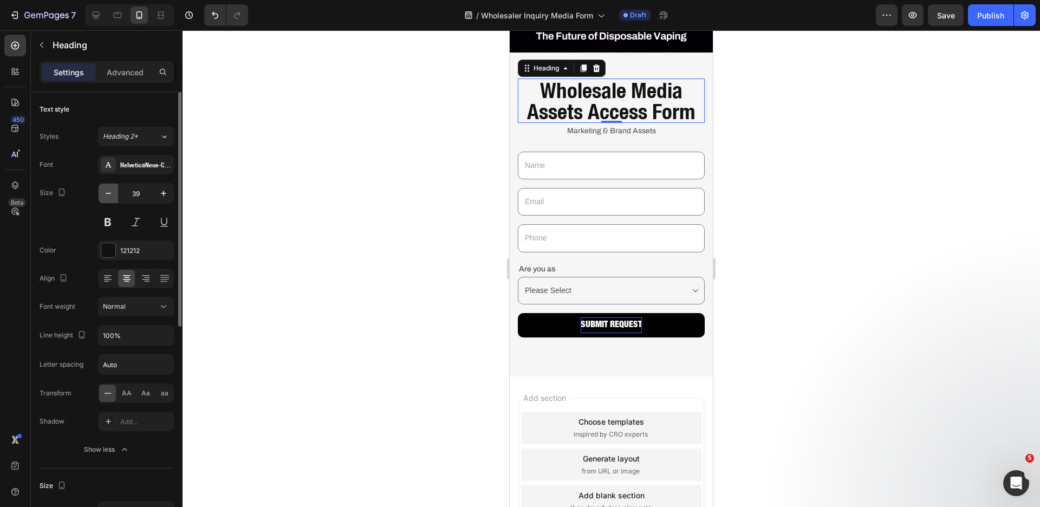
click at [108, 199] on button "button" at bounding box center [109, 194] width 20 height 20
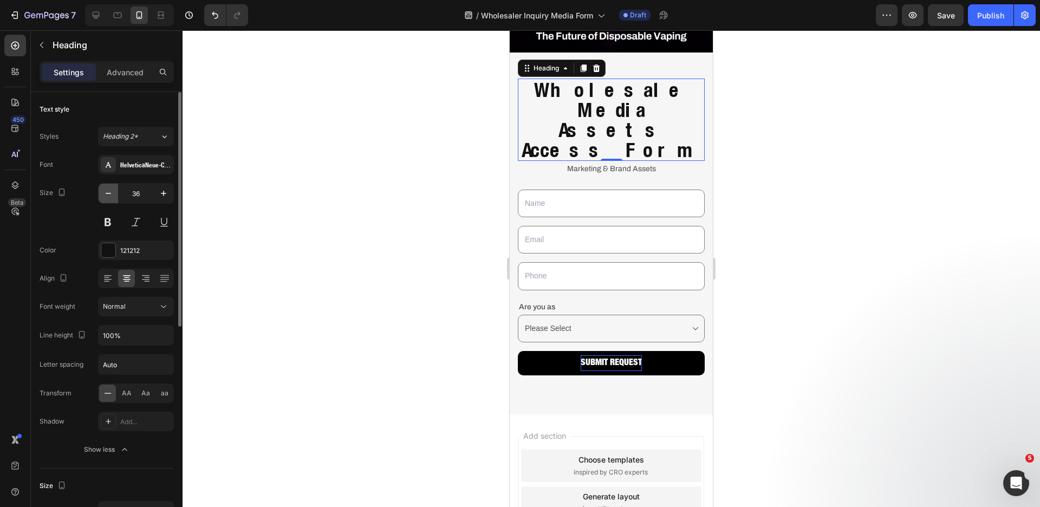
click at [108, 199] on button "button" at bounding box center [109, 194] width 20 height 20
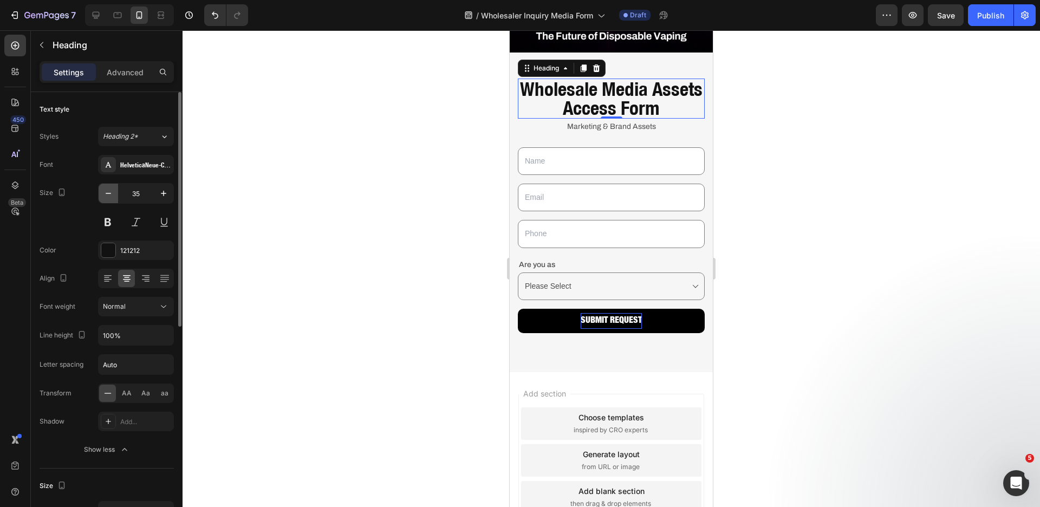
click at [108, 199] on button "button" at bounding box center [109, 194] width 20 height 20
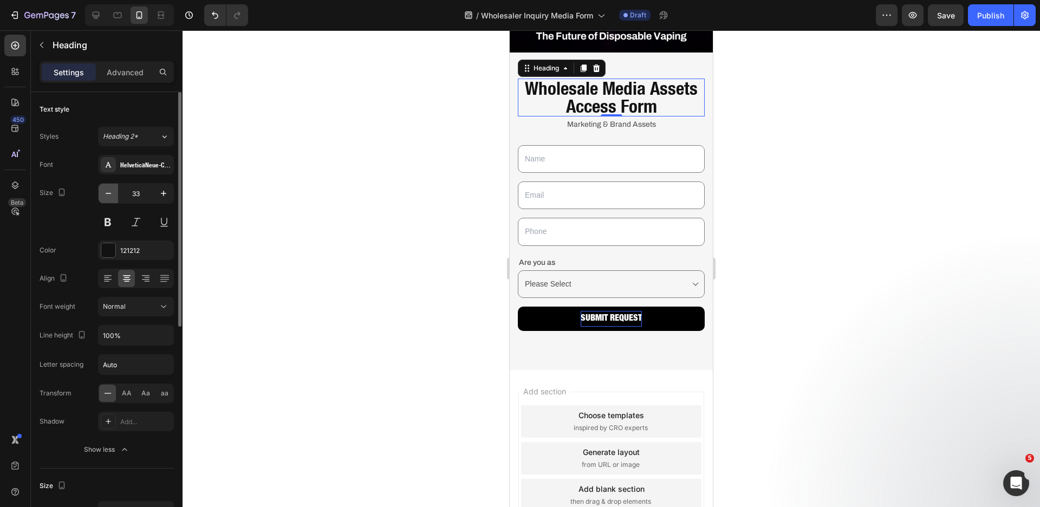
click at [108, 199] on button "button" at bounding box center [109, 194] width 20 height 20
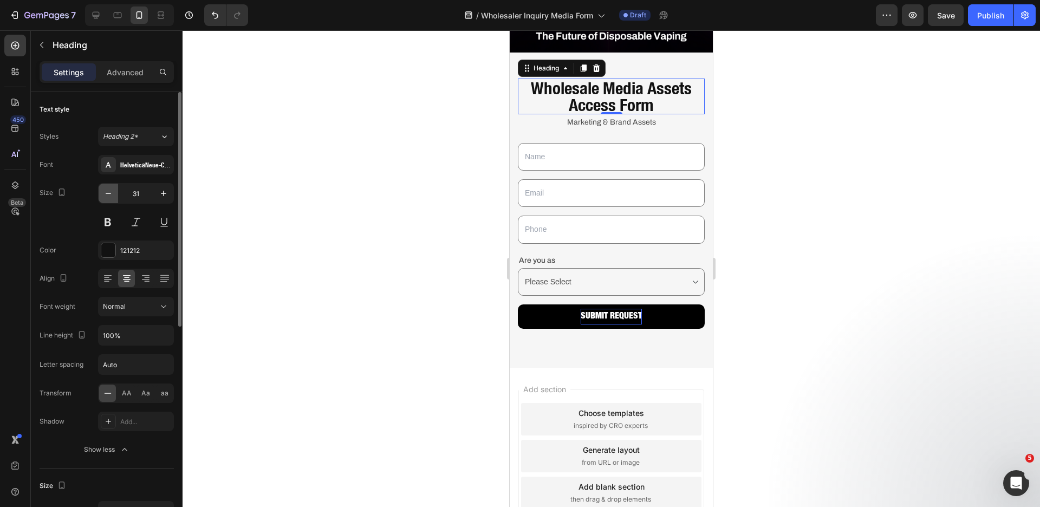
click at [108, 199] on button "button" at bounding box center [109, 194] width 20 height 20
type input "30"
click at [780, 192] on div at bounding box center [612, 268] width 858 height 477
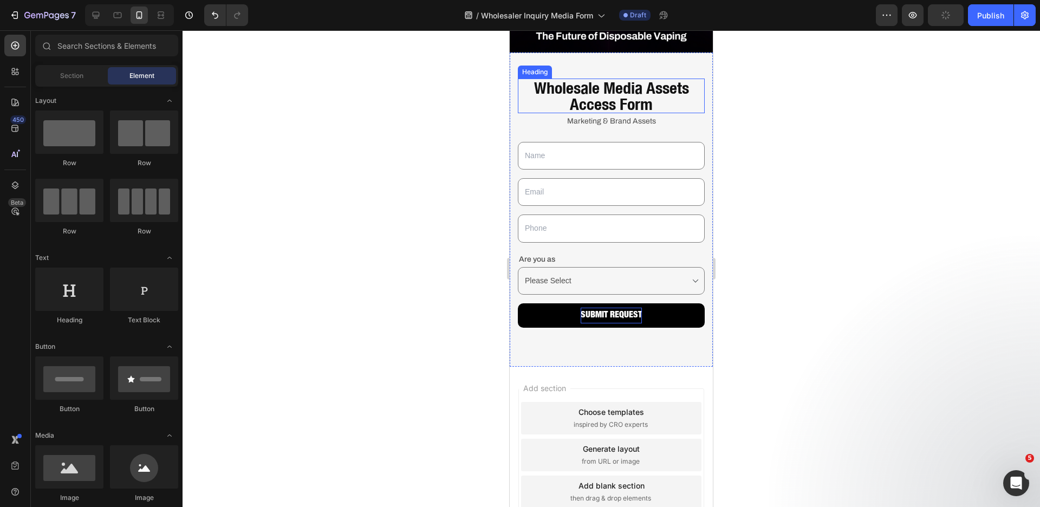
click at [640, 96] on h1 "Wholesale Media Assets Access Form" at bounding box center [611, 96] width 187 height 35
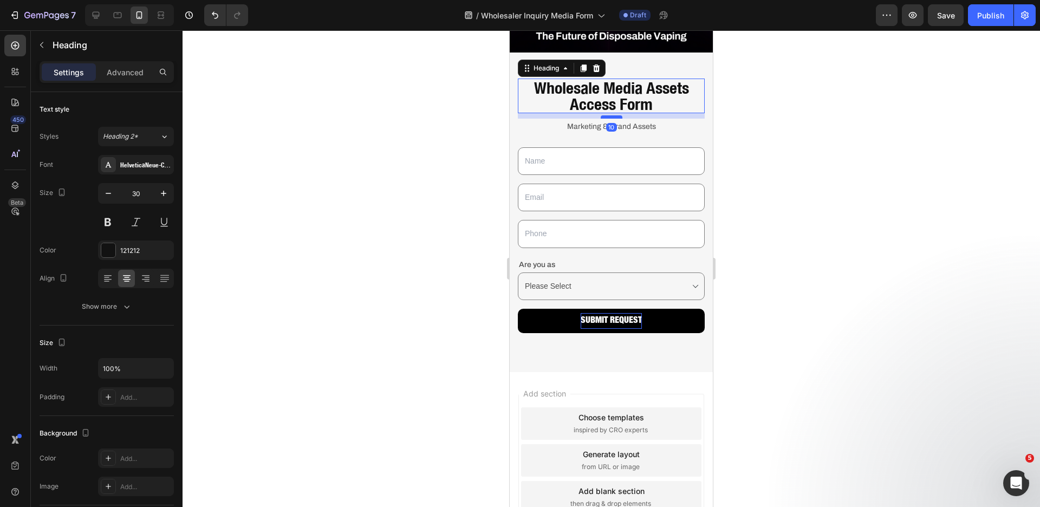
drag, startPoint x: 612, startPoint y: 100, endPoint x: 612, endPoint y: 106, distance: 5.4
click at [612, 115] on div at bounding box center [612, 116] width 22 height 3
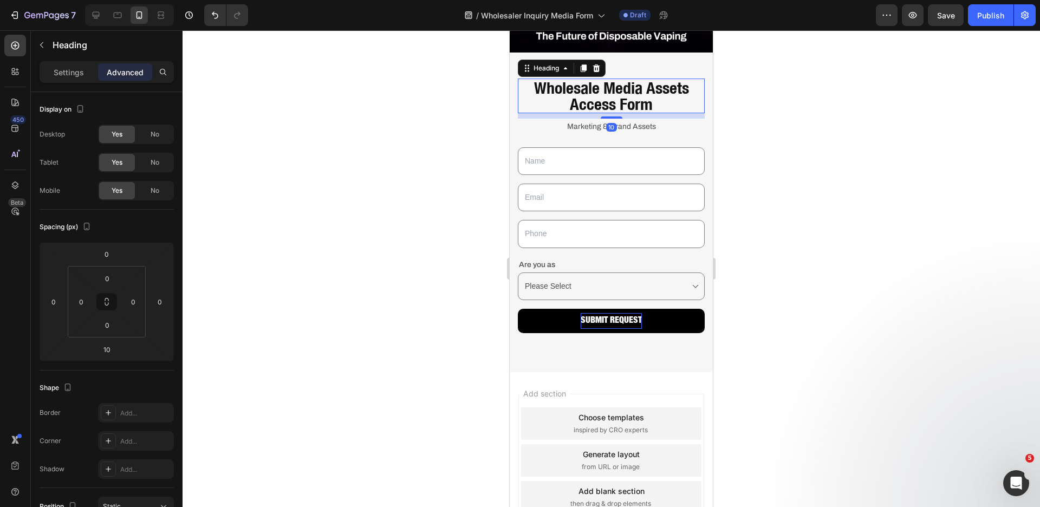
click at [752, 144] on div at bounding box center [612, 268] width 858 height 477
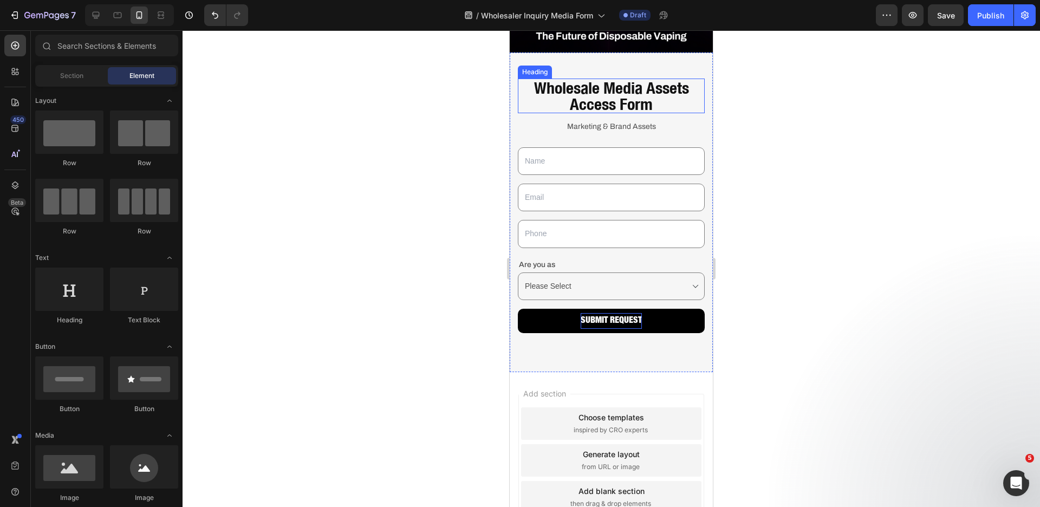
click at [632, 98] on h1 "Wholesale Media Assets Access Form" at bounding box center [611, 96] width 187 height 35
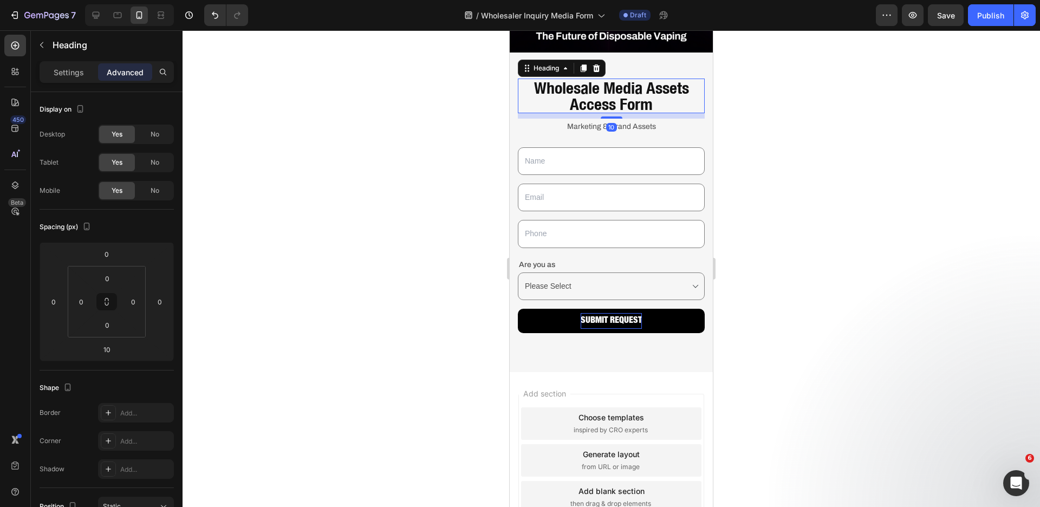
click at [632, 98] on h1 "Wholesale Media Assets Access Form" at bounding box center [611, 96] width 187 height 35
click at [450, 181] on div at bounding box center [612, 268] width 858 height 477
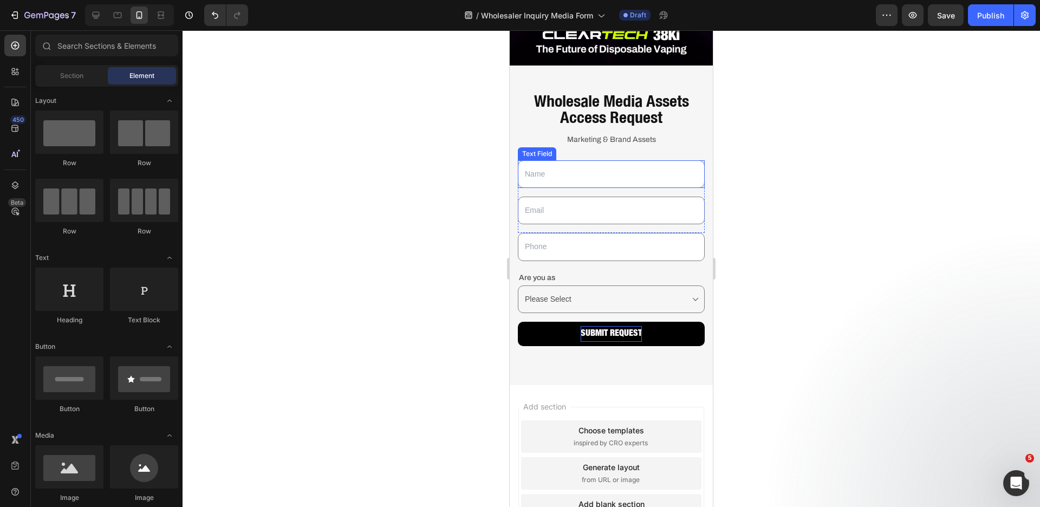
scroll to position [240, 0]
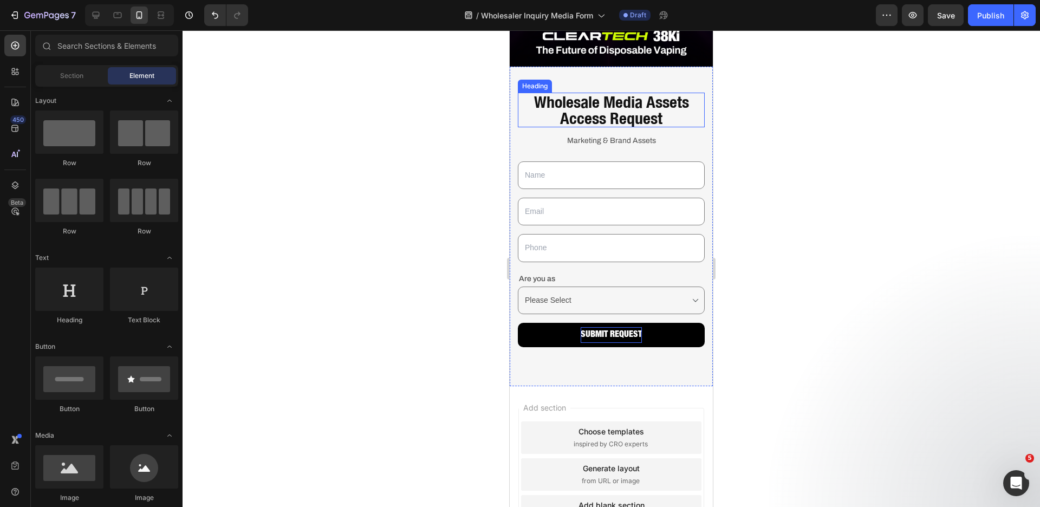
click at [575, 104] on p "Wholesale Media Assets Access Request" at bounding box center [611, 110] width 185 height 33
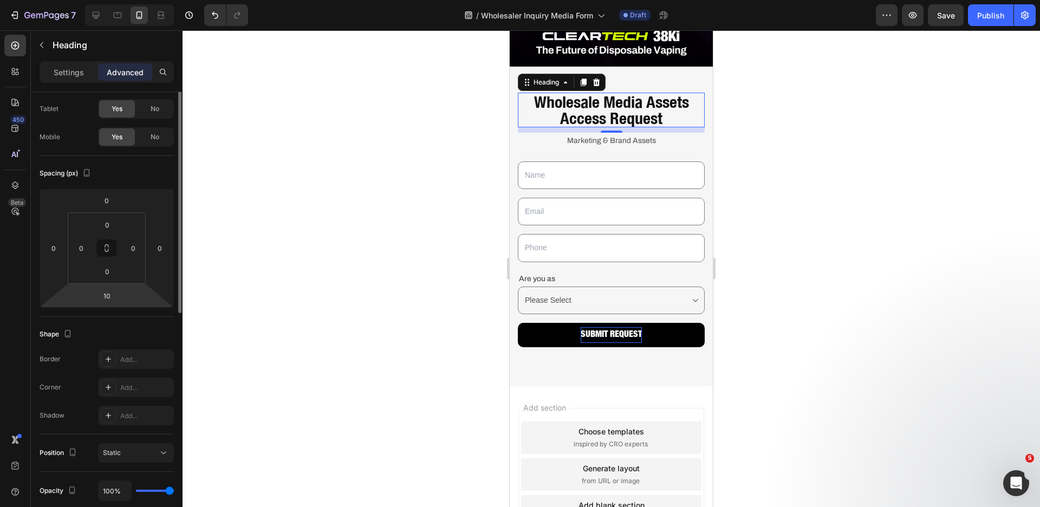
scroll to position [0, 0]
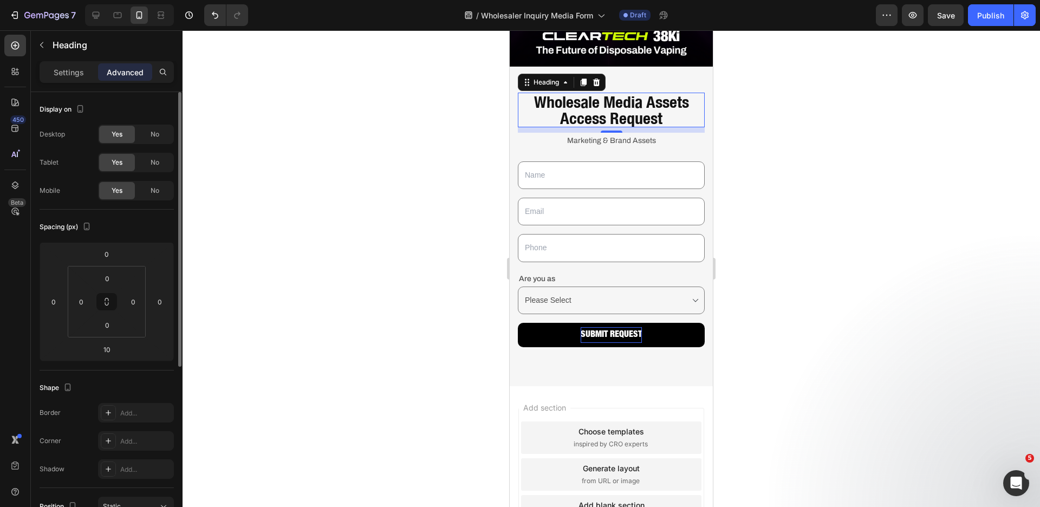
click at [61, 82] on div "Settings Advanced" at bounding box center [107, 72] width 134 height 22
click at [61, 77] on p "Settings" at bounding box center [69, 72] width 30 height 11
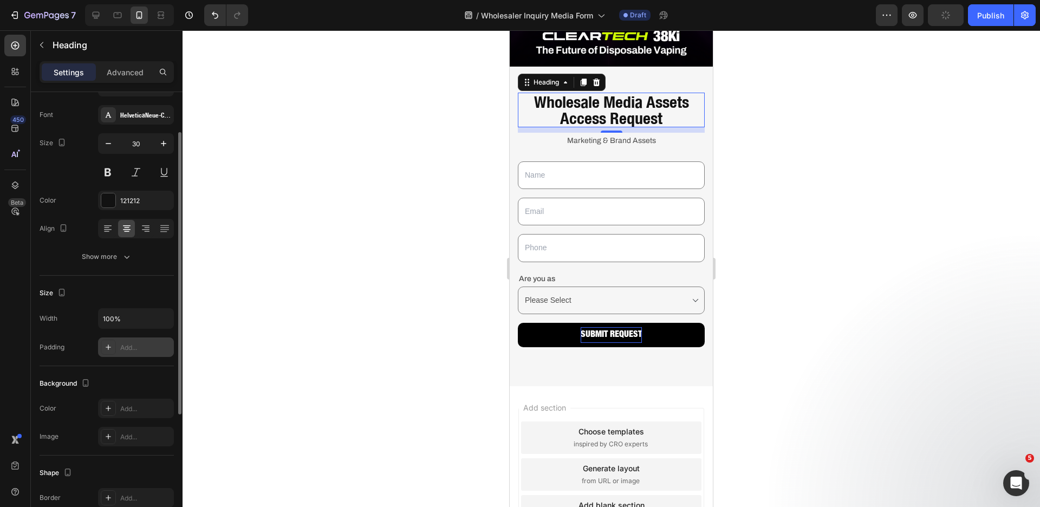
scroll to position [57, 0]
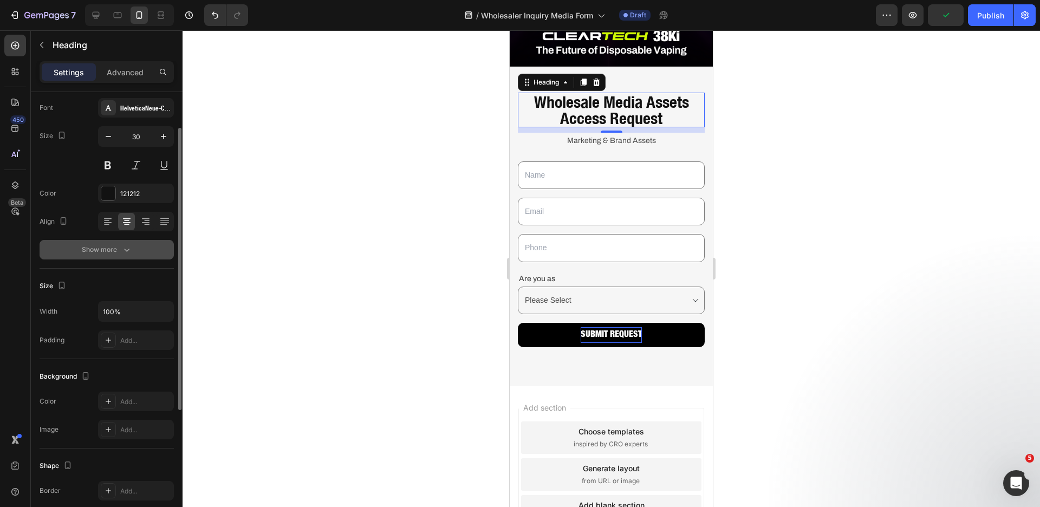
click at [126, 258] on button "Show more" at bounding box center [107, 250] width 134 height 20
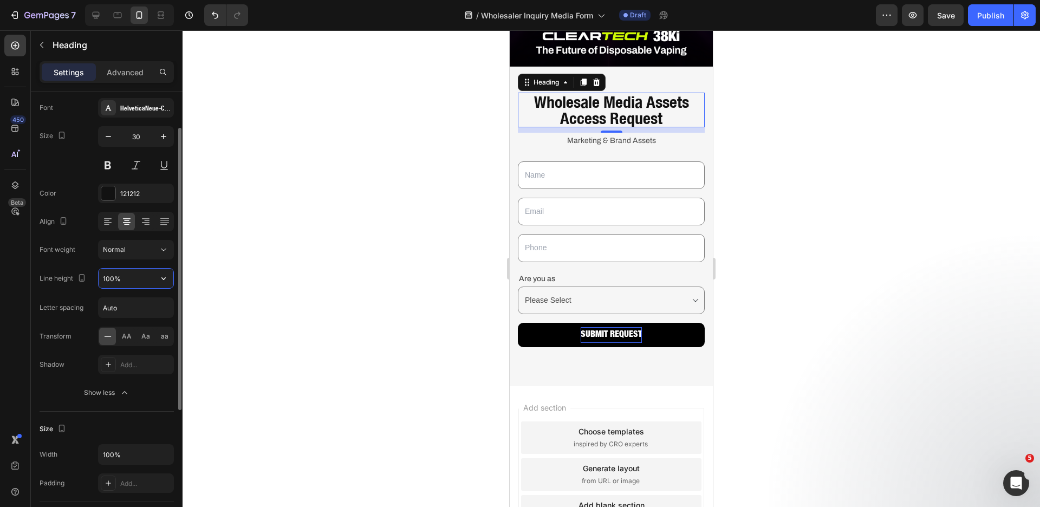
click at [122, 283] on input "100%" at bounding box center [136, 279] width 75 height 20
click at [167, 275] on icon "button" at bounding box center [163, 278] width 11 height 11
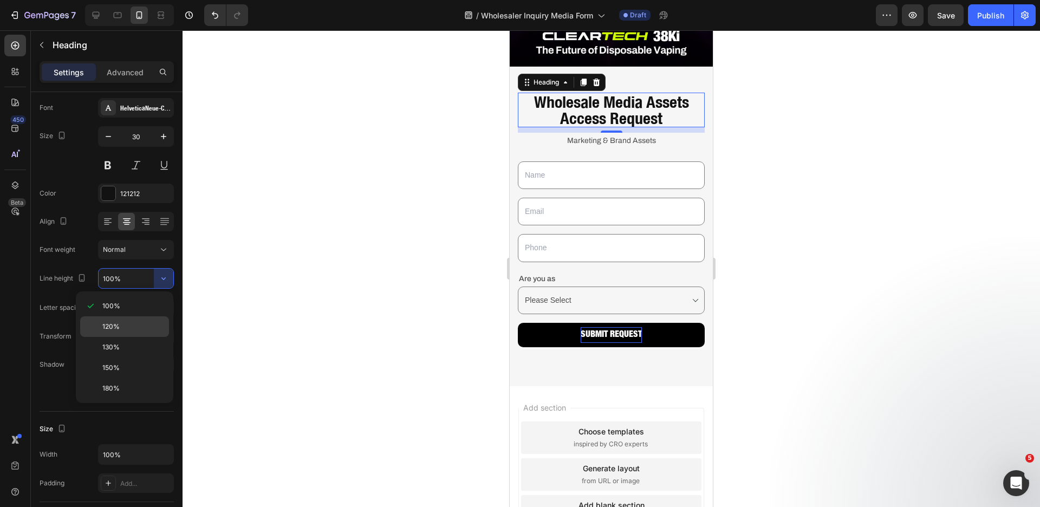
click at [148, 324] on p "120%" at bounding box center [133, 327] width 62 height 10
type input "120%"
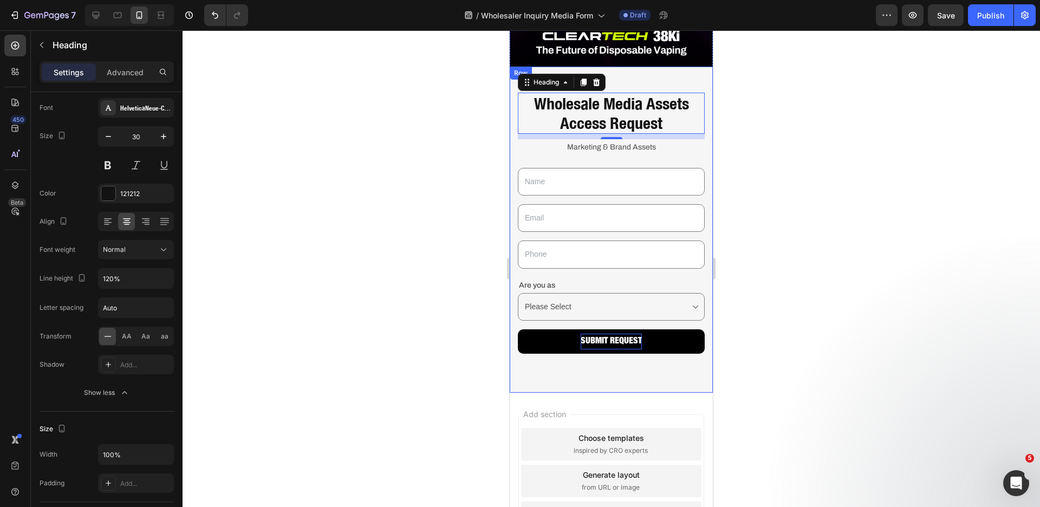
click at [783, 205] on div at bounding box center [612, 268] width 858 height 477
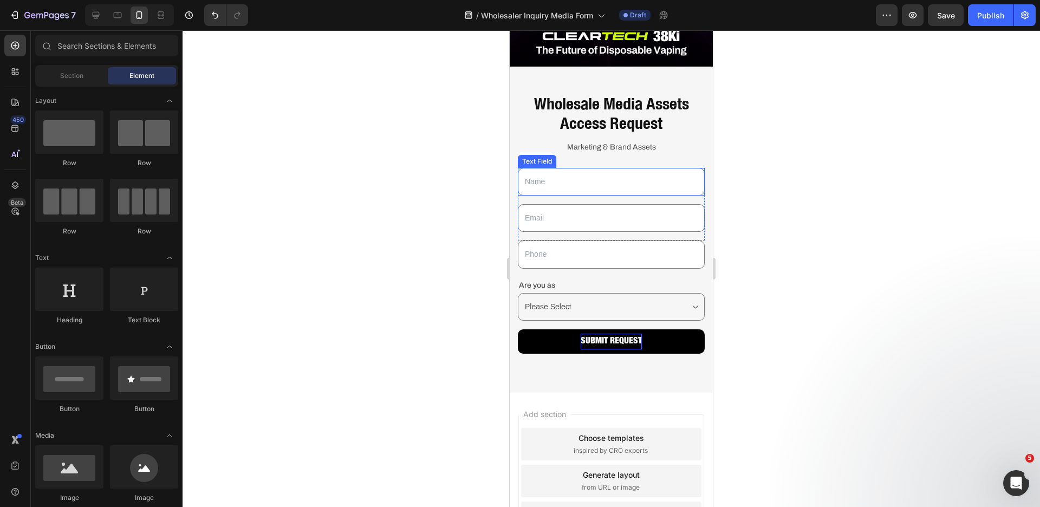
scroll to position [0, 0]
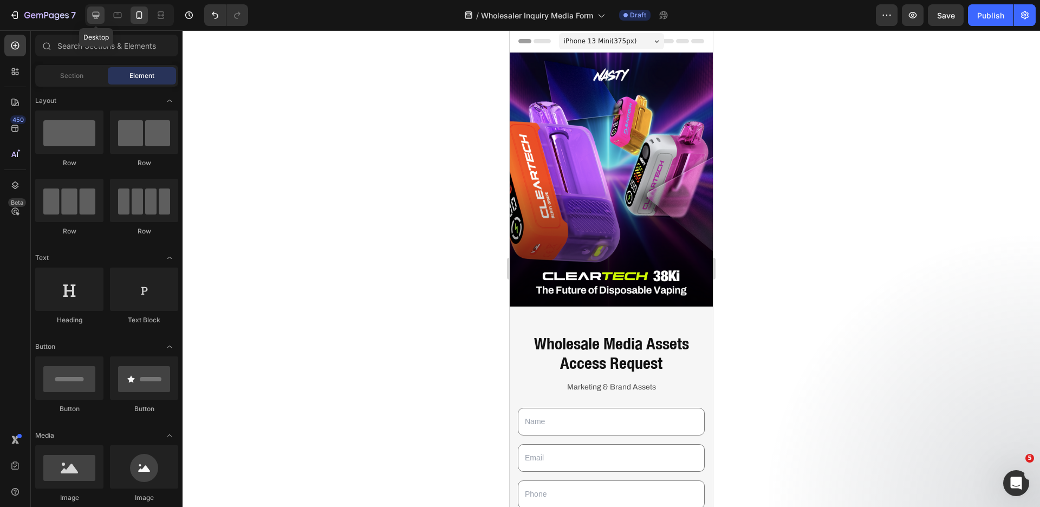
click at [92, 18] on icon at bounding box center [95, 15] width 11 height 11
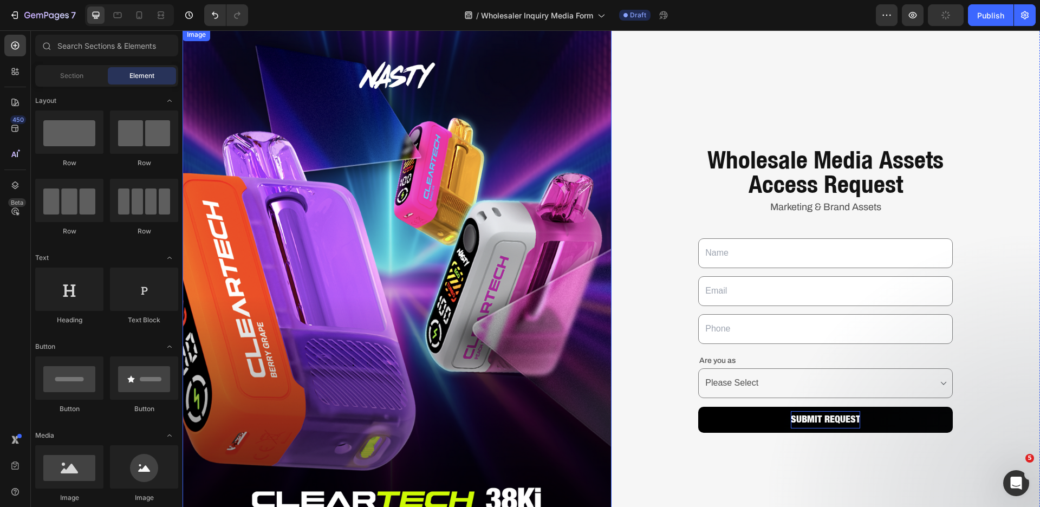
scroll to position [27, 0]
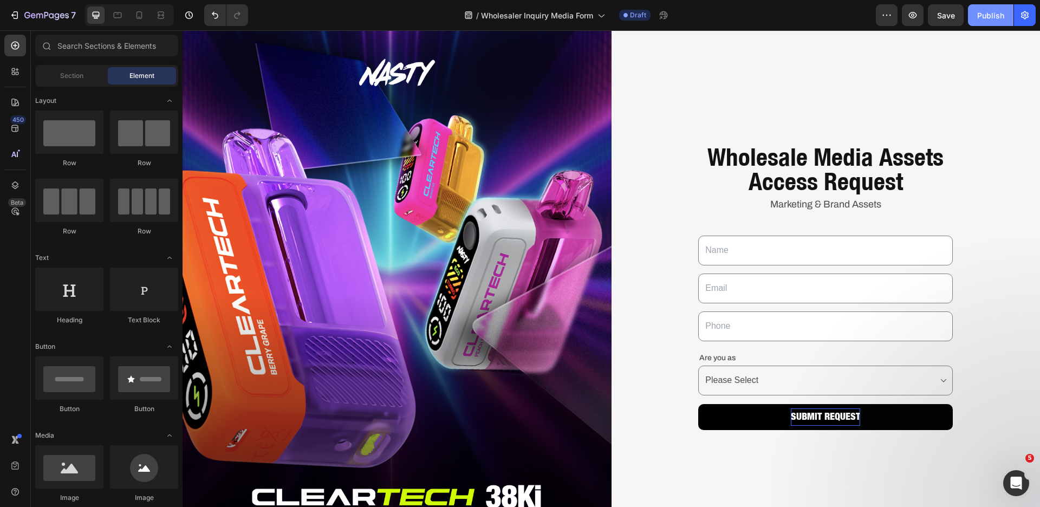
click at [998, 21] on button "Publish" at bounding box center [991, 15] width 46 height 22
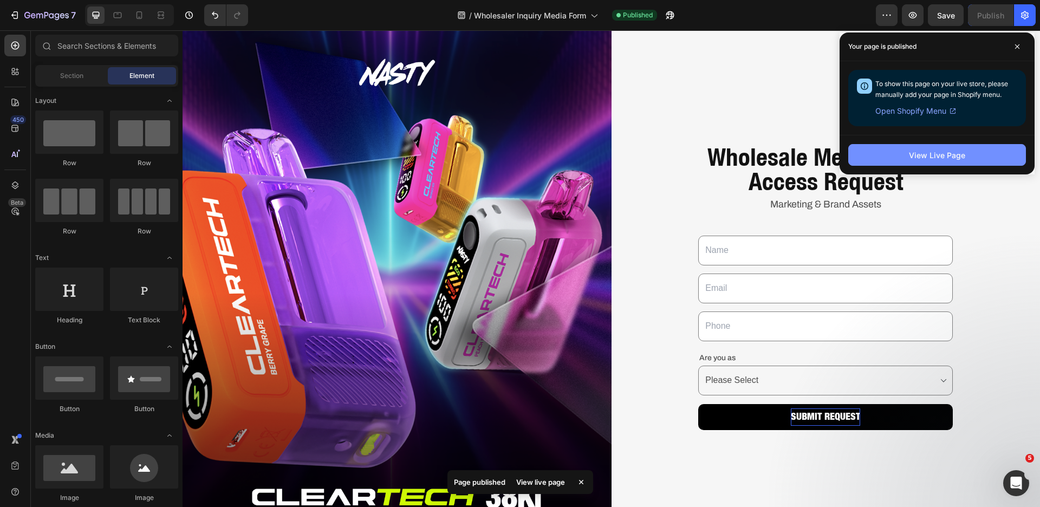
click at [930, 153] on div "View Live Page" at bounding box center [937, 155] width 56 height 11
